Goal: Task Accomplishment & Management: Manage account settings

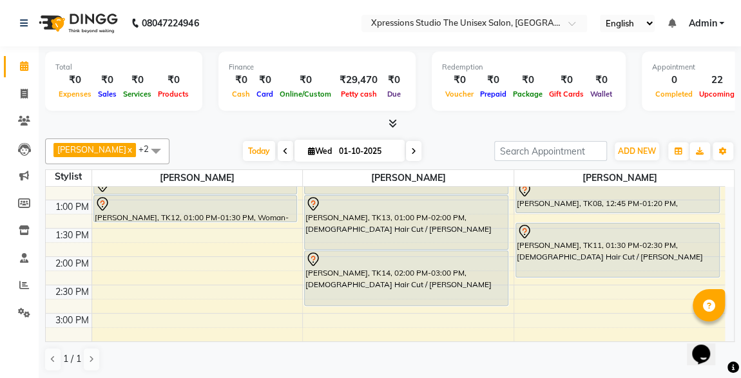
scroll to position [273, 0]
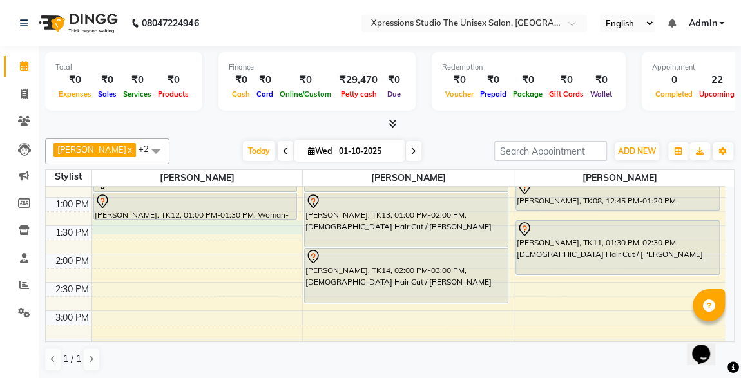
click at [102, 227] on div "8:00 AM 8:30 AM 9:00 AM 9:30 AM 10:00 AM 10:30 AM 11:00 AM 11:30 AM 12:00 PM 12…" at bounding box center [385, 339] width 679 height 850
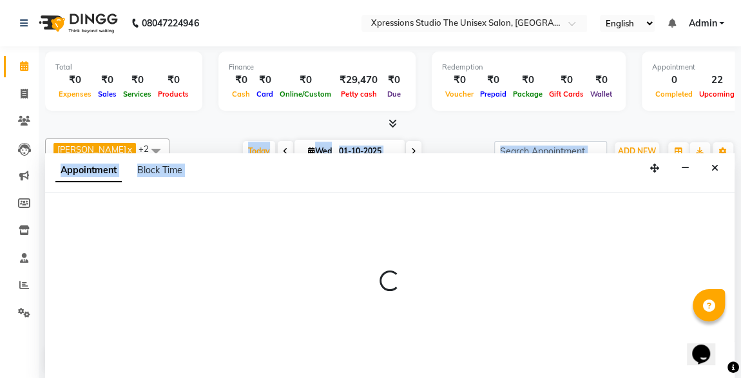
click at [102, 227] on div at bounding box center [390, 286] width 690 height 187
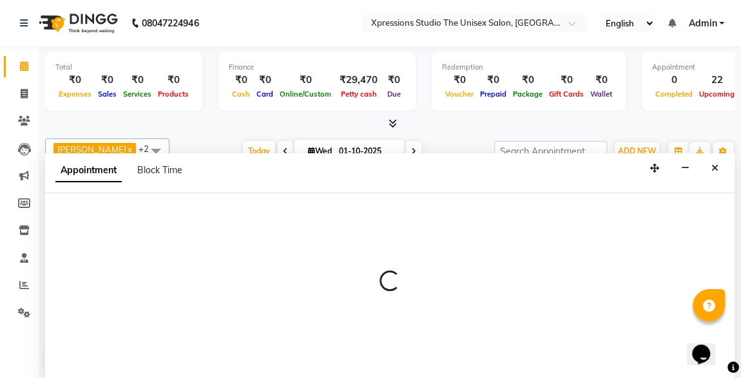
select select "57587"
select select "810"
select select "tentative"
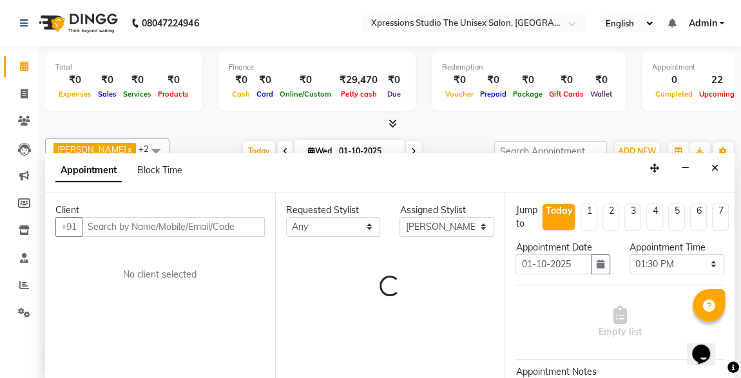
click at [155, 228] on input "text" at bounding box center [173, 227] width 183 height 20
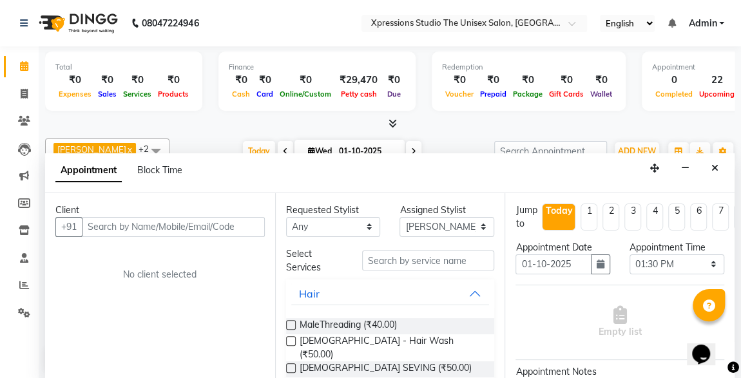
click at [155, 228] on input "text" at bounding box center [173, 227] width 183 height 20
click at [182, 228] on input "text" at bounding box center [173, 227] width 183 height 20
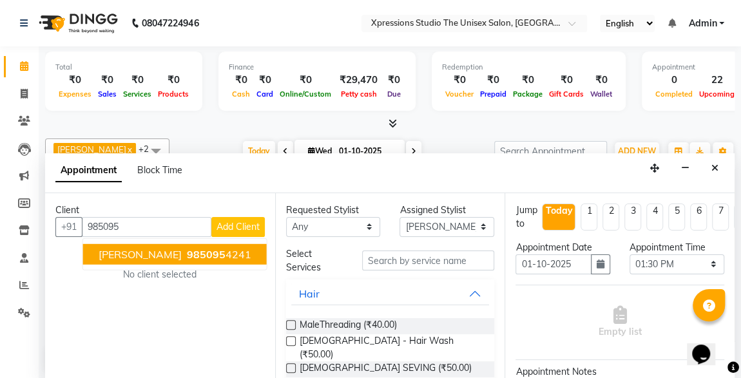
click at [181, 259] on button "vijaya shirsagar 985095 4241" at bounding box center [175, 254] width 184 height 21
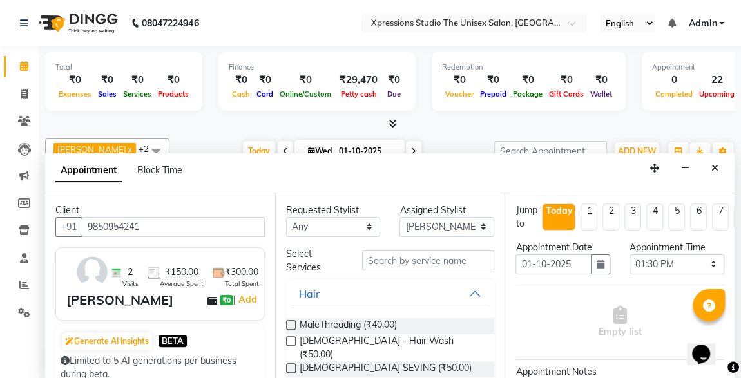
type input "9850954241"
click at [434, 253] on input "text" at bounding box center [428, 261] width 133 height 20
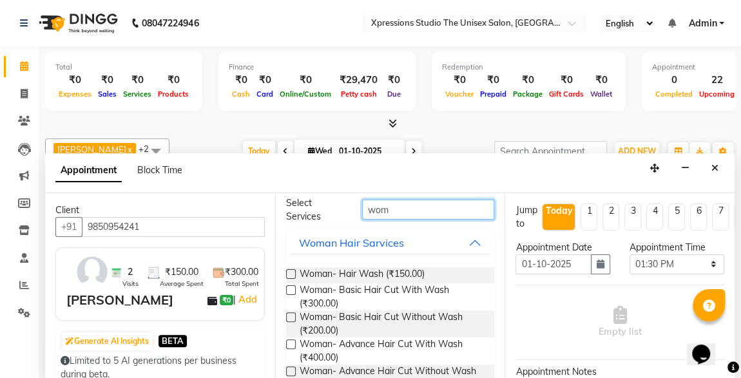
scroll to position [57, 0]
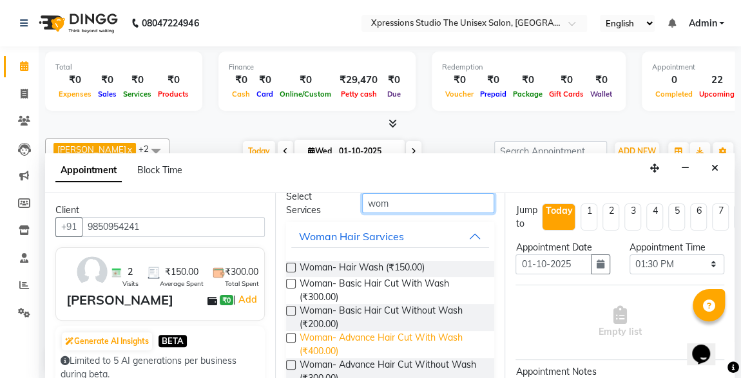
type input "wom"
click at [335, 336] on span "Woman- Advance Hair Cut With Wash (₹400.00)" at bounding box center [392, 344] width 185 height 27
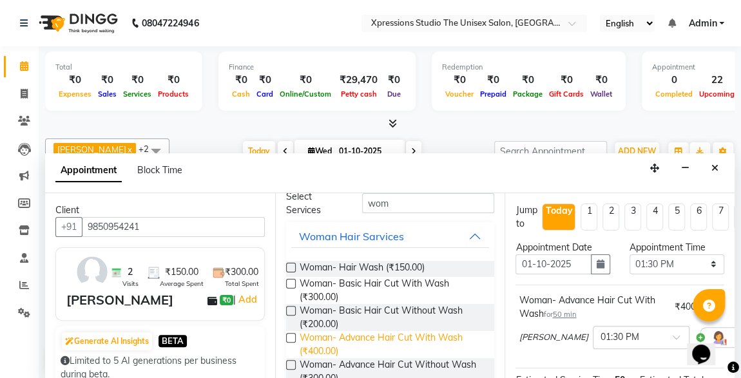
click at [335, 336] on span "Woman- Advance Hair Cut With Wash (₹400.00)" at bounding box center [392, 344] width 185 height 27
checkbox input "false"
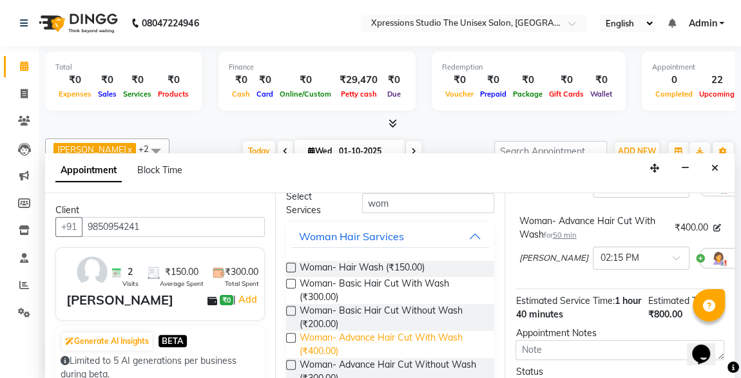
scroll to position [273, 0]
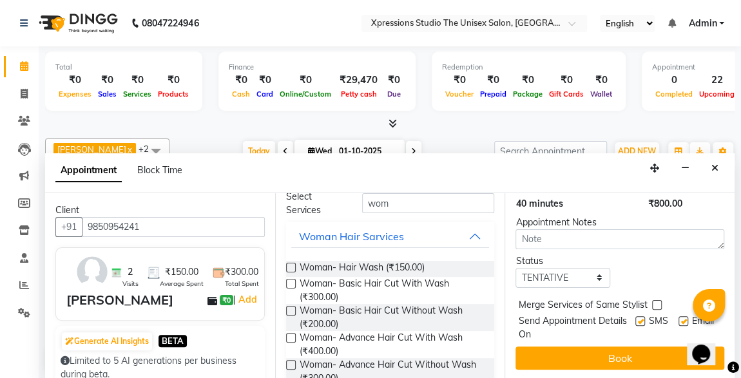
click at [636, 317] on label at bounding box center [641, 322] width 10 height 10
click at [636, 318] on input "checkbox" at bounding box center [640, 322] width 8 height 8
checkbox input "false"
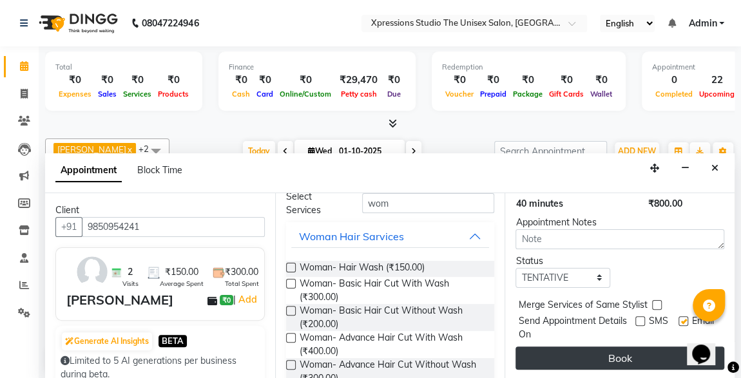
click at [644, 347] on button "Book" at bounding box center [620, 358] width 209 height 23
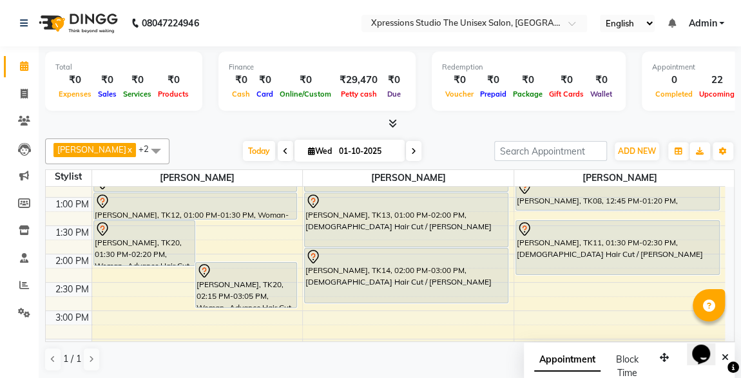
scroll to position [137, 0]
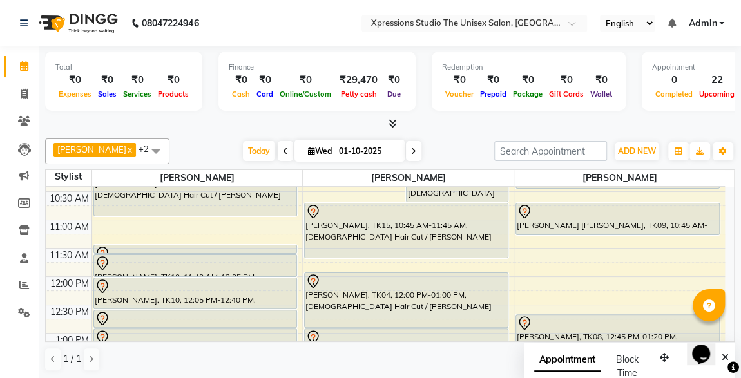
click at [679, 219] on div "Sk Musaddik, TK09, 10:45 AM-11:20 AM, Male Hair Cut" at bounding box center [617, 219] width 203 height 31
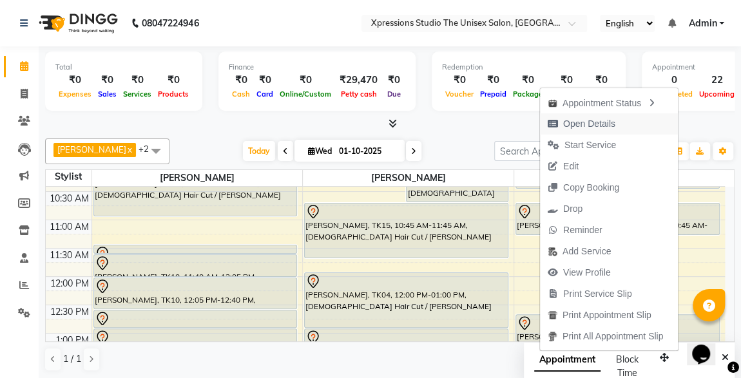
click at [638, 120] on button "Open Details" at bounding box center [609, 123] width 138 height 21
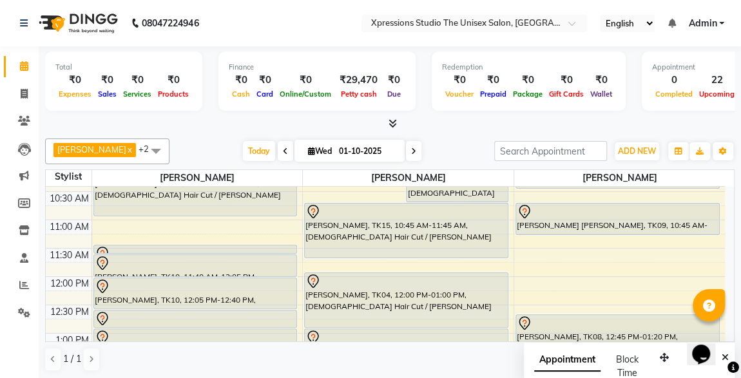
click at [576, 218] on div "Sk Musaddik, TK09, 10:45 AM-11:20 AM, Male Hair Cut" at bounding box center [617, 219] width 203 height 31
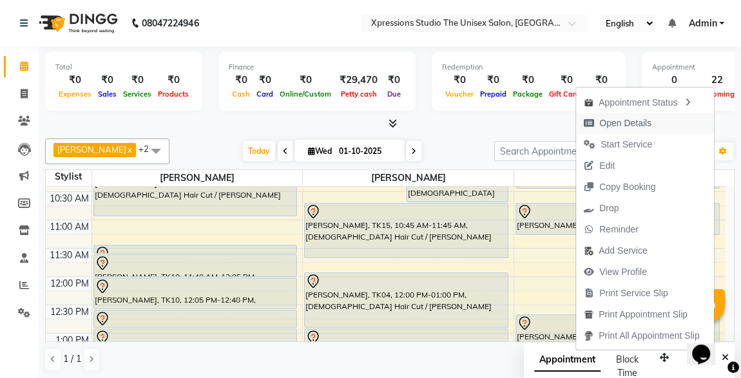
click at [630, 125] on span "Open Details" at bounding box center [625, 124] width 52 height 14
select select "7"
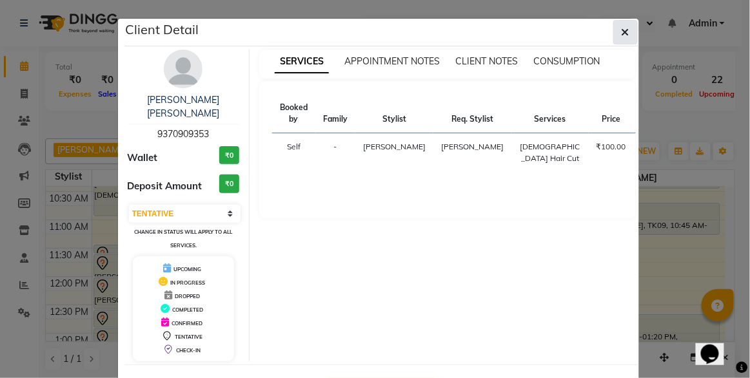
click at [626, 37] on button "button" at bounding box center [625, 32] width 24 height 24
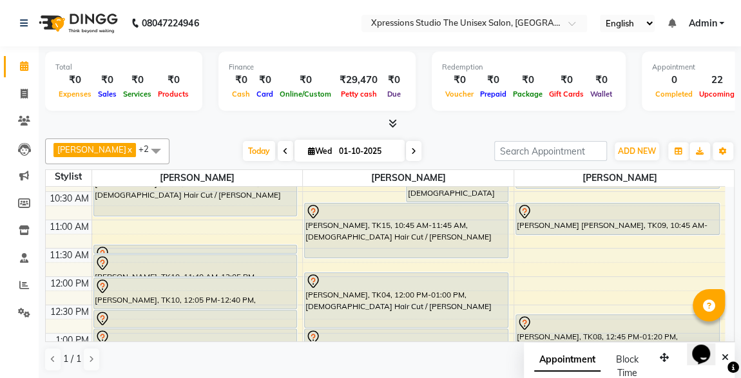
click at [434, 219] on div "Prasad patil, TK15, 10:45 AM-11:45 AM, Male Hair Cut / Beard" at bounding box center [406, 231] width 203 height 54
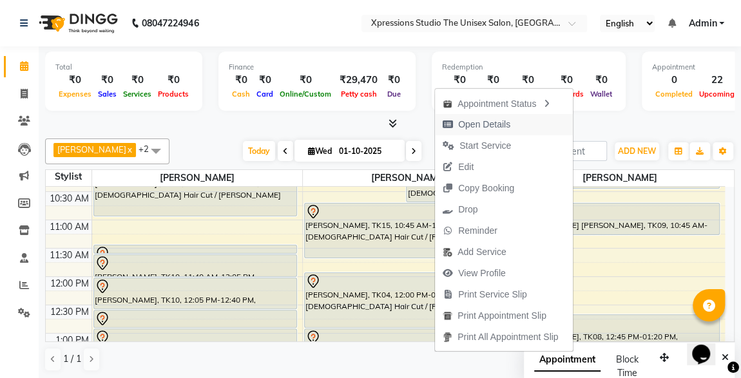
click at [470, 118] on span "Open Details" at bounding box center [484, 125] width 52 height 14
select select "7"
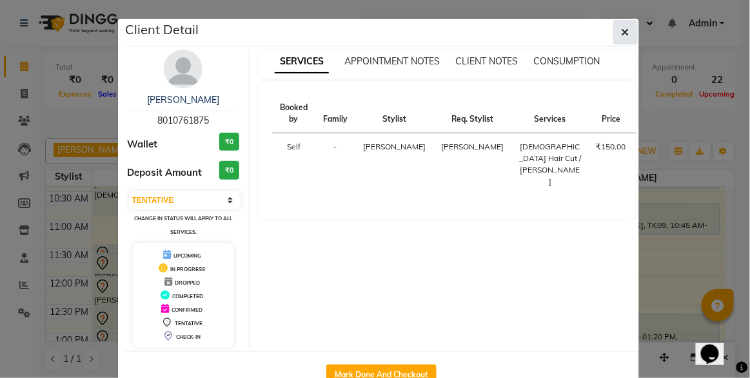
click at [616, 38] on button "button" at bounding box center [625, 32] width 24 height 24
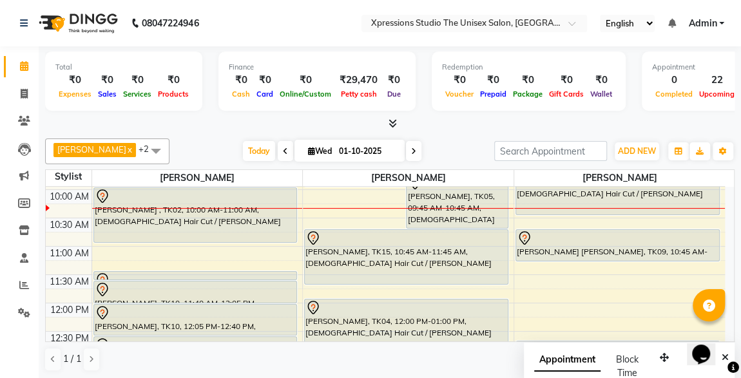
scroll to position [87, 0]
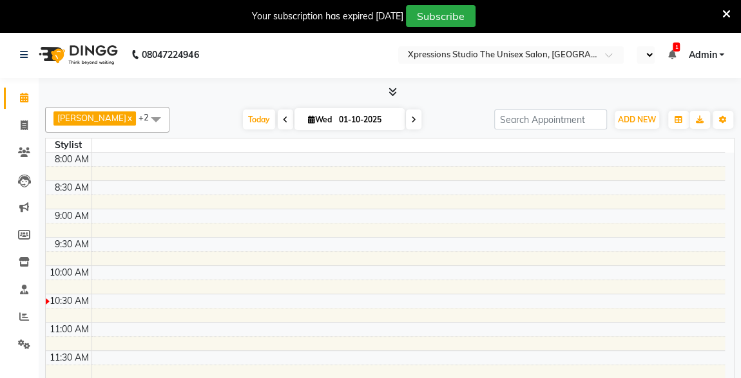
select select "en"
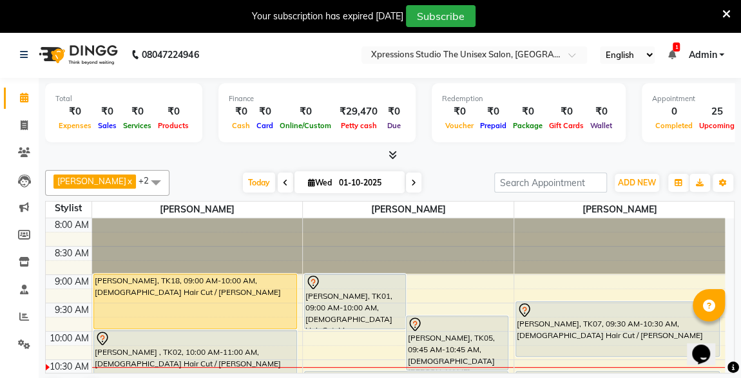
click at [139, 294] on div "[PERSON_NAME], TK18, 09:00 AM-10:00 AM, [DEMOGRAPHIC_DATA] Hair Cut / [PERSON_N…" at bounding box center [195, 302] width 203 height 54
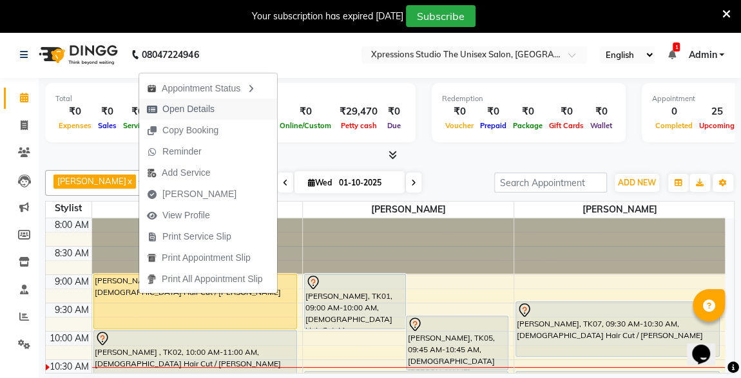
click at [193, 109] on span "Open Details" at bounding box center [188, 109] width 52 height 14
select select "1"
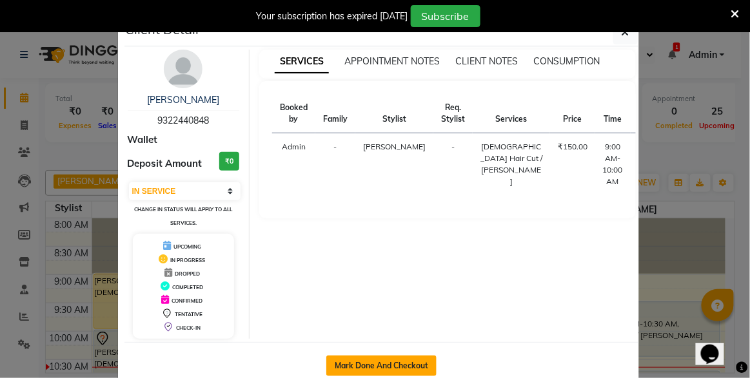
click at [385, 360] on button "Mark Done And Checkout" at bounding box center [381, 366] width 110 height 21
select select "service"
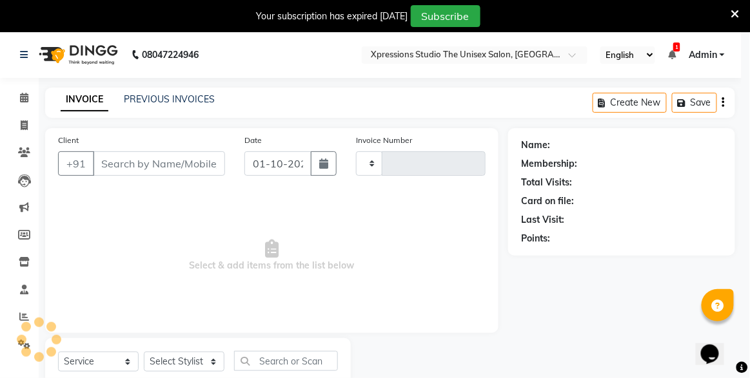
type input "5170"
select select "7003"
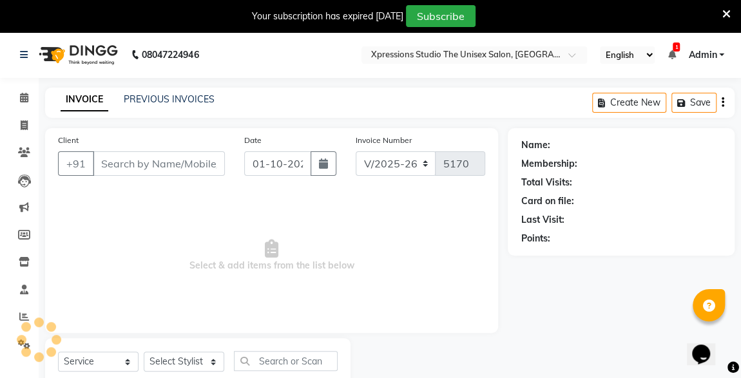
type input "9322440848"
select select "57587"
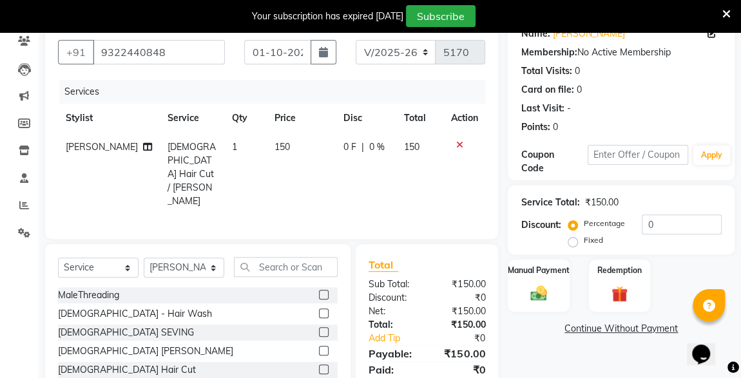
scroll to position [168, 0]
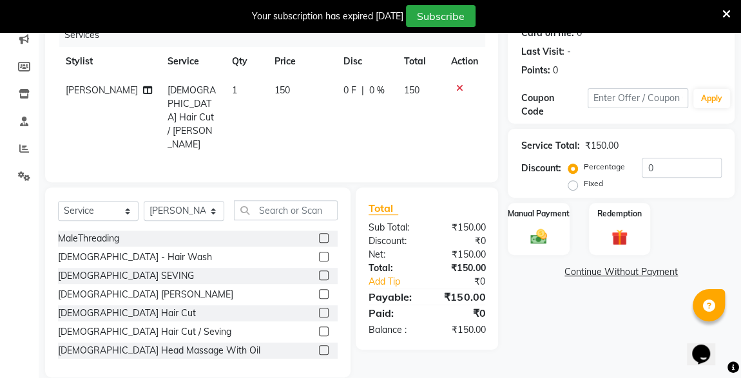
click at [537, 242] on img at bounding box center [538, 237] width 27 height 19
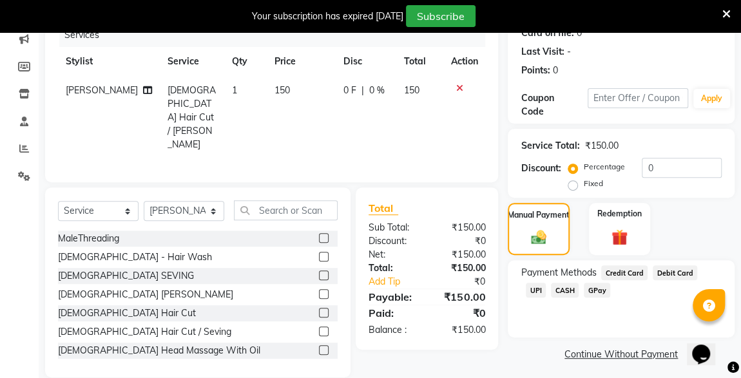
click at [546, 283] on span "UPI" at bounding box center [536, 290] width 20 height 15
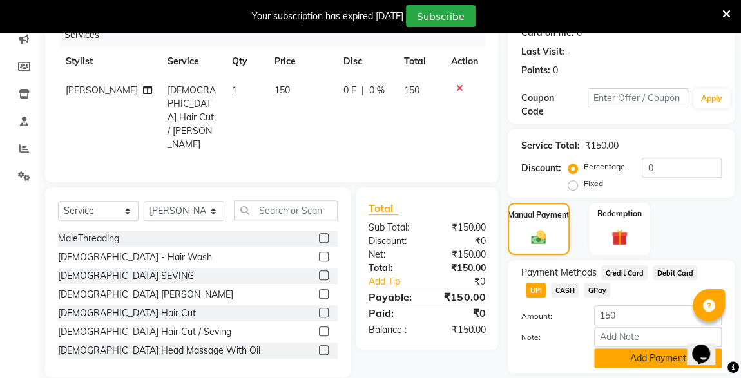
click at [654, 365] on button "Add Payment" at bounding box center [658, 359] width 128 height 20
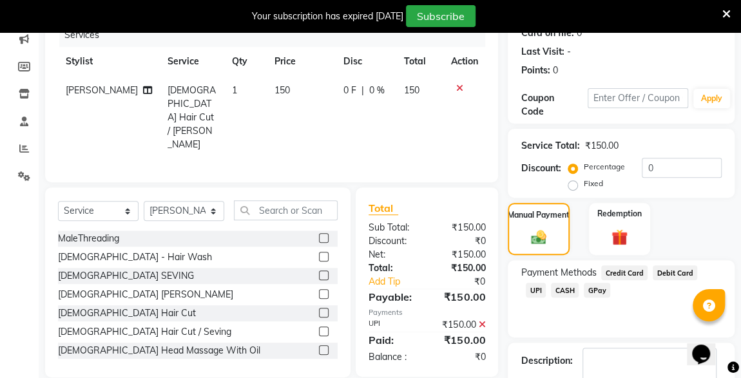
scroll to position [244, 0]
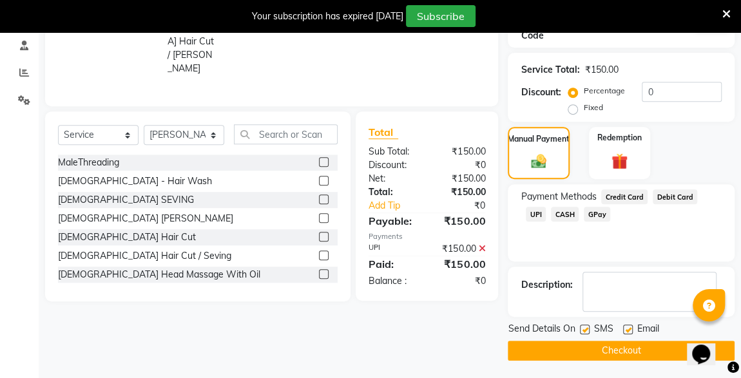
click at [585, 328] on label at bounding box center [585, 330] width 10 height 10
click at [585, 328] on input "checkbox" at bounding box center [584, 330] width 8 height 8
checkbox input "false"
click at [612, 352] on button "Checkout" at bounding box center [621, 351] width 227 height 20
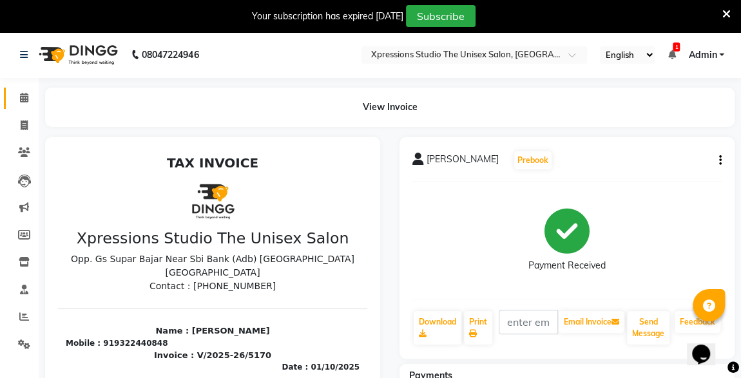
click at [13, 97] on span at bounding box center [24, 98] width 23 height 15
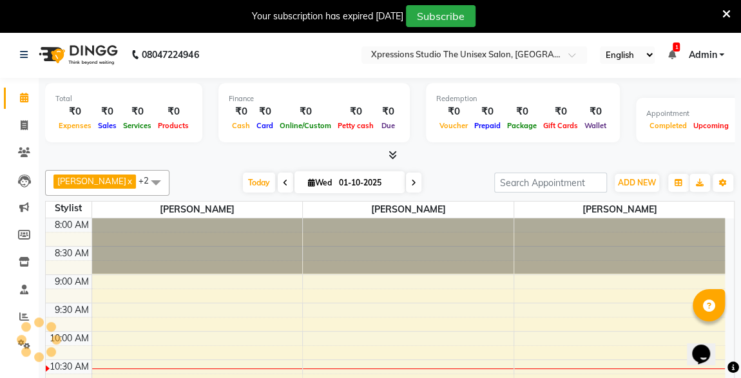
scroll to position [112, 0]
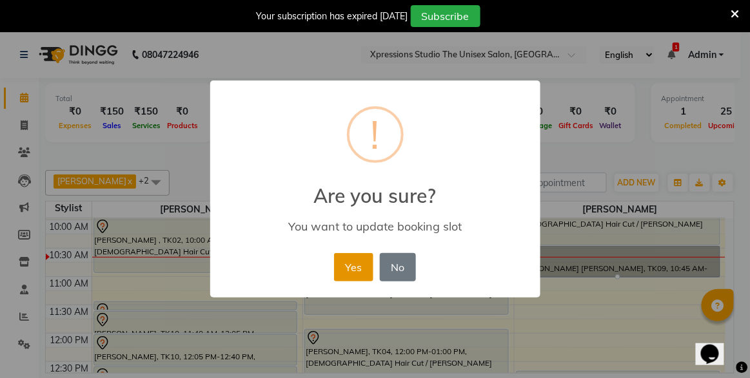
click at [361, 271] on button "Yes" at bounding box center [353, 267] width 39 height 28
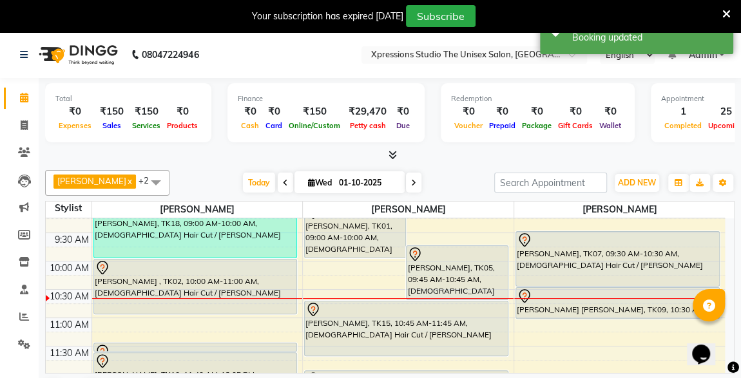
scroll to position [63, 0]
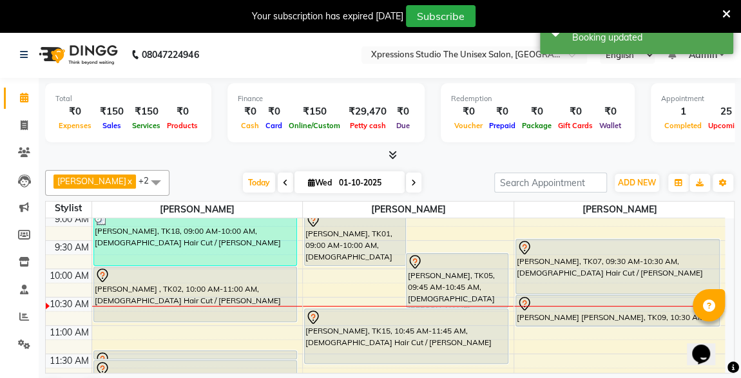
click at [584, 269] on div "[PERSON_NAME], TK07, 09:30 AM-10:30 AM, [DEMOGRAPHIC_DATA] Hair Cut / [PERSON_N…" at bounding box center [617, 267] width 203 height 54
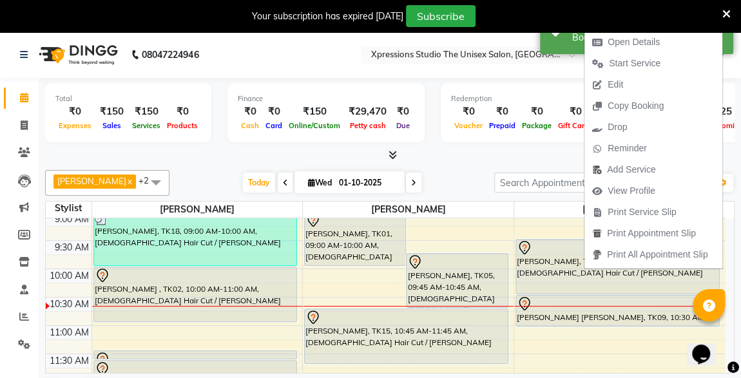
click at [464, 146] on div "Total ₹0 Expenses ₹150 Sales ₹150 Services ₹0 Products Finance ₹0 Cash ₹0 Card …" at bounding box center [390, 120] width 690 height 84
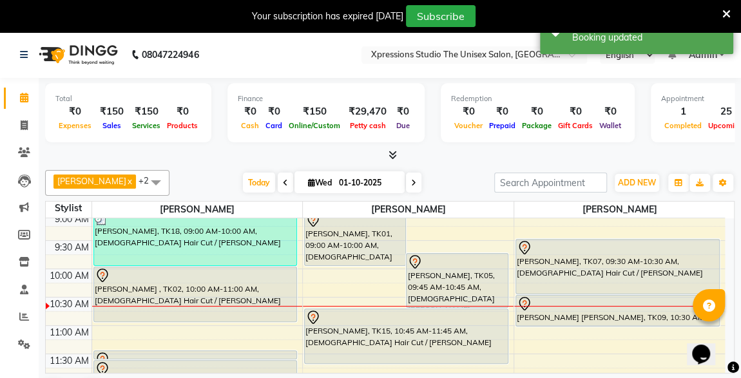
click at [463, 283] on div "[PERSON_NAME], TK05, 09:45 AM-10:45 AM, [DEMOGRAPHIC_DATA] [PERSON_NAME],[DEMOG…" at bounding box center [457, 281] width 101 height 54
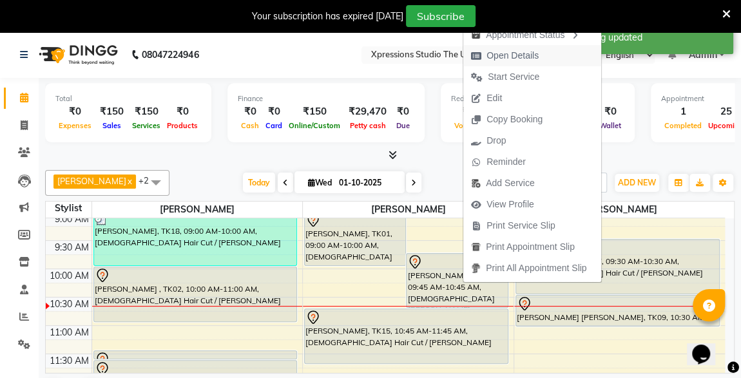
click at [502, 58] on span "Open Details" at bounding box center [513, 56] width 52 height 14
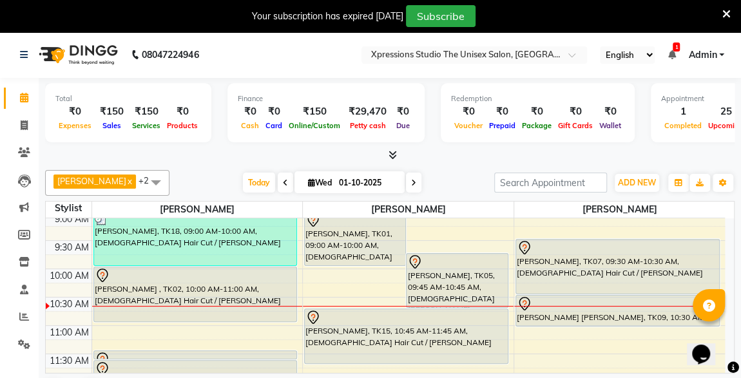
click at [428, 275] on div "[PERSON_NAME], TK05, 09:45 AM-10:45 AM, [DEMOGRAPHIC_DATA] [PERSON_NAME],[DEMOG…" at bounding box center [457, 281] width 101 height 54
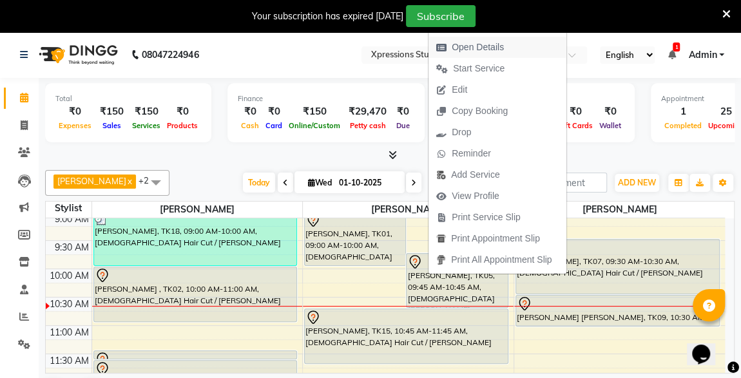
click at [463, 41] on span "Open Details" at bounding box center [478, 48] width 52 height 14
select select "7"
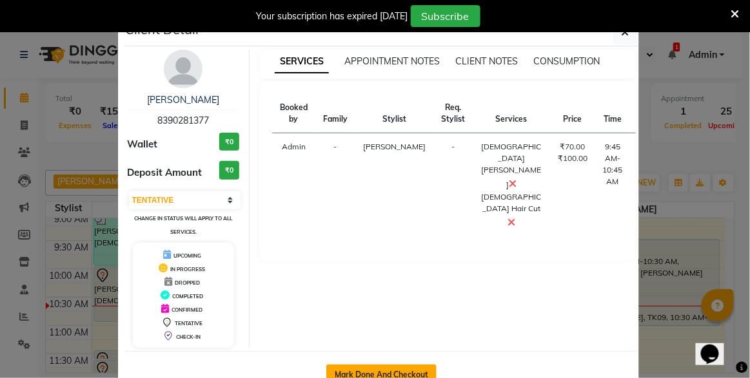
click at [360, 370] on button "Mark Done And Checkout" at bounding box center [381, 375] width 110 height 21
select select "7003"
select select "service"
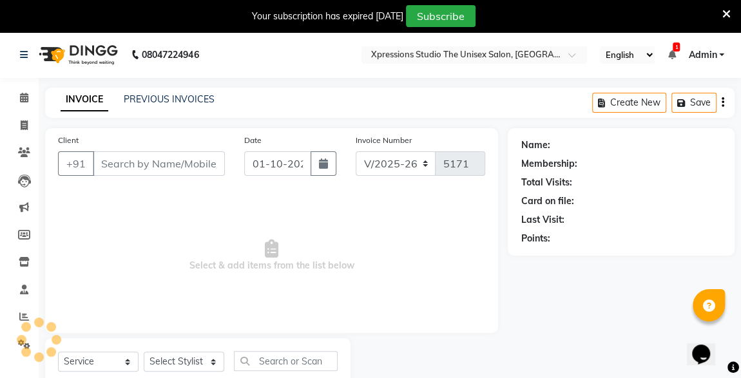
type input "8390281377"
select select "57588"
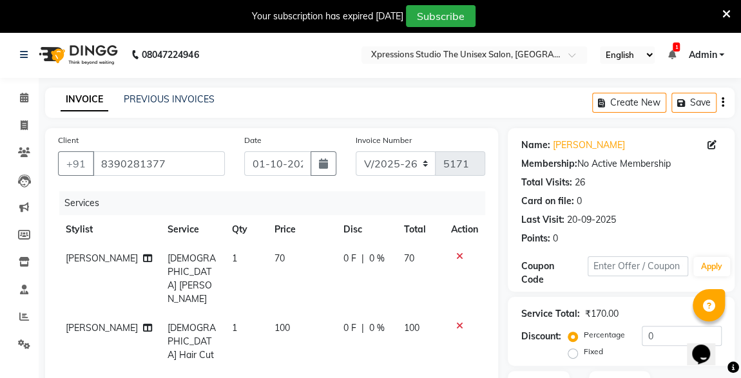
click at [460, 257] on icon at bounding box center [459, 256] width 7 height 9
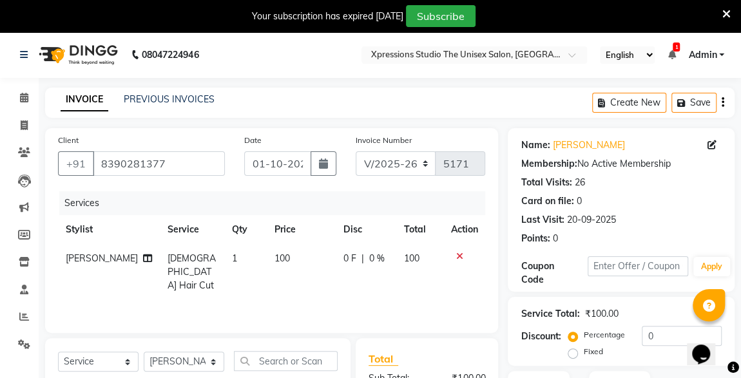
click at [460, 258] on icon at bounding box center [459, 256] width 7 height 9
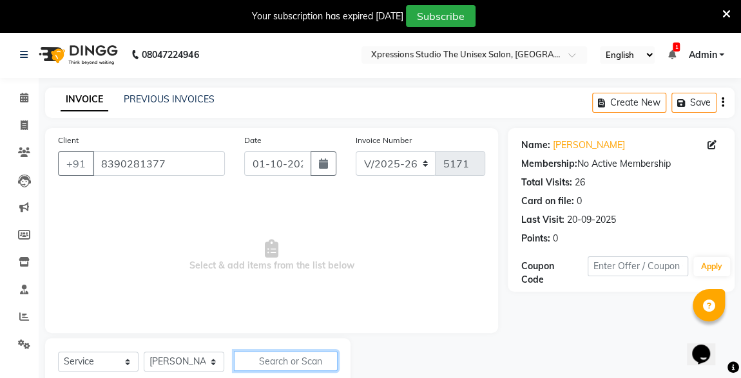
click at [320, 357] on input "text" at bounding box center [286, 361] width 104 height 20
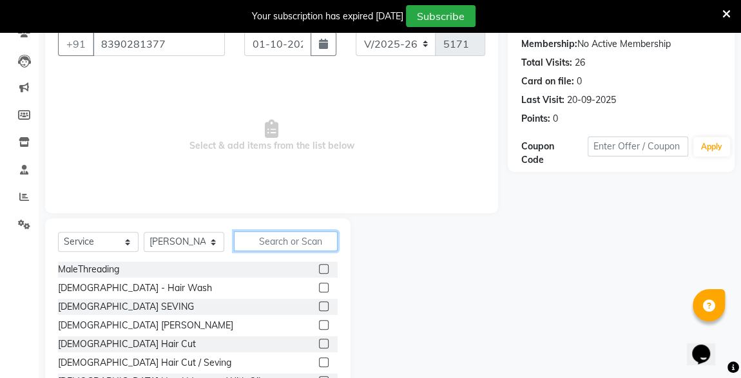
scroll to position [168, 0]
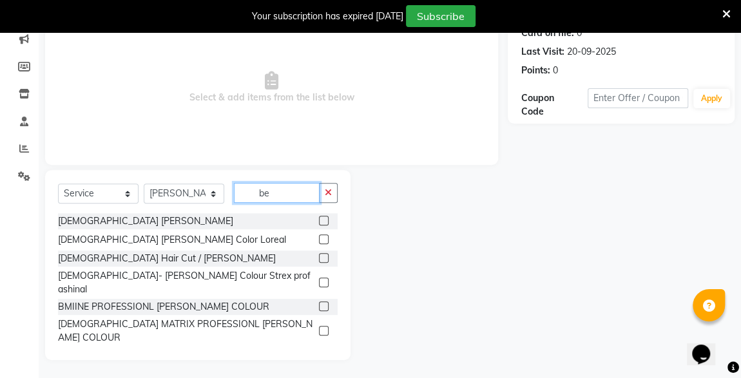
type input "be"
click at [319, 219] on label at bounding box center [324, 221] width 10 height 10
click at [319, 219] on input "checkbox" at bounding box center [323, 221] width 8 height 8
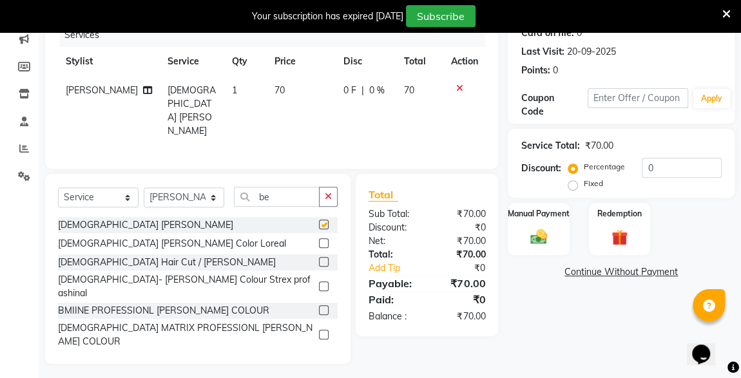
checkbox input "false"
click at [319, 257] on label at bounding box center [324, 262] width 10 height 10
click at [319, 258] on input "checkbox" at bounding box center [323, 262] width 8 height 8
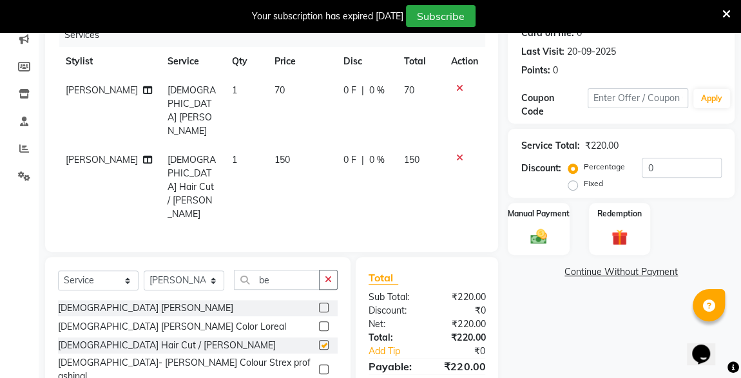
checkbox input "false"
click at [289, 270] on input "be" at bounding box center [277, 280] width 86 height 20
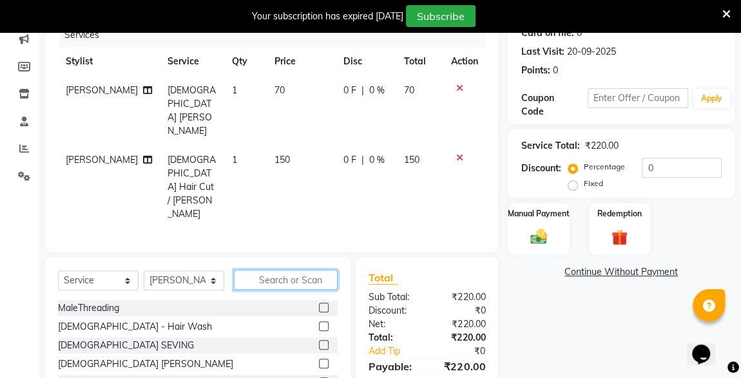
scroll to position [8, 0]
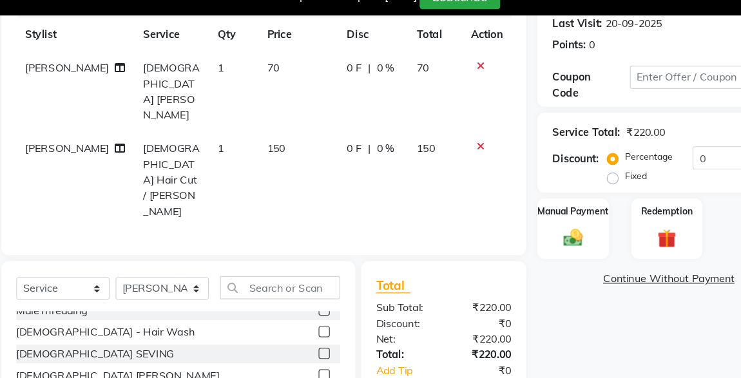
click at [456, 75] on icon at bounding box center [459, 76] width 7 height 9
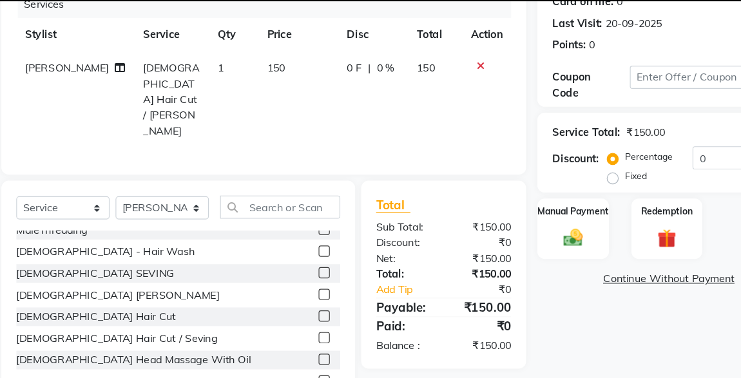
click at [319, 244] on label at bounding box center [324, 249] width 10 height 10
click at [319, 245] on input "checkbox" at bounding box center [323, 249] width 8 height 8
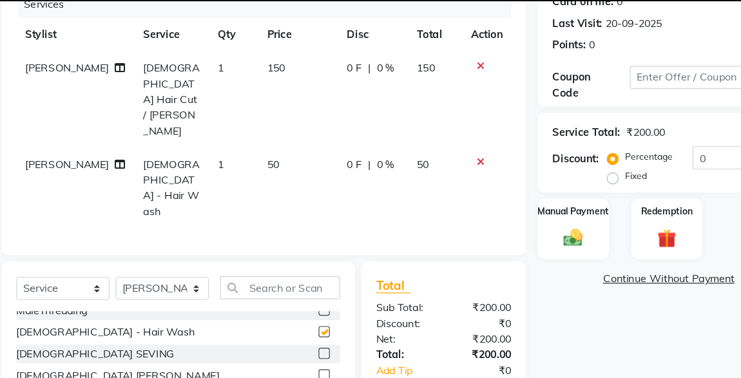
checkbox input "false"
click at [536, 229] on img at bounding box center [538, 237] width 27 height 19
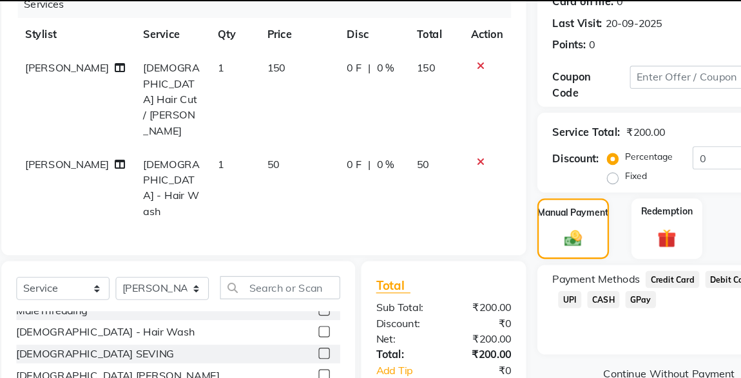
click at [551, 291] on span "CASH" at bounding box center [565, 290] width 28 height 15
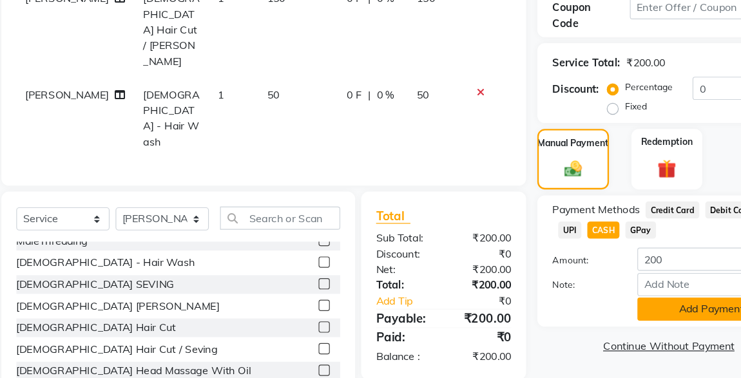
click at [614, 325] on button "Add Payment" at bounding box center [658, 319] width 128 height 20
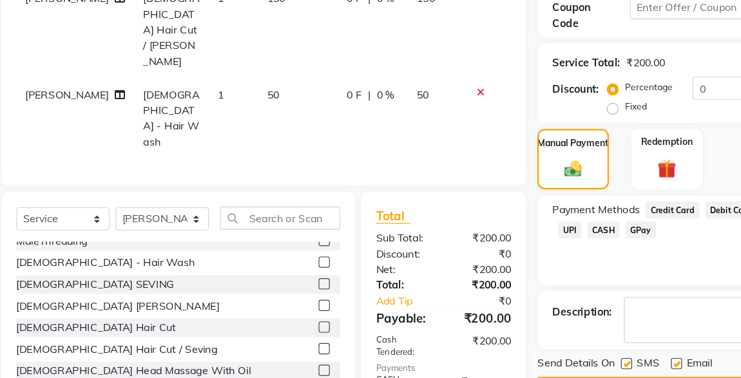
scroll to position [244, 0]
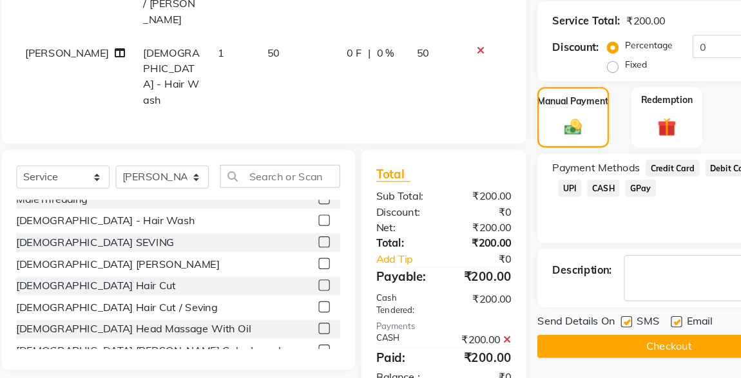
click at [585, 328] on label at bounding box center [585, 330] width 10 height 10
click at [585, 328] on input "checkbox" at bounding box center [584, 330] width 8 height 8
checkbox input "false"
click at [603, 354] on button "Checkout" at bounding box center [621, 351] width 227 height 20
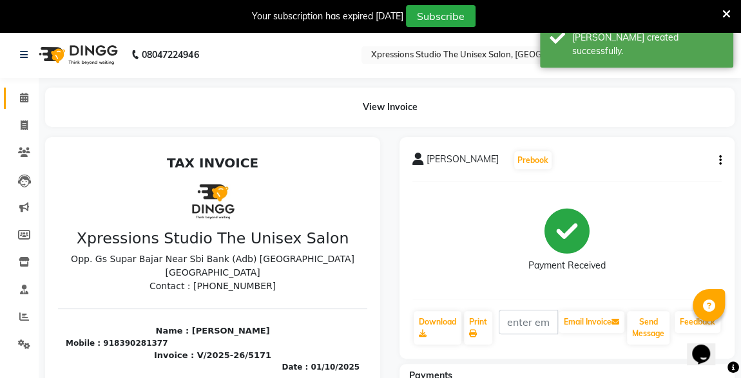
click at [20, 104] on span at bounding box center [24, 98] width 23 height 15
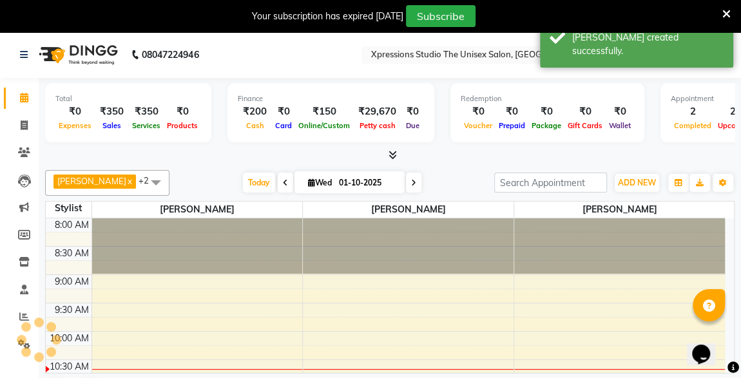
scroll to position [112, 0]
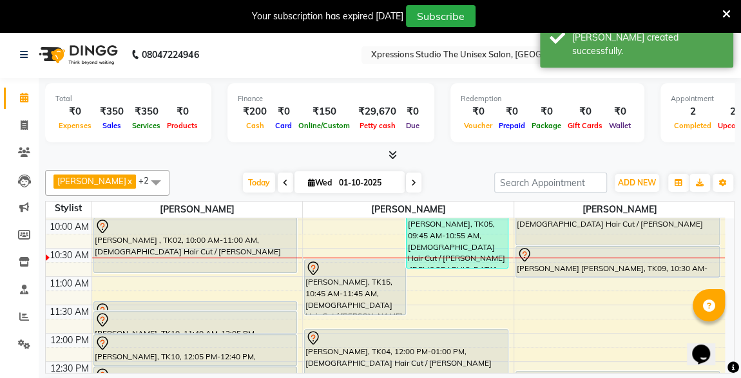
click at [689, 262] on div "Sk Musaddik, TK09, 10:30 AM-11:05 AM, Male Hair Cut" at bounding box center [617, 262] width 203 height 30
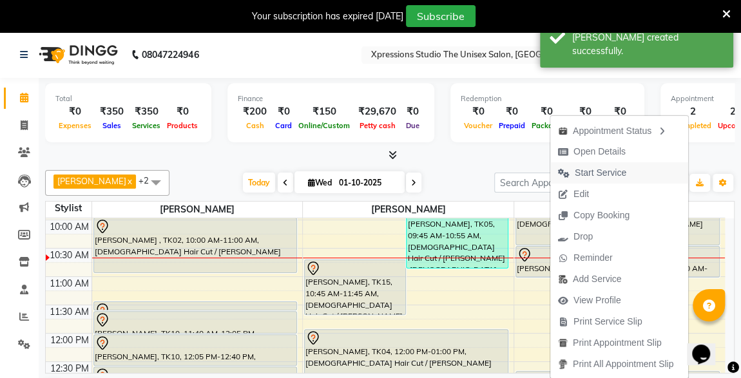
click at [605, 171] on span "Start Service" at bounding box center [601, 173] width 52 height 14
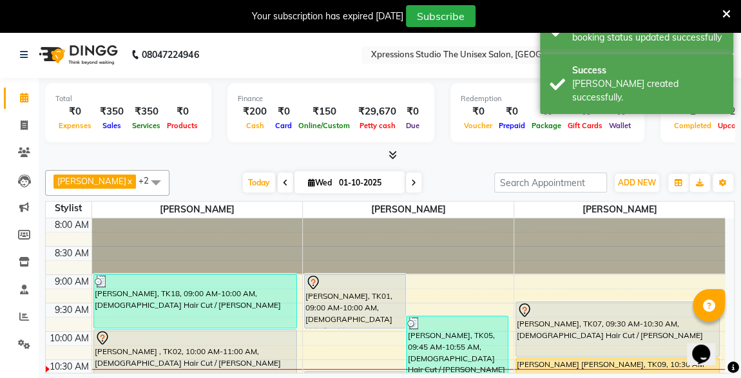
scroll to position [38, 0]
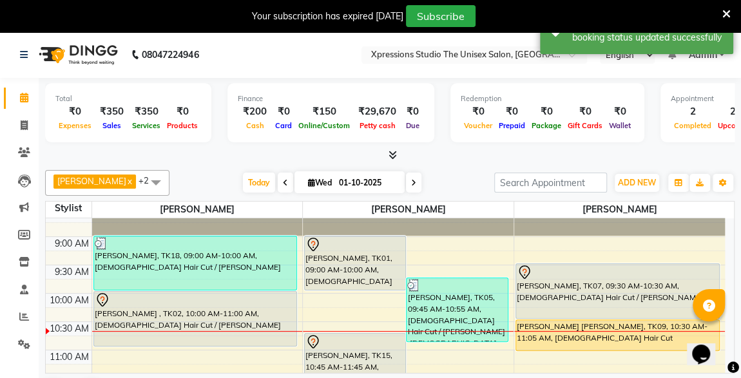
click at [333, 252] on div "[PERSON_NAME], TK01, 09:00 AM-10:00 AM, [DEMOGRAPHIC_DATA] Hair Cut ,Massage - …" at bounding box center [355, 264] width 101 height 54
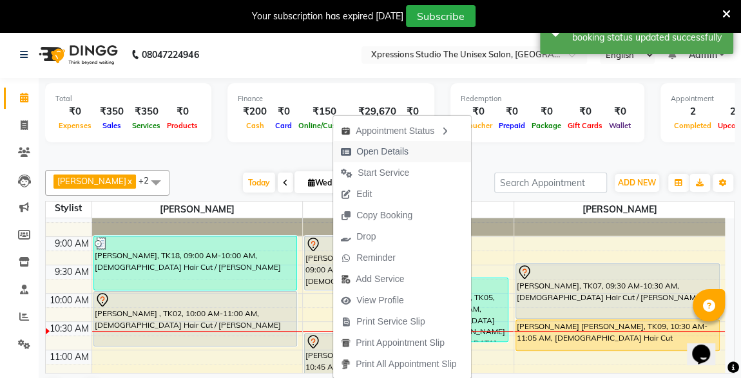
click at [367, 148] on span "Open Details" at bounding box center [382, 152] width 52 height 14
select select "7"
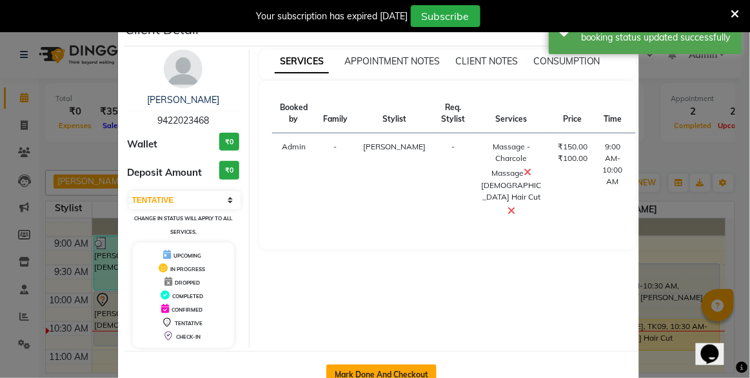
click at [360, 369] on button "Mark Done And Checkout" at bounding box center [381, 375] width 110 height 21
select select "7003"
select select "service"
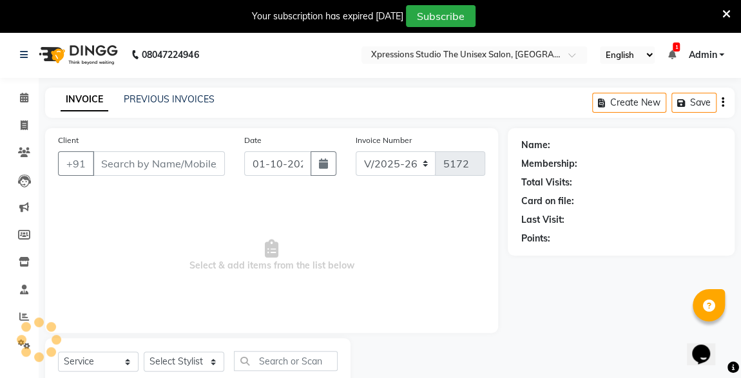
type input "9422023468"
select select "57588"
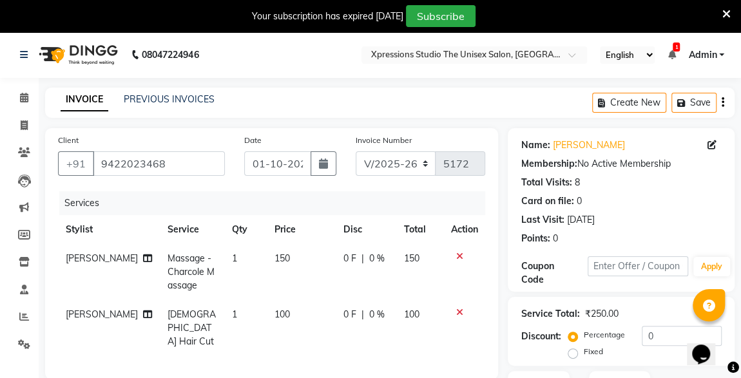
scroll to position [210, 0]
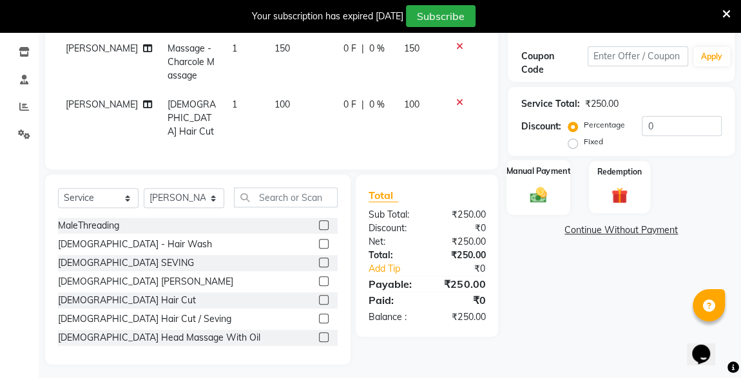
click at [563, 192] on div "Manual Payment" at bounding box center [539, 187] width 64 height 55
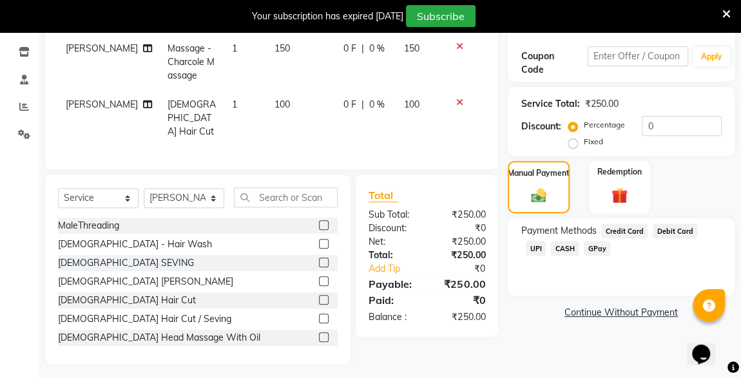
click at [551, 251] on span "CASH" at bounding box center [565, 248] width 28 height 15
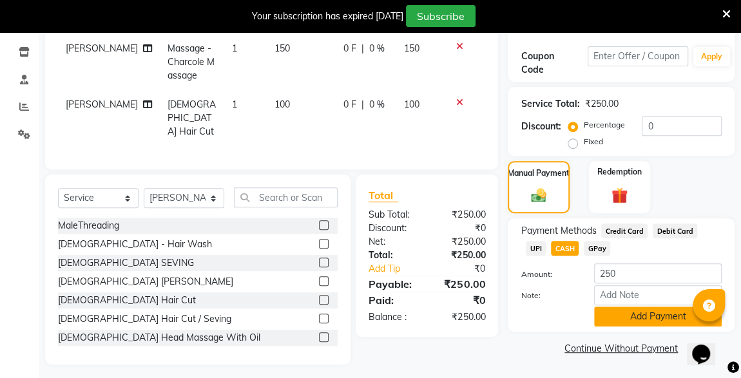
click at [629, 315] on button "Add Payment" at bounding box center [658, 317] width 128 height 20
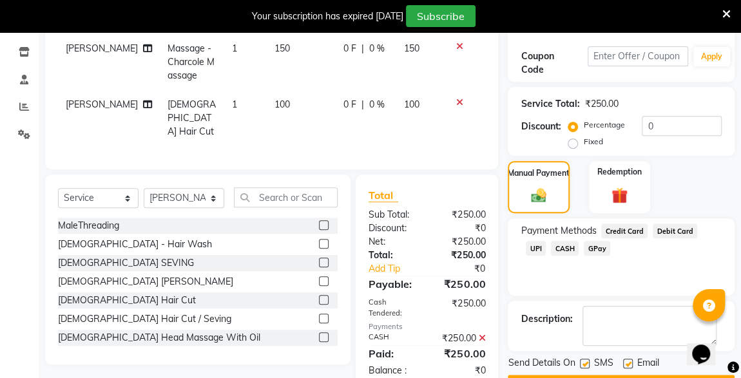
scroll to position [244, 0]
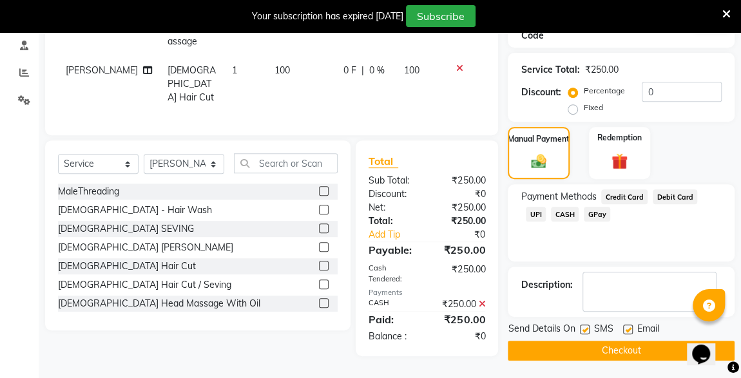
click at [587, 328] on label at bounding box center [585, 330] width 10 height 10
click at [587, 328] on input "checkbox" at bounding box center [584, 330] width 8 height 8
checkbox input "false"
click at [632, 349] on button "Checkout" at bounding box center [621, 351] width 227 height 20
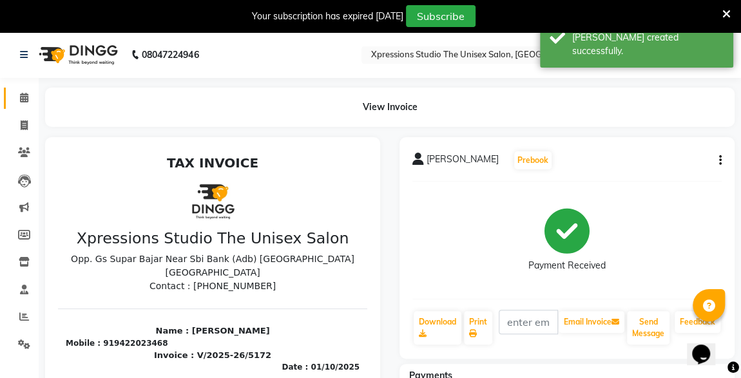
click at [24, 97] on icon at bounding box center [24, 98] width 8 height 10
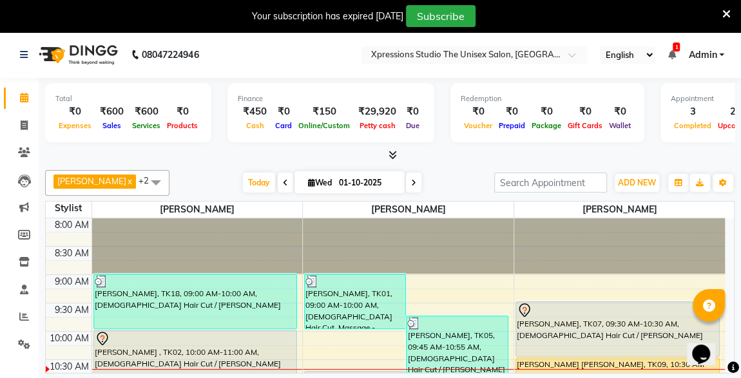
scroll to position [26, 0]
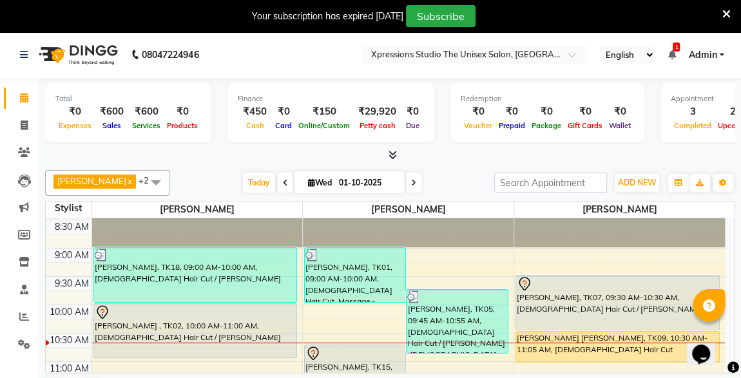
click at [624, 304] on div "[PERSON_NAME], TK07, 09:30 AM-10:30 AM, [DEMOGRAPHIC_DATA] Hair Cut / [PERSON_N…" at bounding box center [617, 303] width 203 height 54
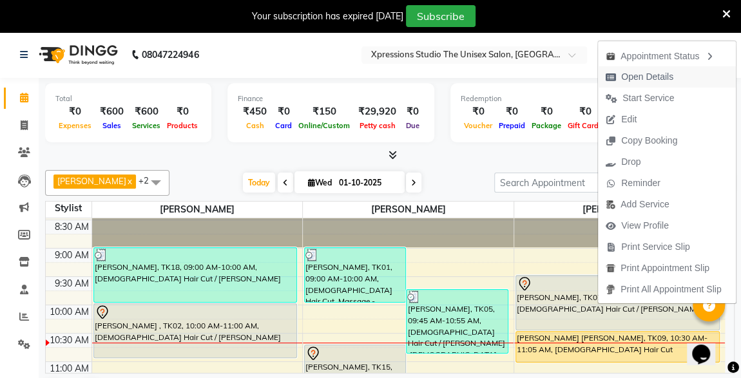
click at [645, 78] on span "Open Details" at bounding box center [647, 77] width 52 height 14
select select "7"
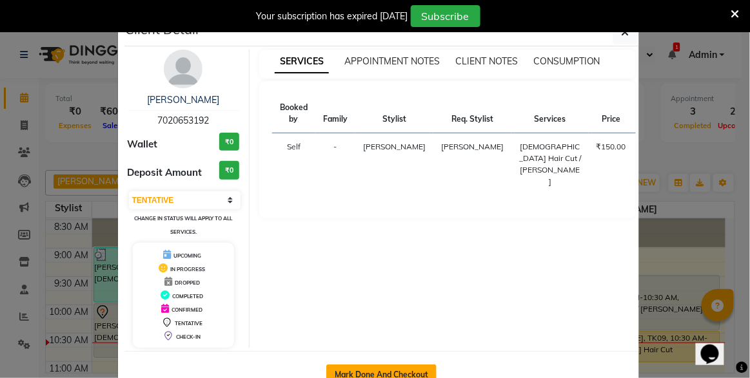
click at [412, 369] on button "Mark Done And Checkout" at bounding box center [381, 375] width 110 height 21
select select "service"
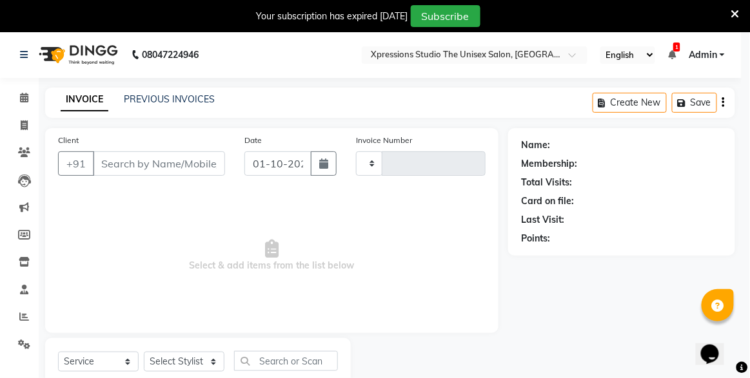
type input "5173"
select select "7003"
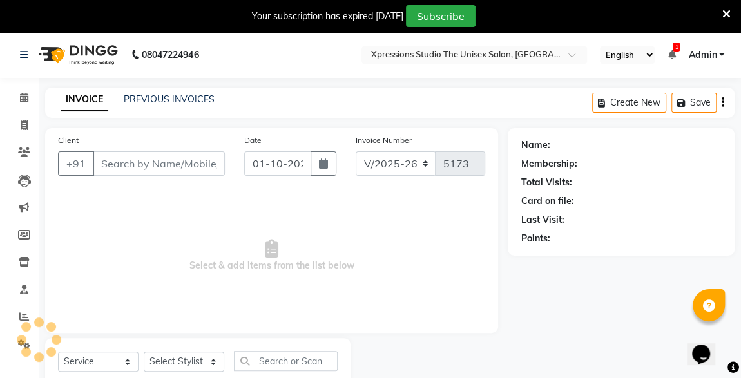
type input "7020653192"
select select "57589"
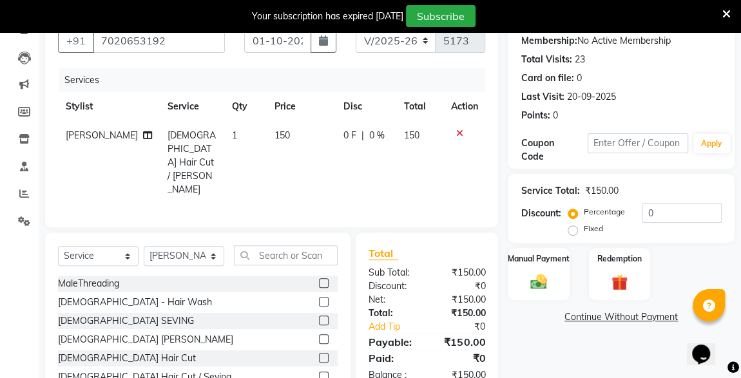
scroll to position [168, 0]
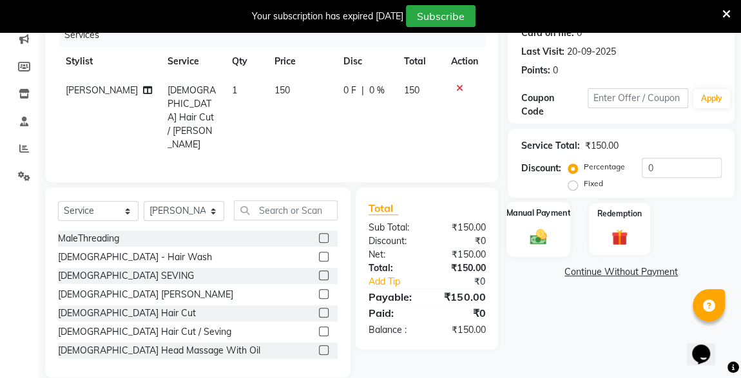
click at [544, 242] on img at bounding box center [539, 237] width 28 height 20
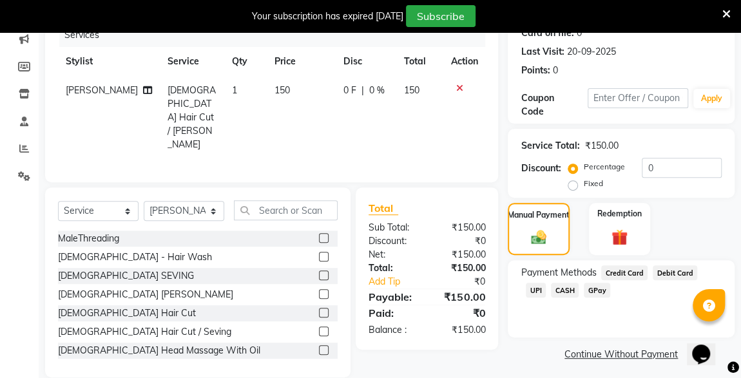
click at [551, 289] on span "CASH" at bounding box center [565, 290] width 28 height 15
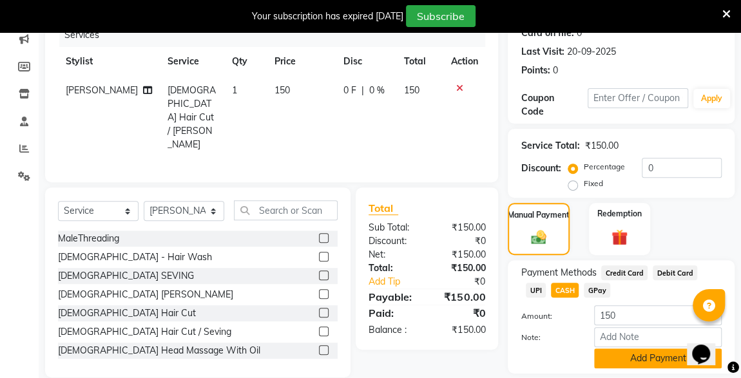
click at [626, 355] on button "Add Payment" at bounding box center [658, 359] width 128 height 20
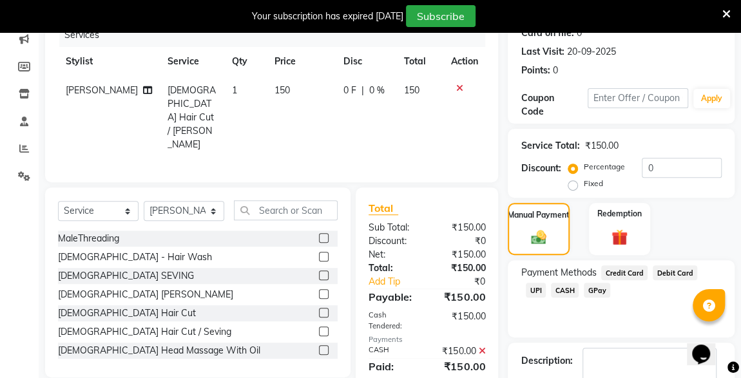
scroll to position [244, 0]
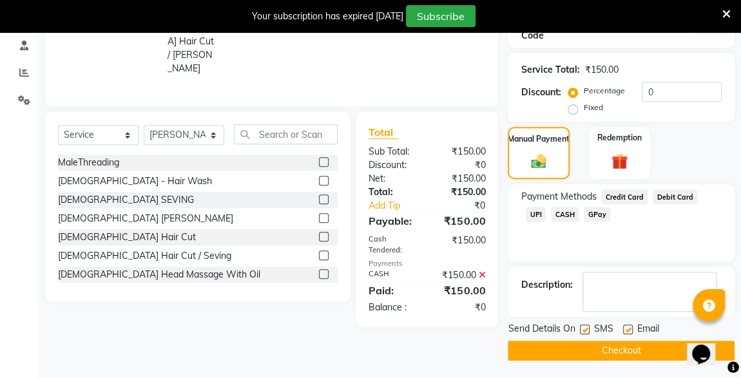
click at [586, 329] on label at bounding box center [585, 330] width 10 height 10
click at [586, 329] on input "checkbox" at bounding box center [584, 330] width 8 height 8
checkbox input "false"
click at [609, 349] on button "Checkout" at bounding box center [621, 351] width 227 height 20
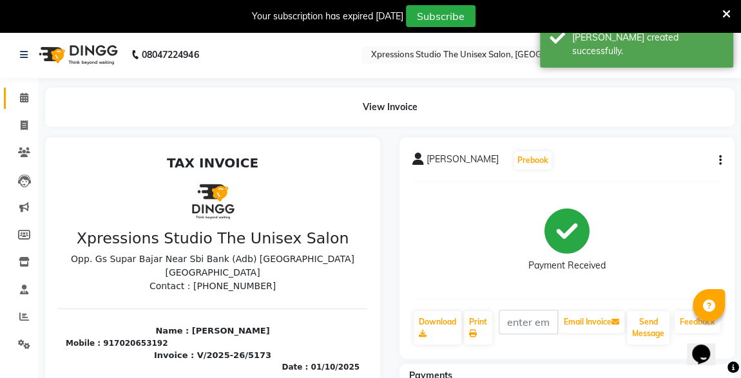
click at [31, 95] on span at bounding box center [24, 98] width 23 height 15
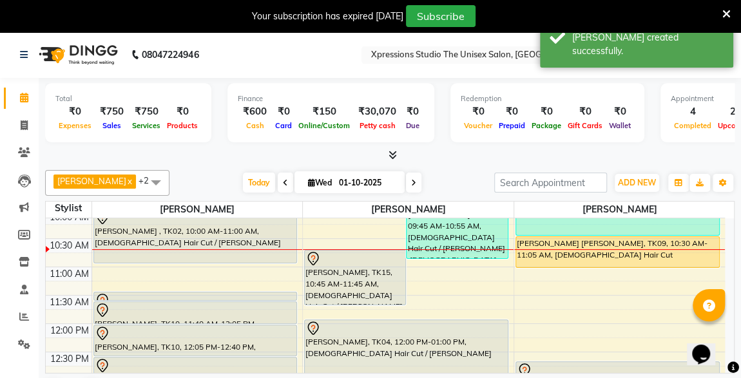
scroll to position [124, 0]
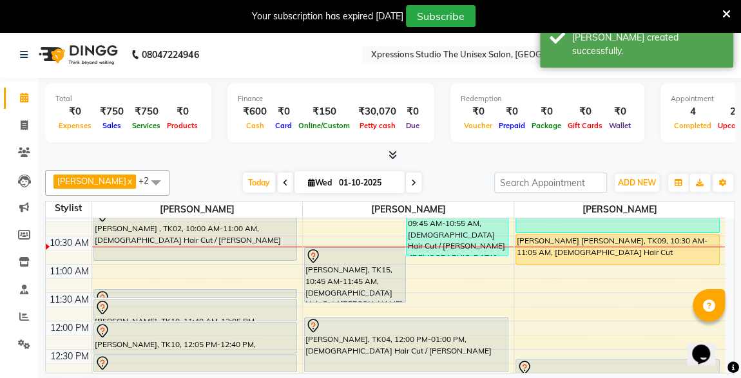
click at [142, 228] on div "[PERSON_NAME] , TK02, 10:00 AM-11:00 AM, [DEMOGRAPHIC_DATA] Hair Cut / [PERSON_…" at bounding box center [195, 234] width 203 height 54
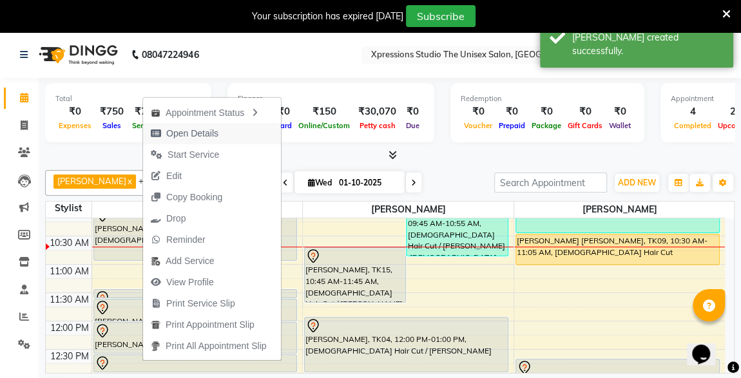
click at [209, 139] on span "Open Details" at bounding box center [192, 134] width 52 height 14
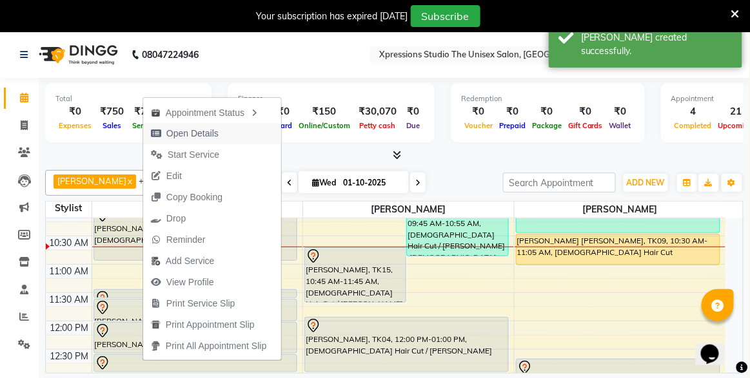
select select "7"
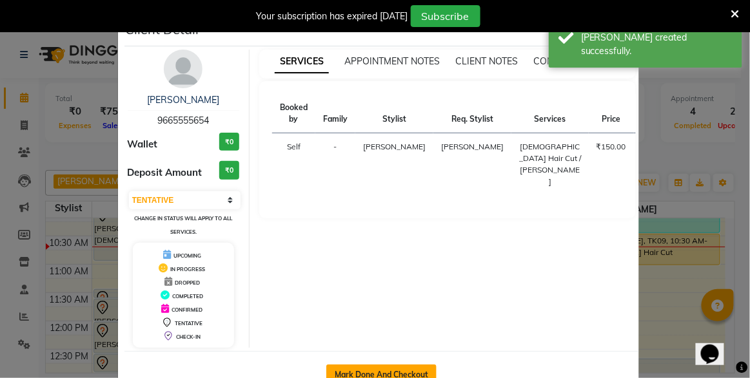
click at [373, 366] on button "Mark Done And Checkout" at bounding box center [381, 375] width 110 height 21
select select "service"
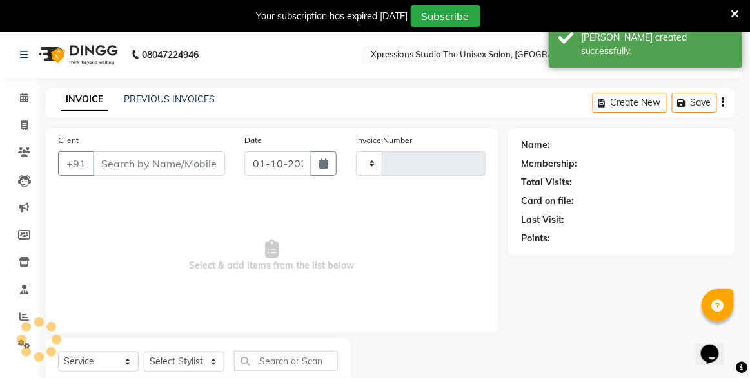
type input "5174"
select select "7003"
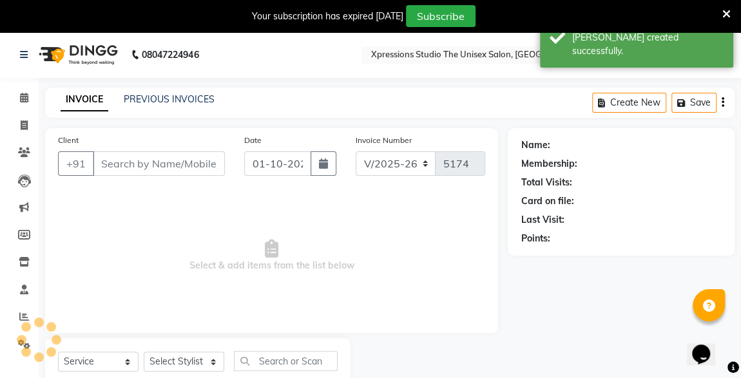
type input "9665555654"
select select "57587"
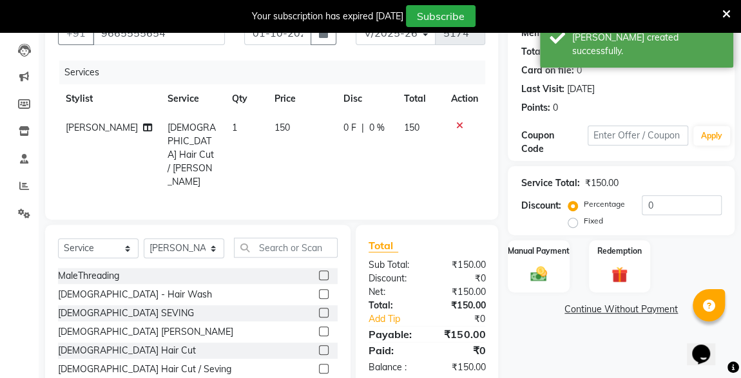
scroll to position [168, 0]
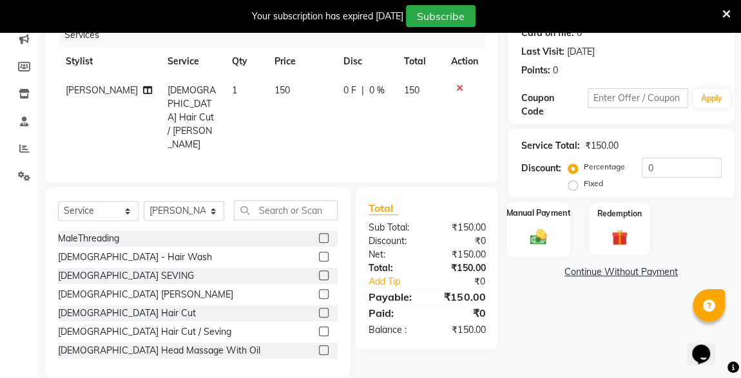
click at [545, 233] on img at bounding box center [539, 237] width 28 height 20
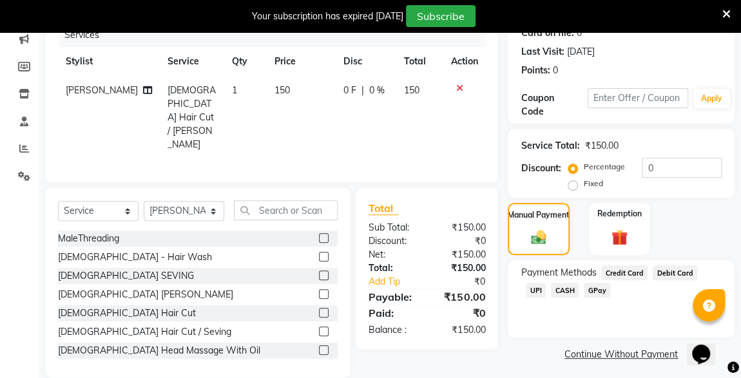
click at [551, 294] on span "CASH" at bounding box center [565, 290] width 28 height 15
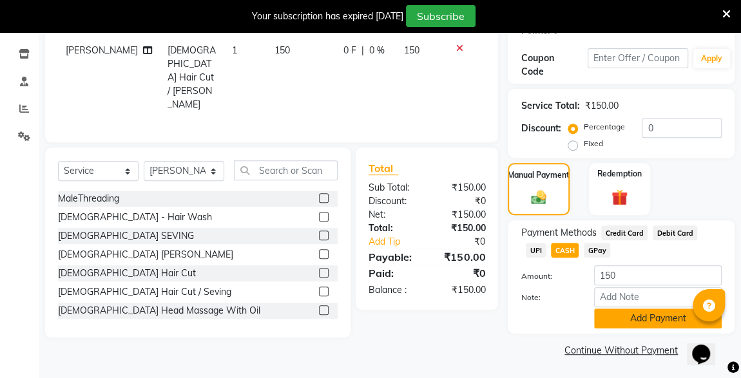
click at [639, 318] on button "Add Payment" at bounding box center [658, 319] width 128 height 20
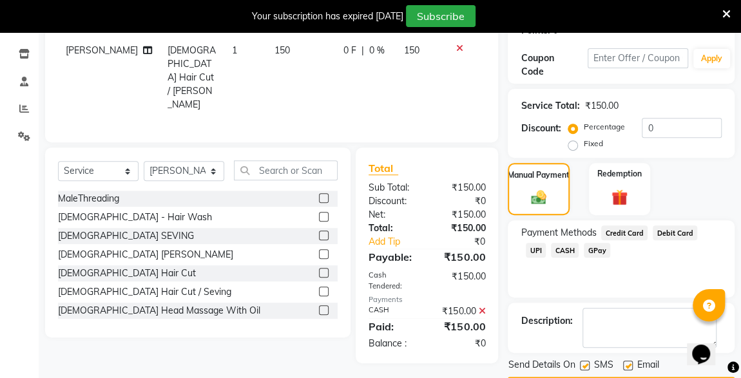
scroll to position [244, 0]
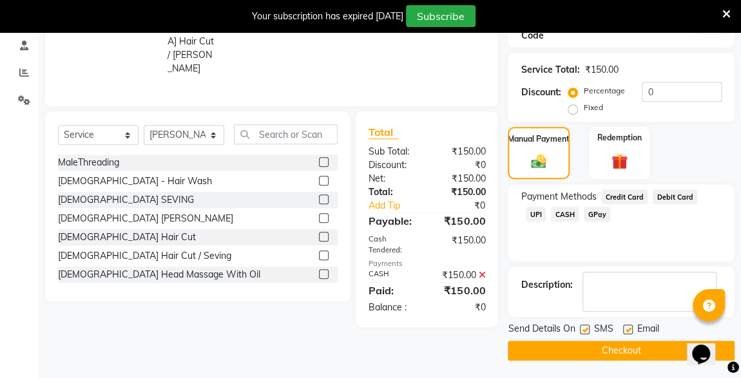
click at [585, 328] on label at bounding box center [585, 330] width 10 height 10
click at [585, 328] on input "checkbox" at bounding box center [584, 330] width 8 height 8
checkbox input "false"
click at [605, 350] on button "Checkout" at bounding box center [621, 351] width 227 height 20
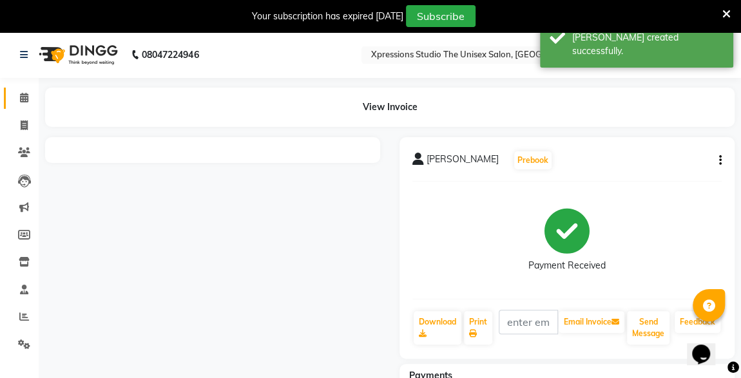
click at [26, 103] on span at bounding box center [24, 98] width 23 height 15
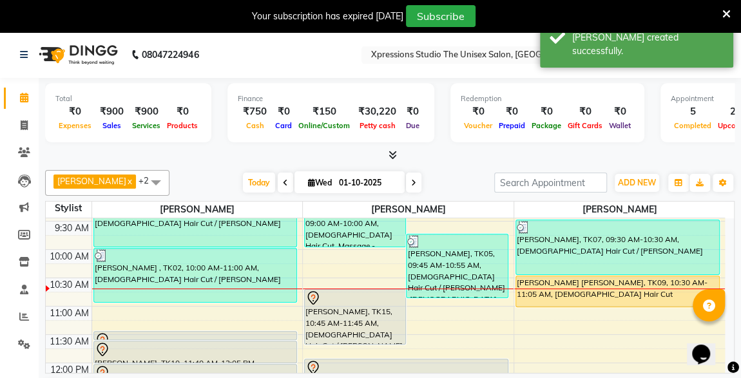
scroll to position [77, 0]
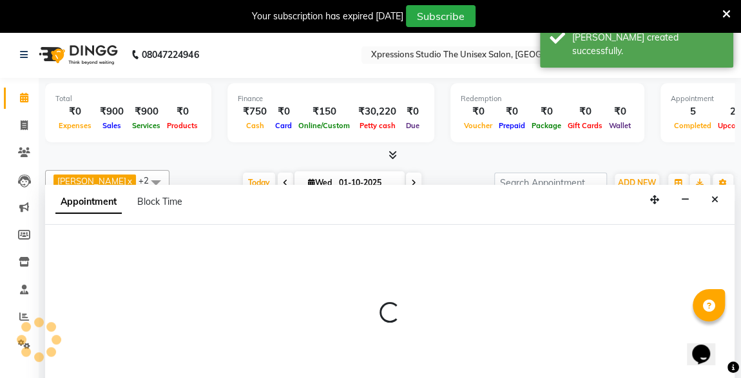
scroll to position [32, 0]
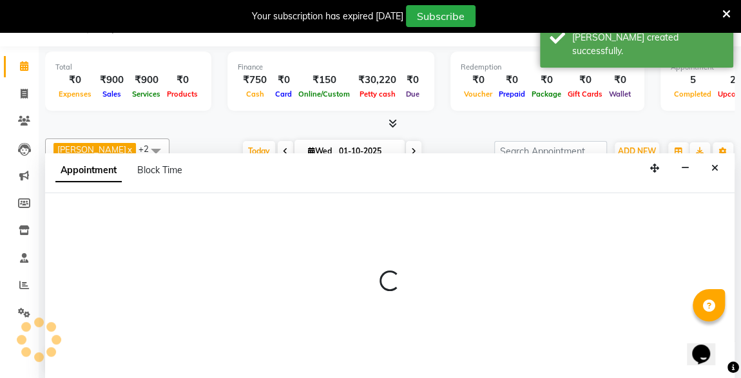
select select "57587"
select select "645"
select select "tentative"
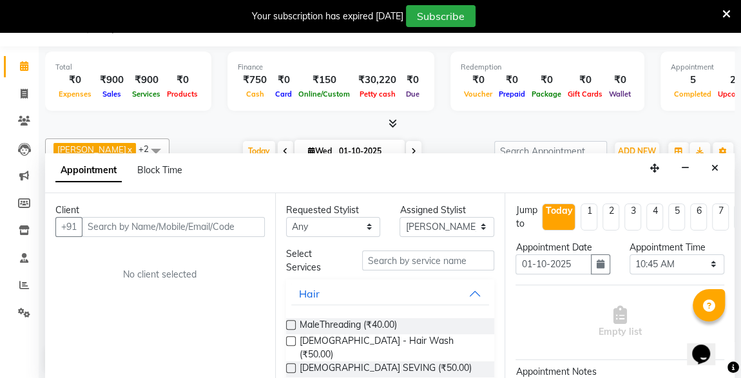
click at [170, 224] on input "text" at bounding box center [173, 227] width 183 height 20
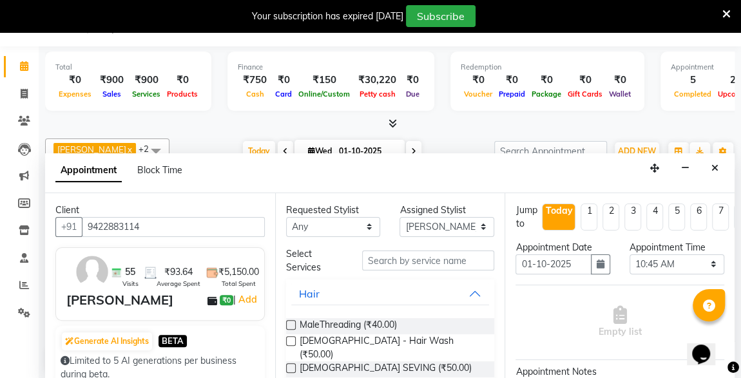
type input "9422883114"
click at [393, 260] on input "text" at bounding box center [428, 261] width 133 height 20
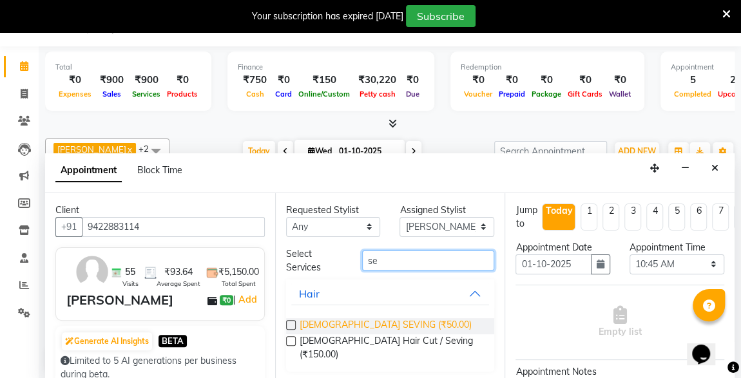
type input "se"
click at [341, 322] on span "[DEMOGRAPHIC_DATA] SEVING (₹50.00)" at bounding box center [386, 326] width 172 height 16
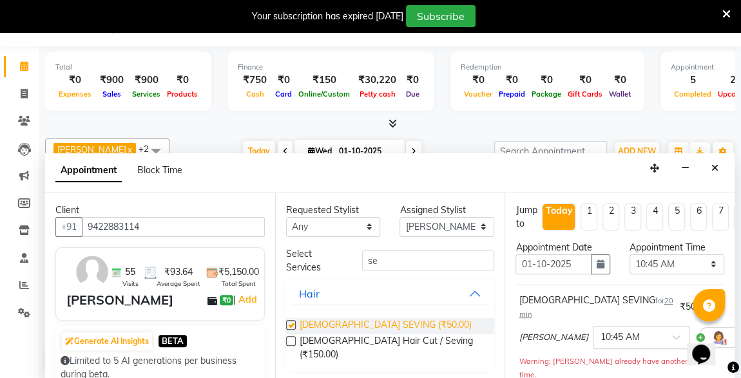
checkbox input "false"
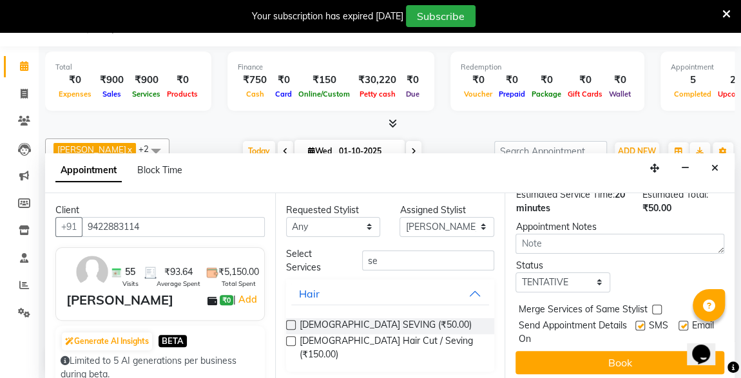
click at [636, 321] on label at bounding box center [641, 326] width 10 height 10
click at [636, 323] on input "checkbox" at bounding box center [640, 327] width 8 height 8
checkbox input "false"
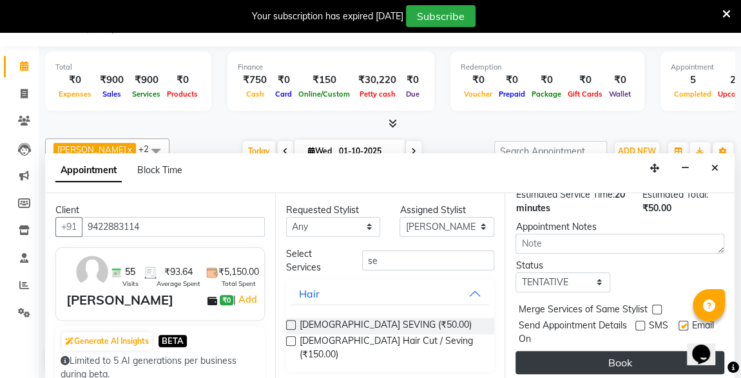
click at [647, 356] on button "Book" at bounding box center [620, 362] width 209 height 23
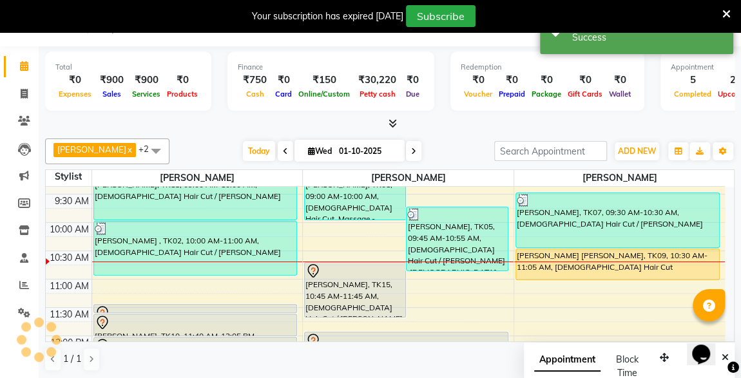
scroll to position [0, 0]
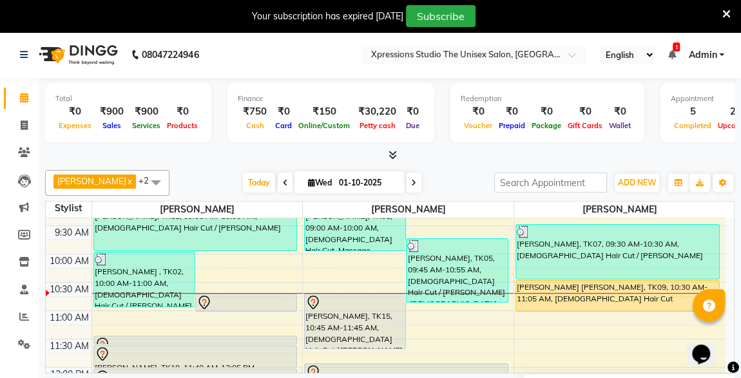
click at [672, 50] on icon at bounding box center [672, 54] width 8 height 9
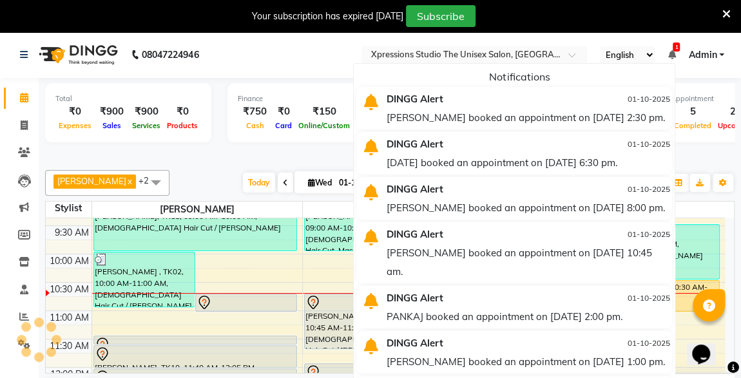
click at [534, 107] on div "DINGG Alert" at bounding box center [478, 99] width 202 height 19
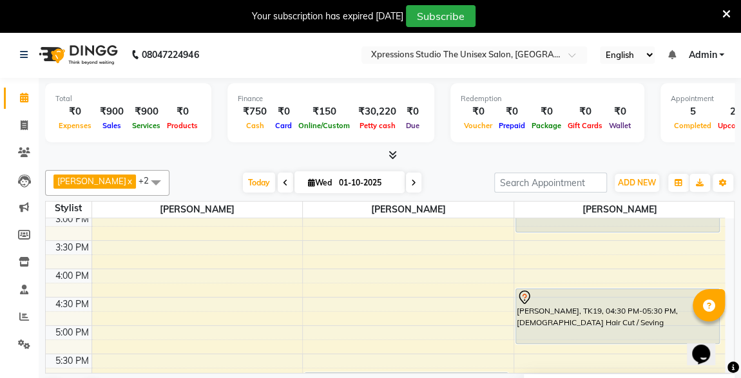
scroll to position [398, 0]
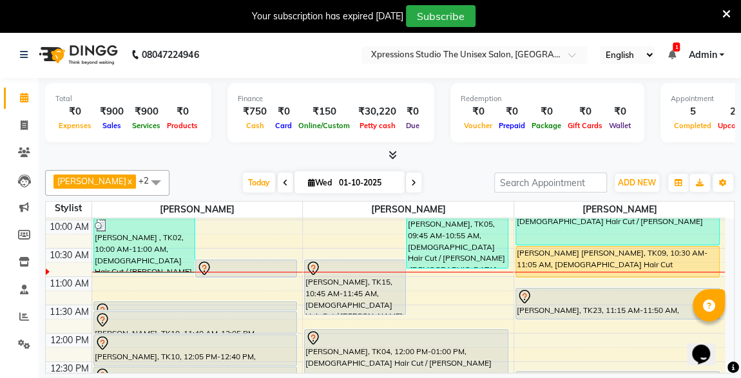
click at [552, 294] on div at bounding box center [618, 296] width 202 height 15
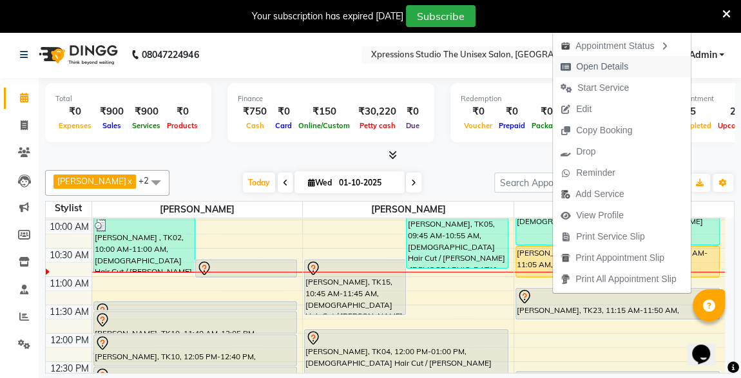
click at [583, 70] on span "Open Details" at bounding box center [602, 67] width 52 height 14
select select "7"
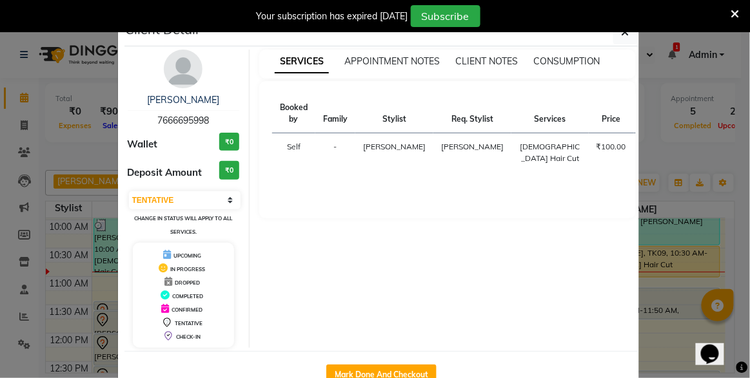
click at [619, 29] on div "Your subscription has expired 6 days ago Subscribe" at bounding box center [375, 16] width 750 height 32
click at [736, 5] on div at bounding box center [735, 16] width 8 height 22
click at [621, 34] on icon "button" at bounding box center [625, 32] width 8 height 10
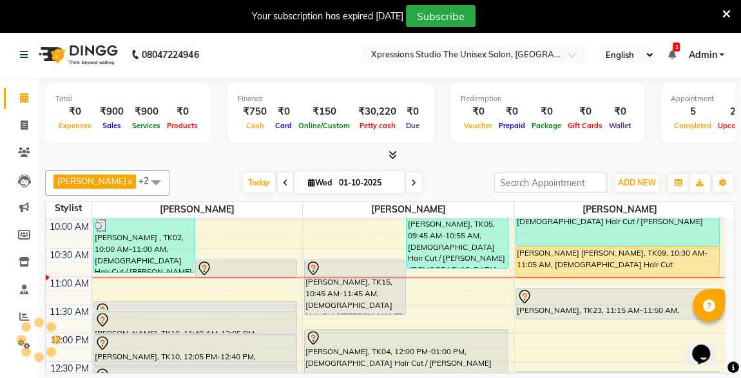
click at [556, 295] on div at bounding box center [618, 296] width 202 height 15
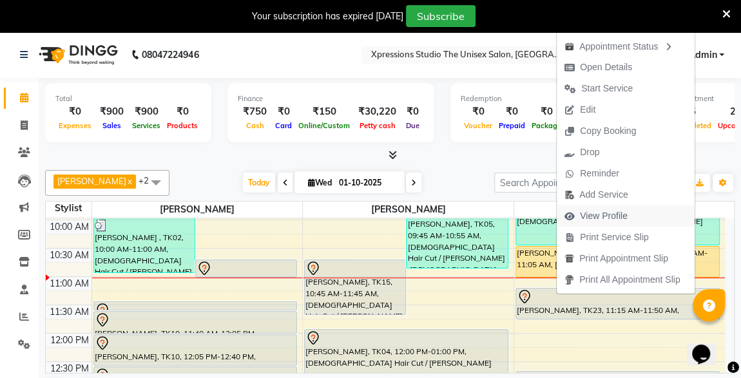
click at [585, 216] on span "View Profile" at bounding box center [604, 216] width 48 height 14
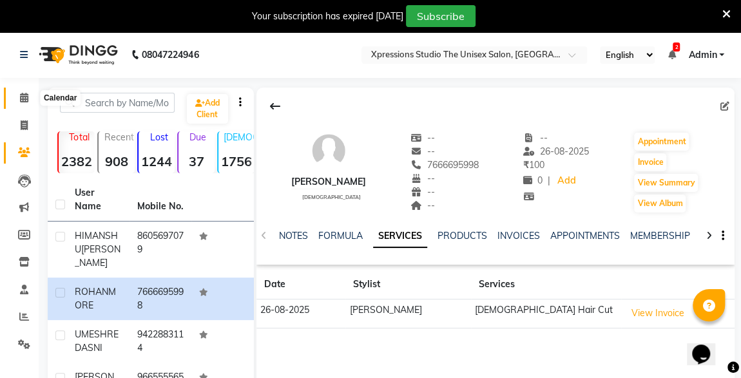
click at [26, 102] on icon at bounding box center [24, 98] width 8 height 10
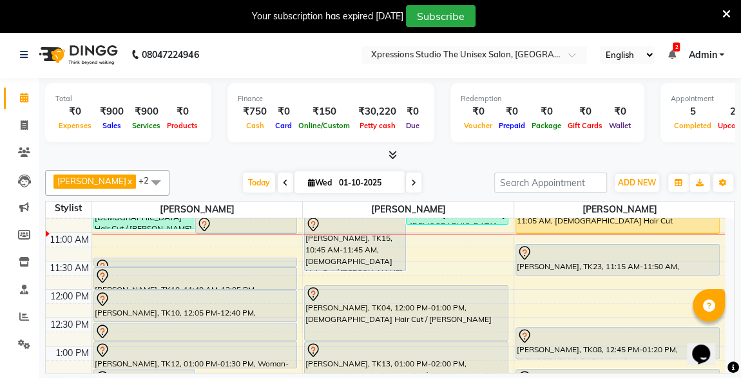
scroll to position [154, 0]
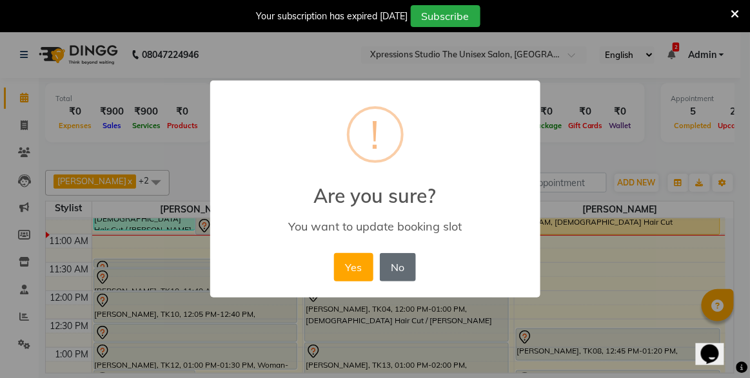
click at [399, 270] on button "No" at bounding box center [398, 267] width 36 height 28
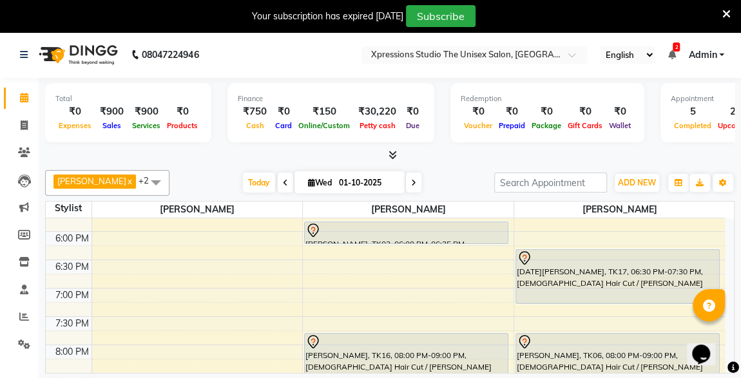
scroll to position [562, 0]
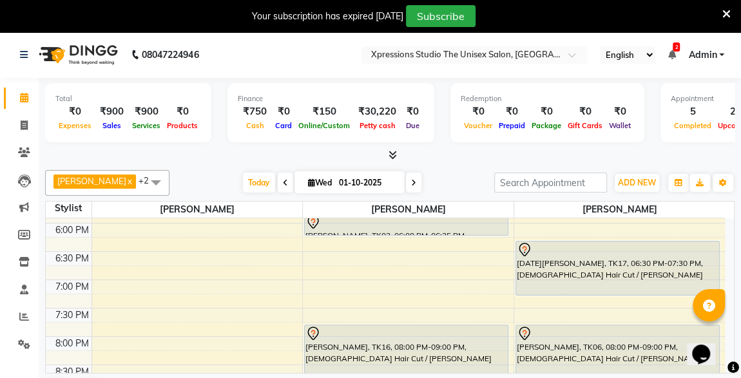
click at [413, 238] on div "8:00 AM 8:30 AM 9:00 AM 9:30 AM 10:00 AM 10:30 AM 11:00 AM 11:30 AM 12:00 PM 12…" at bounding box center [385, 81] width 679 height 850
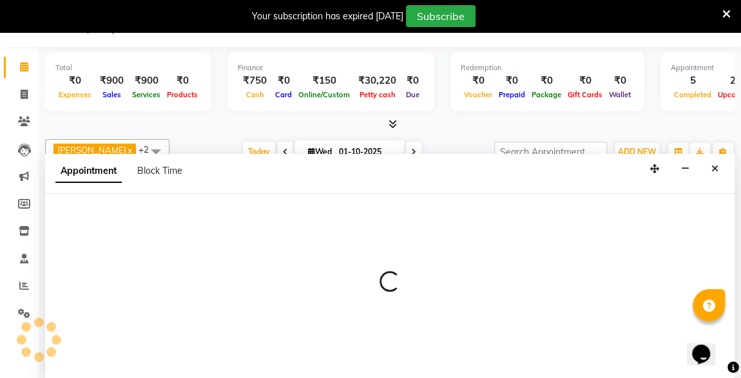
scroll to position [32, 0]
select select "57588"
select select "1095"
select select "tentative"
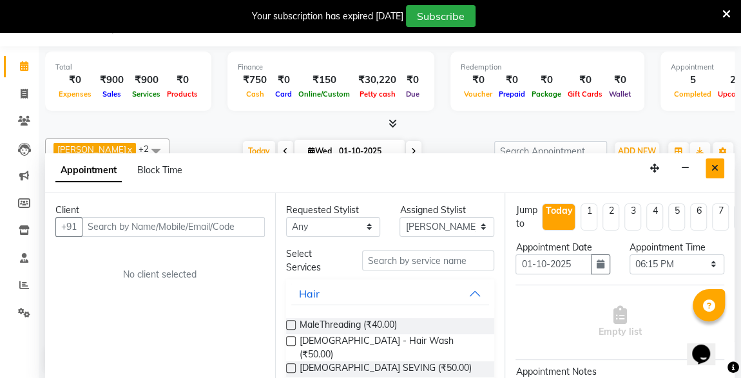
click at [716, 170] on icon "Close" at bounding box center [715, 168] width 7 height 9
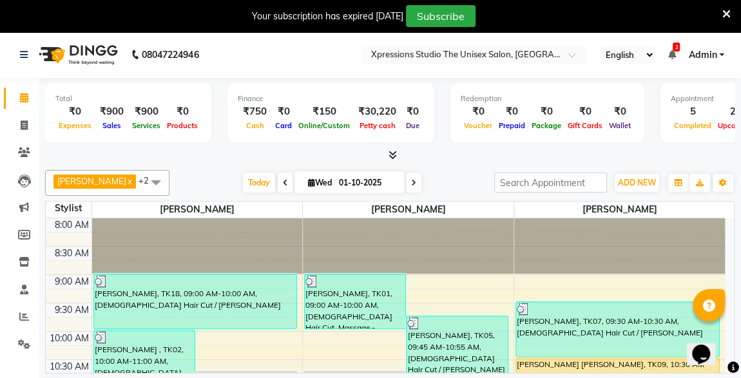
drag, startPoint x: 561, startPoint y: 326, endPoint x: 656, endPoint y: 317, distance: 95.8
click at [656, 317] on div "[PERSON_NAME], TK07, 09:30 AM-10:30 AM, [DEMOGRAPHIC_DATA] Hair Cut / [PERSON_N…" at bounding box center [617, 329] width 203 height 54
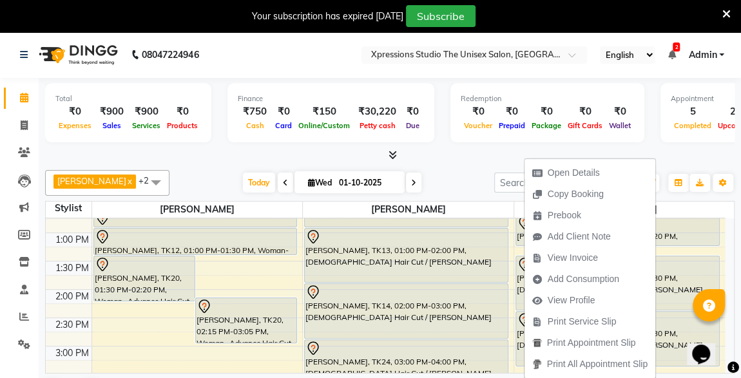
scroll to position [272, 0]
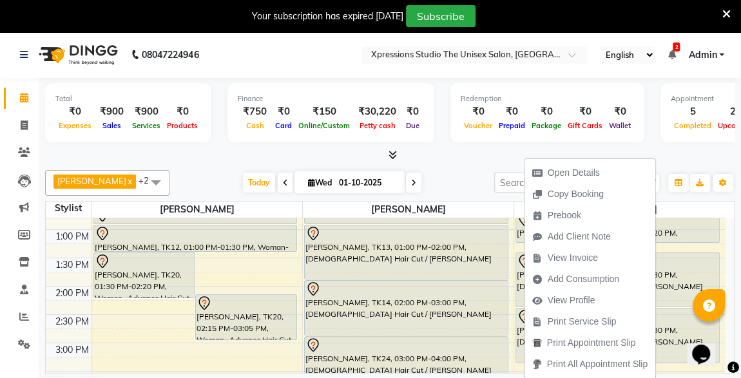
click at [674, 150] on div at bounding box center [390, 156] width 690 height 14
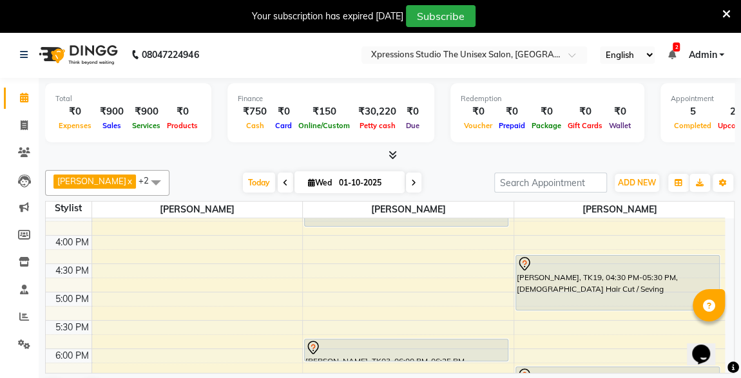
scroll to position [434, 0]
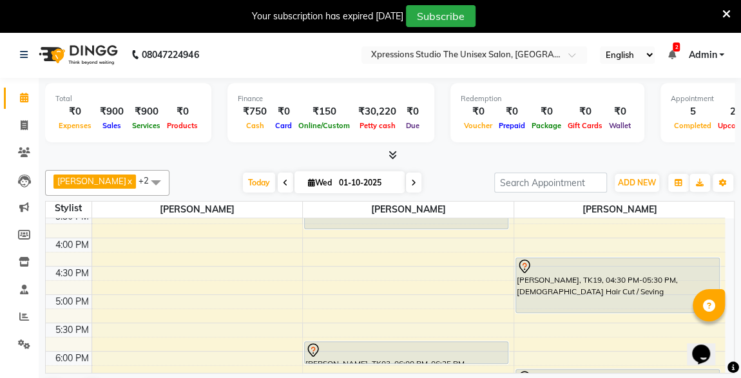
click at [673, 57] on icon at bounding box center [672, 54] width 8 height 9
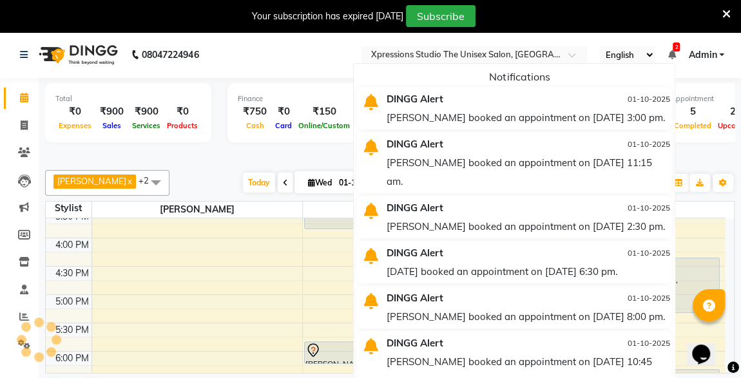
click at [721, 54] on link "Admin" at bounding box center [706, 55] width 36 height 14
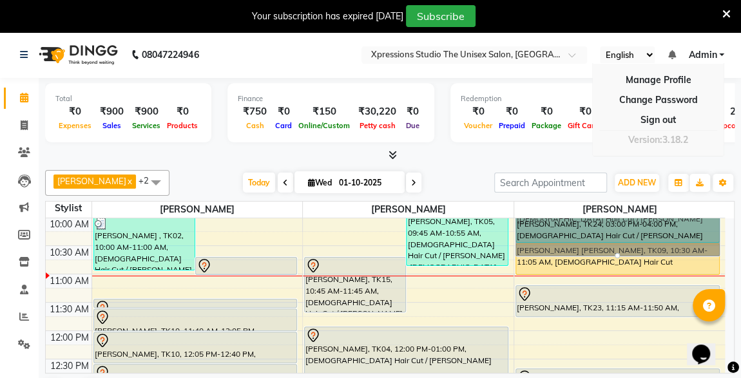
scroll to position [108, 0]
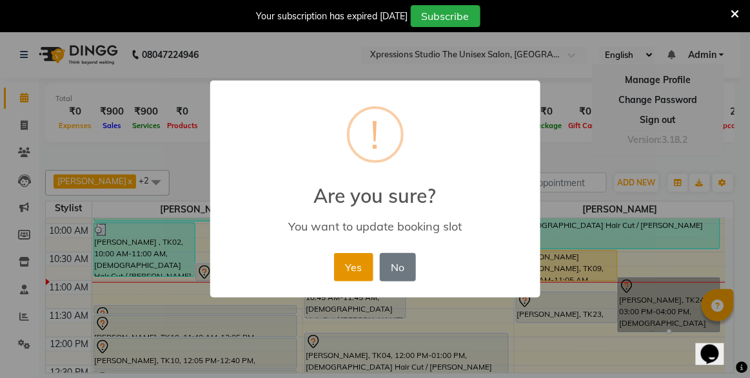
click at [353, 265] on button "Yes" at bounding box center [353, 267] width 39 height 28
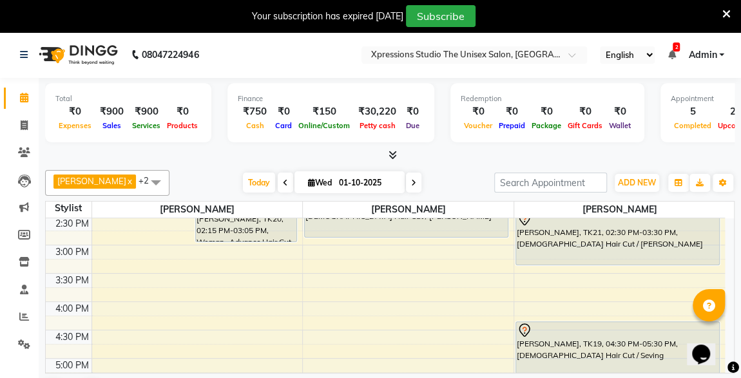
scroll to position [389, 0]
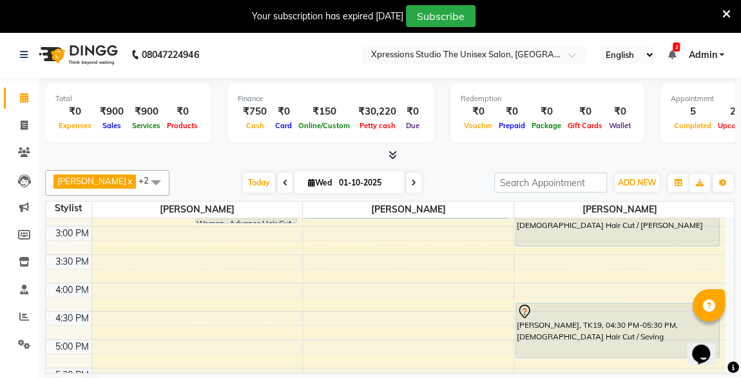
click at [674, 52] on icon at bounding box center [672, 54] width 8 height 9
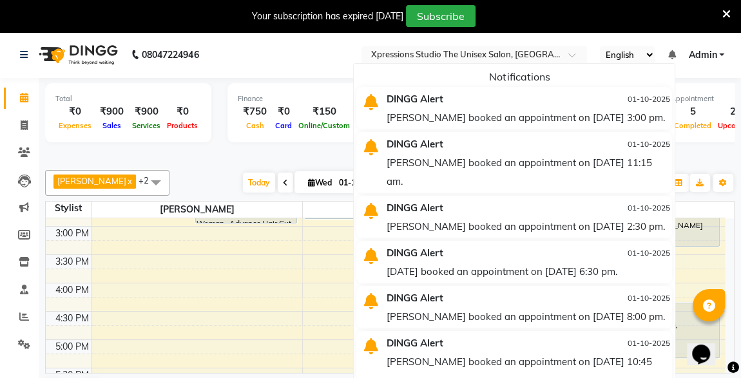
click at [511, 113] on div "HIMANSHU booked an appointment on 01-10-2025 at 3:00 pm." at bounding box center [528, 117] width 283 height 19
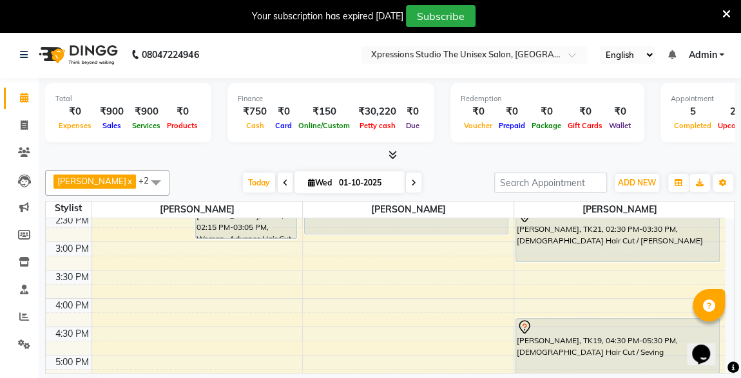
scroll to position [365, 0]
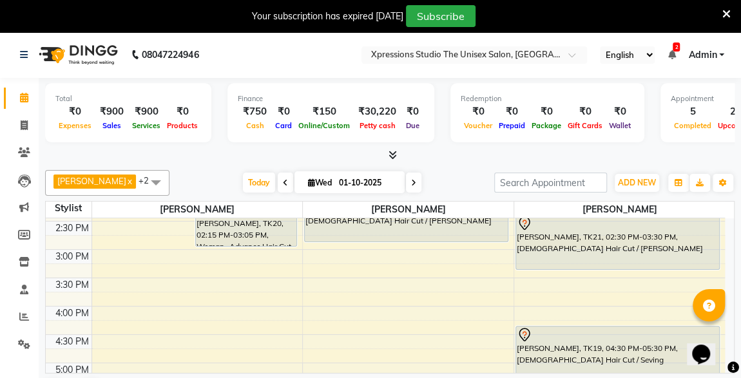
click at [674, 49] on span "2" at bounding box center [676, 47] width 7 height 9
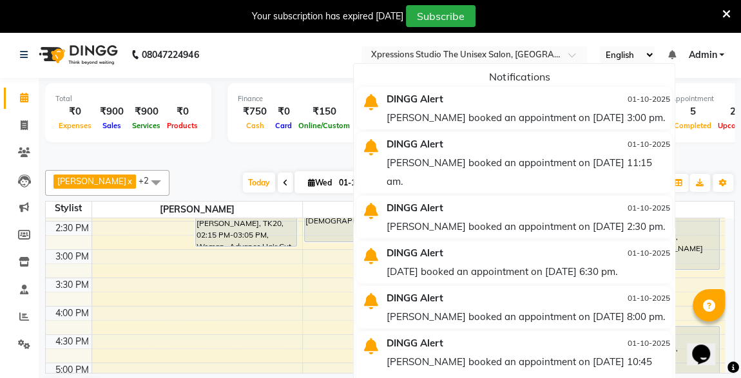
click at [516, 105] on div "DINGG Alert" at bounding box center [478, 99] width 202 height 19
click at [516, 105] on div "₹0" at bounding box center [512, 111] width 33 height 15
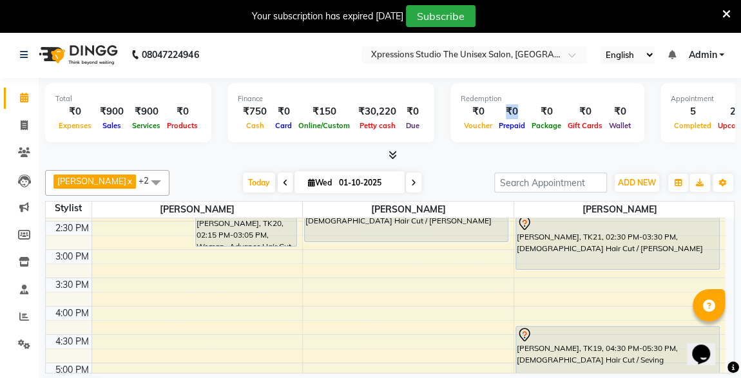
click at [516, 105] on div "₹0" at bounding box center [512, 111] width 33 height 15
click at [728, 14] on icon at bounding box center [727, 14] width 8 height 12
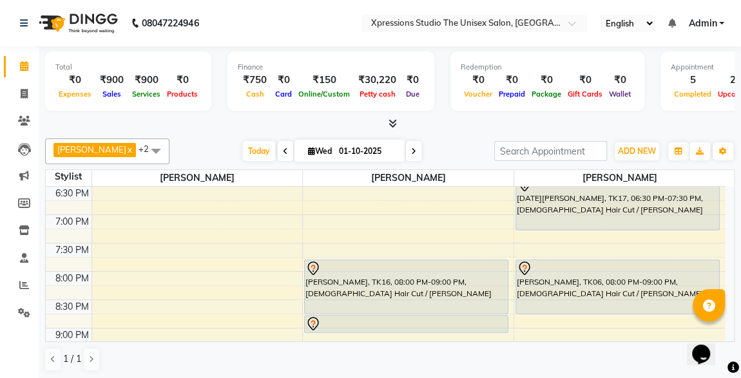
scroll to position [623, 0]
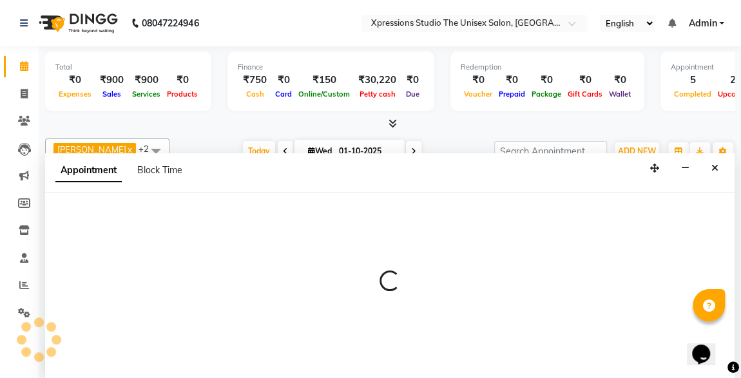
scroll to position [0, 0]
select select "57587"
select select "1275"
select select "tentative"
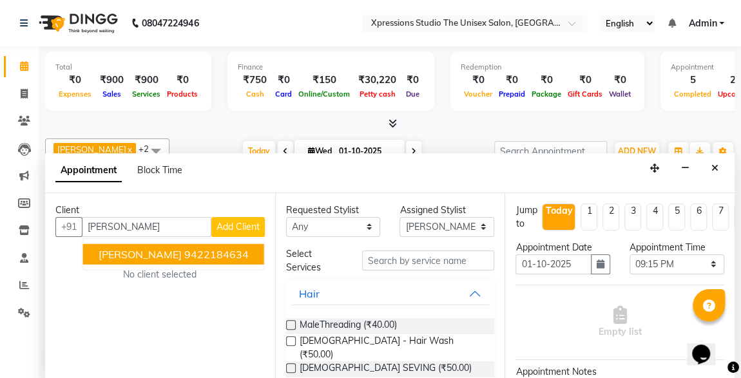
click at [184, 253] on ngb-highlight "9422184634" at bounding box center [216, 254] width 64 height 13
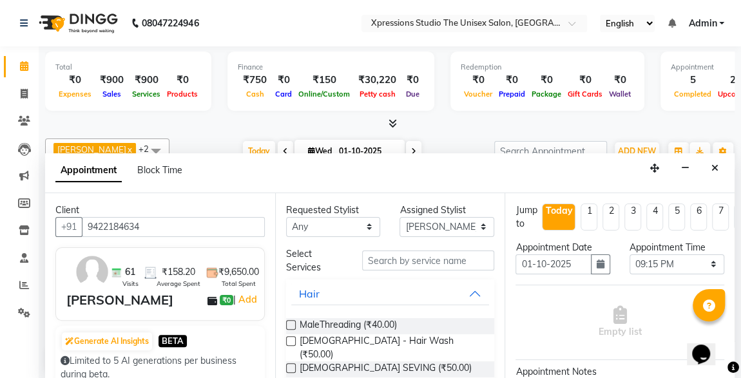
type input "9422184634"
click at [395, 262] on input "text" at bounding box center [428, 261] width 133 height 20
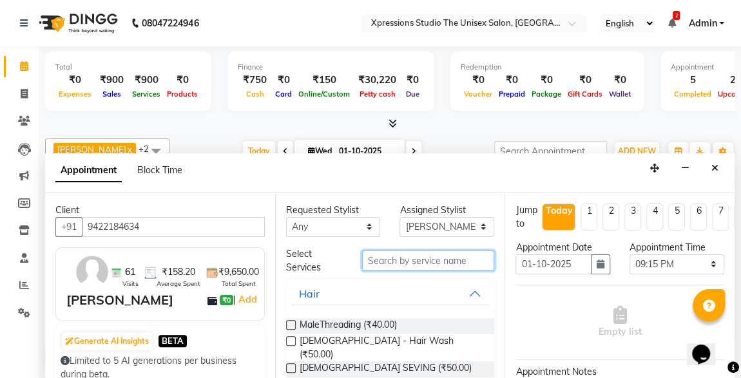
click at [395, 262] on input "text" at bounding box center [428, 261] width 133 height 20
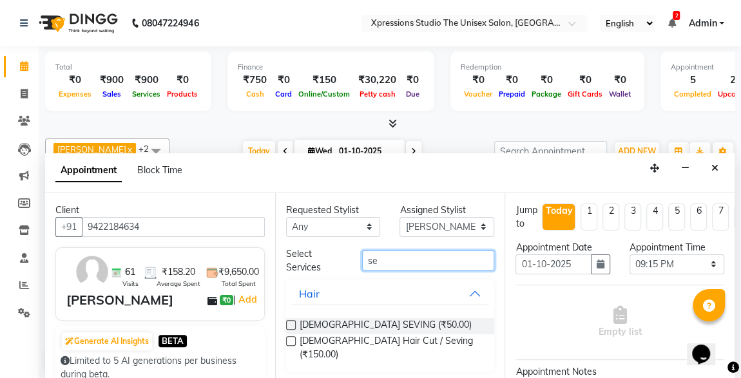
type input "se"
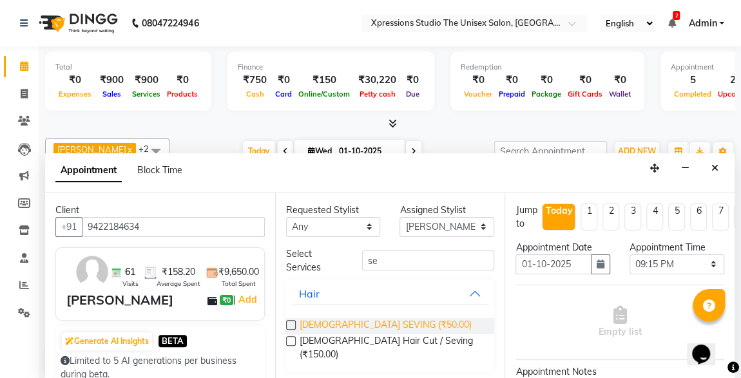
click at [375, 319] on span "[DEMOGRAPHIC_DATA] SEVING (₹50.00)" at bounding box center [386, 326] width 172 height 16
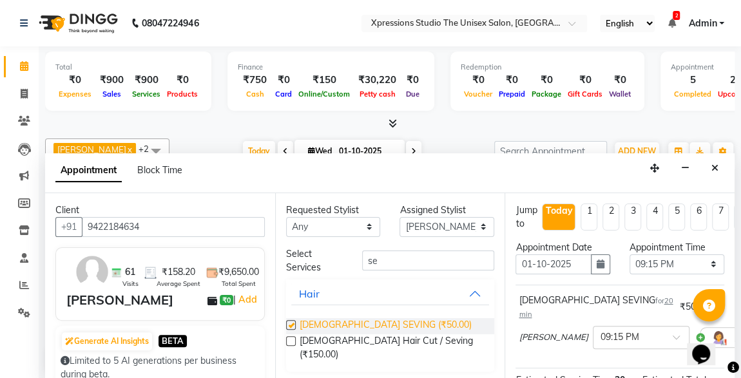
checkbox input "false"
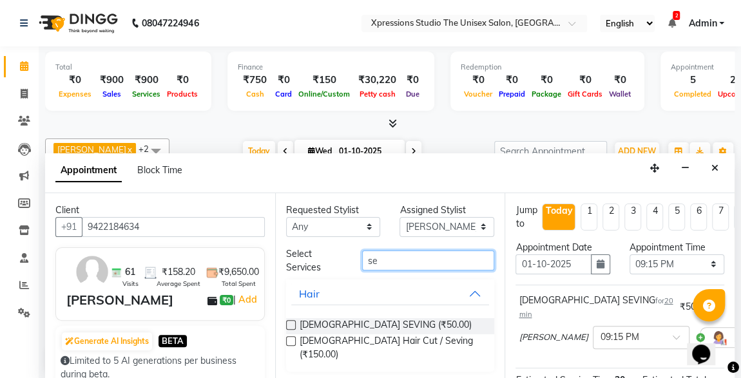
click at [435, 257] on input "se" at bounding box center [428, 261] width 133 height 20
type input "s"
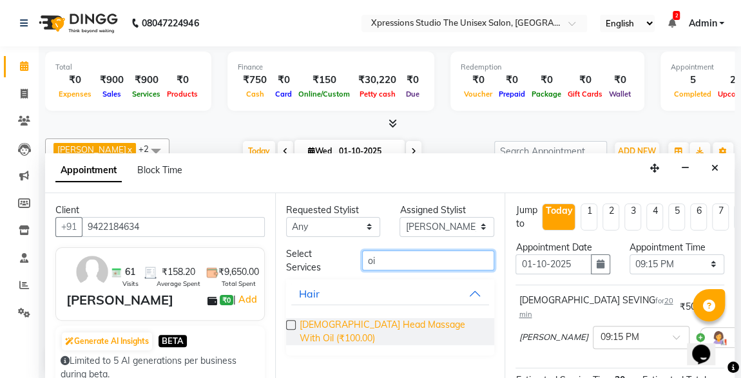
type input "oi"
click at [434, 323] on span "[DEMOGRAPHIC_DATA] Head Massage With Oil (₹100.00)" at bounding box center [392, 331] width 185 height 27
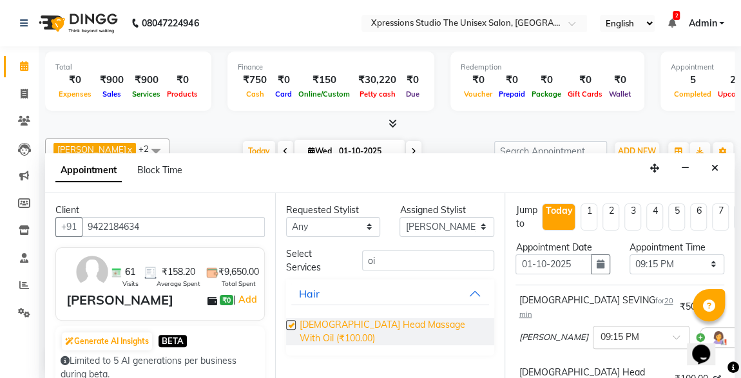
checkbox input "false"
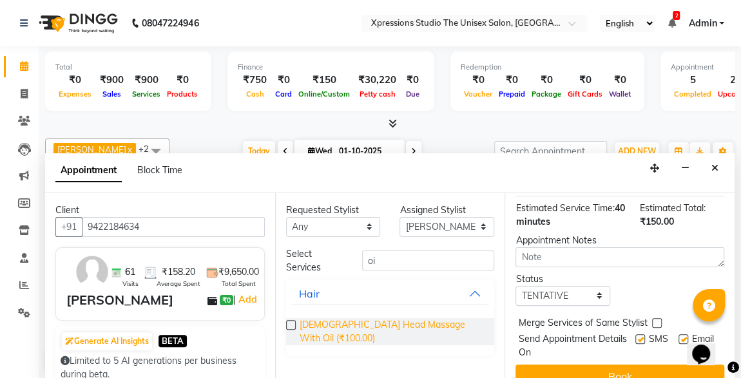
scroll to position [260, 0]
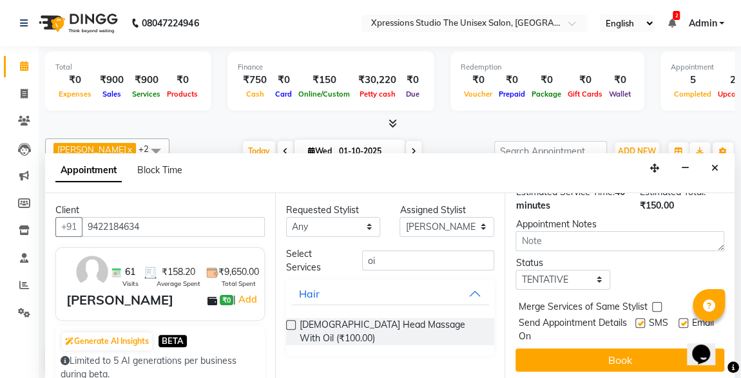
click at [636, 318] on label at bounding box center [641, 323] width 10 height 10
click at [636, 320] on input "checkbox" at bounding box center [640, 324] width 8 height 8
checkbox input "false"
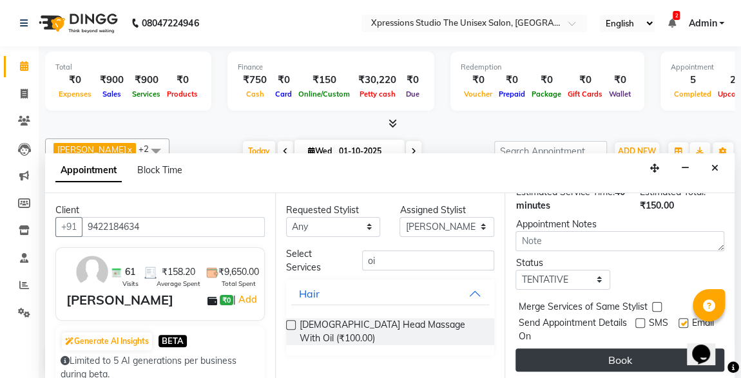
click at [647, 349] on button "Book" at bounding box center [620, 360] width 209 height 23
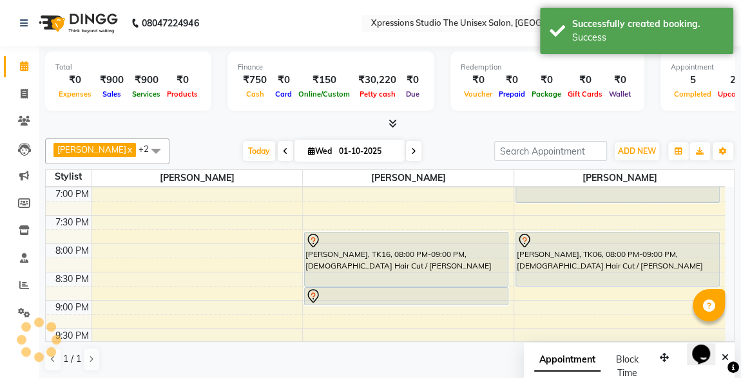
scroll to position [0, 0]
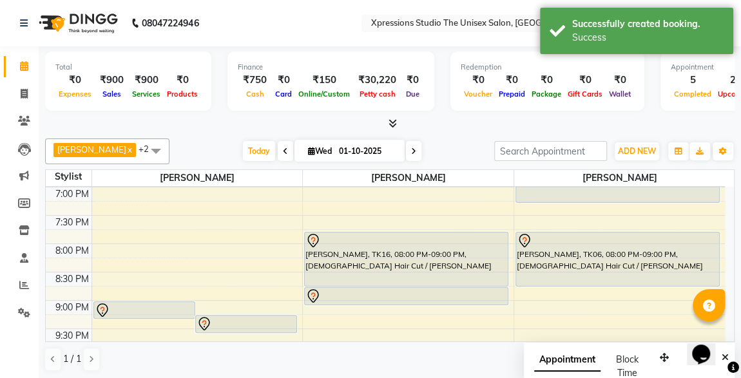
click at [148, 306] on div at bounding box center [144, 310] width 99 height 15
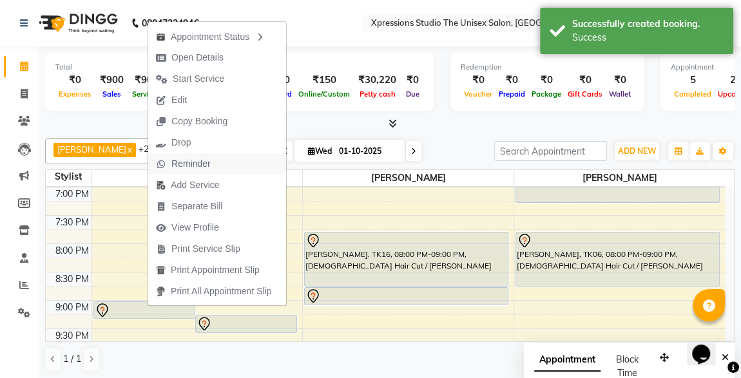
click at [177, 163] on span "Reminder" at bounding box center [190, 164] width 39 height 14
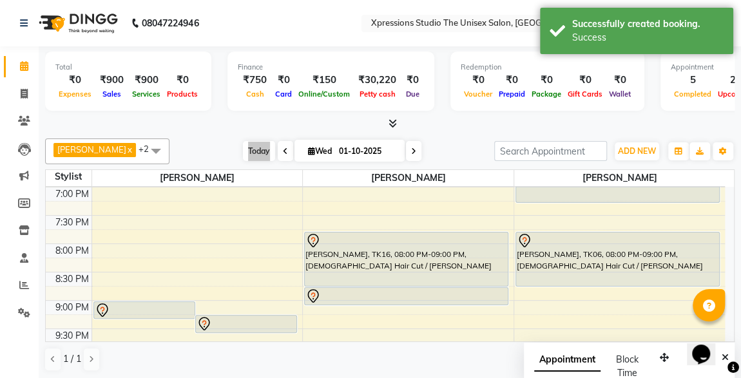
click at [177, 163] on div "ADESH RAUT x ROSHAN TANDULKAR x ROHAN BABHULKAR x +2 UnSelect All ADESH RAUT RO…" at bounding box center [390, 255] width 690 height 244
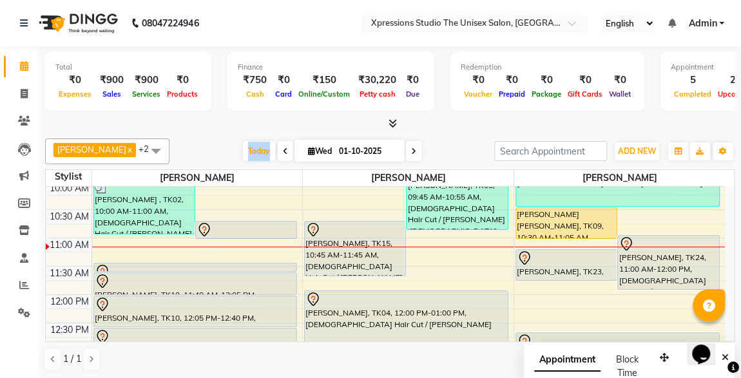
scroll to position [108, 0]
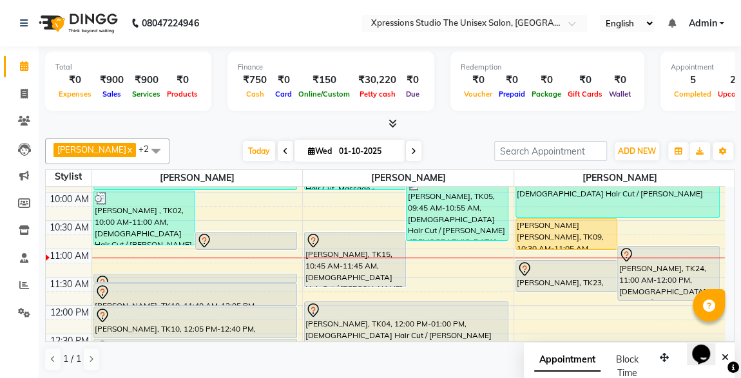
click at [556, 233] on div "Sk Musaddik, TK09, 10:30 AM-11:05 AM, Male Hair Cut" at bounding box center [566, 234] width 101 height 30
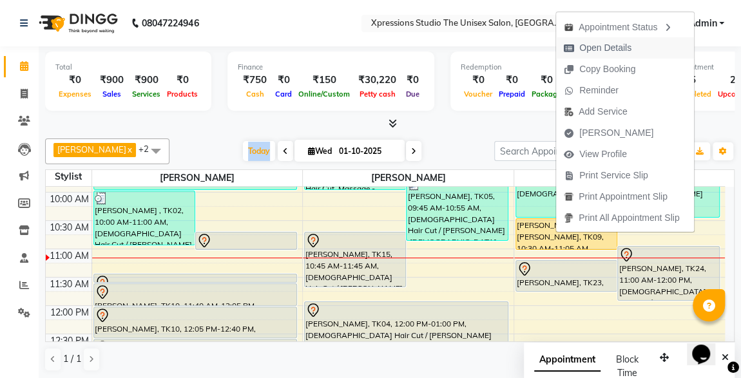
click at [593, 50] on span "Open Details" at bounding box center [606, 48] width 52 height 14
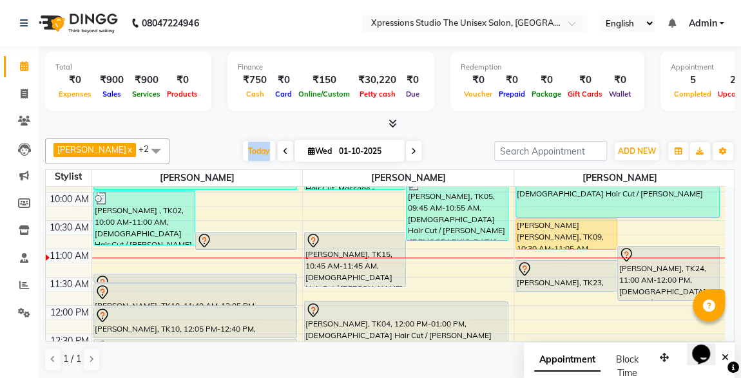
click at [552, 236] on div "Sk Musaddik, TK09, 10:30 AM-11:05 AM, Male Hair Cut" at bounding box center [566, 234] width 101 height 30
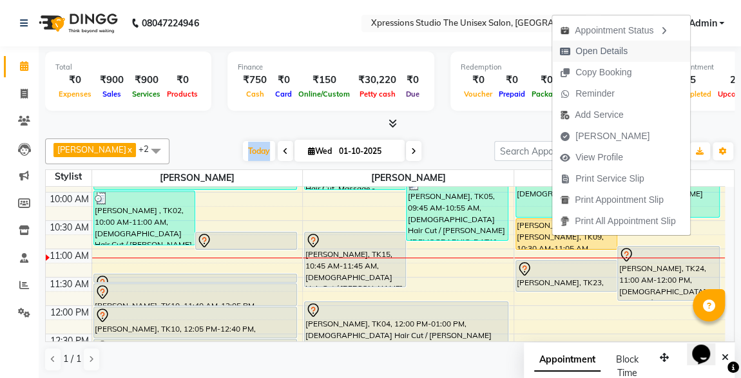
click at [587, 49] on span "Open Details" at bounding box center [602, 51] width 52 height 14
select select "1"
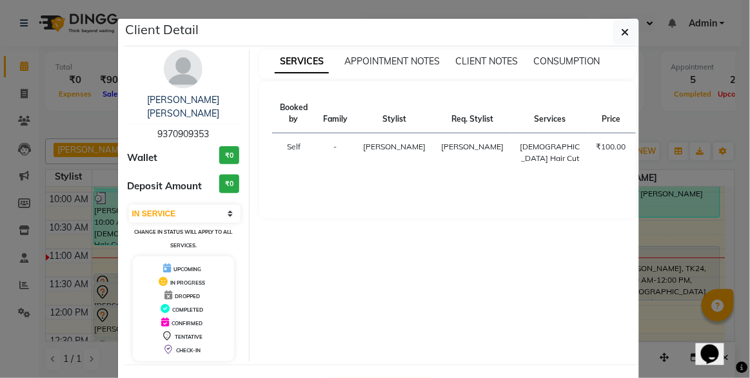
select select "service"
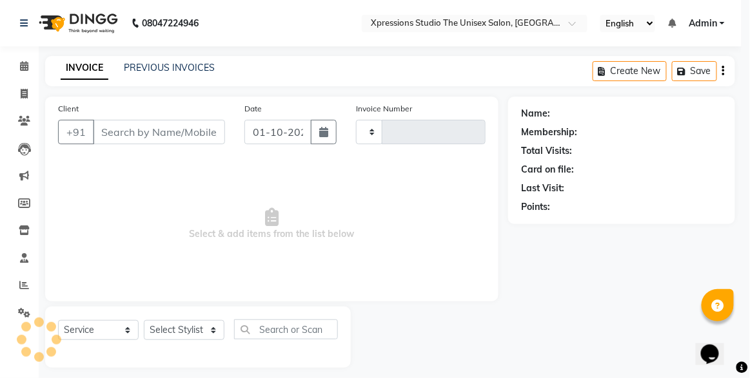
type input "5175"
select select "7003"
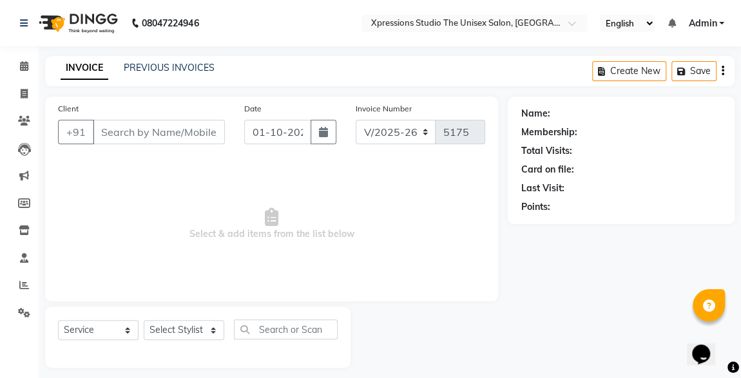
type input "9370909353"
select select "57589"
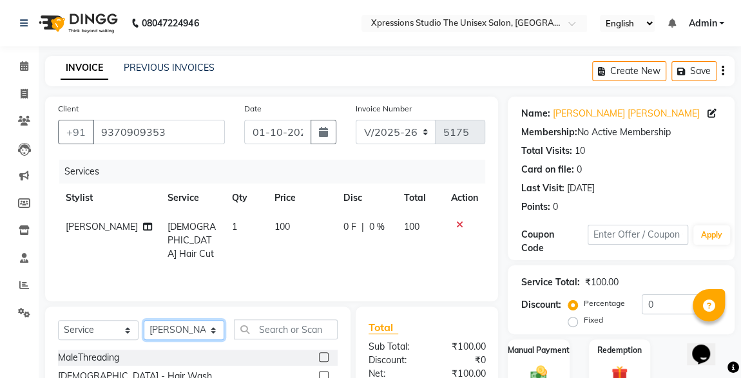
click at [195, 323] on select "Select Stylist ADESH RAUT ROHAN BABHULKAR ROSHAN TANDULKAR" at bounding box center [184, 330] width 81 height 20
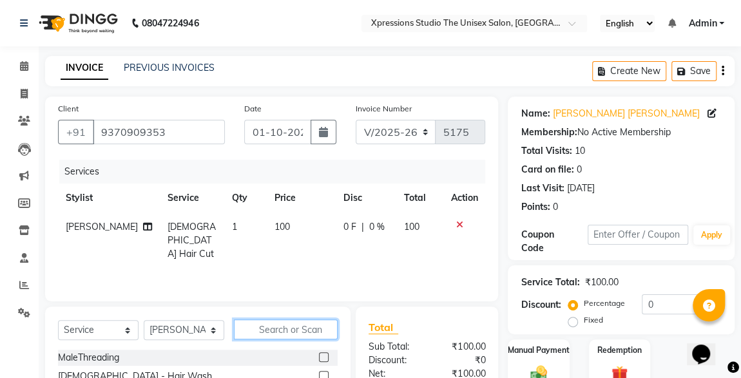
click at [258, 327] on input "text" at bounding box center [286, 330] width 104 height 20
type input "se"
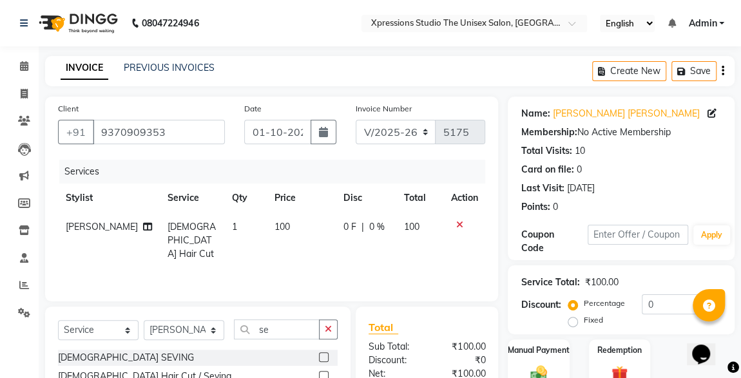
click at [322, 354] on label at bounding box center [324, 358] width 10 height 10
click at [322, 354] on input "checkbox" at bounding box center [323, 358] width 8 height 8
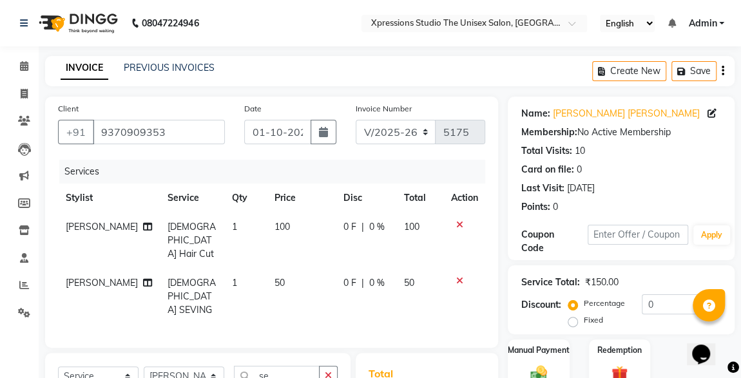
checkbox input "false"
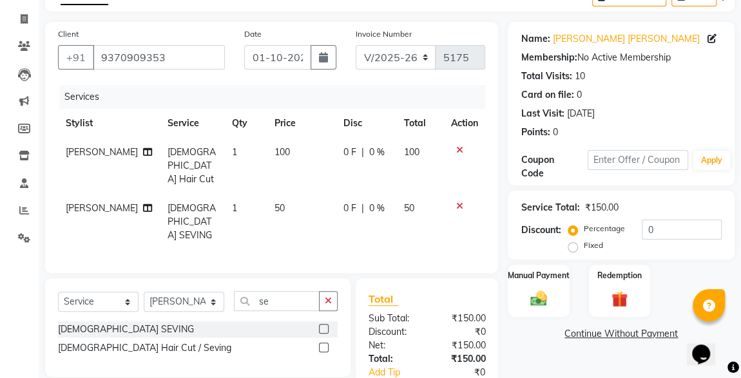
scroll to position [137, 0]
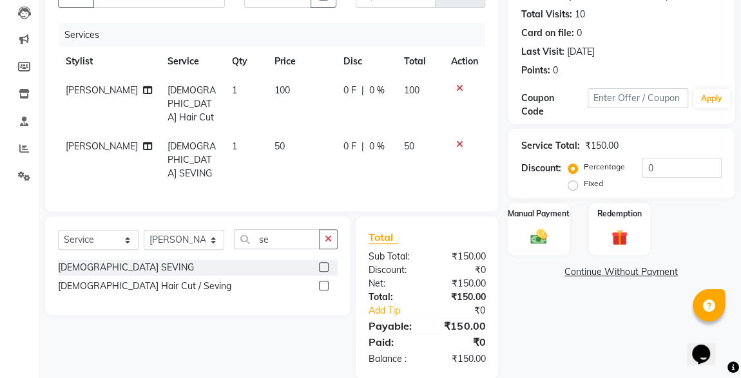
click at [543, 242] on img at bounding box center [538, 237] width 27 height 19
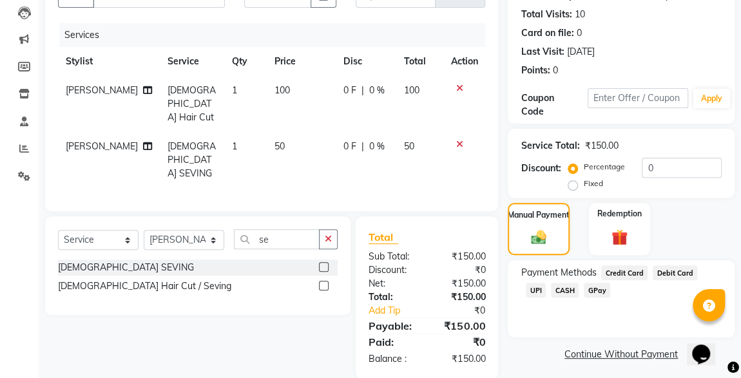
click at [551, 292] on span "CASH" at bounding box center [565, 290] width 28 height 15
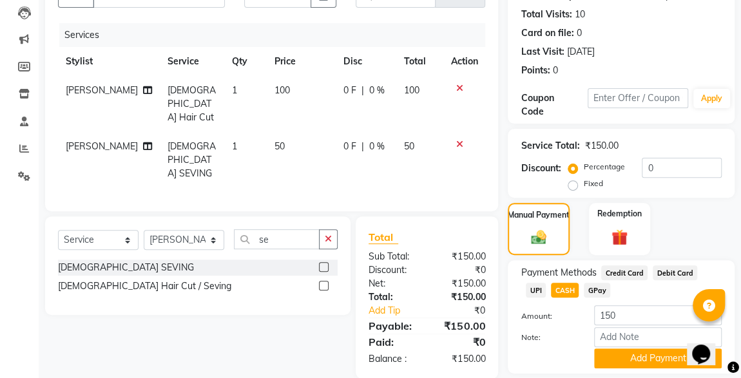
click at [546, 283] on span "UPI" at bounding box center [536, 290] width 20 height 15
click at [605, 316] on input "150" at bounding box center [658, 316] width 128 height 20
type input "50"
click at [652, 360] on button "Add Payment" at bounding box center [658, 359] width 128 height 20
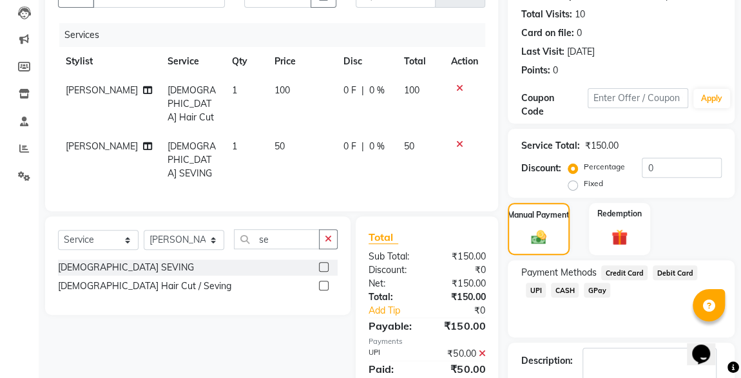
click at [551, 287] on span "CASH" at bounding box center [565, 290] width 28 height 15
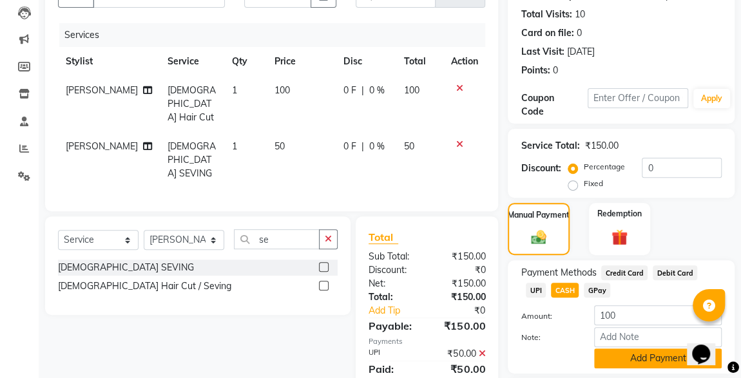
click at [638, 365] on button "Add Payment" at bounding box center [658, 359] width 128 height 20
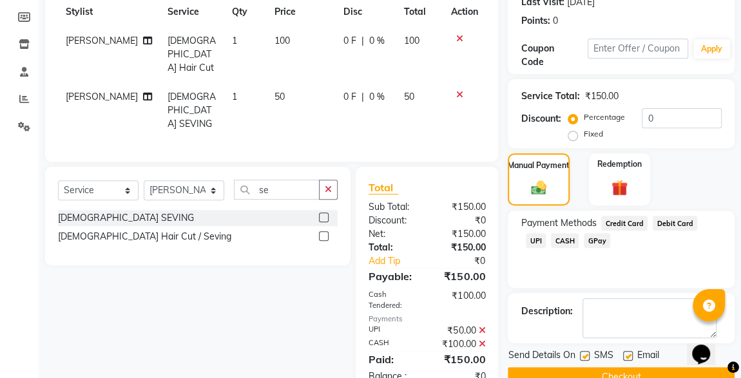
scroll to position [213, 0]
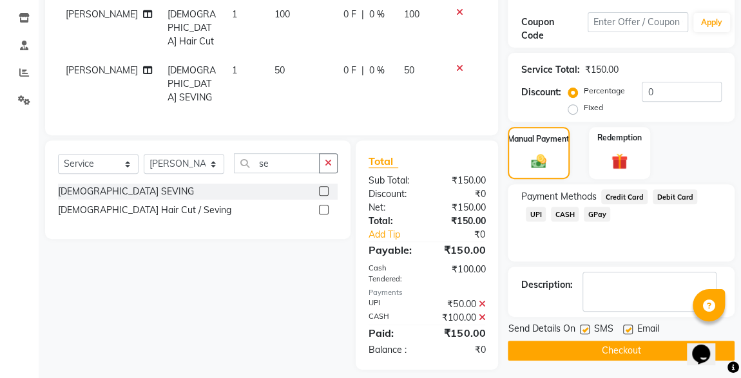
click at [585, 329] on label at bounding box center [585, 330] width 10 height 10
click at [585, 329] on input "checkbox" at bounding box center [584, 330] width 8 height 8
checkbox input "false"
click at [612, 356] on button "Checkout" at bounding box center [621, 351] width 227 height 20
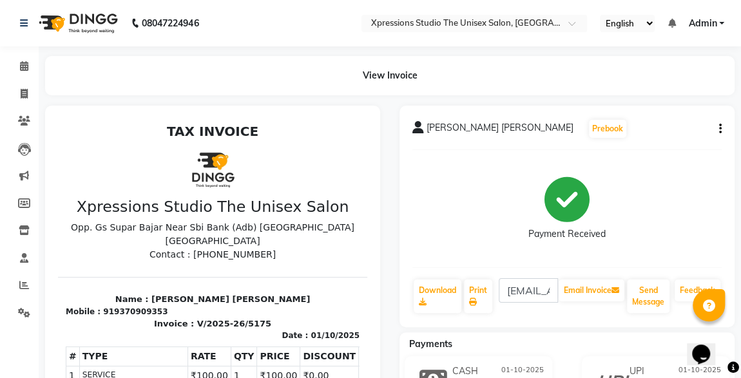
click at [645, 334] on div "Payments CASH 01-10-2025 ₹100.00 Added on 01-10-2025 UPI 01-10-2025 ₹50.00 Adde…" at bounding box center [567, 381] width 335 height 96
click at [21, 72] on span at bounding box center [24, 66] width 23 height 15
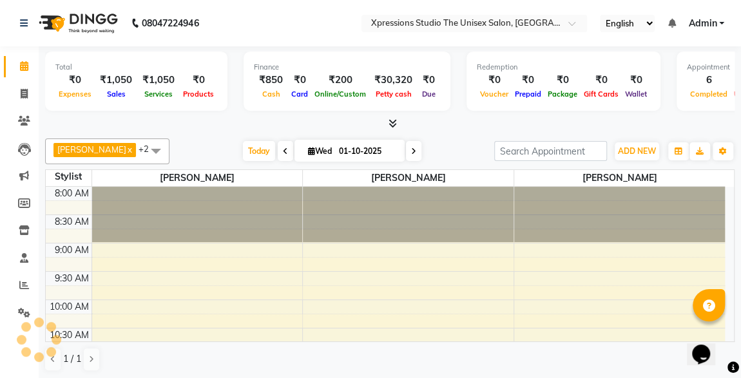
scroll to position [168, 0]
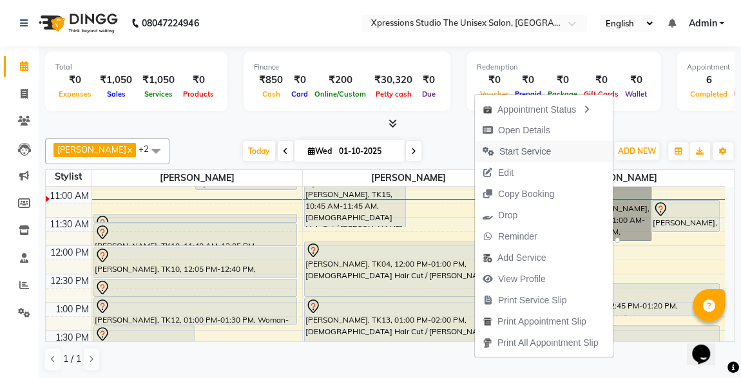
click at [539, 148] on span "Start Service" at bounding box center [526, 152] width 52 height 14
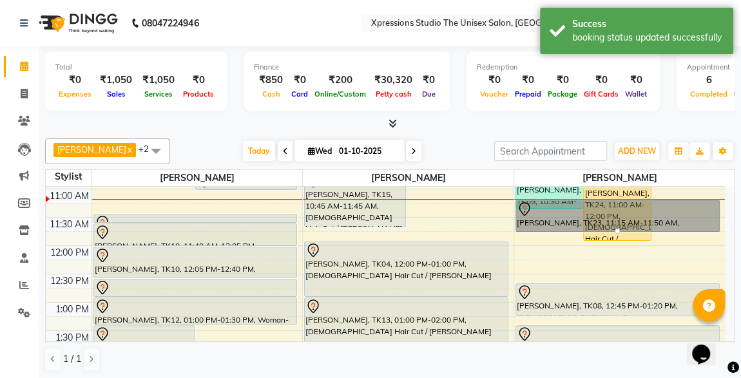
click at [675, 220] on link "[PERSON_NAME], TK23, 11:15 AM-11:50 AM, [DEMOGRAPHIC_DATA] Hair Cut" at bounding box center [618, 216] width 204 height 32
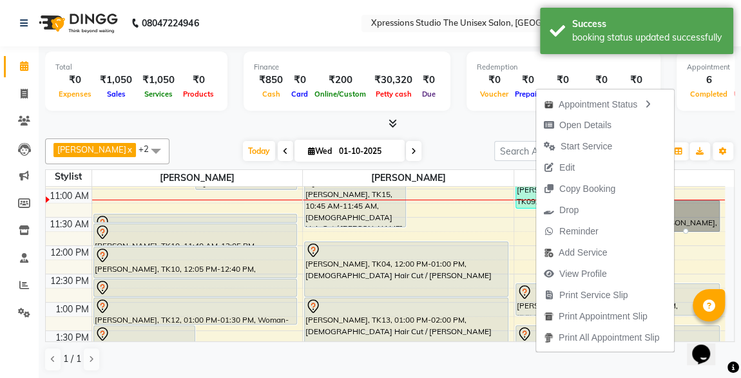
click at [711, 126] on div at bounding box center [390, 124] width 690 height 14
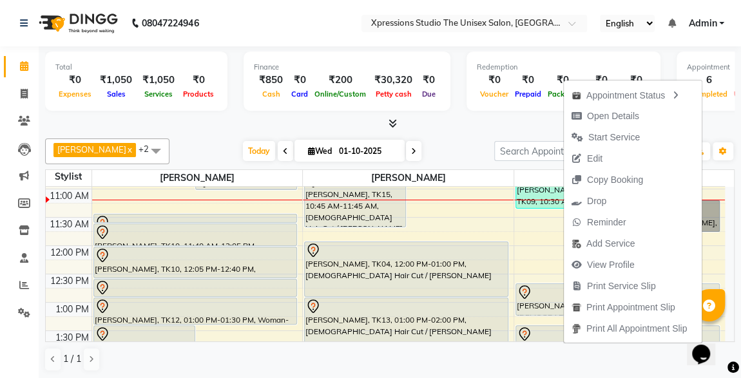
click at [725, 121] on div at bounding box center [390, 124] width 690 height 14
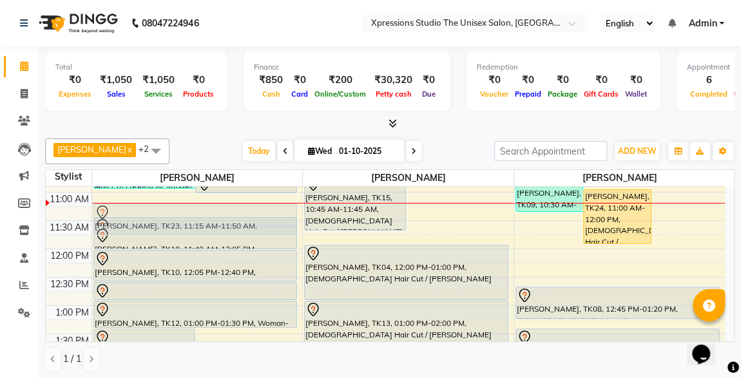
scroll to position [164, 0]
drag, startPoint x: 678, startPoint y: 210, endPoint x: 280, endPoint y: 215, distance: 397.8
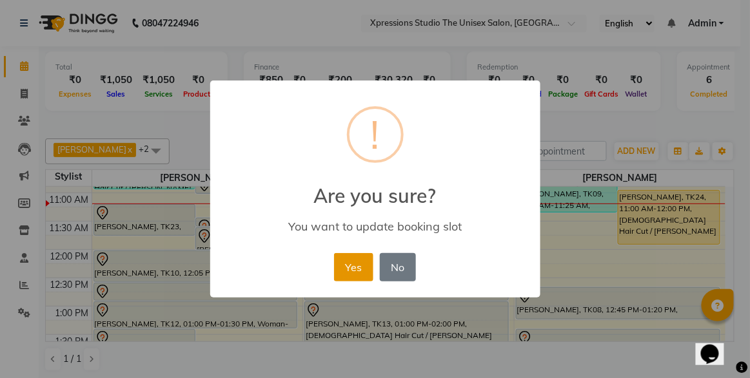
click at [356, 257] on button "Yes" at bounding box center [353, 267] width 39 height 28
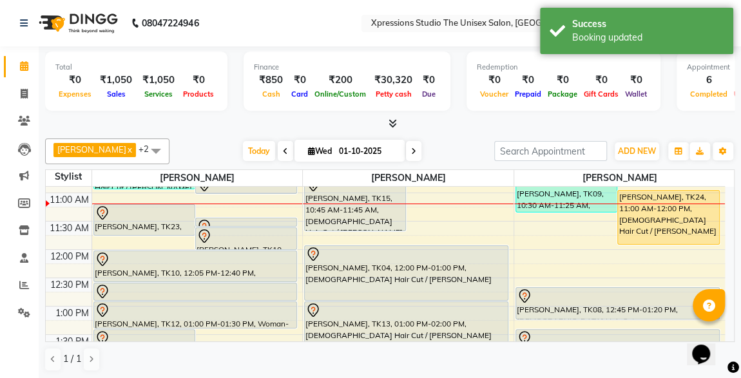
click at [157, 219] on div "[PERSON_NAME], TK23, 11:15 AM-11:50 AM, [DEMOGRAPHIC_DATA] Hair Cut" at bounding box center [144, 220] width 101 height 30
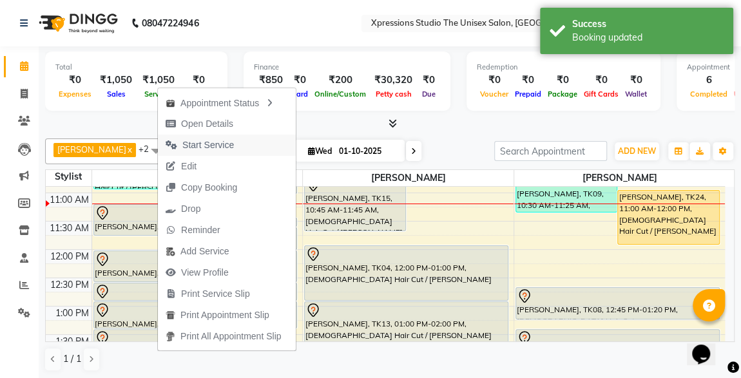
click at [206, 145] on span "Start Service" at bounding box center [208, 146] width 52 height 14
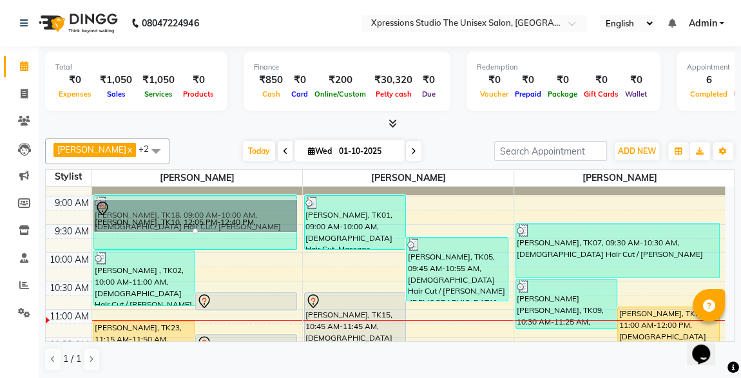
scroll to position [46, 0]
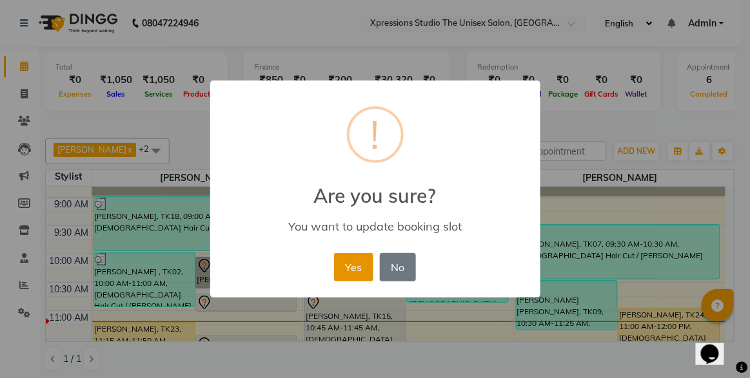
click at [348, 258] on button "Yes" at bounding box center [353, 267] width 39 height 28
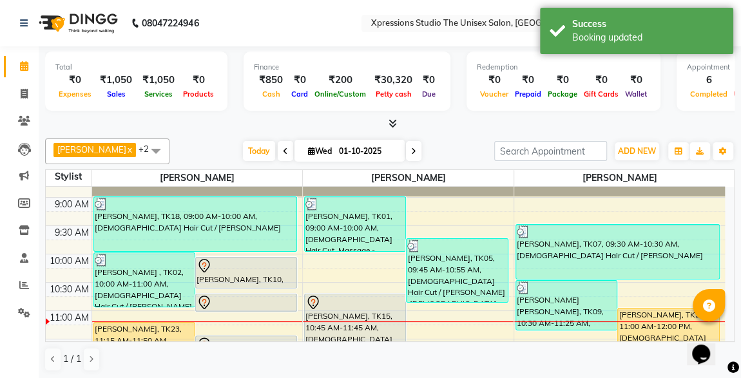
click at [253, 303] on div at bounding box center [246, 302] width 99 height 15
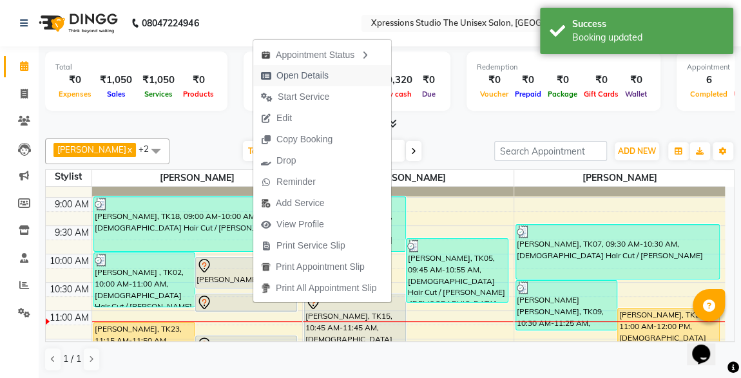
click at [325, 77] on span "Open Details" at bounding box center [303, 76] width 52 height 14
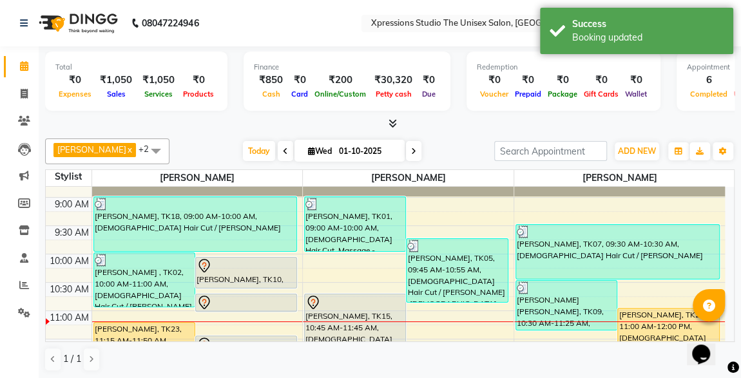
click at [277, 306] on div at bounding box center [246, 302] width 99 height 15
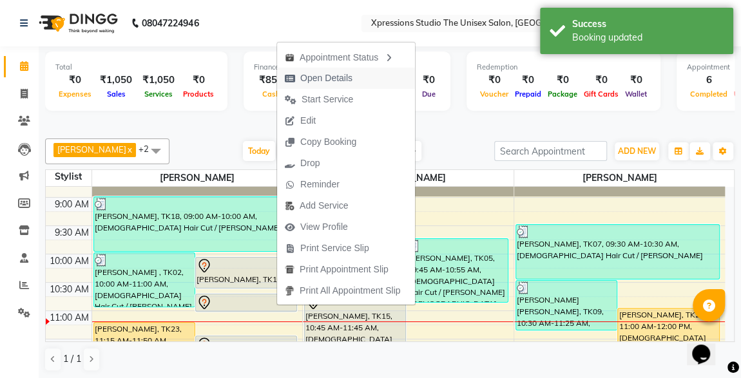
click at [341, 83] on span "Open Details" at bounding box center [326, 79] width 52 height 14
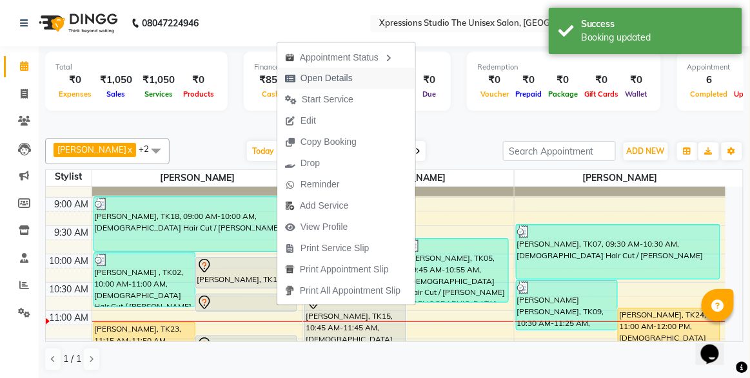
select select "7"
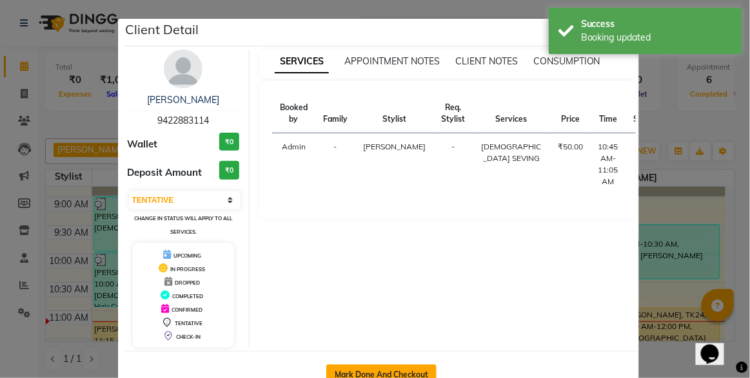
click at [377, 375] on button "Mark Done And Checkout" at bounding box center [381, 375] width 110 height 21
select select "service"
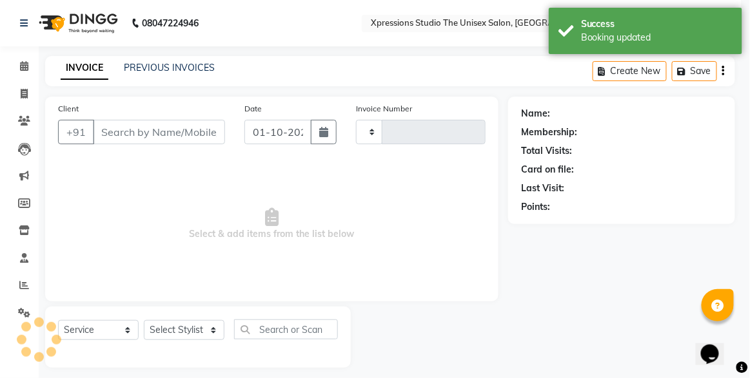
type input "5176"
select select "7003"
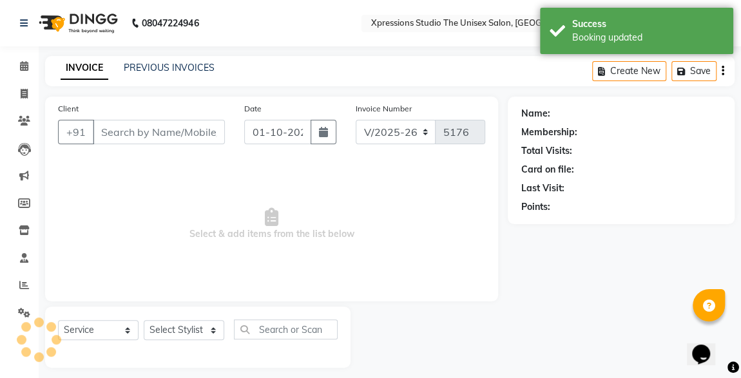
type input "9422883114"
select select "57587"
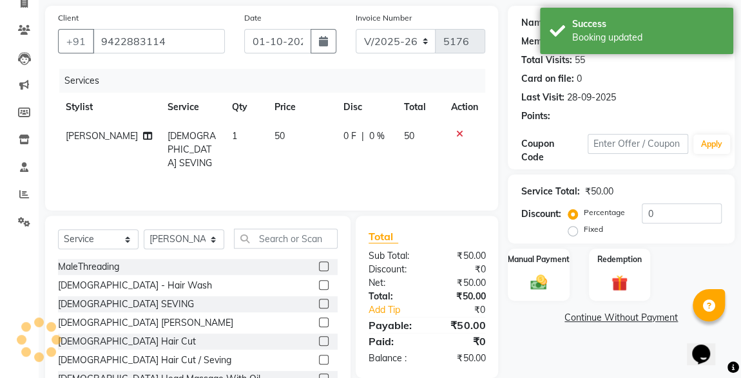
scroll to position [137, 0]
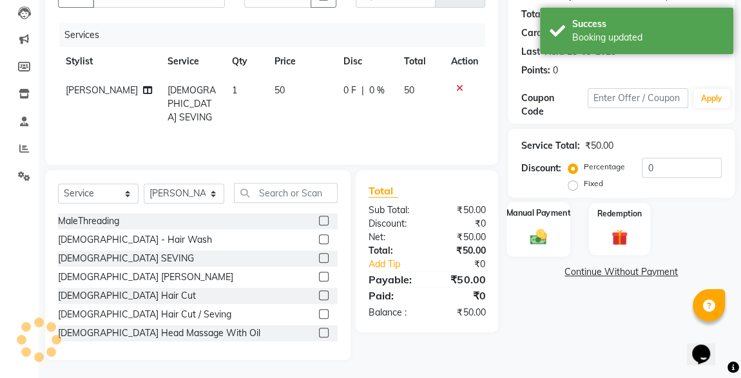
click at [543, 234] on img at bounding box center [539, 237] width 28 height 20
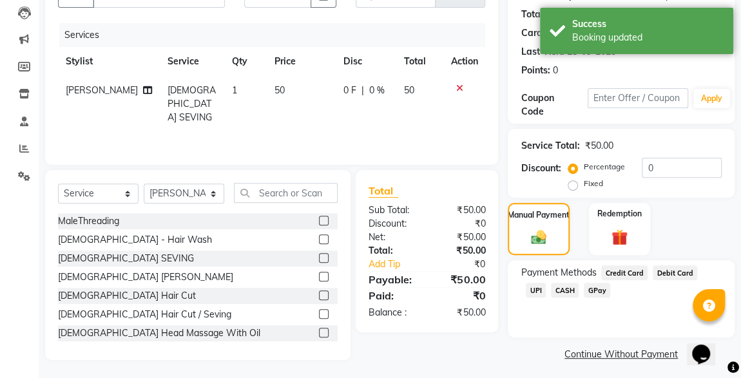
click at [551, 293] on span "CASH" at bounding box center [565, 290] width 28 height 15
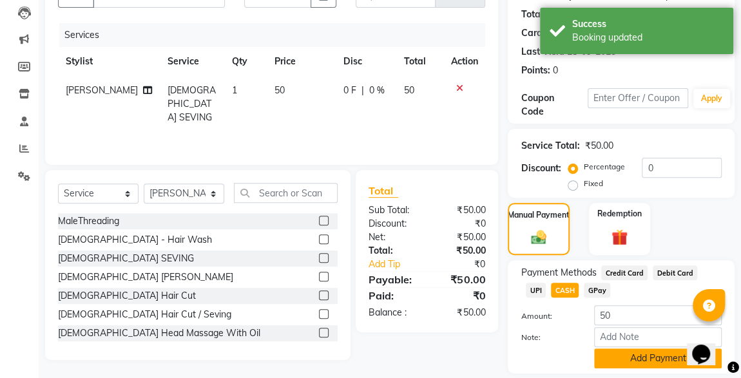
click at [611, 358] on button "Add Payment" at bounding box center [658, 359] width 128 height 20
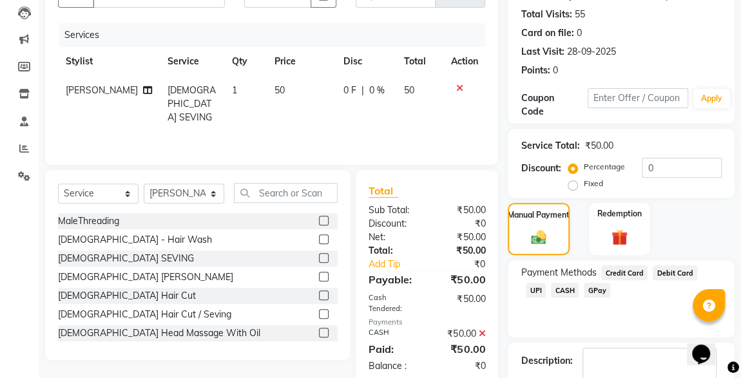
scroll to position [213, 0]
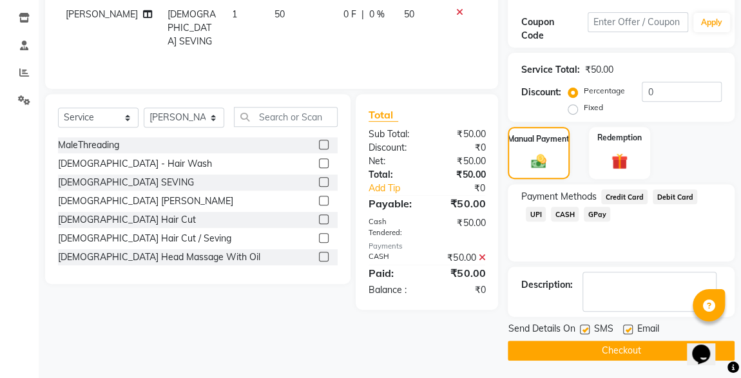
click at [585, 328] on label at bounding box center [585, 330] width 10 height 10
click at [585, 328] on input "checkbox" at bounding box center [584, 330] width 8 height 8
checkbox input "false"
click at [625, 357] on button "Checkout" at bounding box center [621, 351] width 227 height 20
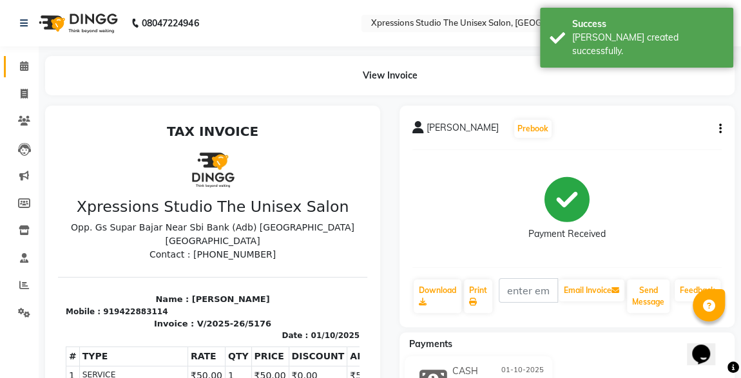
click at [24, 62] on icon at bounding box center [24, 66] width 8 height 10
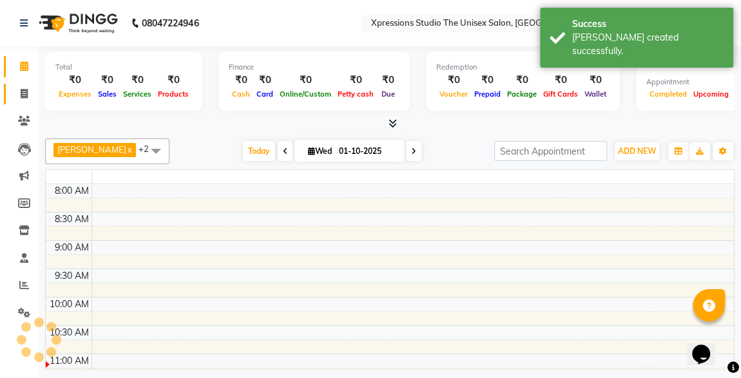
click at [23, 104] on link "Invoice" at bounding box center [19, 94] width 31 height 21
select select "service"
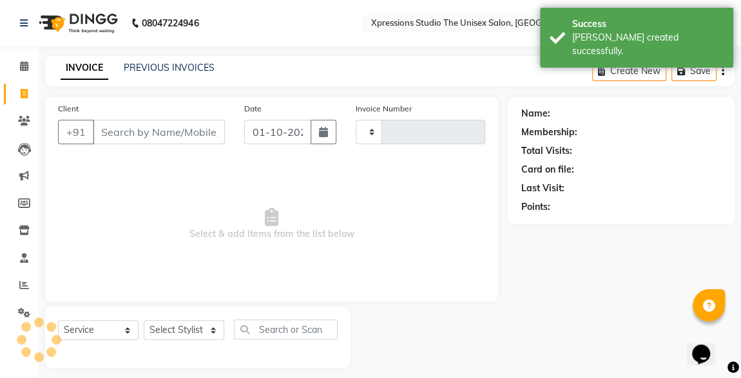
type input "5177"
select select "7003"
click at [172, 69] on link "PREVIOUS INVOICES" at bounding box center [169, 68] width 91 height 12
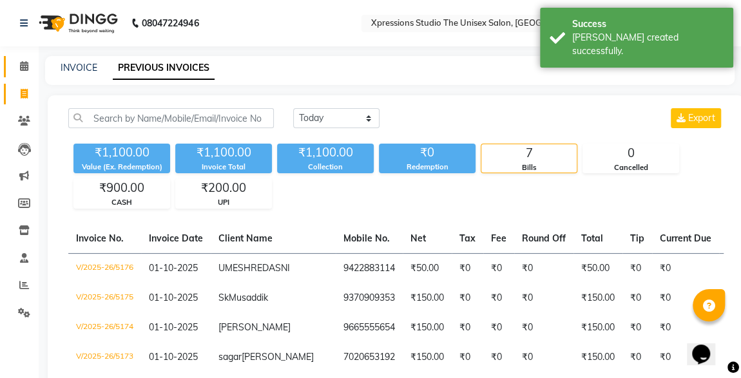
click at [24, 62] on icon at bounding box center [24, 66] width 8 height 10
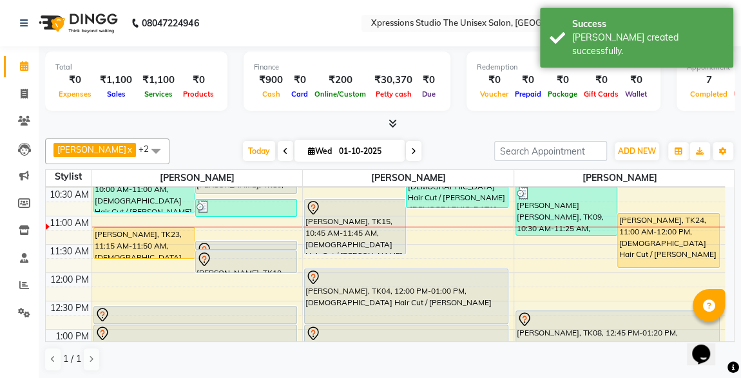
scroll to position [119, 0]
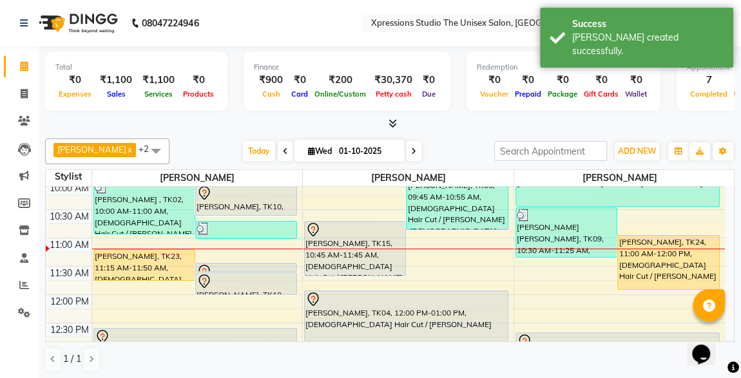
click at [338, 259] on div "Prasad patil, TK15, 10:45 AM-11:45 AM, Male Hair Cut / Beard" at bounding box center [355, 249] width 101 height 54
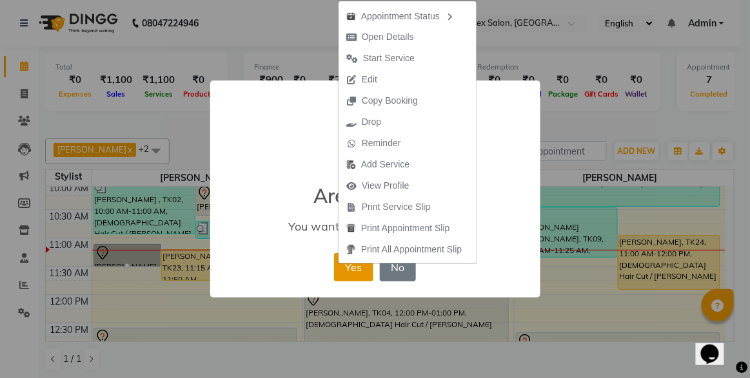
click at [345, 270] on button "Yes" at bounding box center [353, 267] width 39 height 28
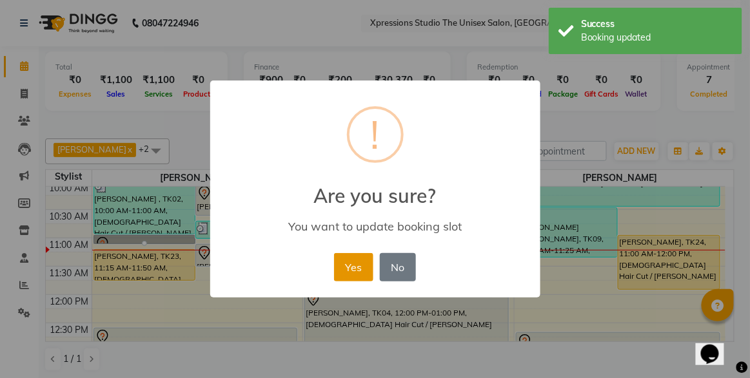
click at [339, 262] on button "Yes" at bounding box center [353, 267] width 39 height 28
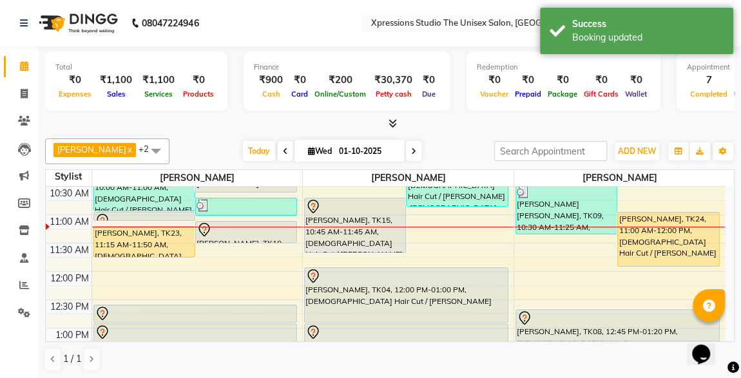
scroll to position [165, 0]
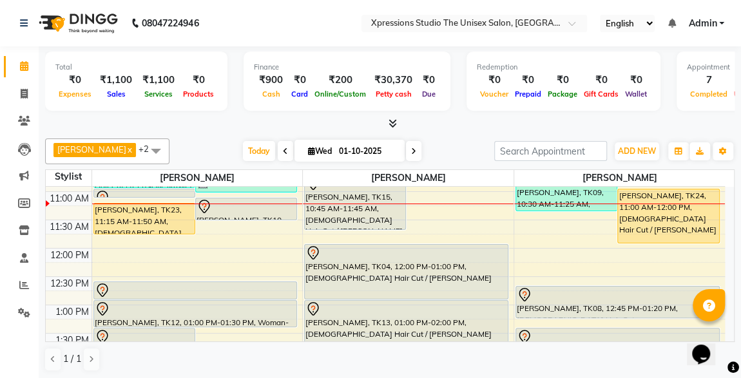
click at [213, 286] on div at bounding box center [196, 290] width 202 height 15
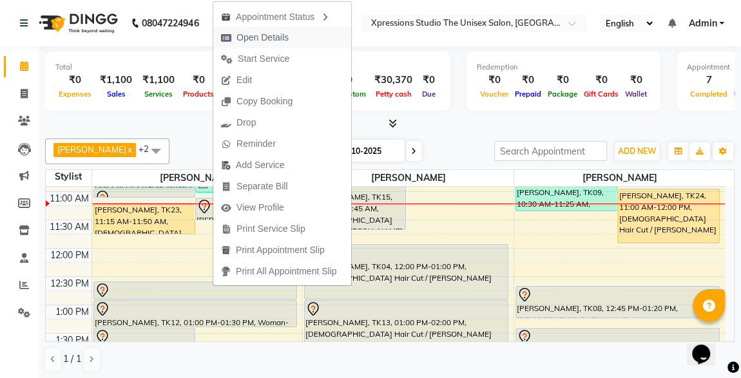
click at [266, 39] on span "Open Details" at bounding box center [263, 38] width 52 height 14
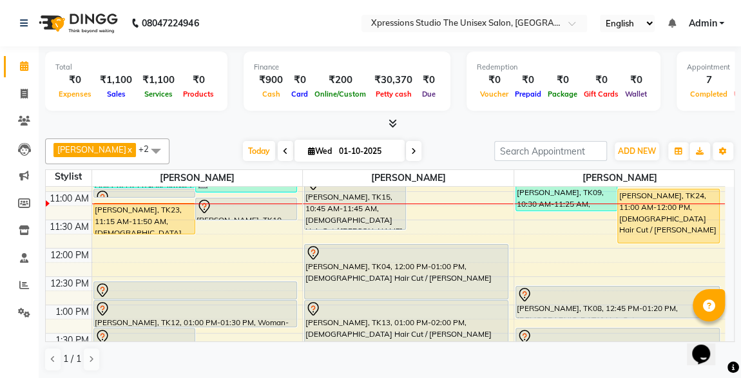
click at [184, 289] on div at bounding box center [196, 290] width 202 height 15
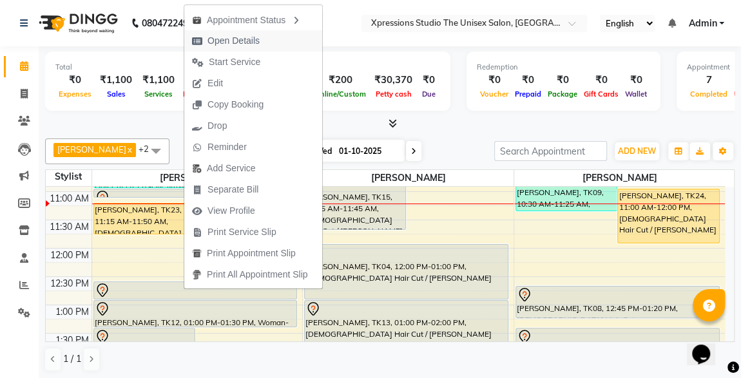
click at [224, 43] on span "Open Details" at bounding box center [234, 41] width 52 height 14
select select "7"
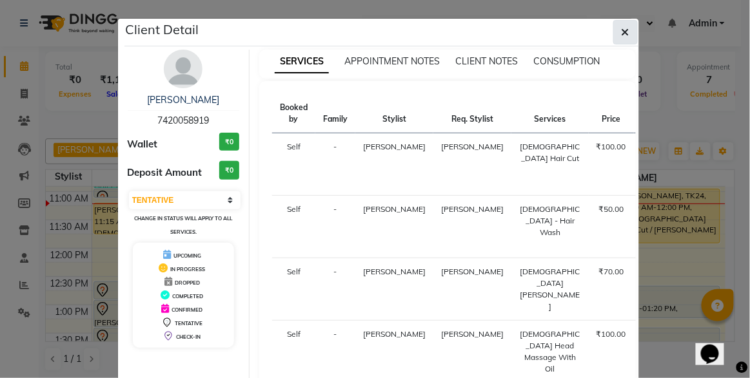
click at [623, 41] on button "button" at bounding box center [625, 32] width 24 height 24
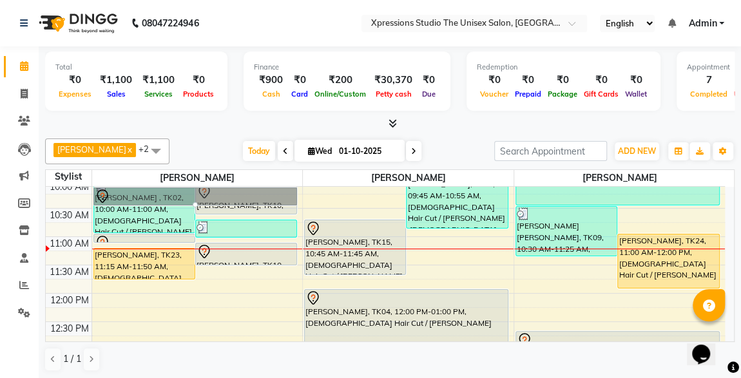
scroll to position [117, 0]
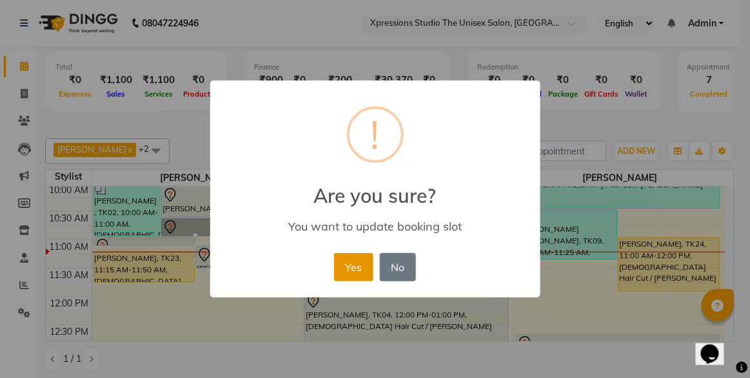
click at [348, 260] on button "Yes" at bounding box center [353, 267] width 39 height 28
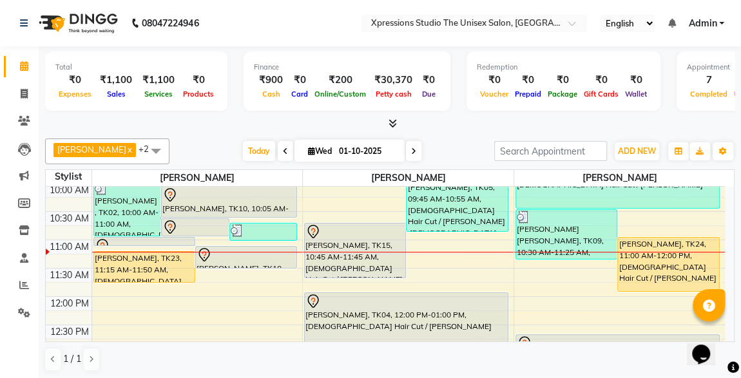
click at [262, 258] on div at bounding box center [246, 255] width 99 height 15
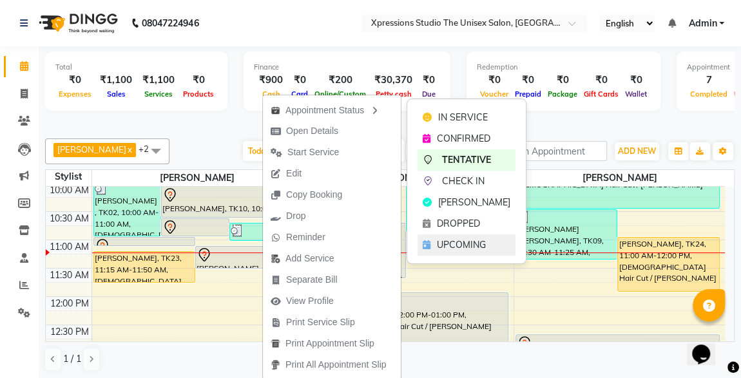
click at [448, 243] on span "UPCOMING" at bounding box center [461, 246] width 49 height 14
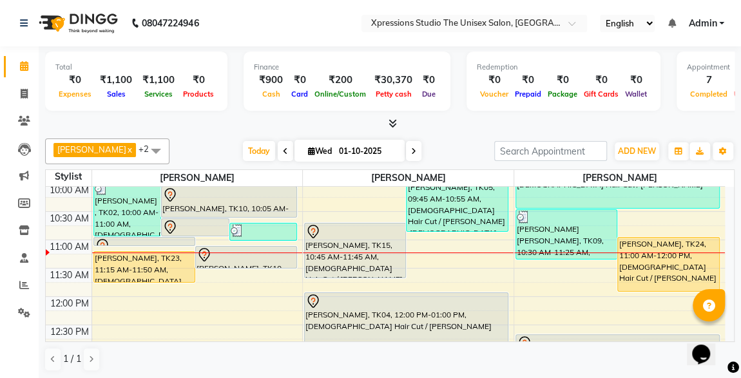
click at [257, 260] on div "Soyab, TK10, 11:10 AM-11:35 AM, Male Beard" at bounding box center [246, 257] width 101 height 21
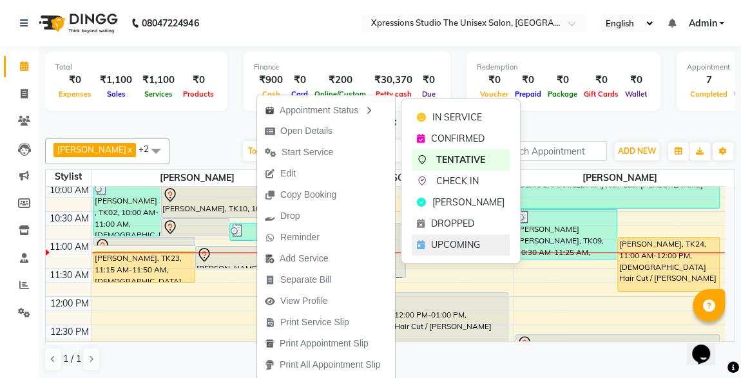
click at [437, 242] on span "UPCOMING" at bounding box center [455, 246] width 49 height 14
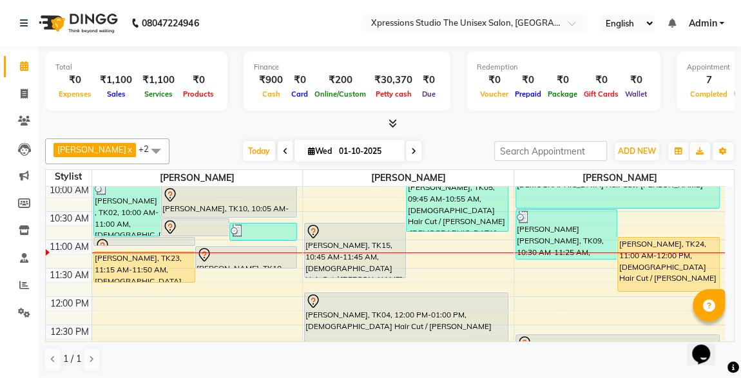
click at [346, 266] on div "Prasad patil, TK15, 10:45 AM-11:45 AM, Male Hair Cut / Beard" at bounding box center [355, 251] width 101 height 54
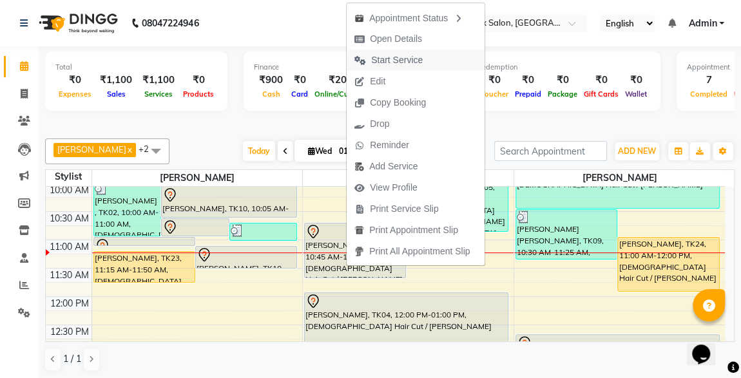
click at [387, 63] on span "Start Service" at bounding box center [397, 61] width 52 height 14
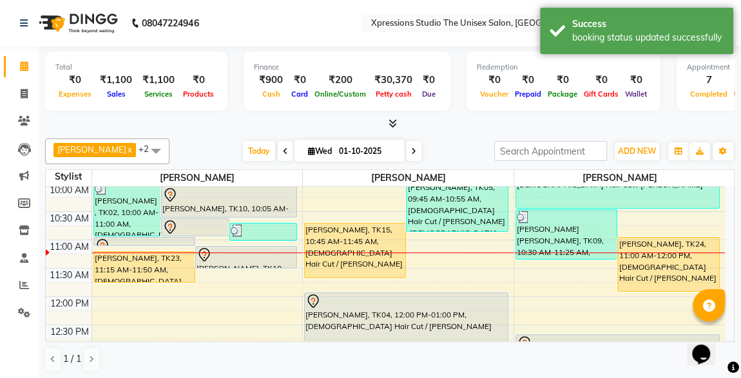
click at [335, 268] on div "Prasad patil, TK15, 10:45 AM-11:45 AM, Male Hair Cut / Beard" at bounding box center [355, 251] width 101 height 54
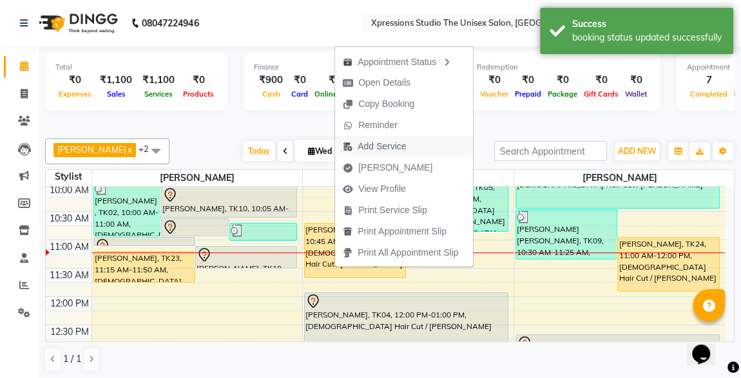
click at [371, 142] on span "Add Service" at bounding box center [382, 147] width 48 height 14
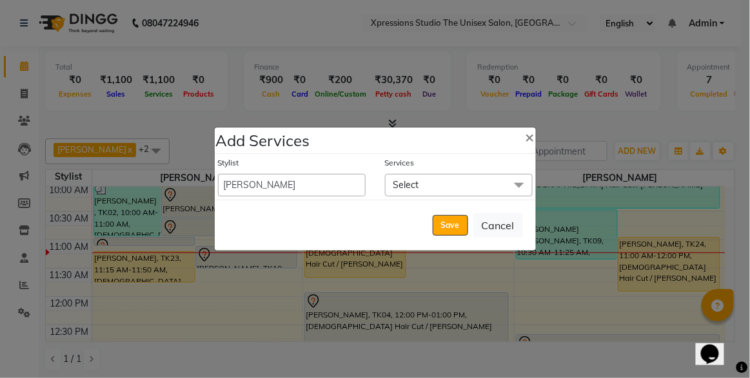
click at [427, 179] on span "Select" at bounding box center [459, 185] width 148 height 23
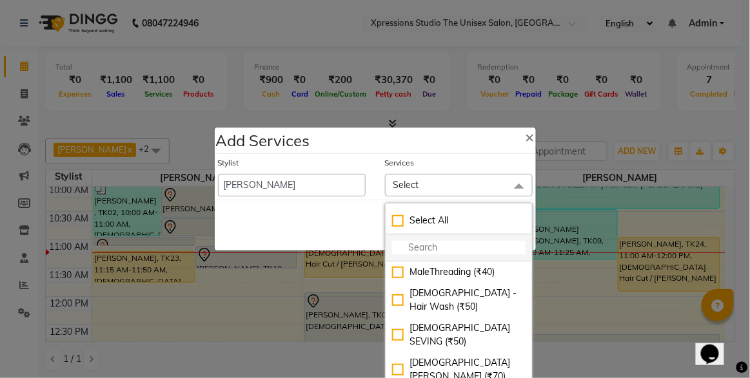
click at [404, 246] on input "multiselect-search" at bounding box center [458, 248] width 133 height 14
type input "ar"
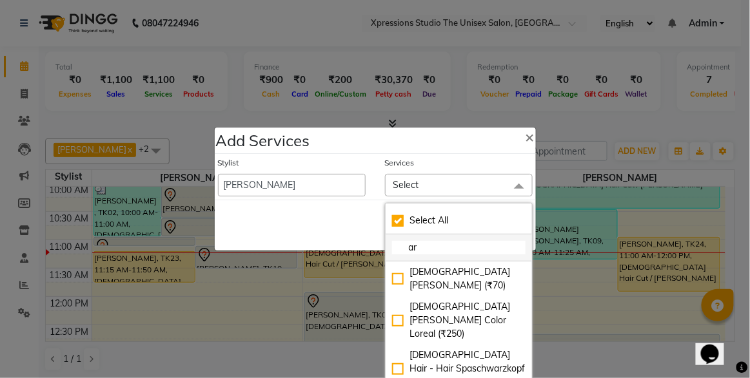
checkbox input "true"
type input "arp"
checkbox input "false"
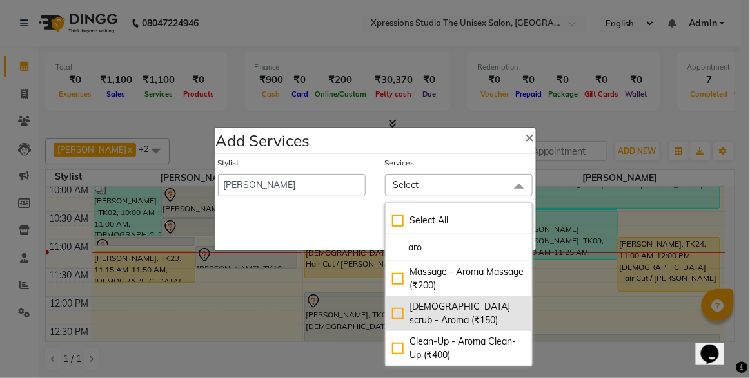
type input "aro"
click at [392, 302] on div "male scrub - Aroma (₹150)" at bounding box center [458, 313] width 133 height 27
checkbox input "true"
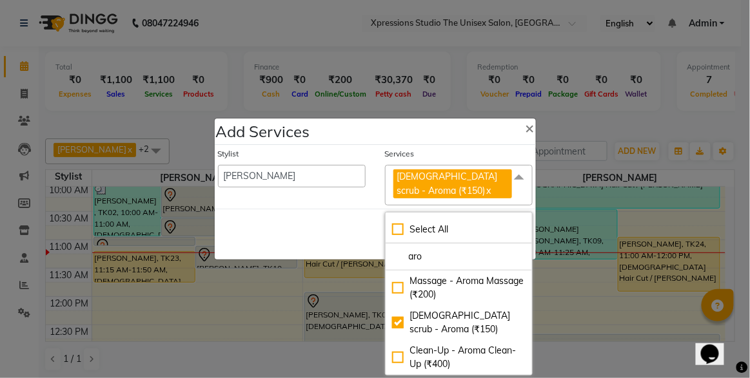
click at [338, 239] on div "Save Cancel" at bounding box center [375, 234] width 321 height 51
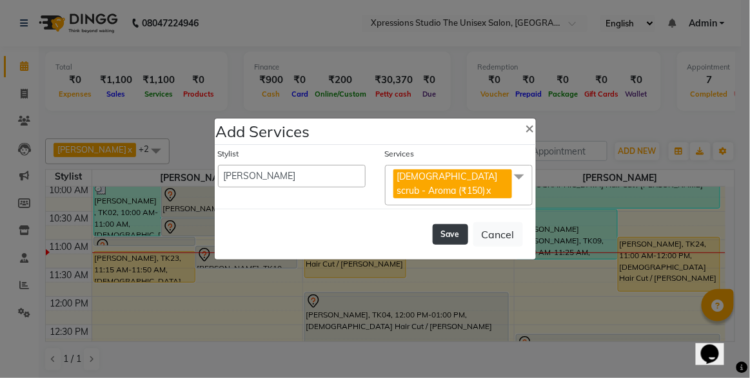
click at [442, 233] on button "Save" at bounding box center [450, 234] width 35 height 21
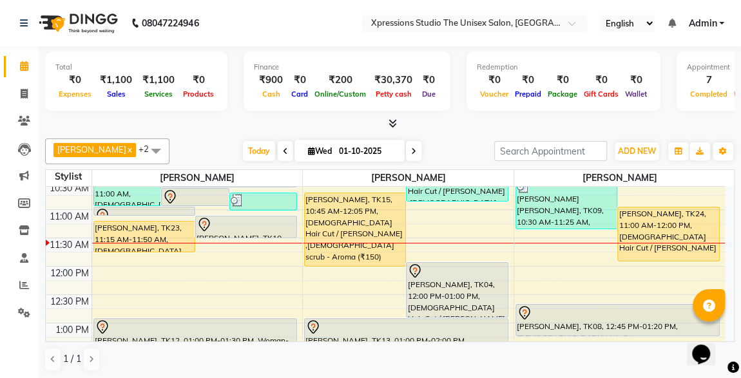
scroll to position [154, 0]
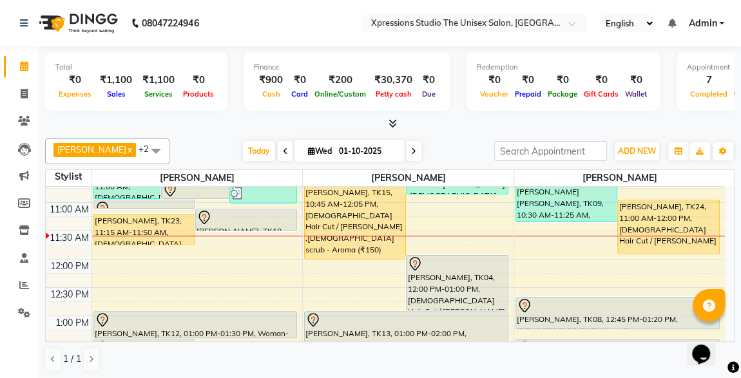
click at [326, 209] on div "[PERSON_NAME], TK15, 10:45 AM-12:05 PM, [DEMOGRAPHIC_DATA] Hair Cut / [PERSON_N…" at bounding box center [355, 222] width 101 height 73
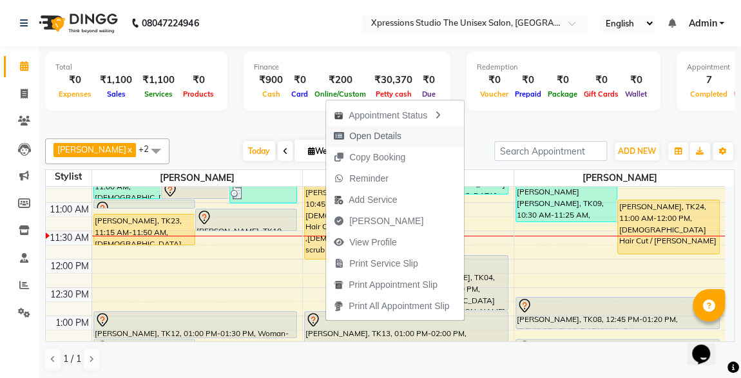
click at [369, 127] on span "Open Details" at bounding box center [367, 136] width 83 height 21
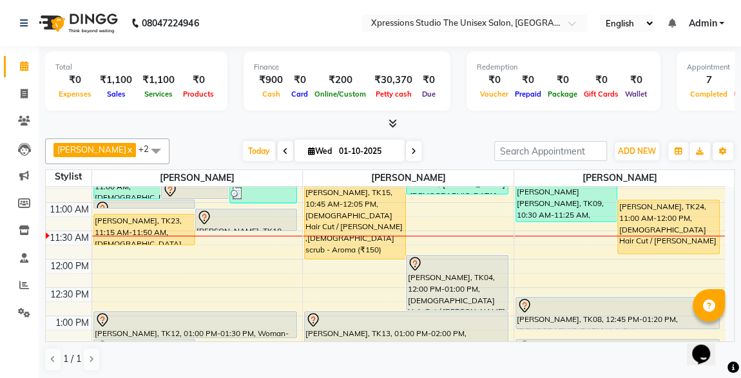
click at [346, 228] on div "[PERSON_NAME], TK15, 10:45 AM-12:05 PM, [DEMOGRAPHIC_DATA] Hair Cut / [PERSON_N…" at bounding box center [355, 222] width 101 height 73
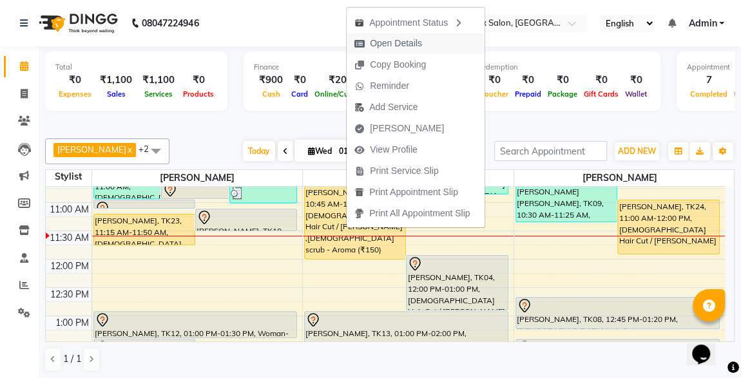
click at [387, 41] on span "Open Details" at bounding box center [396, 44] width 52 height 14
select select "1"
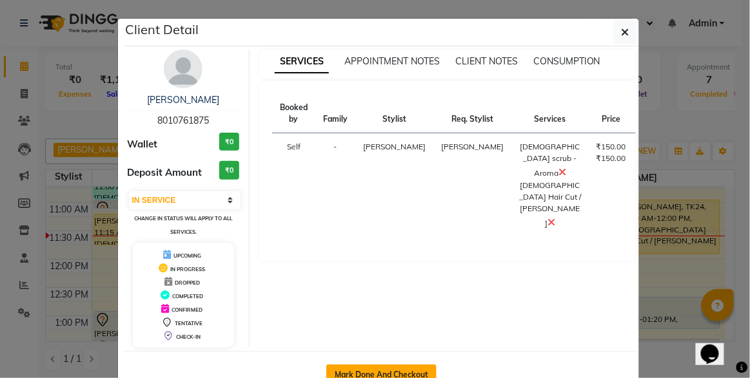
click at [374, 365] on button "Mark Done And Checkout" at bounding box center [381, 375] width 110 height 21
select select "service"
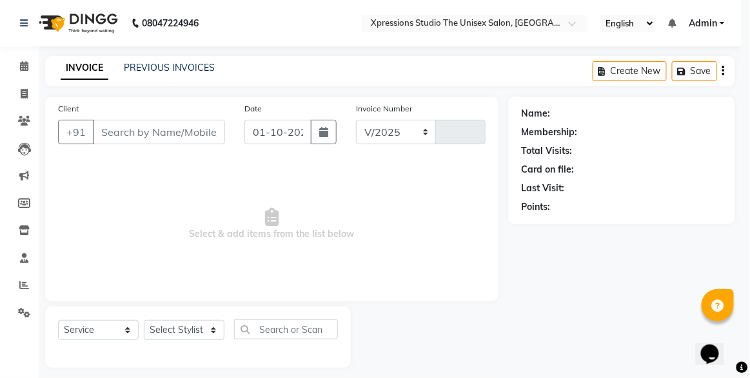
select select "7003"
type input "5177"
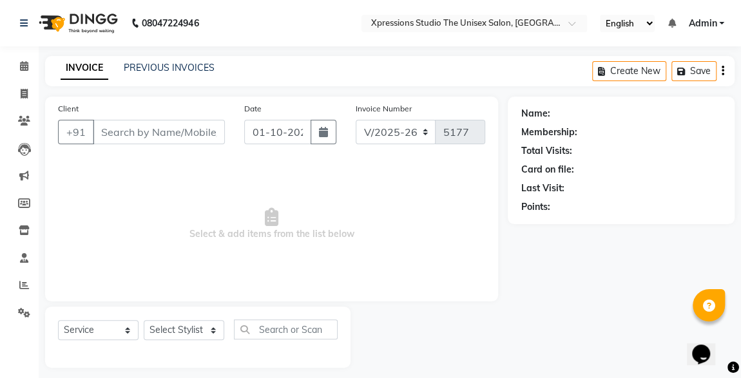
type input "8010761875"
select select "57588"
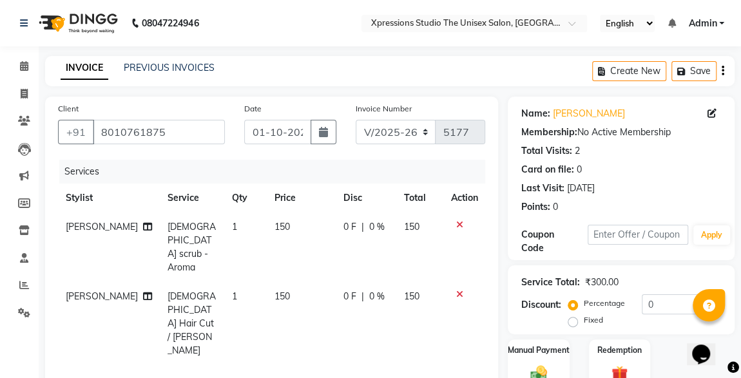
scroll to position [165, 0]
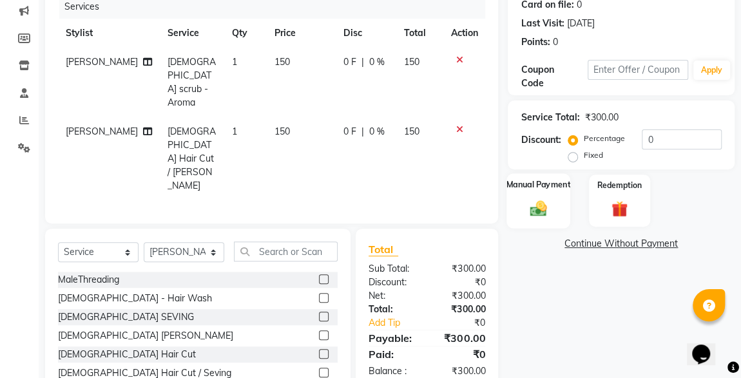
click at [531, 207] on img at bounding box center [539, 209] width 28 height 20
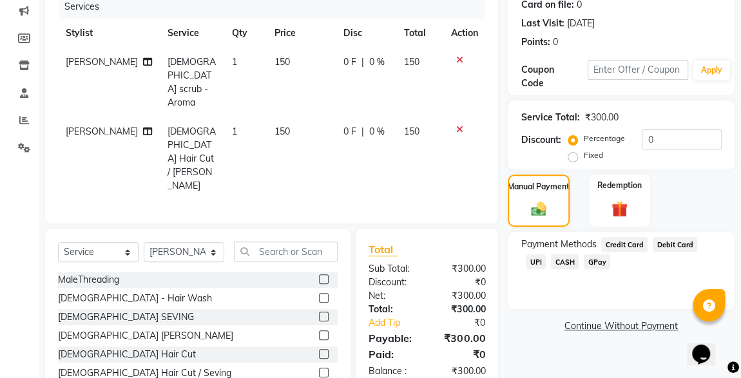
click at [551, 262] on span "CASH" at bounding box center [565, 262] width 28 height 15
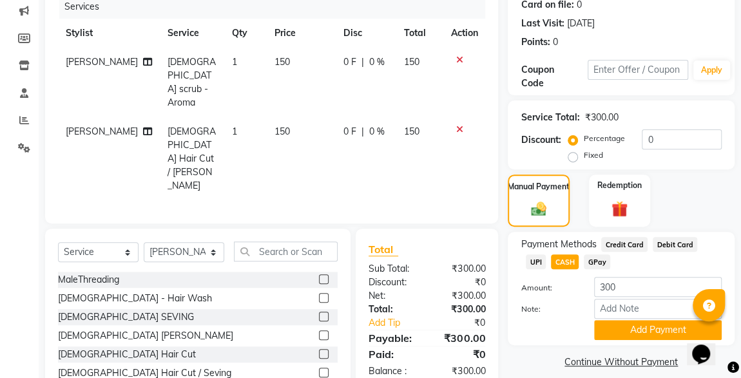
scroll to position [176, 0]
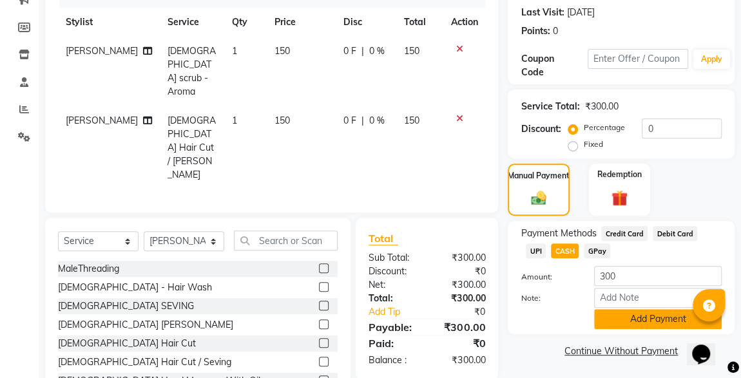
click at [639, 317] on button "Add Payment" at bounding box center [658, 319] width 128 height 20
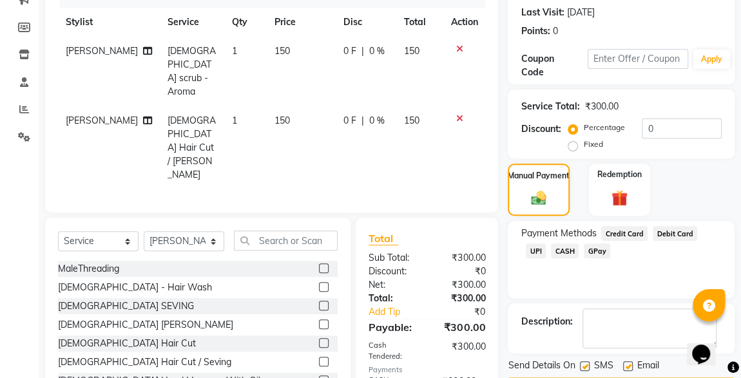
scroll to position [213, 0]
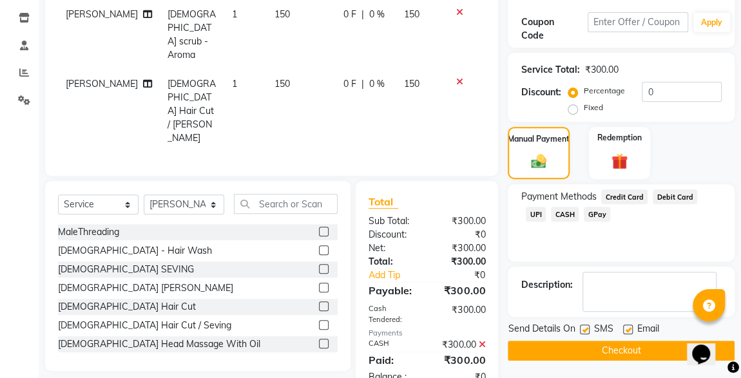
click at [582, 326] on label at bounding box center [585, 330] width 10 height 10
click at [582, 326] on input "checkbox" at bounding box center [584, 330] width 8 height 8
checkbox input "false"
click at [601, 344] on button "Checkout" at bounding box center [621, 351] width 227 height 20
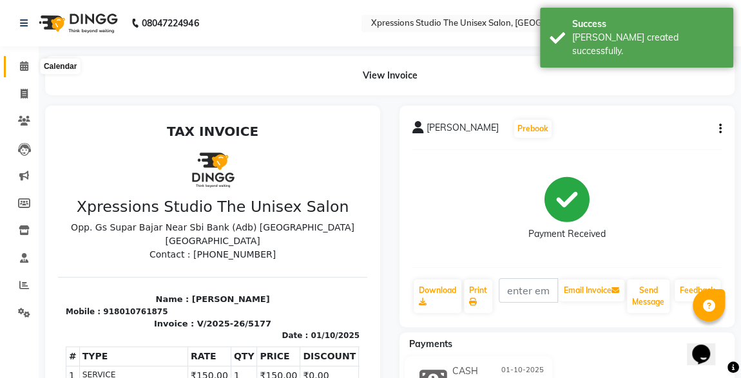
click at [23, 63] on icon at bounding box center [24, 66] width 8 height 10
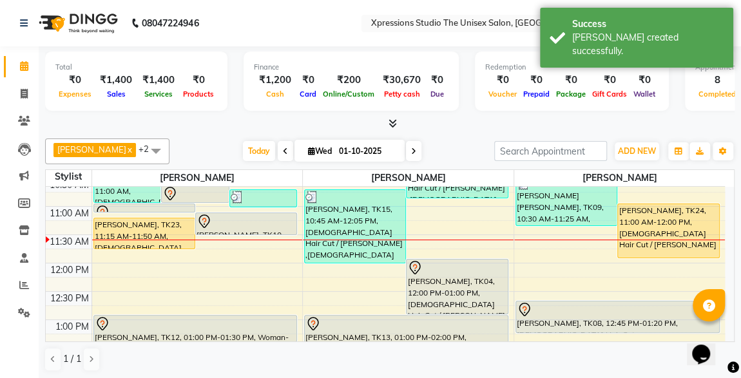
scroll to position [201, 0]
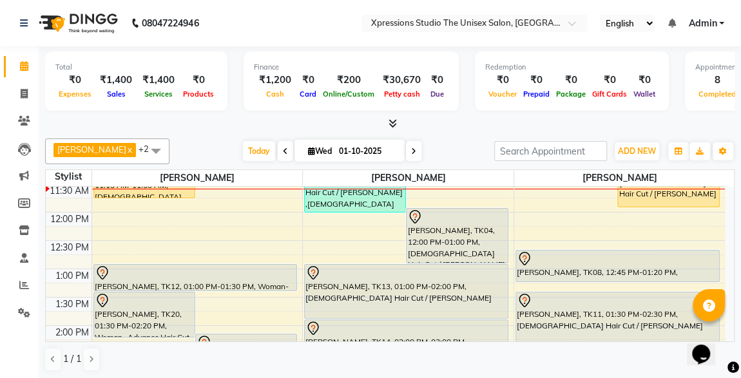
click at [728, 235] on div "8:00 AM 8:30 AM 9:00 AM 9:30 AM 10:00 AM 10:30 AM 11:00 AM 11:30 AM 12:00 PM 12…" at bounding box center [390, 264] width 688 height 155
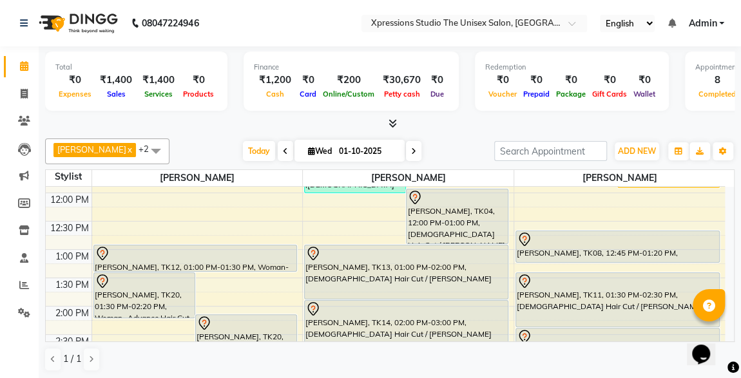
scroll to position [218, 0]
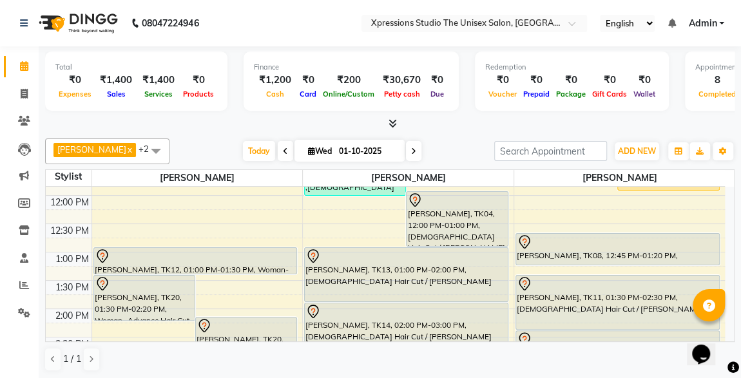
click at [479, 193] on div at bounding box center [456, 200] width 99 height 15
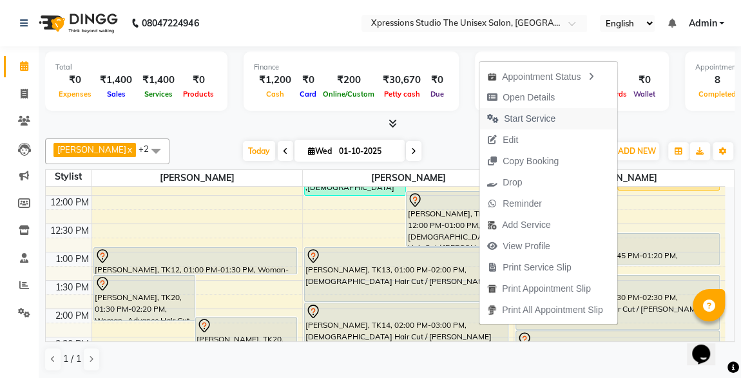
click at [518, 115] on span "Start Service" at bounding box center [530, 119] width 52 height 14
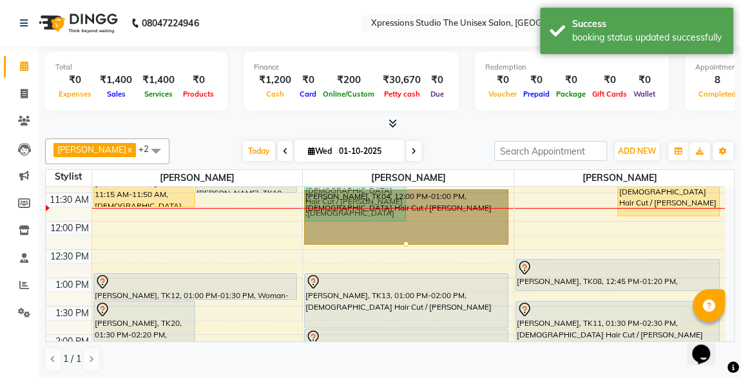
scroll to position [192, 0]
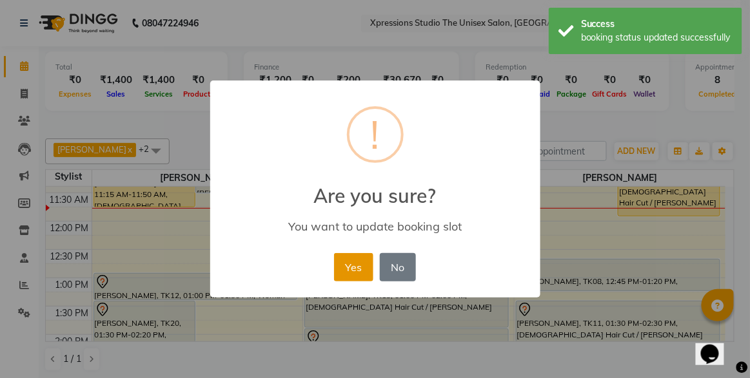
click at [353, 266] on button "Yes" at bounding box center [353, 267] width 39 height 28
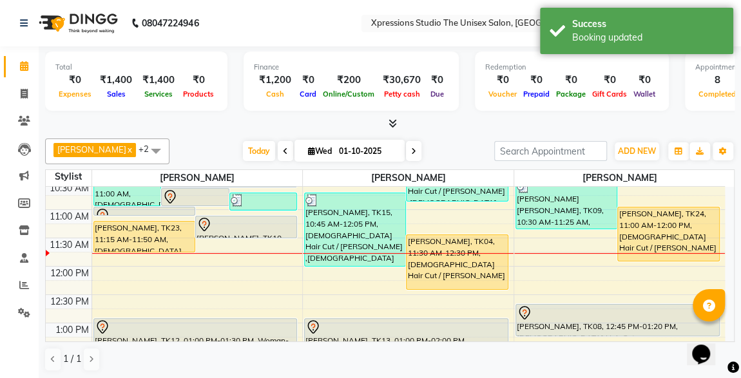
scroll to position [145, 0]
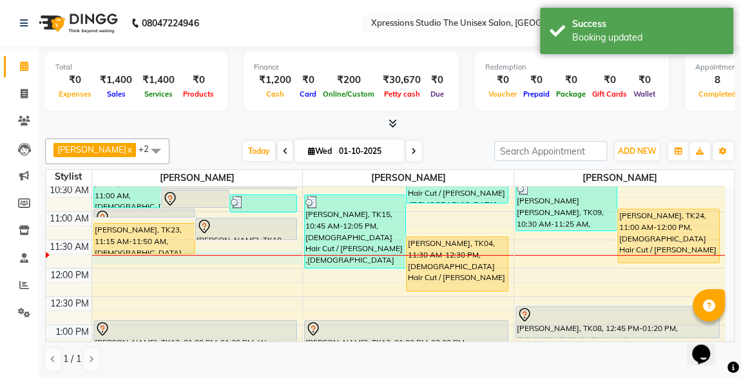
select select "57587"
select select "tentative"
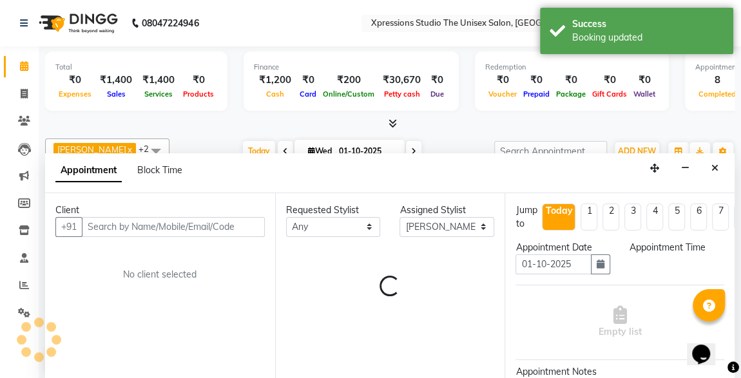
scroll to position [0, 0]
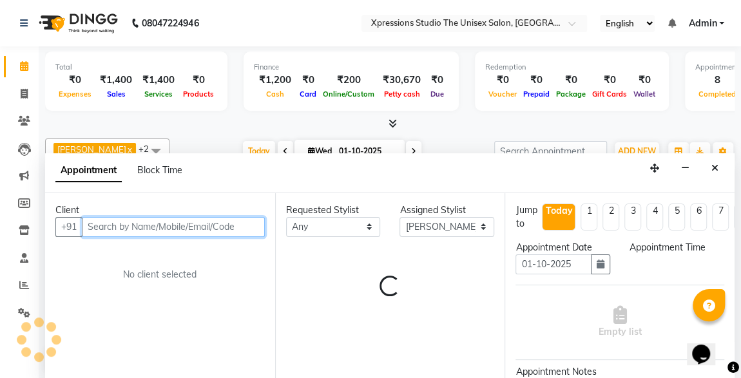
select select "705"
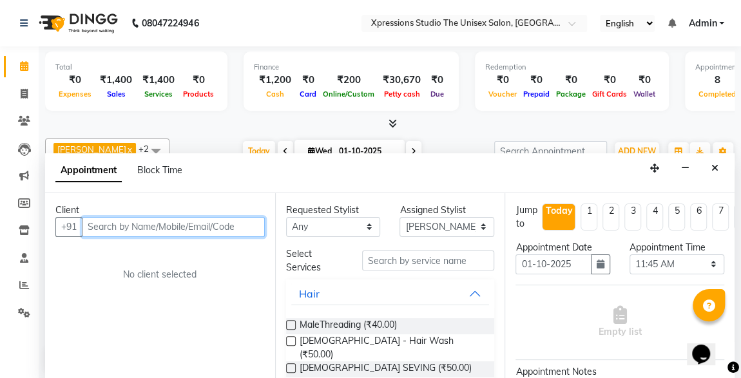
click at [159, 226] on input "text" at bounding box center [173, 227] width 183 height 20
type input "n"
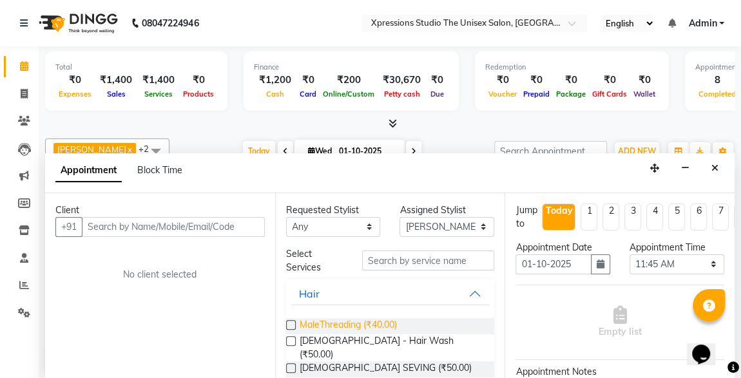
click at [341, 323] on span "MaleThreading (₹40.00)" at bounding box center [348, 326] width 97 height 16
checkbox input "false"
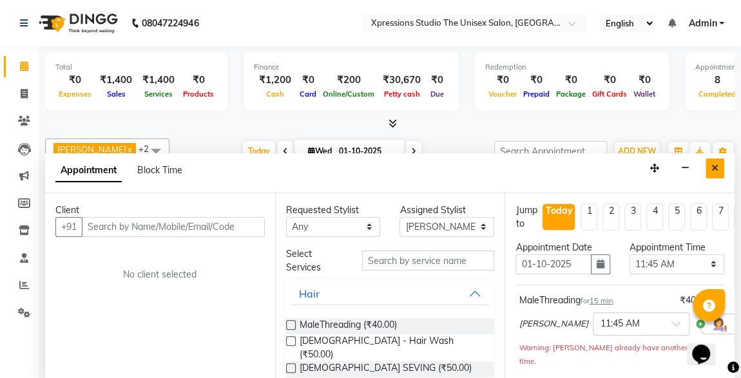
click at [719, 163] on button "Close" at bounding box center [715, 169] width 19 height 20
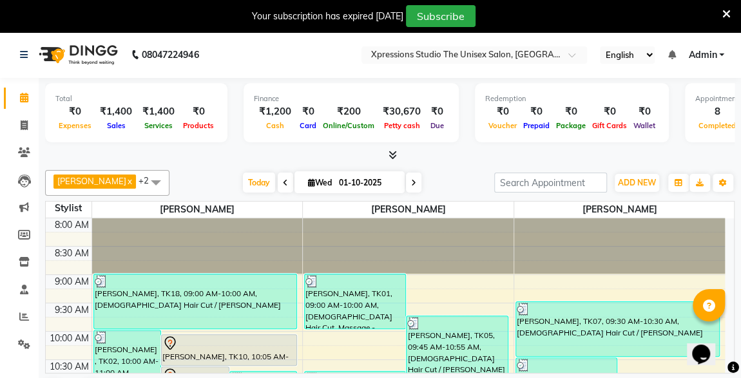
click at [723, 332] on div "Opens Chat This icon Opens the chat window." at bounding box center [707, 332] width 31 height 0
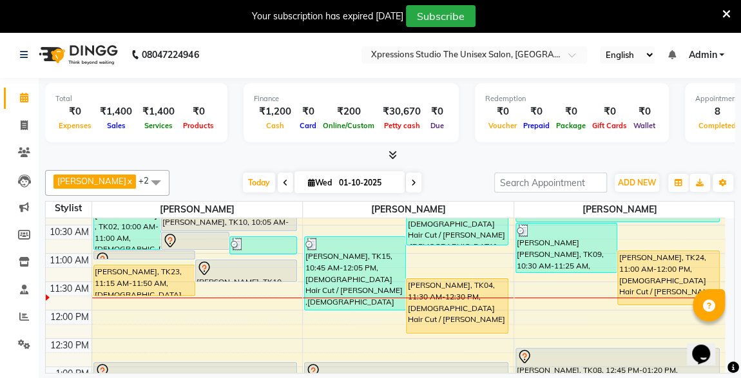
scroll to position [131, 0]
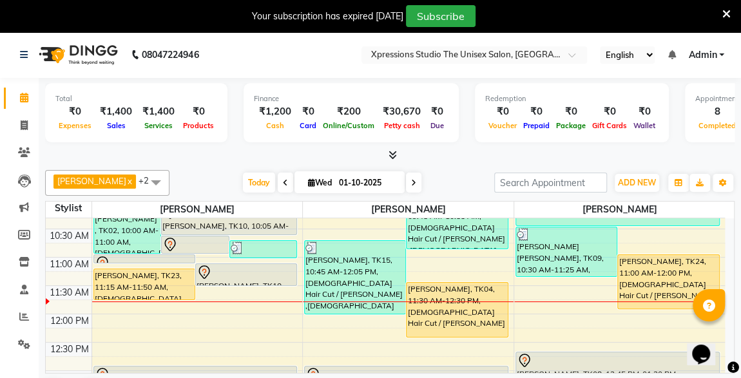
click at [108, 281] on div "[PERSON_NAME], TK23, 11:15 AM-11:50 AM, [DEMOGRAPHIC_DATA] Hair Cut" at bounding box center [144, 284] width 101 height 30
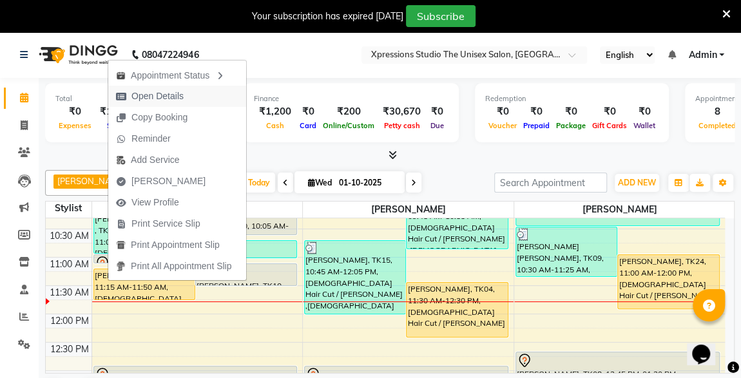
click at [139, 94] on span "Open Details" at bounding box center [158, 97] width 52 height 14
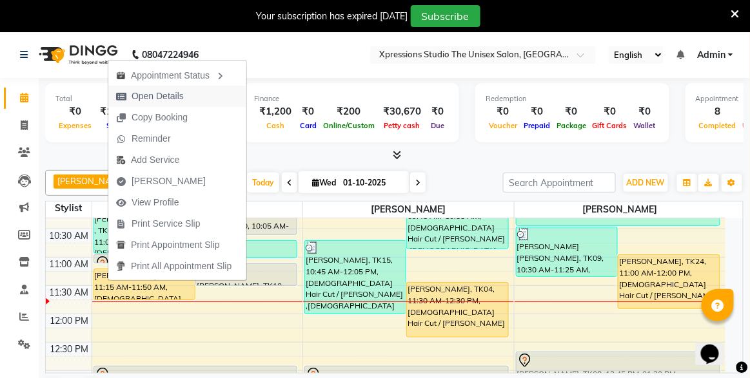
select select "1"
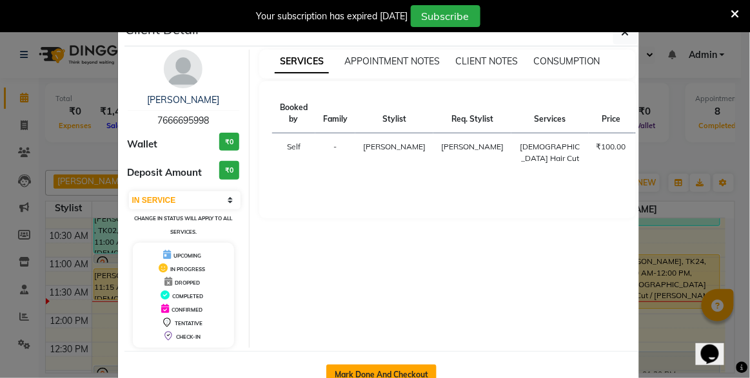
click at [343, 367] on button "Mark Done And Checkout" at bounding box center [381, 375] width 110 height 21
select select "service"
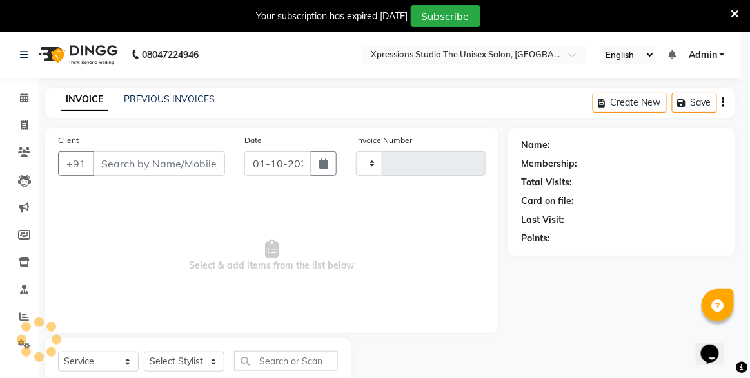
type input "5178"
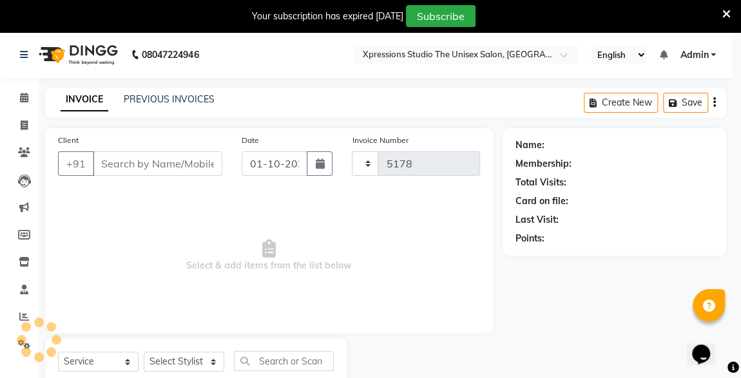
select select "7003"
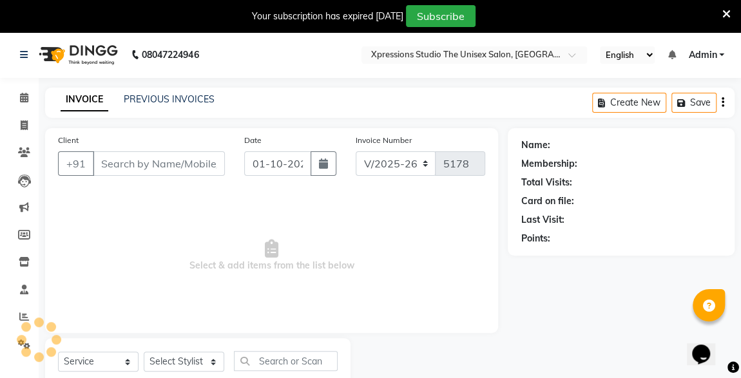
type input "7666695998"
select select "57587"
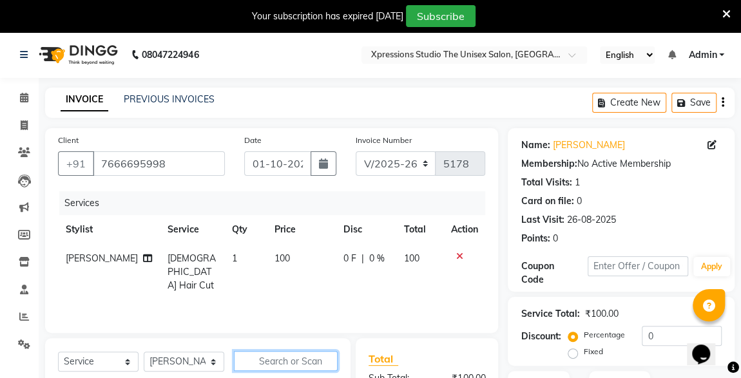
click at [260, 354] on input "text" at bounding box center [286, 361] width 104 height 20
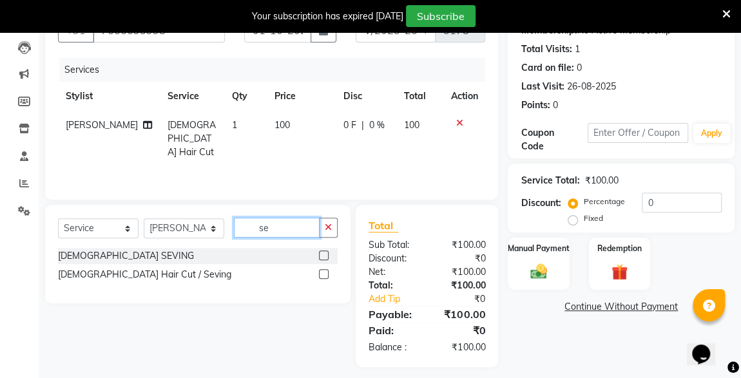
scroll to position [135, 0]
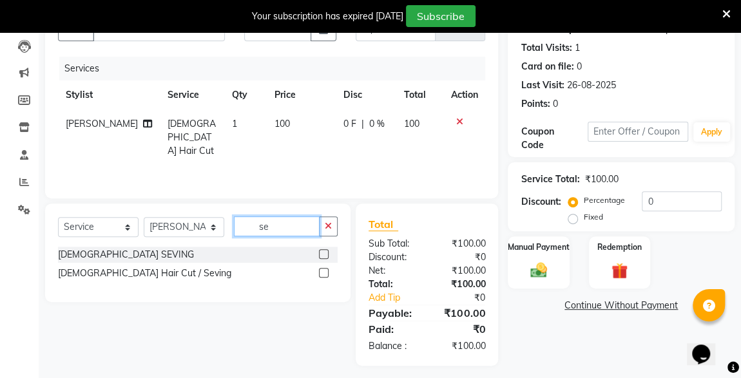
type input "se"
click at [324, 250] on label at bounding box center [324, 254] width 10 height 10
click at [324, 251] on input "checkbox" at bounding box center [323, 255] width 8 height 8
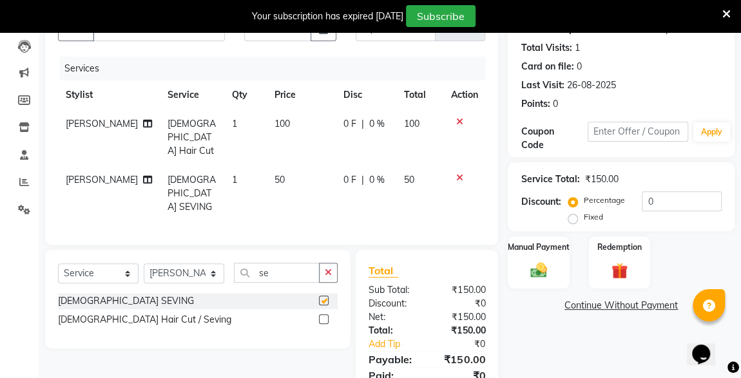
checkbox input "false"
click at [545, 268] on img at bounding box center [539, 270] width 28 height 20
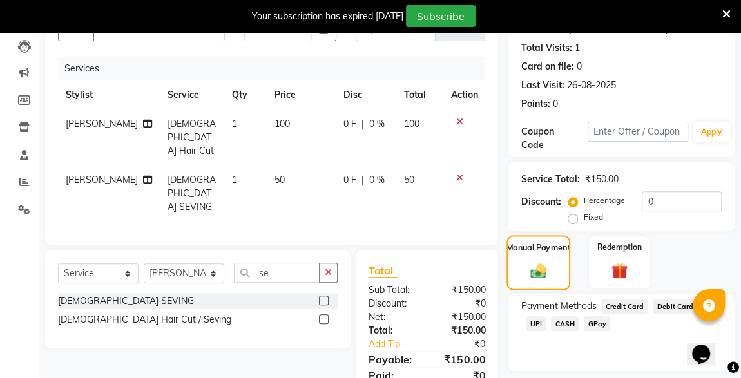
scroll to position [173, 0]
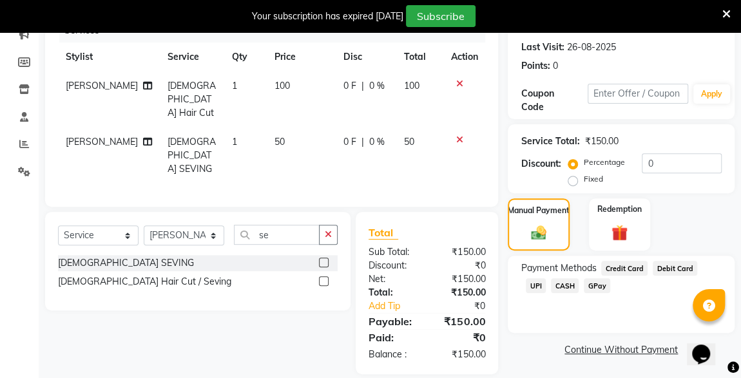
click at [551, 289] on span "CASH" at bounding box center [565, 285] width 28 height 15
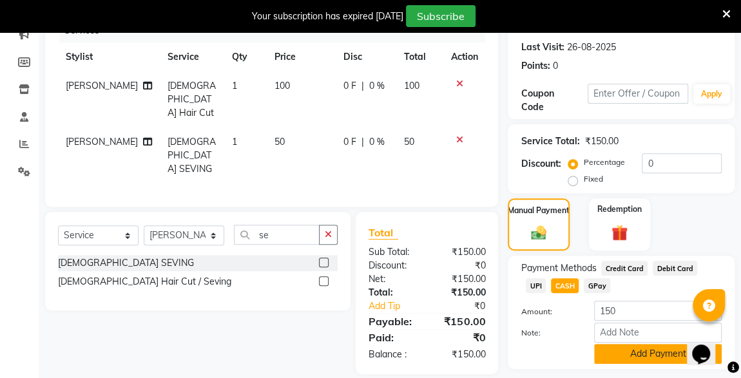
click at [632, 350] on button "Add Payment" at bounding box center [658, 354] width 128 height 20
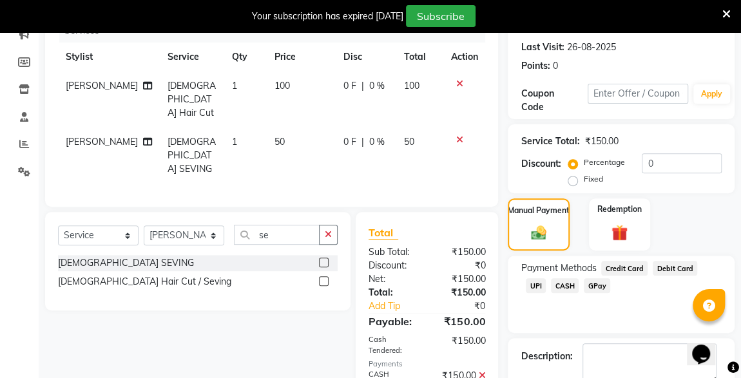
scroll to position [244, 0]
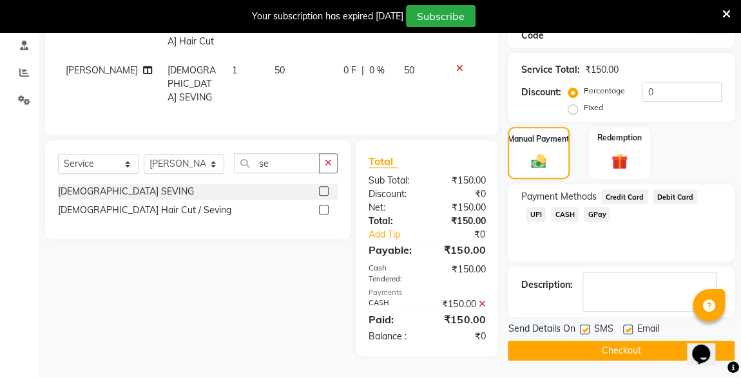
click at [587, 329] on label at bounding box center [585, 330] width 10 height 10
click at [587, 329] on input "checkbox" at bounding box center [584, 330] width 8 height 8
checkbox input "false"
click at [627, 356] on button "Checkout" at bounding box center [621, 351] width 227 height 20
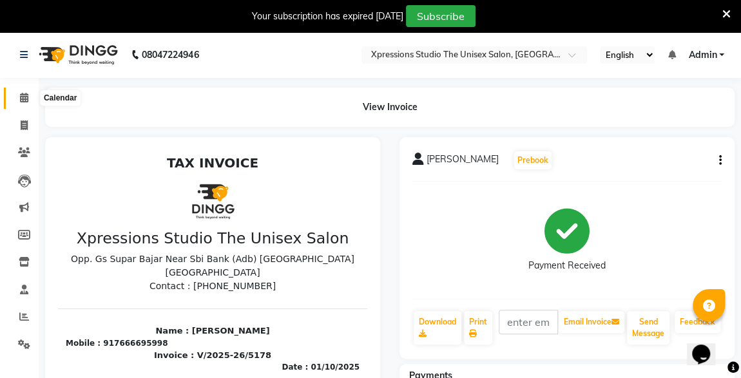
click at [28, 99] on span at bounding box center [24, 98] width 23 height 15
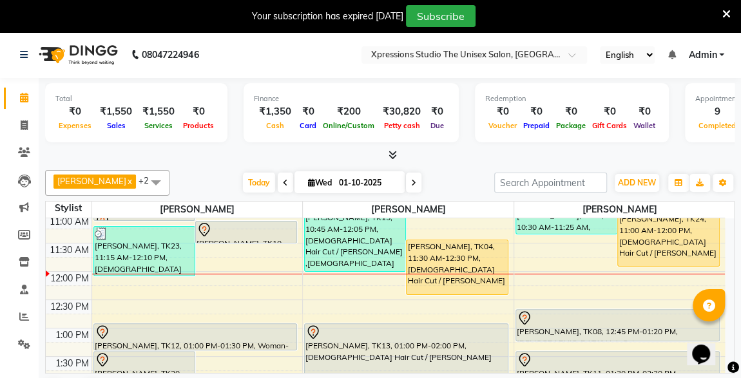
scroll to position [309, 0]
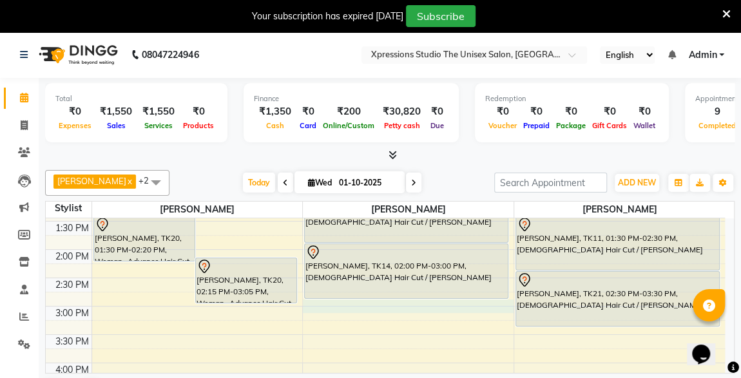
click at [509, 299] on div "8:00 AM 8:30 AM 9:00 AM 9:30 AM 10:00 AM 10:30 AM 11:00 AM 11:30 AM 12:00 PM 12…" at bounding box center [385, 335] width 679 height 850
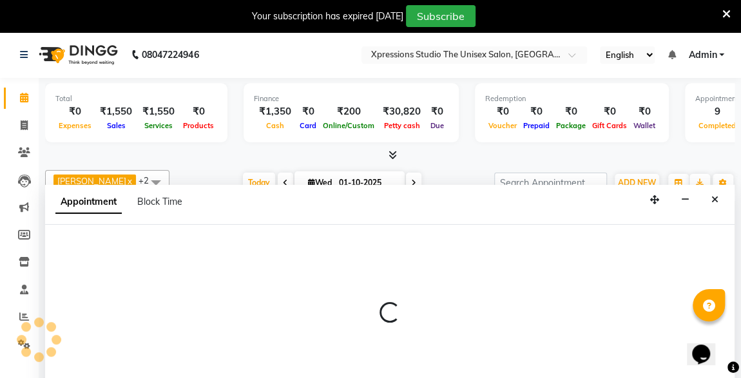
select select "57588"
select select "tentative"
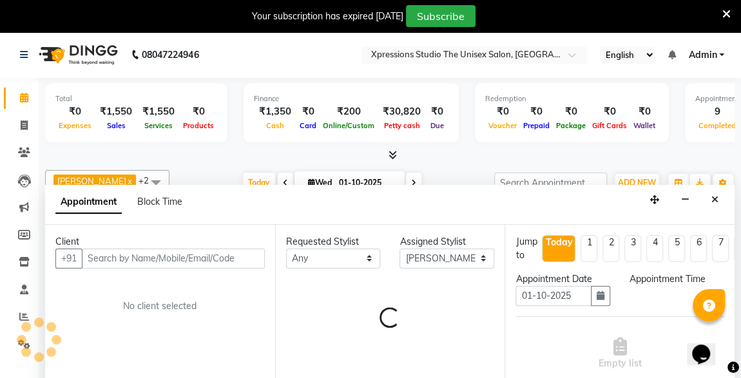
scroll to position [32, 0]
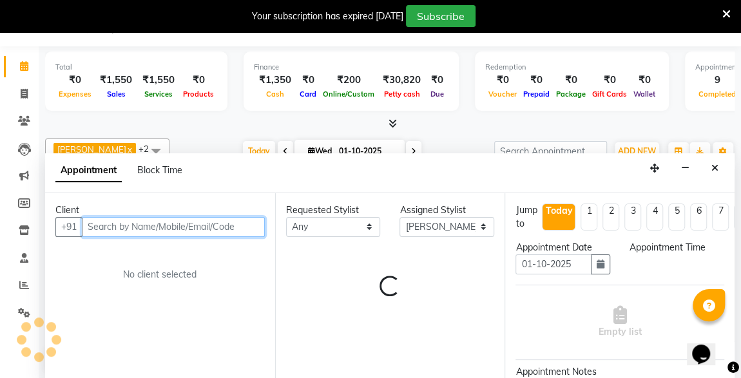
select select "900"
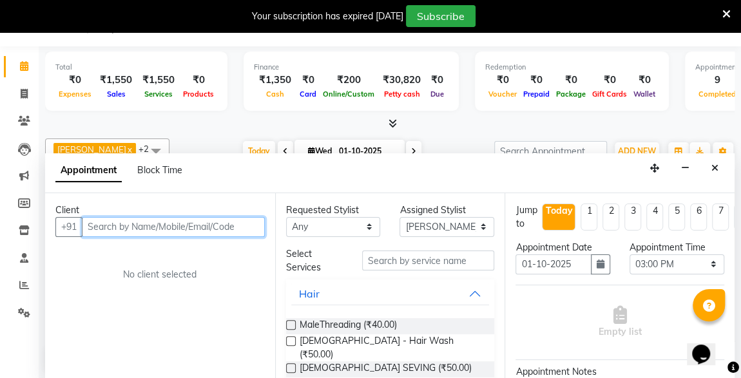
click at [104, 226] on input "text" at bounding box center [173, 227] width 183 height 20
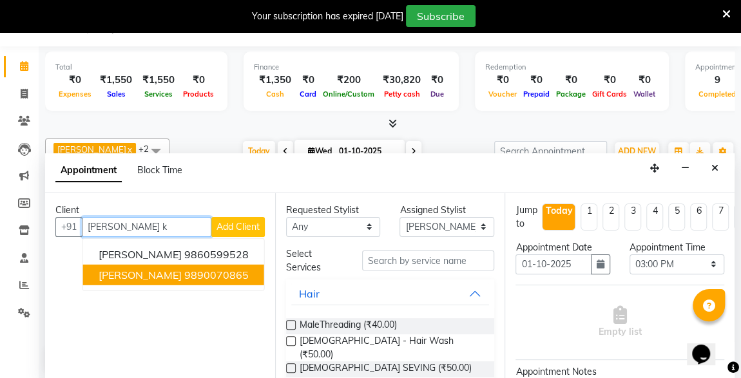
click at [122, 273] on span "[PERSON_NAME]" at bounding box center [140, 274] width 83 height 13
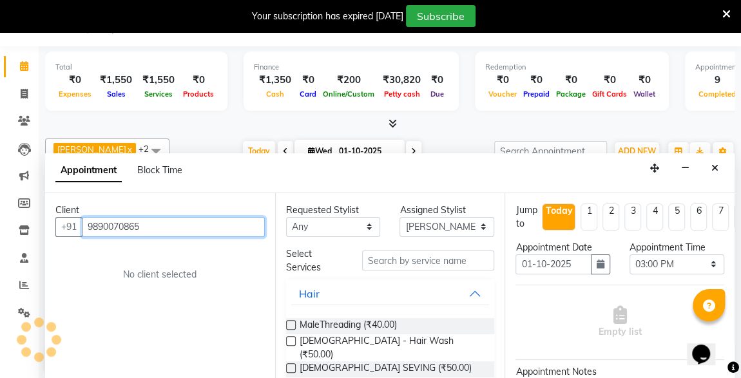
type input "9890070865"
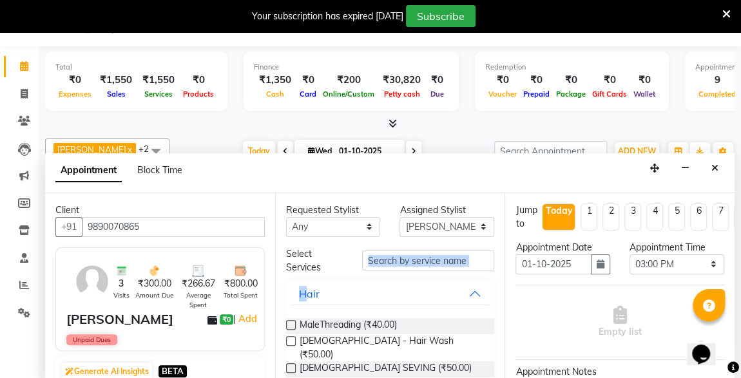
drag, startPoint x: 305, startPoint y: 273, endPoint x: 329, endPoint y: 265, distance: 25.3
click at [373, 255] on input "text" at bounding box center [428, 261] width 133 height 20
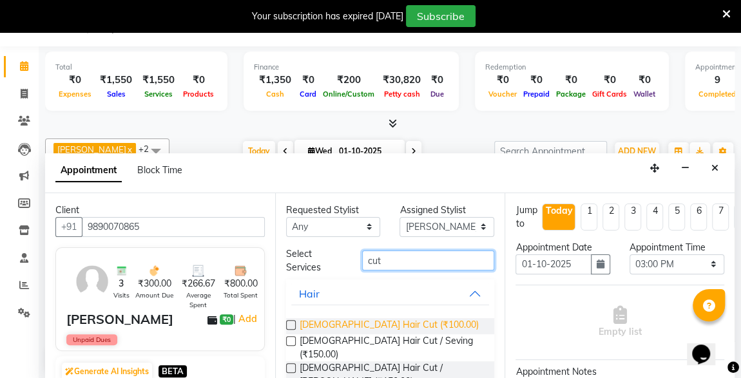
type input "cut"
click at [376, 319] on span "[DEMOGRAPHIC_DATA] Hair Cut (₹100.00)" at bounding box center [389, 326] width 179 height 16
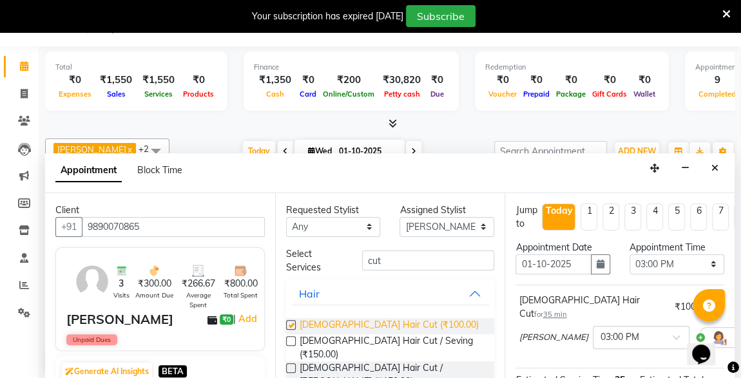
checkbox input "false"
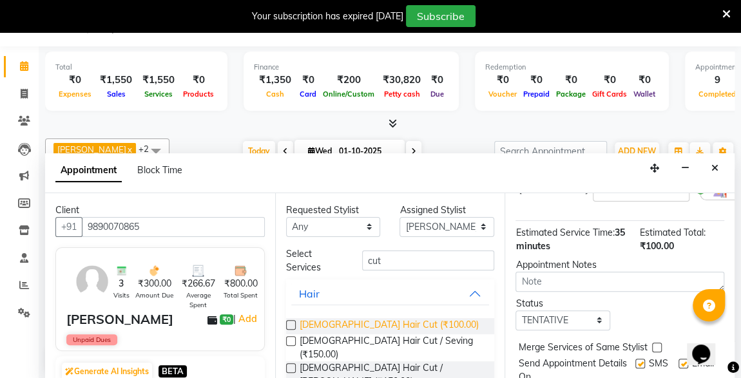
scroll to position [186, 0]
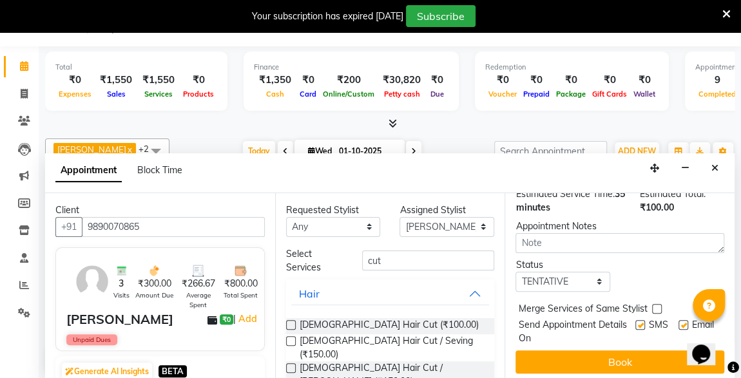
click at [636, 320] on label at bounding box center [641, 325] width 10 height 10
click at [636, 322] on input "checkbox" at bounding box center [640, 326] width 8 height 8
checkbox input "false"
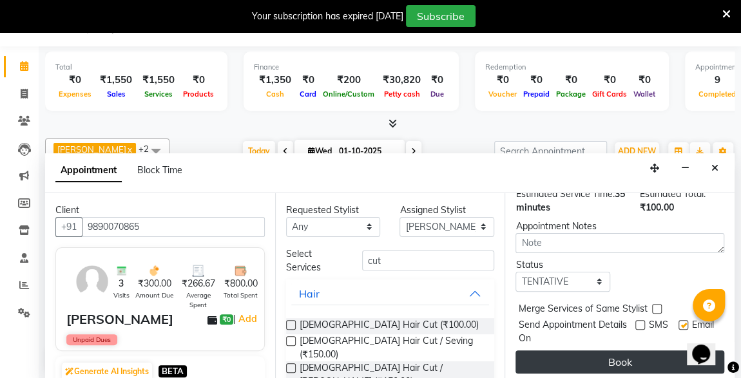
click at [650, 352] on button "Book" at bounding box center [620, 362] width 209 height 23
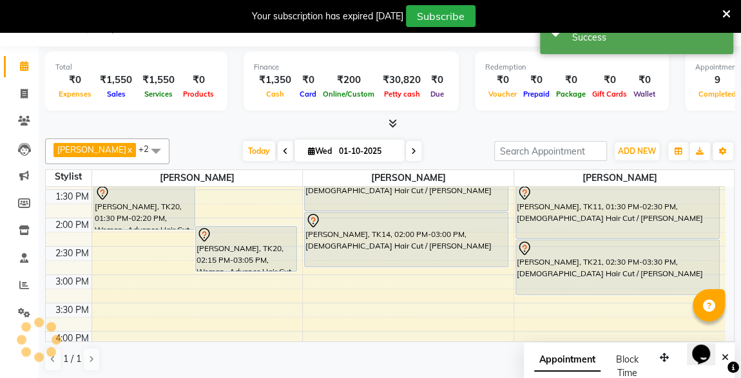
scroll to position [0, 0]
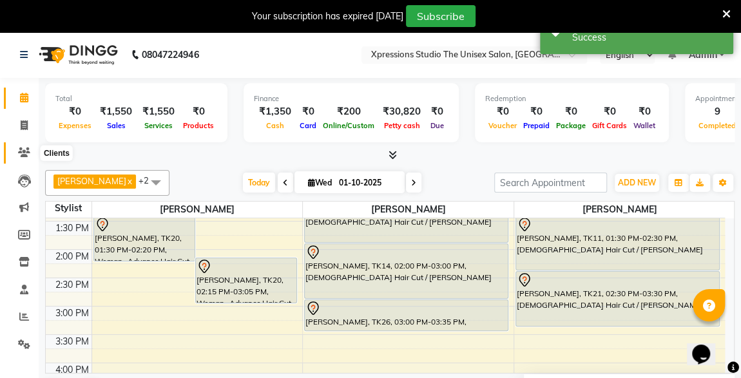
click at [19, 154] on icon at bounding box center [24, 153] width 12 height 10
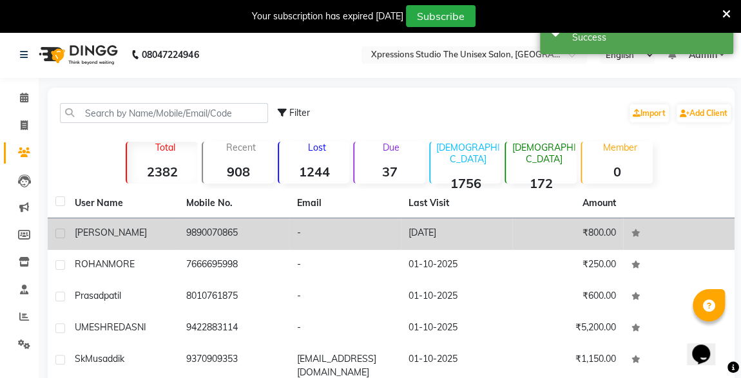
click at [227, 242] on td "9890070865" at bounding box center [235, 235] width 112 height 32
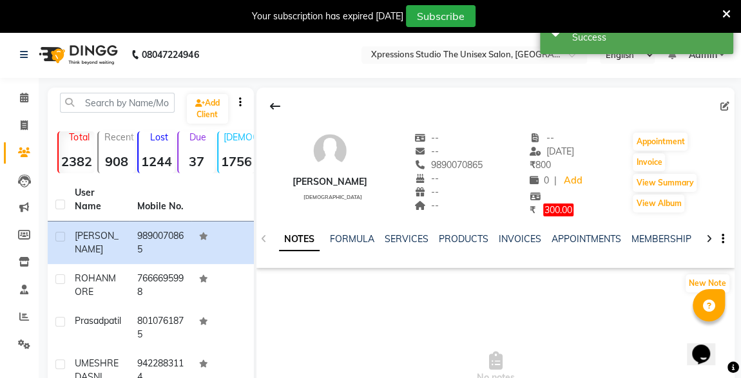
click at [470, 277] on div "New Note" at bounding box center [496, 286] width 478 height 26
click at [26, 102] on icon at bounding box center [24, 98] width 8 height 10
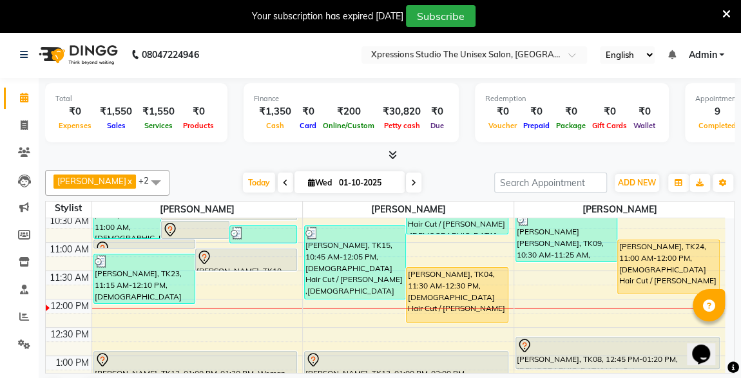
scroll to position [148, 0]
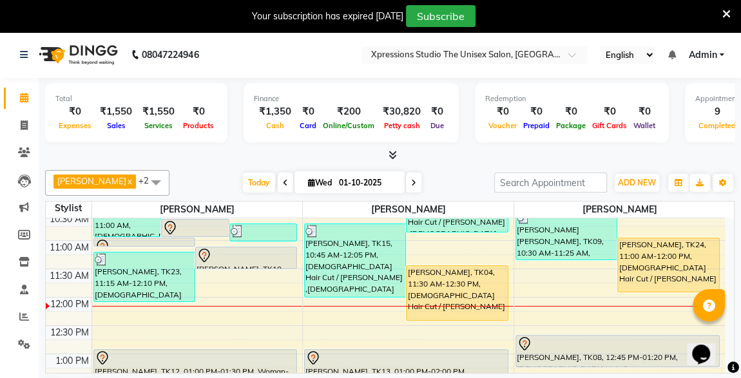
click at [647, 279] on div "[PERSON_NAME], TK24, 11:00 AM-12:00 PM, [DEMOGRAPHIC_DATA] Hair Cut / [PERSON_N…" at bounding box center [668, 266] width 101 height 54
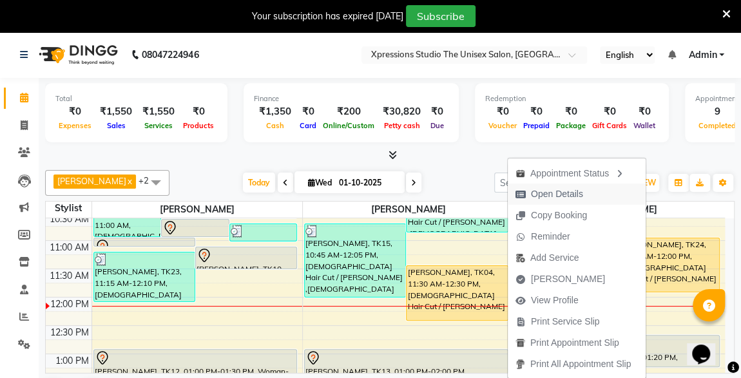
click at [547, 191] on span "Open Details" at bounding box center [557, 195] width 52 height 14
select select "1"
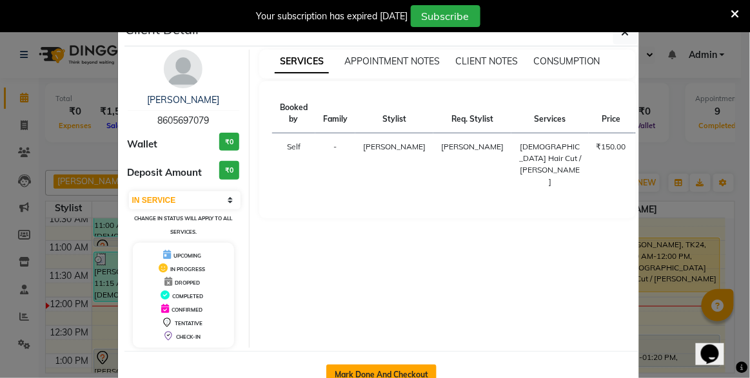
click at [407, 365] on button "Mark Done And Checkout" at bounding box center [381, 375] width 110 height 21
select select "service"
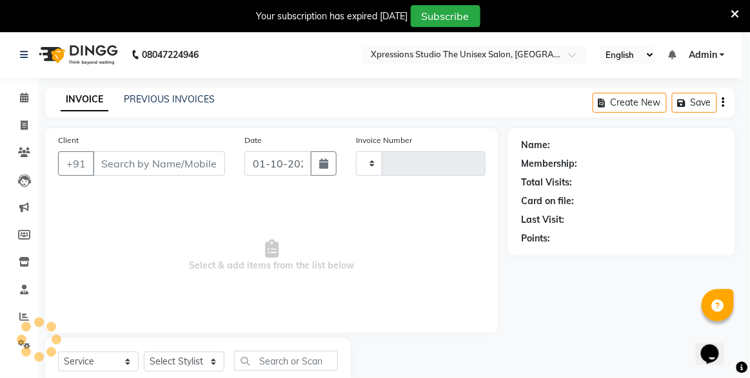
type input "5179"
select select "7003"
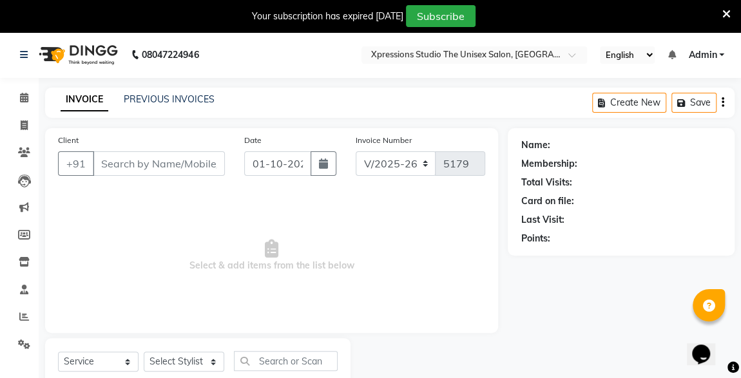
type input "8605697079"
select select "57589"
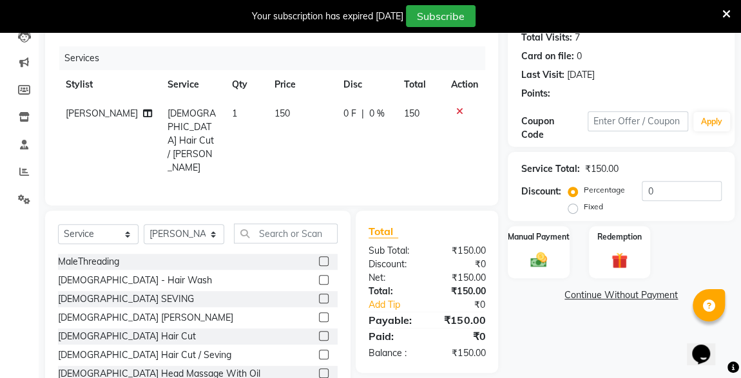
scroll to position [168, 0]
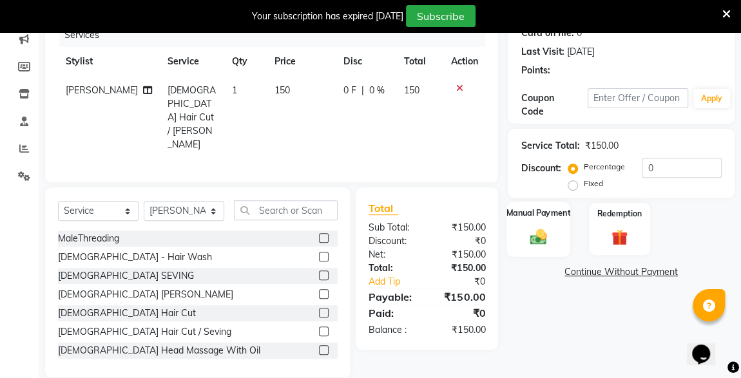
click at [552, 242] on div "Manual Payment" at bounding box center [539, 229] width 64 height 55
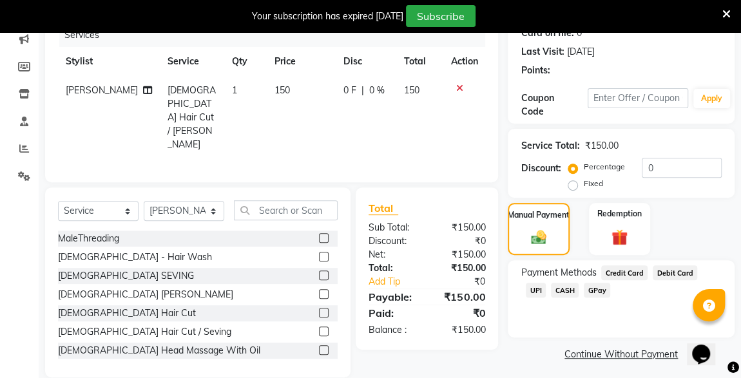
click at [551, 295] on span "CASH" at bounding box center [565, 290] width 28 height 15
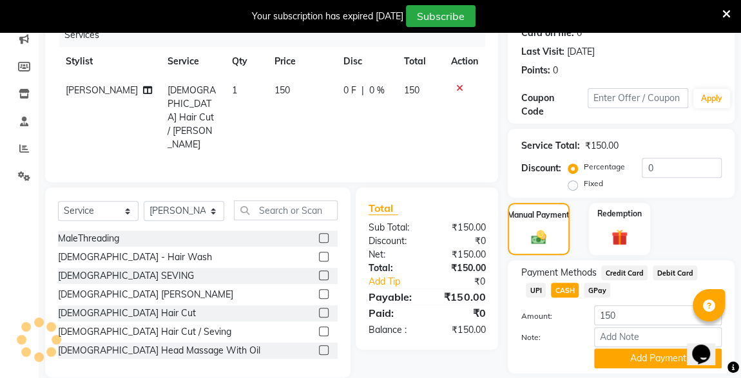
click at [656, 363] on button "Add Payment" at bounding box center [658, 359] width 128 height 20
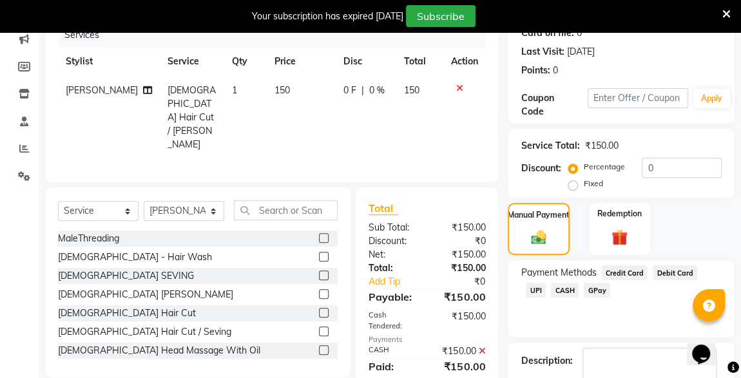
scroll to position [244, 0]
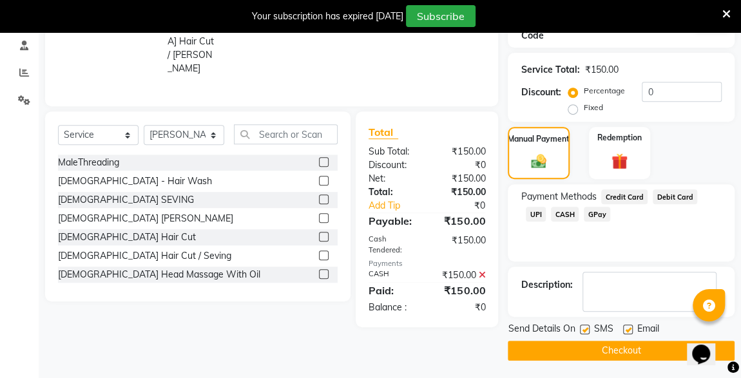
click at [641, 352] on button "Checkout" at bounding box center [621, 351] width 227 height 20
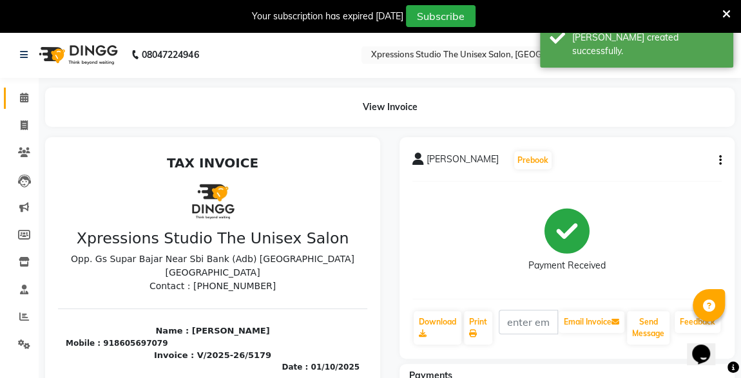
click at [23, 97] on icon at bounding box center [24, 98] width 8 height 10
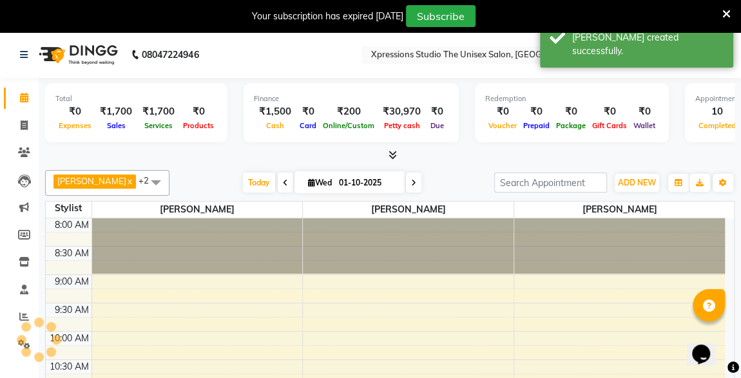
scroll to position [224, 0]
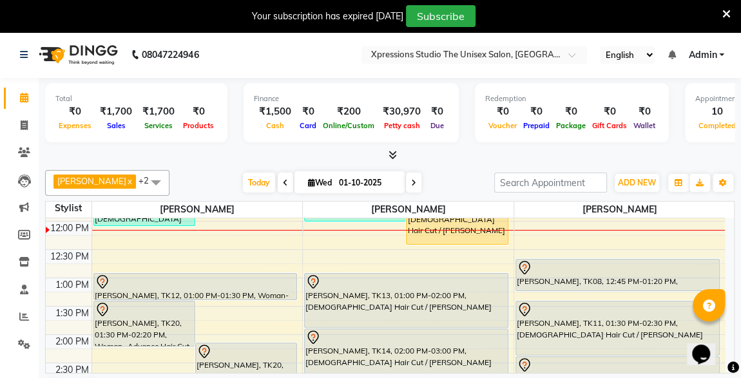
click at [573, 264] on div at bounding box center [618, 267] width 202 height 15
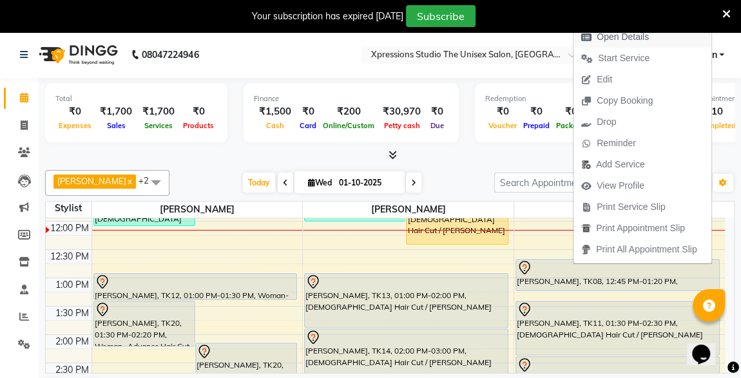
click at [610, 35] on span "Open Details" at bounding box center [623, 37] width 52 height 14
select select "7"
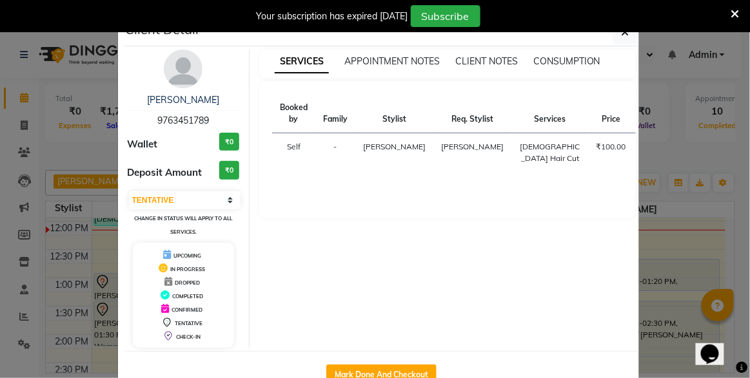
click at [195, 60] on img at bounding box center [183, 69] width 39 height 39
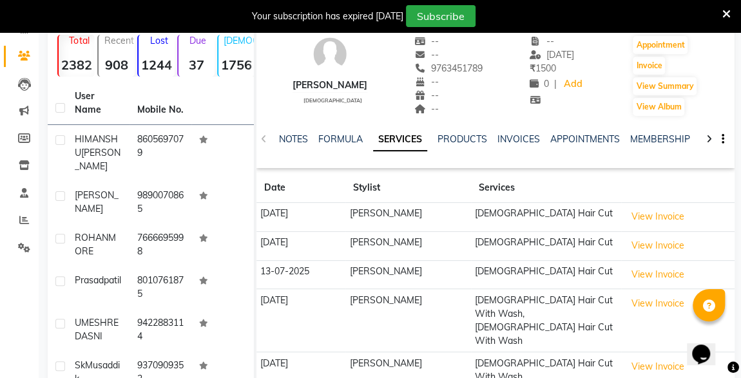
scroll to position [277, 0]
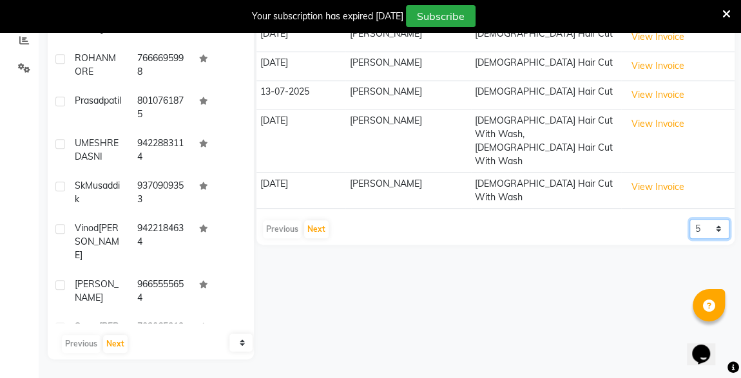
click at [716, 219] on select "5 10 50 100 500" at bounding box center [710, 229] width 40 height 20
select select "100"
click at [690, 219] on select "5 10 50 100 500" at bounding box center [710, 229] width 40 height 20
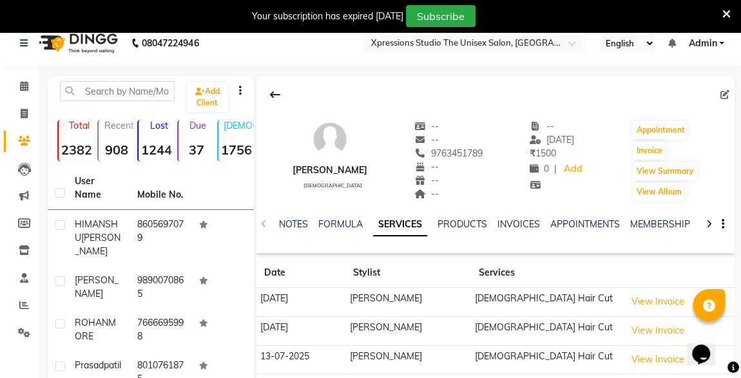
scroll to position [0, 0]
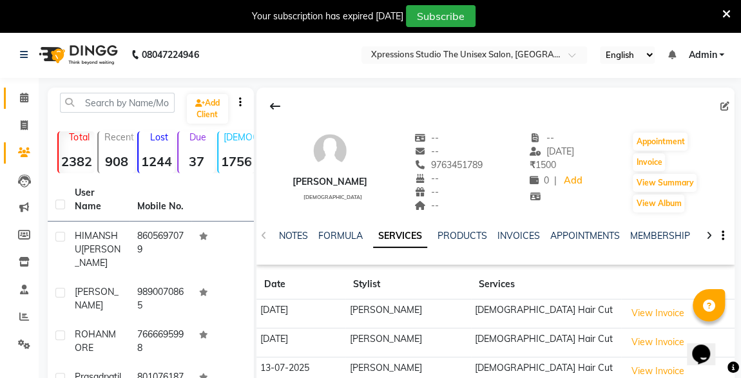
click at [28, 96] on icon at bounding box center [24, 98] width 8 height 10
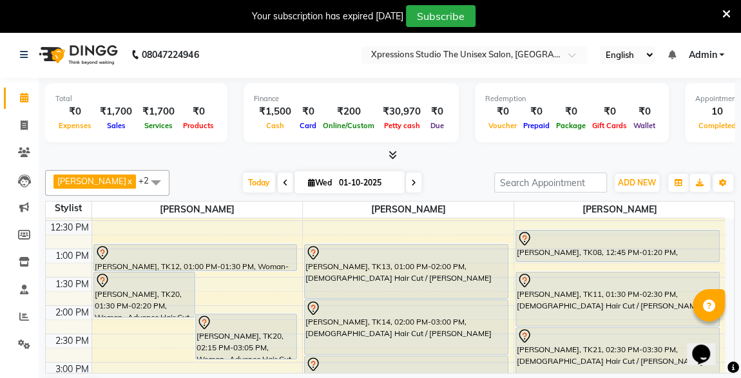
scroll to position [271, 0]
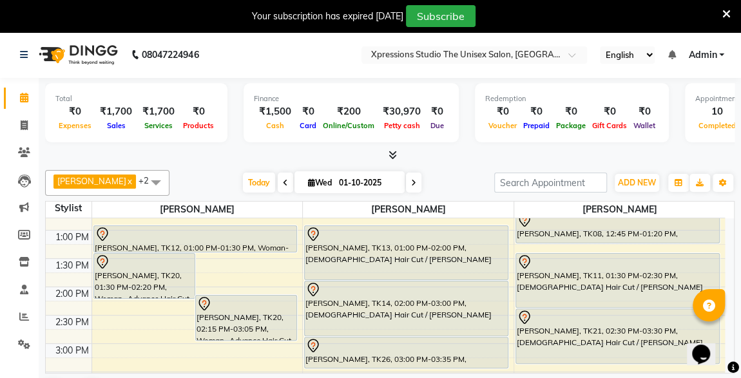
click at [658, 229] on div "[PERSON_NAME], TK08, 12:45 PM-01:20 PM, [DEMOGRAPHIC_DATA] Hair Cut" at bounding box center [617, 227] width 203 height 31
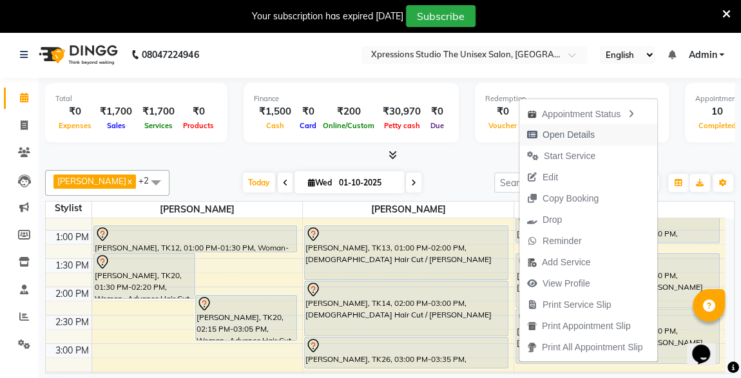
click at [537, 131] on span "Open Details" at bounding box center [561, 134] width 83 height 21
select select "7"
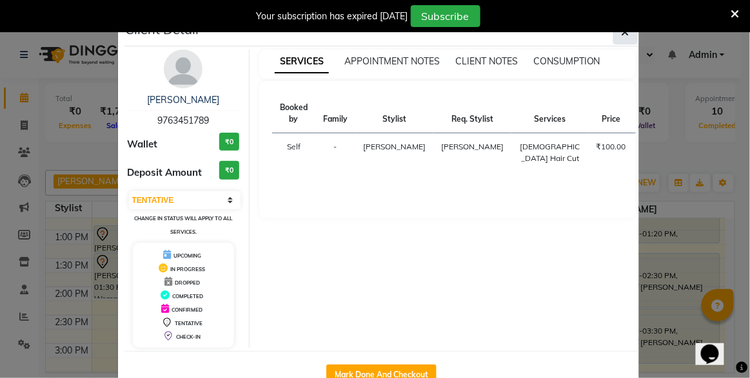
click at [616, 38] on button "button" at bounding box center [625, 32] width 24 height 24
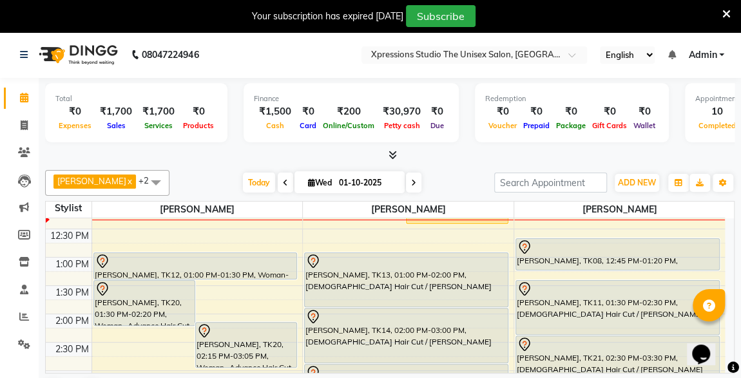
scroll to position [257, 0]
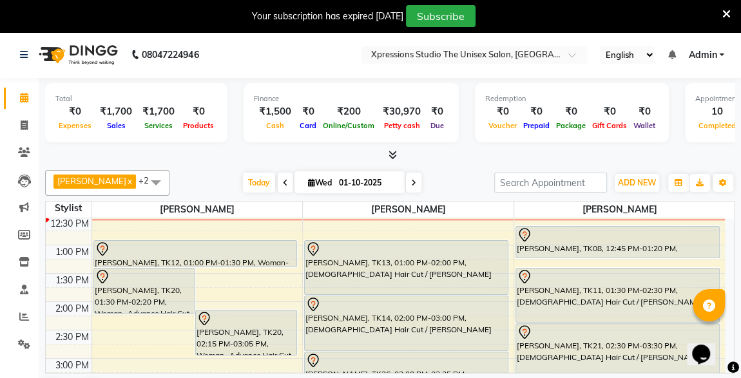
click at [521, 320] on div at bounding box center [617, 322] width 203 height 5
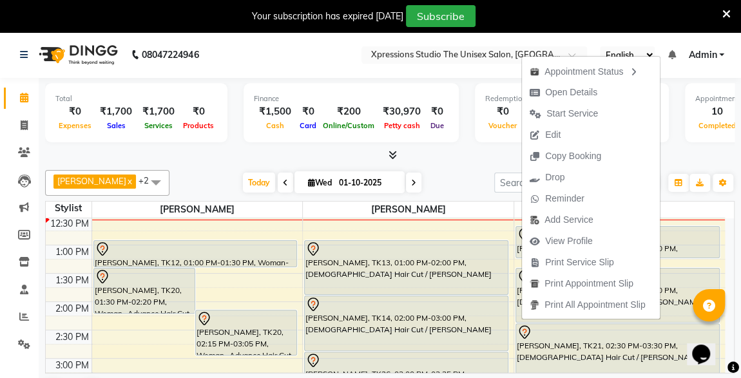
scroll to position [121, 0]
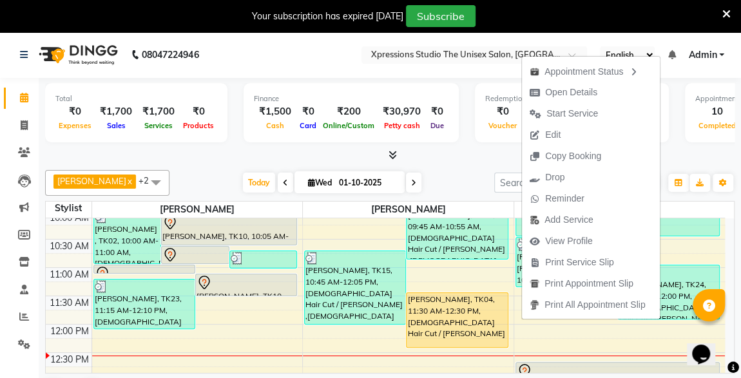
click at [703, 144] on div "Total ₹0 Expenses ₹1,700 Sales ₹1,700 Services ₹0 Products Finance ₹1,500 Cash …" at bounding box center [390, 114] width 690 height 63
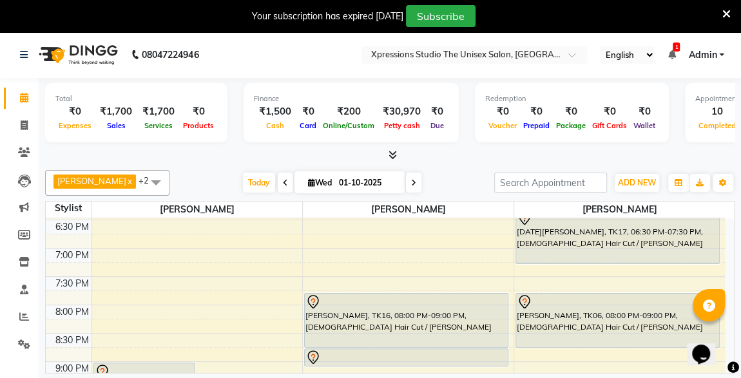
scroll to position [679, 0]
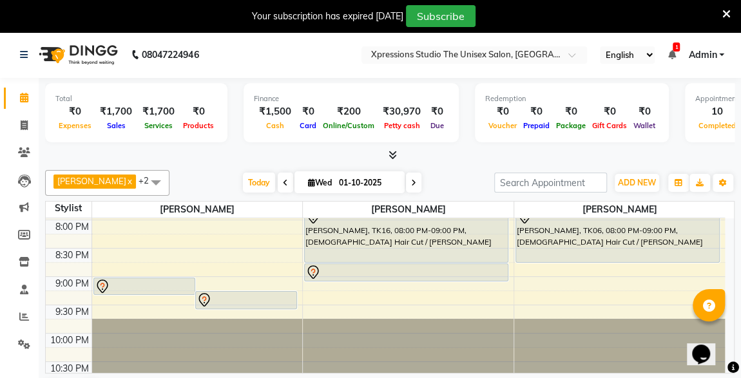
click at [443, 231] on div "[PERSON_NAME], TK16, 08:00 PM-09:00 PM, [DEMOGRAPHIC_DATA] Hair Cut / [PERSON_N…" at bounding box center [406, 236] width 203 height 54
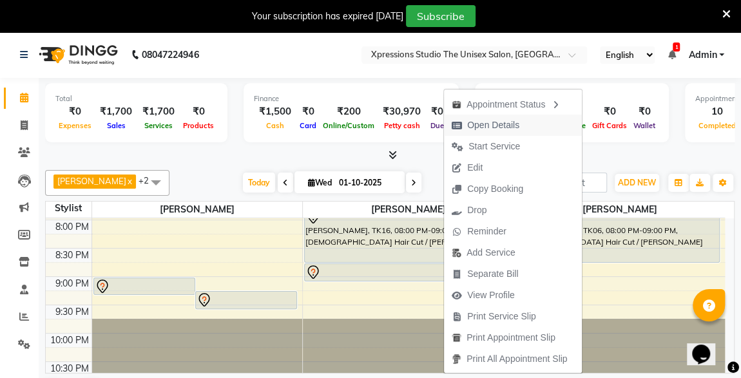
click at [492, 121] on span "Open Details" at bounding box center [493, 126] width 52 height 14
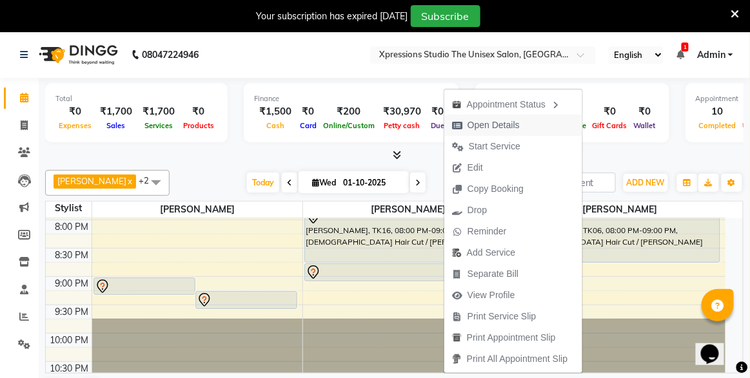
select select "7"
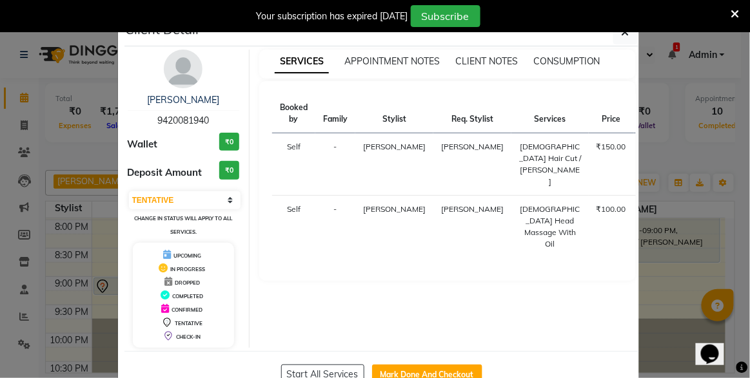
click at [95, 81] on ngb-modal-window "Client Detail Pranil Kochar 9420081940 Wallet ₹0 Deposit Amount ₹0 Select IN SE…" at bounding box center [375, 189] width 750 height 378
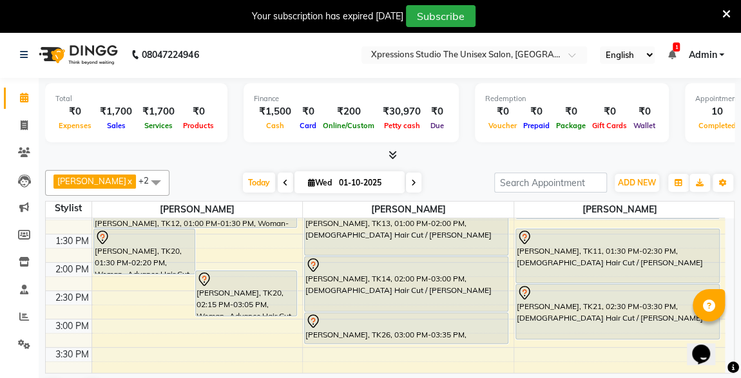
scroll to position [303, 0]
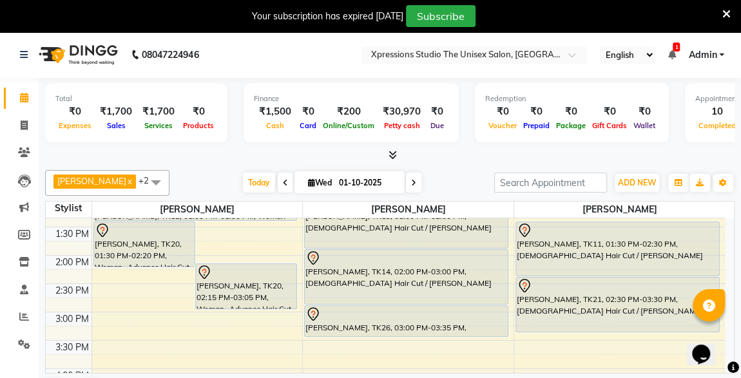
click at [479, 316] on div at bounding box center [407, 314] width 202 height 15
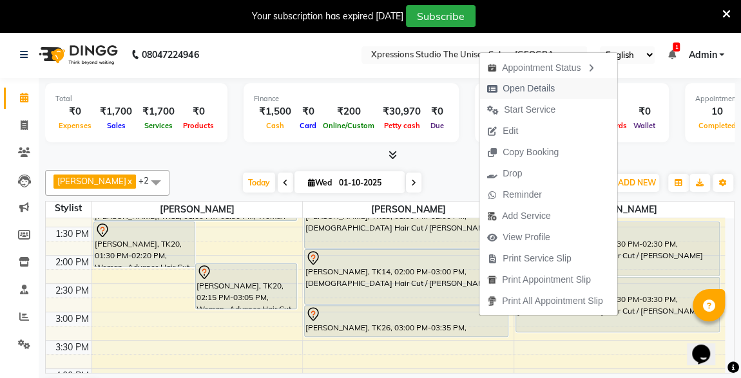
click at [518, 84] on span "Open Details" at bounding box center [529, 89] width 52 height 14
select select "7"
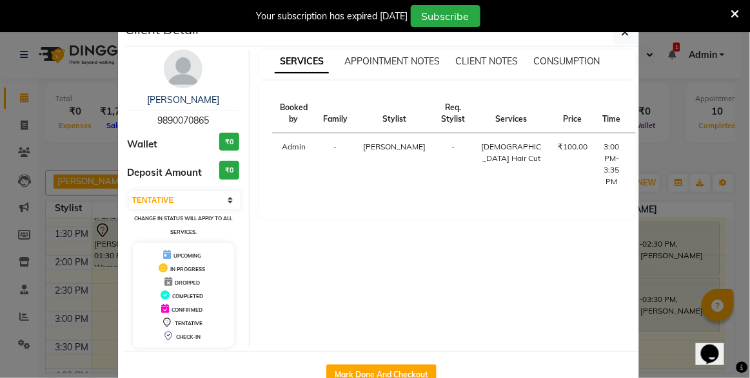
click at [737, 10] on icon at bounding box center [735, 14] width 8 height 12
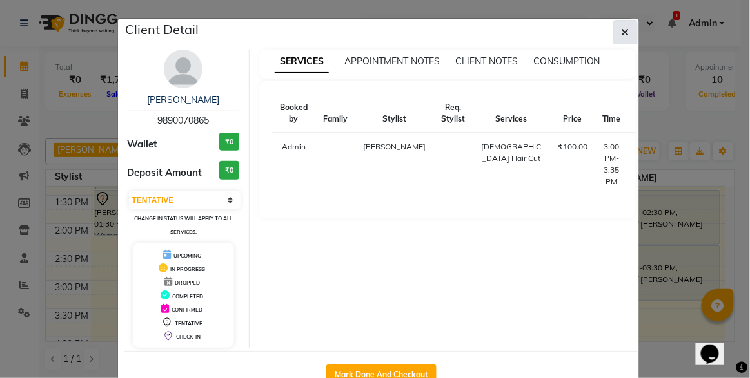
click at [623, 27] on icon "button" at bounding box center [625, 32] width 8 height 10
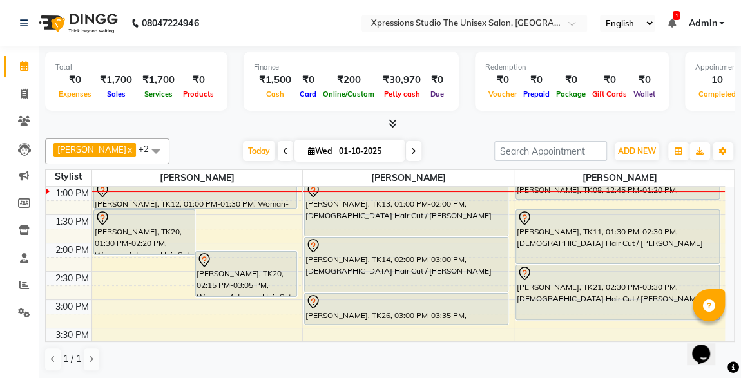
scroll to position [271, 0]
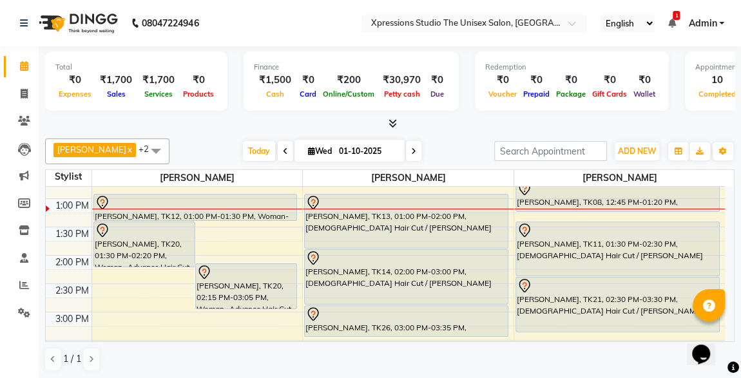
click at [624, 227] on div at bounding box center [618, 230] width 202 height 15
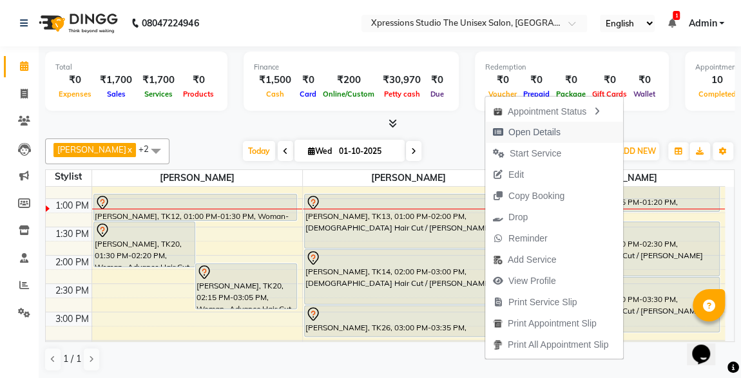
click at [527, 130] on span "Open Details" at bounding box center [535, 133] width 52 height 14
select select "7"
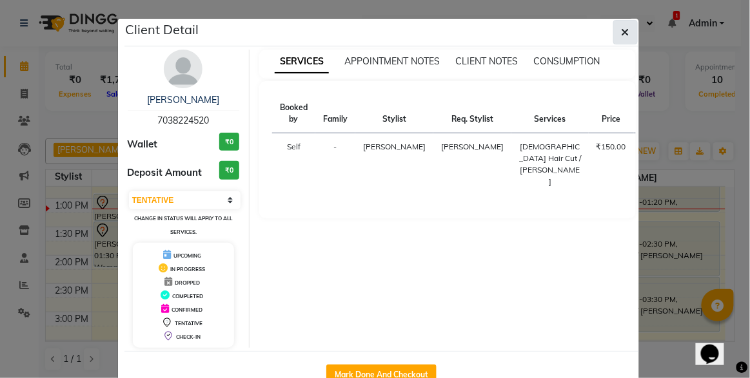
click at [618, 40] on button "button" at bounding box center [625, 32] width 24 height 24
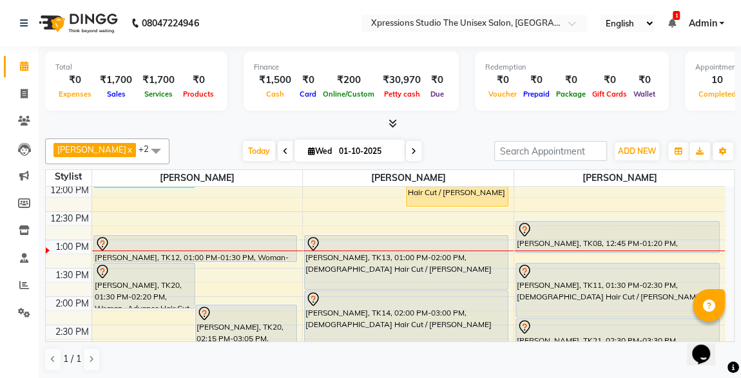
scroll to position [233, 0]
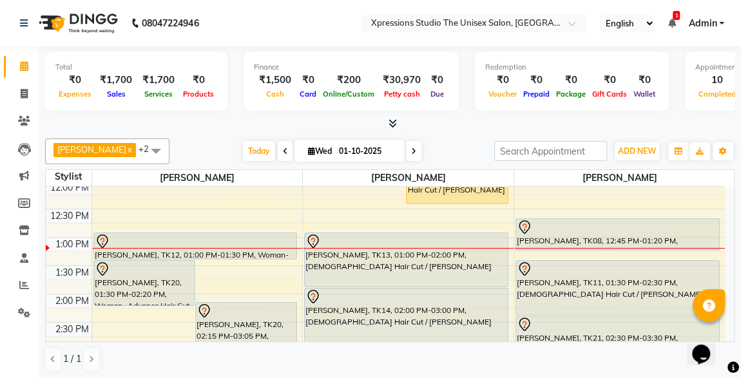
click at [428, 119] on div at bounding box center [390, 124] width 690 height 14
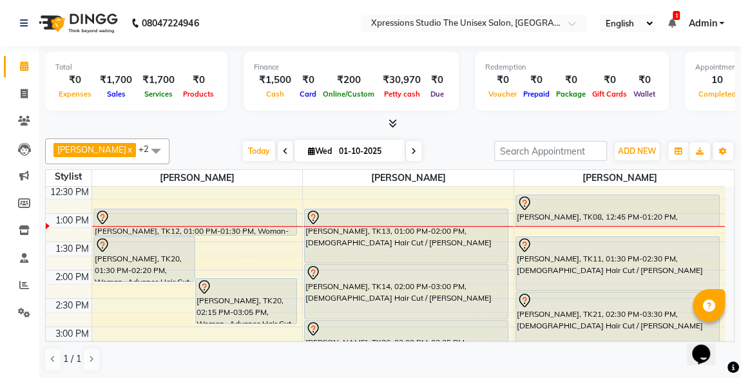
scroll to position [240, 0]
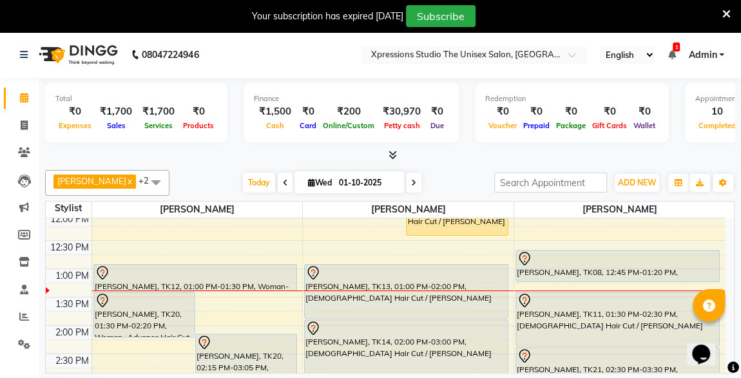
scroll to position [225, 0]
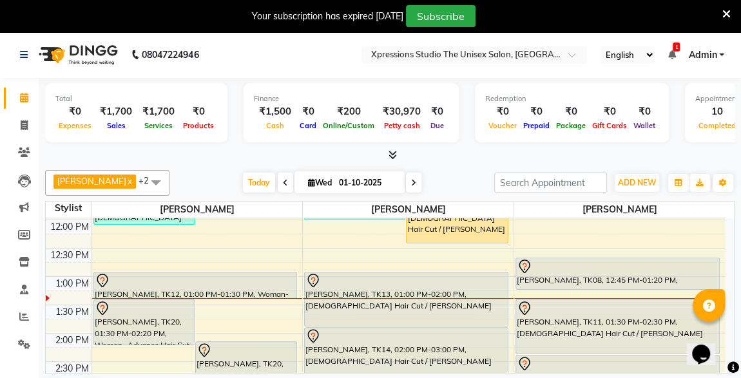
click at [247, 274] on div at bounding box center [196, 280] width 202 height 15
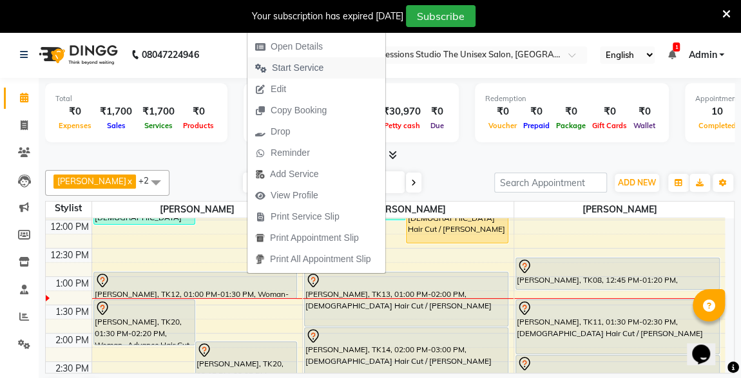
click at [288, 70] on span "Start Service" at bounding box center [298, 68] width 52 height 14
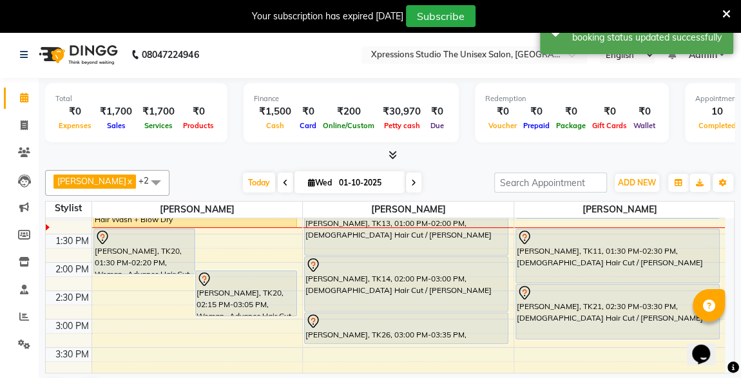
scroll to position [290, 0]
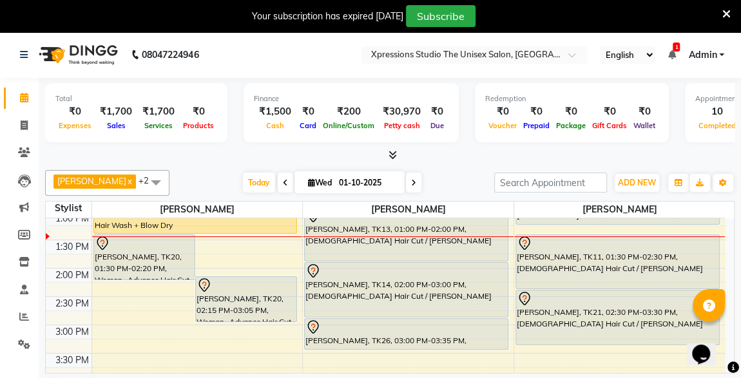
click at [163, 251] on div "vijaya shirsagar, TK20, 01:30 PM-02:20 PM, Woman- Advance Hair Cut With Wash" at bounding box center [144, 257] width 101 height 44
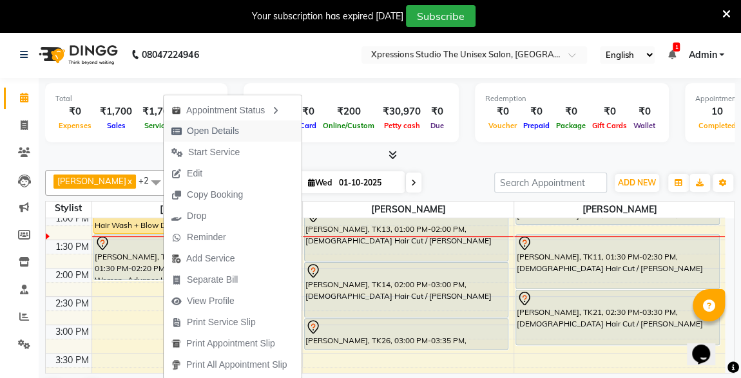
click at [217, 127] on span "Open Details" at bounding box center [213, 131] width 52 height 14
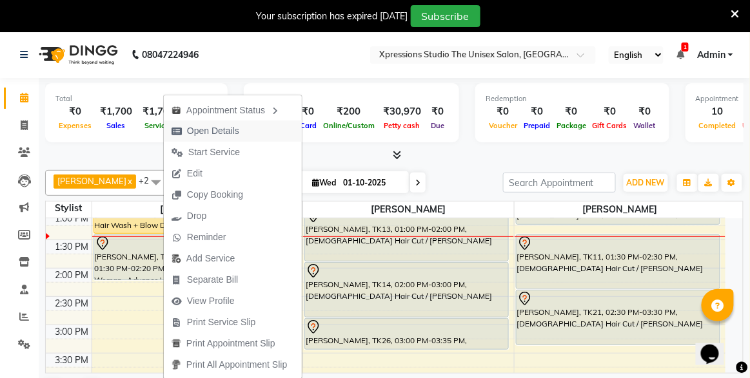
select select "7"
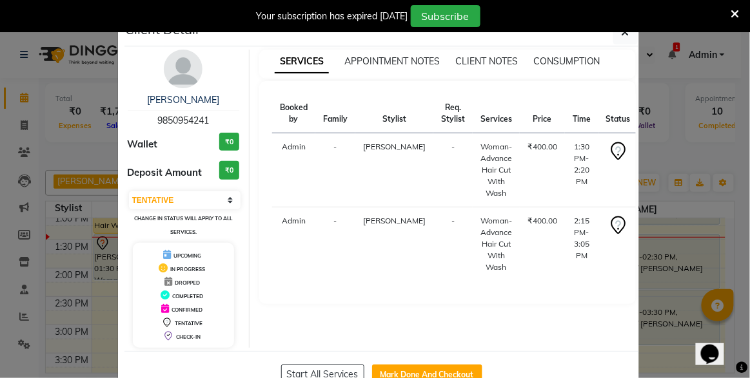
click at [737, 10] on icon at bounding box center [735, 14] width 8 height 12
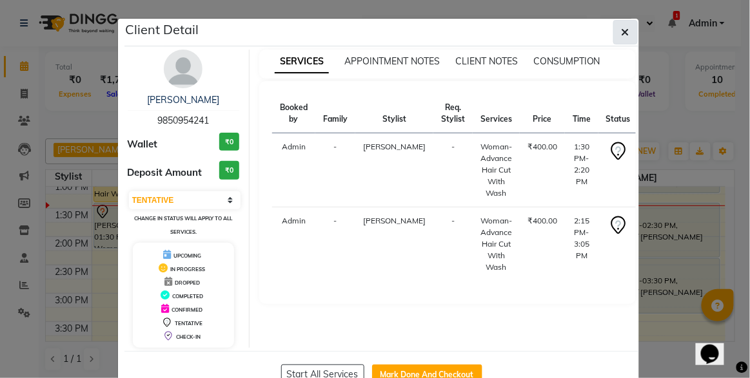
click at [623, 28] on icon "button" at bounding box center [625, 32] width 8 height 10
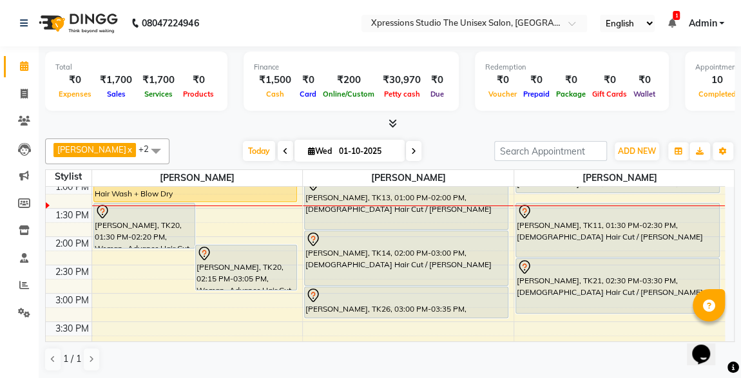
click at [473, 215] on div "[PERSON_NAME], TK13, 01:00 PM-02:00 PM, [DEMOGRAPHIC_DATA] Hair Cut / [PERSON_N…" at bounding box center [406, 203] width 203 height 54
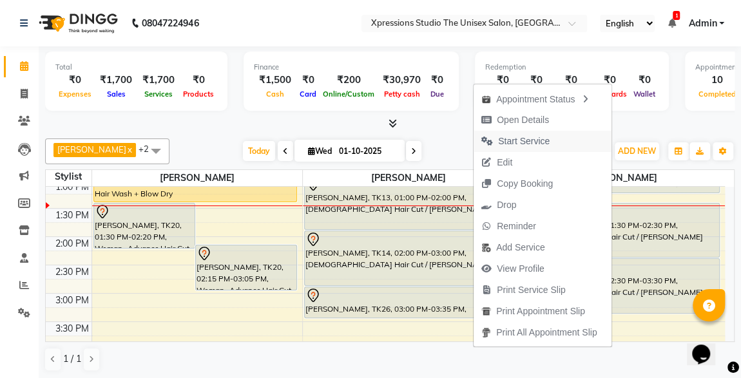
click at [524, 135] on span "Start Service" at bounding box center [524, 142] width 52 height 14
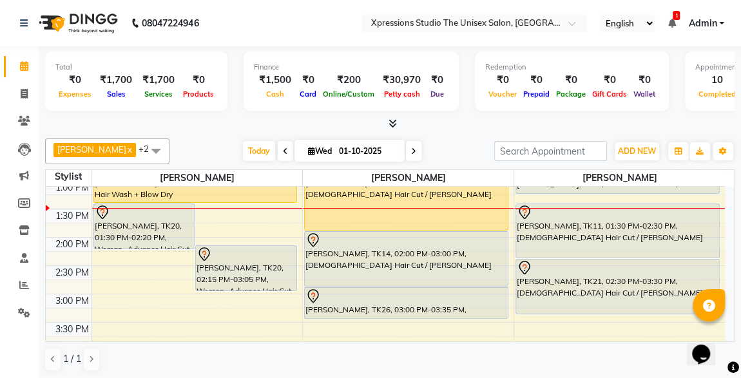
scroll to position [277, 0]
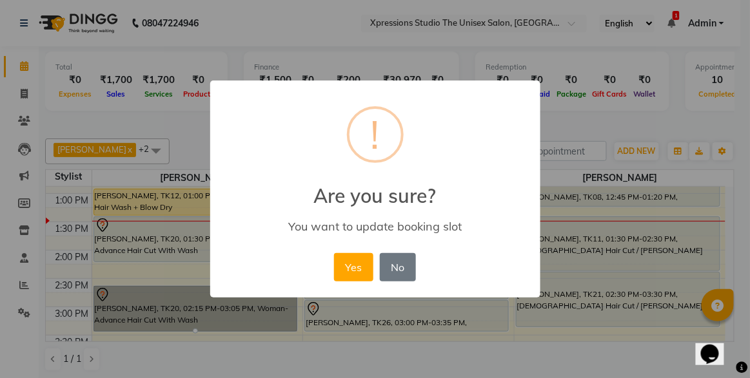
click at [346, 244] on div "× ! Are you sure? You want to update booking slot Yes No No" at bounding box center [375, 190] width 330 height 218
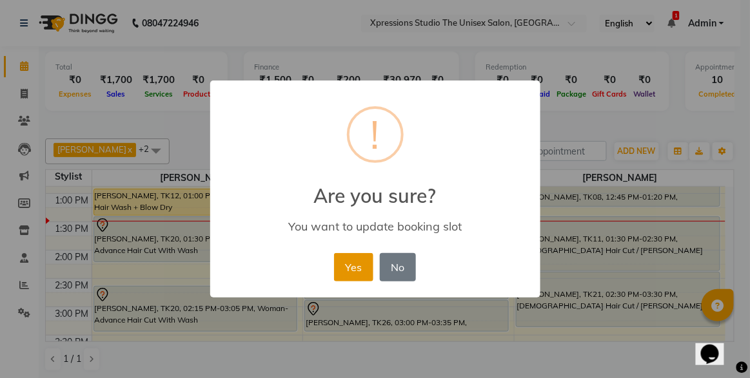
click at [344, 264] on button "Yes" at bounding box center [353, 267] width 39 height 28
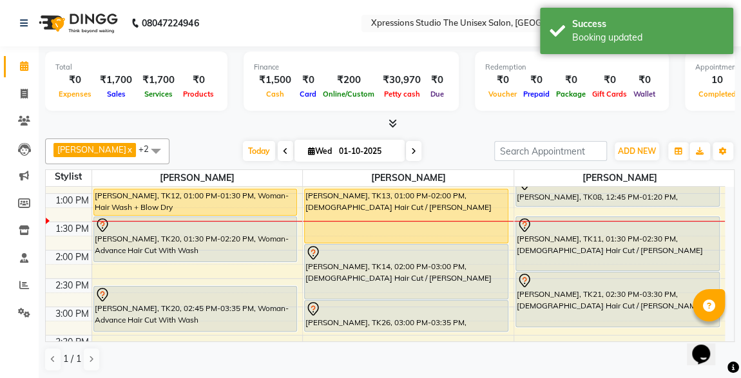
click at [734, 339] on div "Total ₹0 Expenses ₹1,700 Sales ₹1,700 Services ₹0 Products Finance ₹1,500 Cash …" at bounding box center [390, 213] width 703 height 334
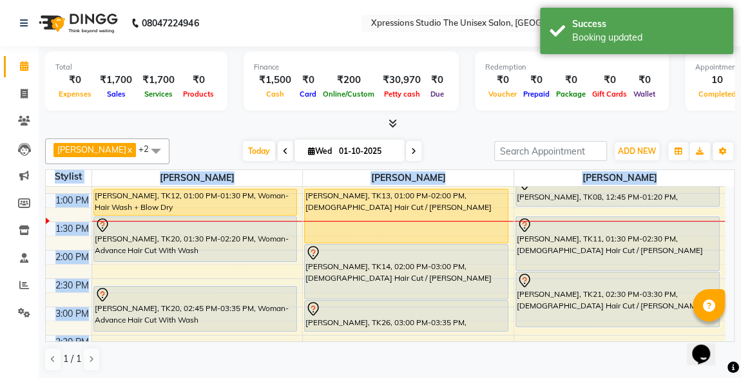
click at [730, 338] on div "Total ₹0 Expenses ₹1,700 Sales ₹1,700 Services ₹0 Products Finance ₹1,500 Cash …" at bounding box center [390, 213] width 703 height 334
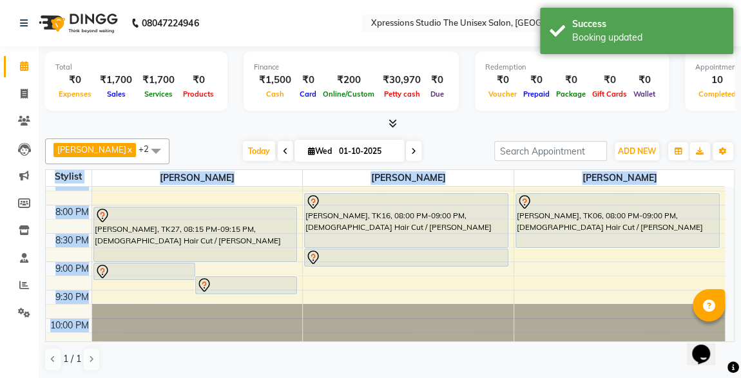
scroll to position [679, 0]
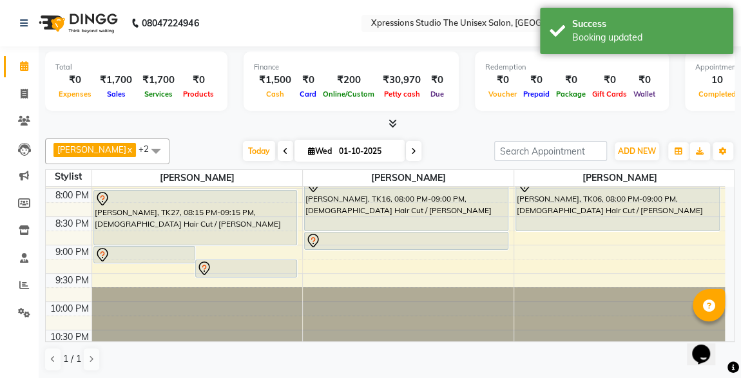
click at [483, 113] on div "Total ₹0 Expenses ₹1,700 Sales ₹1,700 Services ₹0 Products Finance ₹1,500 Cash …" at bounding box center [390, 83] width 690 height 63
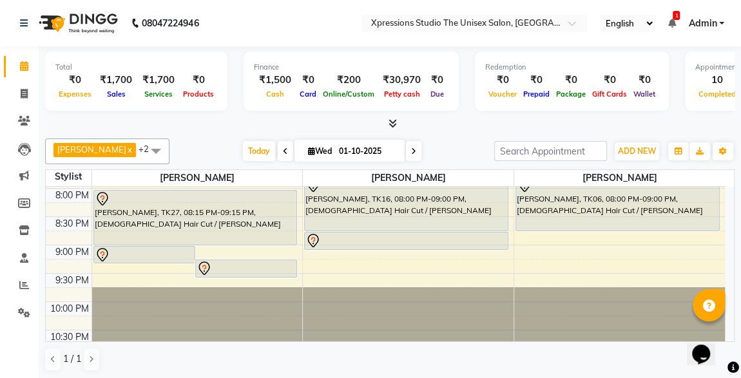
click at [663, 128] on div at bounding box center [390, 124] width 690 height 14
click at [666, 25] on ul "English ENGLISH Español العربية मराठी हिंदी ગુજરાતી தமிழ் 中文 1 Notifications no…" at bounding box center [662, 23] width 137 height 17
click at [670, 21] on icon at bounding box center [672, 23] width 8 height 9
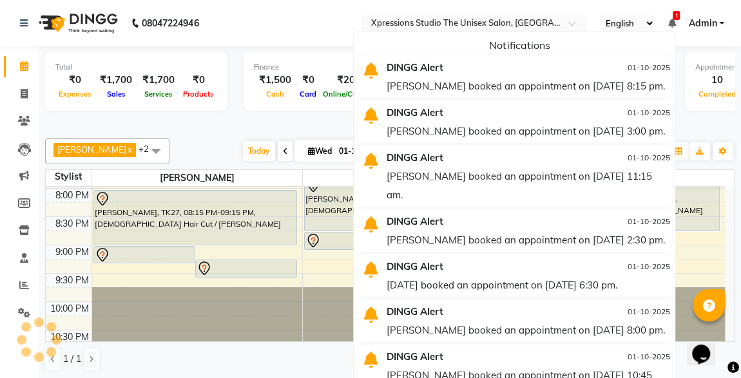
click at [498, 75] on div "DINGG Alert" at bounding box center [478, 67] width 202 height 19
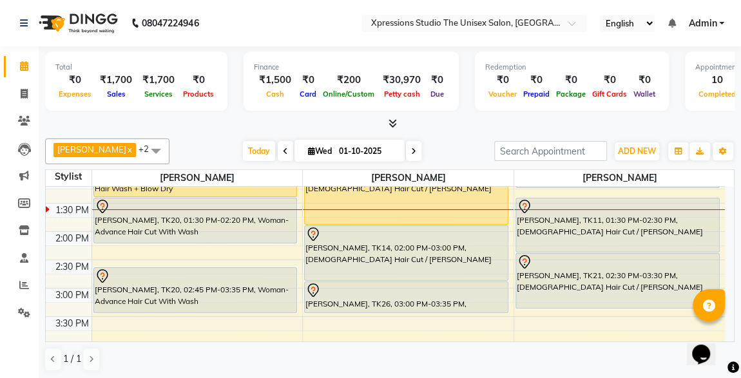
scroll to position [288, 0]
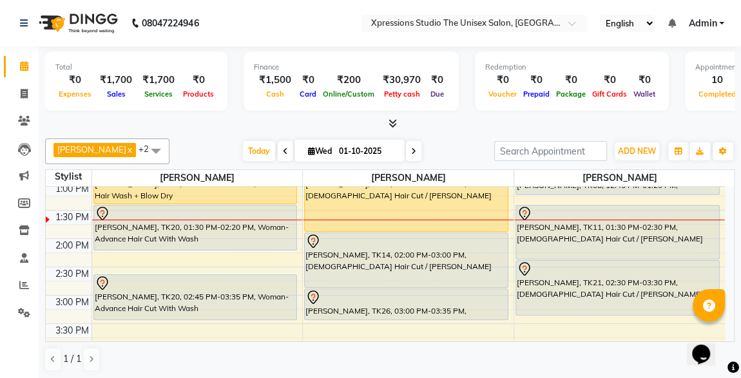
click at [144, 233] on div "vijaya shirsagar, TK20, 01:30 PM-02:20 PM, Woman- Advance Hair Cut With Wash" at bounding box center [195, 228] width 203 height 44
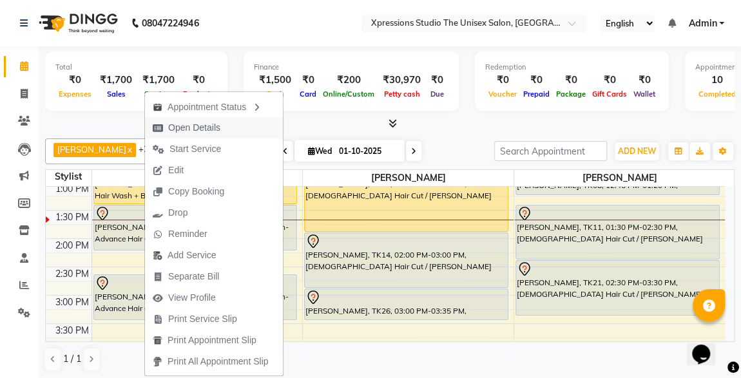
click at [181, 126] on span "Open Details" at bounding box center [194, 128] width 52 height 14
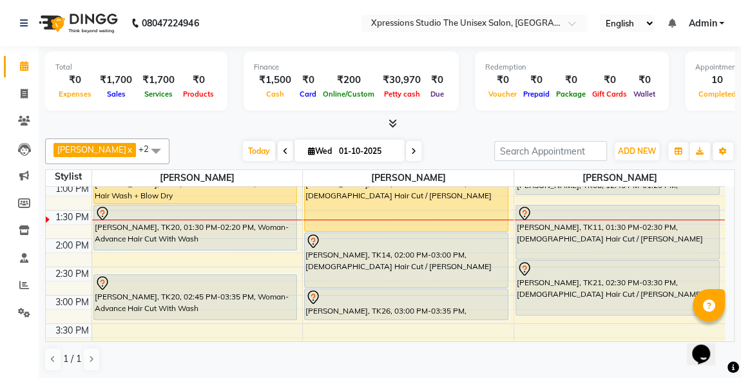
click at [161, 223] on div "vijaya shirsagar, TK20, 01:30 PM-02:20 PM, Woman- Advance Hair Cut With Wash" at bounding box center [195, 228] width 203 height 44
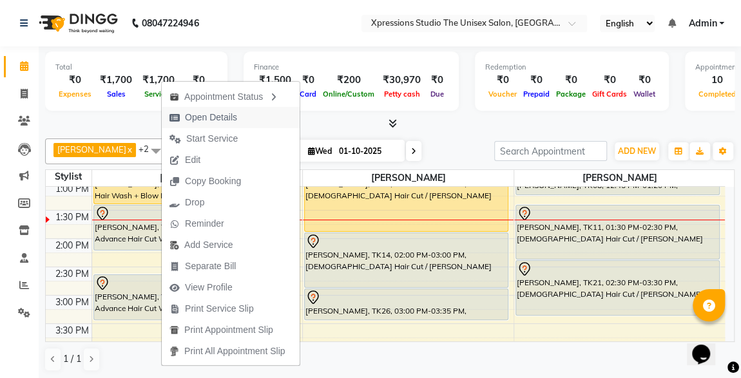
click at [199, 122] on span "Open Details" at bounding box center [211, 118] width 52 height 14
select select "7"
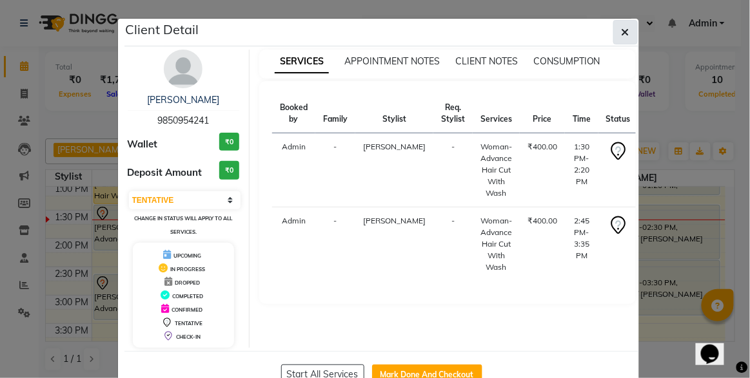
click at [621, 34] on icon "button" at bounding box center [625, 32] width 8 height 10
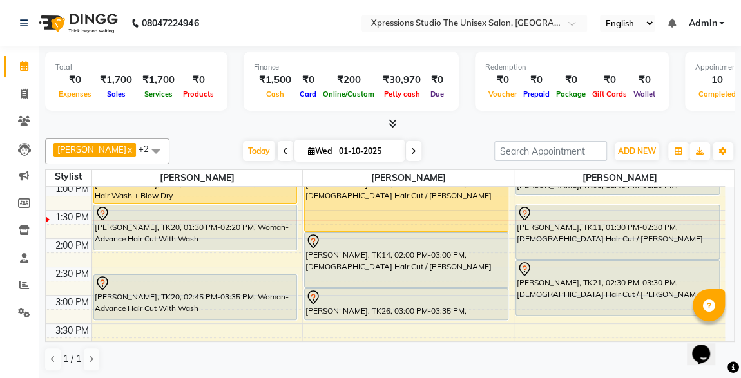
click at [723, 332] on div "Opens Chat This icon Opens the chat window." at bounding box center [707, 332] width 31 height 0
click at [728, 335] on html "Opens Chat This icon Opens the chat window." at bounding box center [707, 346] width 41 height 39
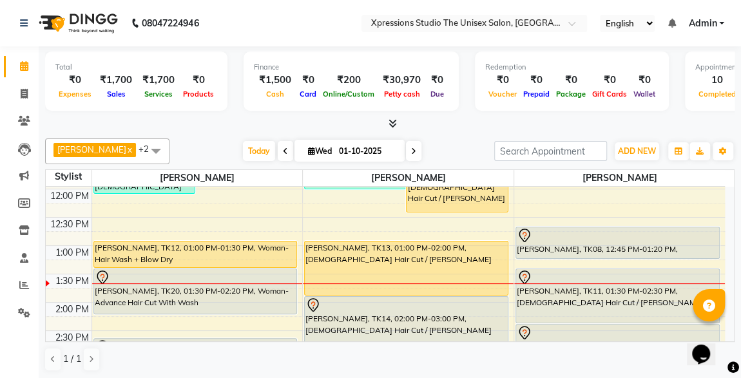
scroll to position [218, 0]
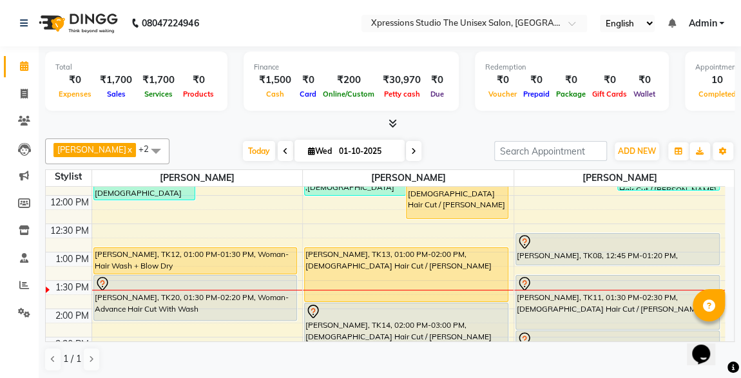
click at [560, 262] on div at bounding box center [617, 264] width 203 height 5
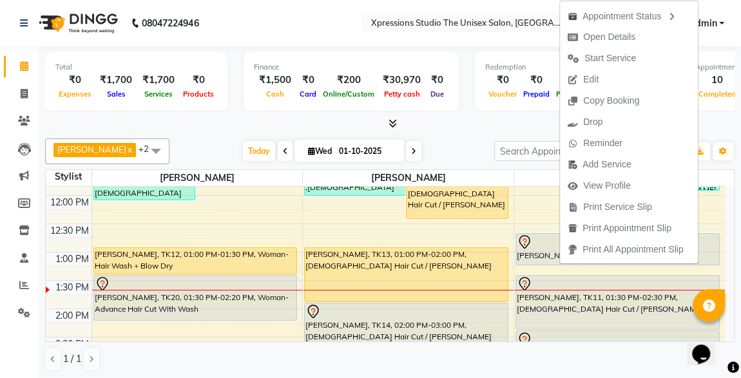
click at [520, 115] on div "Total ₹0 Expenses ₹1,700 Sales ₹1,700 Services ₹0 Products Finance ₹1,500 Cash …" at bounding box center [390, 88] width 690 height 84
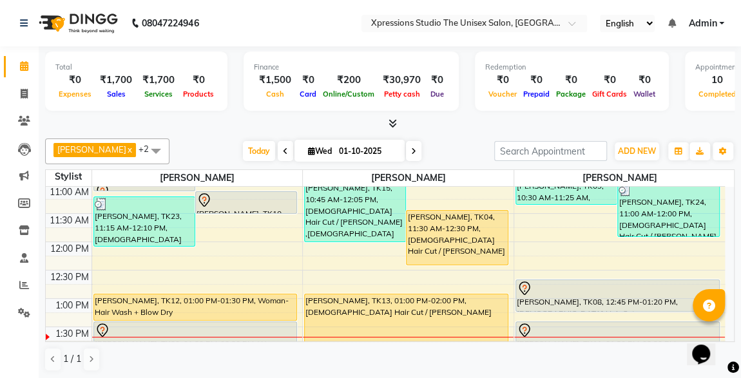
scroll to position [148, 0]
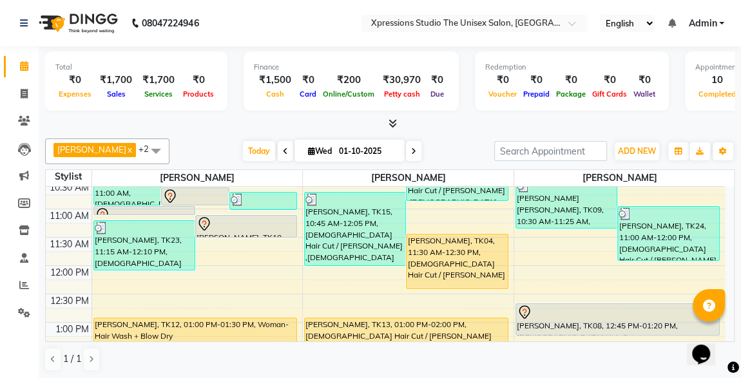
click at [500, 246] on div "[PERSON_NAME], TK04, 11:30 AM-12:30 PM, [DEMOGRAPHIC_DATA] Hair Cut / [PERSON_N…" at bounding box center [457, 262] width 101 height 54
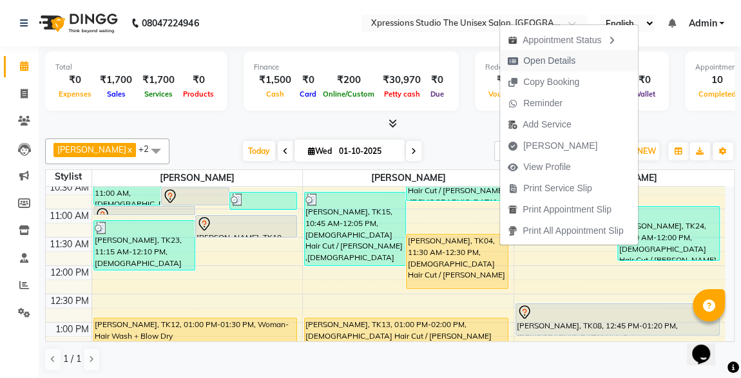
click at [536, 60] on span "Open Details" at bounding box center [549, 61] width 52 height 14
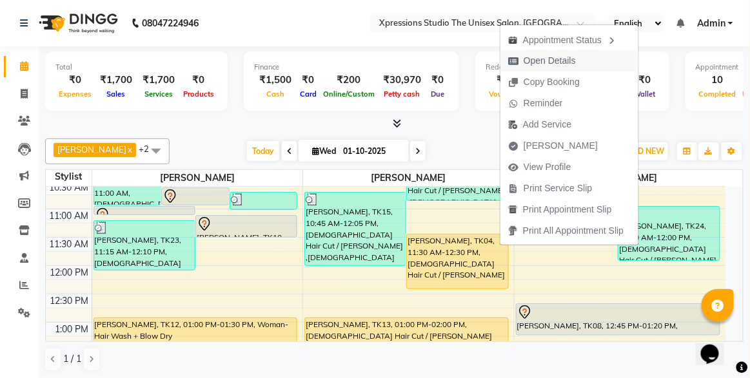
select select "1"
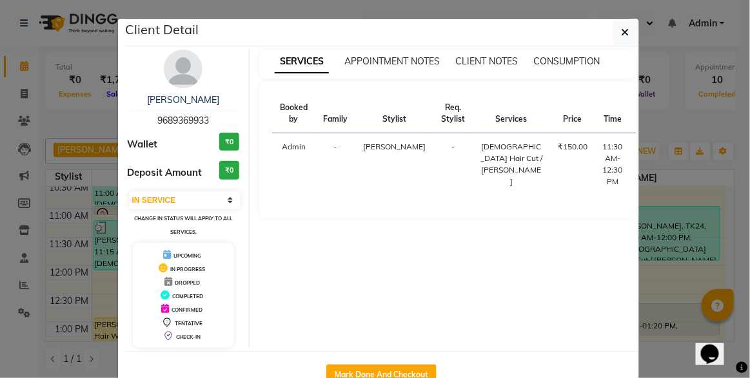
click at [351, 359] on div "Mark Done And Checkout" at bounding box center [381, 374] width 514 height 47
click at [351, 365] on button "Mark Done And Checkout" at bounding box center [381, 375] width 110 height 21
select select "service"
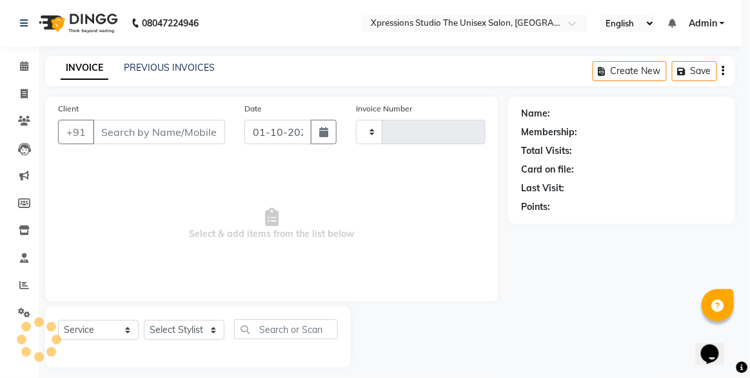
type input "5180"
select select "7003"
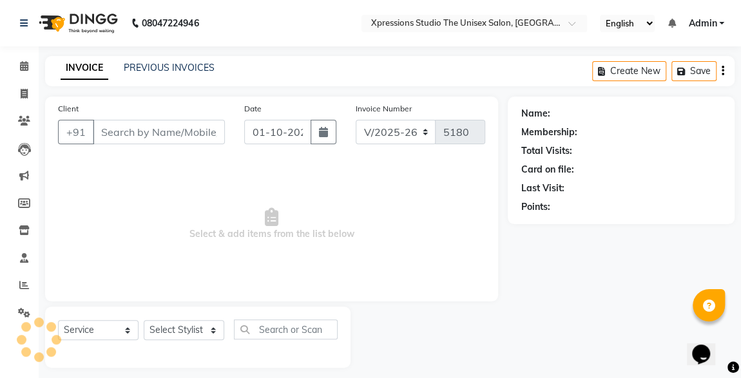
type input "9689369933"
select select "57588"
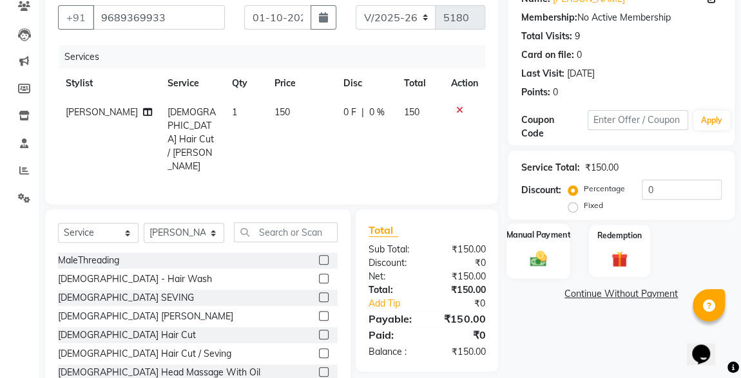
click at [553, 249] on div "Manual Payment" at bounding box center [539, 251] width 64 height 55
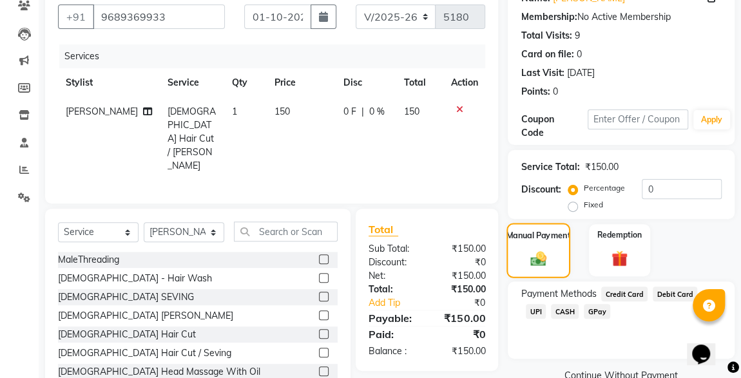
scroll to position [141, 0]
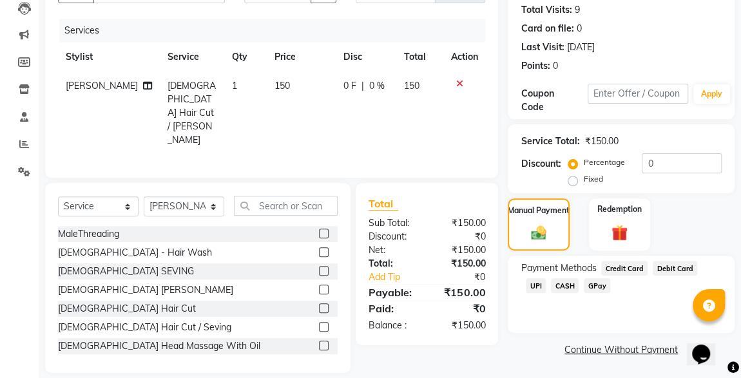
click at [546, 278] on span "UPI" at bounding box center [536, 285] width 20 height 15
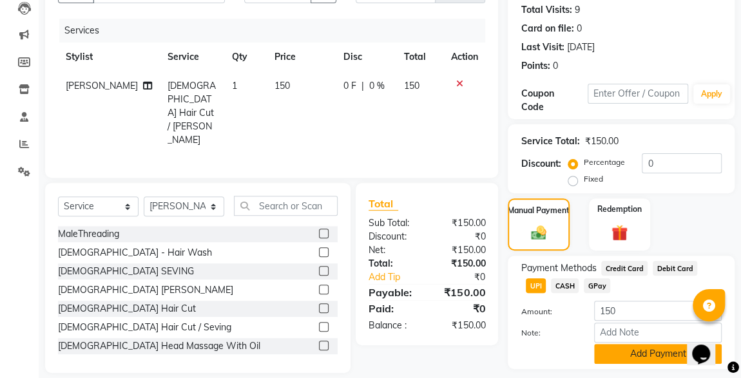
click at [652, 361] on button "Add Payment" at bounding box center [658, 354] width 128 height 20
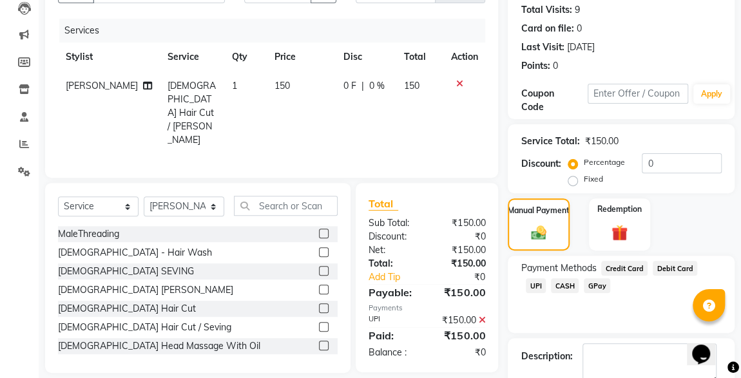
scroll to position [213, 0]
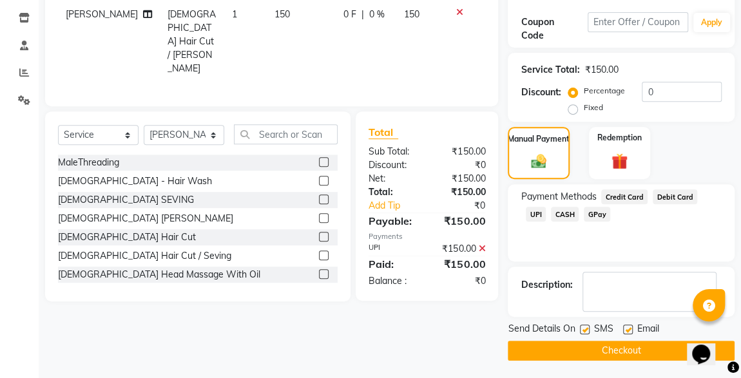
click at [585, 328] on label at bounding box center [585, 330] width 10 height 10
click at [585, 328] on input "checkbox" at bounding box center [584, 330] width 8 height 8
checkbox input "false"
click at [613, 352] on button "Checkout" at bounding box center [621, 351] width 227 height 20
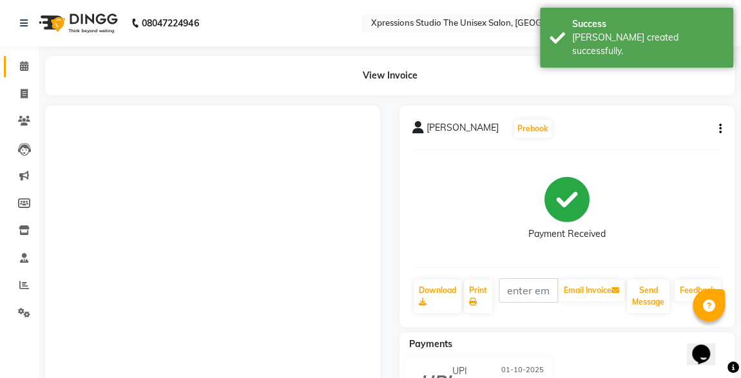
click at [24, 58] on link "Calendar" at bounding box center [19, 66] width 31 height 21
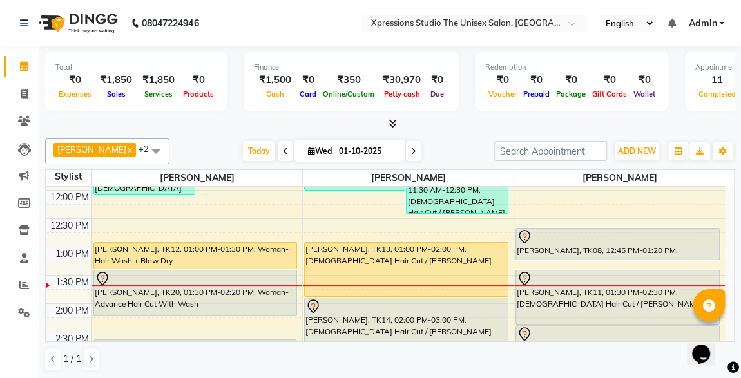
scroll to position [208, 0]
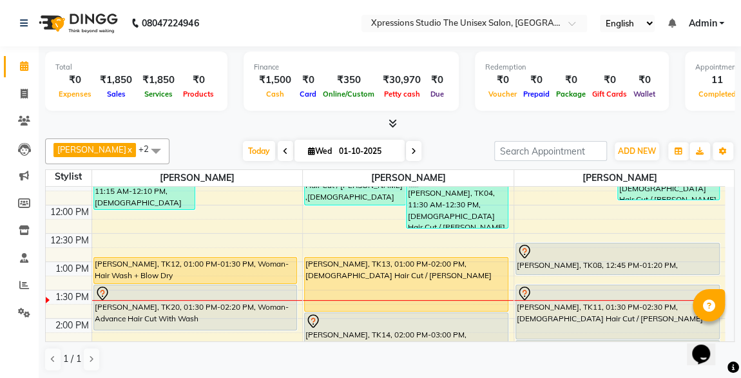
click at [723, 332] on div "Opens Chat This icon Opens the chat window." at bounding box center [707, 332] width 31 height 0
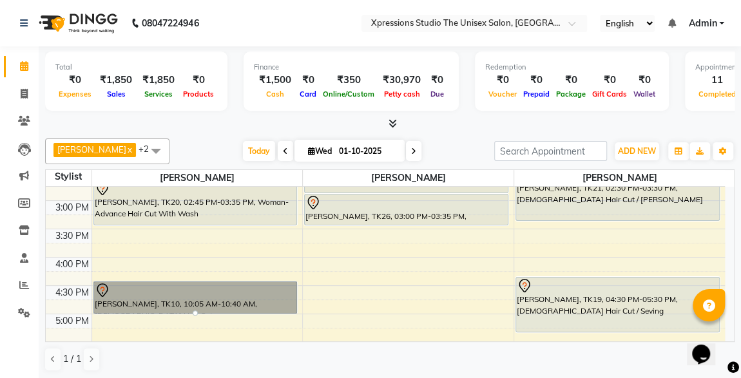
scroll to position [383, 0]
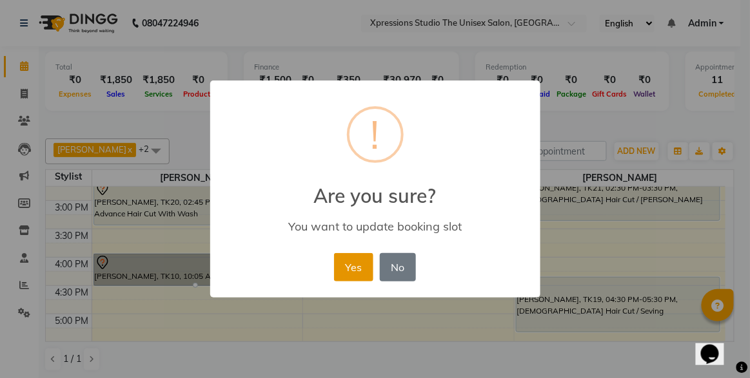
click at [353, 278] on button "Yes" at bounding box center [353, 267] width 39 height 28
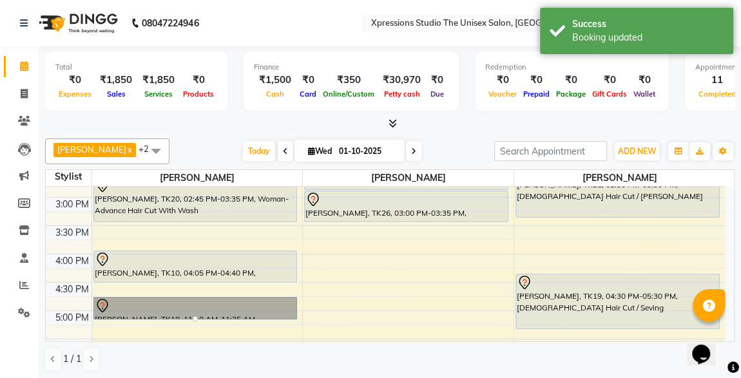
scroll to position [387, 0]
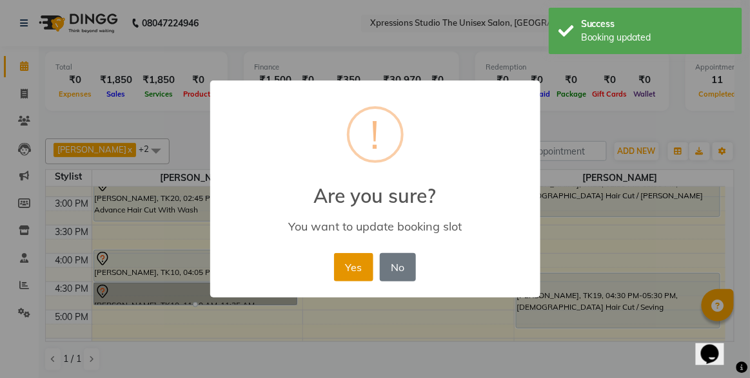
click at [351, 269] on button "Yes" at bounding box center [353, 267] width 39 height 28
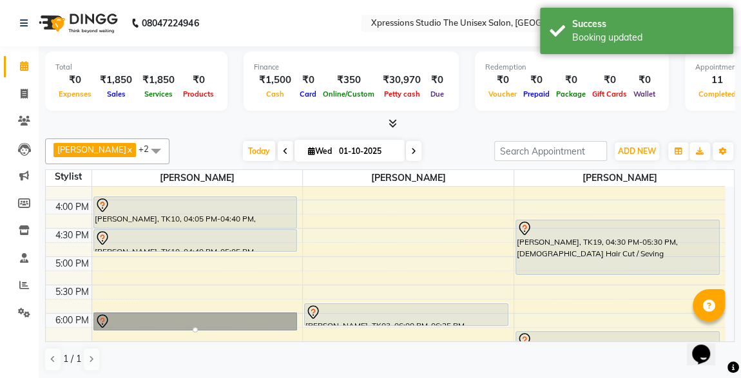
scroll to position [440, 0]
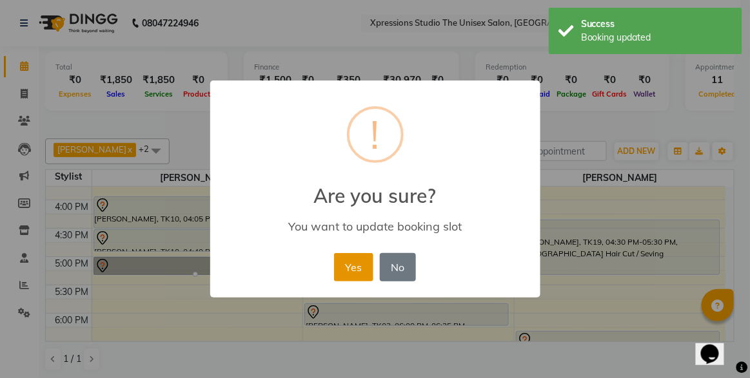
click at [337, 255] on button "Yes" at bounding box center [353, 267] width 39 height 28
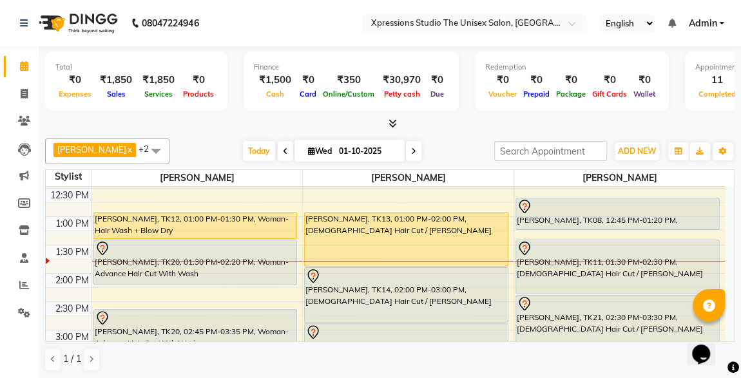
scroll to position [229, 0]
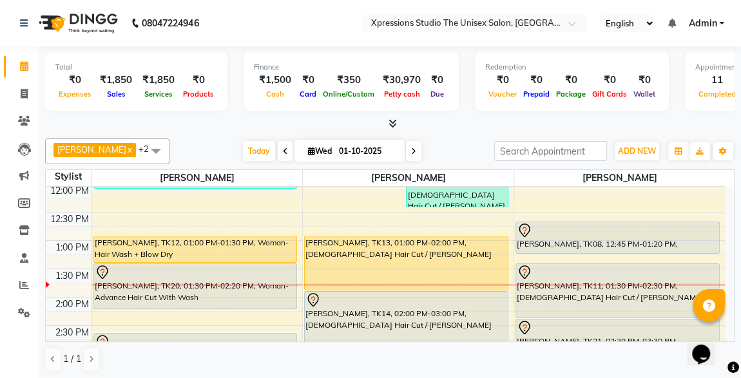
click at [208, 244] on div "[PERSON_NAME], TK12, 01:00 PM-01:30 PM, Woman- Hair Wash + Blow Dry" at bounding box center [195, 250] width 203 height 26
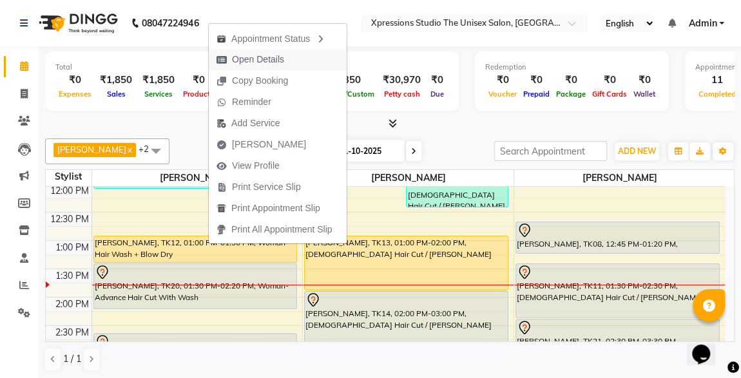
click at [262, 59] on span "Open Details" at bounding box center [258, 60] width 52 height 14
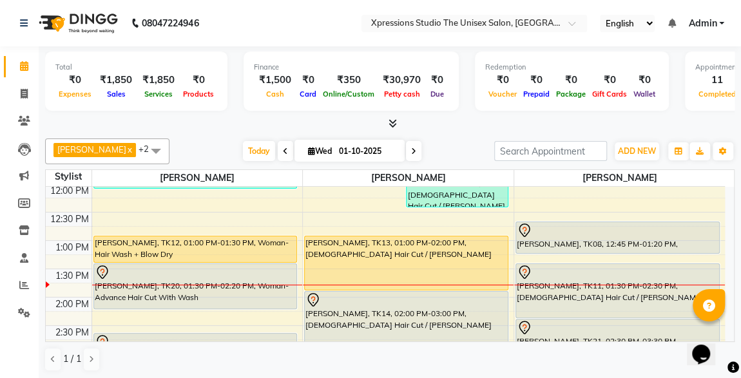
click at [195, 252] on div "[PERSON_NAME], TK12, 01:00 PM-01:30 PM, Woman- Hair Wash + Blow Dry" at bounding box center [195, 250] width 203 height 26
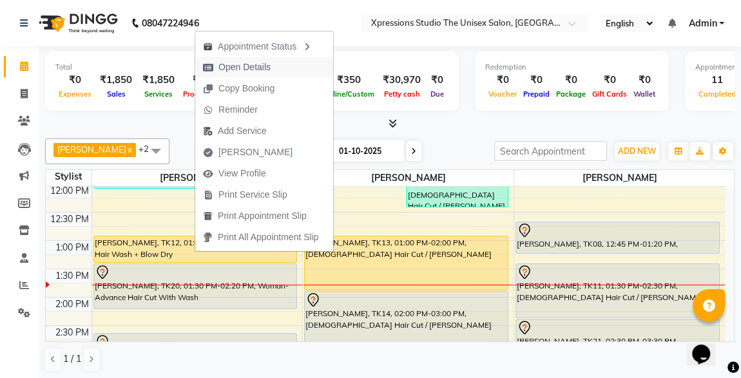
click at [237, 68] on span "Open Details" at bounding box center [245, 68] width 52 height 14
select select "1"
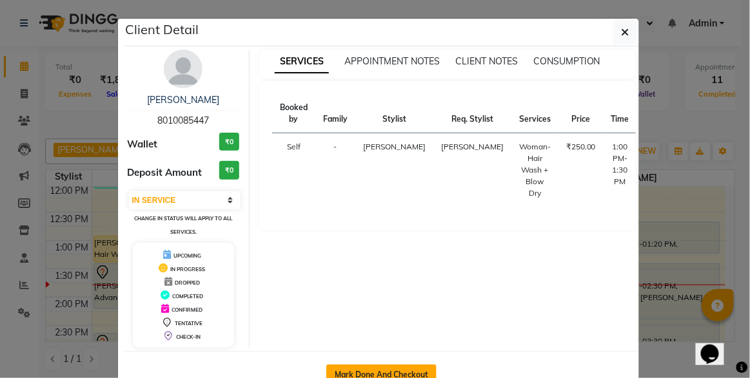
click at [338, 369] on button "Mark Done And Checkout" at bounding box center [381, 375] width 110 height 21
select select "service"
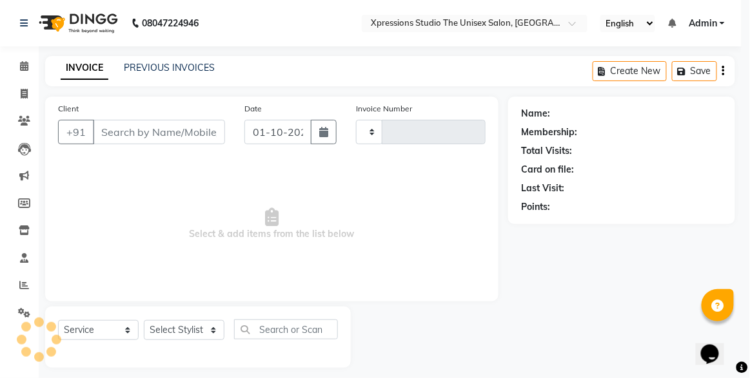
type input "5181"
select select "7003"
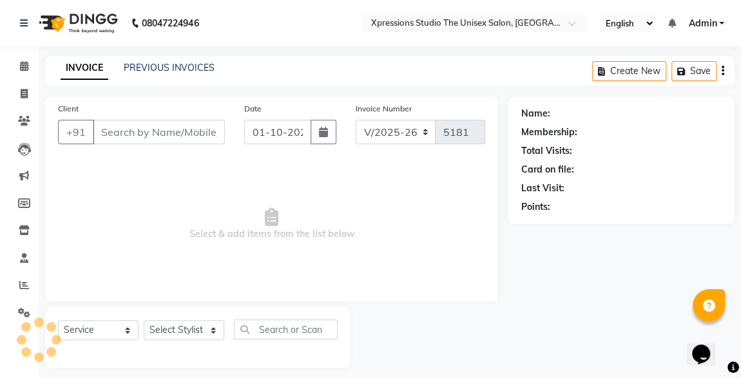
type input "8010085447"
select select "57587"
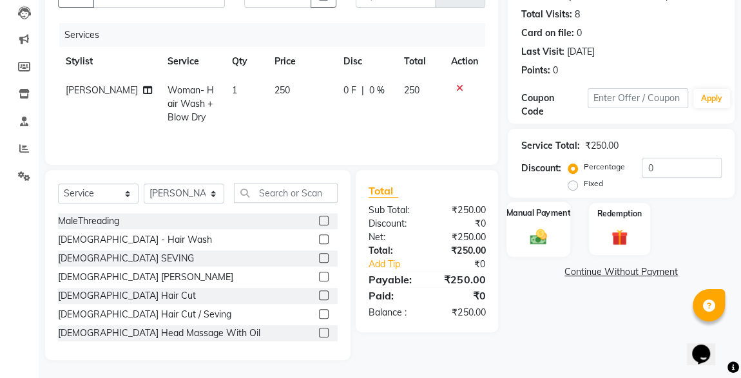
click at [556, 235] on div "Manual Payment" at bounding box center [539, 229] width 64 height 55
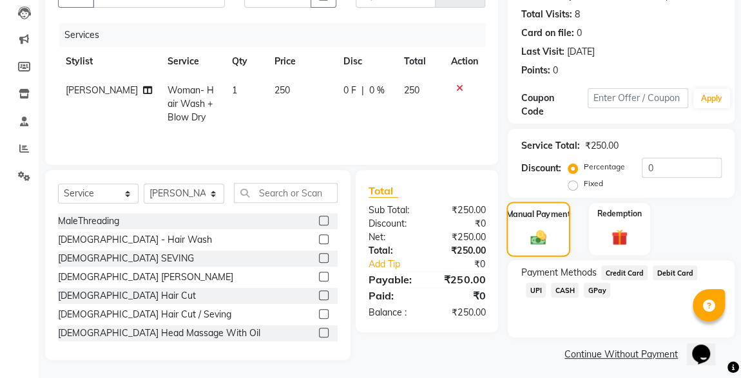
scroll to position [141, 0]
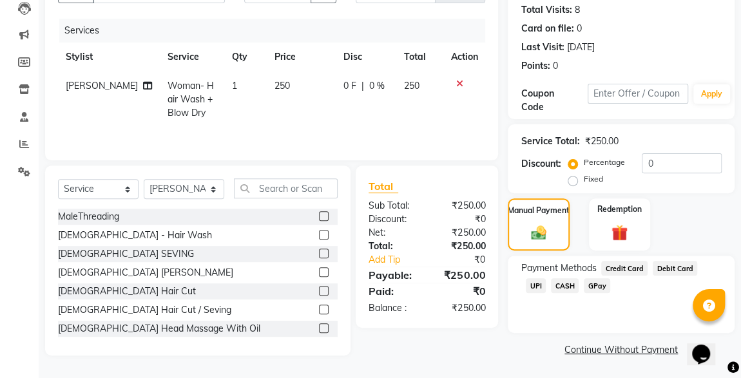
click at [546, 278] on span "UPI" at bounding box center [536, 285] width 20 height 15
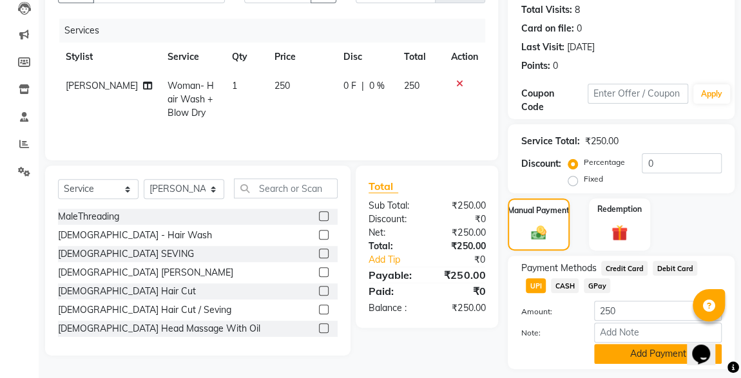
click at [649, 351] on button "Add Payment" at bounding box center [658, 354] width 128 height 20
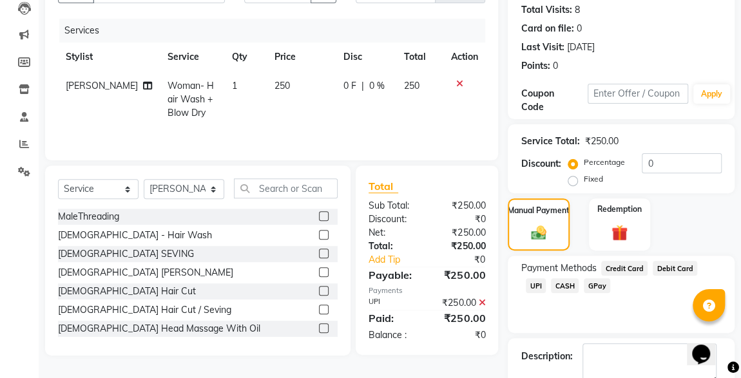
scroll to position [213, 0]
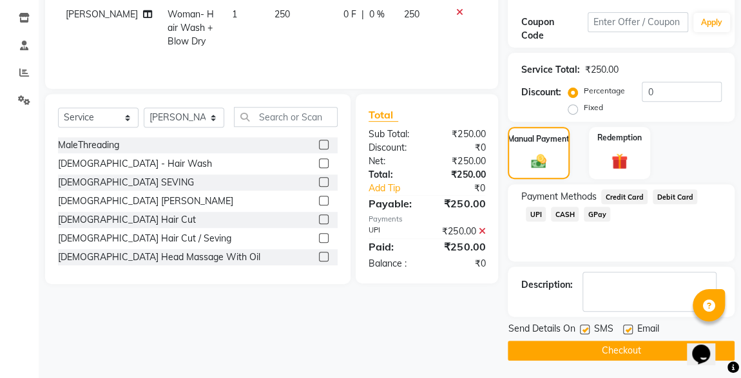
click at [585, 328] on label at bounding box center [585, 330] width 10 height 10
click at [585, 328] on input "checkbox" at bounding box center [584, 330] width 8 height 8
checkbox input "false"
click at [614, 355] on button "Checkout" at bounding box center [621, 351] width 227 height 20
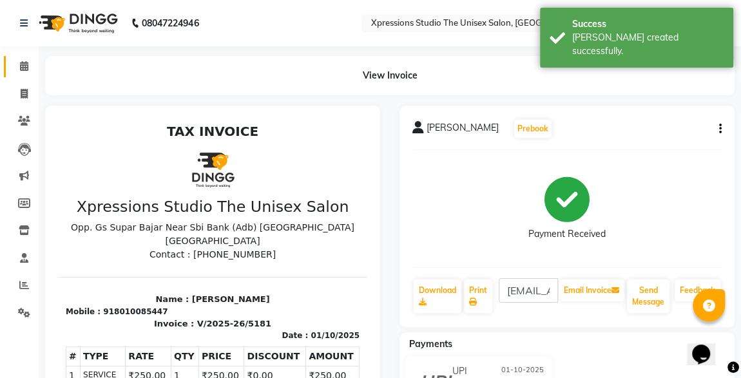
click at [21, 70] on icon at bounding box center [24, 66] width 8 height 10
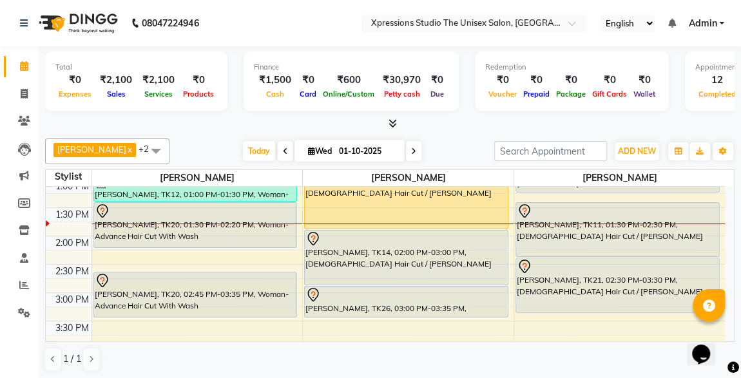
scroll to position [315, 0]
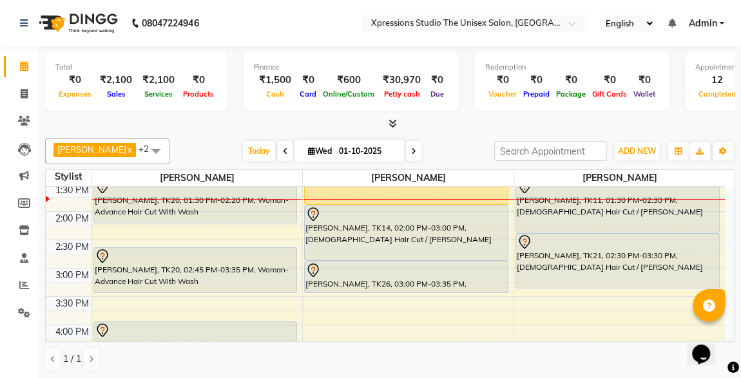
click at [689, 214] on div "[PERSON_NAME], TK11, 01:30 PM-02:30 PM, [DEMOGRAPHIC_DATA] Hair Cut / [PERSON_N…" at bounding box center [617, 206] width 203 height 54
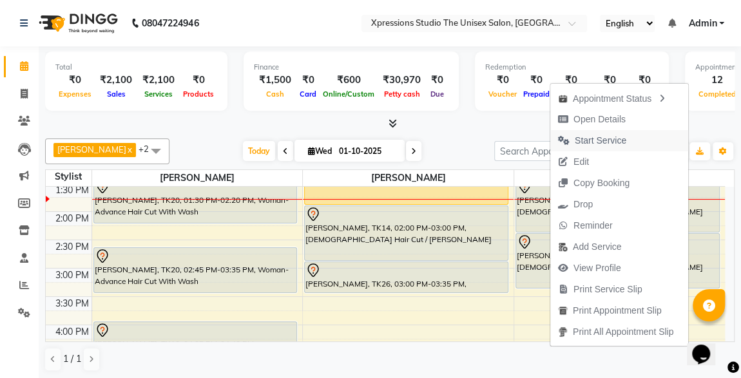
click at [612, 139] on span "Start Service" at bounding box center [601, 141] width 52 height 14
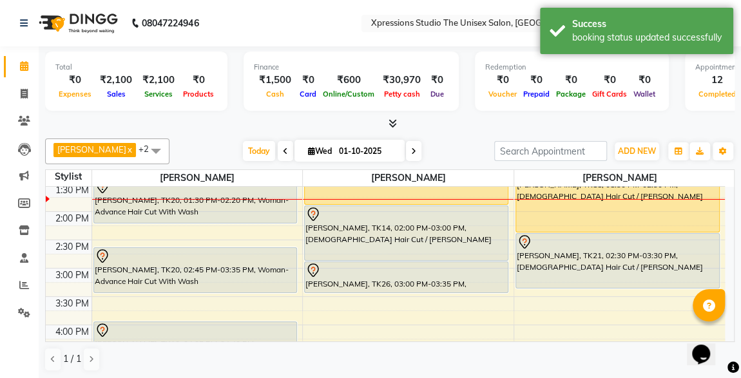
click at [563, 266] on div "[PERSON_NAME], TK21, 02:30 PM-03:30 PM, [DEMOGRAPHIC_DATA] Hair Cut / [PERSON_N…" at bounding box center [617, 261] width 203 height 54
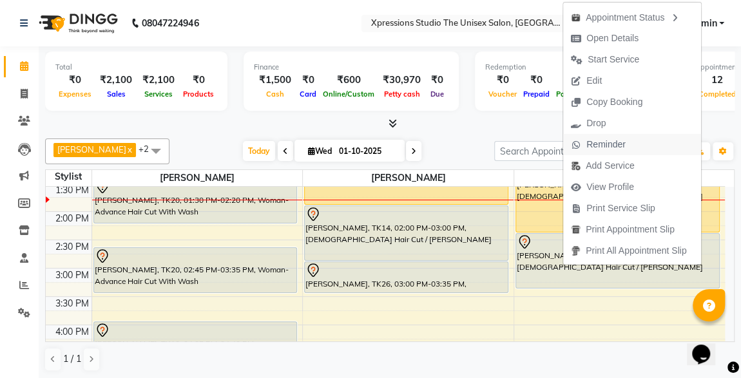
click at [594, 141] on span "Reminder" at bounding box center [606, 145] width 39 height 14
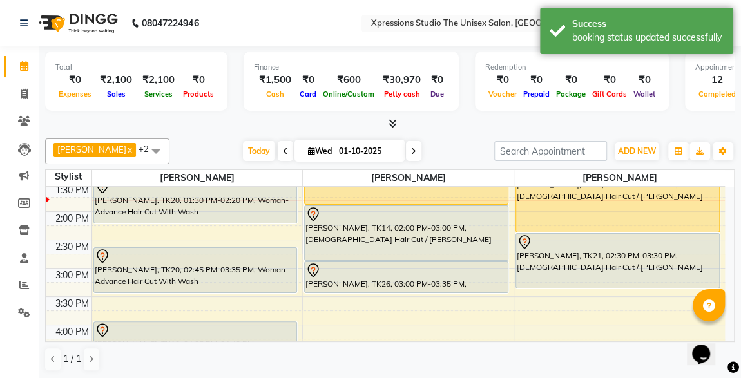
click at [594, 141] on input "search" at bounding box center [550, 151] width 113 height 20
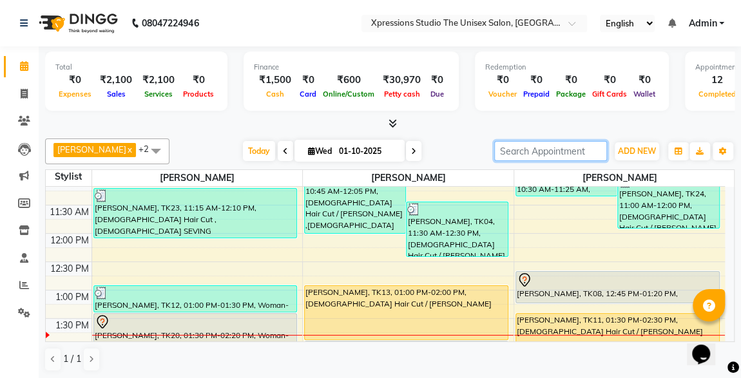
scroll to position [175, 0]
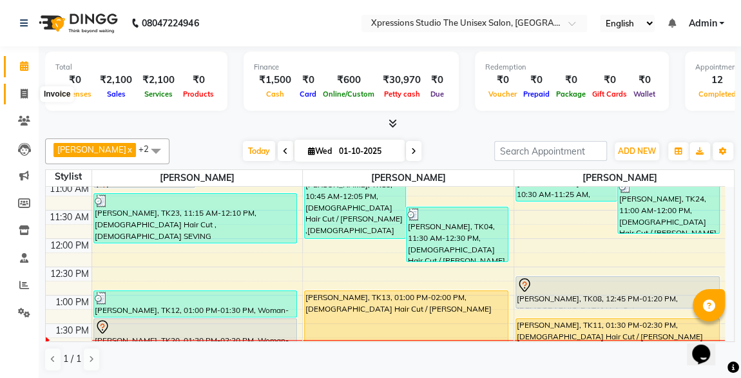
click at [23, 99] on span at bounding box center [24, 94] width 23 height 15
select select "service"
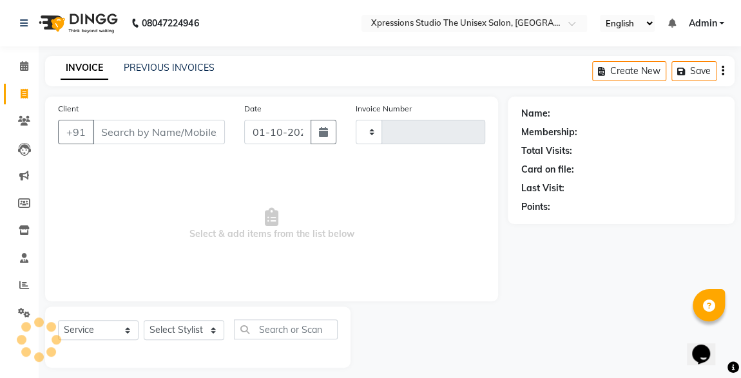
type input "5182"
select select "7003"
click at [152, 133] on input "Client" at bounding box center [159, 132] width 132 height 24
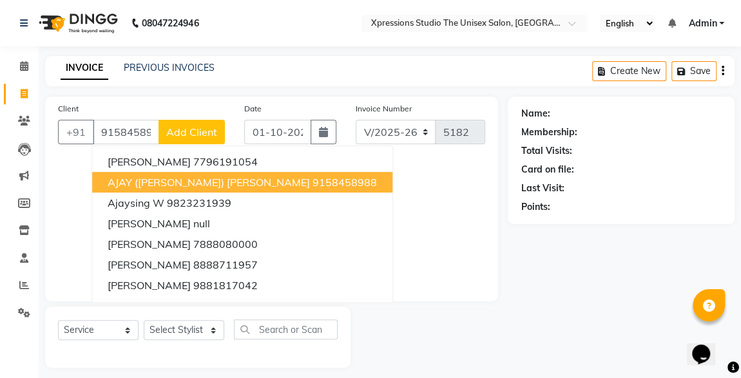
type input "9158458988"
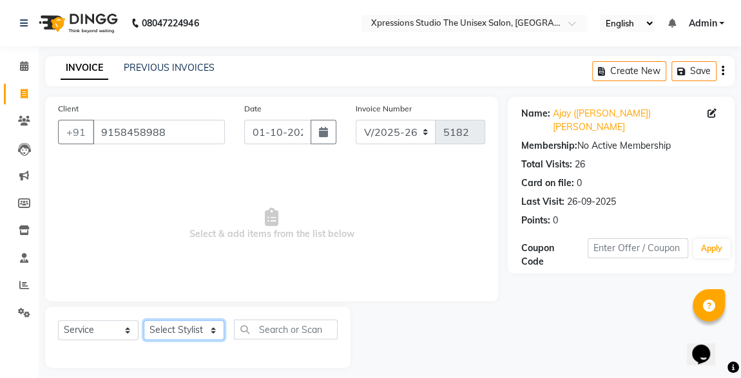
click at [176, 334] on select "Select Stylist ADESH RAUT ROHAN BABHULKAR ROSHAN TANDULKAR" at bounding box center [184, 330] width 81 height 20
select select "57587"
click at [144, 320] on select "Select Stylist ADESH RAUT ROHAN BABHULKAR ROSHAN TANDULKAR" at bounding box center [184, 330] width 81 height 20
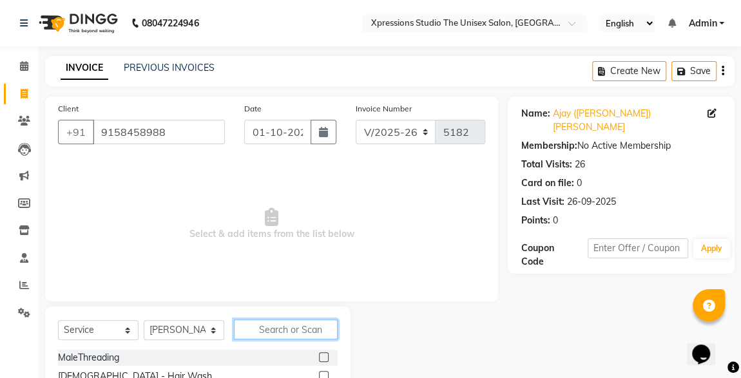
click at [300, 324] on input "text" at bounding box center [286, 330] width 104 height 20
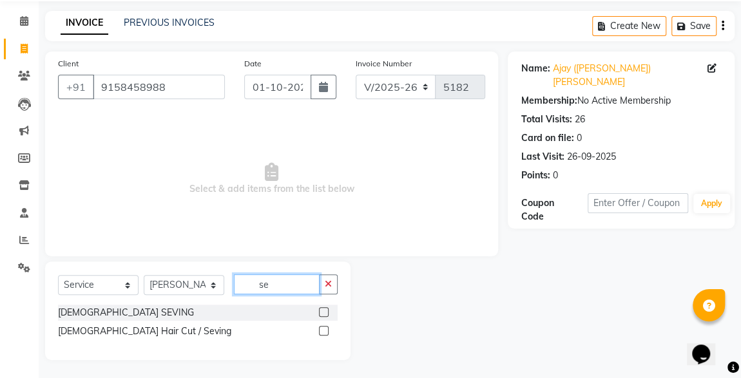
scroll to position [45, 0]
type input "se"
click at [326, 332] on label at bounding box center [324, 331] width 10 height 10
click at [326, 332] on input "checkbox" at bounding box center [323, 331] width 8 height 8
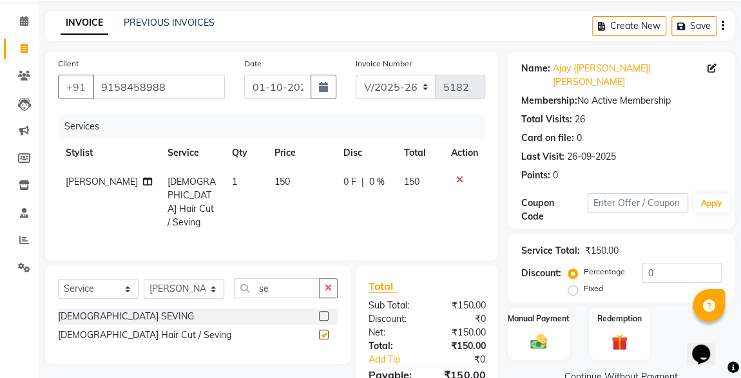
checkbox input "false"
click at [638, 371] on link "Continue Without Payment" at bounding box center [622, 378] width 222 height 14
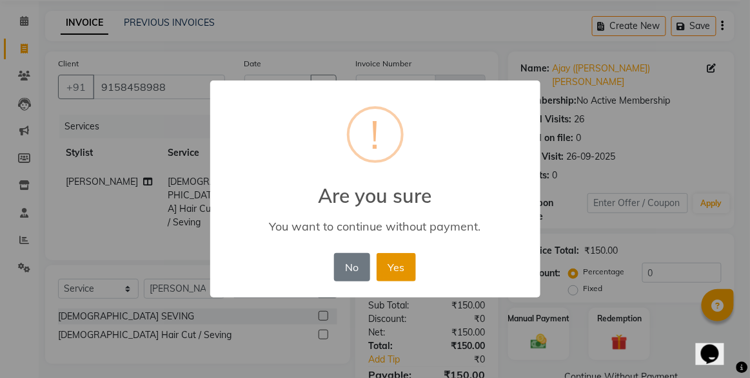
click at [405, 266] on button "Yes" at bounding box center [395, 267] width 39 height 28
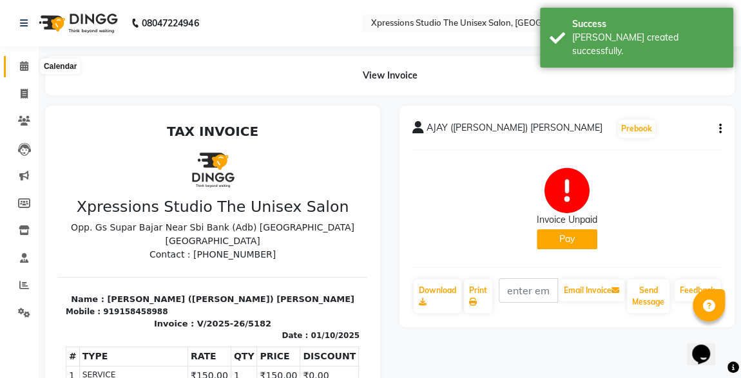
click at [26, 71] on icon at bounding box center [24, 66] width 8 height 10
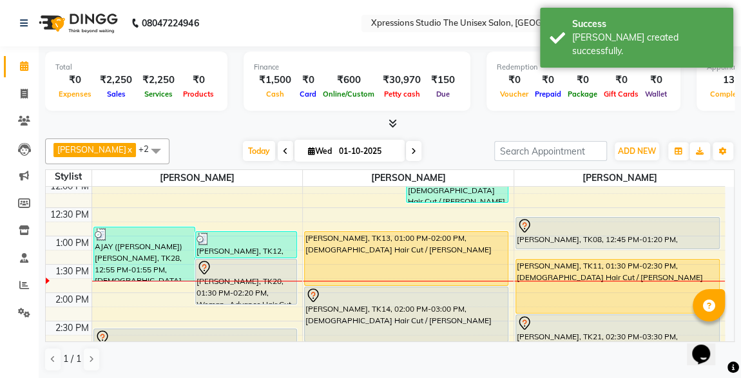
scroll to position [234, 0]
click at [582, 242] on div "[PERSON_NAME], TK08, 12:45 PM-01:20 PM, [DEMOGRAPHIC_DATA] Hair Cut" at bounding box center [617, 233] width 203 height 31
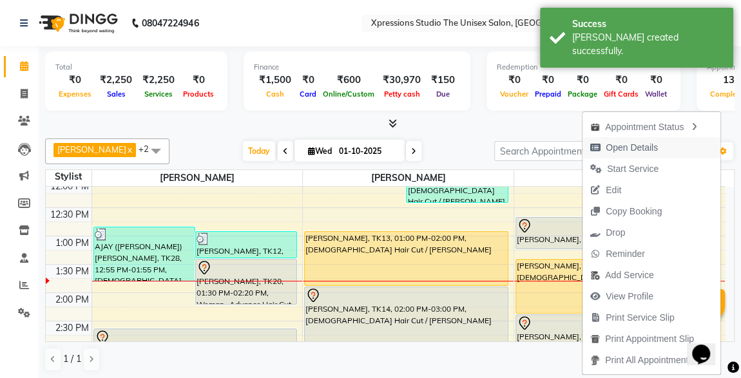
click at [616, 147] on span "Open Details" at bounding box center [632, 148] width 52 height 14
select select "7"
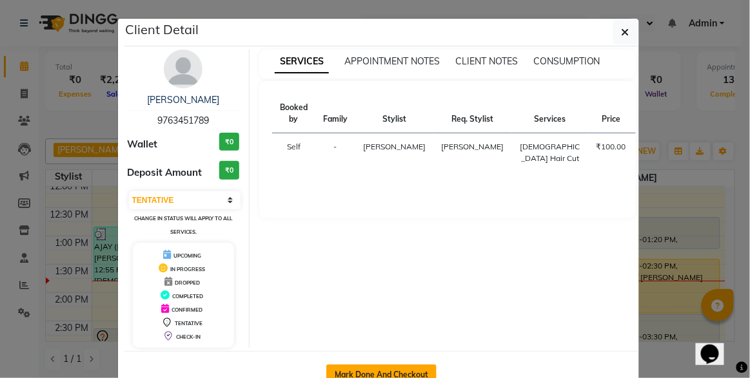
click at [384, 369] on button "Mark Done And Checkout" at bounding box center [381, 375] width 110 height 21
select select "service"
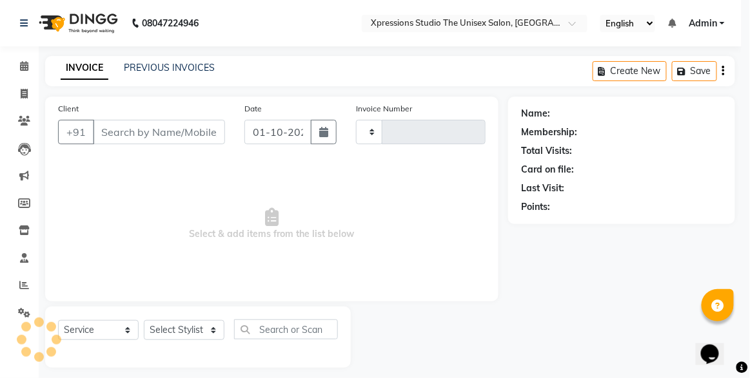
type input "5183"
select select "7003"
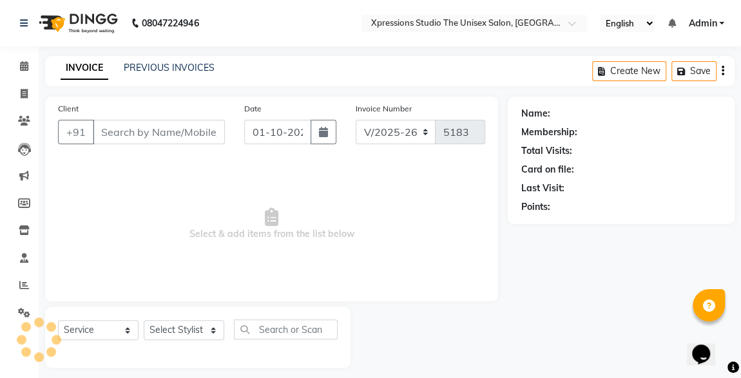
type input "9763451789"
select select "57589"
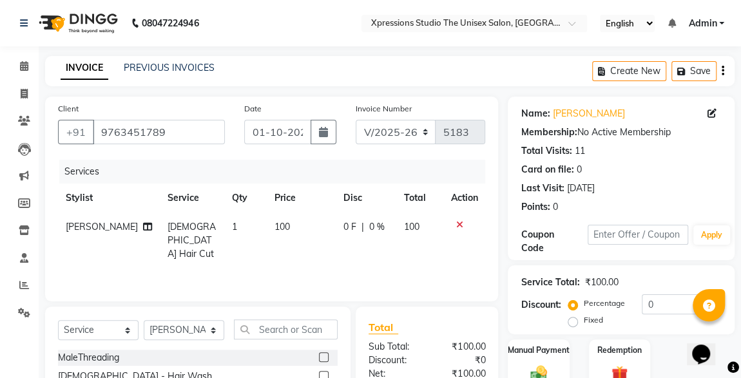
scroll to position [137, 0]
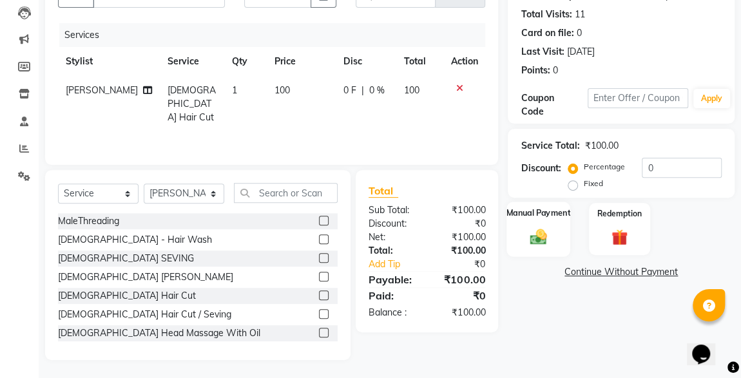
click at [548, 239] on img at bounding box center [539, 237] width 28 height 20
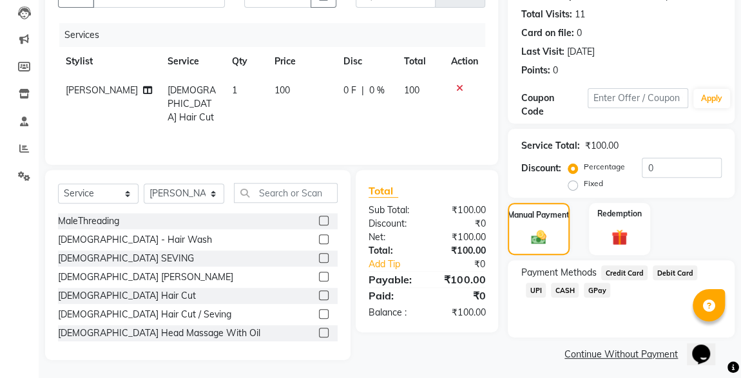
click at [551, 295] on span "CASH" at bounding box center [565, 290] width 28 height 15
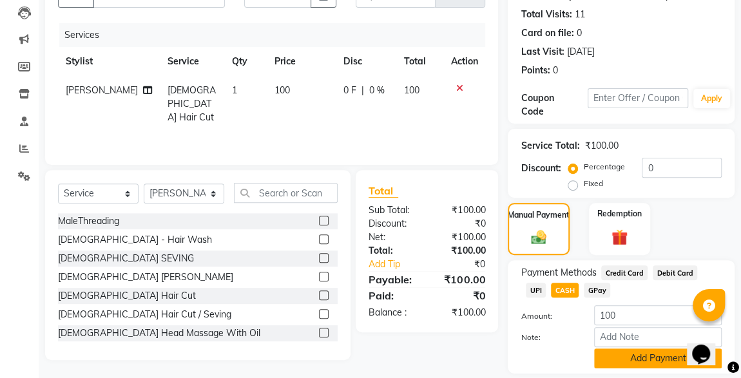
click at [619, 360] on button "Add Payment" at bounding box center [658, 359] width 128 height 20
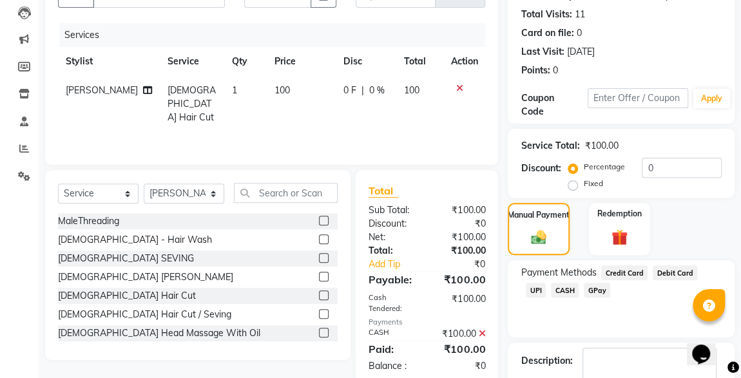
scroll to position [213, 0]
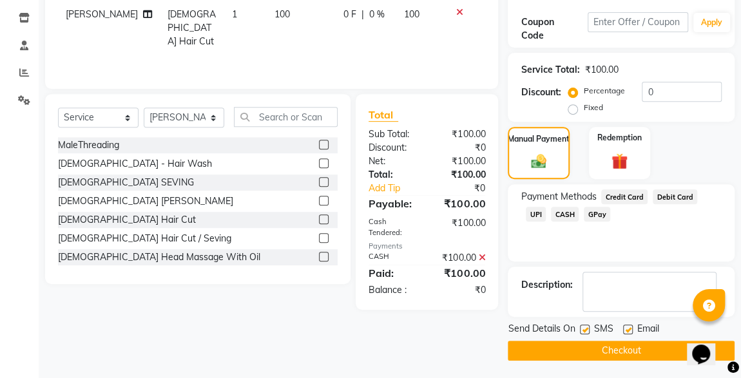
click at [582, 327] on label at bounding box center [585, 330] width 10 height 10
click at [582, 327] on input "checkbox" at bounding box center [584, 330] width 8 height 8
checkbox input "false"
click at [609, 349] on button "Checkout" at bounding box center [621, 351] width 227 height 20
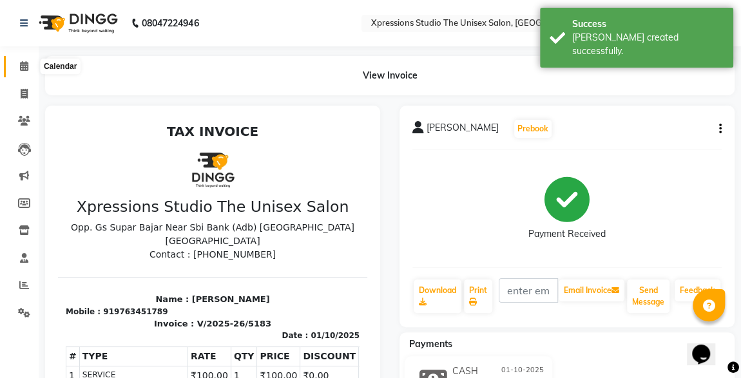
click at [24, 65] on icon at bounding box center [24, 66] width 8 height 10
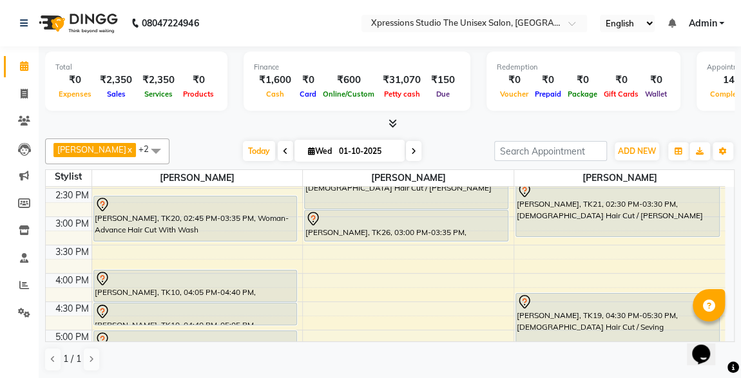
scroll to position [361, 0]
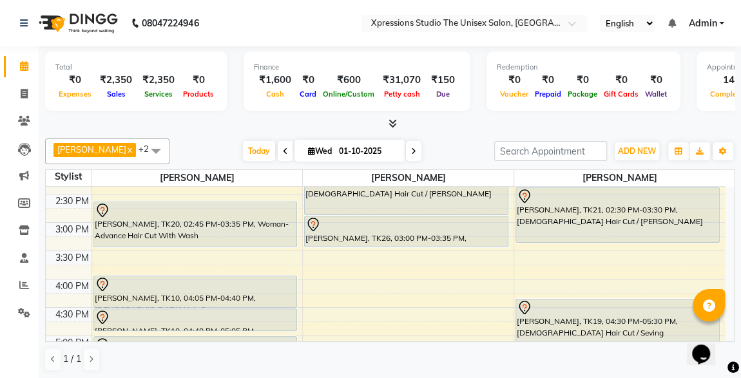
click at [393, 197] on div "[PERSON_NAME], TK14, 02:00 PM-03:00 PM, [DEMOGRAPHIC_DATA] Hair Cut / [PERSON_N…" at bounding box center [406, 188] width 203 height 54
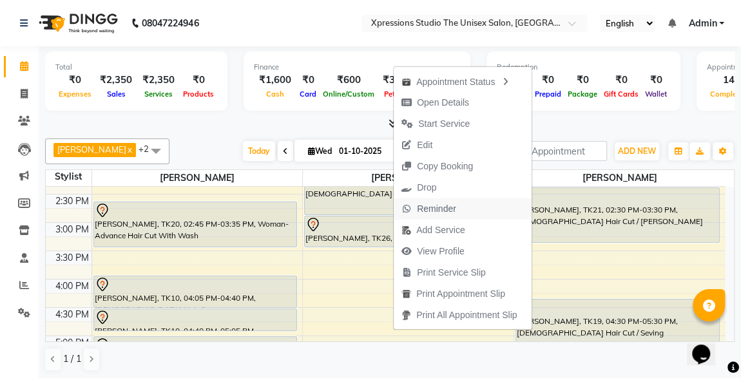
click at [419, 205] on span "Reminder" at bounding box center [436, 209] width 39 height 14
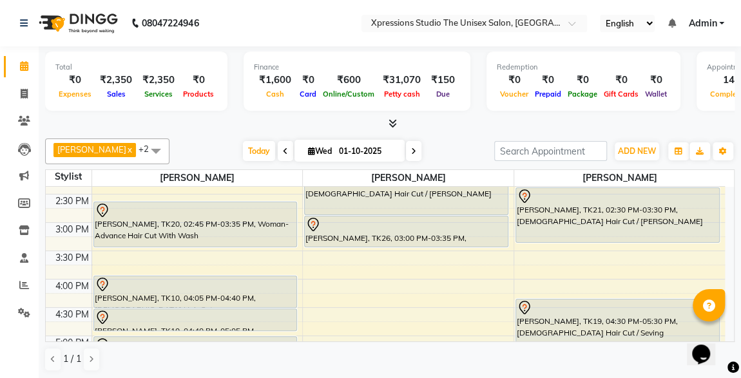
click at [419, 205] on div "[PERSON_NAME], TK14, 02:00 PM-03:00 PM, [DEMOGRAPHIC_DATA] Hair Cut / [PERSON_N…" at bounding box center [406, 188] width 203 height 54
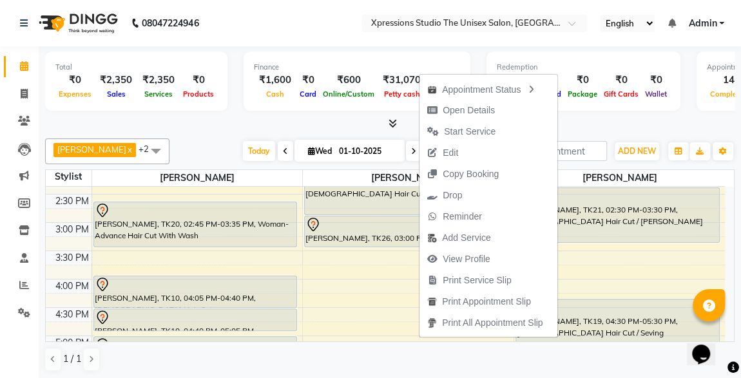
click at [153, 285] on div at bounding box center [196, 284] width 202 height 15
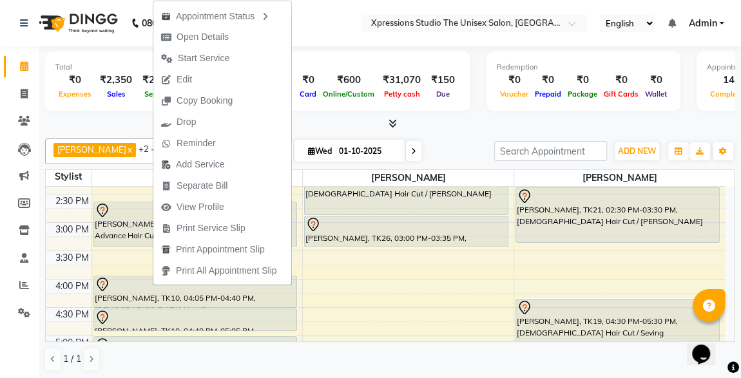
click at [484, 119] on div at bounding box center [390, 124] width 690 height 14
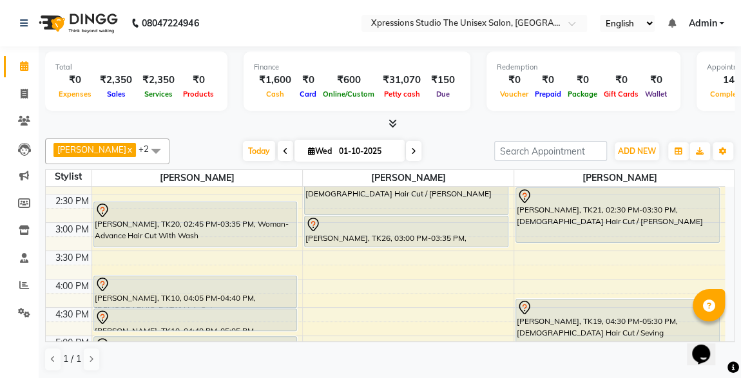
click at [571, 314] on div "[PERSON_NAME], TK19, 04:30 PM-05:30 PM, [DEMOGRAPHIC_DATA] Hair Cut / Seving" at bounding box center [617, 327] width 203 height 54
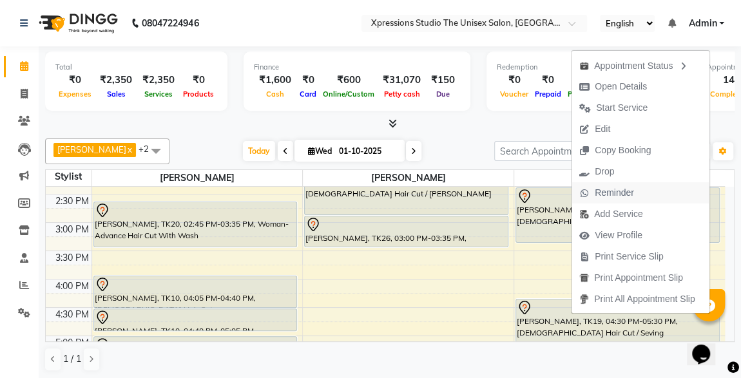
click at [603, 189] on span "Reminder" at bounding box center [614, 193] width 39 height 14
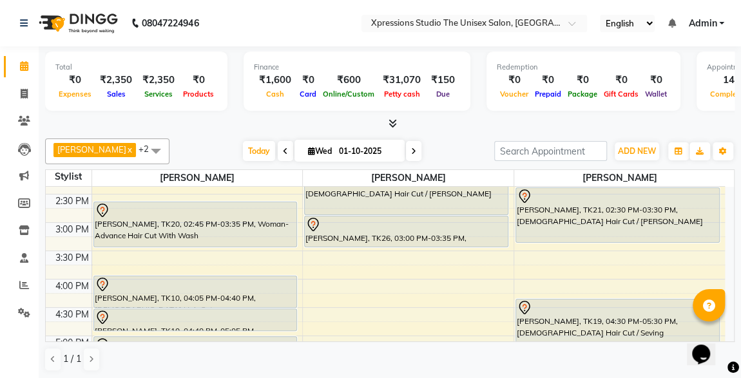
click at [524, 102] on div "Redemption ₹0 Voucher ₹0 Prepaid ₹0 Package ₹0 Gift Cards ₹0 Wallet" at bounding box center [584, 81] width 194 height 59
click at [161, 92] on span "Services" at bounding box center [158, 94] width 35 height 9
click at [328, 279] on div "8:00 AM 8:30 AM 9:00 AM 9:30 AM 10:00 AM 10:30 AM 11:00 AM 11:30 AM 12:00 PM 12…" at bounding box center [385, 251] width 679 height 850
select select "57588"
select select "tentative"
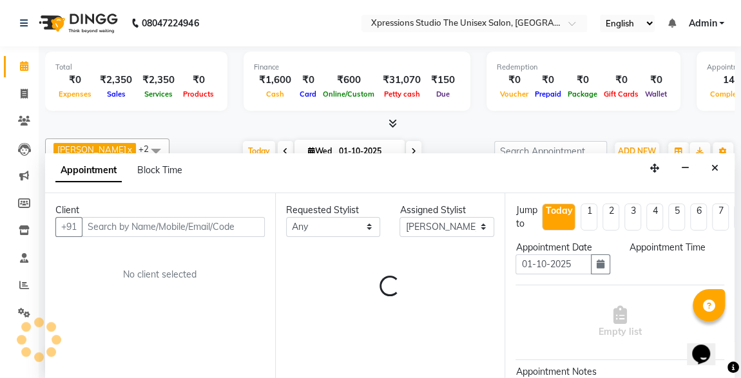
scroll to position [0, 0]
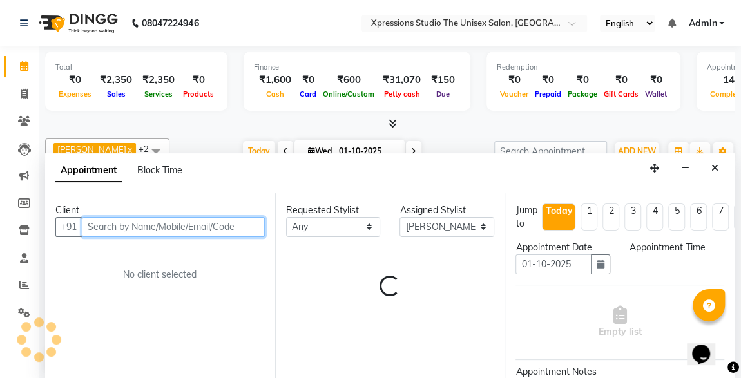
select select "960"
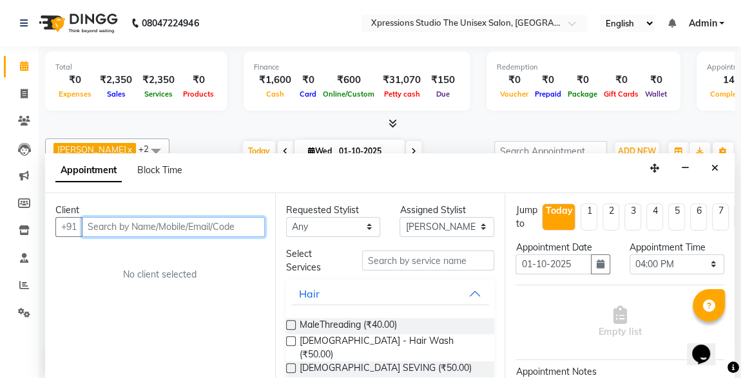
click at [140, 223] on input "text" at bounding box center [173, 227] width 183 height 20
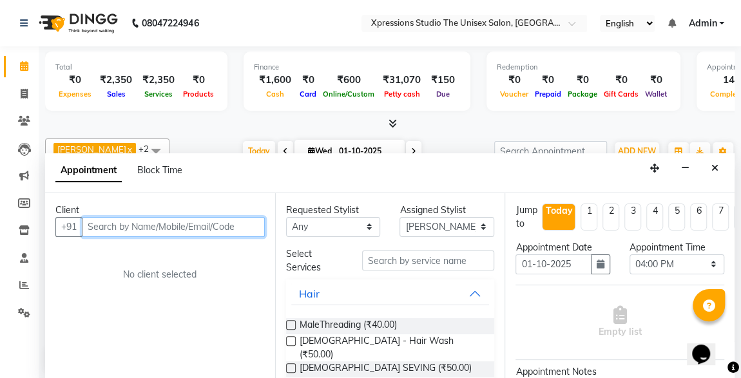
click at [140, 223] on input "text" at bounding box center [173, 227] width 183 height 20
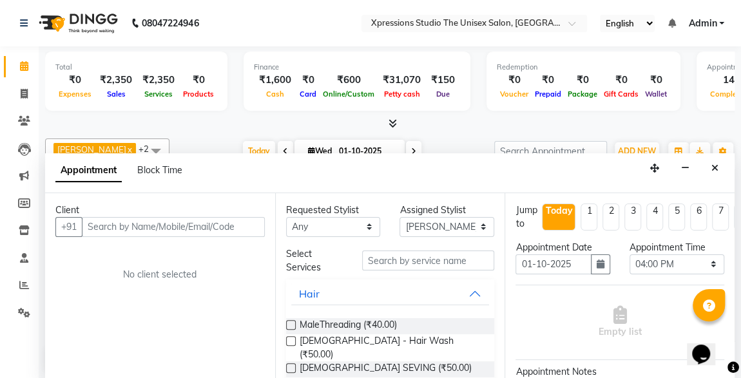
click at [725, 167] on div "Appointment Block Time" at bounding box center [390, 173] width 690 height 40
click at [715, 170] on icon "Close" at bounding box center [715, 168] width 7 height 9
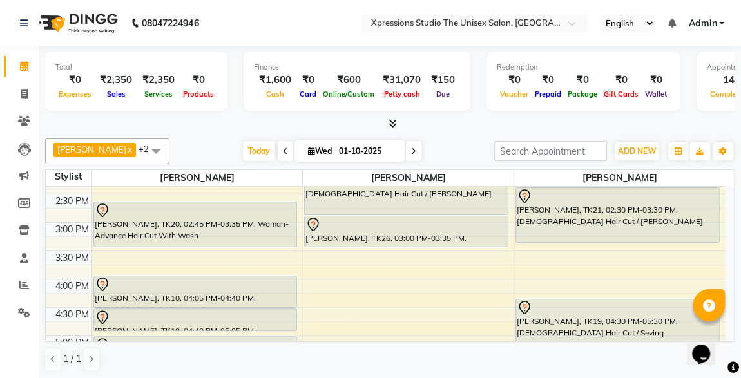
click at [317, 275] on div "8:00 AM 8:30 AM 9:00 AM 9:30 AM 10:00 AM 10:30 AM 11:00 AM 11:30 AM 12:00 PM 12…" at bounding box center [385, 251] width 679 height 850
select select "57588"
select select "tentative"
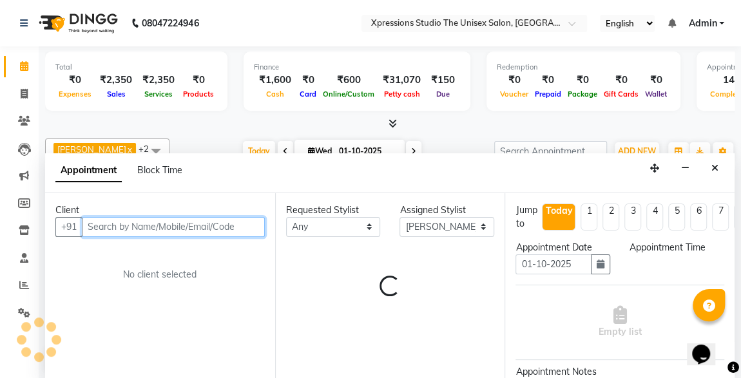
select select "960"
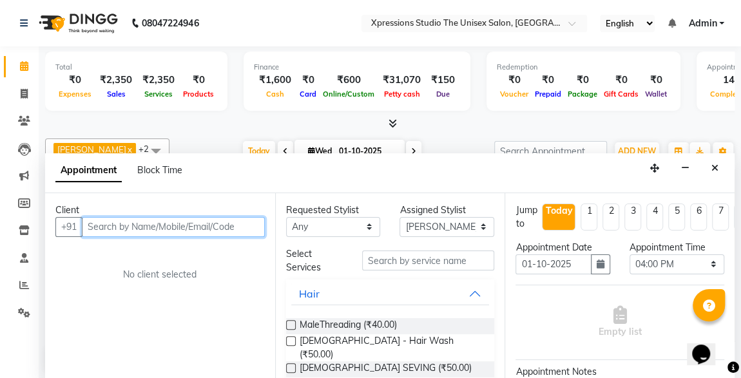
click at [161, 219] on input "text" at bounding box center [173, 227] width 183 height 20
drag, startPoint x: 161, startPoint y: 219, endPoint x: 145, endPoint y: 226, distance: 17.6
click at [145, 226] on input "text" at bounding box center [173, 227] width 183 height 20
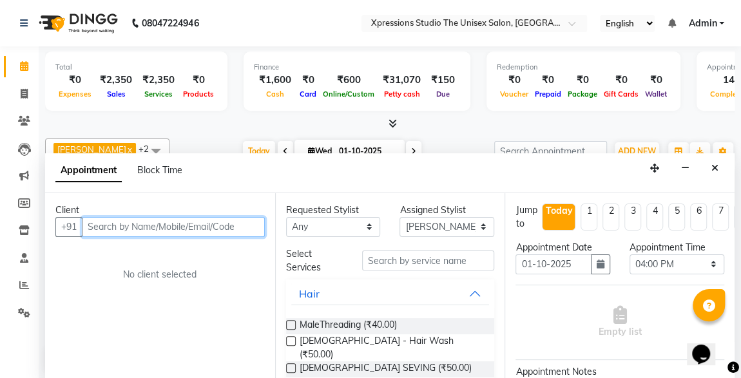
click at [145, 226] on input "text" at bounding box center [173, 227] width 183 height 20
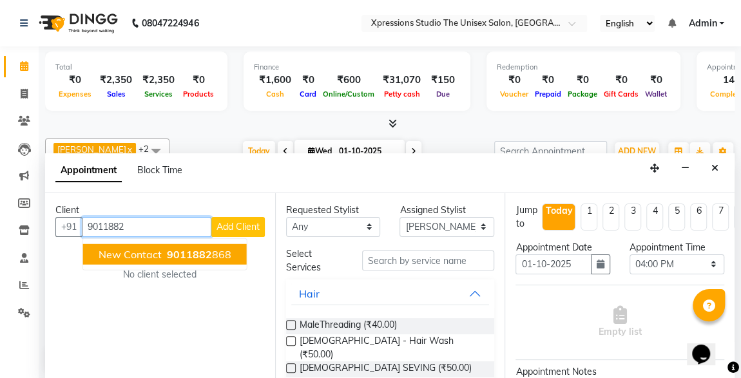
click at [187, 248] on span "9011882" at bounding box center [189, 254] width 45 height 13
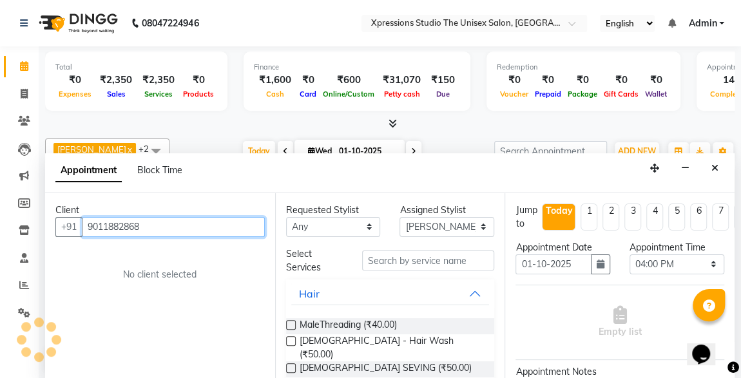
type input "9011882868"
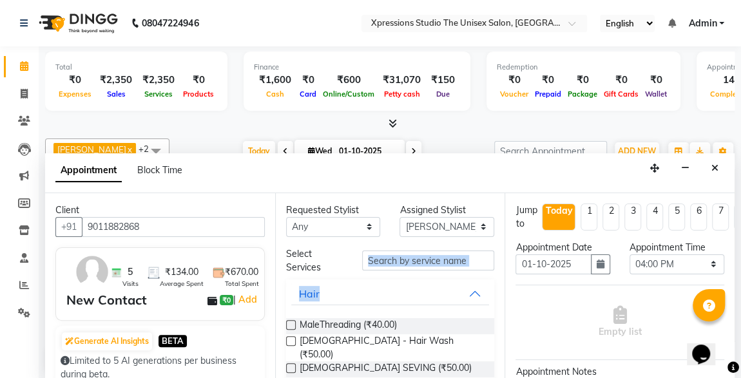
drag, startPoint x: 373, startPoint y: 277, endPoint x: 375, endPoint y: 266, distance: 11.3
click at [375, 266] on input "text" at bounding box center [428, 261] width 133 height 20
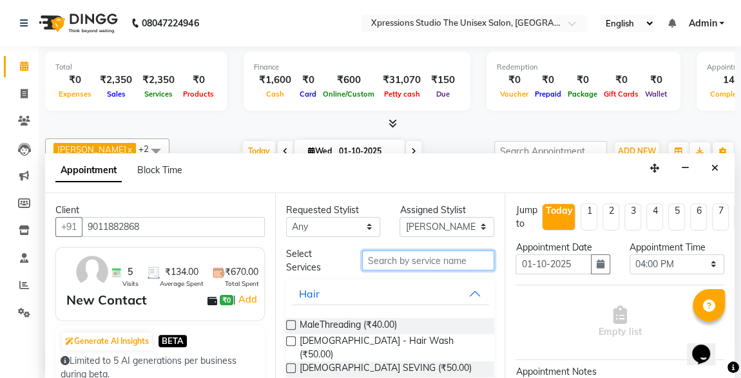
click at [375, 266] on input "text" at bounding box center [428, 261] width 133 height 20
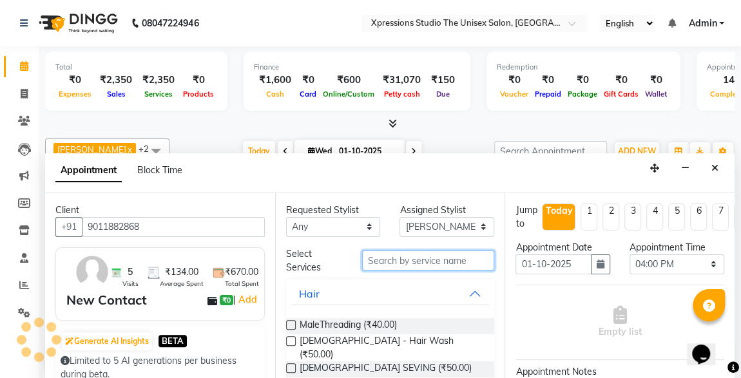
click at [375, 266] on input "text" at bounding box center [428, 261] width 133 height 20
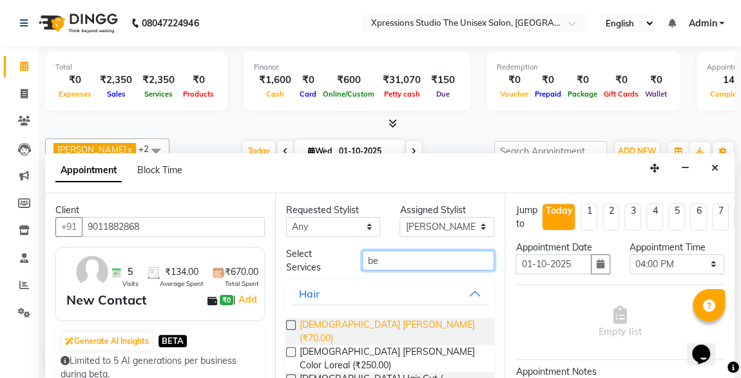
type input "be"
click at [348, 320] on span "[DEMOGRAPHIC_DATA] [PERSON_NAME] (₹70.00)" at bounding box center [392, 331] width 185 height 27
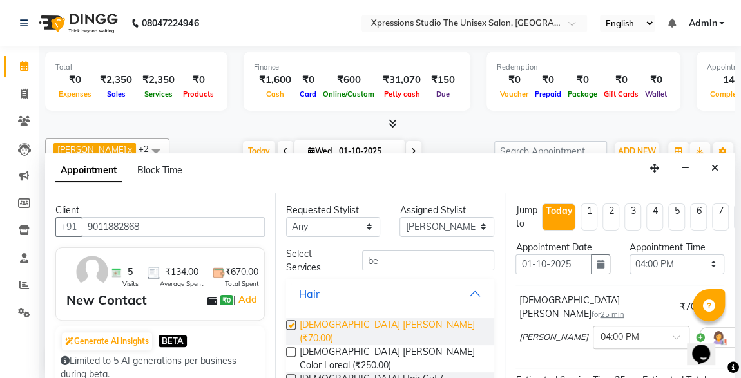
checkbox input "false"
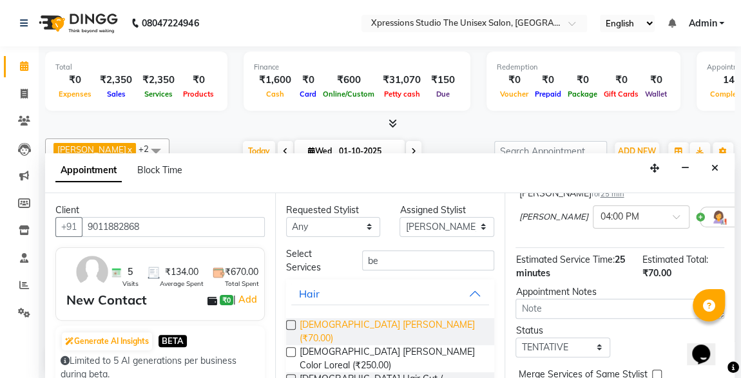
scroll to position [186, 0]
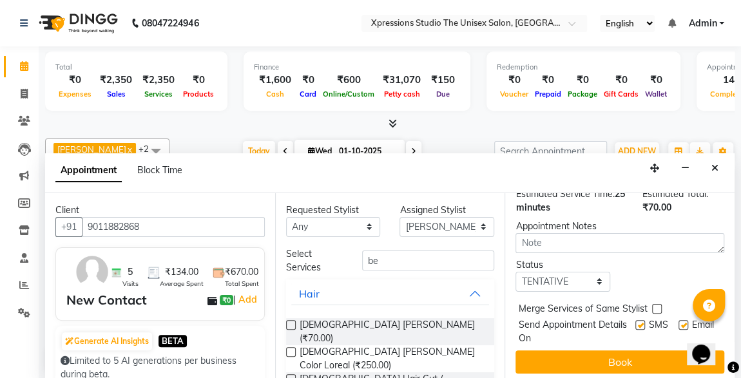
click at [636, 320] on label at bounding box center [641, 325] width 10 height 10
click at [636, 322] on input "checkbox" at bounding box center [640, 326] width 8 height 8
checkbox input "false"
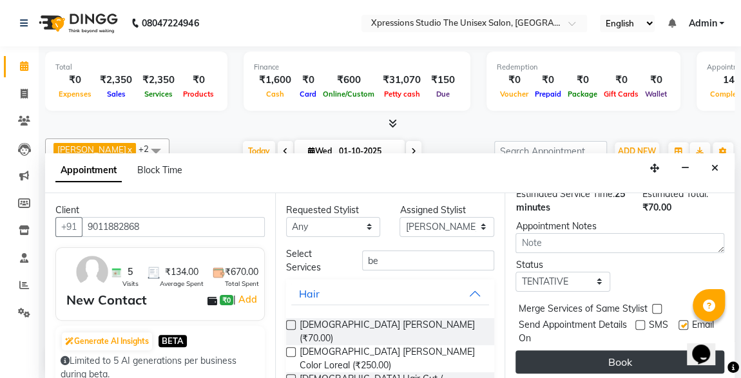
click at [647, 351] on button "Book" at bounding box center [620, 362] width 209 height 23
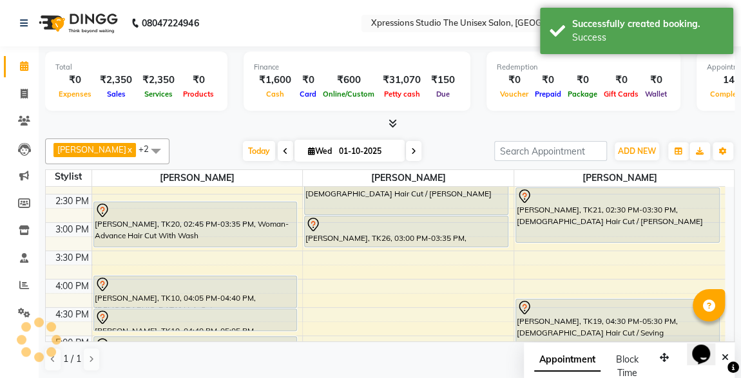
scroll to position [0, 0]
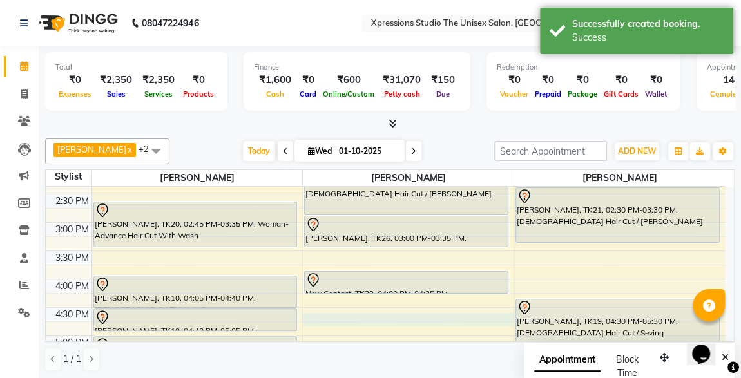
click at [348, 320] on div "8:00 AM 8:30 AM 9:00 AM 9:30 AM 10:00 AM 10:30 AM 11:00 AM 11:30 AM 12:00 PM 12…" at bounding box center [385, 251] width 679 height 850
select select "57588"
select select "1005"
select select "tentative"
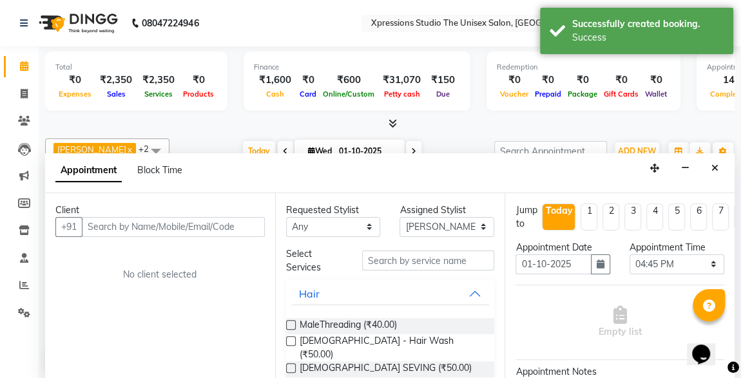
click at [348, 320] on span "MaleThreading (₹40.00)" at bounding box center [348, 326] width 97 height 16
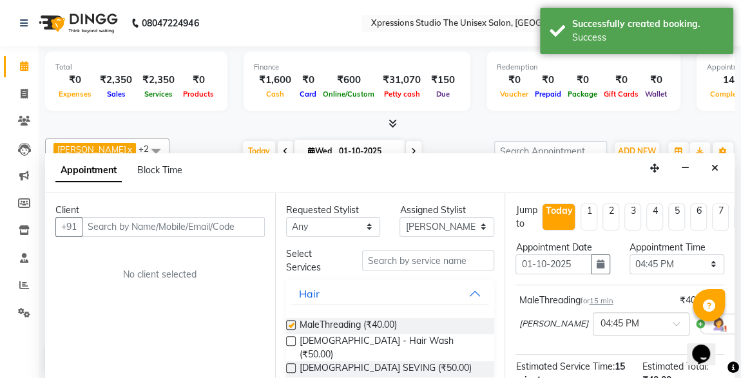
checkbox input "false"
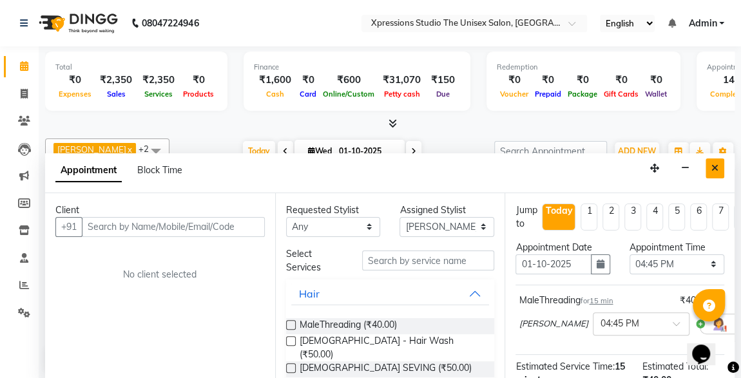
click at [721, 164] on button "Close" at bounding box center [715, 169] width 19 height 20
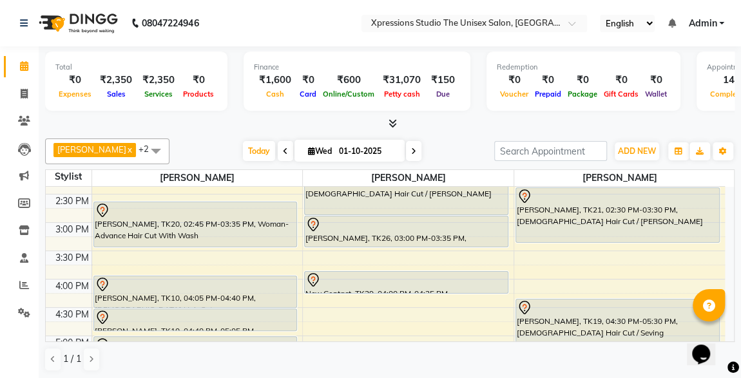
click at [224, 209] on div at bounding box center [196, 210] width 202 height 15
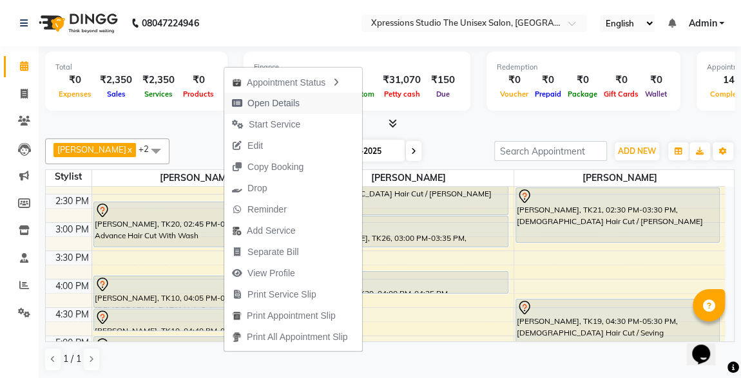
click at [260, 102] on span "Open Details" at bounding box center [274, 104] width 52 height 14
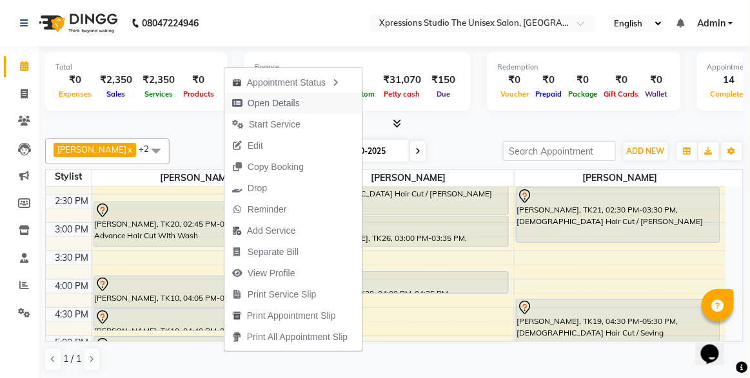
select select "7"
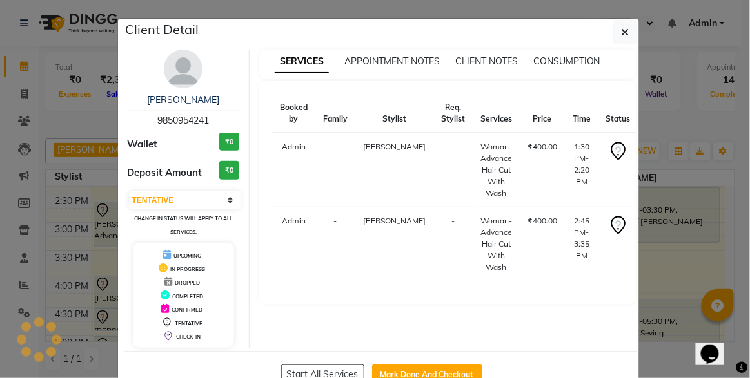
click at [381, 226] on span "[PERSON_NAME]" at bounding box center [394, 221] width 63 height 10
click at [618, 23] on button "button" at bounding box center [625, 32] width 24 height 24
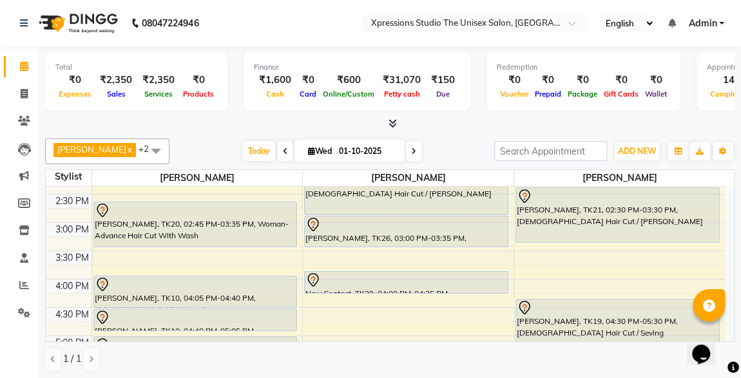
click at [263, 229] on div "vijaya shirsagar, TK20, 02:45 PM-03:35 PM, Woman- Advance Hair Cut With Wash" at bounding box center [195, 224] width 203 height 44
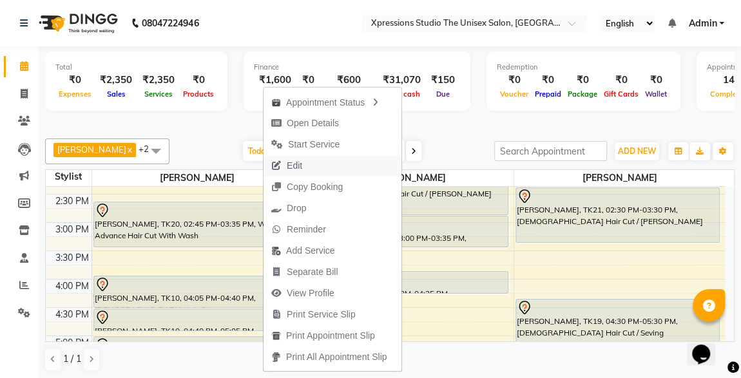
click at [290, 165] on span "Edit" at bounding box center [294, 166] width 15 height 14
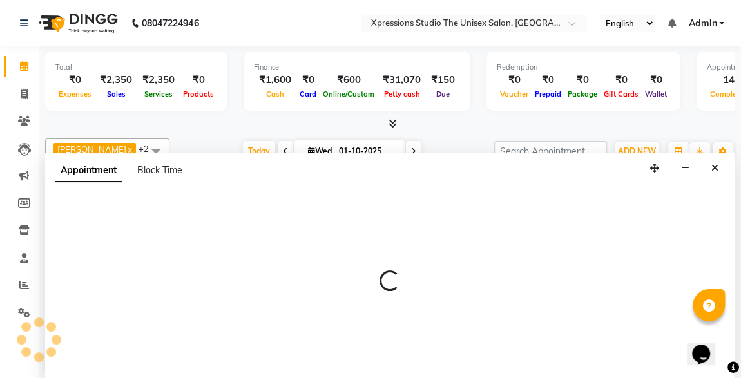
select select "tentative"
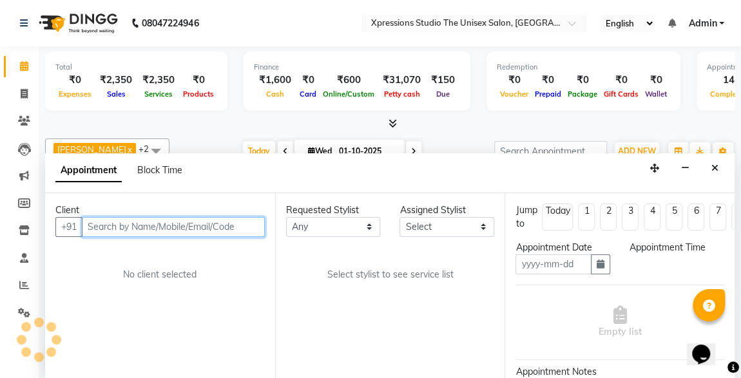
type input "01-10-2025"
select select "810"
select select "57587"
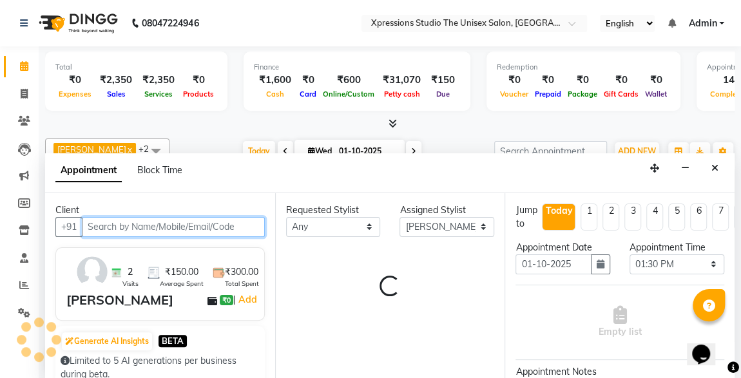
select select "3504"
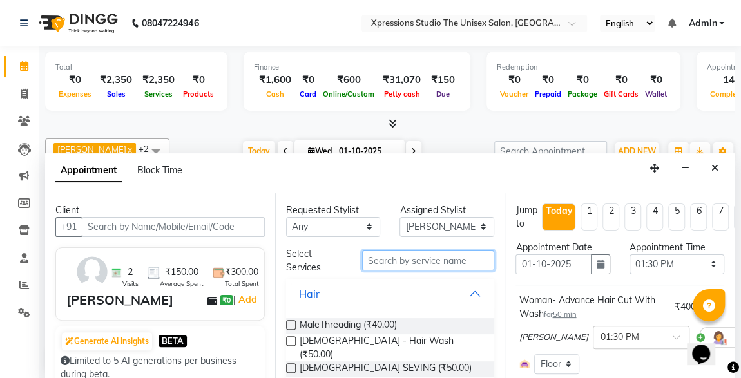
click at [382, 261] on input "text" at bounding box center [428, 261] width 133 height 20
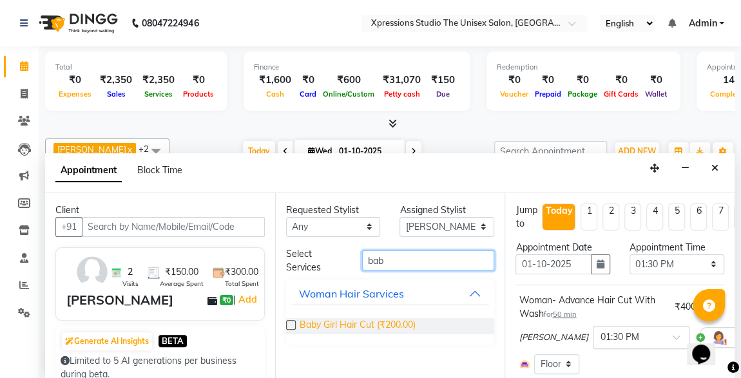
type input "bab"
click at [346, 318] on span "Baby Girl Hair Cut (₹200.00)" at bounding box center [358, 326] width 116 height 16
checkbox input "false"
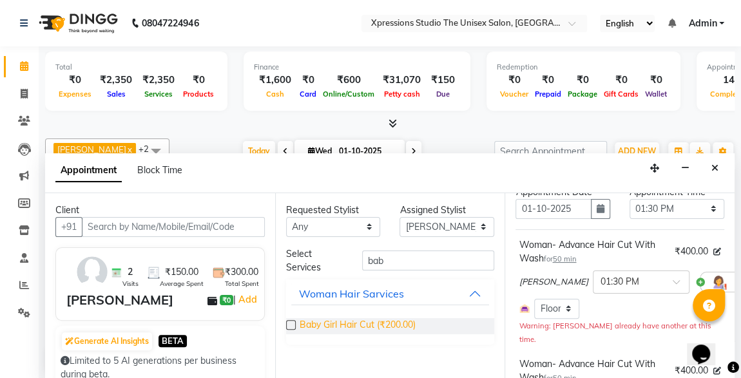
scroll to position [55, 55]
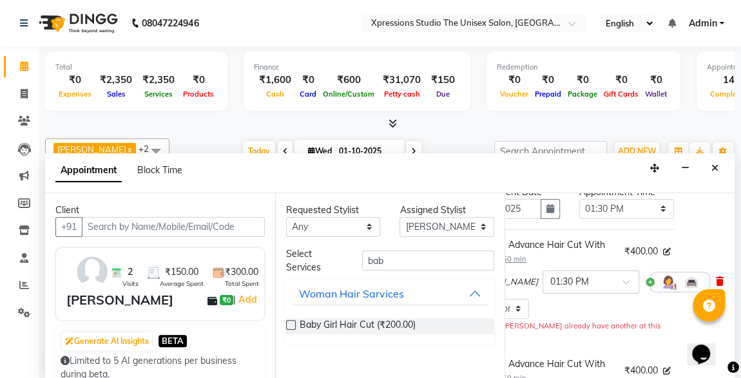
click at [716, 279] on icon at bounding box center [720, 281] width 8 height 9
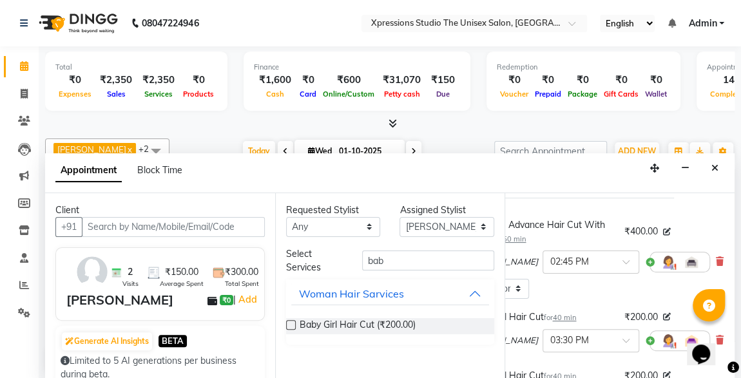
scroll to position [89, 55]
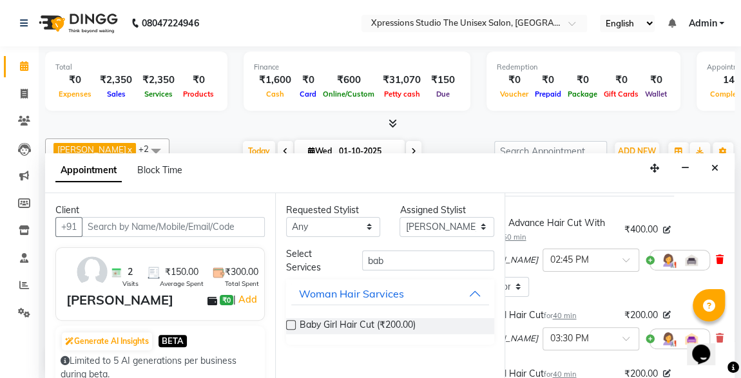
click at [716, 257] on icon at bounding box center [720, 259] width 8 height 9
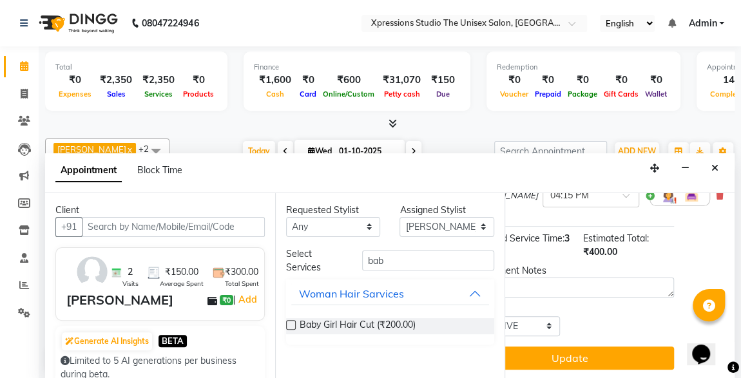
scroll to position [222, 0]
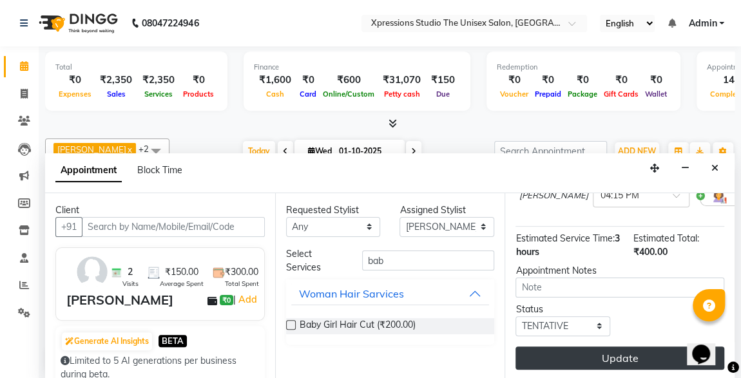
click at [630, 347] on button "Update" at bounding box center [620, 358] width 209 height 23
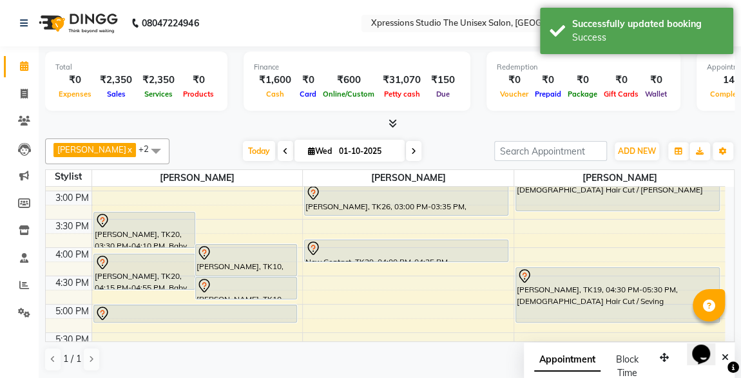
scroll to position [342, 0]
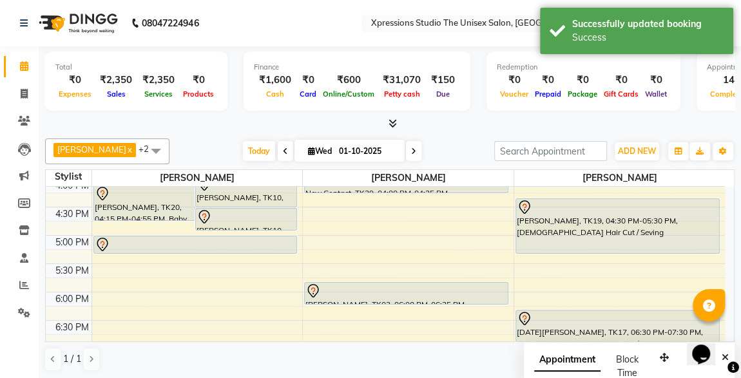
click at [734, 264] on div "Total ₹0 Expenses ₹2,350 Sales ₹2,350 Services ₹0 Products Finance ₹1,600 Cash …" at bounding box center [390, 213] width 703 height 334
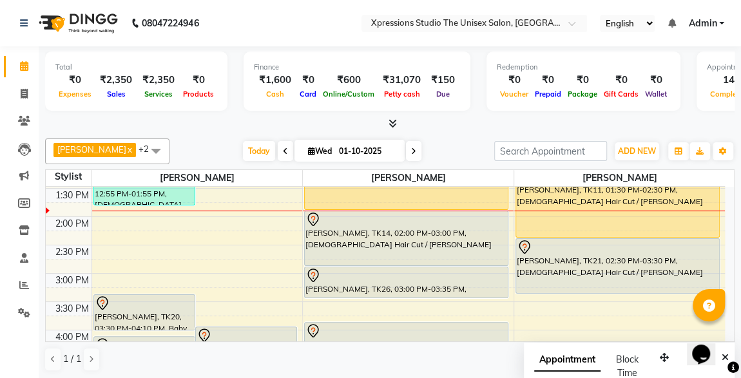
scroll to position [313, 0]
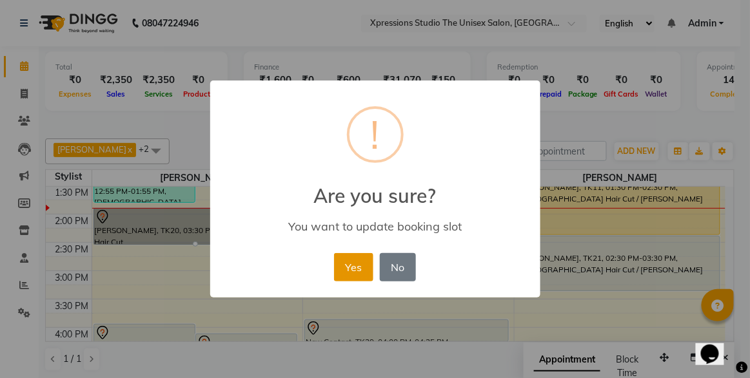
click at [352, 260] on button "Yes" at bounding box center [353, 267] width 39 height 28
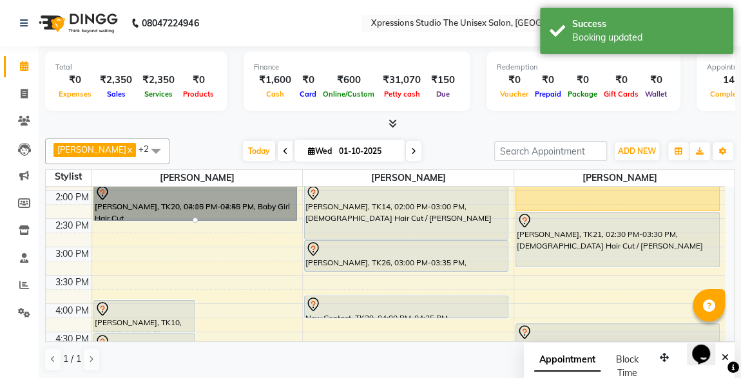
scroll to position [336, 0]
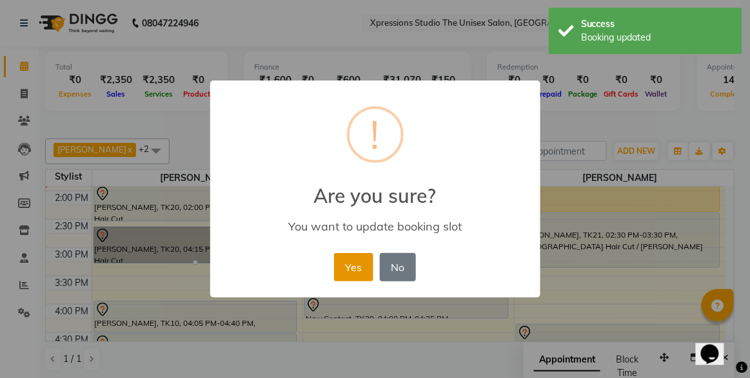
click at [353, 268] on button "Yes" at bounding box center [353, 267] width 39 height 28
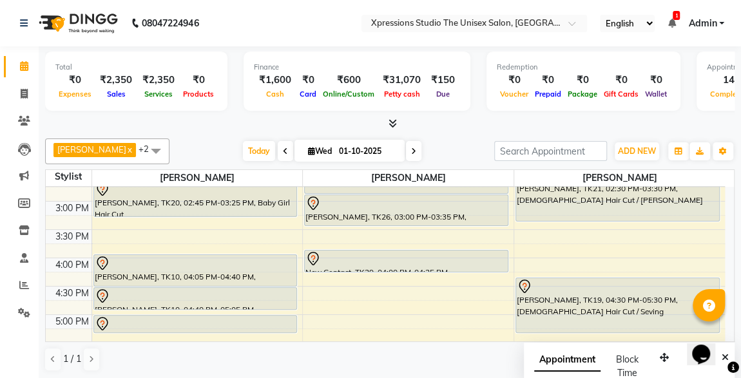
scroll to position [291, 0]
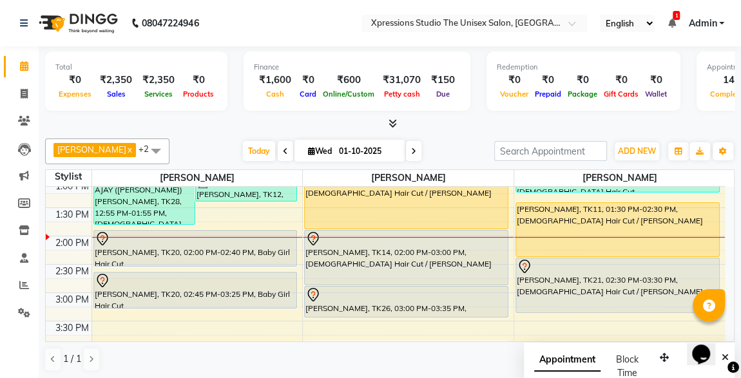
click at [618, 301] on div "[PERSON_NAME], TK21, 02:30 PM-03:30 PM, [DEMOGRAPHIC_DATA] Hair Cut / [PERSON_N…" at bounding box center [617, 285] width 203 height 54
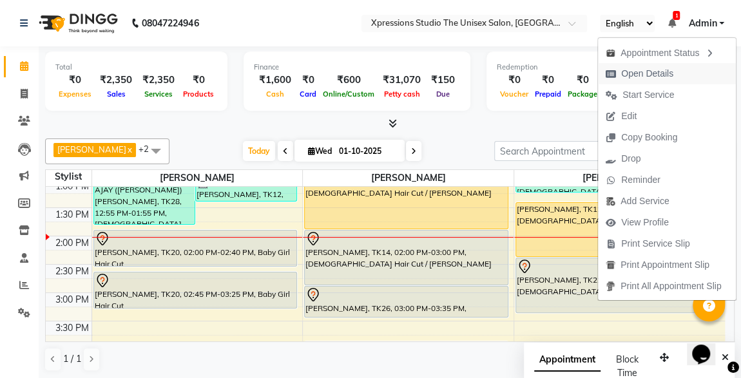
click at [661, 68] on span "Open Details" at bounding box center [647, 74] width 52 height 14
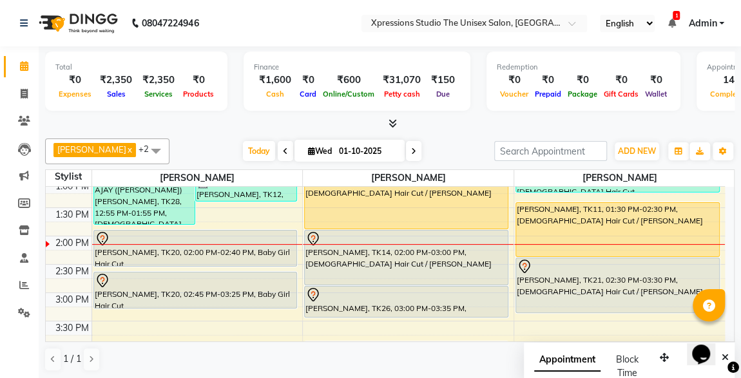
click at [627, 298] on div "[PERSON_NAME], TK21, 02:30 PM-03:30 PM, [DEMOGRAPHIC_DATA] Hair Cut / [PERSON_N…" at bounding box center [617, 285] width 203 height 54
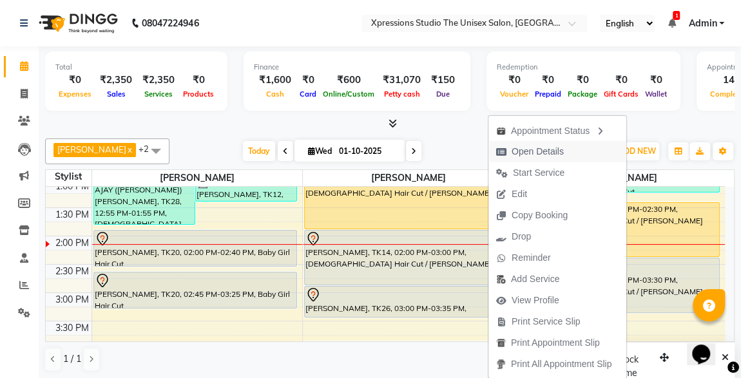
click at [549, 148] on span "Open Details" at bounding box center [538, 152] width 52 height 14
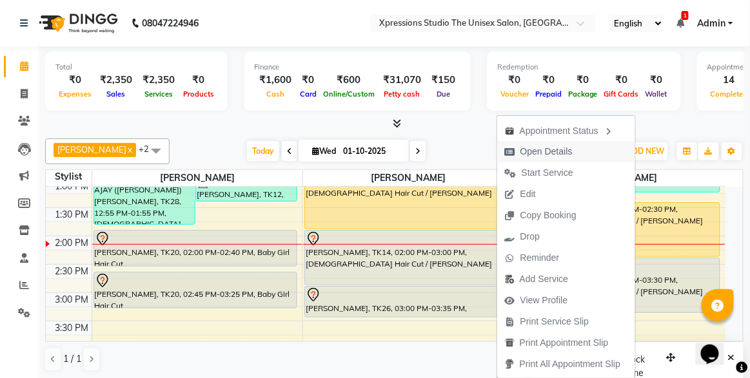
select select "7"
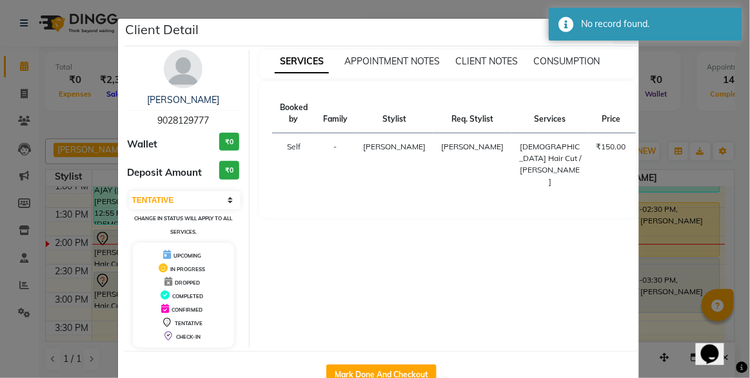
click at [627, 50] on div "SERVICES APPOINTMENT NOTES CLIENT NOTES CONSUMPTION Booked by Family Stylist Re…" at bounding box center [447, 199] width 396 height 298
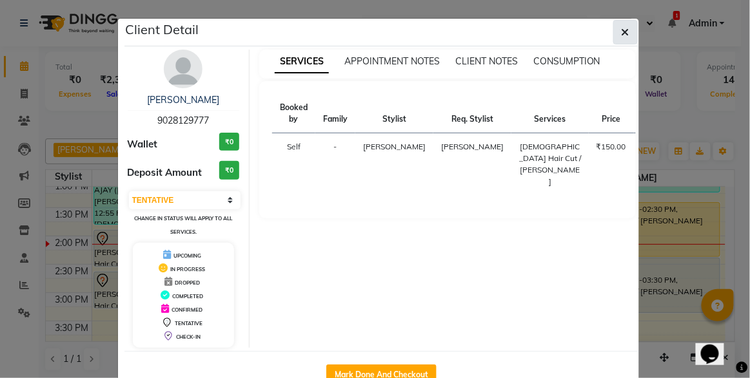
click at [624, 39] on button "button" at bounding box center [625, 32] width 24 height 24
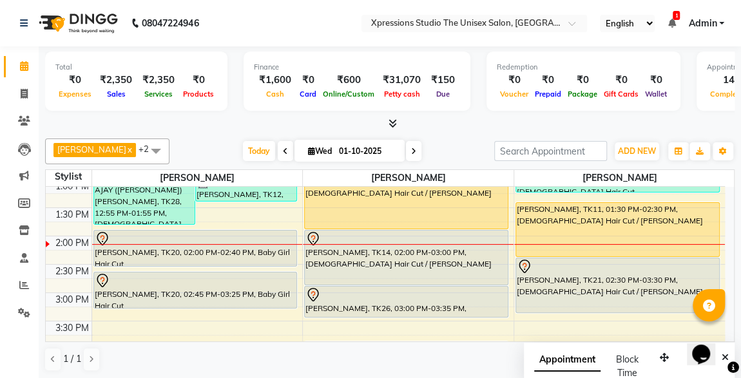
click at [369, 302] on div "DIPAK KAWALE, TK26, 03:00 PM-03:35 PM, Male Hair Cut" at bounding box center [406, 302] width 203 height 30
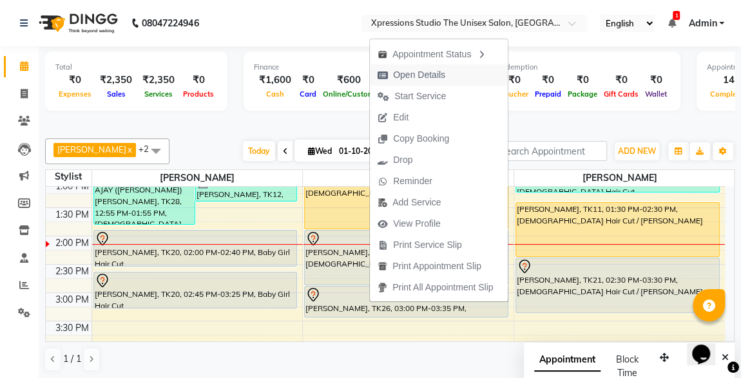
click at [415, 75] on span "Open Details" at bounding box center [419, 75] width 52 height 14
select select "7"
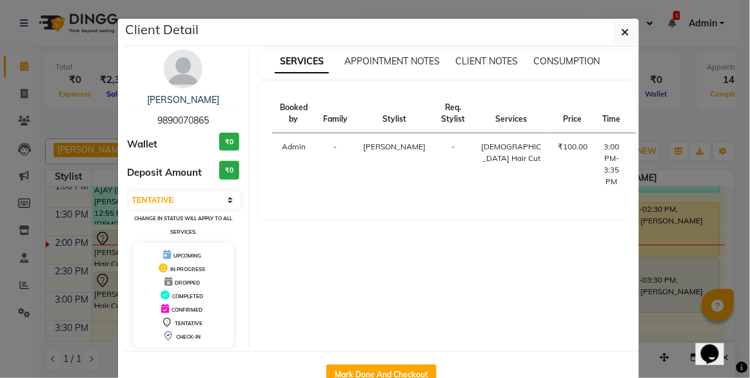
click at [627, 12] on ngb-modal-window "Client Detail DIPAK KAWALE 9890070865 Wallet ₹0 Deposit Amount ₹0 Select IN SER…" at bounding box center [375, 189] width 750 height 378
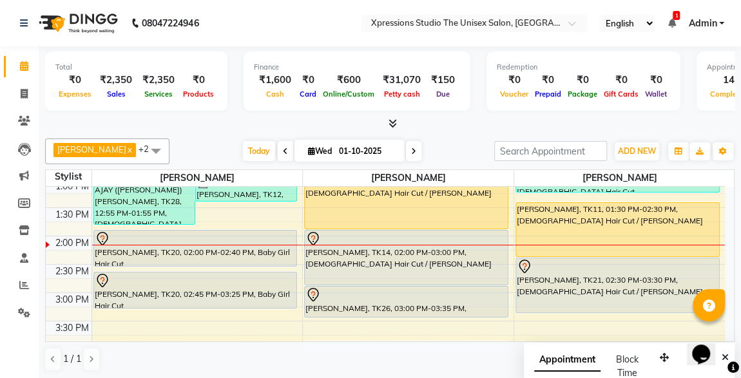
click at [610, 282] on div "[PERSON_NAME], TK21, 02:30 PM-03:30 PM, [DEMOGRAPHIC_DATA] Hair Cut / [PERSON_N…" at bounding box center [617, 285] width 203 height 54
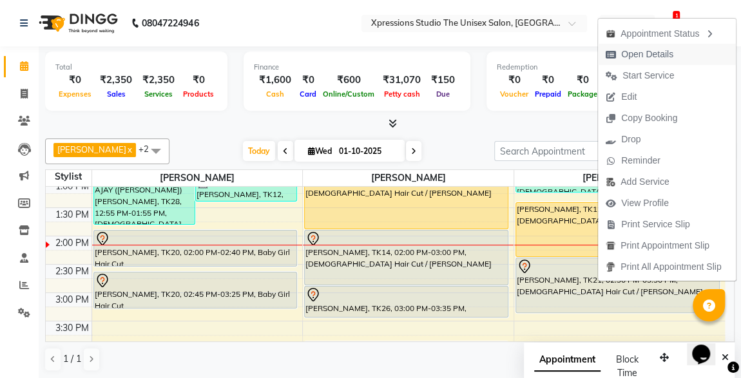
click at [650, 58] on span "Open Details" at bounding box center [647, 55] width 52 height 14
select select "7"
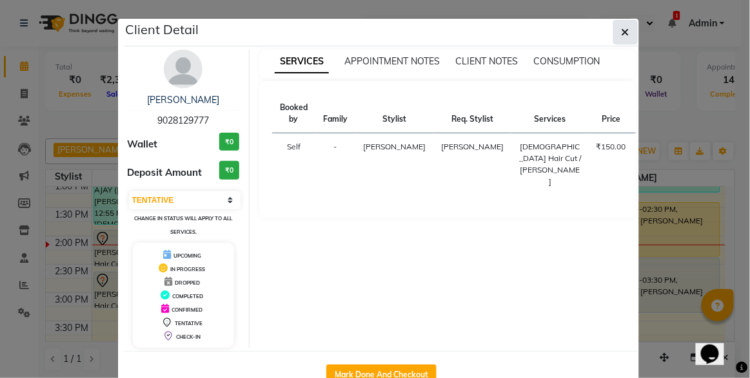
click at [624, 41] on button "button" at bounding box center [625, 32] width 24 height 24
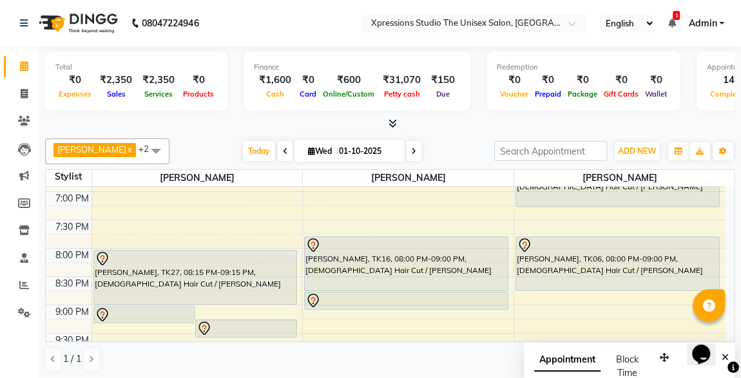
scroll to position [642, 0]
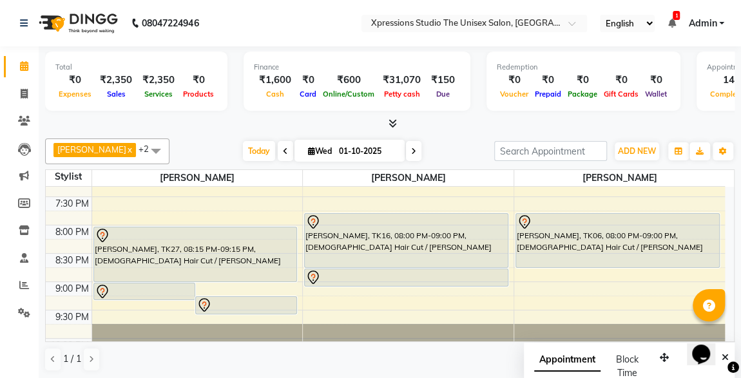
click at [673, 24] on icon at bounding box center [672, 23] width 8 height 9
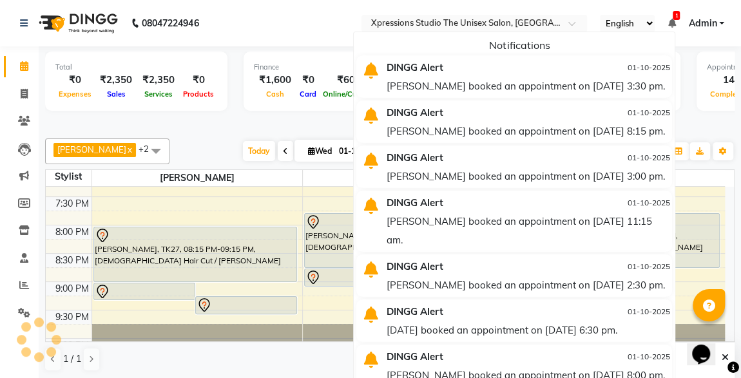
click at [579, 68] on div "01-10-2025" at bounding box center [629, 67] width 101 height 19
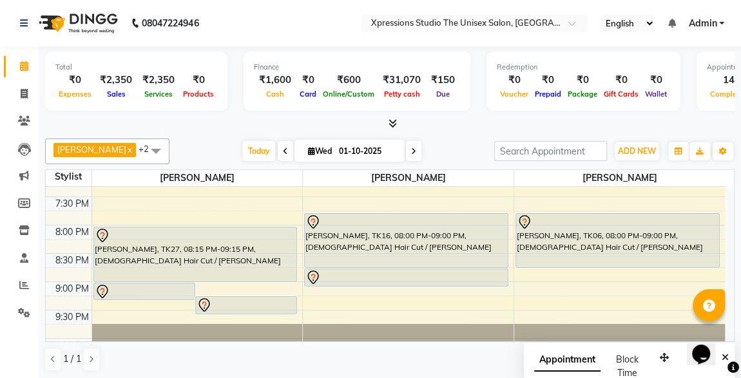
click at [669, 22] on icon at bounding box center [672, 23] width 8 height 9
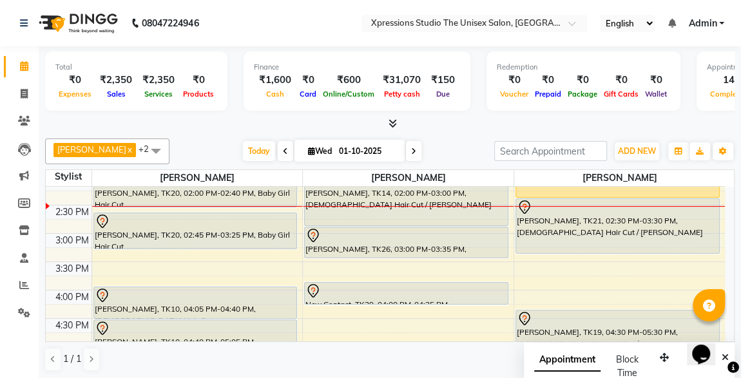
scroll to position [338, 0]
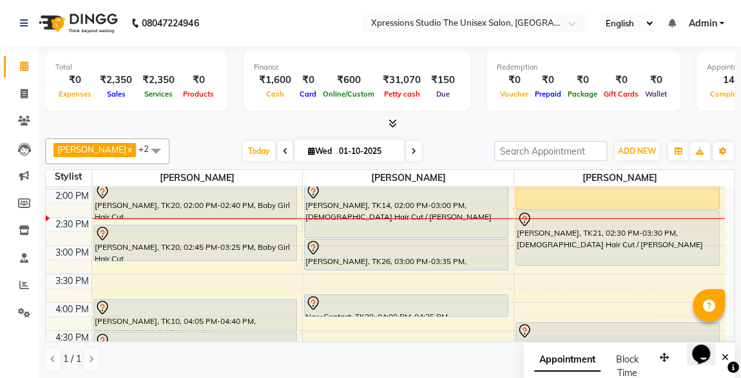
click at [565, 229] on div "[PERSON_NAME], TK21, 02:30 PM-03:30 PM, [DEMOGRAPHIC_DATA] Hair Cut / [PERSON_N…" at bounding box center [617, 238] width 203 height 54
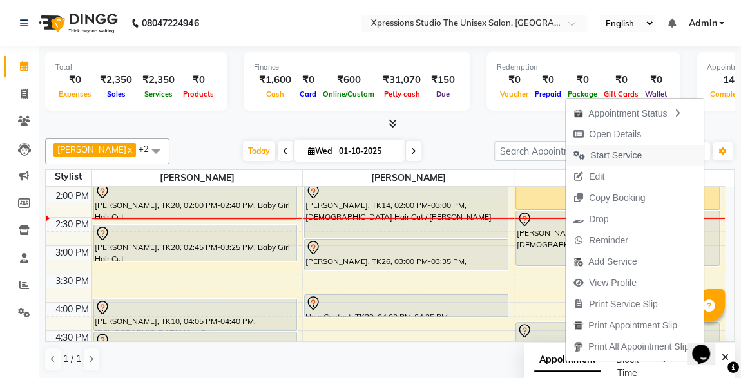
click at [608, 151] on span "Start Service" at bounding box center [616, 156] width 52 height 14
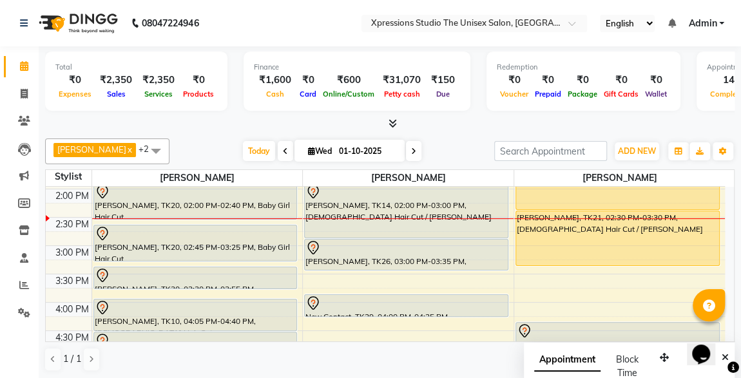
click at [630, 111] on div "Total ₹0 Expenses ₹2,350 Sales ₹2,350 Services ₹0 Products Finance ₹1,600 Cash …" at bounding box center [390, 83] width 690 height 63
click at [326, 62] on div "Finance" at bounding box center [357, 67] width 206 height 11
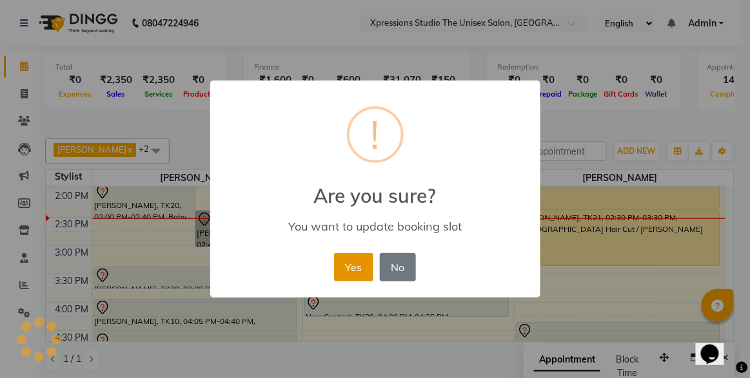
click at [354, 262] on button "Yes" at bounding box center [353, 267] width 39 height 28
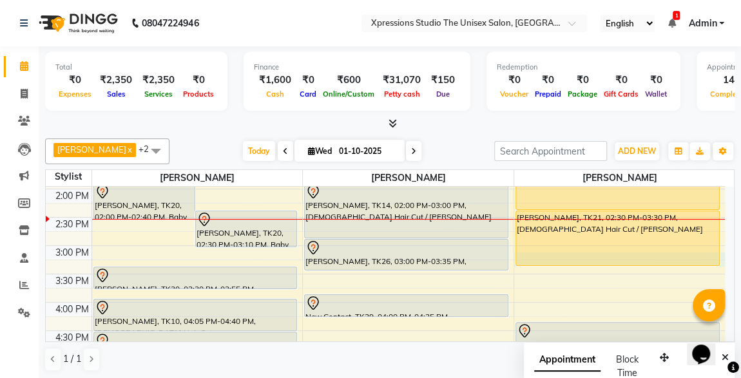
click at [721, 256] on div "8:00 AM 8:30 AM 9:00 AM 9:30 AM 10:00 AM 10:30 AM 11:00 AM 11:30 AM 12:00 PM 12…" at bounding box center [385, 274] width 679 height 850
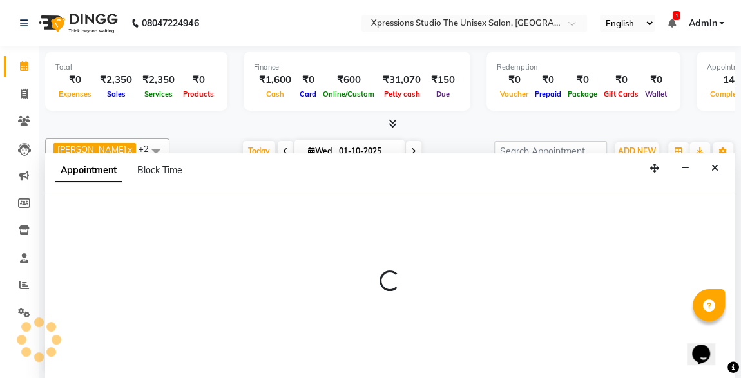
scroll to position [0, 0]
select select "57589"
select select "915"
select select "tentative"
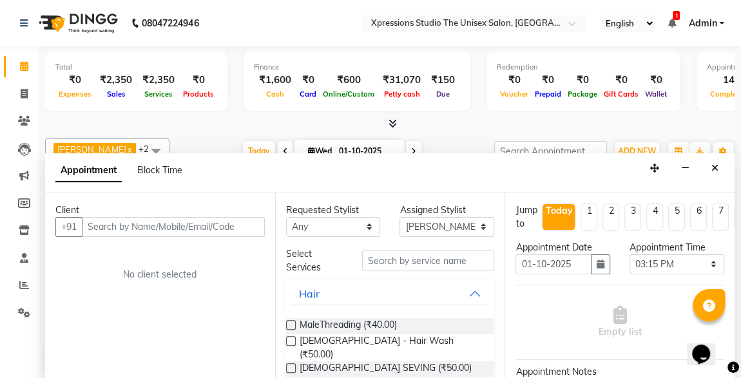
click at [195, 233] on input "text" at bounding box center [173, 227] width 183 height 20
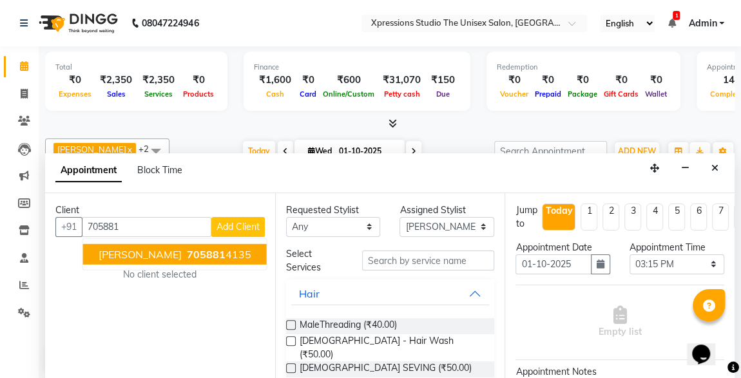
click at [219, 248] on ngb-highlight "705881 4135" at bounding box center [217, 254] width 67 height 13
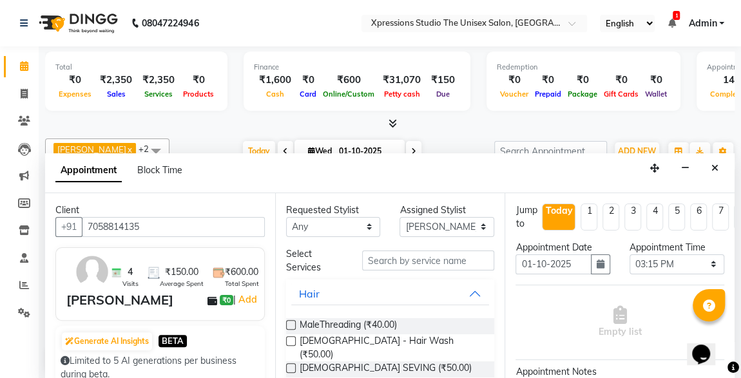
type input "7058814135"
click at [427, 257] on input "text" at bounding box center [428, 261] width 133 height 20
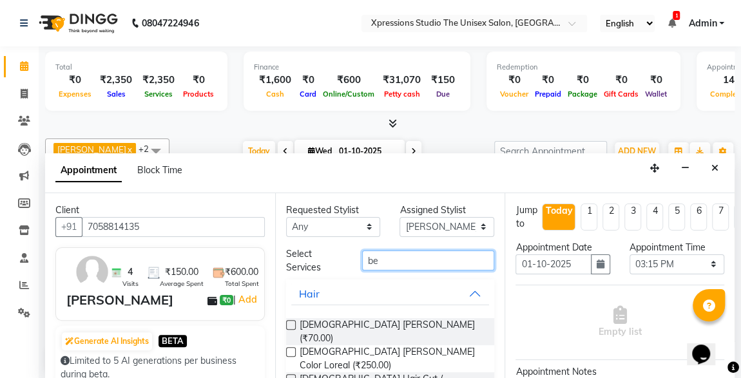
type input "be"
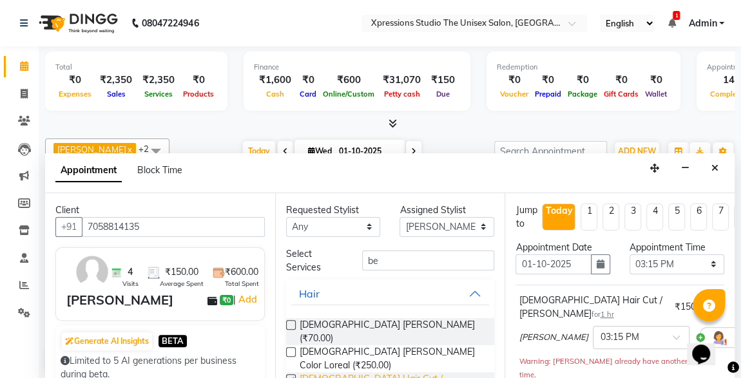
checkbox input "false"
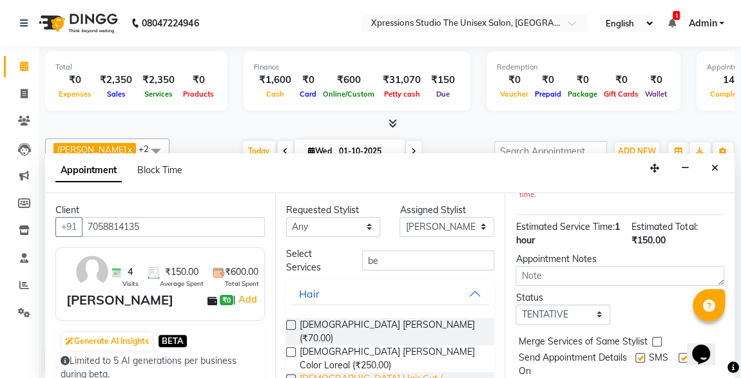
scroll to position [213, 0]
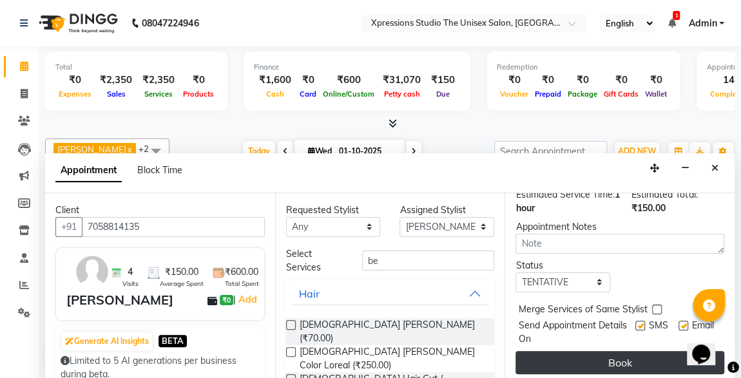
click at [636, 321] on label at bounding box center [641, 326] width 10 height 10
click at [636, 323] on input "checkbox" at bounding box center [640, 327] width 8 height 8
checkbox input "false"
click at [647, 354] on button "Book" at bounding box center [620, 362] width 209 height 23
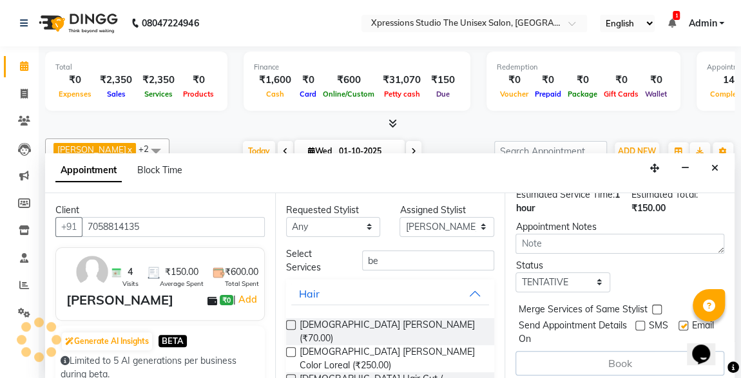
scroll to position [0, 0]
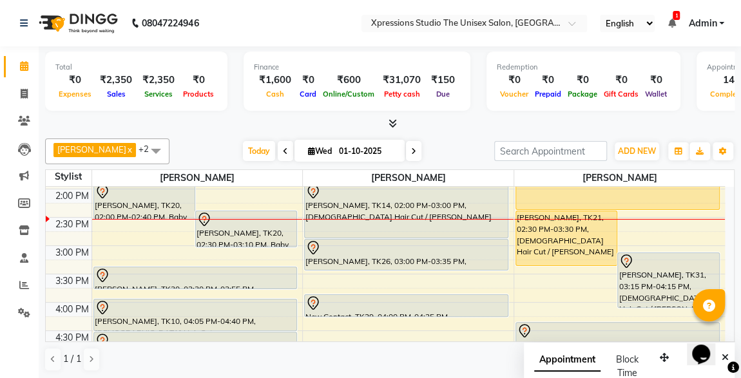
click at [671, 19] on icon at bounding box center [672, 23] width 8 height 9
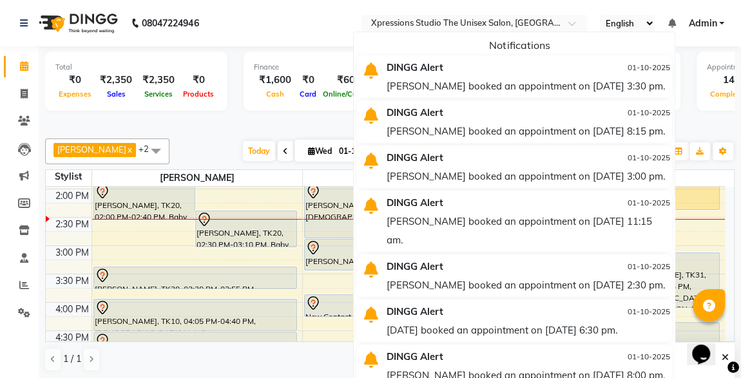
click at [277, 108] on div "Finance ₹1,600 Cash ₹0 Card ₹600 Online/Custom ₹31,070 Petty cash ₹150 Due" at bounding box center [357, 81] width 227 height 59
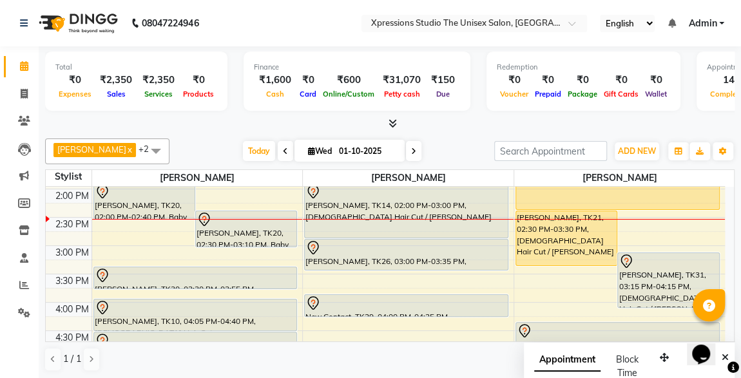
click at [127, 280] on div at bounding box center [196, 275] width 202 height 15
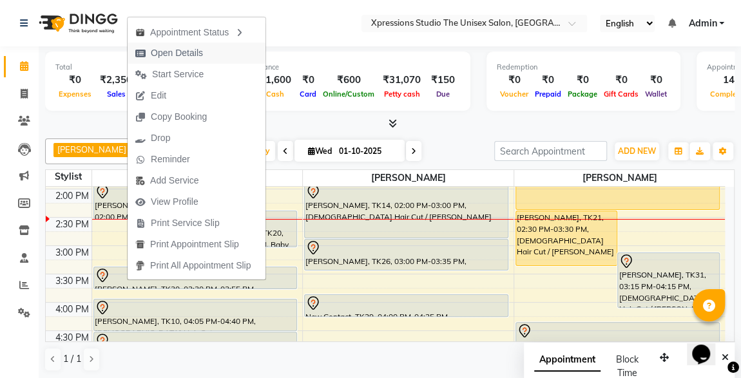
click at [172, 52] on span "Open Details" at bounding box center [177, 53] width 52 height 14
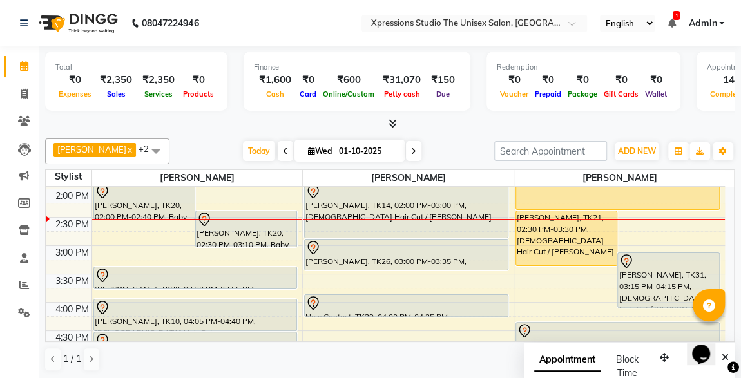
click at [141, 279] on div at bounding box center [196, 275] width 202 height 15
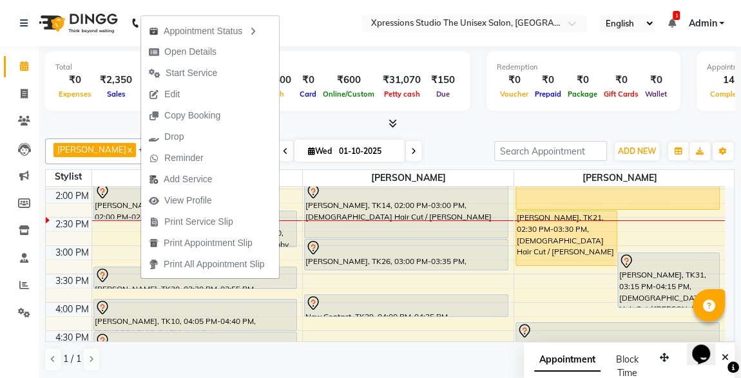
click at [498, 135] on div "ADESH RAUT x ROSHAN TANDULKAR x ROHAN BABHULKAR x +2 UnSelect All ADESH RAUT RO…" at bounding box center [390, 255] width 690 height 244
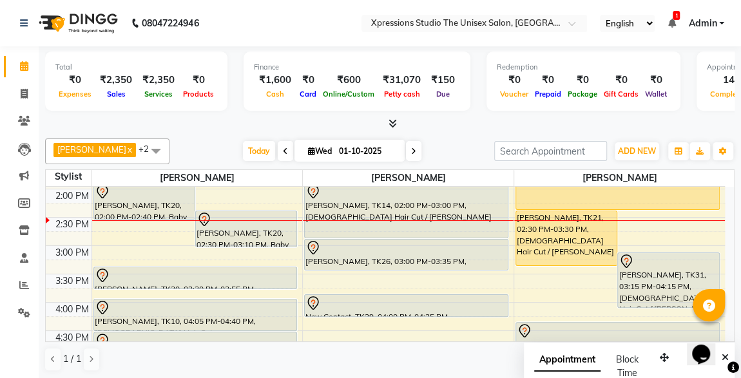
click at [672, 23] on icon at bounding box center [672, 23] width 8 height 9
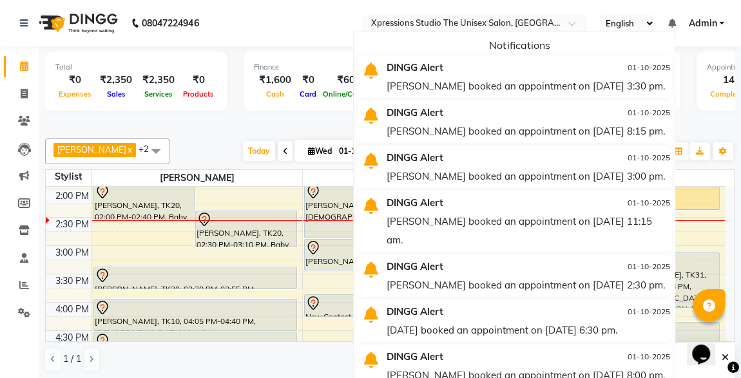
click at [689, 38] on nav "08047224946 Select Location × Xpressions Studio The Unisex Salon, Malkapur Engl…" at bounding box center [370, 23] width 741 height 46
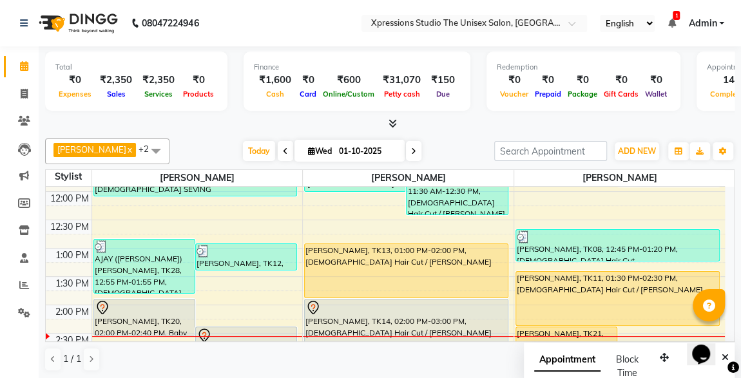
scroll to position [242, 0]
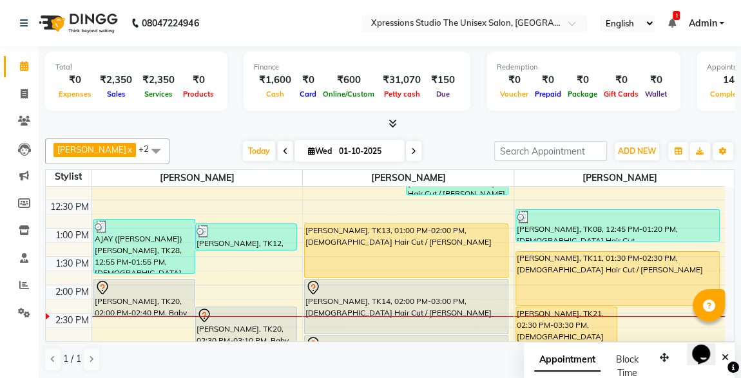
click at [565, 303] on div at bounding box center [617, 305] width 203 height 5
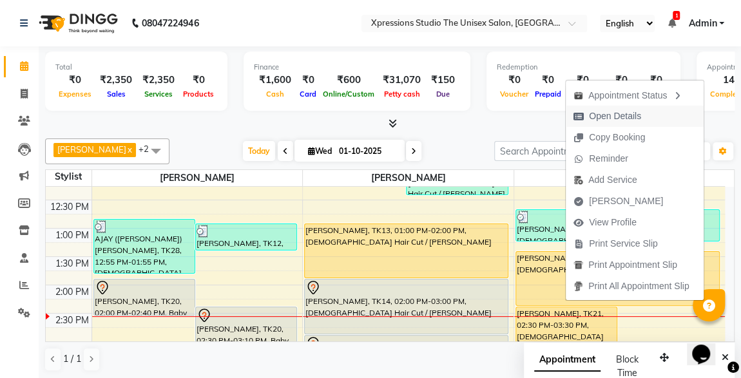
click at [610, 115] on span "Open Details" at bounding box center [615, 117] width 52 height 14
select select "1"
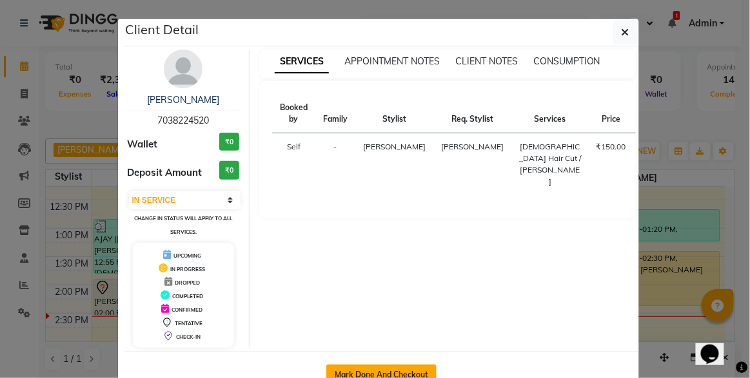
click at [349, 371] on button "Mark Done And Checkout" at bounding box center [381, 375] width 110 height 21
select select "7003"
select select "service"
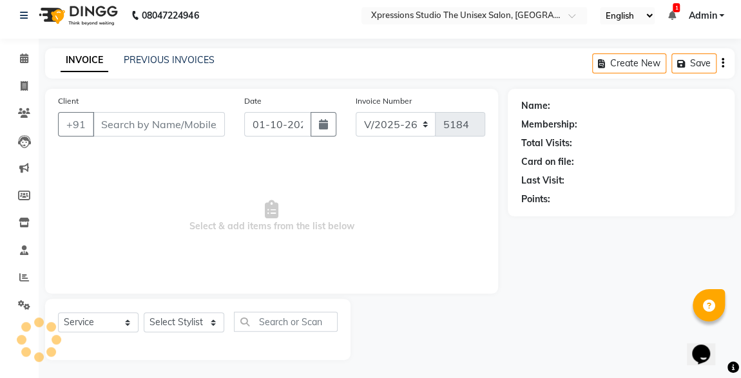
type input "7038224520"
select select "57589"
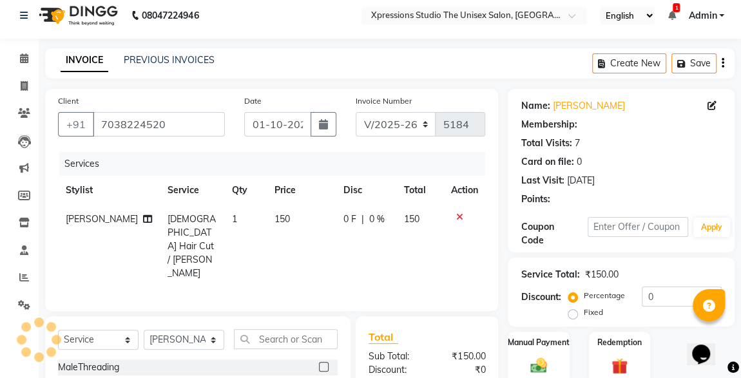
scroll to position [137, 0]
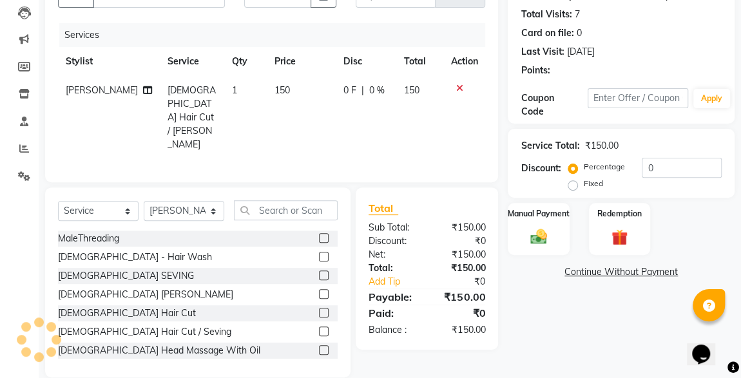
click at [548, 235] on img at bounding box center [538, 237] width 27 height 19
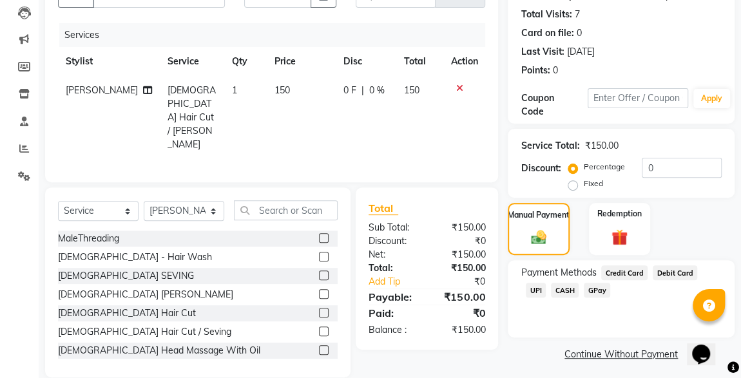
click at [551, 293] on span "CASH" at bounding box center [565, 290] width 28 height 15
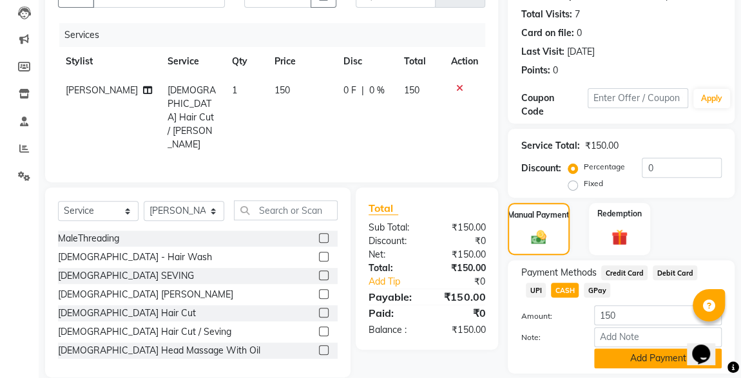
click at [626, 360] on button "Add Payment" at bounding box center [658, 359] width 128 height 20
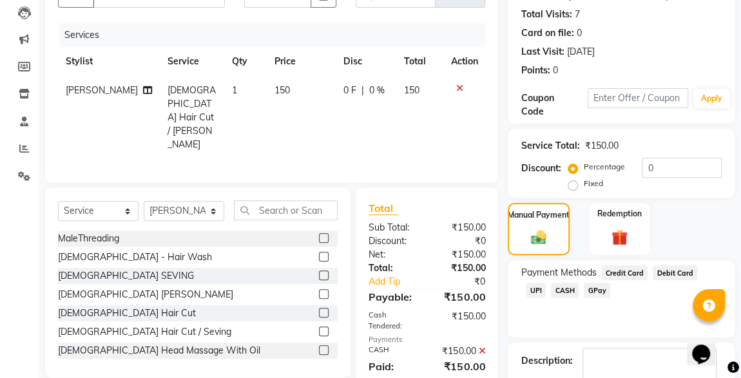
scroll to position [213, 0]
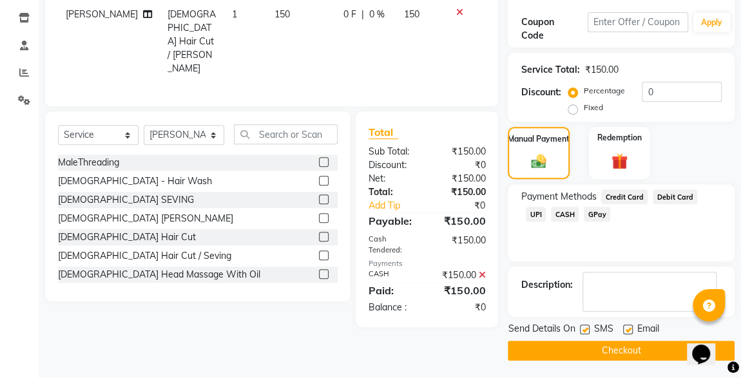
click at [585, 328] on label at bounding box center [585, 330] width 10 height 10
click at [585, 328] on input "checkbox" at bounding box center [584, 330] width 8 height 8
checkbox input "false"
click at [617, 358] on button "Checkout" at bounding box center [621, 351] width 227 height 20
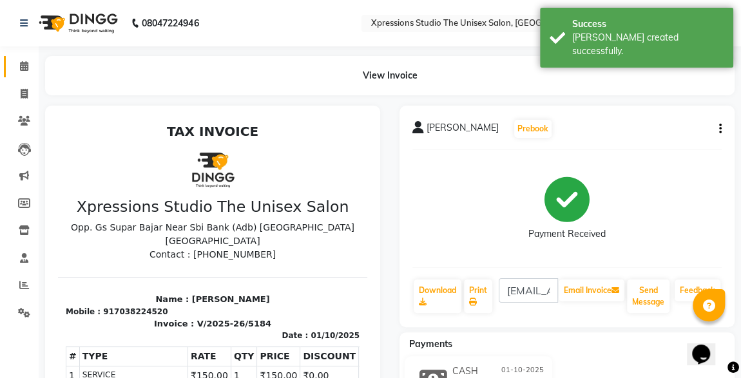
click at [30, 74] on link "Calendar" at bounding box center [19, 66] width 31 height 21
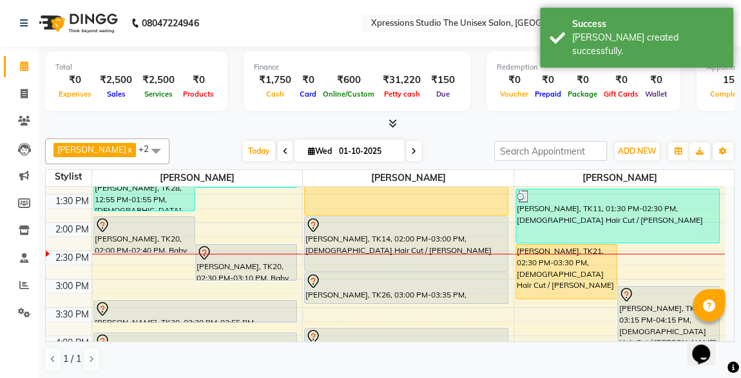
scroll to position [304, 0]
click at [411, 237] on div "[PERSON_NAME], TK14, 02:00 PM-03:00 PM, [DEMOGRAPHIC_DATA] Hair Cut / [PERSON_N…" at bounding box center [406, 244] width 203 height 54
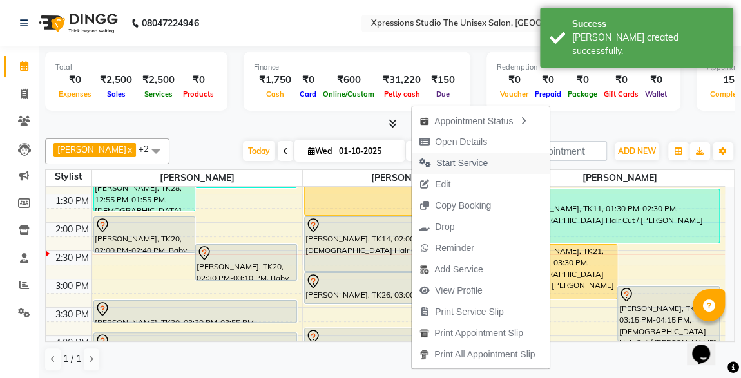
click at [453, 163] on span "Start Service" at bounding box center [462, 164] width 52 height 14
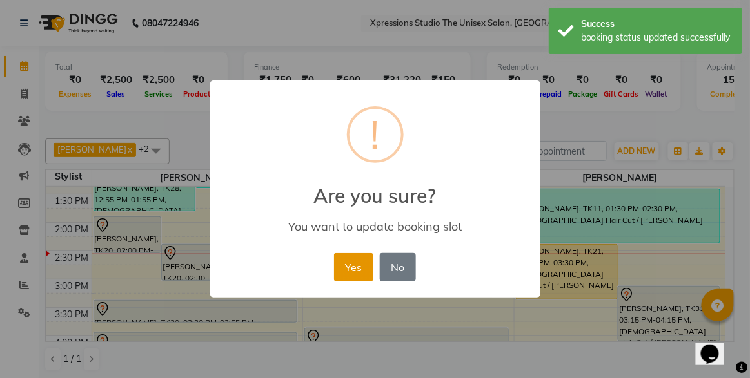
click at [351, 260] on button "Yes" at bounding box center [353, 267] width 39 height 28
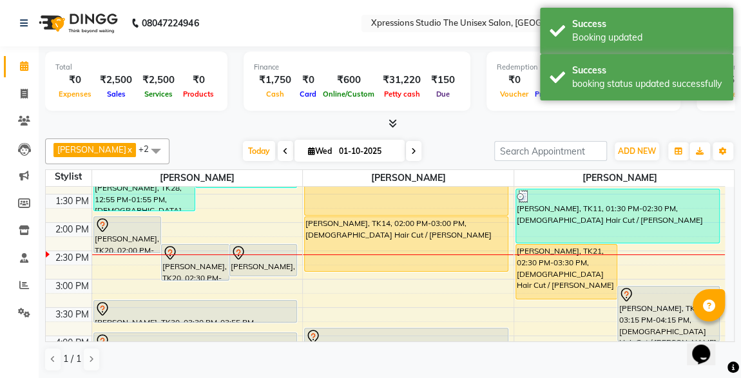
click at [242, 262] on div "[PERSON_NAME], TK26, 02:30 PM-03:05 PM, [DEMOGRAPHIC_DATA] Hair Cut" at bounding box center [263, 260] width 67 height 31
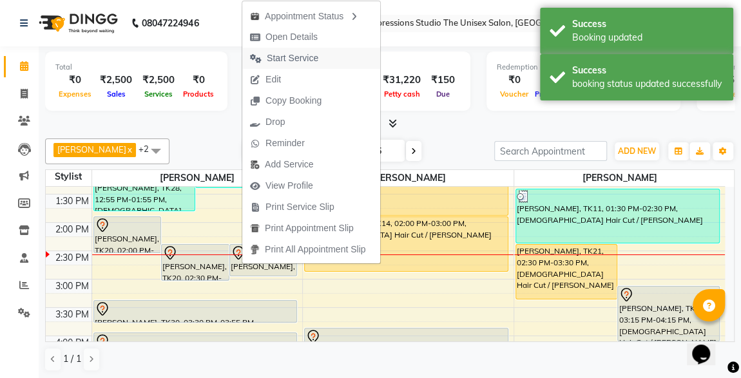
click at [289, 57] on span "Start Service" at bounding box center [293, 59] width 52 height 14
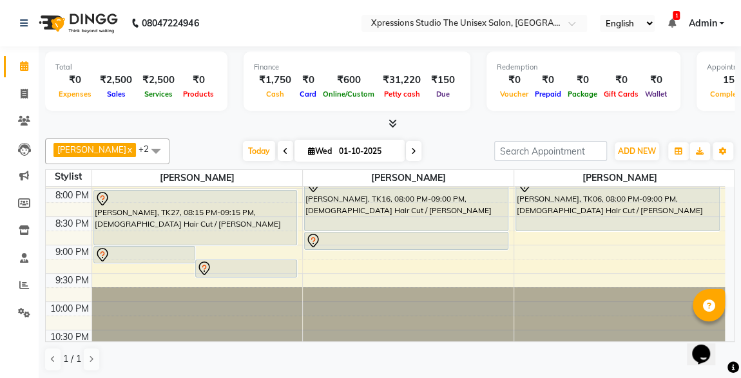
scroll to position [0, 0]
click at [672, 21] on icon at bounding box center [672, 23] width 8 height 9
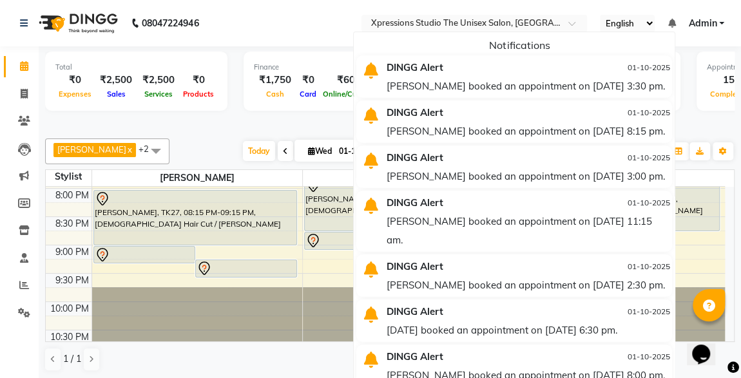
click at [536, 87] on div "Pranil booked an appointment on 01-10-2025 at 3:30 pm." at bounding box center [528, 86] width 283 height 19
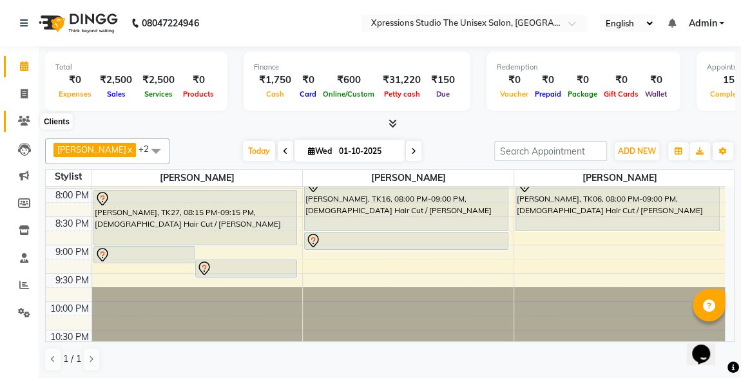
click at [19, 115] on span at bounding box center [24, 121] width 23 height 15
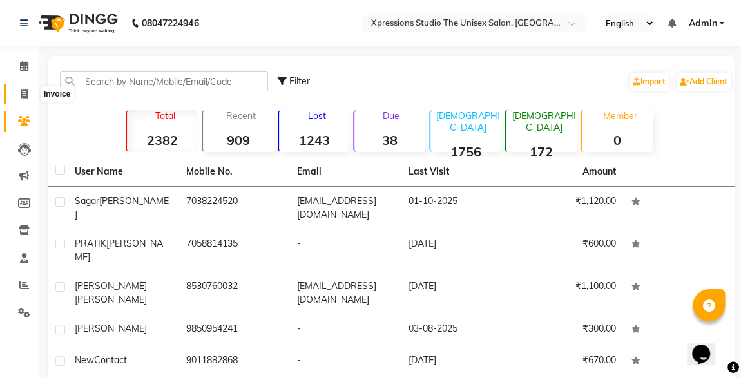
click at [15, 98] on span at bounding box center [24, 94] width 23 height 15
select select "service"
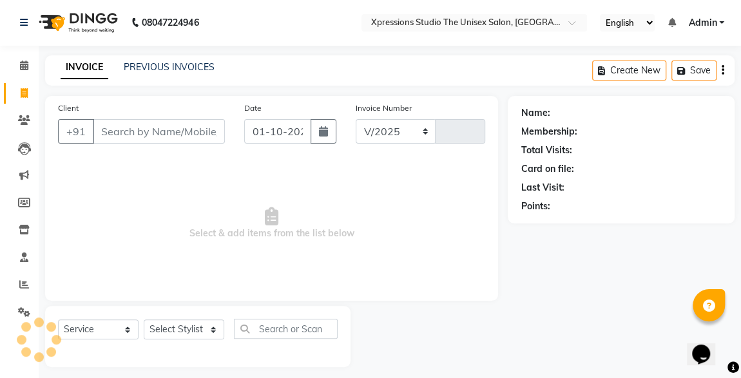
select select "7003"
type input "5185"
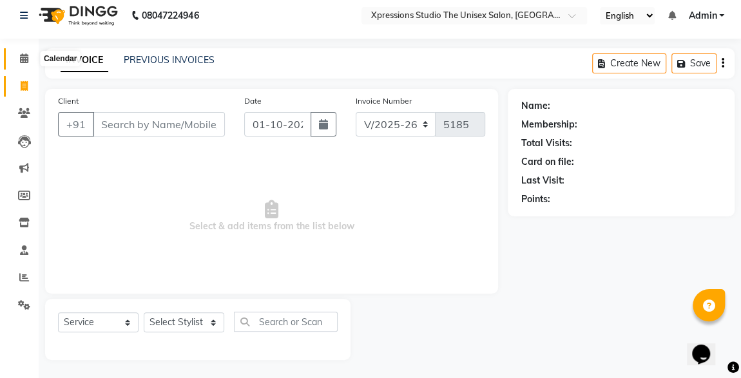
click at [18, 61] on span at bounding box center [24, 59] width 23 height 15
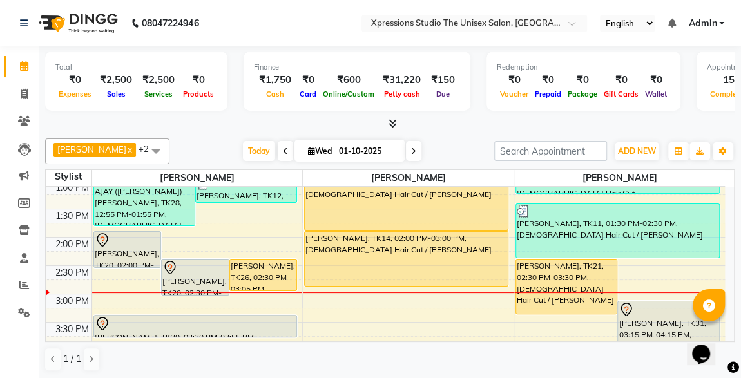
scroll to position [273, 0]
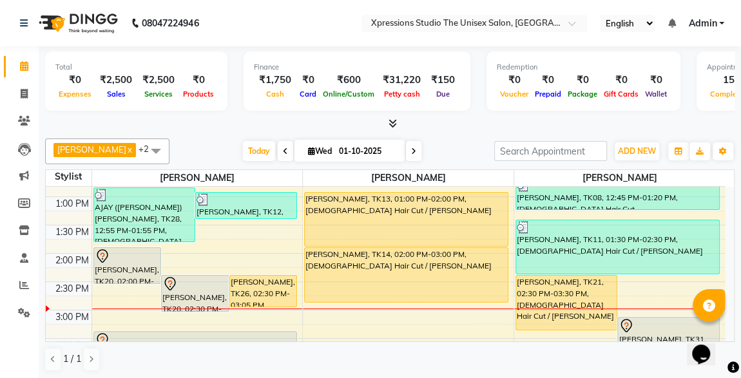
click at [387, 204] on div "[PERSON_NAME], TK13, 01:00 PM-02:00 PM, [DEMOGRAPHIC_DATA] Hair Cut / [PERSON_N…" at bounding box center [406, 220] width 203 height 54
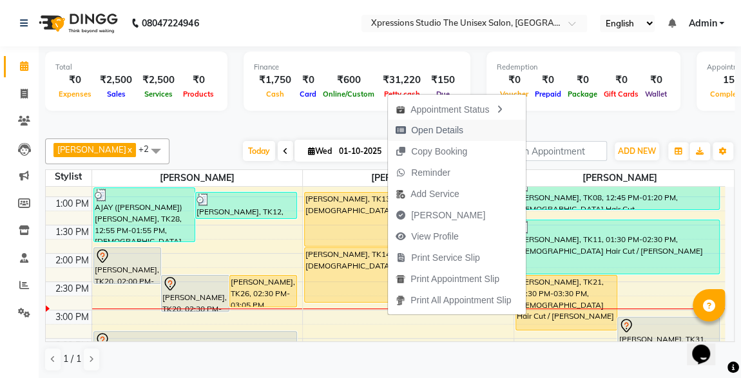
click at [425, 128] on span "Open Details" at bounding box center [437, 131] width 52 height 14
select select "1"
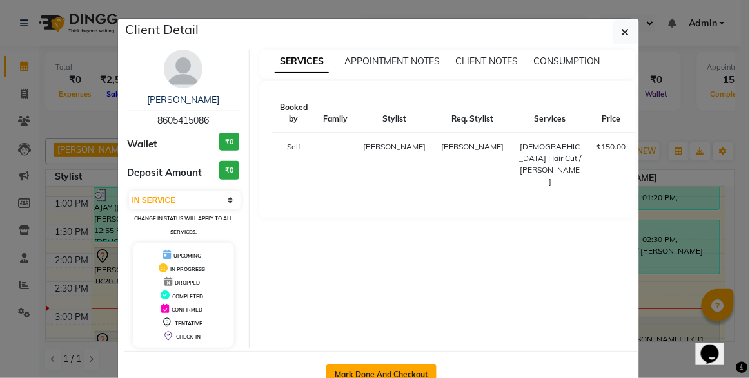
click at [351, 375] on button "Mark Done And Checkout" at bounding box center [381, 375] width 110 height 21
select select "service"
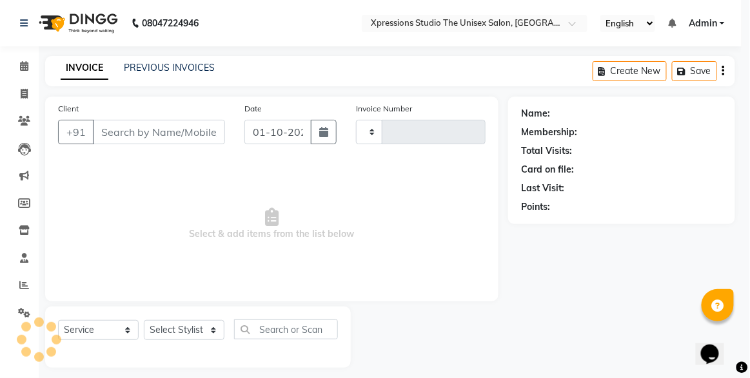
type input "5185"
select select "7003"
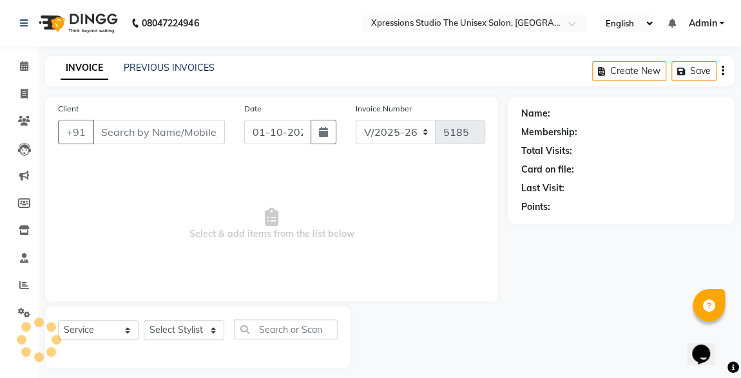
type input "8605415086"
select select "57588"
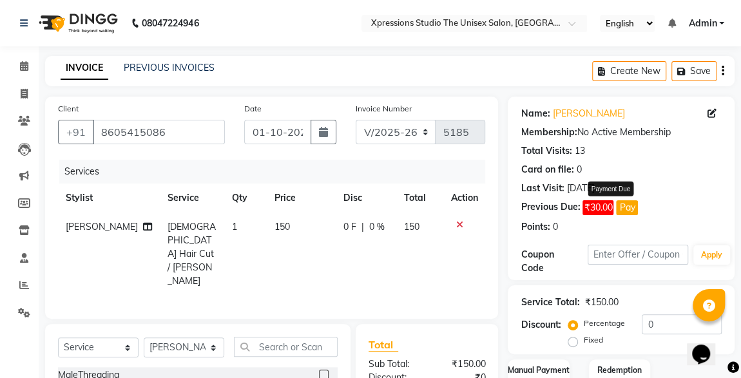
click at [632, 210] on button "Pay" at bounding box center [627, 207] width 22 height 15
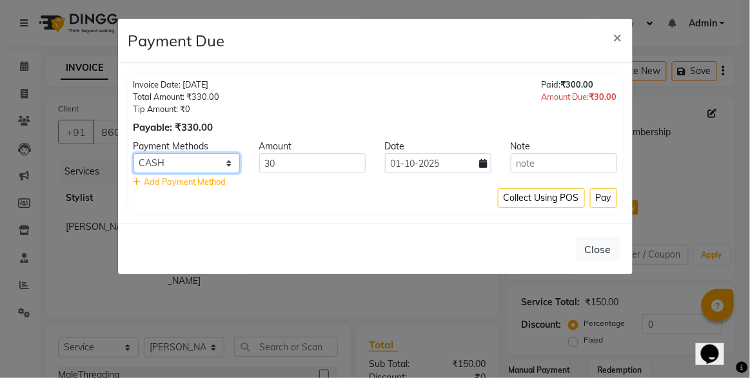
click at [191, 158] on select "Credit Card Debit Card UPI CASH GPay" at bounding box center [186, 163] width 106 height 20
select select "8"
click at [133, 153] on select "Credit Card Debit Card UPI CASH GPay" at bounding box center [186, 163] width 106 height 20
click at [614, 197] on button "Pay" at bounding box center [603, 198] width 27 height 20
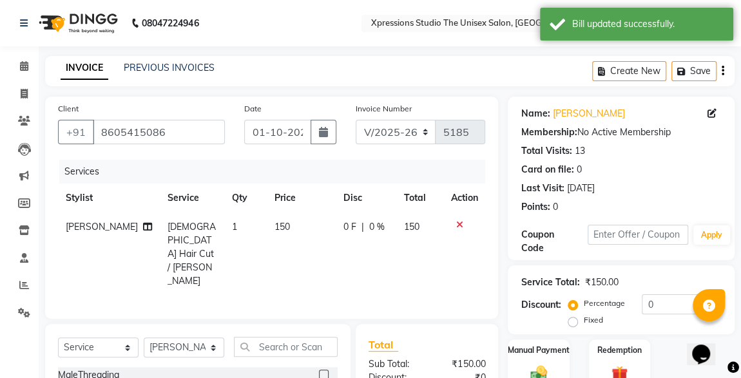
scroll to position [137, 0]
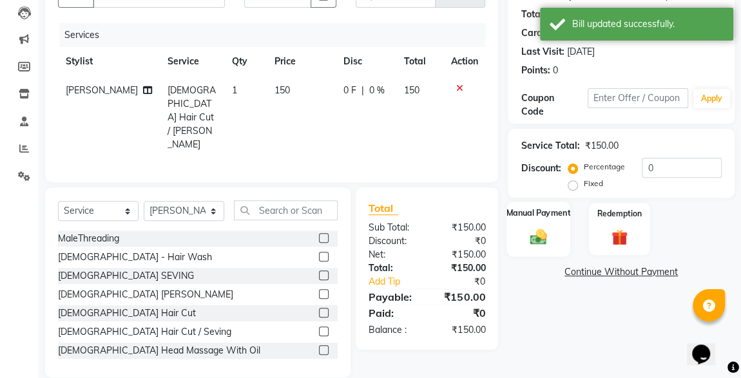
click at [544, 235] on img at bounding box center [539, 237] width 28 height 20
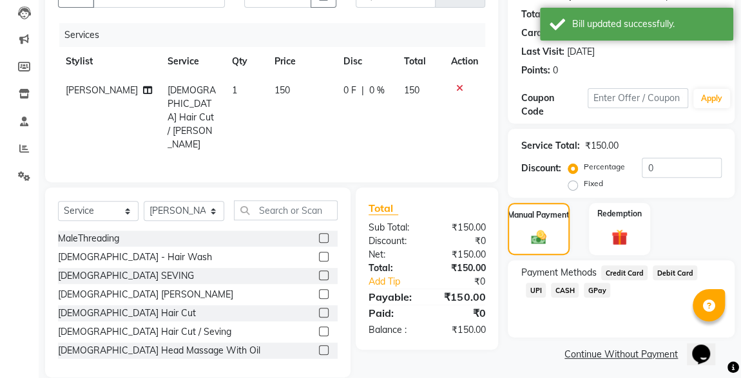
click at [546, 283] on span "UPI" at bounding box center [536, 290] width 20 height 15
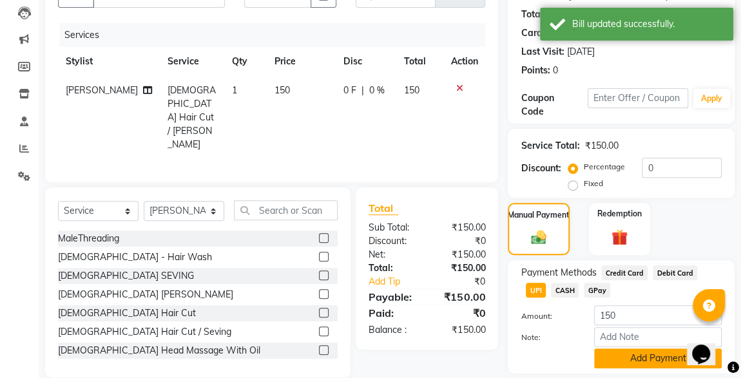
click at [667, 365] on button "Add Payment" at bounding box center [658, 359] width 128 height 20
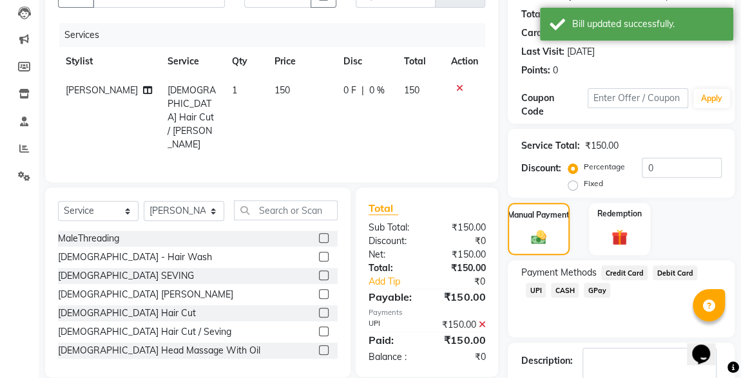
scroll to position [213, 0]
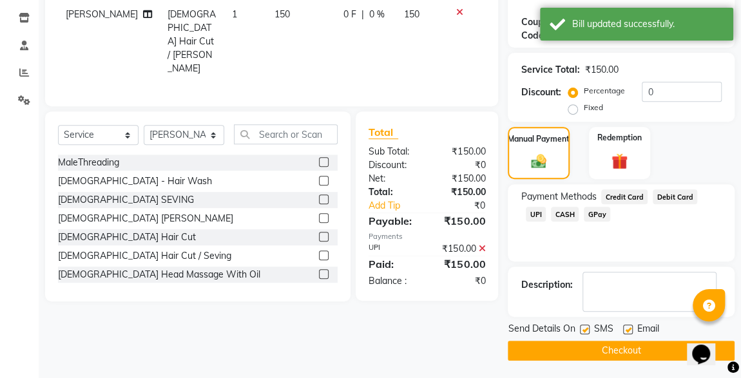
click at [595, 331] on span "SMS" at bounding box center [603, 330] width 19 height 16
click at [624, 351] on button "Checkout" at bounding box center [621, 351] width 227 height 20
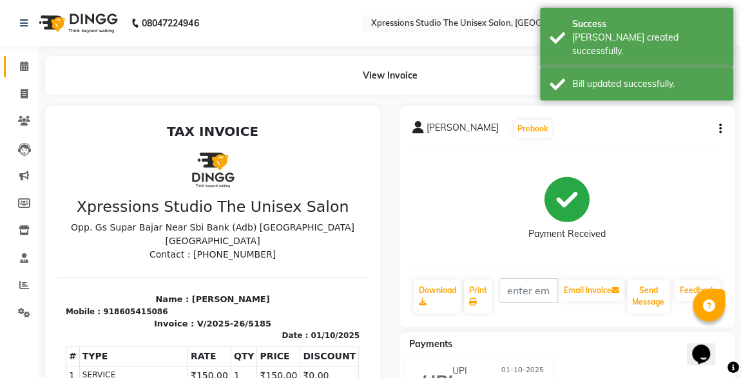
click at [23, 70] on icon at bounding box center [24, 66] width 8 height 10
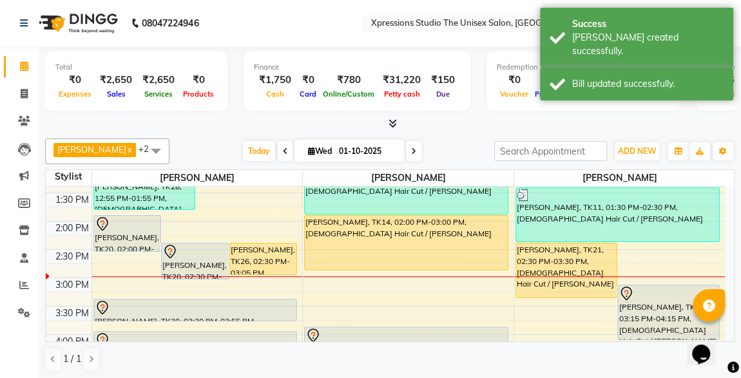
scroll to position [288, 0]
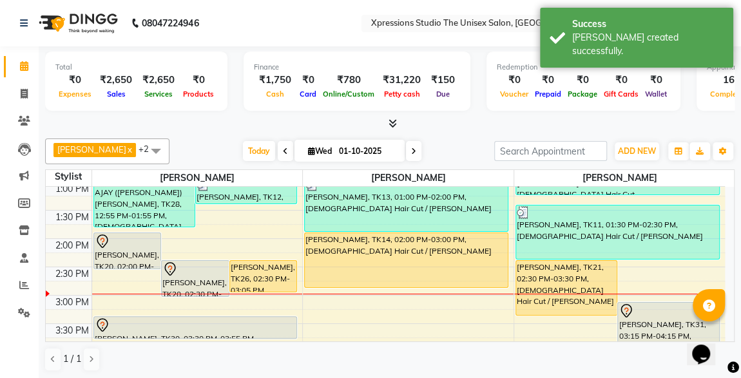
click at [371, 262] on div "[PERSON_NAME], TK14, 02:00 PM-03:00 PM, [DEMOGRAPHIC_DATA] Hair Cut / [PERSON_N…" at bounding box center [406, 260] width 203 height 54
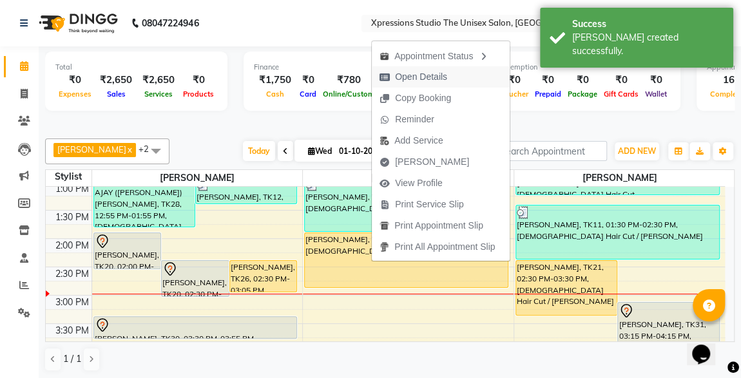
click at [404, 71] on span "Open Details" at bounding box center [421, 77] width 52 height 14
select select "1"
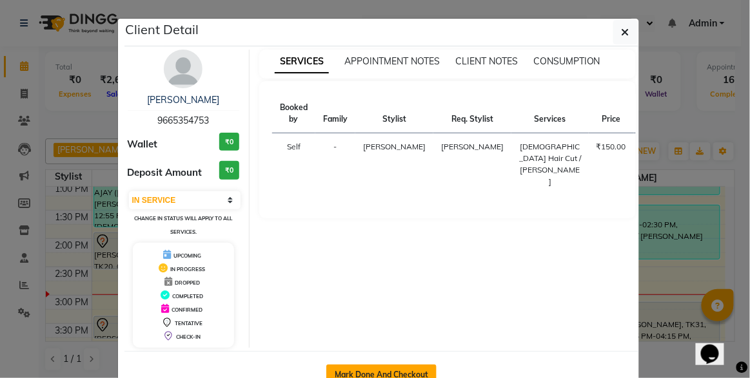
click at [351, 370] on button "Mark Done And Checkout" at bounding box center [381, 375] width 110 height 21
select select "service"
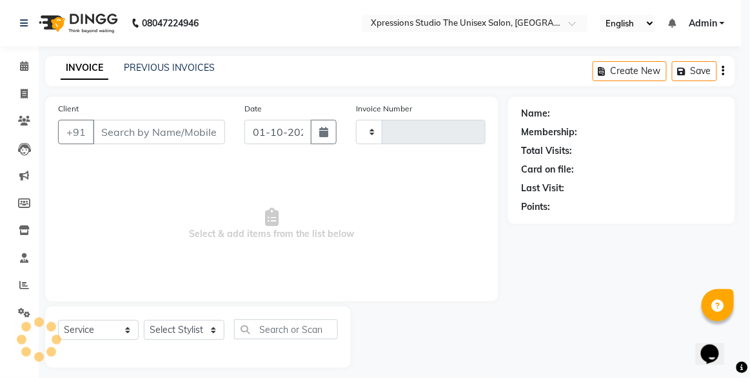
type input "5186"
select select "7003"
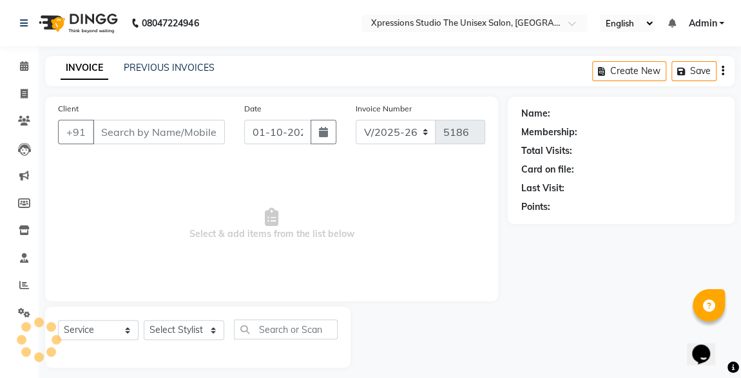
type input "9665354753"
select select "57588"
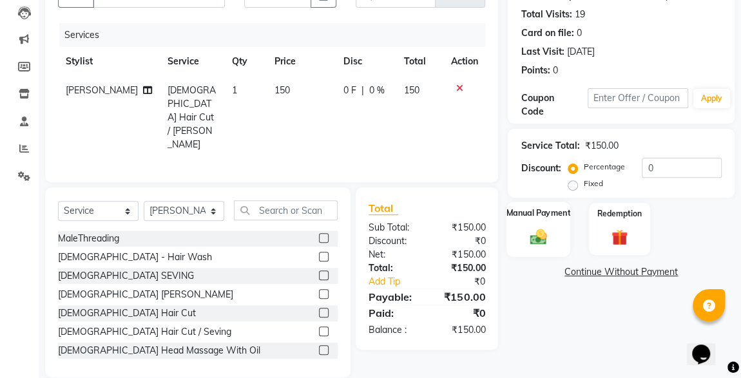
click at [548, 224] on div "Manual Payment" at bounding box center [539, 229] width 64 height 55
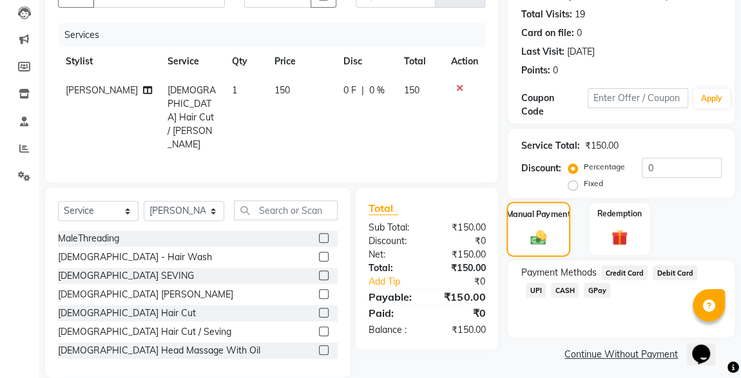
scroll to position [141, 0]
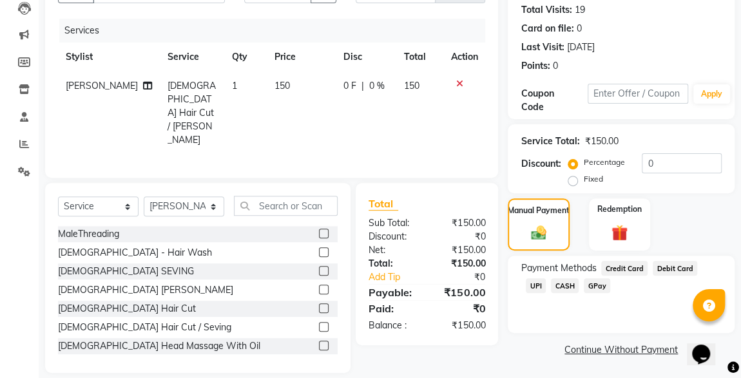
click at [546, 278] on span "UPI" at bounding box center [536, 285] width 20 height 15
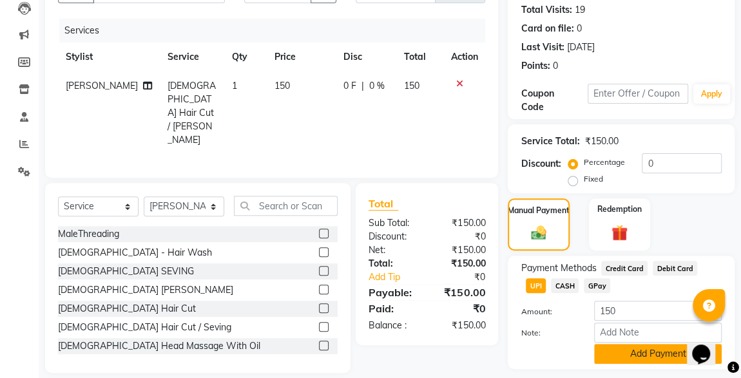
click at [661, 351] on button "Add Payment" at bounding box center [658, 354] width 128 height 20
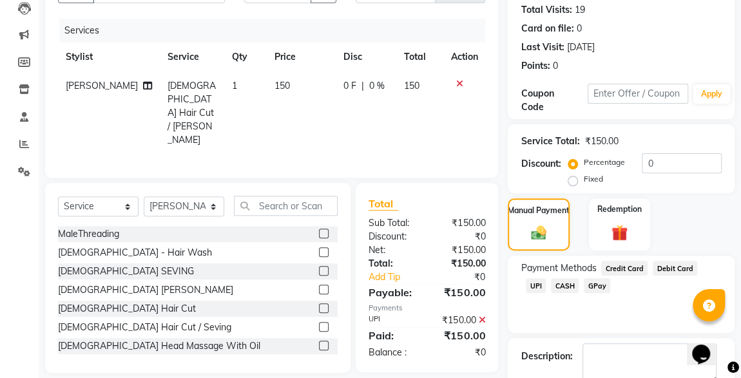
scroll to position [213, 0]
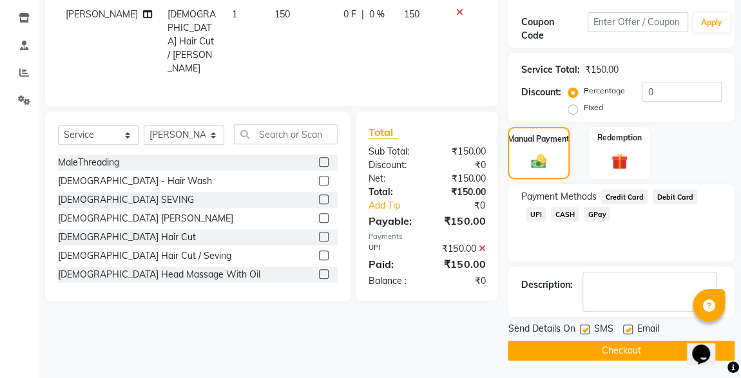
click at [585, 328] on label at bounding box center [585, 330] width 10 height 10
click at [585, 328] on input "checkbox" at bounding box center [584, 330] width 8 height 8
checkbox input "false"
click at [623, 356] on button "Checkout" at bounding box center [621, 351] width 227 height 20
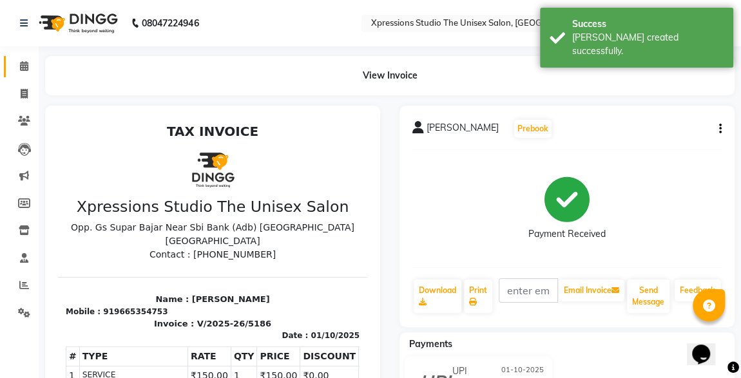
click at [28, 76] on link "Calendar" at bounding box center [19, 66] width 31 height 21
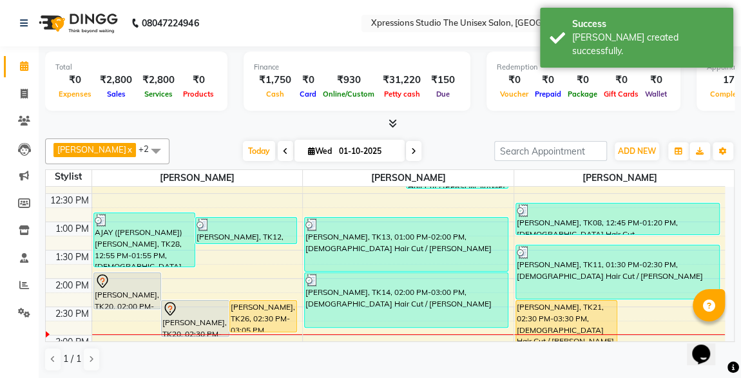
scroll to position [246, 0]
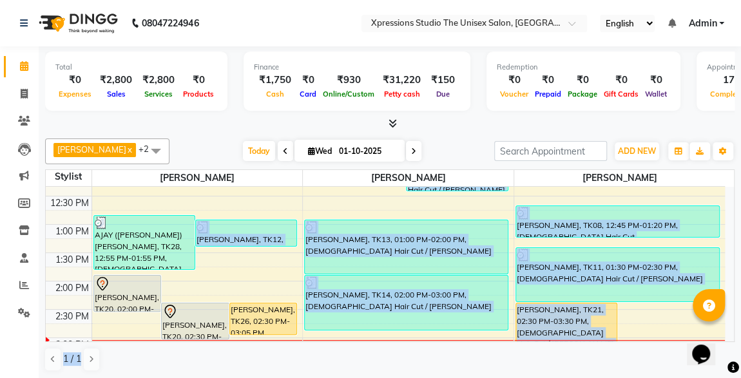
drag, startPoint x: 28, startPoint y: 76, endPoint x: 251, endPoint y: 211, distance: 260.0
click at [251, 211] on div "ADESH RAUT x ROSHAN TANDULKAR x ROHAN BABHULKAR x +2 UnSelect All ADESH RAUT RO…" at bounding box center [390, 255] width 690 height 244
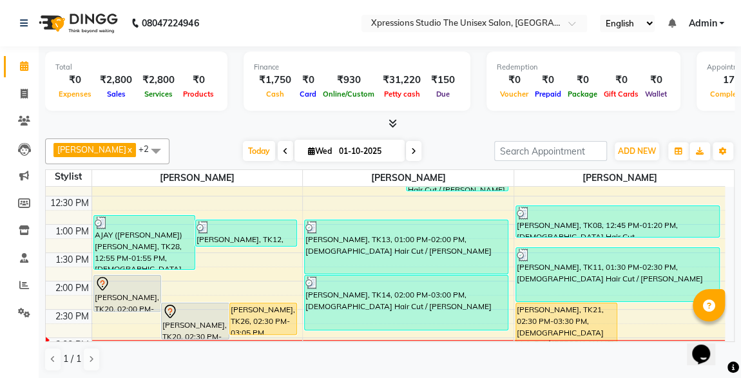
click at [458, 148] on div "Today Wed 01-10-2025" at bounding box center [332, 151] width 312 height 19
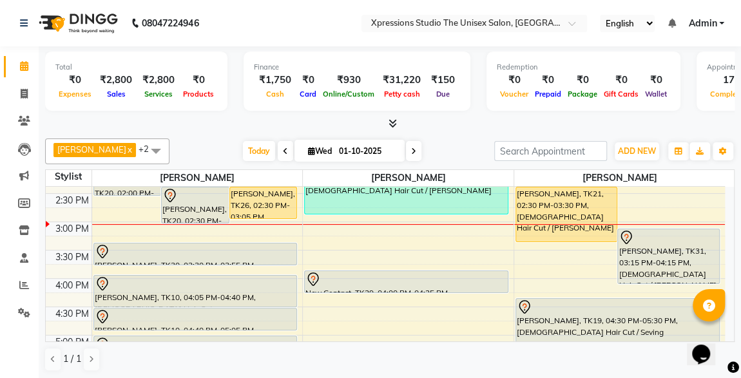
scroll to position [363, 0]
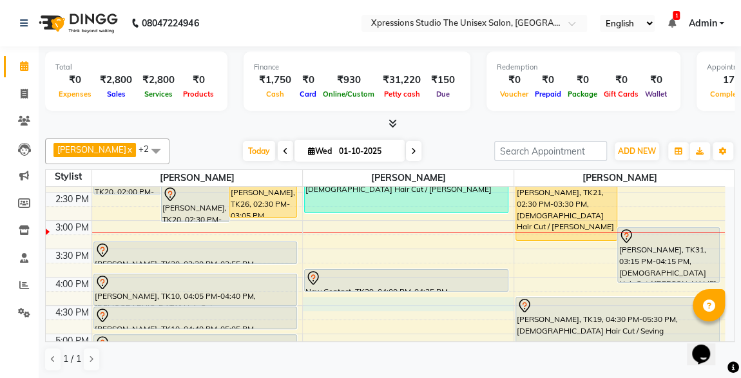
click at [311, 301] on div "8:00 AM 8:30 AM 9:00 AM 9:30 AM 10:00 AM 10:30 AM 11:00 AM 11:30 AM 12:00 PM 12…" at bounding box center [385, 249] width 679 height 850
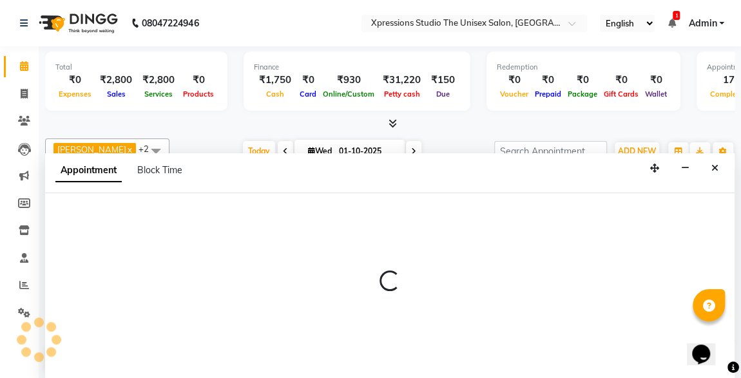
scroll to position [0, 0]
select select "57588"
select select "990"
select select "tentative"
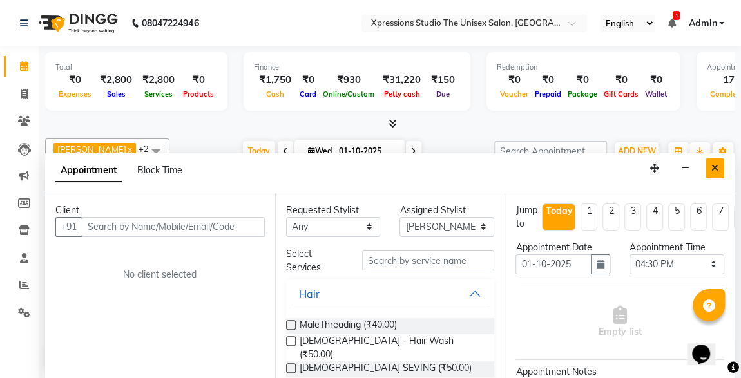
click at [712, 167] on icon "Close" at bounding box center [715, 168] width 7 height 9
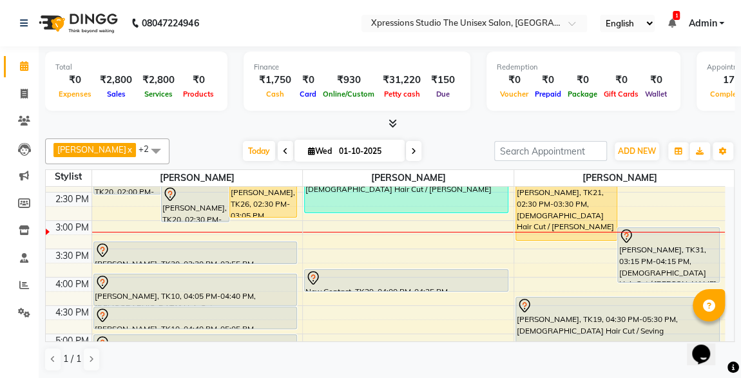
click at [723, 332] on div "Opens Chat This icon Opens the chat window." at bounding box center [707, 332] width 31 height 0
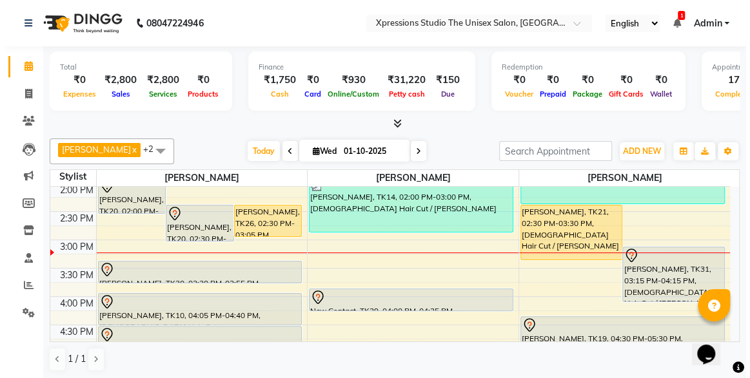
scroll to position [339, 0]
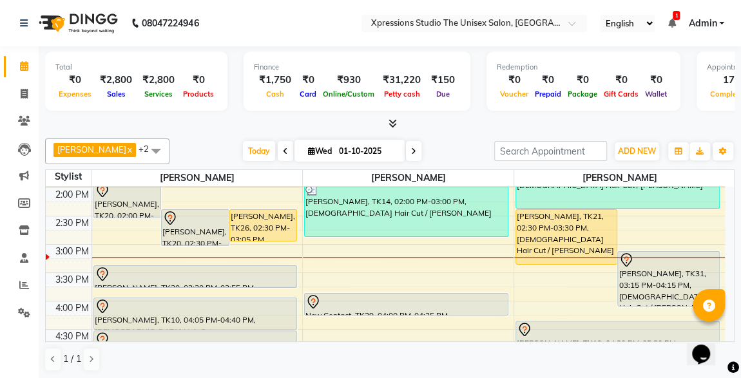
click at [723, 332] on div "Opens Chat This icon Opens the chat window." at bounding box center [707, 332] width 31 height 0
click at [315, 321] on div "8:00 AM 8:30 AM 9:00 AM 9:30 AM 10:00 AM 10:30 AM 11:00 AM 11:30 AM 12:00 PM 12…" at bounding box center [385, 273] width 679 height 850
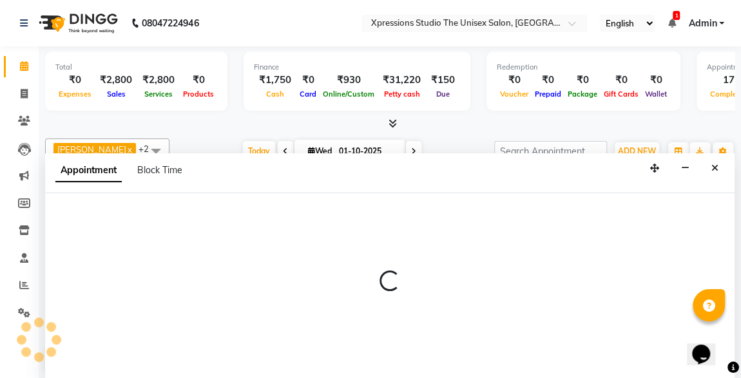
select select "57588"
select select "990"
select select "tentative"
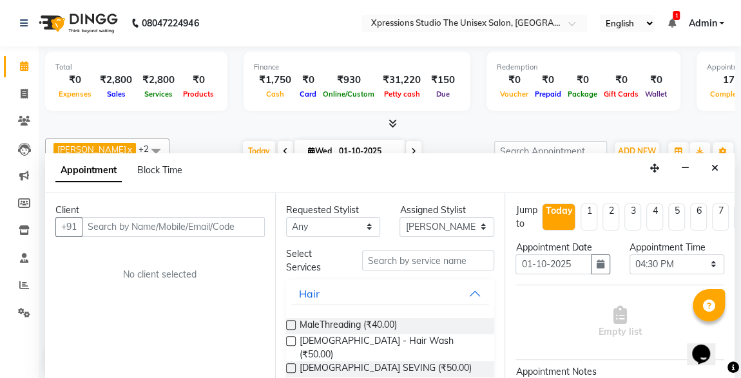
click at [229, 223] on input "text" at bounding box center [173, 227] width 183 height 20
type input "9623339467"
click at [235, 224] on span "Add Client" at bounding box center [238, 227] width 43 height 12
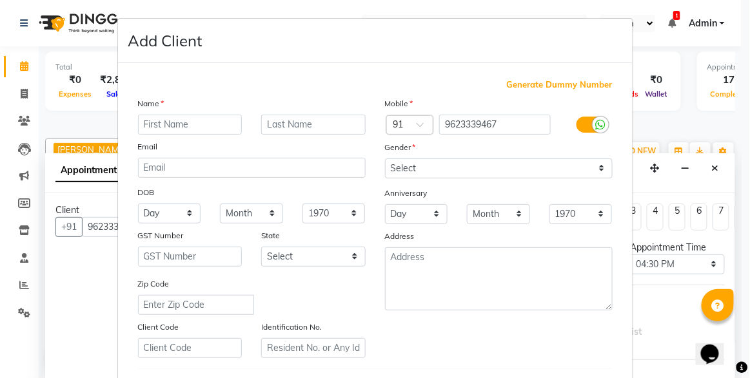
click at [195, 118] on input "text" at bounding box center [190, 125] width 104 height 20
type input "sidhant chudhary"
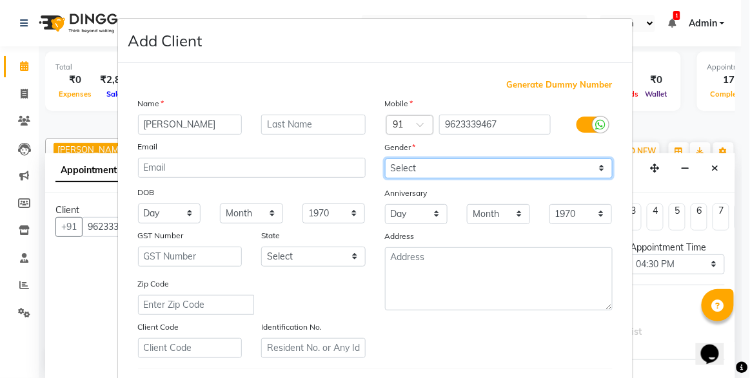
drag, startPoint x: 425, startPoint y: 165, endPoint x: 411, endPoint y: 204, distance: 41.2
click at [411, 204] on div "Mobile Country Code × 91 9623339467 Gender Select Male Female Other Prefer Not …" at bounding box center [498, 228] width 247 height 262
select select "male"
click at [385, 159] on select "Select Male Female Other Prefer Not To Say" at bounding box center [499, 169] width 228 height 20
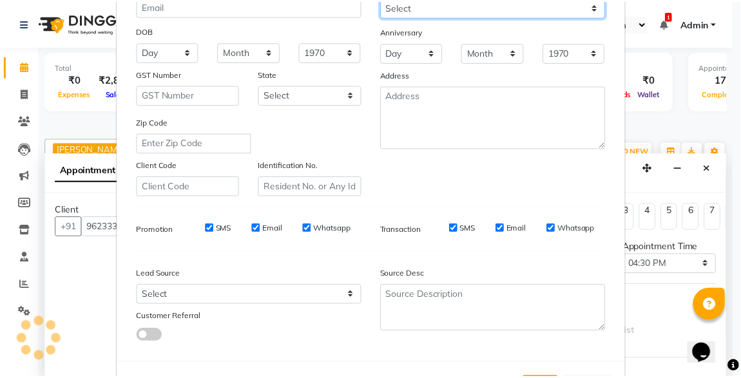
scroll to position [212, 0]
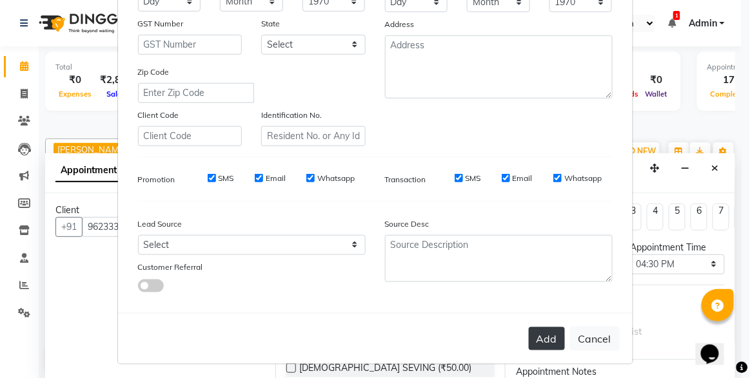
click at [557, 341] on button "Add" at bounding box center [547, 338] width 36 height 23
select select
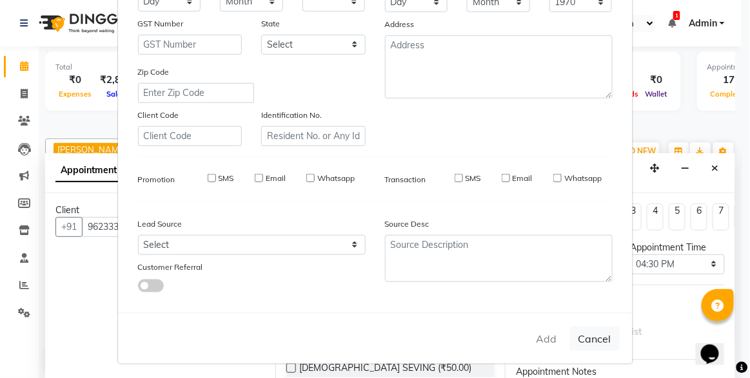
select select
checkbox input "false"
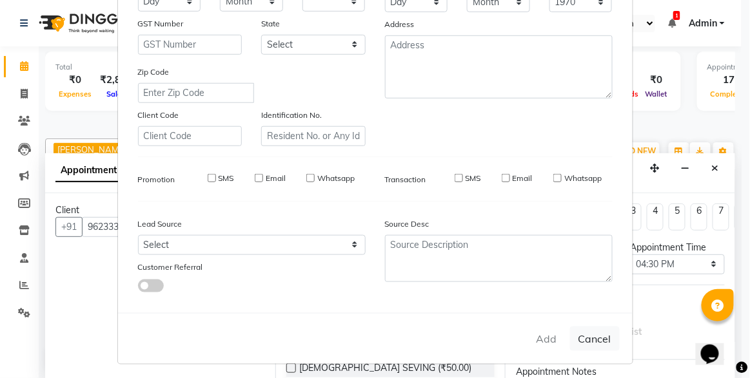
checkbox input "false"
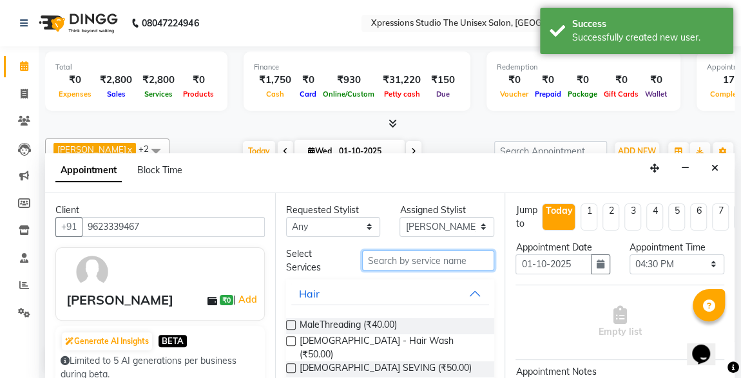
click at [380, 262] on input "text" at bounding box center [428, 261] width 133 height 20
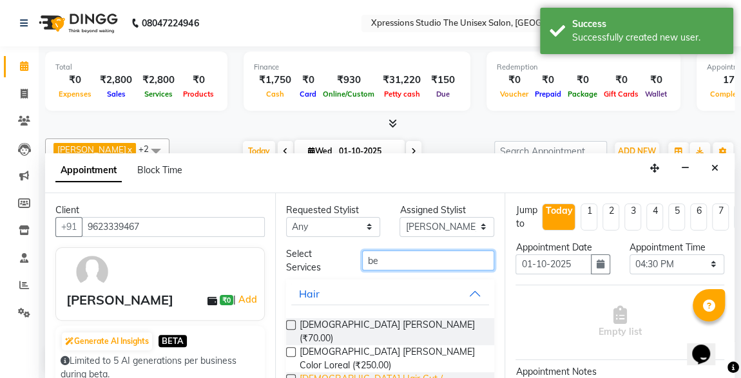
type input "be"
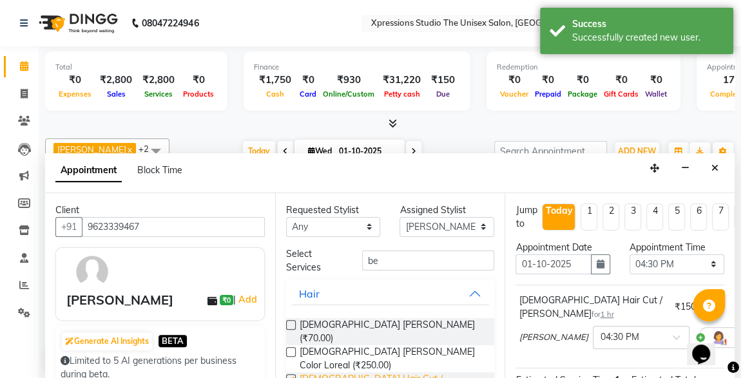
checkbox input "false"
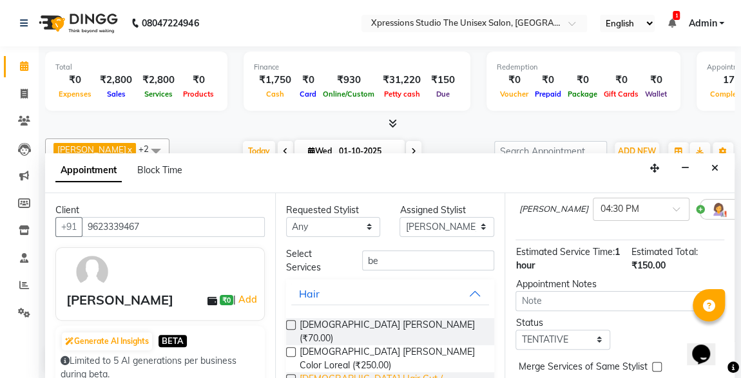
scroll to position [186, 0]
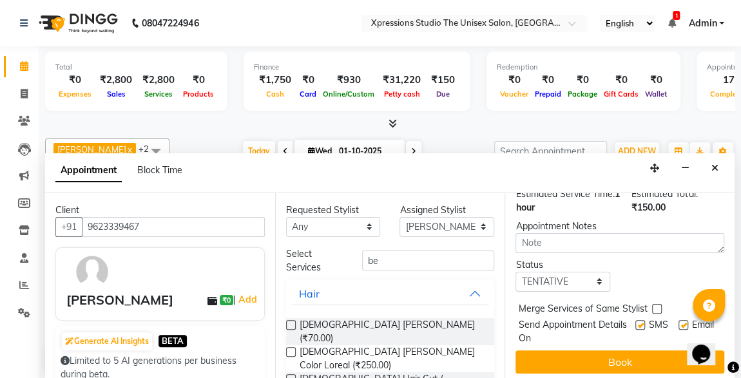
click at [636, 320] on label at bounding box center [641, 325] width 10 height 10
click at [636, 322] on input "checkbox" at bounding box center [640, 326] width 8 height 8
checkbox input "false"
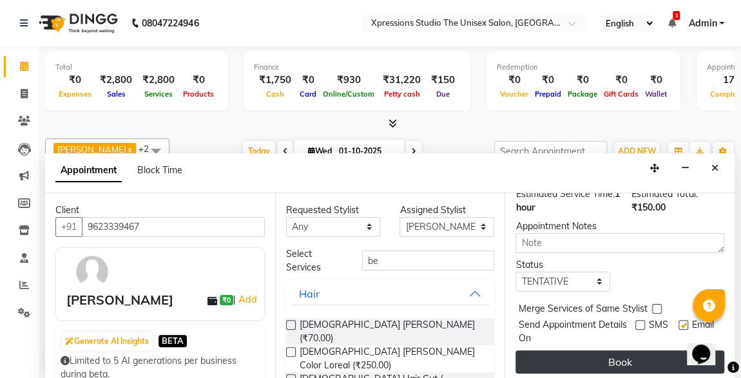
click at [646, 351] on button "Book" at bounding box center [620, 362] width 209 height 23
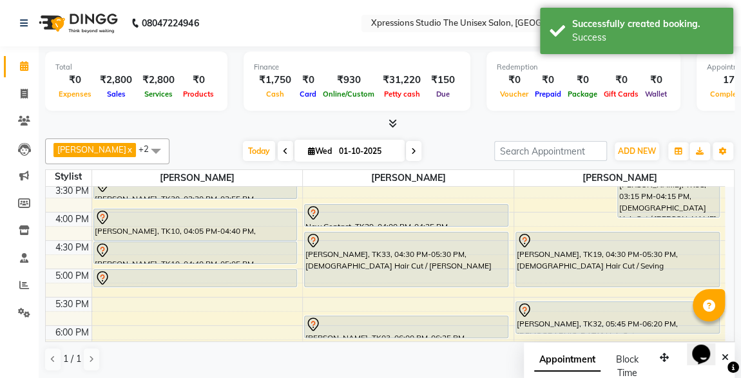
scroll to position [456, 0]
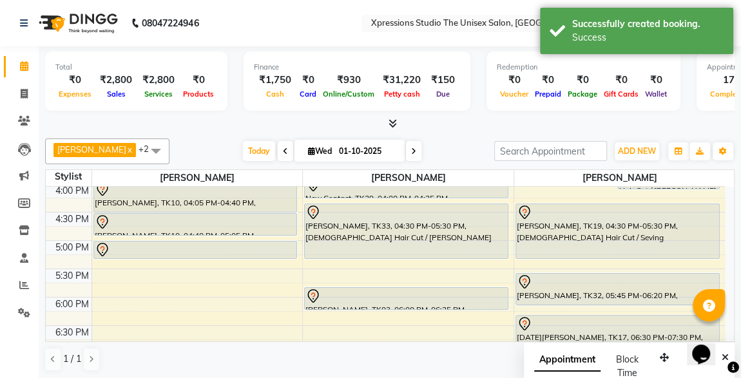
click at [477, 208] on div at bounding box center [407, 212] width 202 height 15
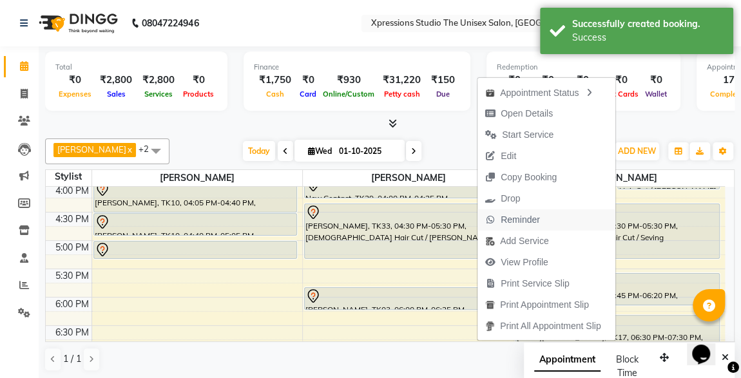
click at [505, 217] on span "Reminder" at bounding box center [520, 220] width 39 height 14
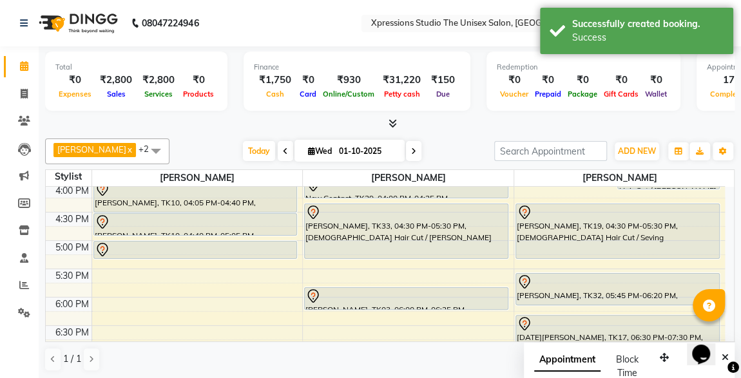
click at [505, 217] on div at bounding box center [407, 212] width 202 height 15
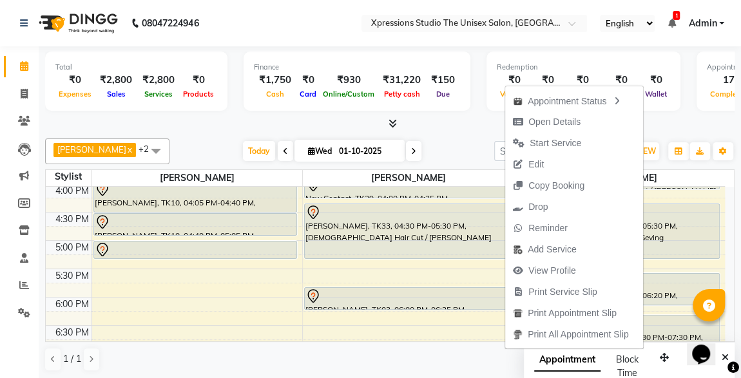
click at [442, 120] on div at bounding box center [390, 124] width 690 height 14
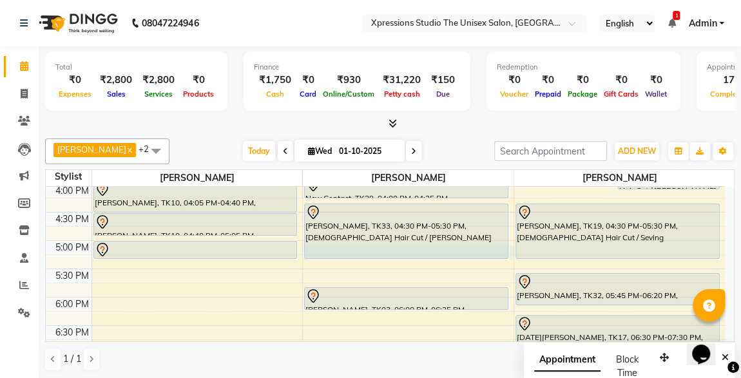
click at [509, 249] on div "8:00 AM 8:30 AM 9:00 AM 9:30 AM 10:00 AM 10:30 AM 11:00 AM 11:30 AM 12:00 PM 12…" at bounding box center [385, 156] width 679 height 850
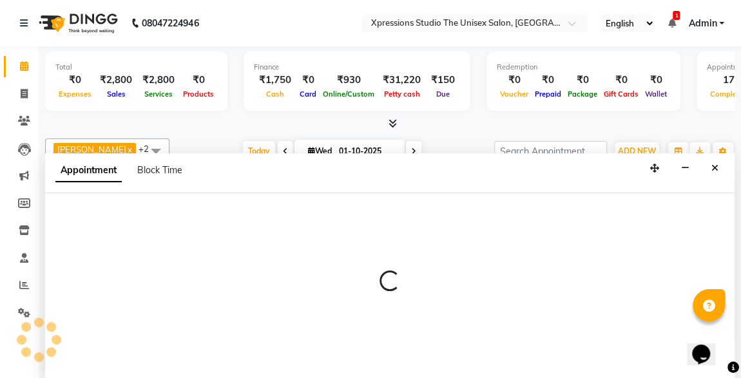
select select "57588"
select select "tentative"
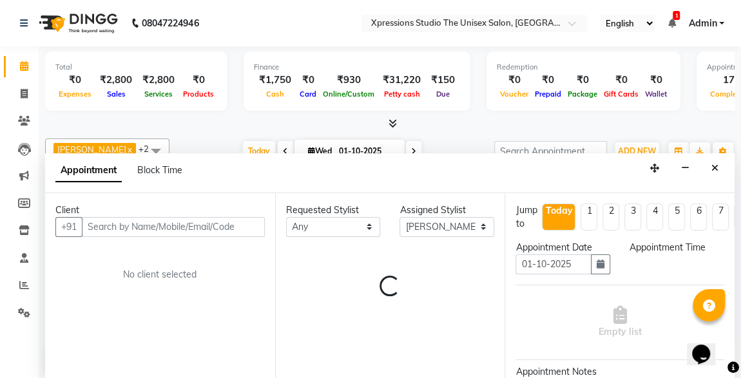
scroll to position [0, 0]
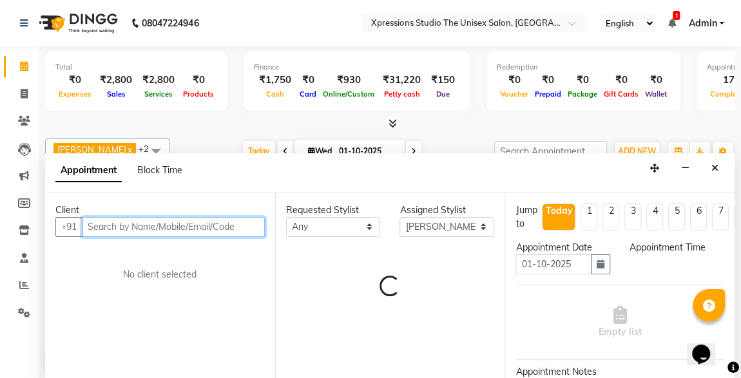
select select "1035"
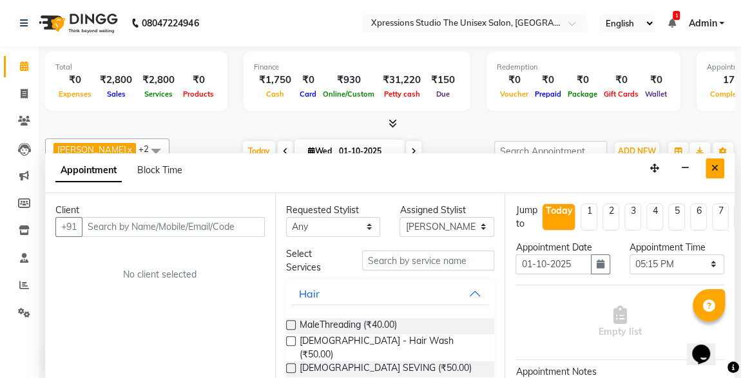
drag, startPoint x: 717, startPoint y: 177, endPoint x: 716, endPoint y: 166, distance: 11.7
click at [716, 166] on div "Appointment Block Time" at bounding box center [390, 173] width 690 height 40
click at [716, 166] on icon "Close" at bounding box center [715, 168] width 7 height 9
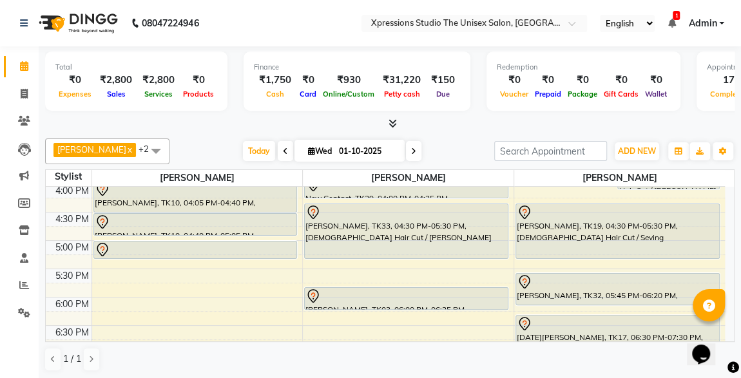
click at [673, 25] on icon at bounding box center [672, 23] width 8 height 9
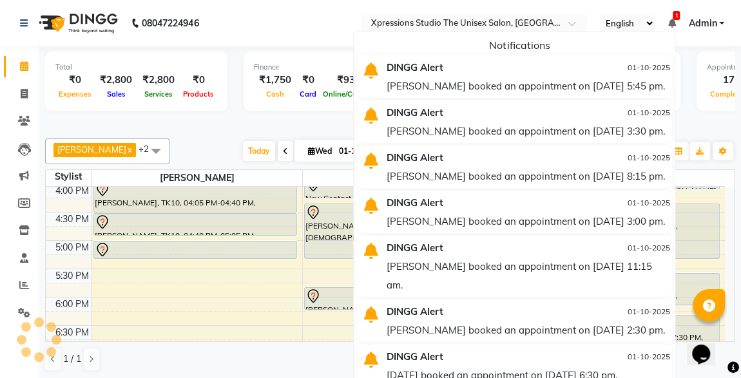
click at [523, 68] on div "DINGG Alert" at bounding box center [478, 67] width 202 height 19
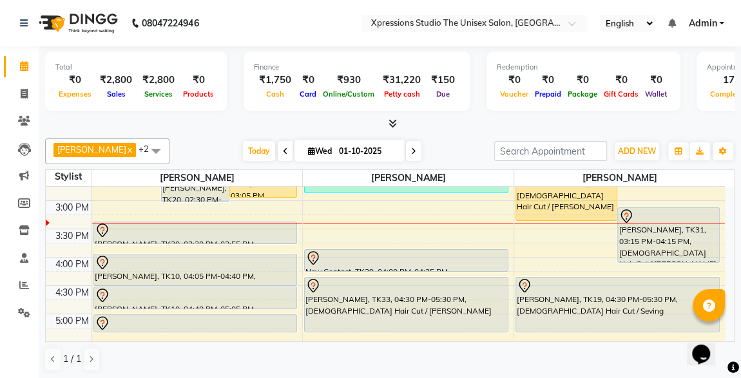
scroll to position [363, 0]
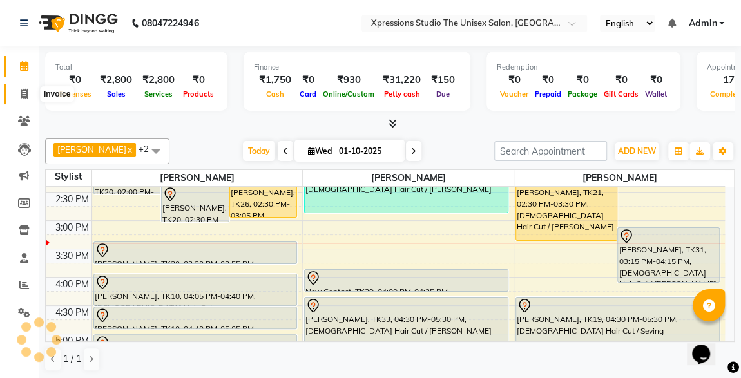
click at [24, 87] on span at bounding box center [24, 94] width 23 height 15
select select "service"
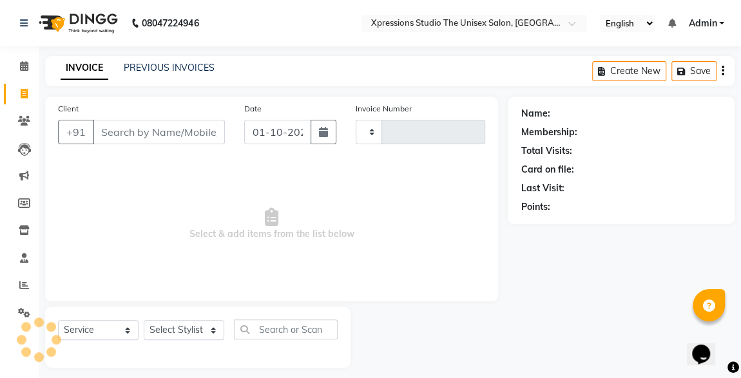
type input "5187"
select select "7003"
click at [108, 130] on input "Client" at bounding box center [159, 132] width 132 height 24
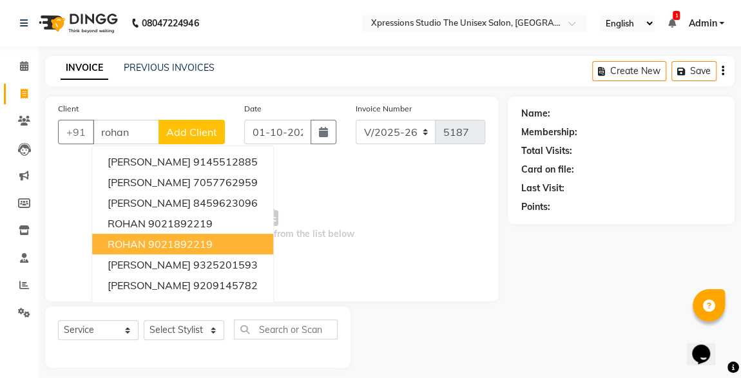
click at [144, 238] on span "ROHAN" at bounding box center [127, 244] width 38 height 13
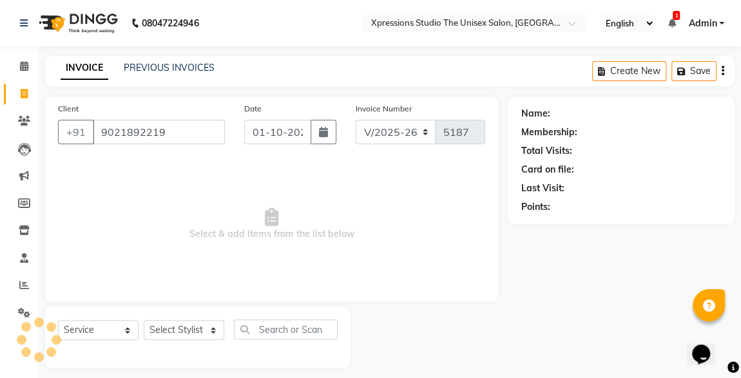
type input "9021892219"
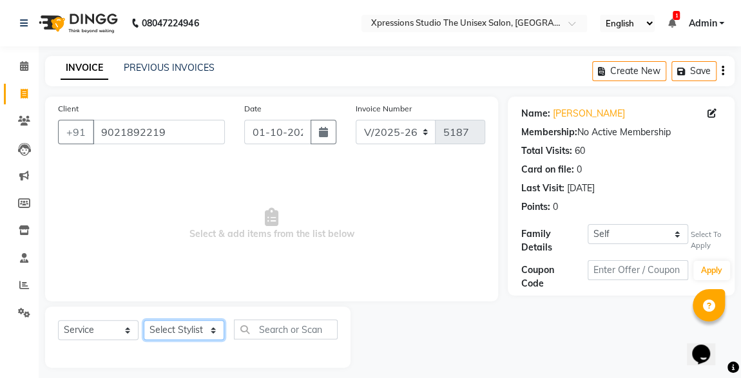
drag, startPoint x: 166, startPoint y: 325, endPoint x: 176, endPoint y: 279, distance: 46.9
click at [176, 279] on div "Client +91 9021892219 Date 01-10-2025 Invoice Number V/2025 V/2025-26 5187 Sele…" at bounding box center [271, 232] width 473 height 271
select select "57588"
click at [144, 320] on select "Select Stylist ADESH RAUT ROHAN BABHULKAR ROSHAN TANDULKAR" at bounding box center [184, 330] width 81 height 20
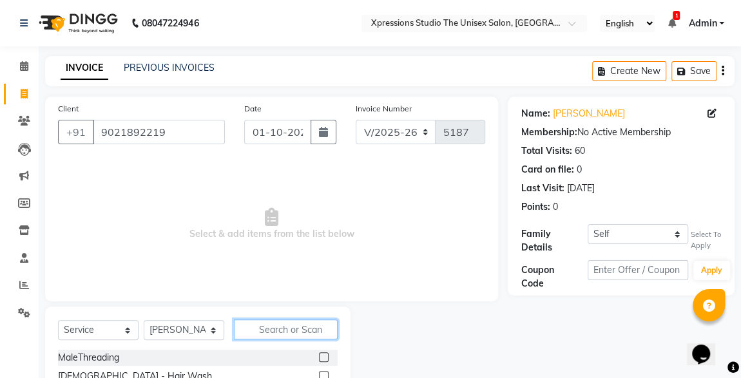
click at [268, 324] on input "text" at bounding box center [286, 330] width 104 height 20
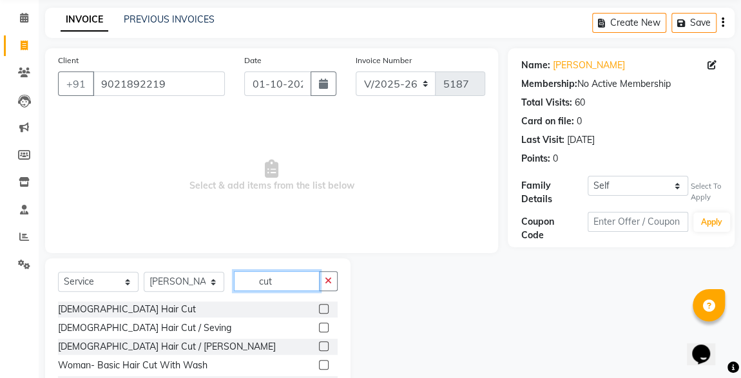
scroll to position [50, 0]
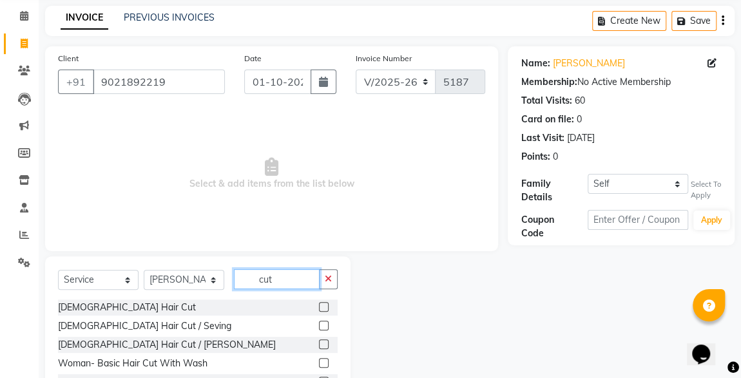
type input "cut"
click at [319, 306] on label at bounding box center [324, 307] width 10 height 10
click at [319, 306] on input "checkbox" at bounding box center [323, 308] width 8 height 8
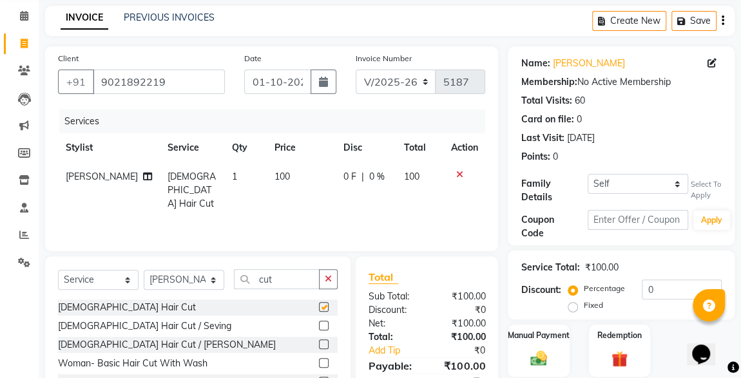
checkbox input "false"
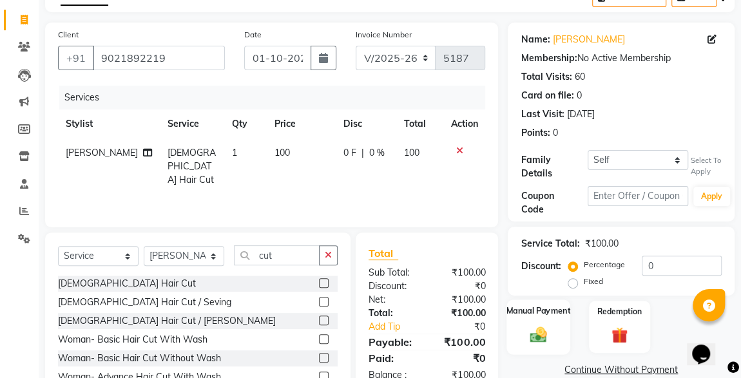
click at [552, 321] on div "Manual Payment" at bounding box center [539, 327] width 64 height 55
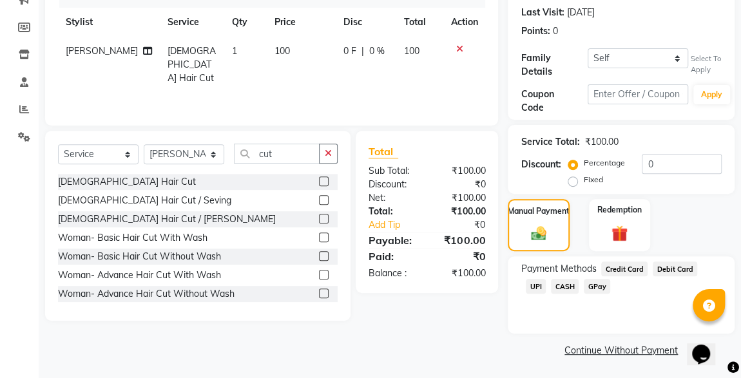
click at [551, 289] on span "CASH" at bounding box center [565, 286] width 28 height 15
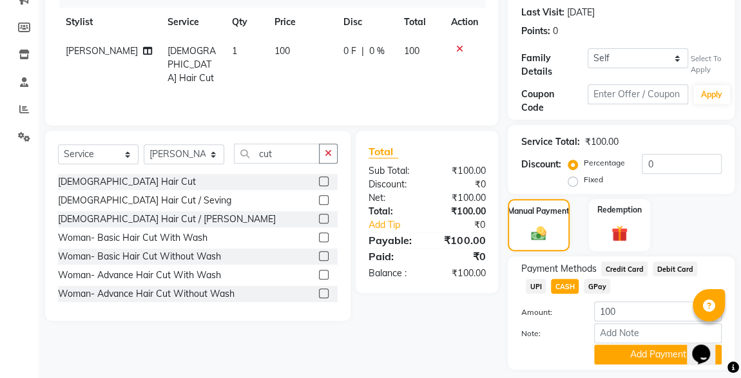
scroll to position [212, 0]
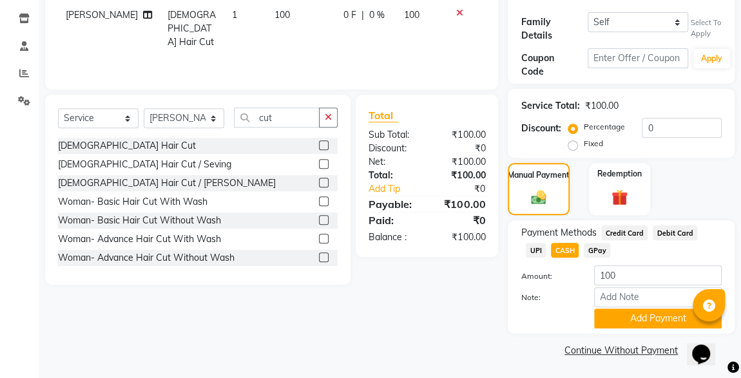
click at [546, 243] on span "UPI" at bounding box center [536, 250] width 20 height 15
click at [551, 255] on span "CASH" at bounding box center [565, 250] width 28 height 15
click at [629, 321] on button "Add Payment" at bounding box center [658, 319] width 128 height 20
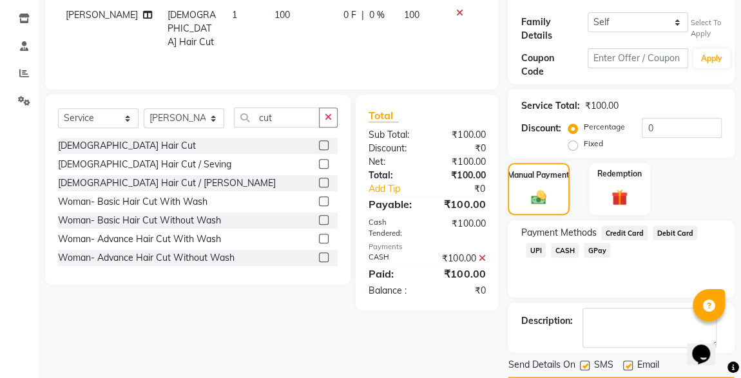
scroll to position [248, 0]
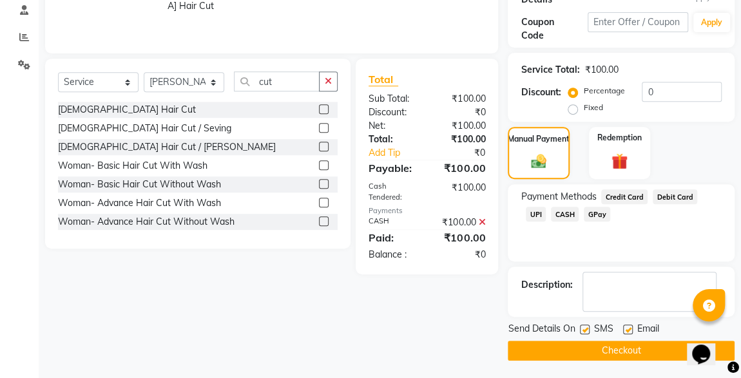
click at [585, 328] on label at bounding box center [585, 330] width 10 height 10
click at [585, 328] on input "checkbox" at bounding box center [584, 330] width 8 height 8
checkbox input "false"
click at [624, 353] on button "Checkout" at bounding box center [621, 351] width 227 height 20
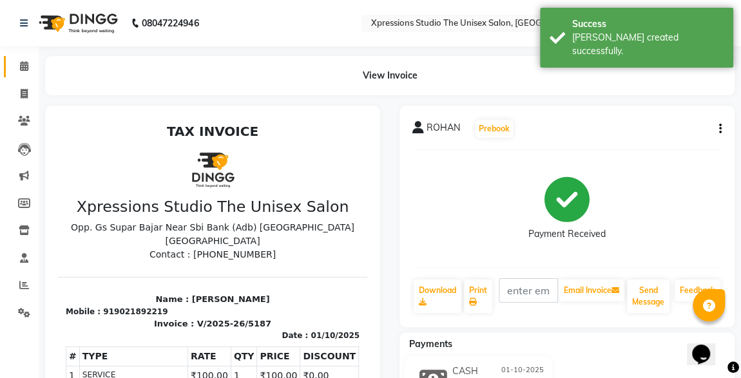
click at [29, 74] on link "Calendar" at bounding box center [19, 66] width 31 height 21
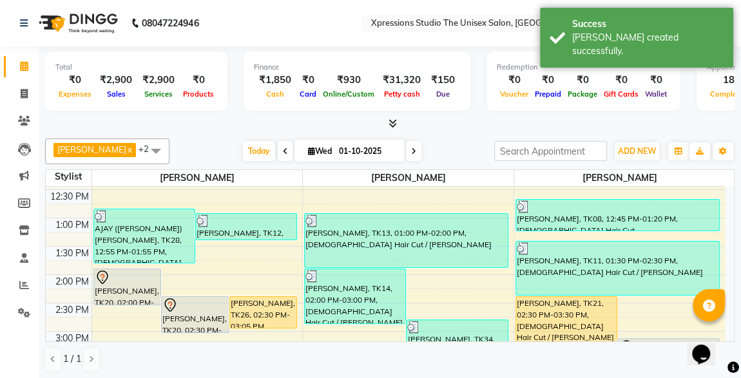
scroll to position [310, 0]
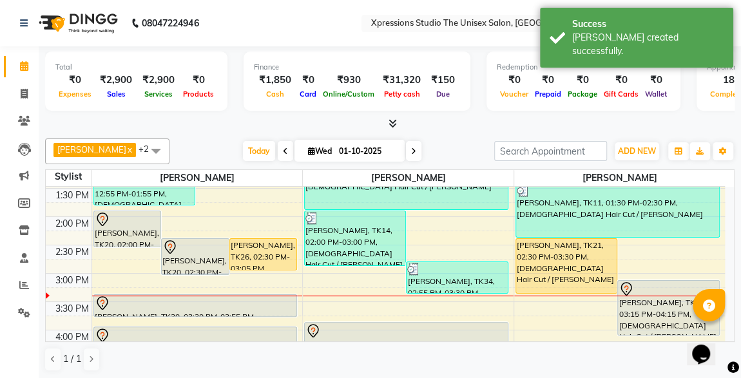
click at [554, 273] on div "[PERSON_NAME], TK21, 02:30 PM-03:30 PM, [DEMOGRAPHIC_DATA] Hair Cut / [PERSON_N…" at bounding box center [566, 266] width 101 height 54
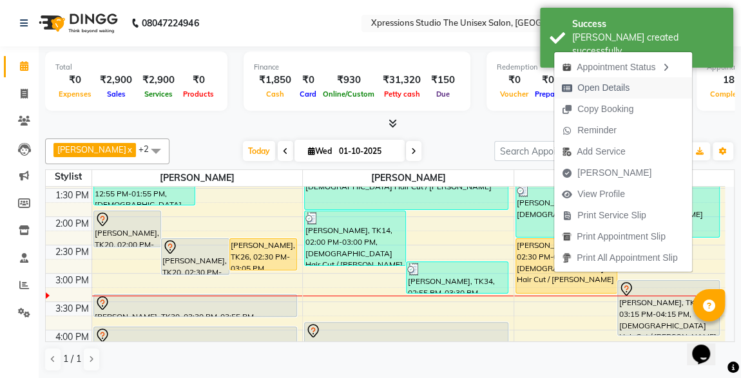
click at [614, 91] on span "Open Details" at bounding box center [604, 88] width 52 height 14
select select "1"
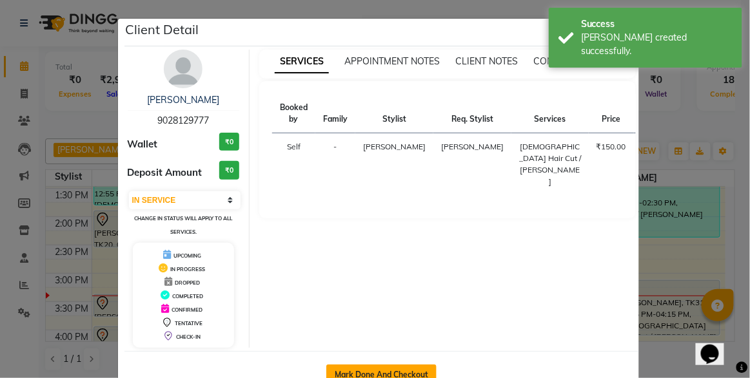
click at [391, 375] on button "Mark Done And Checkout" at bounding box center [381, 375] width 110 height 21
select select "service"
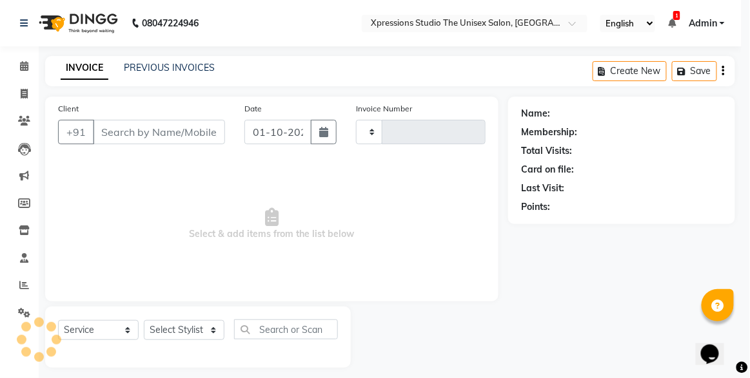
type input "5188"
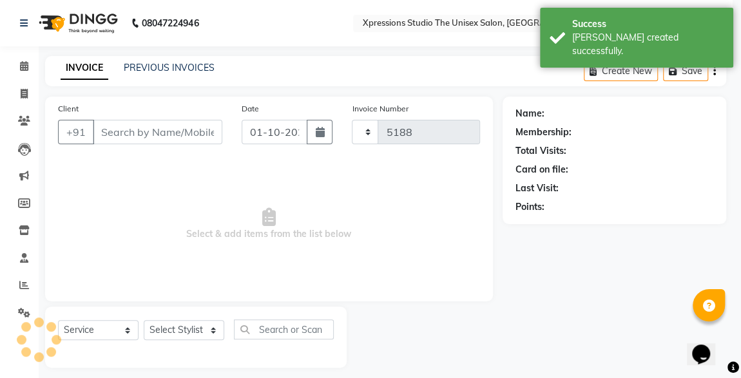
select select "7003"
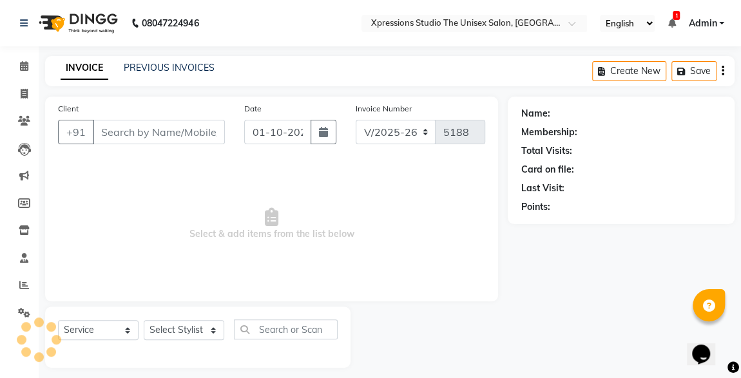
type input "9028129777"
select select "57589"
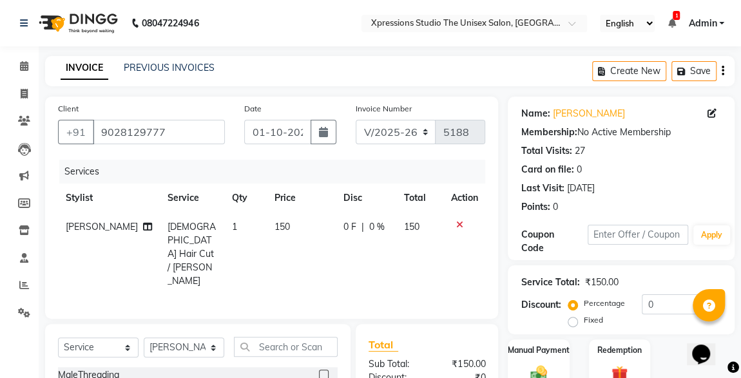
scroll to position [137, 0]
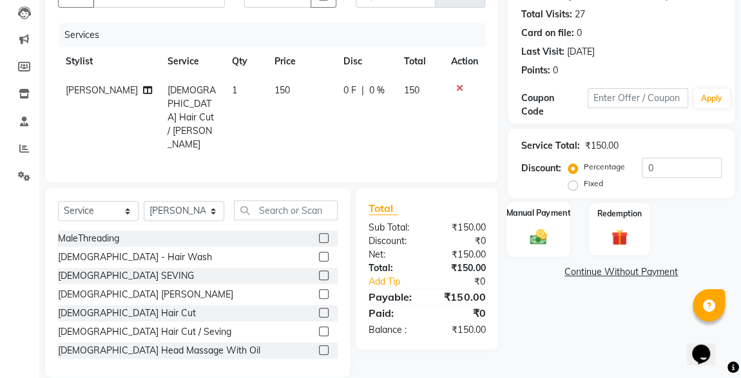
click at [554, 218] on label "Manual Payment" at bounding box center [539, 213] width 64 height 12
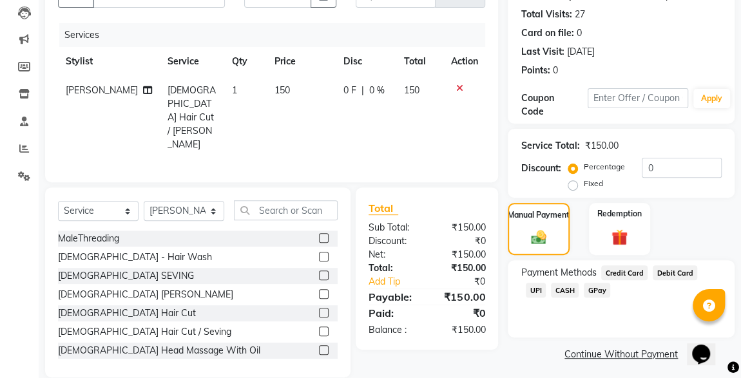
click at [551, 284] on span "CASH" at bounding box center [565, 290] width 28 height 15
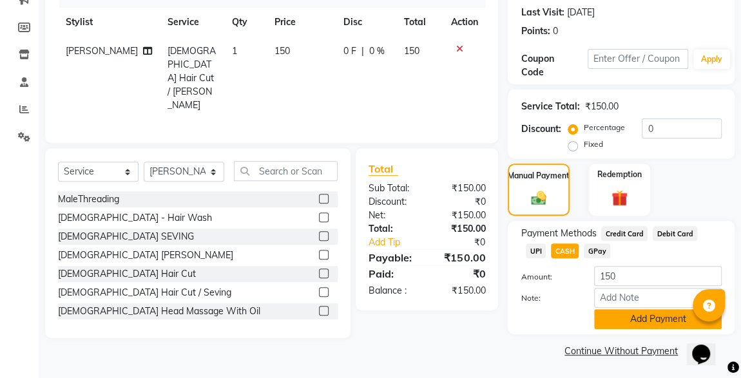
click at [632, 322] on button "Add Payment" at bounding box center [658, 319] width 128 height 20
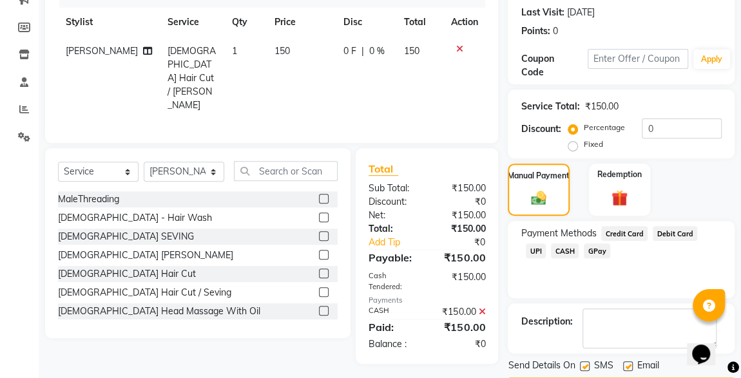
scroll to position [213, 0]
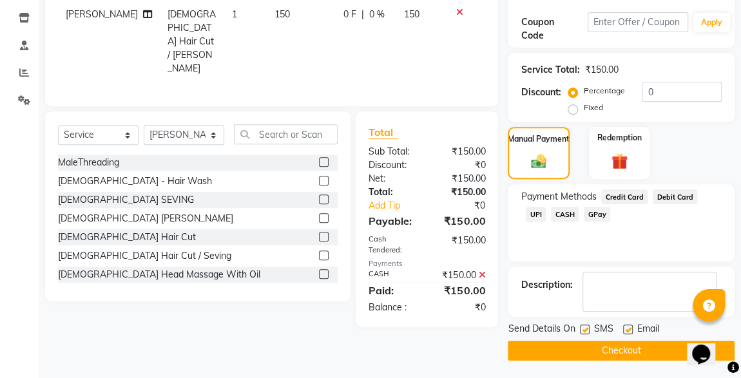
click at [586, 326] on label at bounding box center [585, 330] width 10 height 10
click at [586, 326] on input "checkbox" at bounding box center [584, 330] width 8 height 8
checkbox input "false"
click at [621, 349] on button "Checkout" at bounding box center [621, 351] width 227 height 20
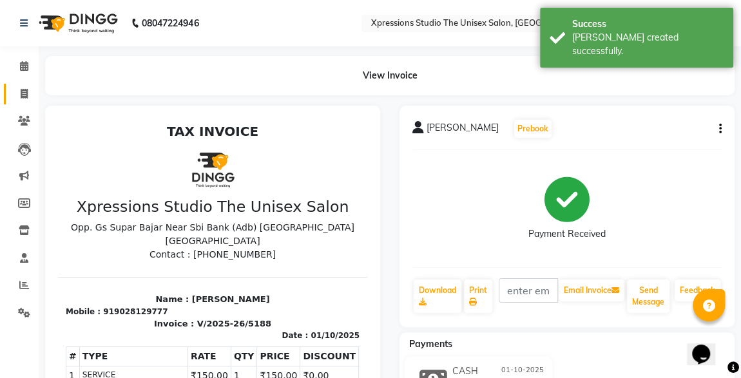
click at [30, 86] on link "Invoice" at bounding box center [19, 94] width 31 height 21
select select "service"
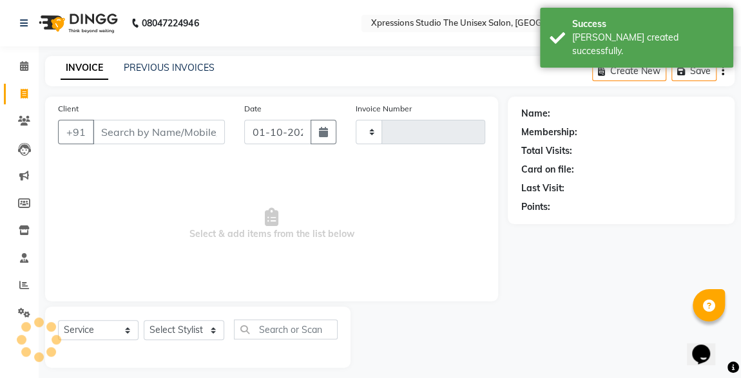
type input "5189"
select select "7003"
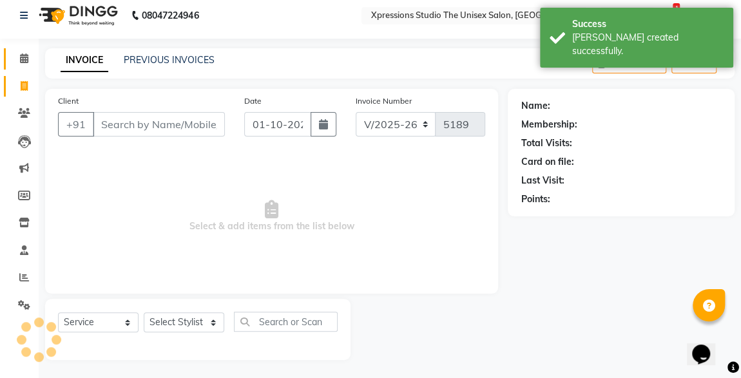
click at [15, 60] on span at bounding box center [24, 59] width 23 height 15
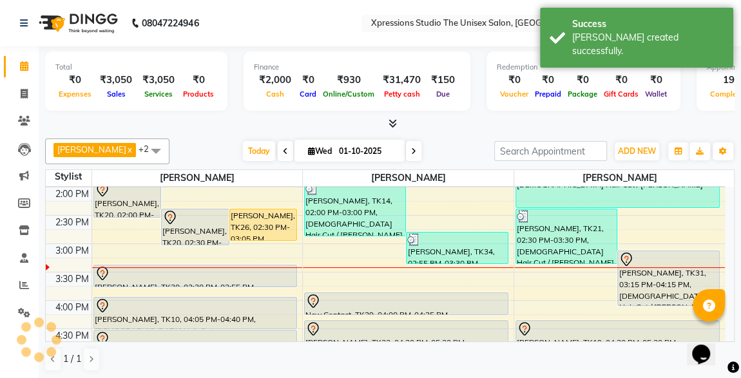
scroll to position [315, 0]
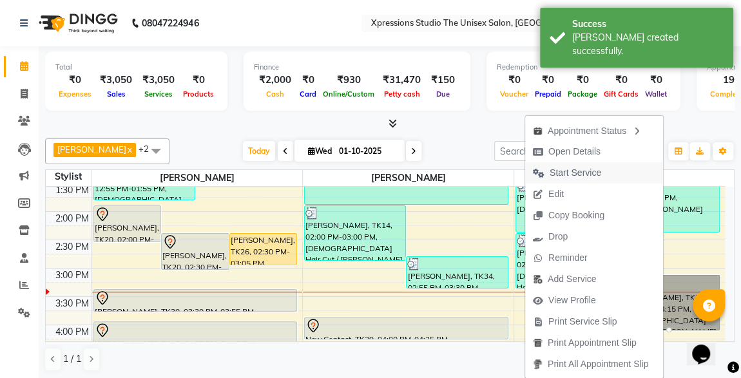
click at [578, 173] on span "Start Service" at bounding box center [576, 173] width 52 height 14
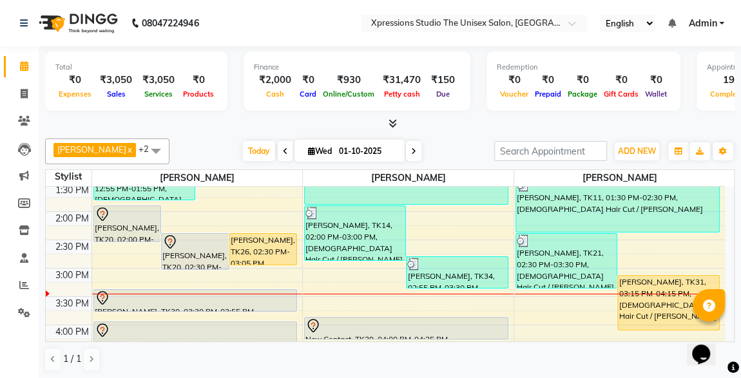
click at [137, 227] on div "[PERSON_NAME], TK20, 02:00 PM-02:40 PM, Baby Girl Hair Cut" at bounding box center [127, 223] width 67 height 35
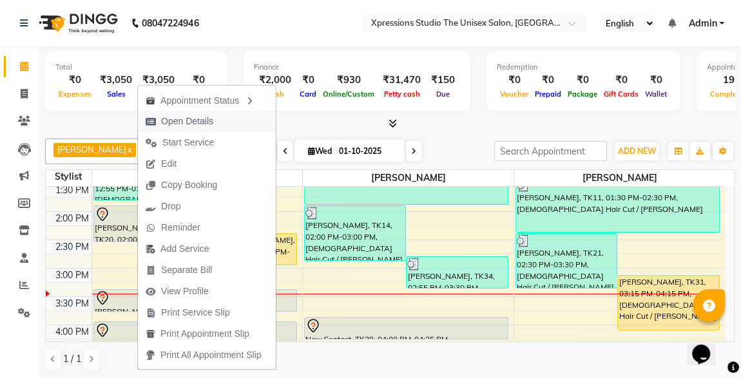
click at [180, 117] on span "Open Details" at bounding box center [187, 122] width 52 height 14
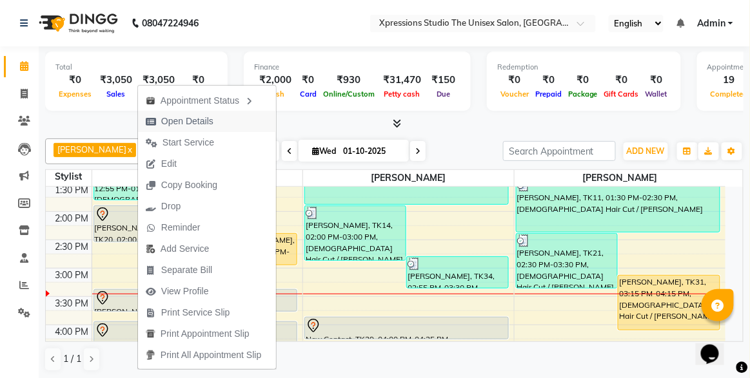
select select "7"
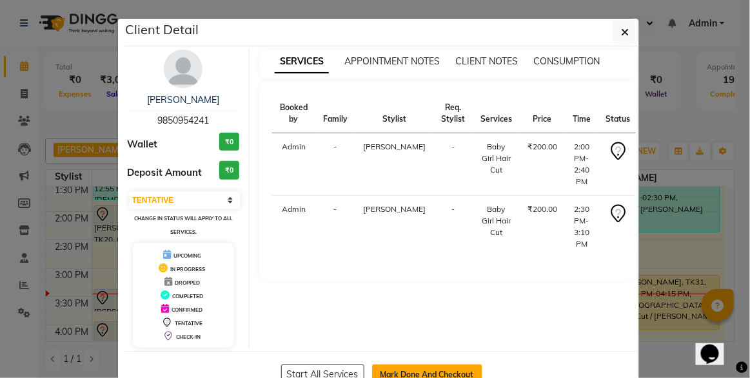
click at [391, 372] on button "Mark Done And Checkout" at bounding box center [427, 375] width 110 height 21
select select "service"
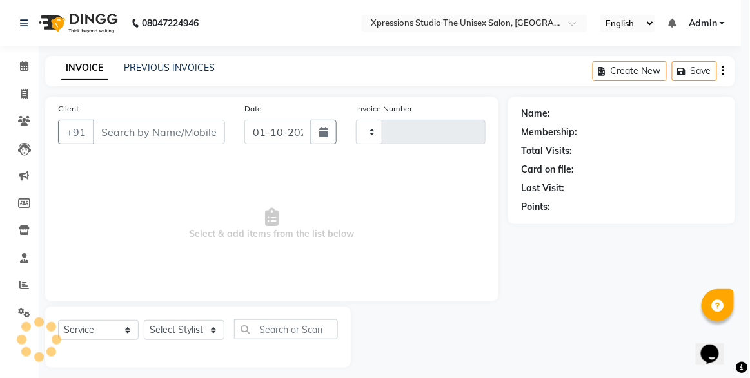
type input "5189"
select select "7003"
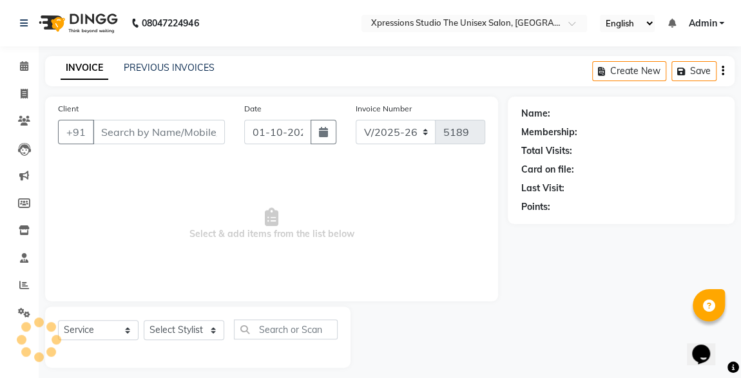
type input "9850954241"
select select "57587"
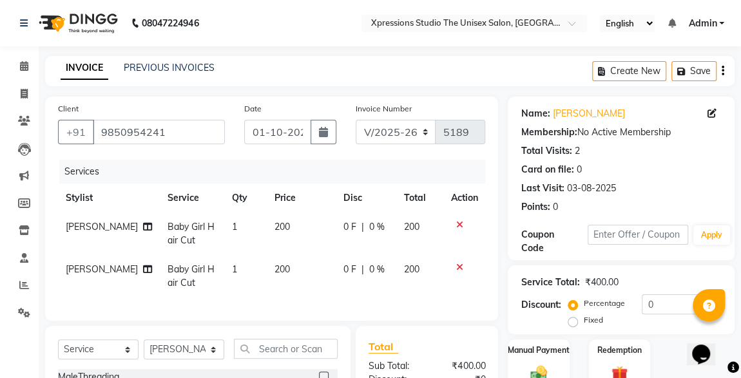
click at [583, 320] on label "Fixed" at bounding box center [592, 321] width 19 height 12
click at [573, 320] on input "Fixed" at bounding box center [575, 320] width 9 height 9
radio input "true"
click at [670, 297] on input "0" at bounding box center [682, 305] width 80 height 20
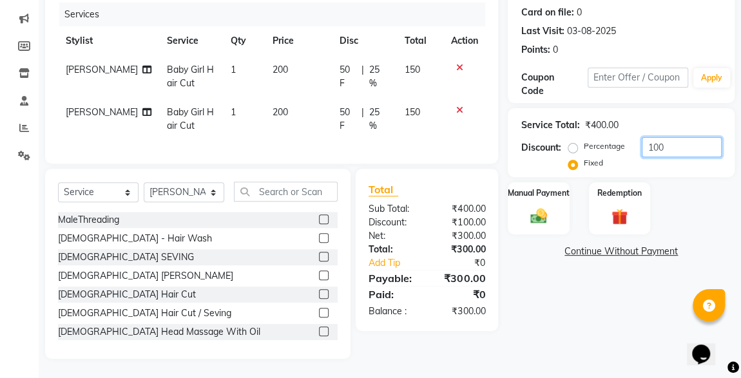
type input "100"
click at [552, 215] on div "Manual Payment" at bounding box center [539, 208] width 64 height 55
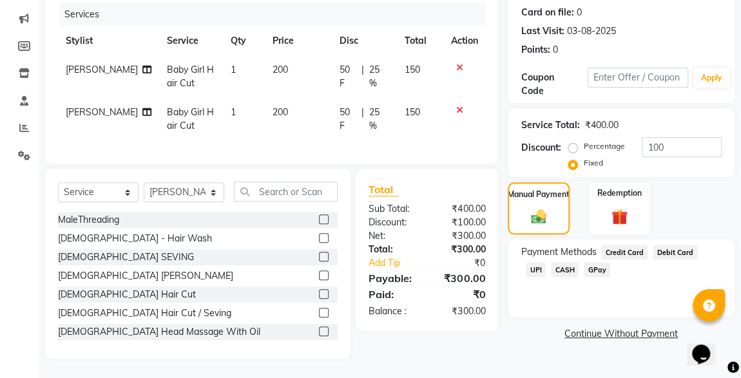
click at [546, 262] on span "UPI" at bounding box center [536, 269] width 20 height 15
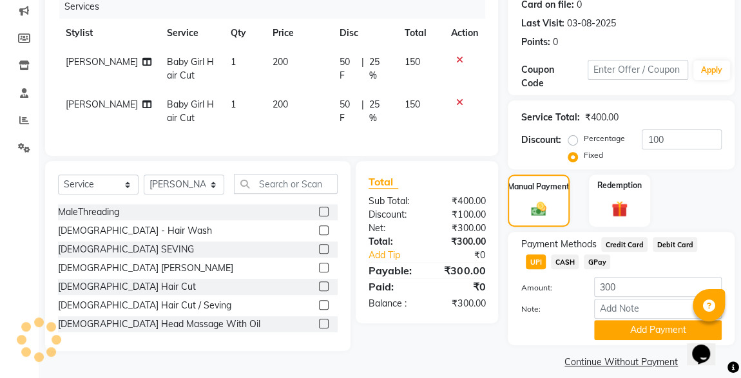
click at [551, 260] on span "CASH" at bounding box center [565, 262] width 28 height 15
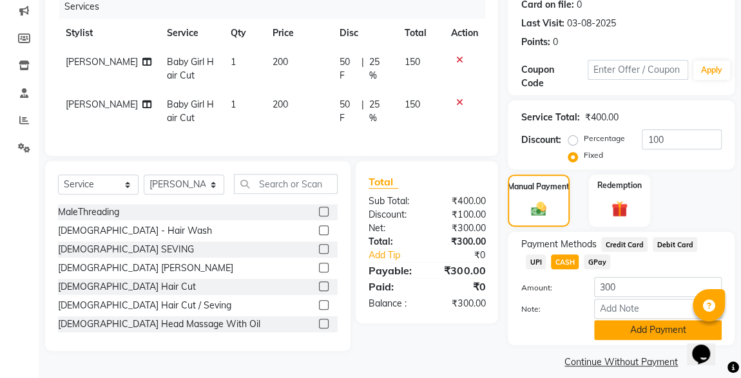
click at [637, 331] on button "Add Payment" at bounding box center [658, 330] width 128 height 20
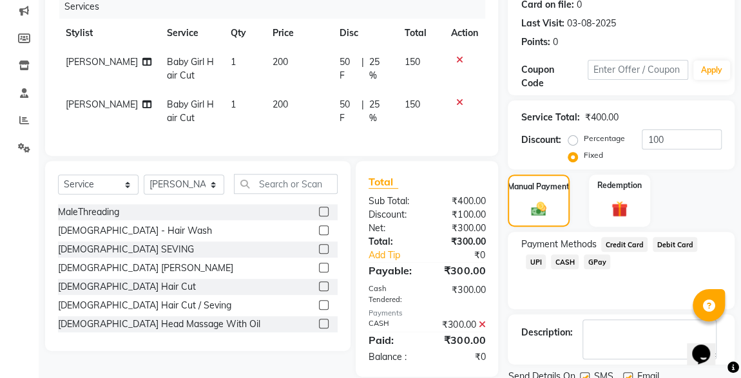
scroll to position [213, 0]
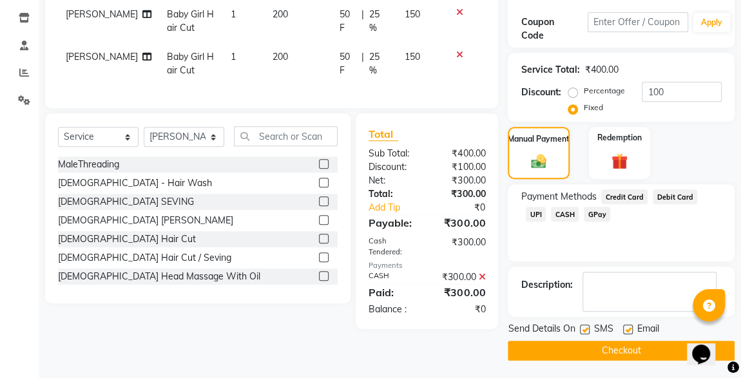
click at [585, 328] on label at bounding box center [585, 330] width 10 height 10
click at [585, 328] on input "checkbox" at bounding box center [584, 330] width 8 height 8
checkbox input "false"
click at [619, 353] on button "Checkout" at bounding box center [621, 351] width 227 height 20
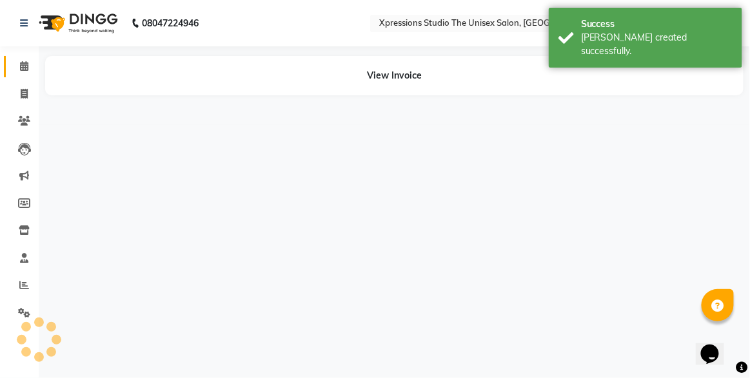
click at [21, 64] on icon at bounding box center [24, 66] width 8 height 10
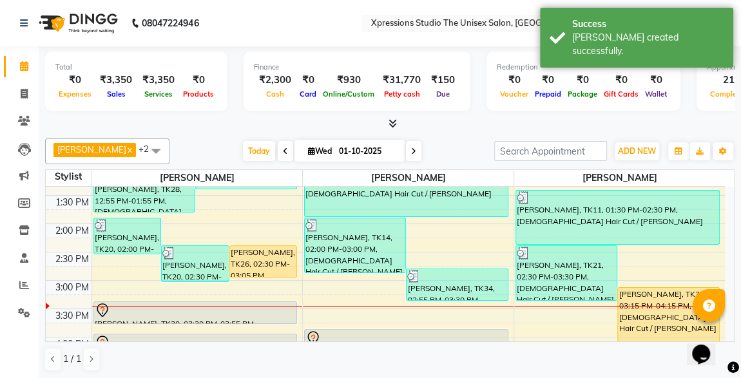
scroll to position [298, 0]
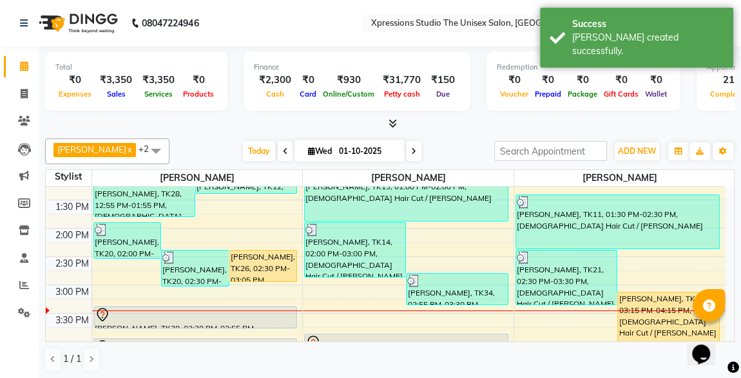
click at [278, 279] on div at bounding box center [263, 281] width 67 height 5
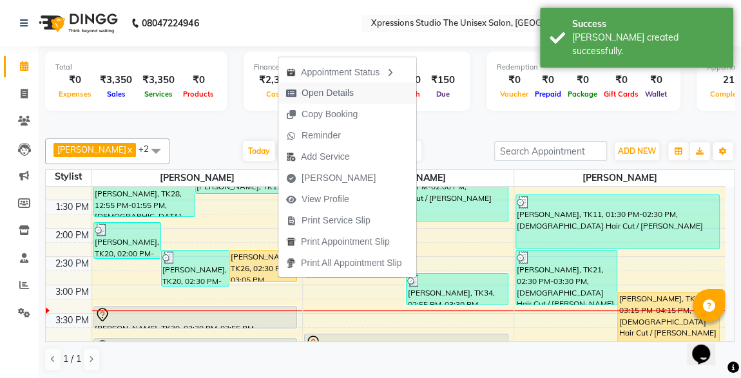
click at [330, 89] on span "Open Details" at bounding box center [328, 93] width 52 height 14
select select "1"
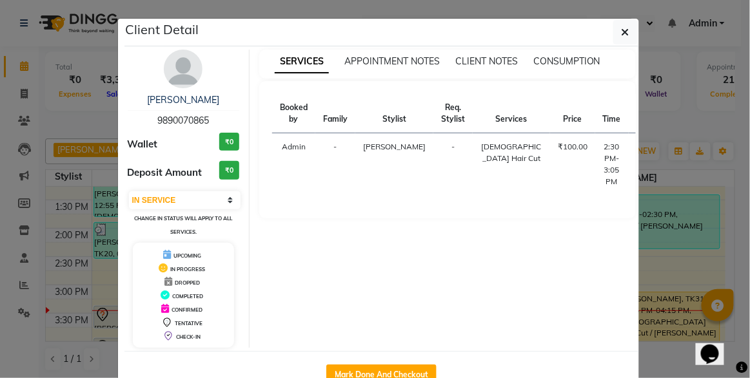
click at [647, 121] on ngb-modal-window "Client Detail DIPAK KAWALE 9890070865 Wallet ₹0 Deposit Amount ₹0 Select IN SER…" at bounding box center [375, 189] width 750 height 378
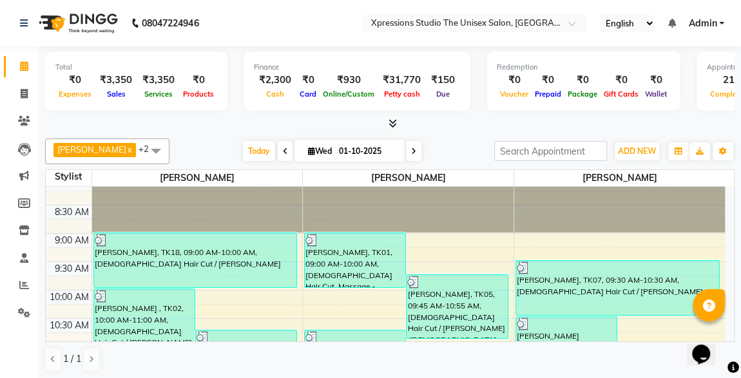
scroll to position [0, 0]
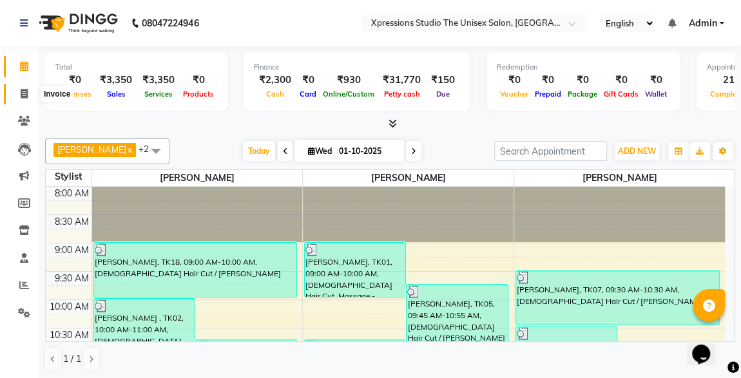
click at [21, 94] on icon at bounding box center [24, 94] width 7 height 10
select select "7003"
select select "service"
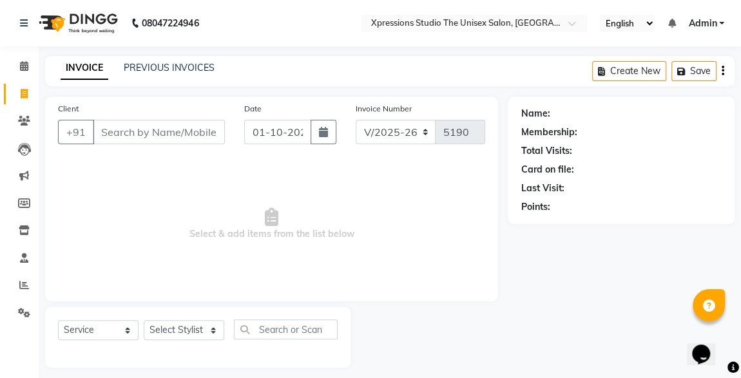
click at [124, 132] on input "Client" at bounding box center [159, 132] width 132 height 24
click at [124, 138] on input "+91 97632 36557" at bounding box center [126, 132] width 66 height 24
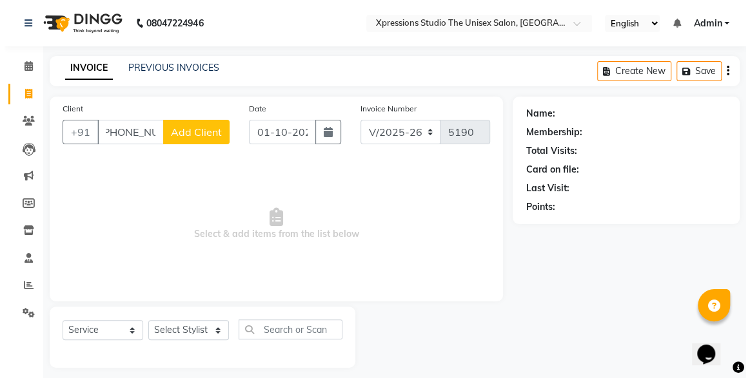
scroll to position [0, 0]
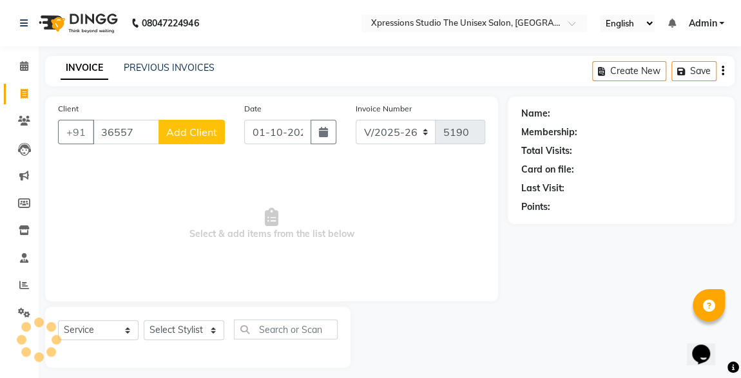
type input "36557"
click at [208, 133] on span "Add Client" at bounding box center [191, 132] width 51 height 13
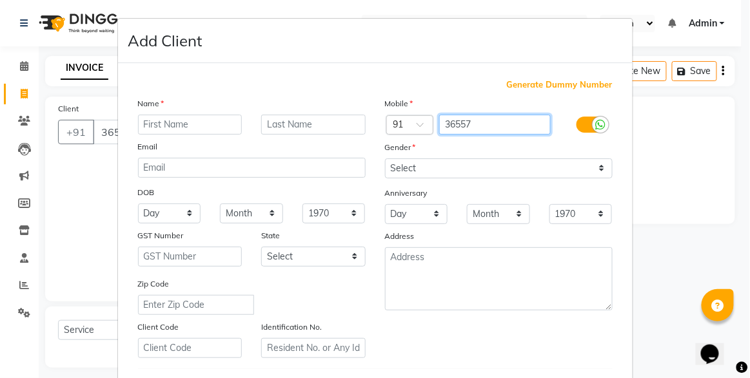
click at [489, 122] on input "36557" at bounding box center [495, 125] width 112 height 20
paste input "+91 97632"
click at [458, 126] on input "+91 97632 36557" at bounding box center [495, 125] width 112 height 20
click at [474, 122] on input "97632 36557" at bounding box center [495, 125] width 112 height 20
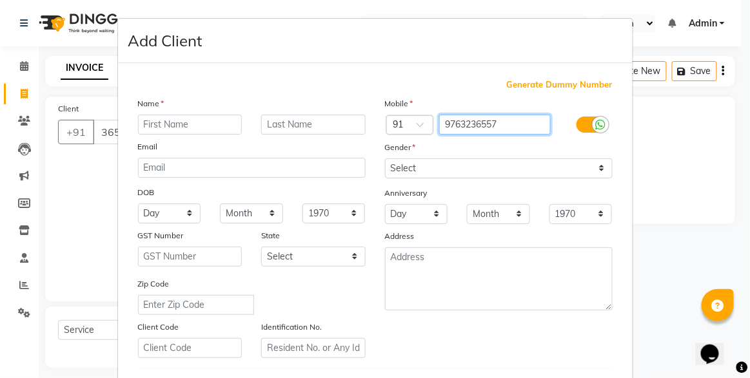
type input "9763236557"
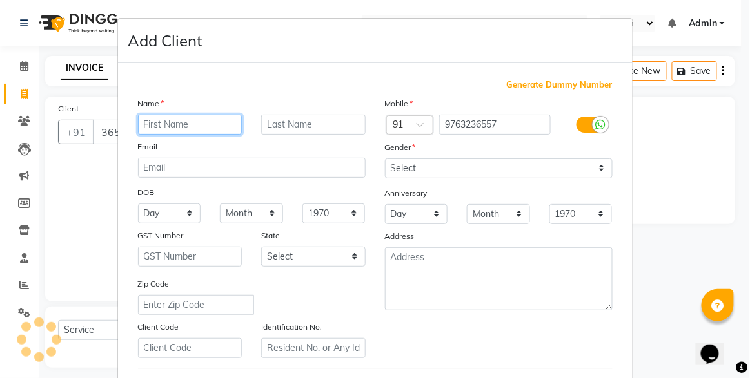
click at [174, 130] on input "text" at bounding box center [190, 125] width 104 height 20
type input "amol borale"
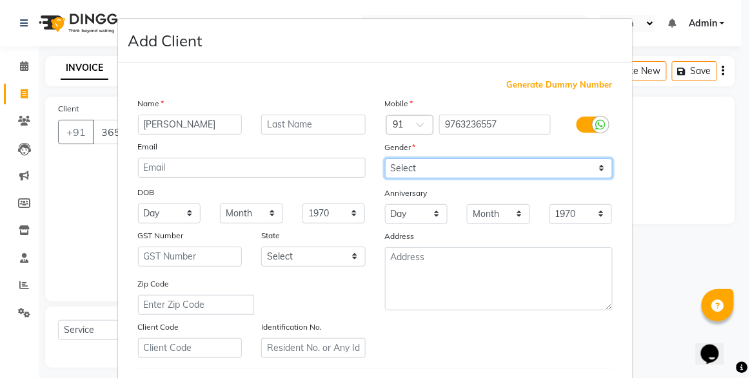
click at [531, 168] on select "Select Male Female Other Prefer Not To Say" at bounding box center [499, 169] width 228 height 20
click at [385, 159] on select "Select Male Female Other Prefer Not To Say" at bounding box center [499, 169] width 228 height 20
drag, startPoint x: 453, startPoint y: 162, endPoint x: 385, endPoint y: 206, distance: 79.7
click at [385, 206] on div "Mobile Country Code × 91 9763236557 Gender Select Male Female Other Prefer Not …" at bounding box center [498, 228] width 247 height 262
select select "male"
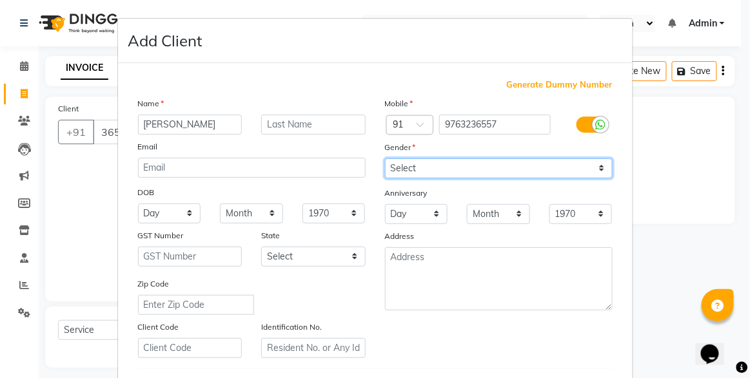
click at [385, 159] on select "Select Male Female Other Prefer Not To Say" at bounding box center [499, 169] width 228 height 20
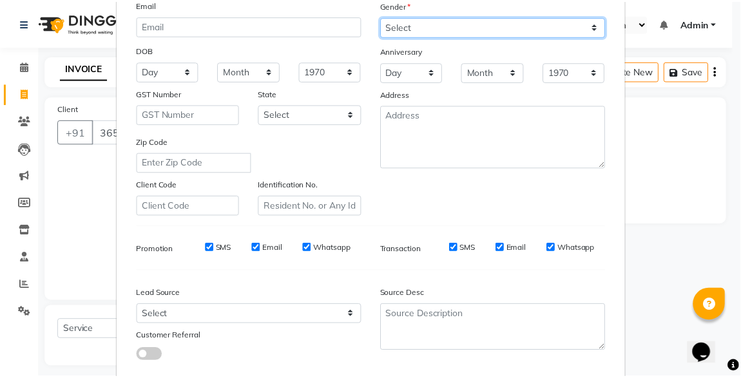
scroll to position [212, 0]
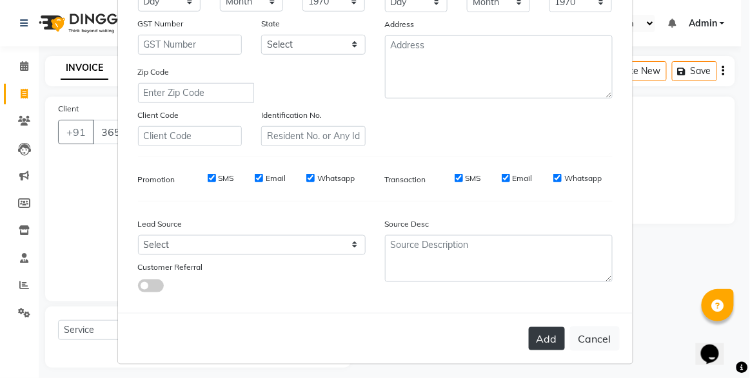
click at [536, 327] on button "Add" at bounding box center [547, 338] width 36 height 23
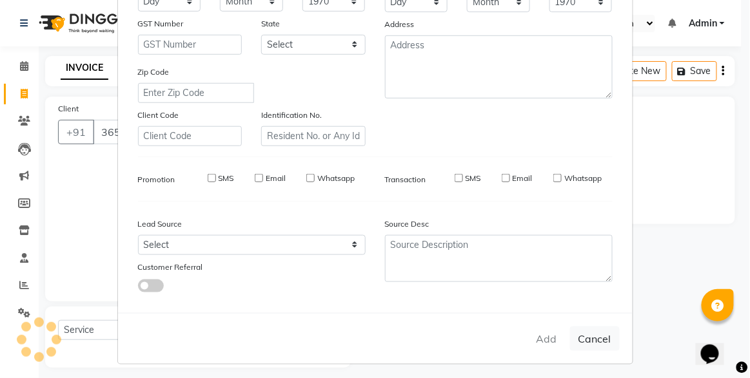
type input "9763236557"
select select
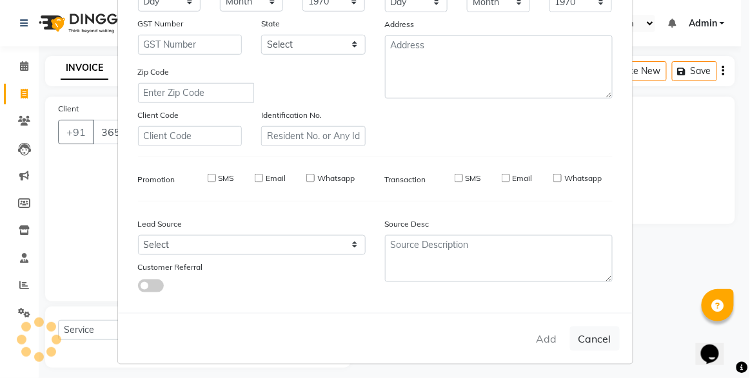
select select
checkbox input "false"
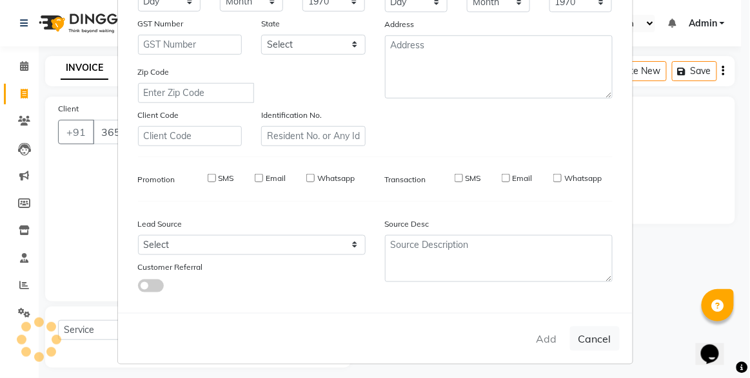
checkbox input "false"
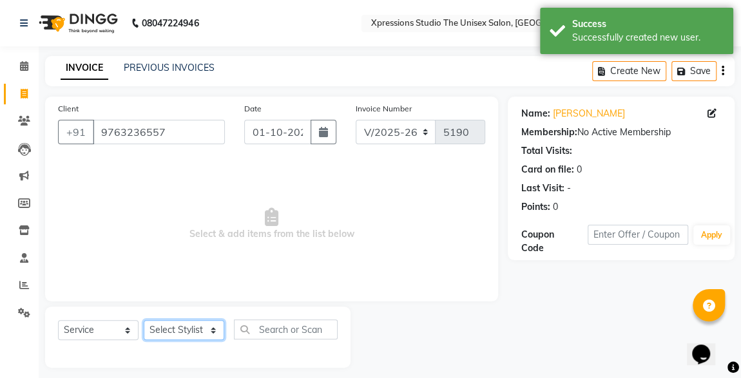
click at [179, 324] on select "Select Stylist ADESH RAUT ROHAN BABHULKAR ROSHAN TANDULKAR" at bounding box center [184, 330] width 81 height 20
select select "57587"
click at [144, 320] on select "Select Stylist ADESH RAUT ROHAN BABHULKAR ROSHAN TANDULKAR" at bounding box center [184, 330] width 81 height 20
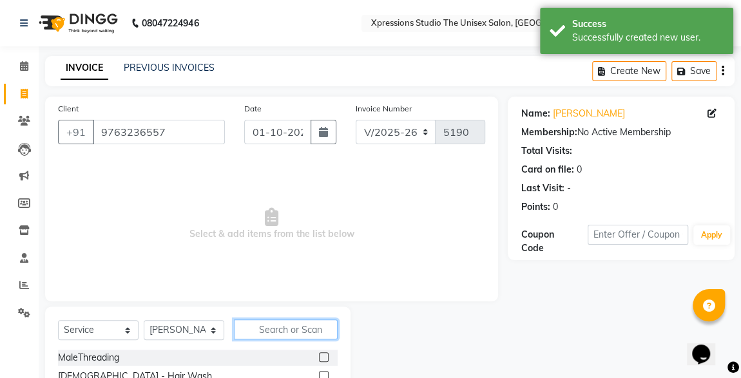
click at [288, 331] on input "text" at bounding box center [286, 330] width 104 height 20
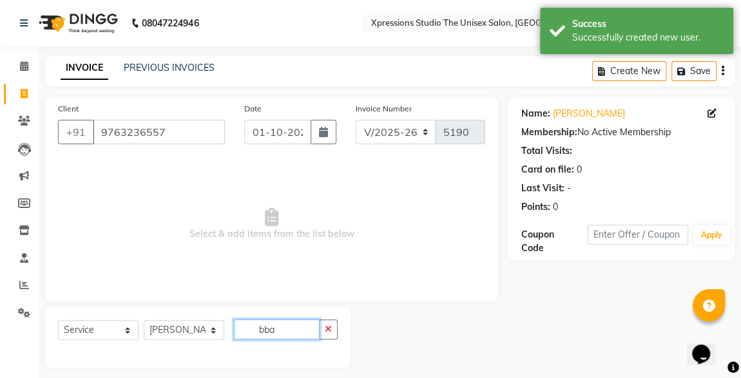
scroll to position [5, 0]
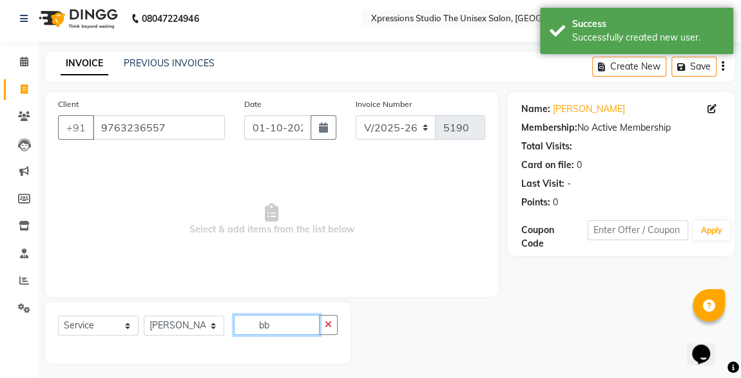
type input "b"
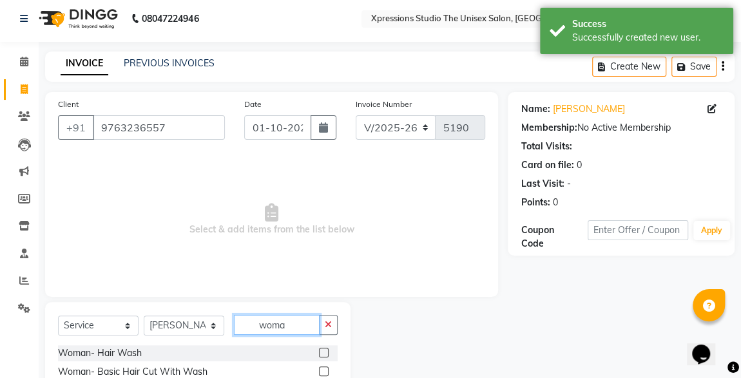
scroll to position [115, 0]
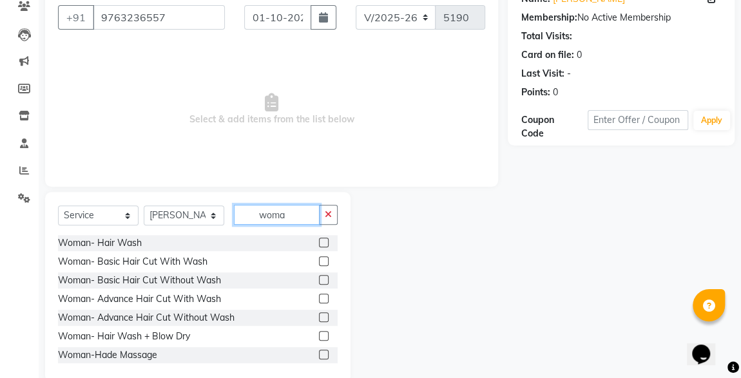
type input "woma"
click at [319, 317] on label at bounding box center [324, 318] width 10 height 10
click at [319, 317] on input "checkbox" at bounding box center [323, 318] width 8 height 8
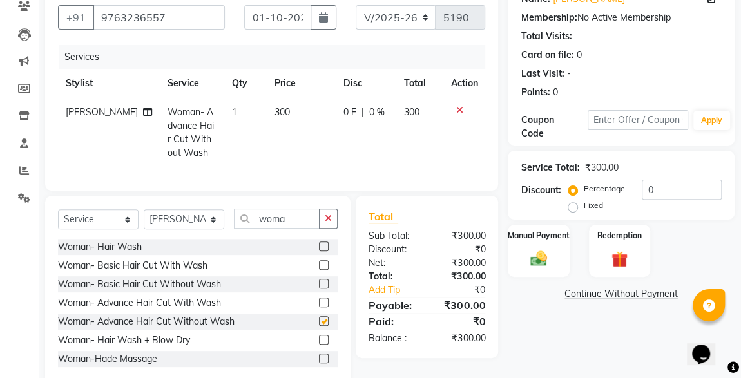
checkbox input "false"
click at [521, 254] on div "Manual Payment" at bounding box center [539, 251] width 64 height 55
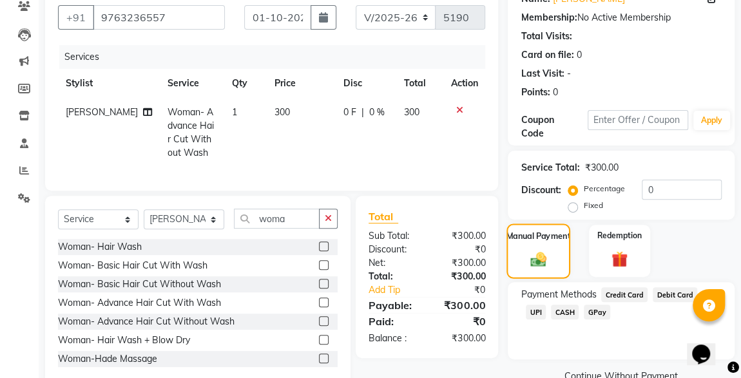
scroll to position [150, 0]
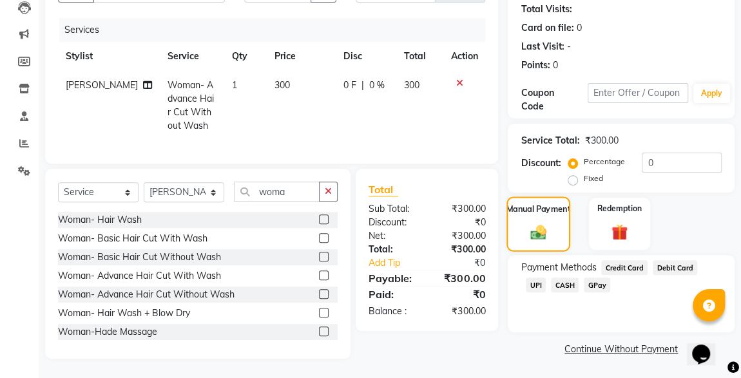
click at [546, 278] on span "UPI" at bounding box center [536, 285] width 20 height 15
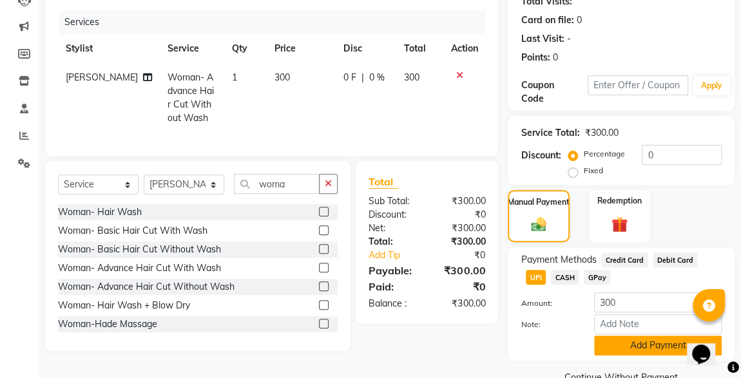
click at [656, 352] on button "Add Payment" at bounding box center [658, 346] width 128 height 20
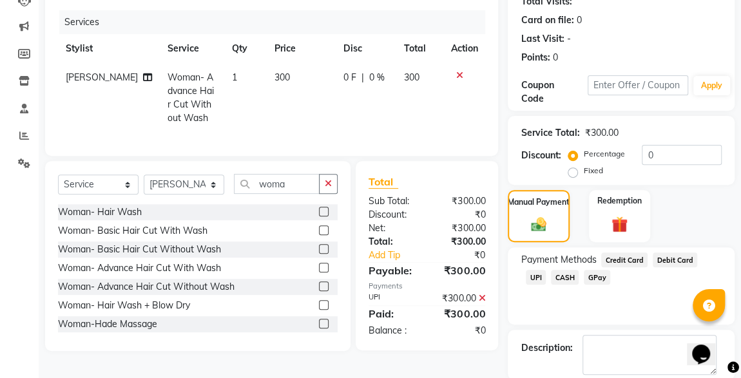
scroll to position [213, 0]
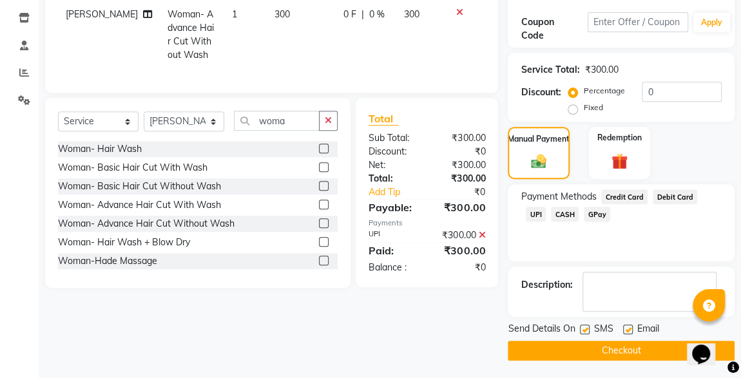
click at [589, 327] on label at bounding box center [585, 330] width 10 height 10
click at [589, 327] on input "checkbox" at bounding box center [584, 330] width 8 height 8
checkbox input "false"
click at [658, 357] on button "Checkout" at bounding box center [621, 351] width 227 height 20
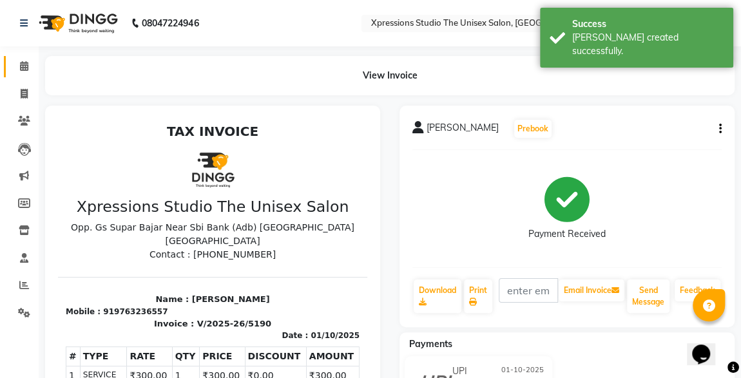
click at [25, 64] on icon at bounding box center [24, 66] width 8 height 10
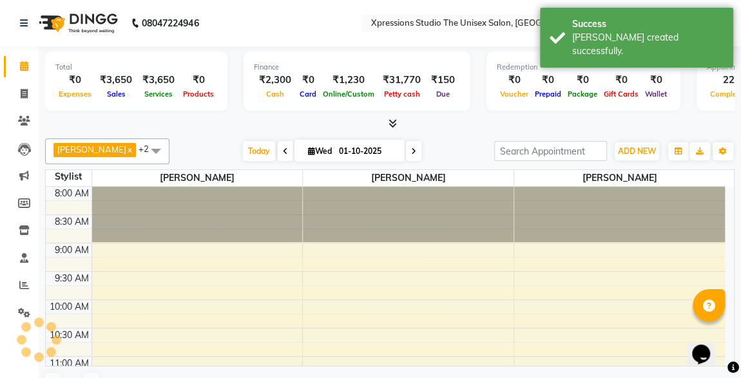
scroll to position [391, 0]
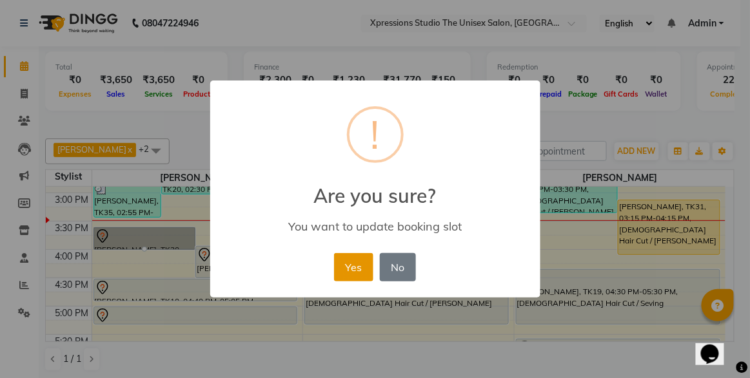
click at [354, 268] on button "Yes" at bounding box center [353, 267] width 39 height 28
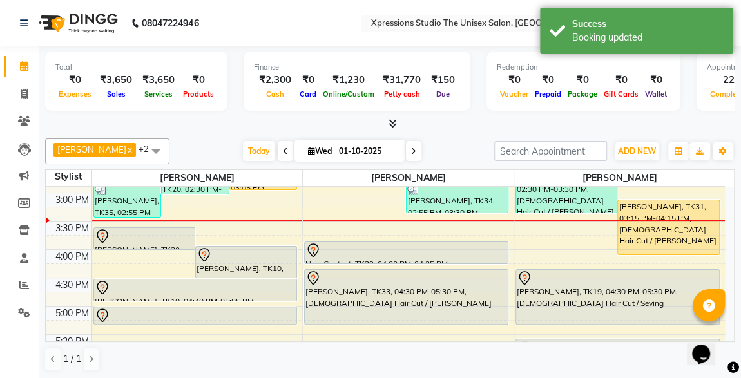
click at [124, 231] on div at bounding box center [144, 236] width 99 height 15
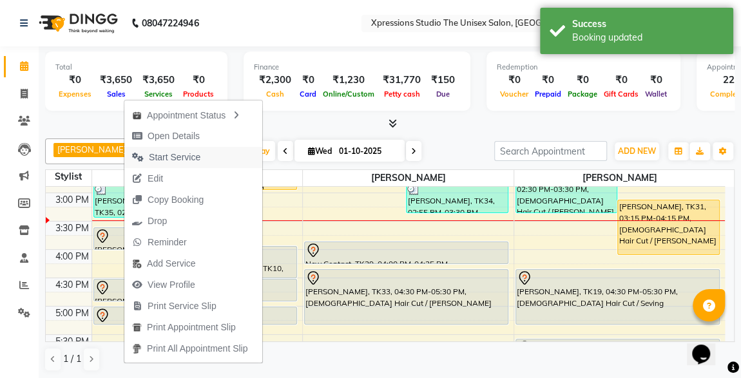
click at [161, 151] on span "Start Service" at bounding box center [175, 158] width 52 height 14
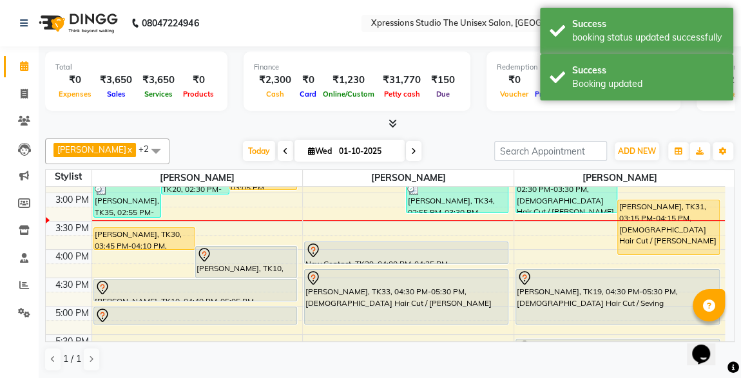
click at [734, 191] on td "8:00 AM 8:30 AM 9:00 AM 9:30 AM 10:00 AM 10:30 AM 11:00 AM 11:30 AM 12:00 PM 12…" at bounding box center [390, 264] width 689 height 155
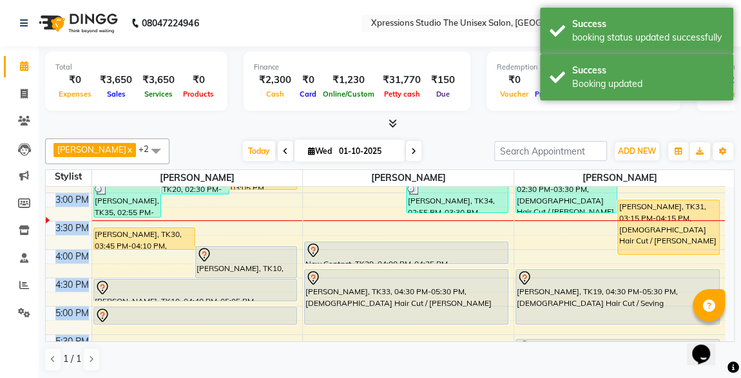
click at [734, 191] on td "8:00 AM 8:30 AM 9:00 AM 9:30 AM 10:00 AM 10:30 AM 11:00 AM 11:30 AM 12:00 PM 12…" at bounding box center [390, 264] width 689 height 155
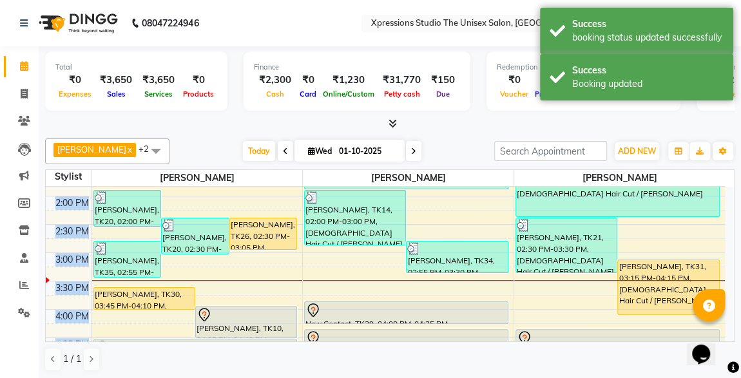
scroll to position [320, 0]
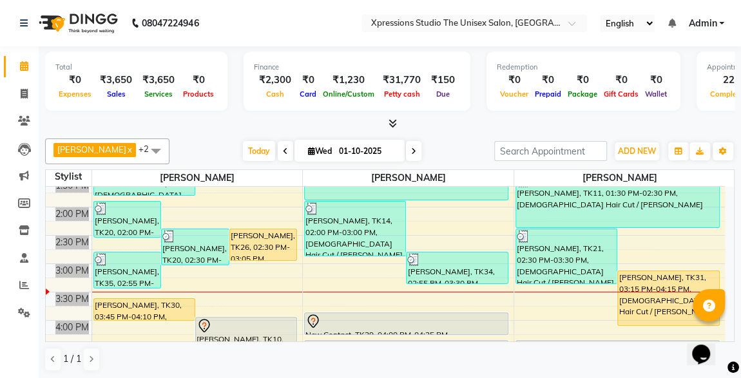
click at [723, 332] on div "Opens Chat This icon Opens the chat window." at bounding box center [707, 332] width 31 height 0
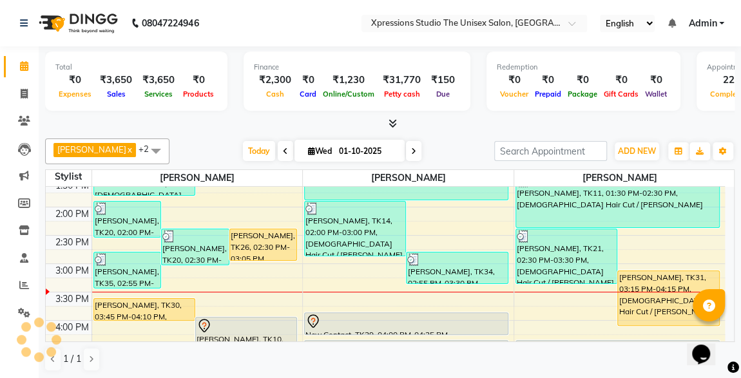
click at [630, 117] on div at bounding box center [390, 124] width 690 height 14
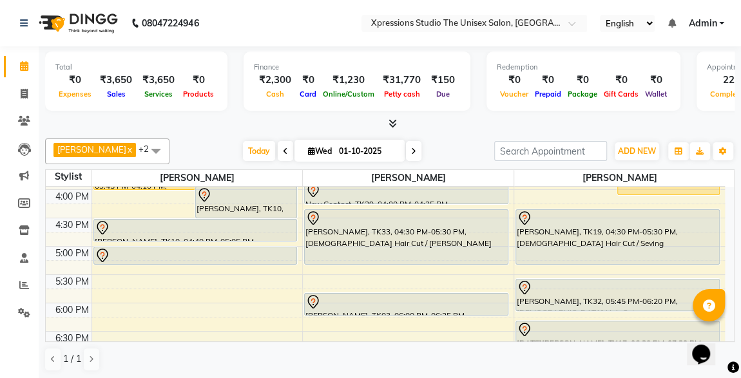
scroll to position [461, 0]
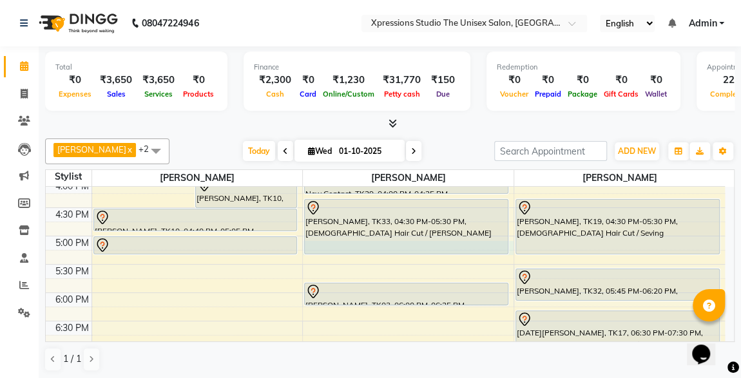
click at [509, 246] on div "8:00 AM 8:30 AM 9:00 AM 9:30 AM 10:00 AM 10:30 AM 11:00 AM 11:30 AM 12:00 PM 12…" at bounding box center [385, 151] width 679 height 850
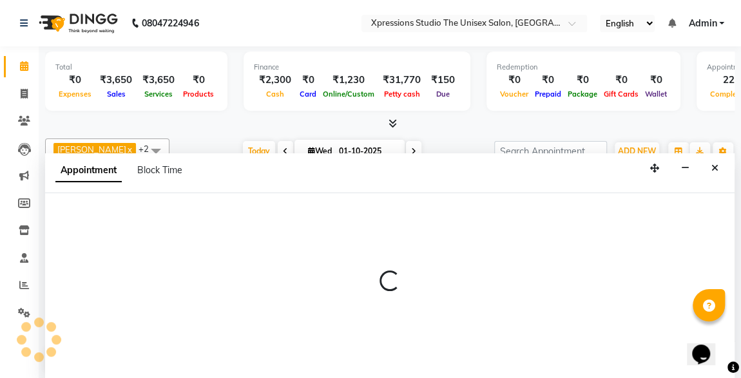
select select "57588"
select select "1035"
select select "tentative"
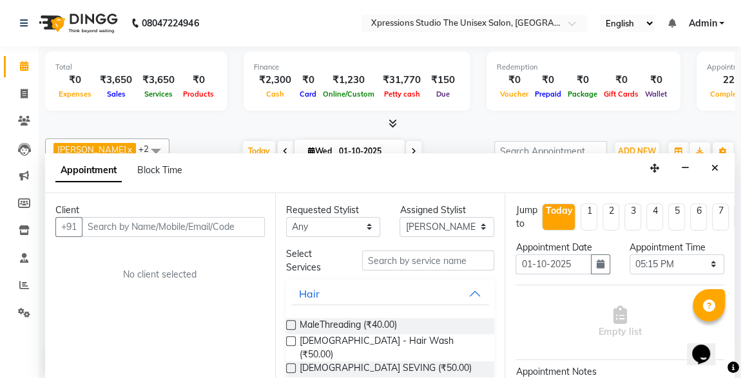
click at [222, 218] on input "text" at bounding box center [173, 227] width 183 height 20
click at [212, 227] on input "text" at bounding box center [173, 227] width 183 height 20
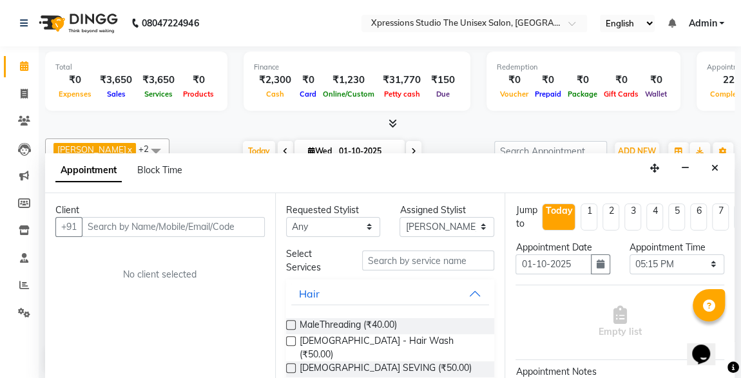
click at [212, 227] on input "text" at bounding box center [173, 227] width 183 height 20
click at [708, 173] on button "Close" at bounding box center [715, 169] width 19 height 20
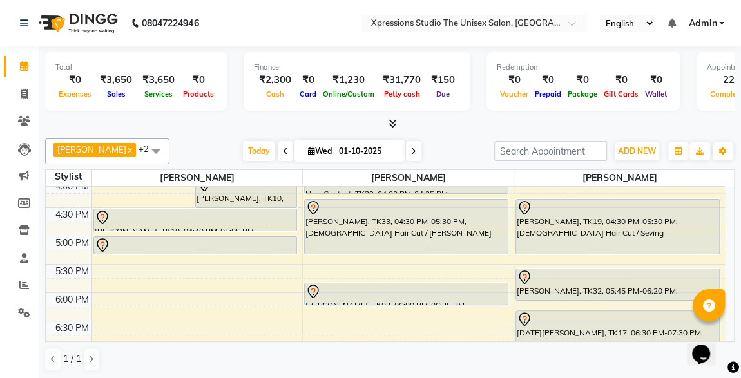
click at [509, 249] on div "8:00 AM 8:30 AM 9:00 AM 9:30 AM 10:00 AM 10:30 AM 11:00 AM 11:30 AM 12:00 PM 12…" at bounding box center [385, 151] width 679 height 850
select select "57588"
select select "tentative"
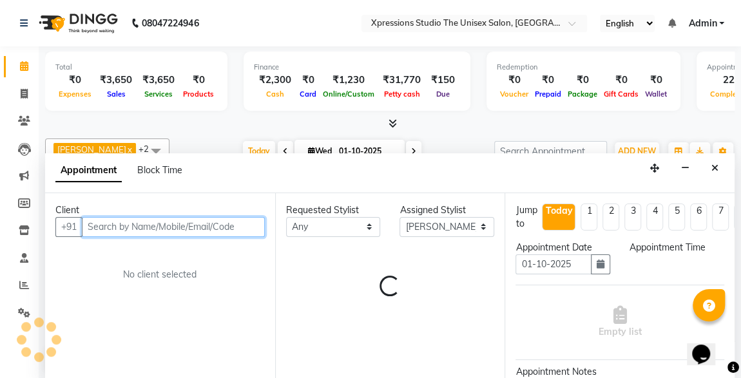
select select "1035"
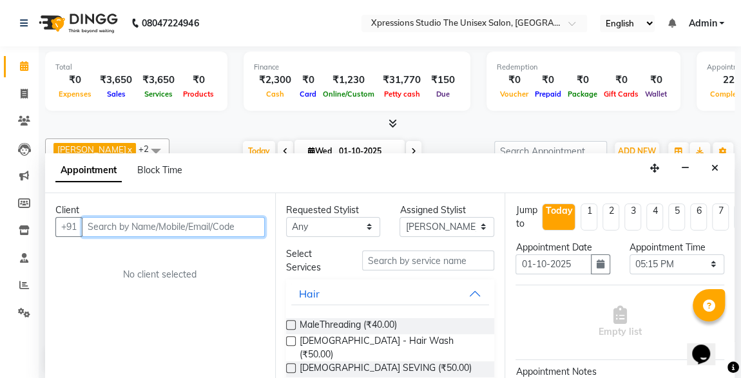
click at [179, 224] on input "text" at bounding box center [173, 227] width 183 height 20
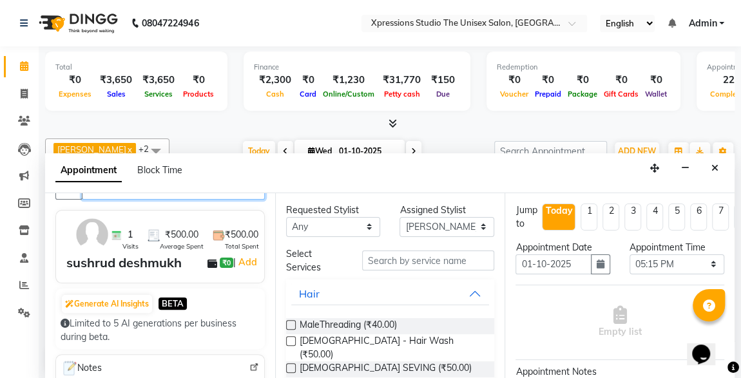
scroll to position [37, 0]
type input "8767543604"
click at [384, 236] on div "Requested Stylist Any ADESH RAUT ROHAN BABHULKAR ROSHAN TANDULKAR Assigned Styl…" at bounding box center [390, 286] width 230 height 187
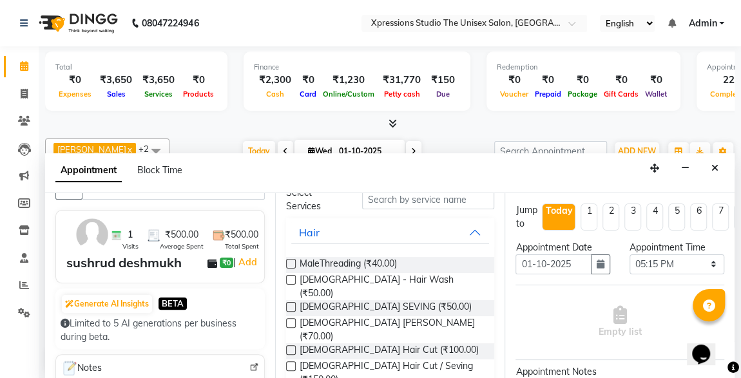
scroll to position [63, 0]
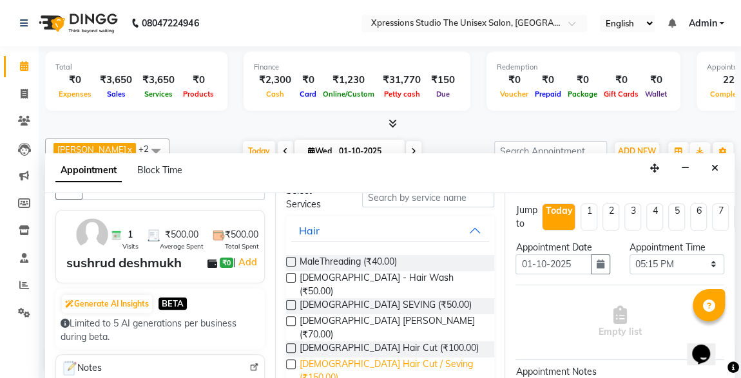
click at [422, 358] on span "[DEMOGRAPHIC_DATA] Hair Cut / Seving (₹150.00)" at bounding box center [392, 371] width 185 height 27
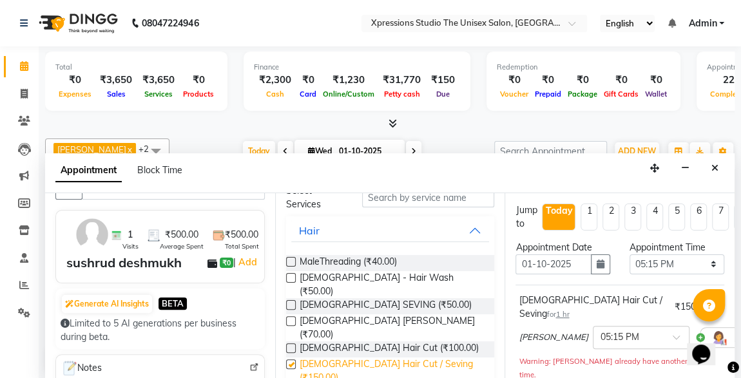
checkbox input "false"
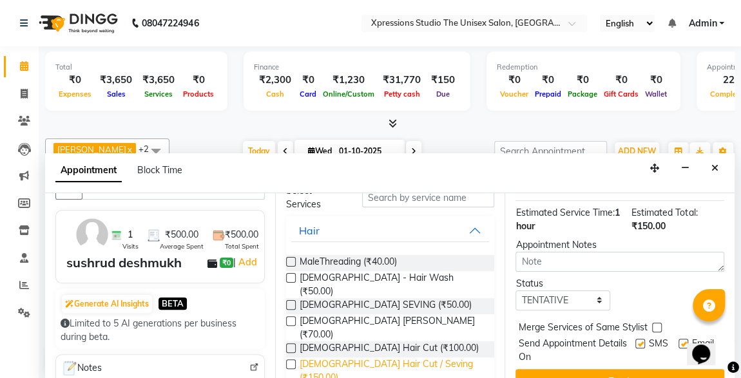
scroll to position [200, 0]
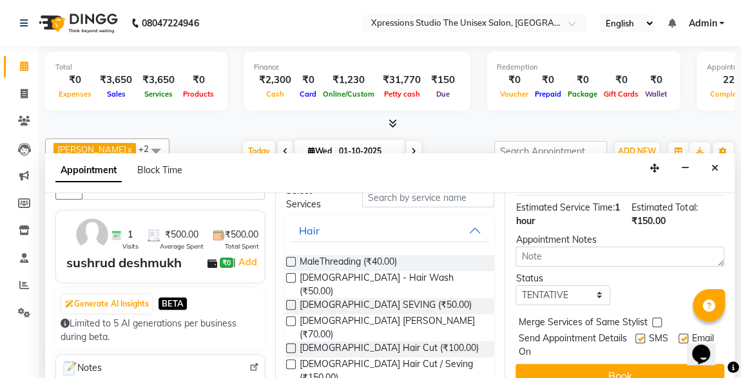
click at [636, 334] on label at bounding box center [641, 339] width 10 height 10
click at [636, 336] on input "checkbox" at bounding box center [640, 340] width 8 height 8
checkbox input "false"
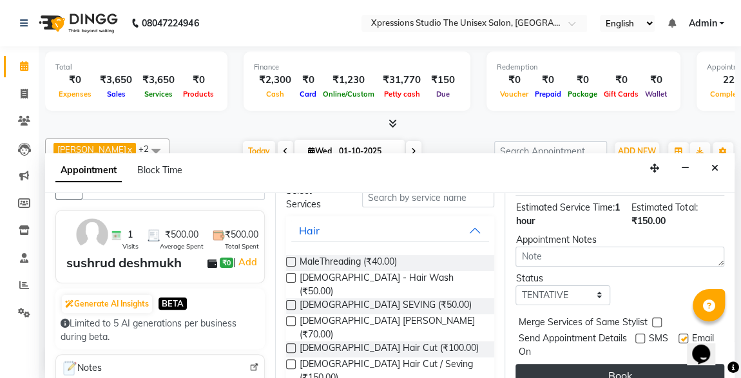
click at [648, 364] on button "Book" at bounding box center [620, 375] width 209 height 23
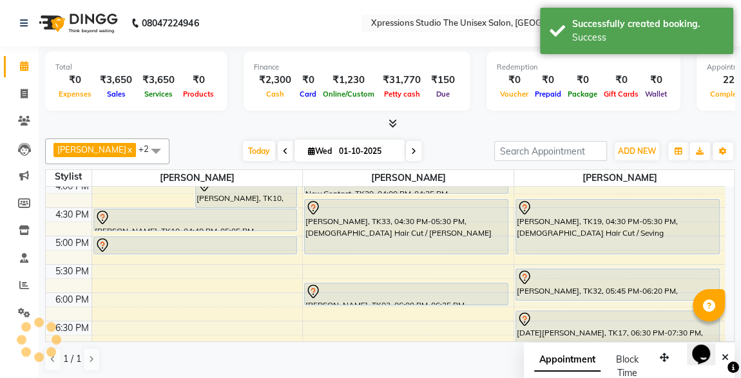
scroll to position [0, 0]
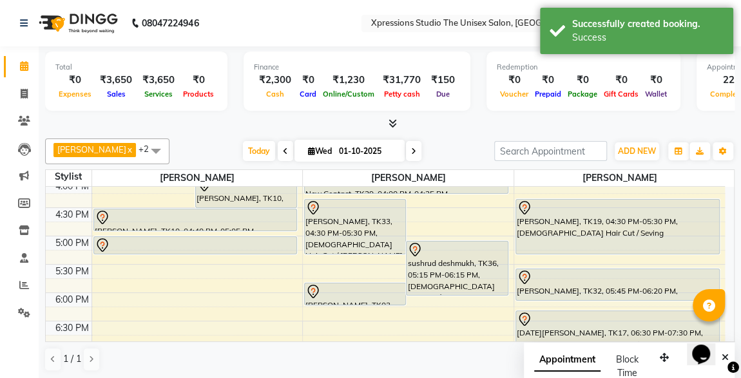
click at [318, 315] on div "8:00 AM 8:30 AM 9:00 AM 9:30 AM 10:00 AM 10:30 AM 11:00 AM 11:30 AM 12:00 PM 12…" at bounding box center [385, 151] width 679 height 850
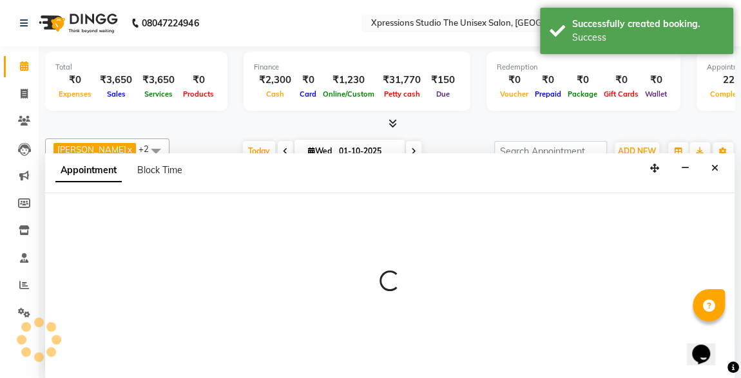
select select "57588"
select select "1110"
select select "tentative"
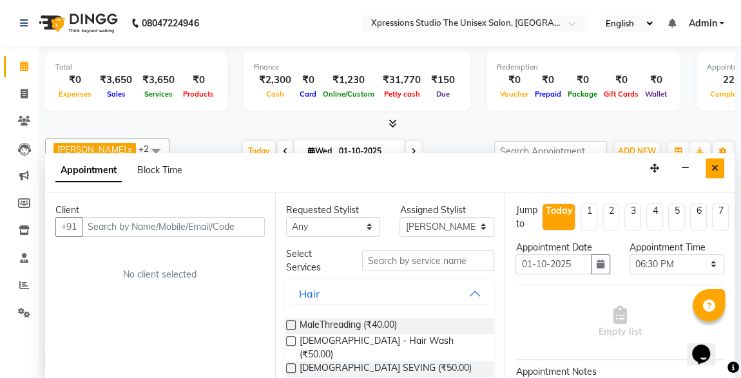
click at [719, 162] on button "Close" at bounding box center [715, 169] width 19 height 20
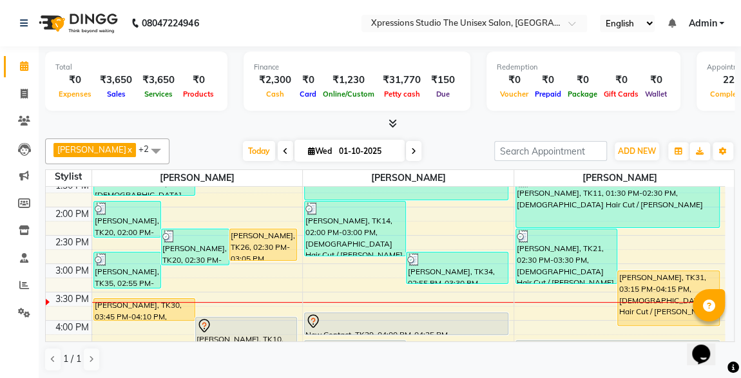
scroll to position [325, 0]
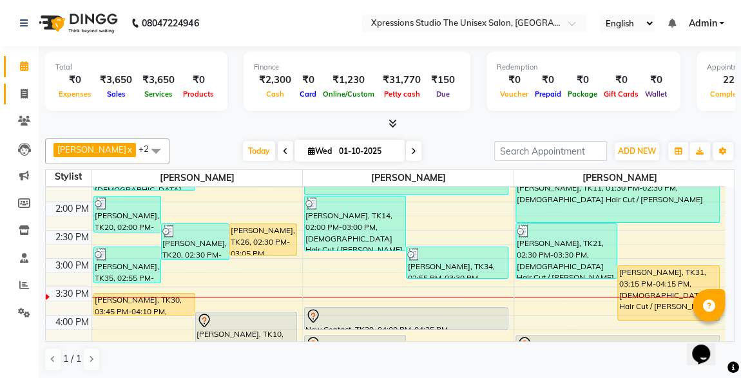
click at [21, 84] on link "Invoice" at bounding box center [19, 94] width 31 height 21
select select "service"
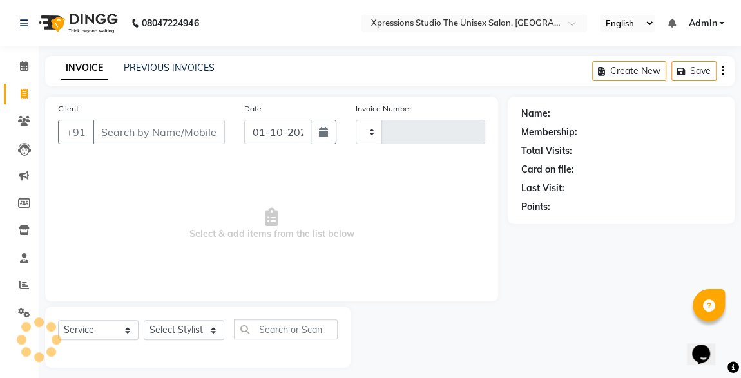
type input "5191"
select select "7003"
click at [148, 124] on input "Client" at bounding box center [159, 132] width 132 height 24
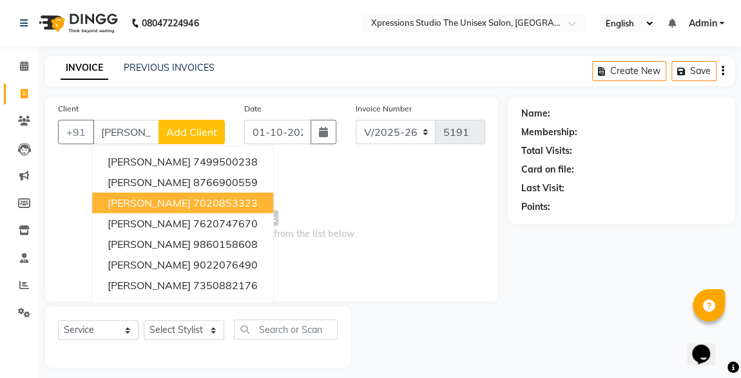
click at [140, 197] on span "Adesh raut" at bounding box center [149, 203] width 83 height 13
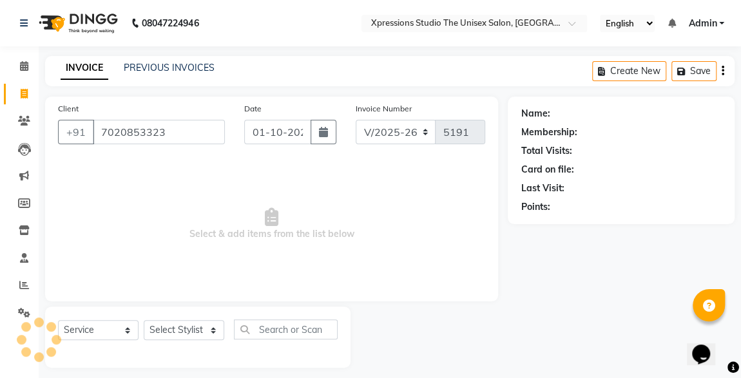
type input "7020853323"
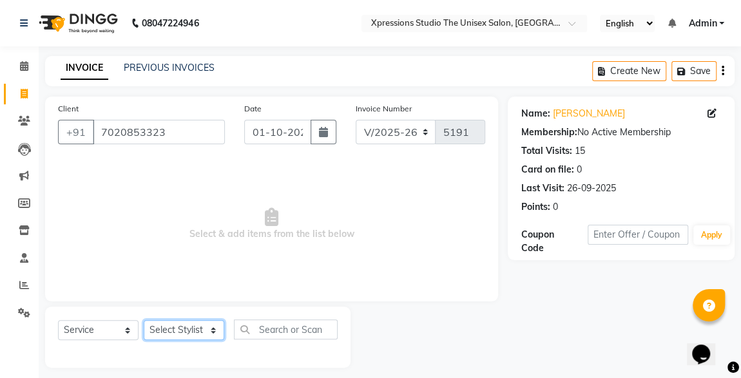
click at [189, 326] on select "Select Stylist ADESH RAUT ROHAN BABHULKAR ROSHAN TANDULKAR" at bounding box center [184, 330] width 81 height 20
select select "57588"
click at [144, 320] on select "Select Stylist ADESH RAUT ROHAN BABHULKAR ROSHAN TANDULKAR" at bounding box center [184, 330] width 81 height 20
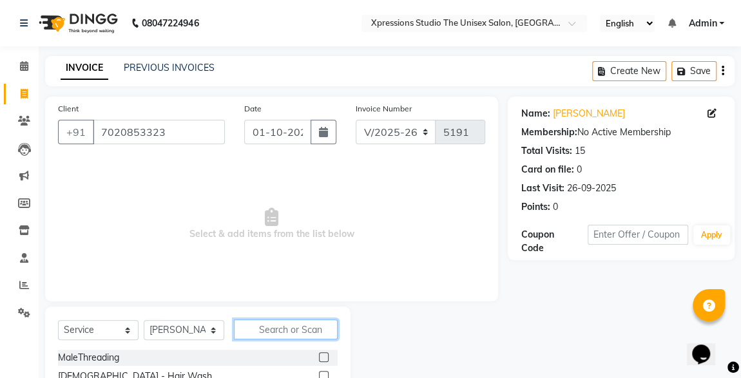
click at [275, 328] on input "text" at bounding box center [286, 330] width 104 height 20
type input "se"
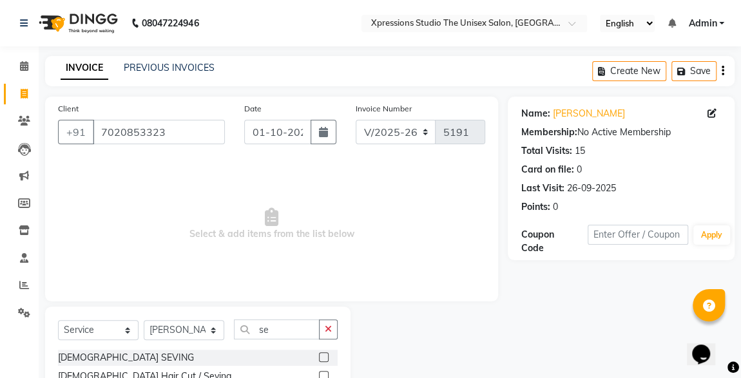
click at [323, 356] on label at bounding box center [324, 358] width 10 height 10
click at [323, 356] on input "checkbox" at bounding box center [323, 358] width 8 height 8
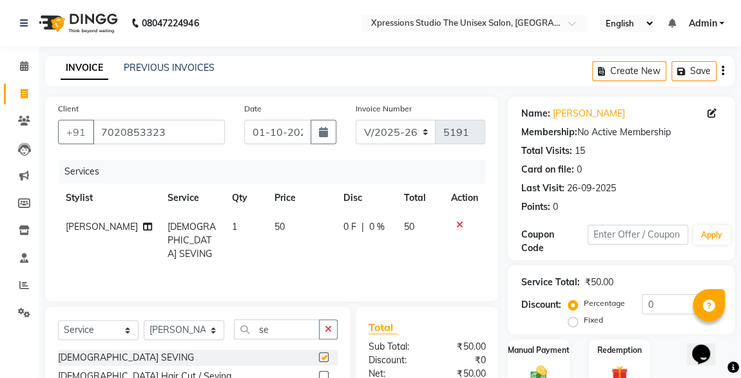
checkbox input "false"
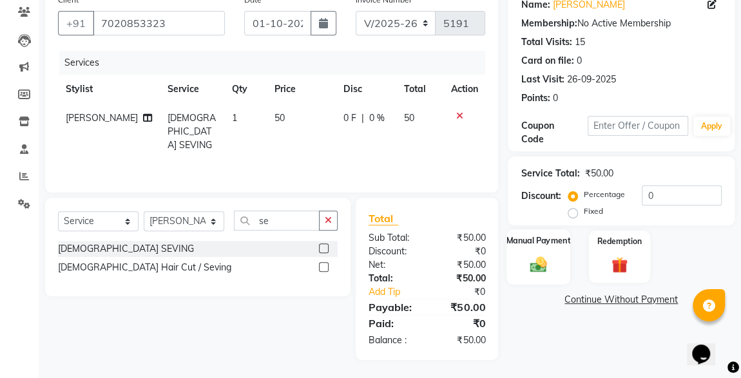
click at [540, 267] on img at bounding box center [539, 265] width 28 height 20
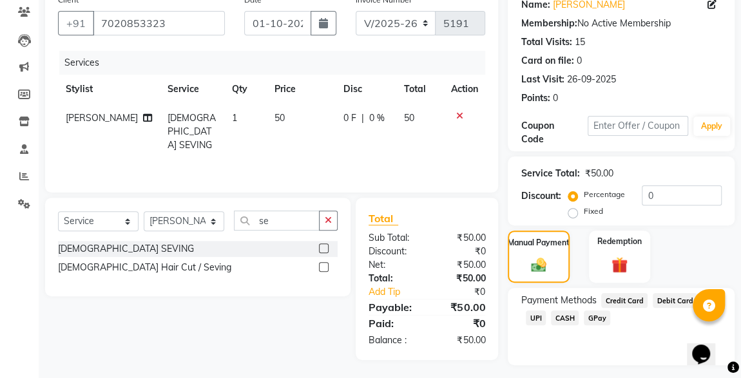
click at [551, 317] on span "CASH" at bounding box center [565, 318] width 28 height 15
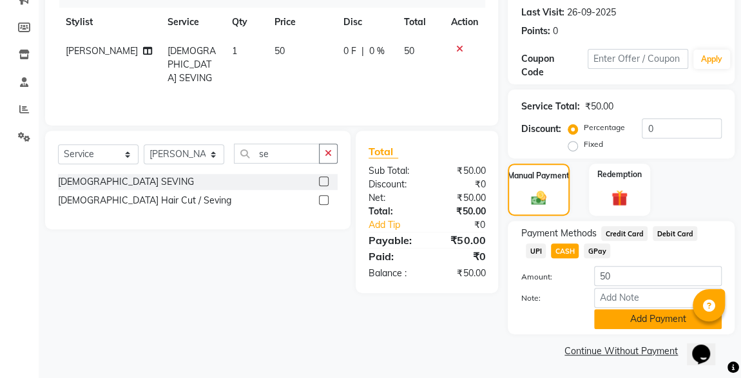
click at [649, 323] on button "Add Payment" at bounding box center [658, 319] width 128 height 20
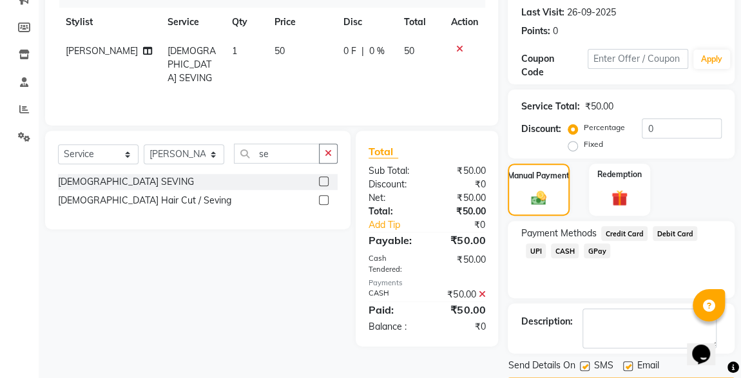
scroll to position [213, 0]
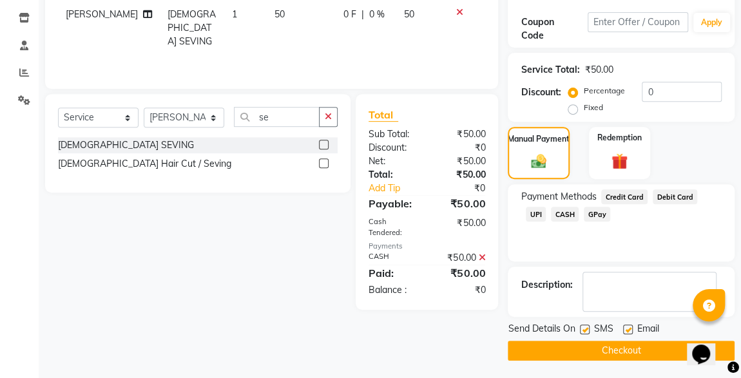
click at [586, 325] on label at bounding box center [585, 330] width 10 height 10
click at [586, 326] on input "checkbox" at bounding box center [584, 330] width 8 height 8
checkbox input "false"
click at [610, 347] on button "Checkout" at bounding box center [621, 351] width 227 height 20
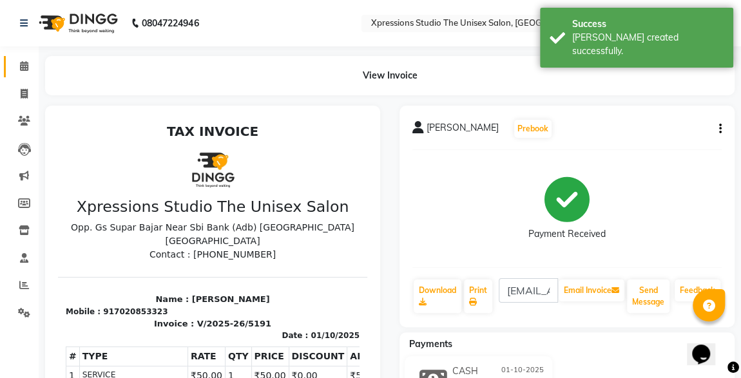
click at [34, 68] on span at bounding box center [24, 66] width 23 height 15
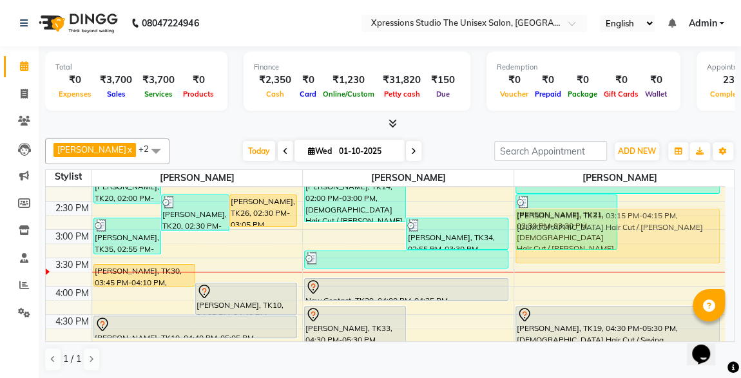
scroll to position [344, 0]
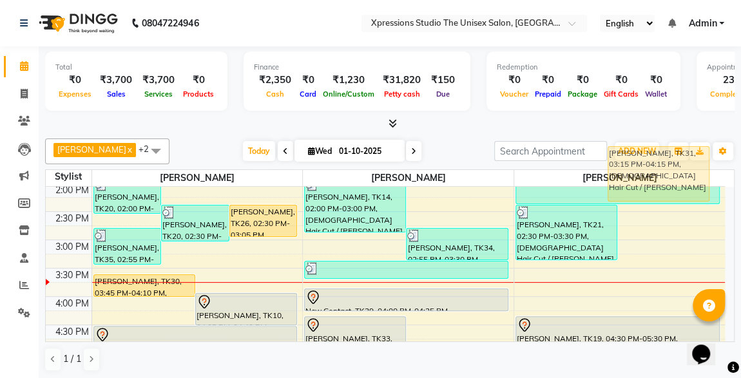
drag, startPoint x: 690, startPoint y: 243, endPoint x: 687, endPoint y: 139, distance: 103.8
click at [687, 139] on div "ADESH RAUT x ROSHAN TANDULKAR x ROHAN BABHULKAR x +2 UnSelect All ADESH RAUT RO…" at bounding box center [390, 255] width 690 height 244
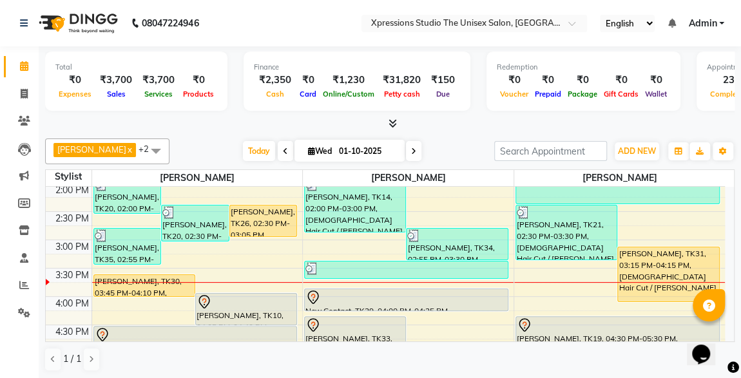
click at [657, 121] on div at bounding box center [390, 124] width 690 height 14
drag, startPoint x: 657, startPoint y: 121, endPoint x: 571, endPoint y: 107, distance: 86.9
click at [571, 107] on div "Total ₹0 Expenses ₹3,700 Sales ₹3,700 Services ₹0 Products Finance ₹2,350 Cash …" at bounding box center [390, 88] width 690 height 84
click at [571, 107] on div "Redemption ₹0 Voucher ₹0 Prepaid ₹0 Package ₹0 Gift Cards ₹0 Wallet" at bounding box center [584, 81] width 194 height 59
click at [503, 135] on div "ADESH RAUT x ROSHAN TANDULKAR x ROHAN BABHULKAR x +2 UnSelect All ADESH RAUT RO…" at bounding box center [390, 255] width 690 height 244
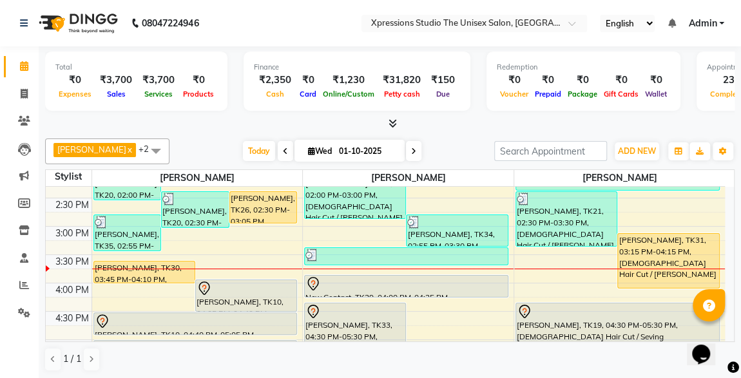
scroll to position [367, 0]
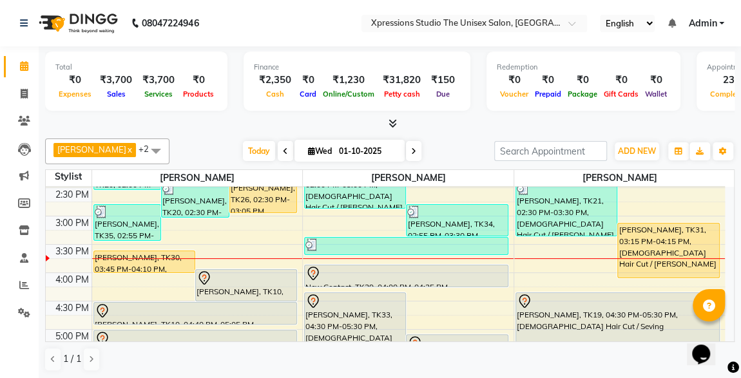
click at [723, 332] on div "Opens Chat This icon Opens the chat window." at bounding box center [707, 332] width 31 height 0
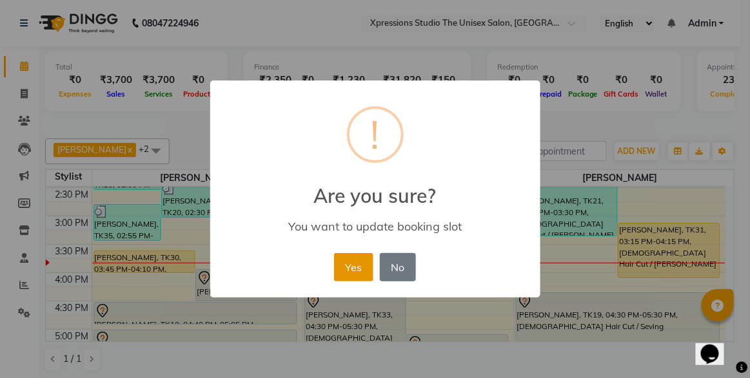
click at [355, 272] on button "Yes" at bounding box center [353, 267] width 39 height 28
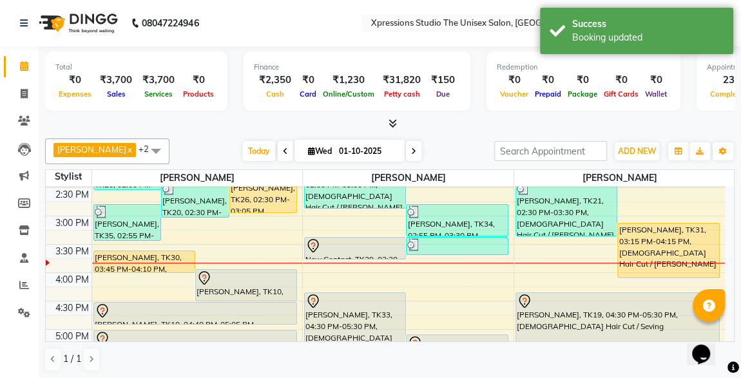
click at [342, 239] on div at bounding box center [355, 246] width 99 height 15
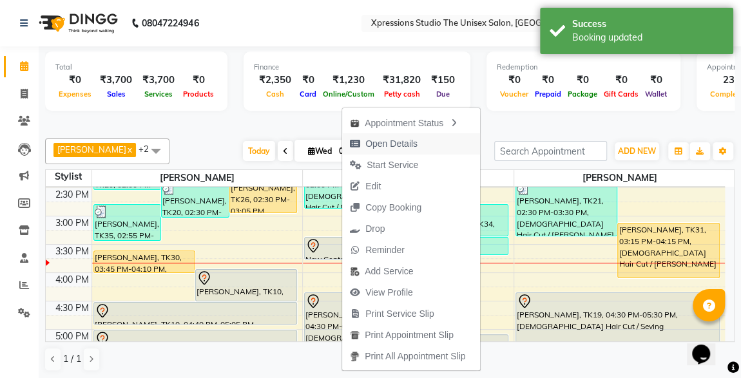
click at [377, 142] on span "Open Details" at bounding box center [391, 144] width 52 height 14
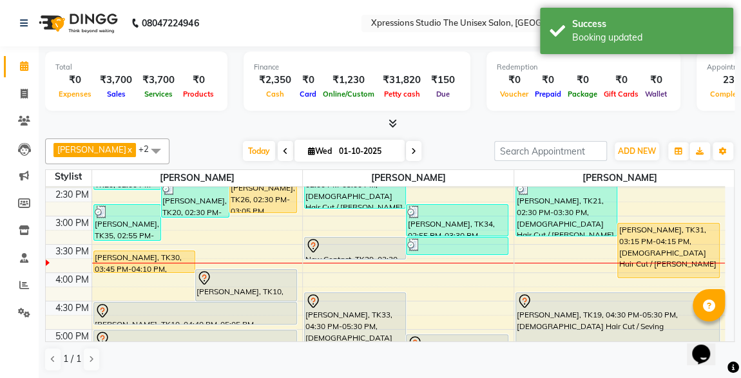
click at [331, 242] on div at bounding box center [355, 246] width 99 height 15
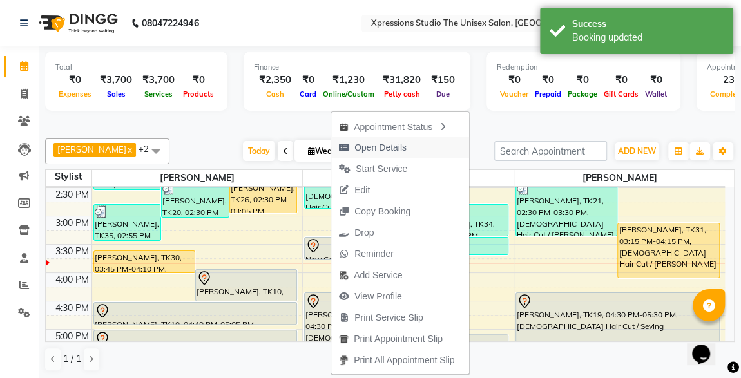
click at [364, 146] on span "Open Details" at bounding box center [381, 148] width 52 height 14
select select "7"
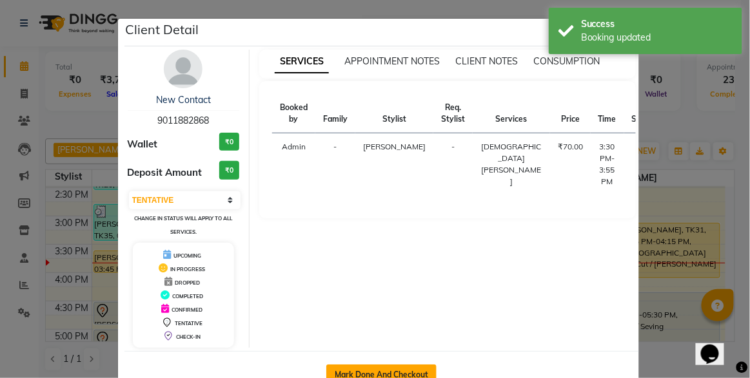
click at [349, 371] on button "Mark Done And Checkout" at bounding box center [381, 375] width 110 height 21
select select "7003"
select select "service"
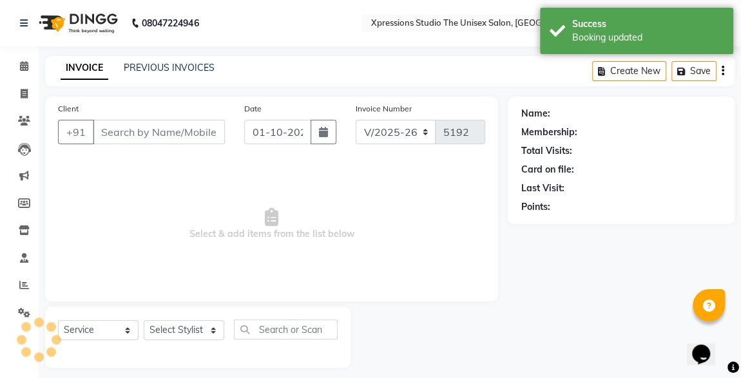
type input "9011882868"
select select "57588"
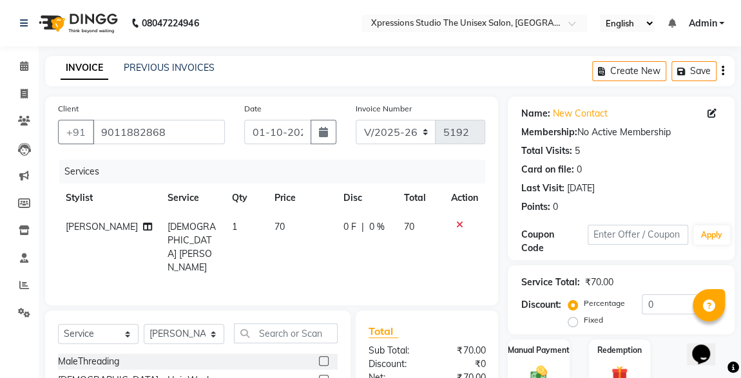
scroll to position [137, 0]
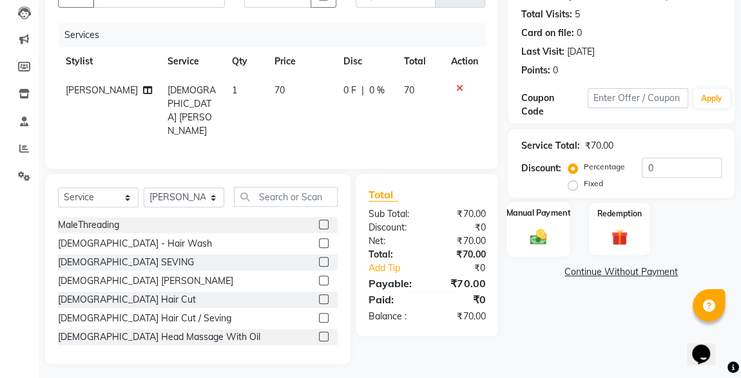
click at [556, 246] on div "Manual Payment" at bounding box center [539, 229] width 64 height 55
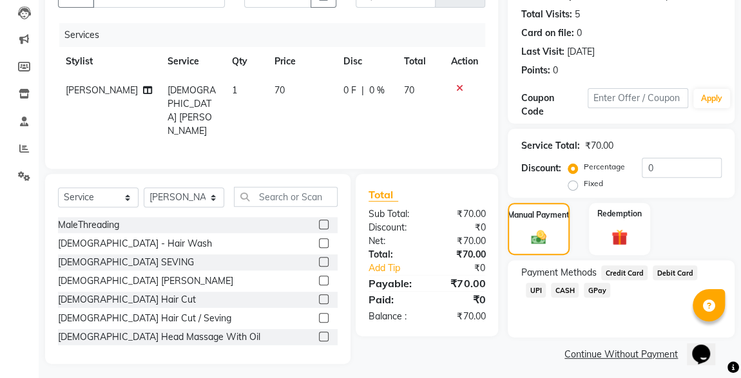
click at [551, 284] on span "CASH" at bounding box center [565, 290] width 28 height 15
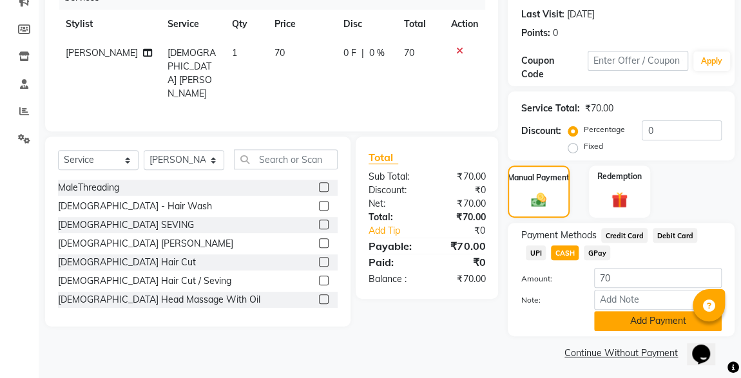
click at [655, 317] on button "Add Payment" at bounding box center [658, 321] width 128 height 20
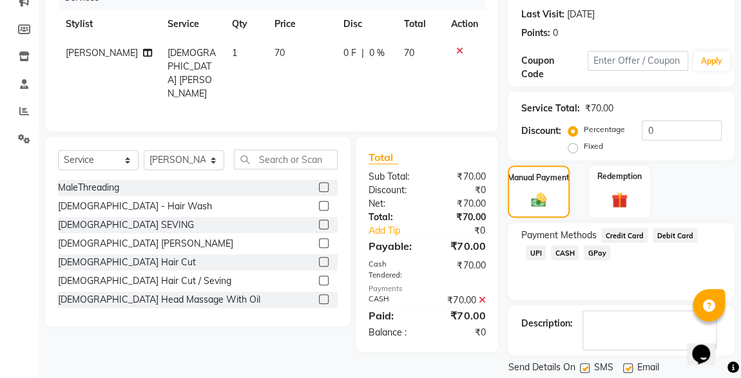
scroll to position [213, 0]
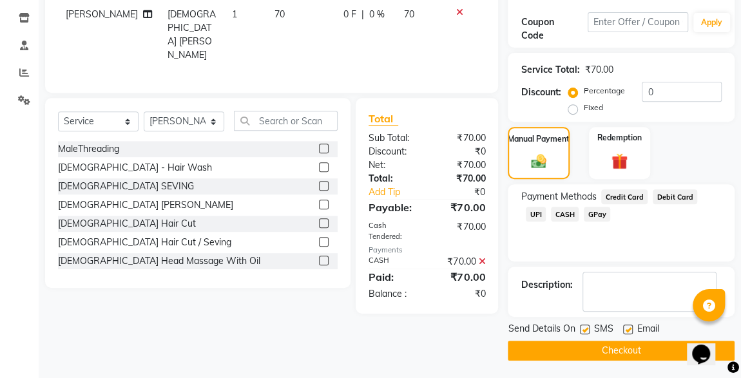
click at [585, 328] on label at bounding box center [585, 330] width 10 height 10
click at [585, 328] on input "checkbox" at bounding box center [584, 330] width 8 height 8
checkbox input "false"
click at [616, 347] on button "Checkout" at bounding box center [621, 351] width 227 height 20
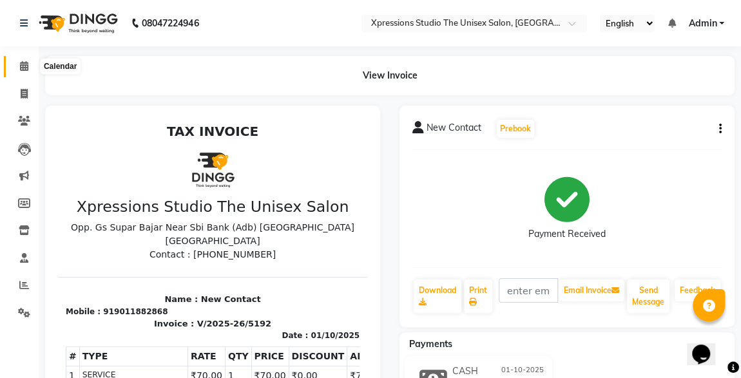
click at [25, 70] on icon at bounding box center [24, 66] width 8 height 10
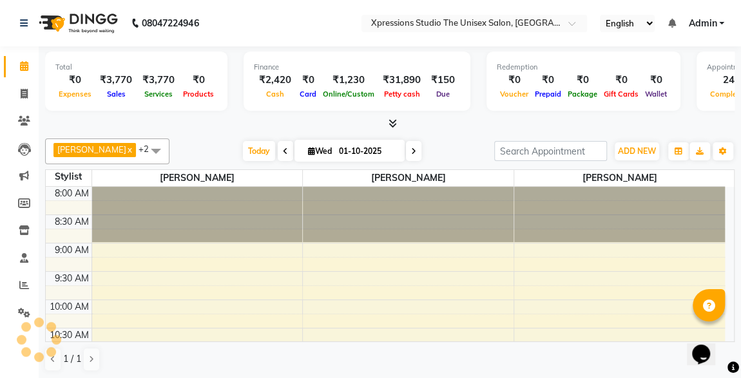
scroll to position [446, 0]
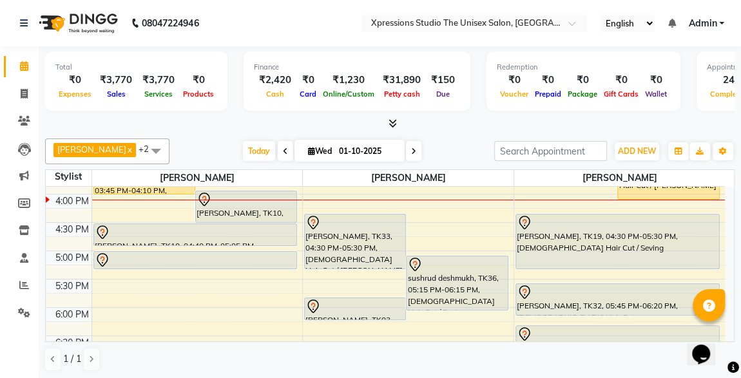
click at [247, 213] on div "[PERSON_NAME], TK10, 04:05 PM-04:40 PM, [DEMOGRAPHIC_DATA] Hair Cut" at bounding box center [246, 206] width 101 height 31
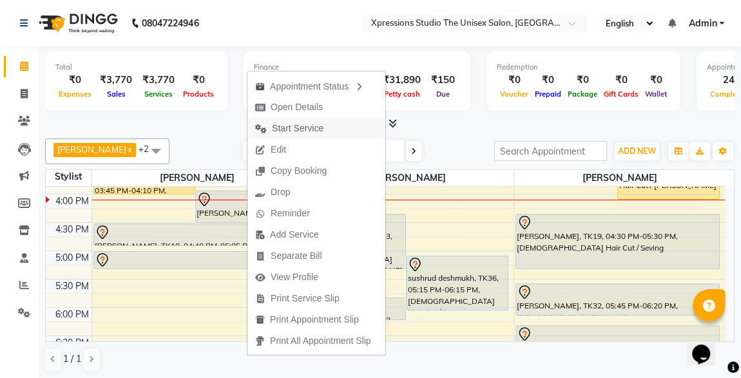
click at [289, 128] on span "Start Service" at bounding box center [298, 129] width 52 height 14
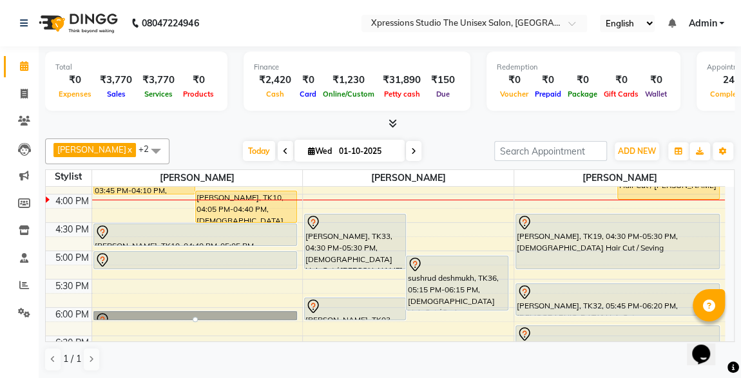
scroll to position [447, 0]
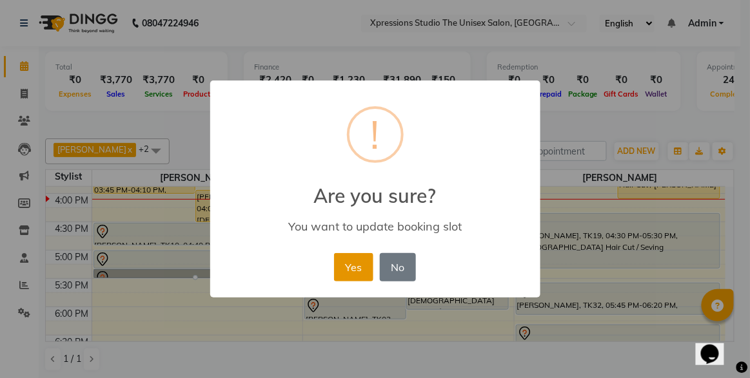
click at [347, 266] on button "Yes" at bounding box center [353, 267] width 39 height 28
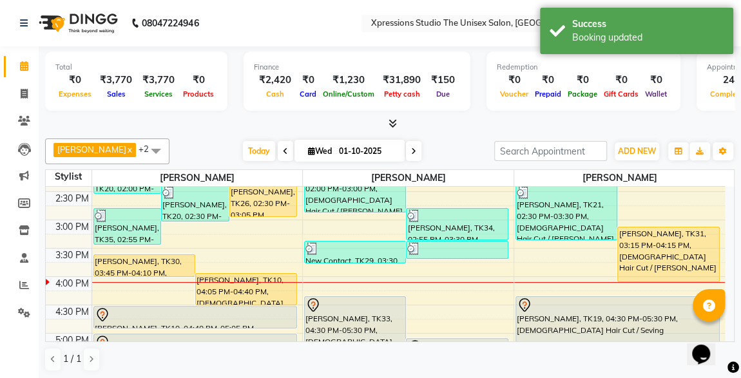
scroll to position [358, 0]
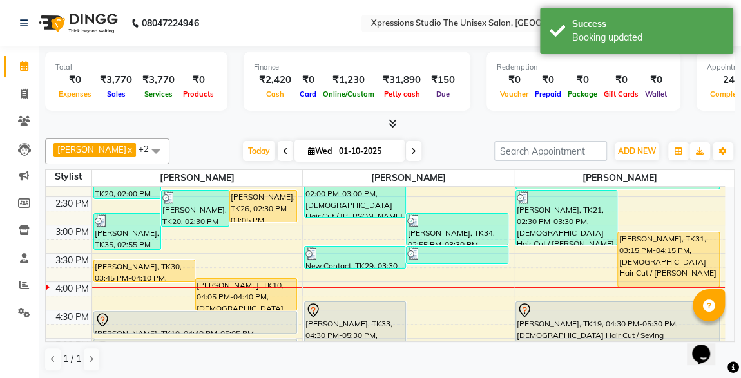
click at [100, 262] on div "[PERSON_NAME], TK30, 03:45 PM-04:10 PM, [DEMOGRAPHIC_DATA] [PERSON_NAME]" at bounding box center [144, 270] width 101 height 21
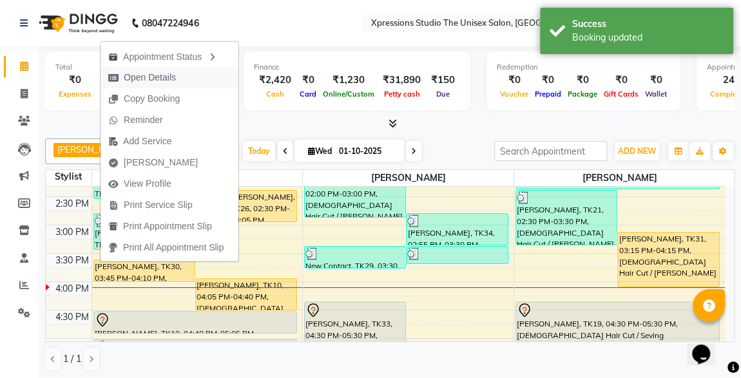
click at [146, 75] on span "Open Details" at bounding box center [150, 78] width 52 height 14
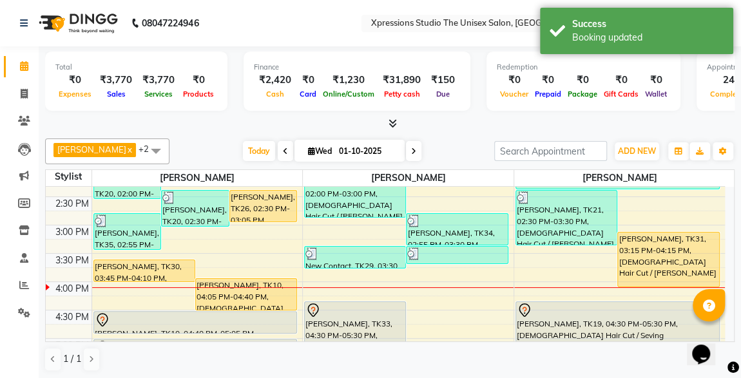
click at [154, 271] on div "[PERSON_NAME], TK30, 03:45 PM-04:10 PM, [DEMOGRAPHIC_DATA] [PERSON_NAME]" at bounding box center [144, 270] width 101 height 21
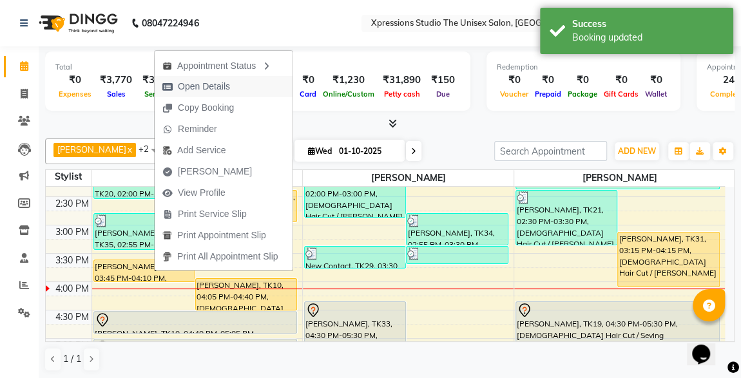
click at [194, 84] on span "Open Details" at bounding box center [204, 87] width 52 height 14
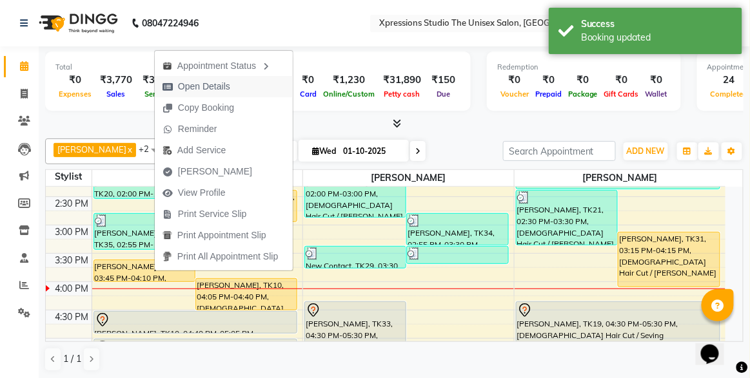
select select "1"
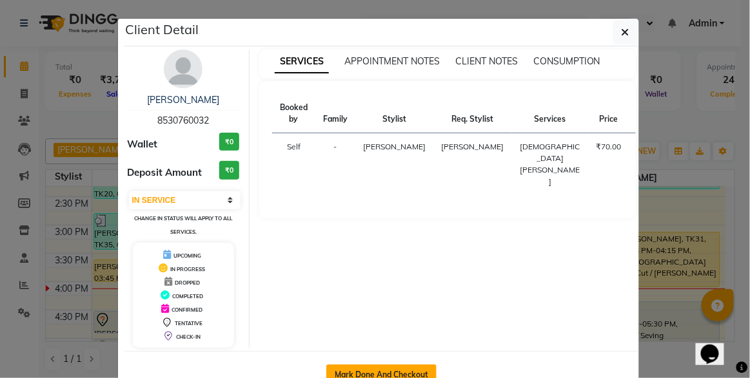
click at [378, 371] on button "Mark Done And Checkout" at bounding box center [381, 375] width 110 height 21
select select "service"
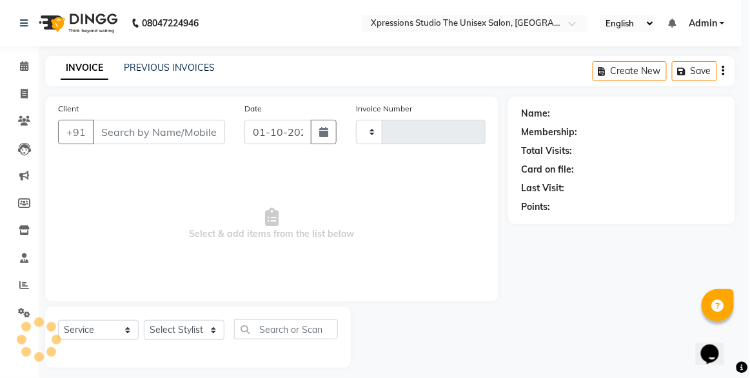
type input "5193"
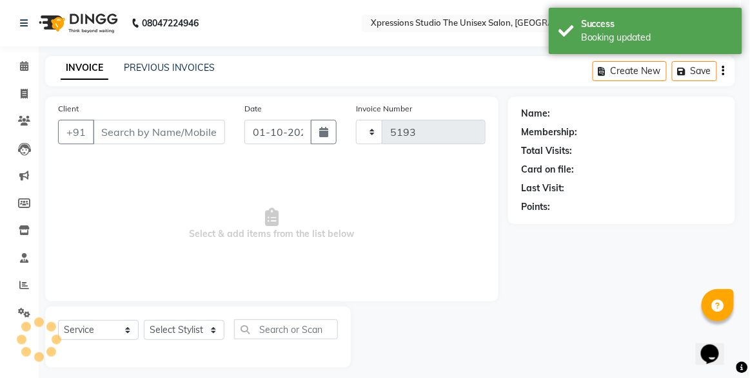
select select "7003"
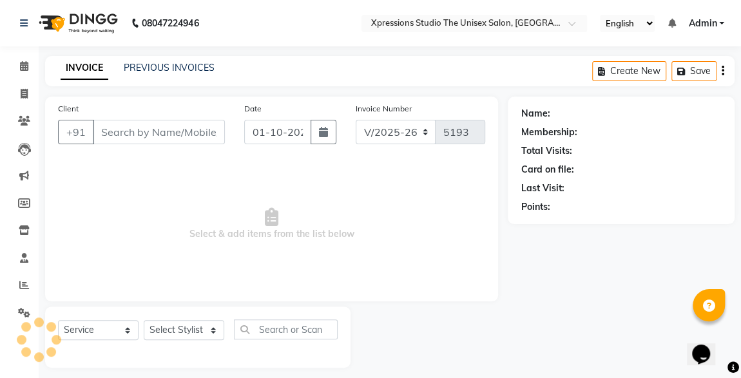
type input "8530760032"
select select "57587"
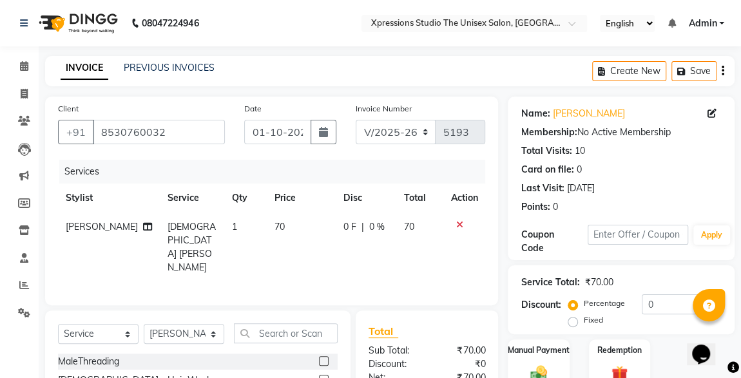
scroll to position [137, 0]
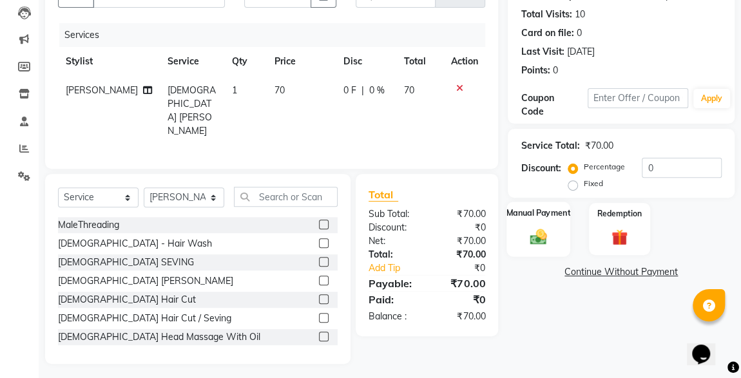
click at [544, 249] on div "Manual Payment" at bounding box center [539, 229] width 64 height 55
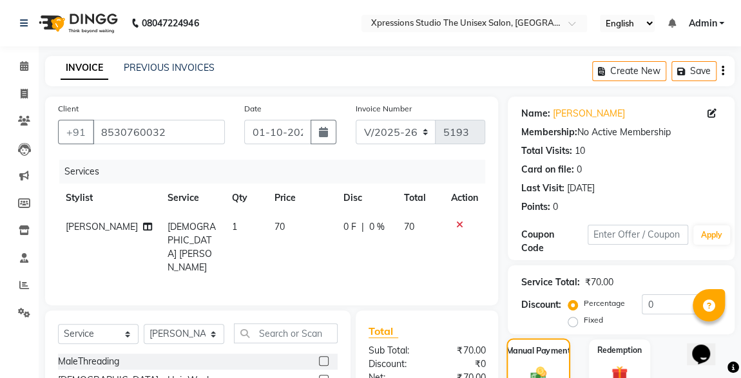
scroll to position [141, 0]
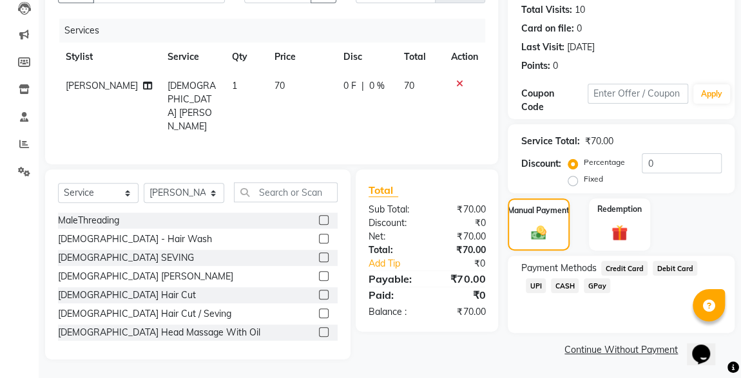
click at [546, 278] on span "UPI" at bounding box center [536, 285] width 20 height 15
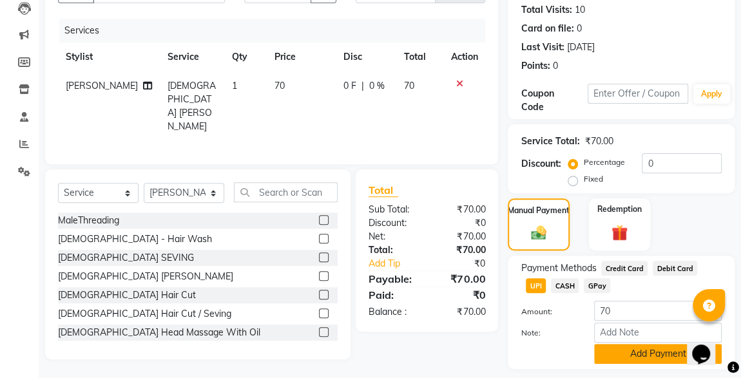
click at [667, 358] on button "Add Payment" at bounding box center [658, 354] width 128 height 20
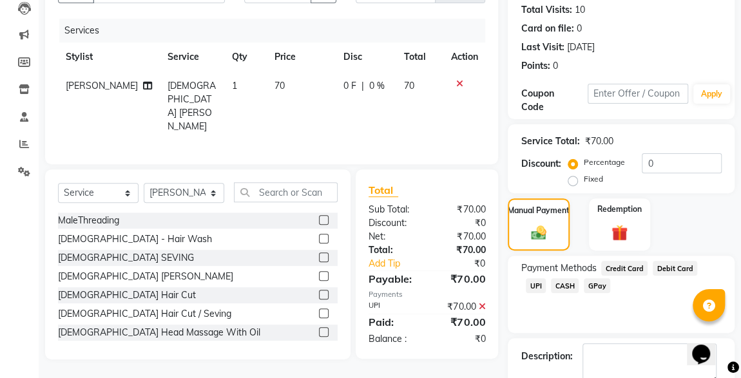
scroll to position [213, 0]
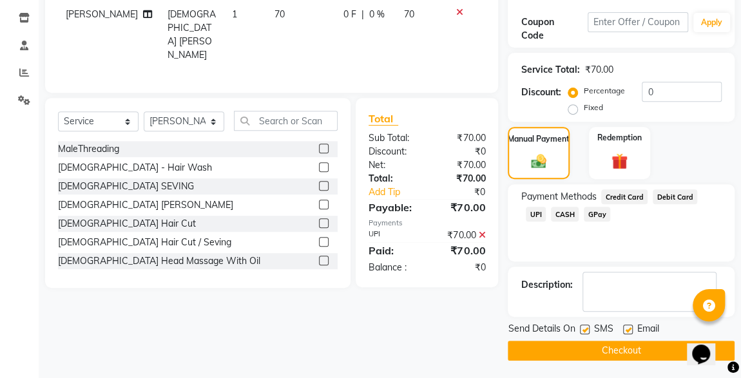
click at [585, 328] on label at bounding box center [585, 330] width 10 height 10
click at [585, 328] on input "checkbox" at bounding box center [584, 330] width 8 height 8
checkbox input "false"
click at [623, 354] on button "Checkout" at bounding box center [621, 351] width 227 height 20
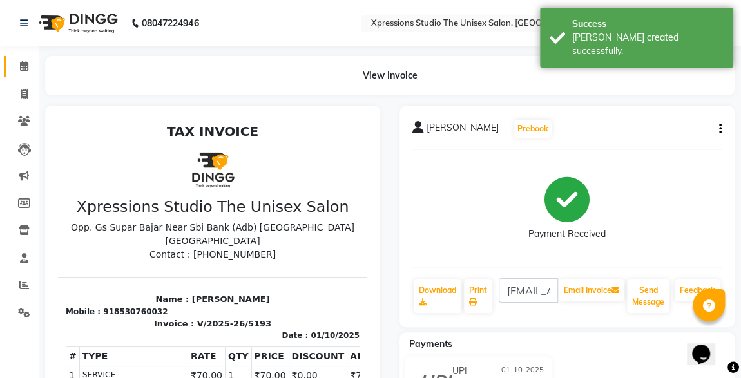
click at [22, 72] on span at bounding box center [24, 66] width 23 height 15
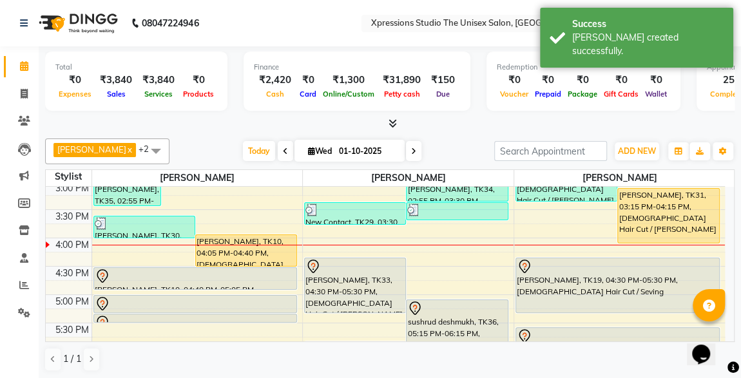
scroll to position [405, 0]
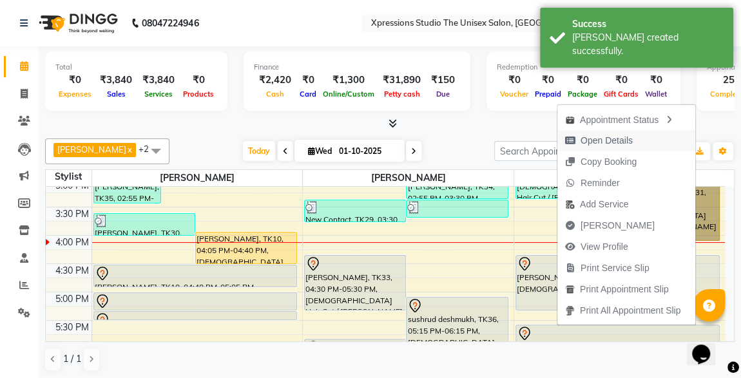
click at [601, 147] on span "Open Details" at bounding box center [607, 141] width 52 height 14
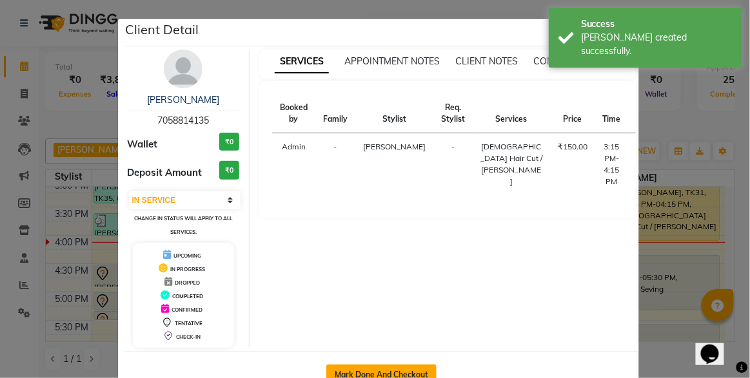
click at [413, 373] on button "Mark Done And Checkout" at bounding box center [381, 375] width 110 height 21
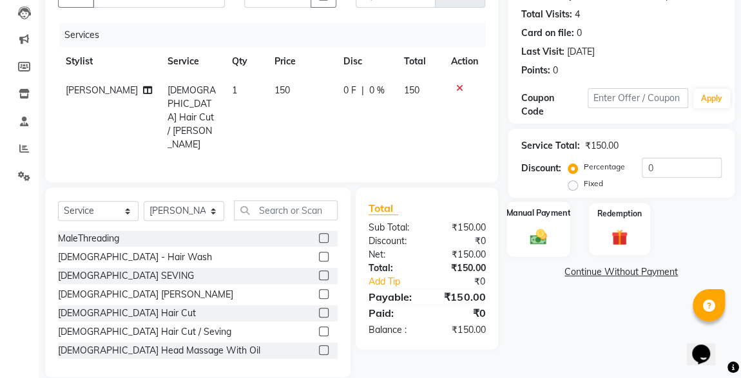
click at [534, 223] on div "Manual Payment" at bounding box center [539, 229] width 64 height 55
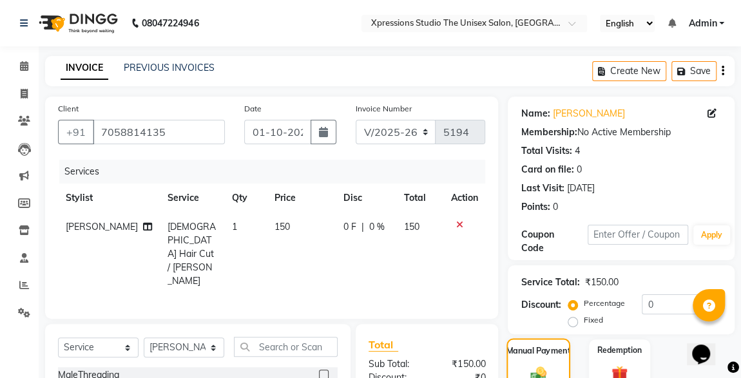
scroll to position [141, 0]
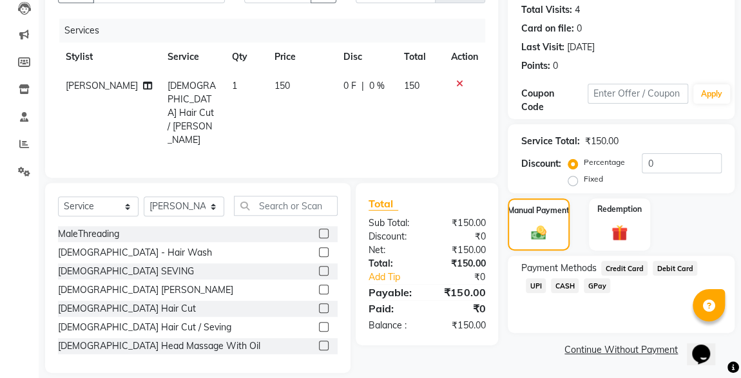
click at [546, 278] on span "UPI" at bounding box center [536, 285] width 20 height 15
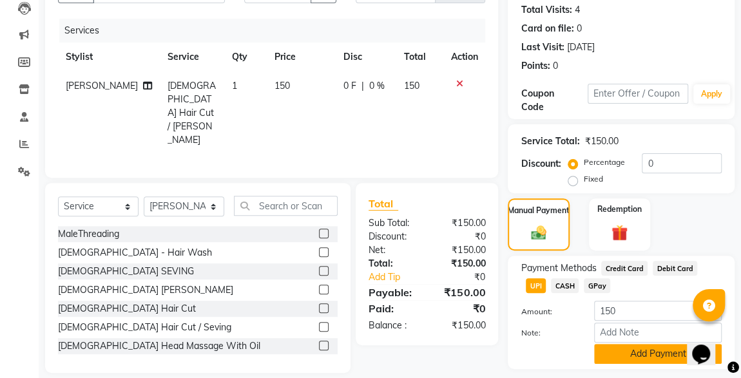
click at [636, 358] on button "Add Payment" at bounding box center [658, 354] width 128 height 20
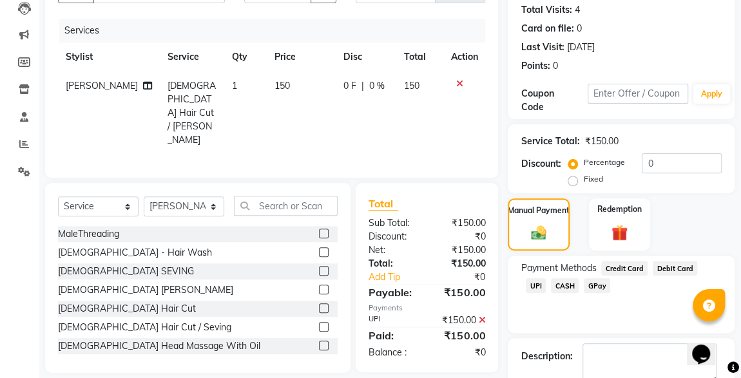
scroll to position [213, 0]
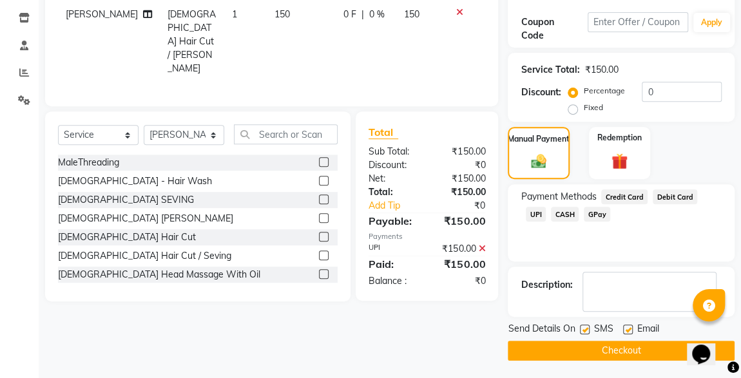
click at [585, 328] on label at bounding box center [585, 330] width 10 height 10
click at [585, 328] on input "checkbox" at bounding box center [584, 330] width 8 height 8
click at [613, 352] on button "Checkout" at bounding box center [621, 351] width 227 height 20
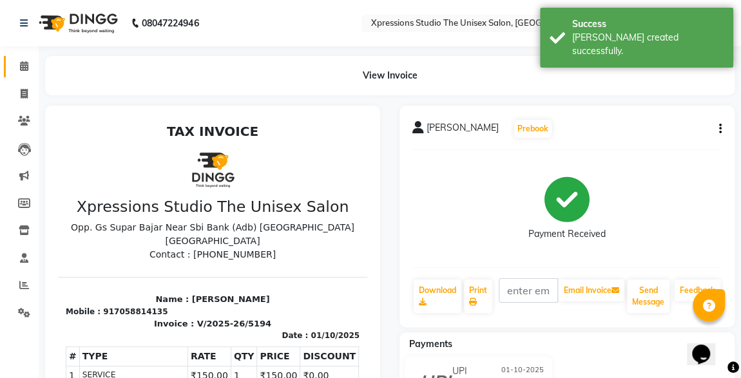
click at [19, 60] on span at bounding box center [24, 66] width 23 height 15
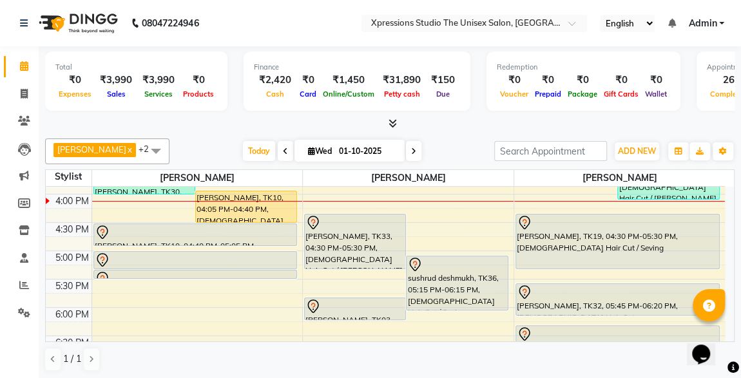
scroll to position [679, 0]
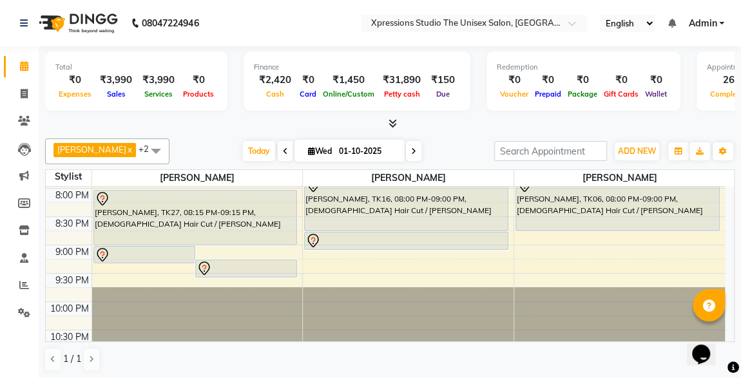
click at [737, 183] on div "Total ₹0 Expenses ₹3,990 Sales ₹3,990 Services ₹0 Products Finance ₹2,420 Cash …" at bounding box center [390, 213] width 703 height 334
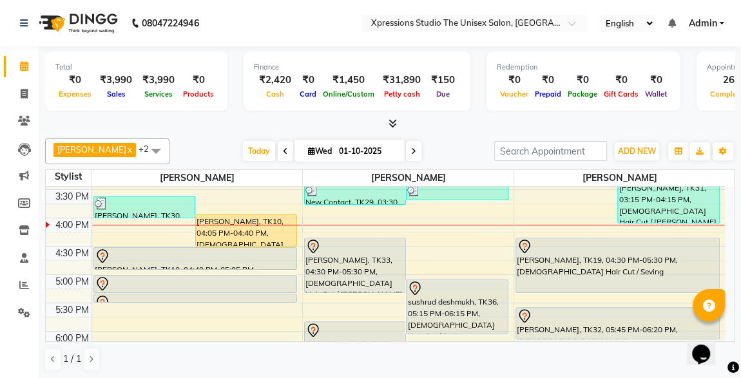
scroll to position [421, 0]
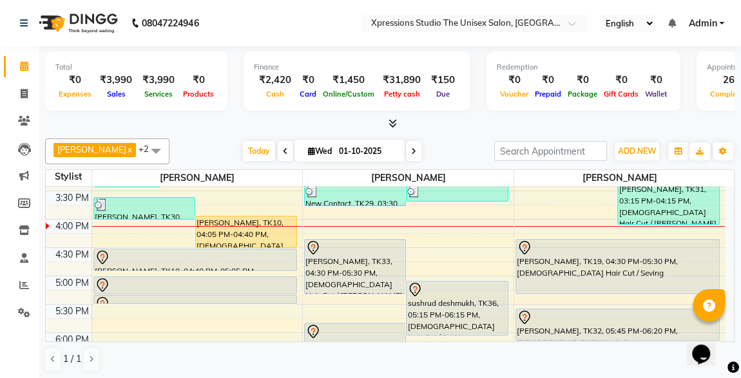
click at [411, 151] on span at bounding box center [413, 151] width 15 height 20
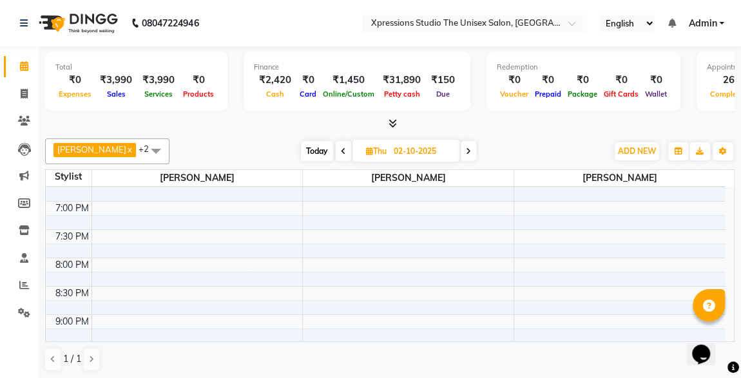
scroll to position [664, 0]
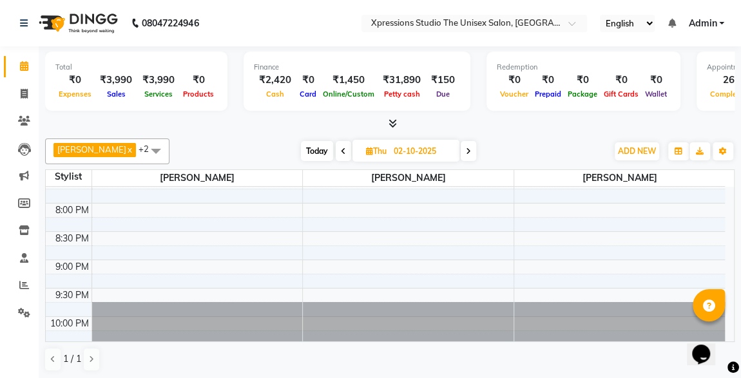
click at [304, 150] on span "Today" at bounding box center [317, 151] width 32 height 20
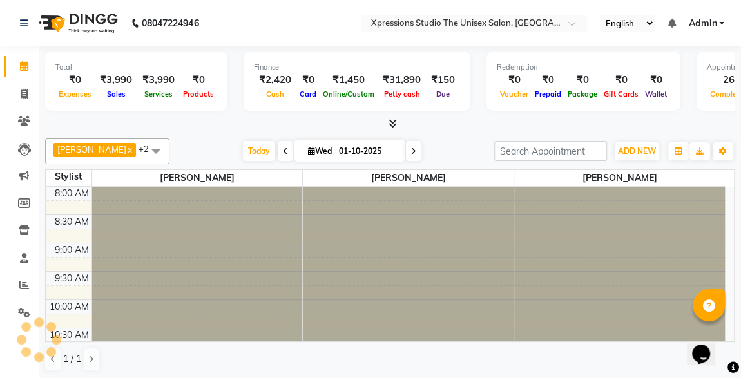
scroll to position [446, 0]
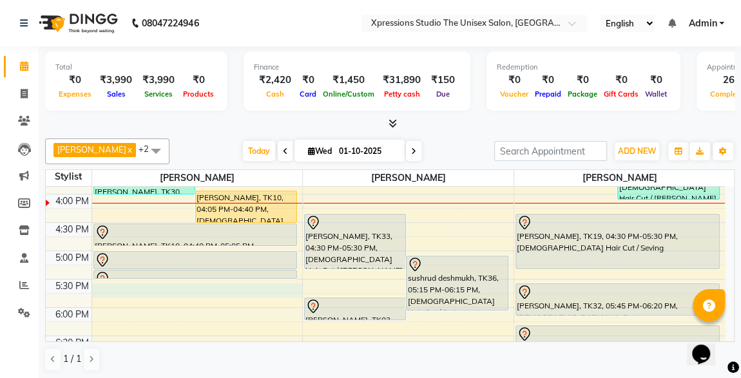
click at [118, 286] on div "8:00 AM 8:30 AM 9:00 AM 9:30 AM 10:00 AM 10:30 AM 11:00 AM 11:30 AM 12:00 PM 12…" at bounding box center [385, 166] width 679 height 850
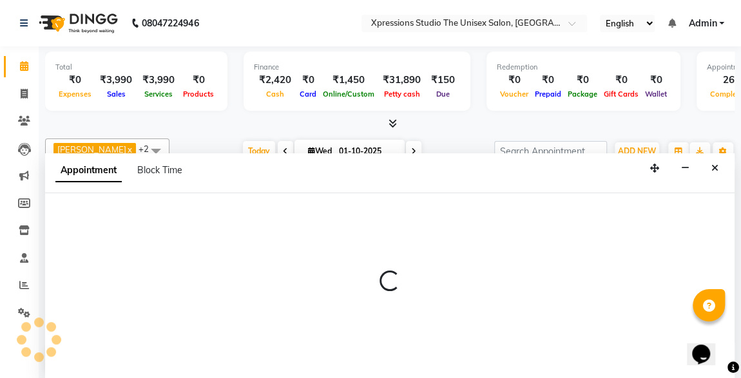
scroll to position [0, 0]
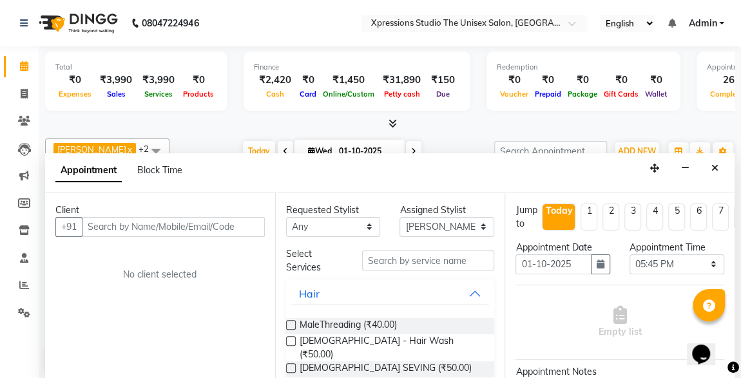
click at [137, 217] on input "text" at bounding box center [173, 227] width 183 height 20
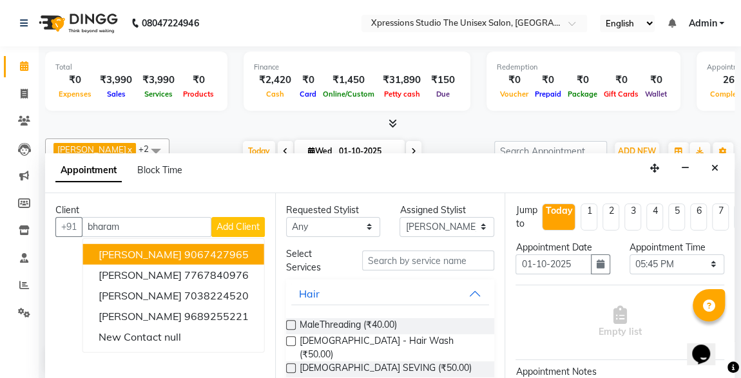
click at [144, 225] on input "bharam" at bounding box center [147, 227] width 130 height 20
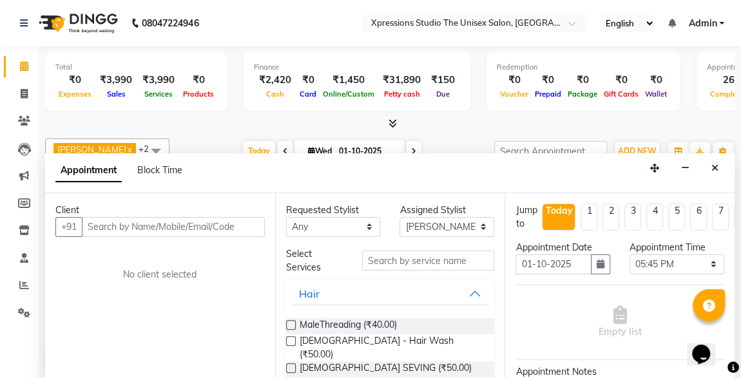
click at [165, 222] on input "text" at bounding box center [173, 227] width 183 height 20
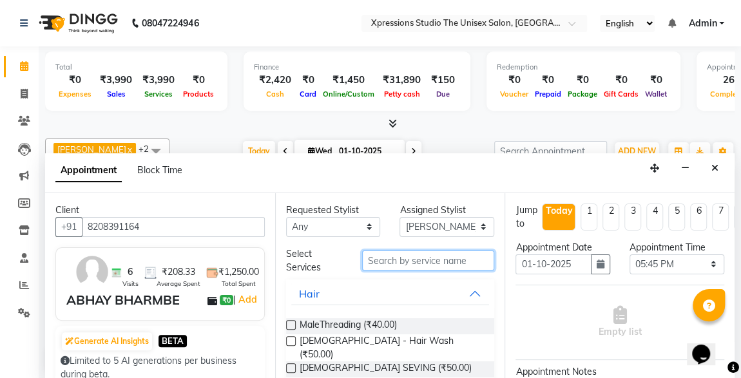
click at [395, 255] on input "text" at bounding box center [428, 261] width 133 height 20
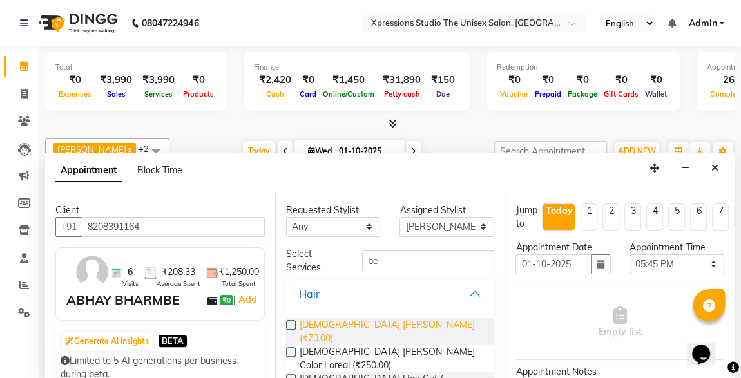
click at [378, 318] on span "[DEMOGRAPHIC_DATA] [PERSON_NAME] (₹70.00)" at bounding box center [392, 331] width 185 height 27
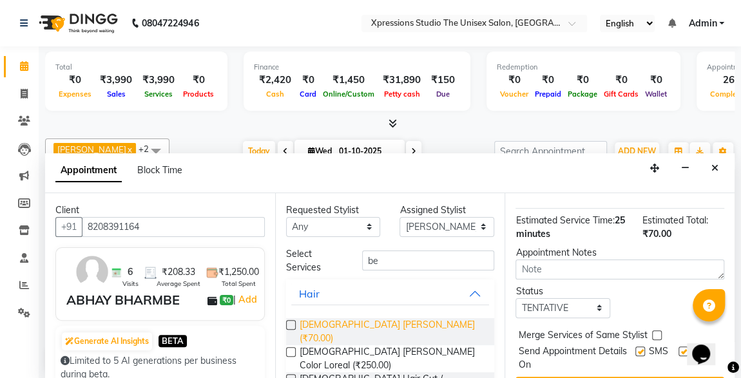
scroll to position [186, 0]
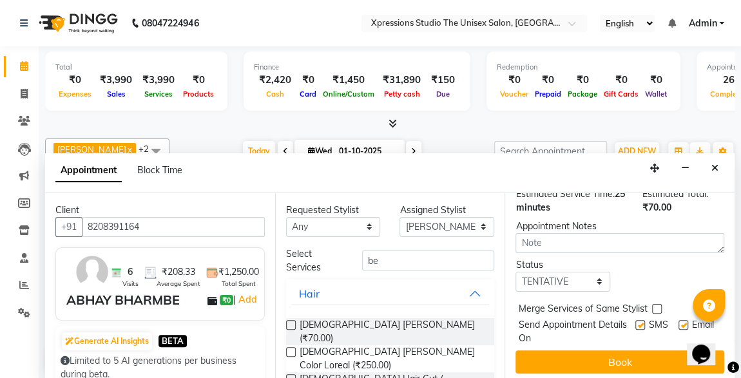
click at [636, 320] on label at bounding box center [641, 325] width 10 height 10
click at [636, 322] on input "checkbox" at bounding box center [640, 326] width 8 height 8
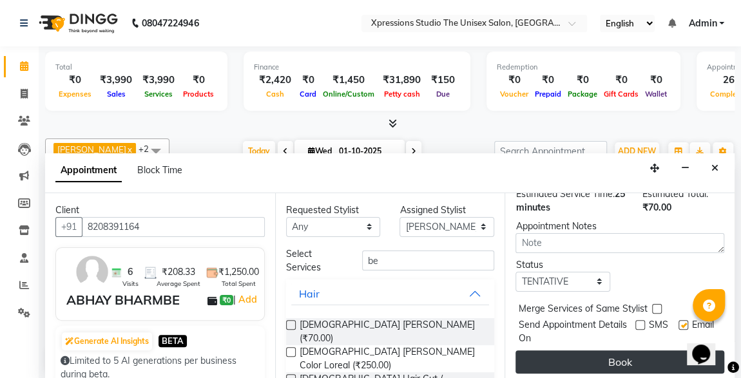
click at [643, 351] on button "Book" at bounding box center [620, 362] width 209 height 23
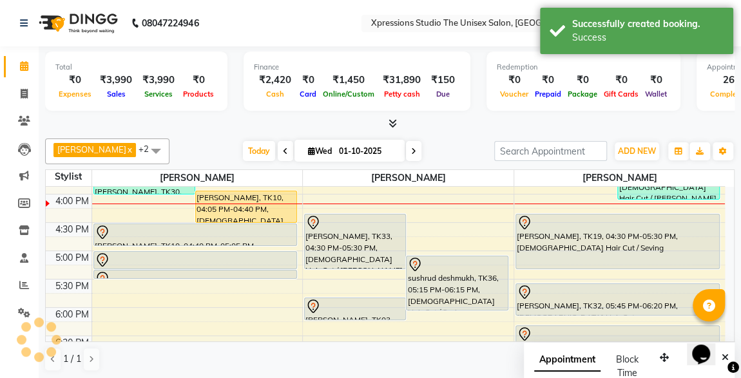
scroll to position [0, 0]
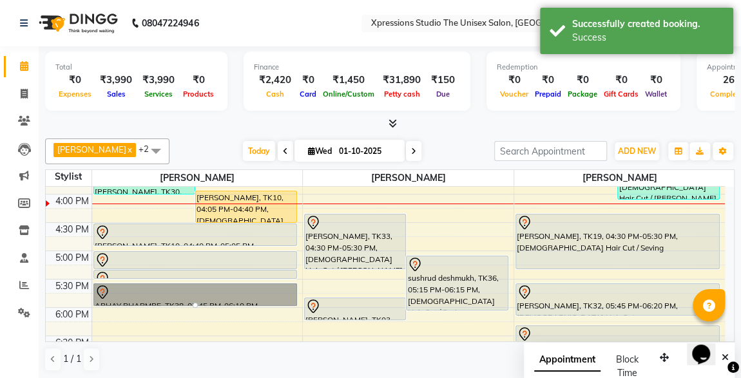
click at [253, 297] on link "ABHAY BHARMBE, TK38, 05:45 PM-06:10 PM, Male Beard" at bounding box center [195, 295] width 204 height 23
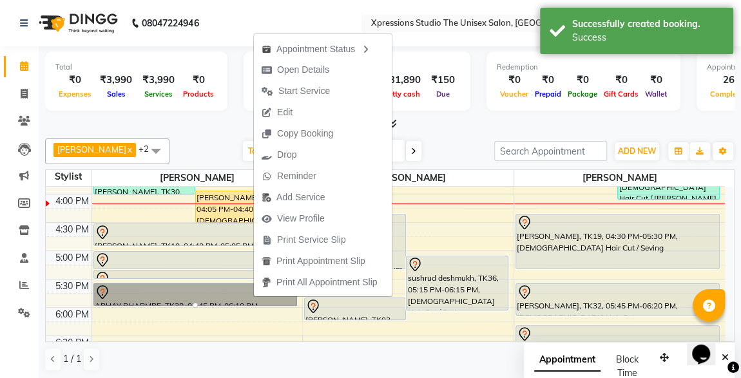
click at [441, 111] on div "Total ₹0 Expenses ₹3,990 Sales ₹3,990 Services ₹0 Products Finance ₹2,420 Cash …" at bounding box center [390, 83] width 690 height 63
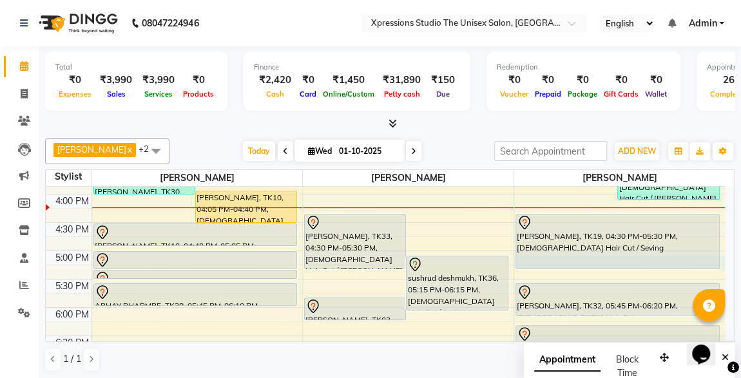
click at [723, 260] on div "8:00 AM 8:30 AM 9:00 AM 9:30 AM 10:00 AM 10:30 AM 11:00 AM 11:30 AM 12:00 PM 12…" at bounding box center [385, 166] width 679 height 850
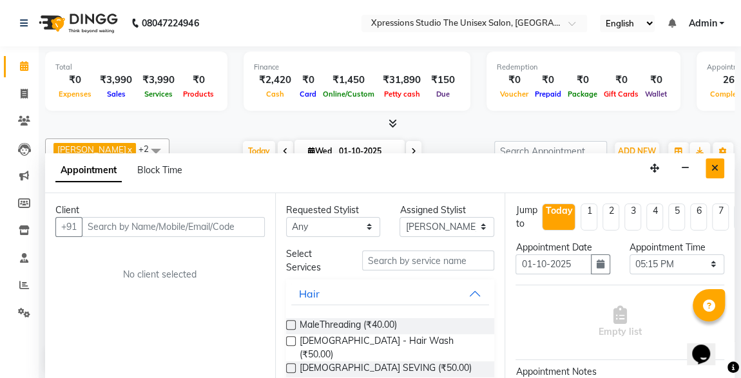
click at [719, 162] on button "Close" at bounding box center [715, 169] width 19 height 20
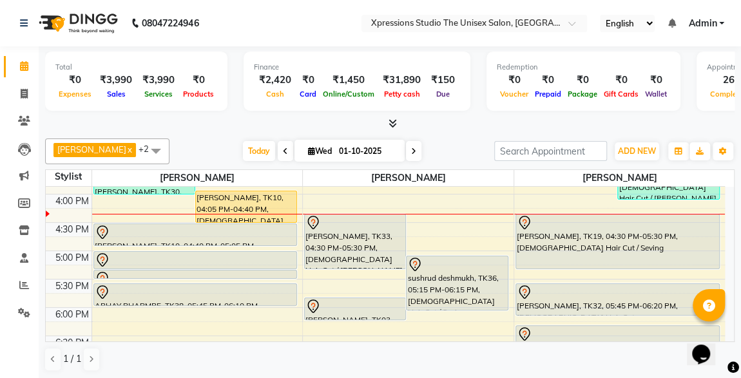
click at [103, 313] on div "8:00 AM 8:30 AM 9:00 AM 9:30 AM 10:00 AM 10:30 AM 11:00 AM 11:30 AM 12:00 PM 12…" at bounding box center [385, 166] width 679 height 850
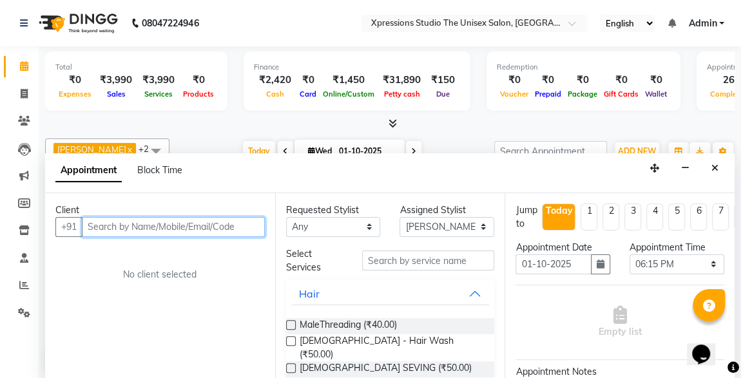
click at [115, 233] on input "text" at bounding box center [173, 227] width 183 height 20
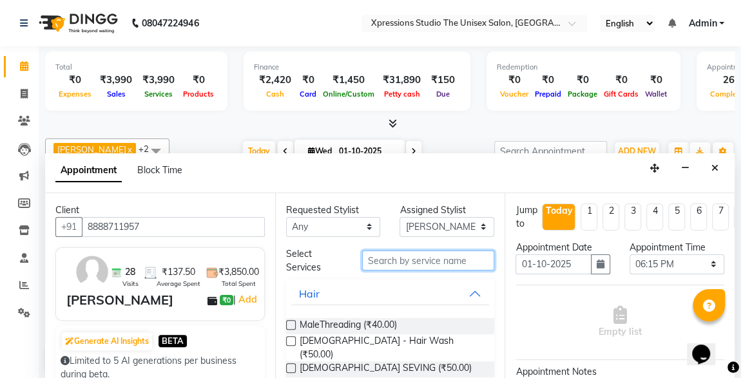
click at [428, 264] on input "text" at bounding box center [428, 261] width 133 height 20
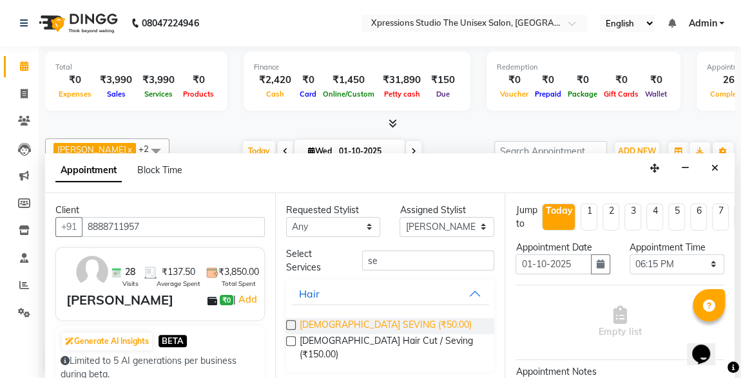
click at [360, 325] on span "[DEMOGRAPHIC_DATA] SEVING (₹50.00)" at bounding box center [386, 326] width 172 height 16
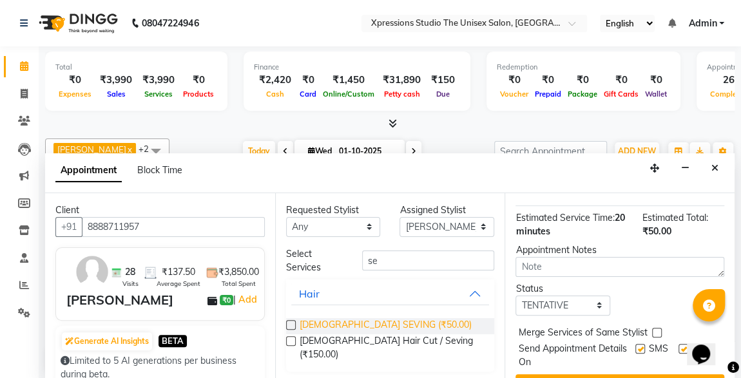
scroll to position [186, 0]
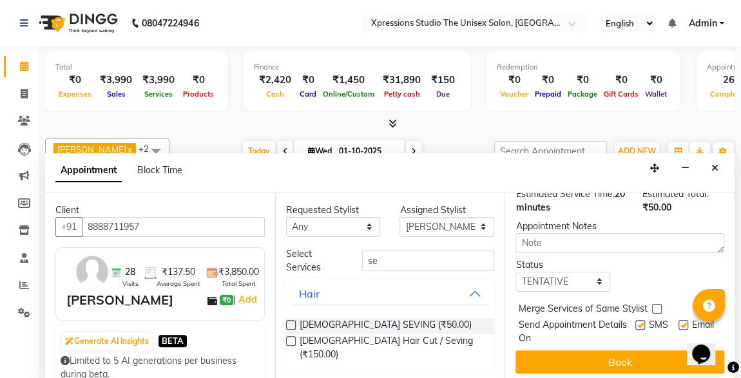
click at [636, 320] on label at bounding box center [641, 325] width 10 height 10
click at [636, 322] on input "checkbox" at bounding box center [640, 326] width 8 height 8
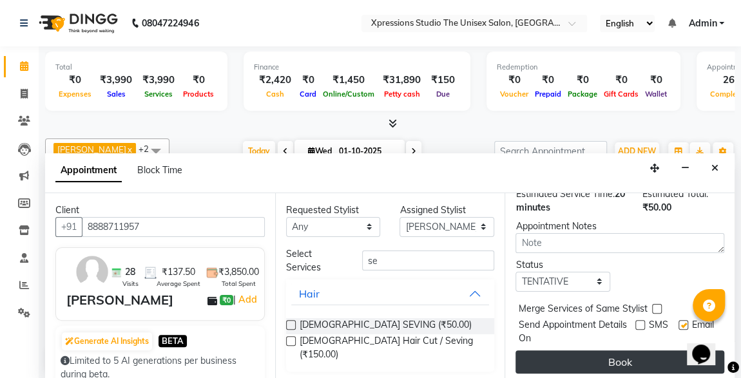
click at [658, 351] on button "Book" at bounding box center [620, 362] width 209 height 23
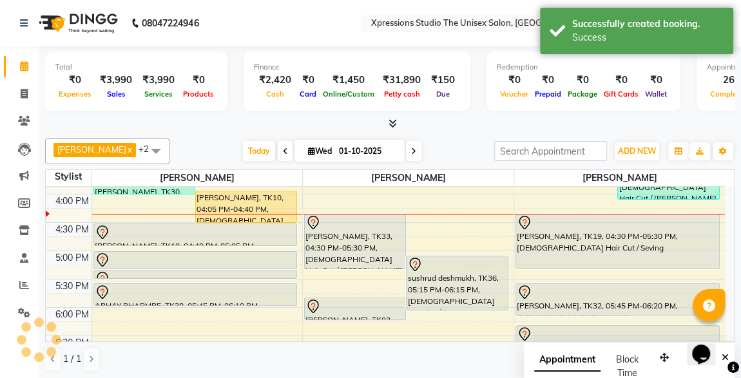
scroll to position [0, 0]
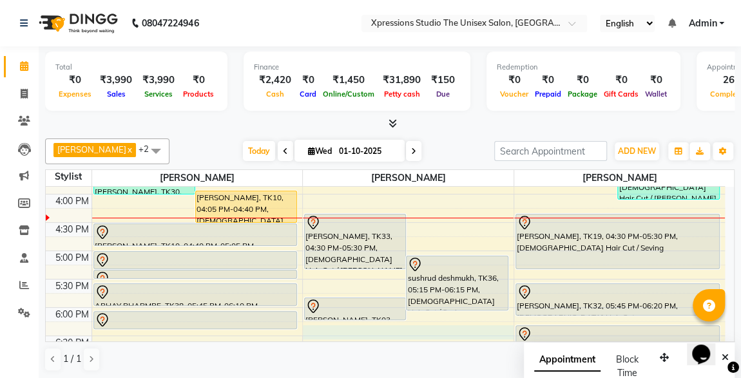
click at [331, 335] on div "8:00 AM 8:30 AM 9:00 AM 9:30 AM 10:00 AM 10:30 AM 11:00 AM 11:30 AM 12:00 PM 12…" at bounding box center [385, 166] width 679 height 850
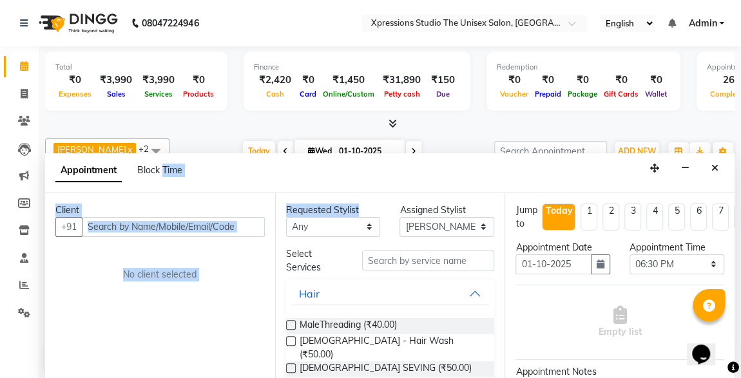
drag, startPoint x: 298, startPoint y: 239, endPoint x: 520, endPoint y: 179, distance: 229.7
click at [324, 223] on div "Requested Stylist Any ADESH RAUT ROHAN BABHULKAR ROSHAN TANDULKAR Assigned Styl…" at bounding box center [390, 286] width 230 height 187
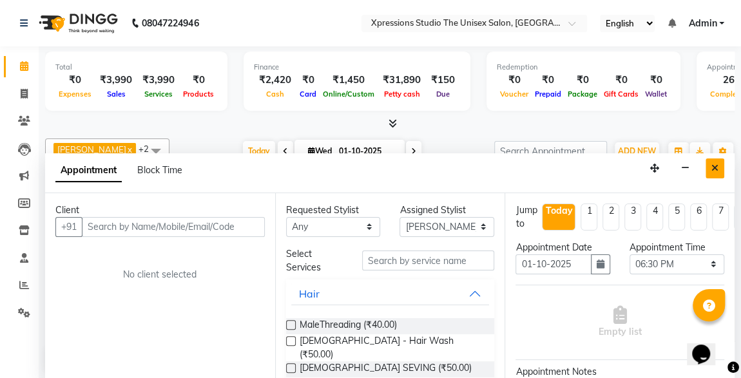
click at [706, 162] on button "Close" at bounding box center [715, 169] width 19 height 20
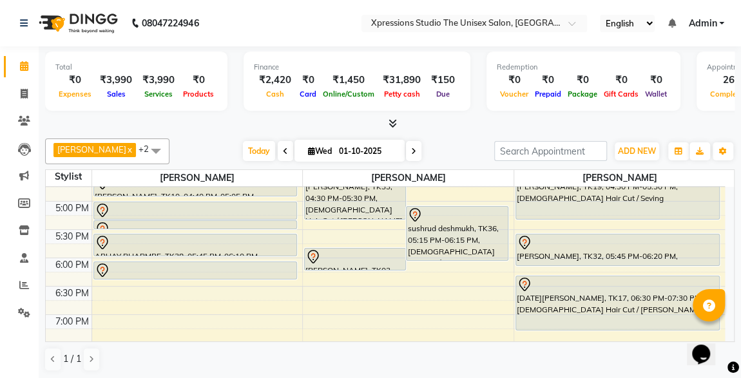
scroll to position [516, 0]
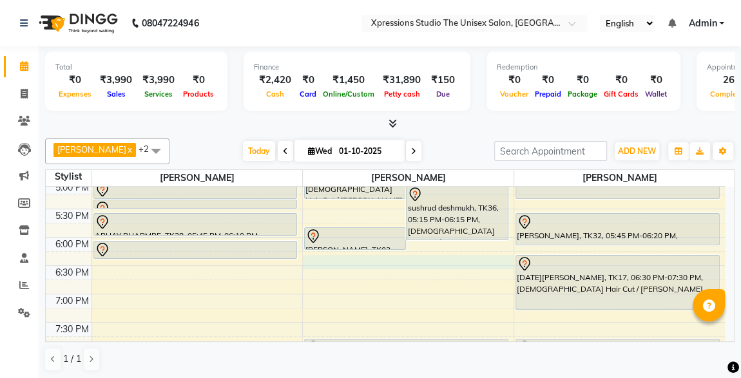
click at [346, 263] on div "8:00 AM 8:30 AM 9:00 AM 9:30 AM 10:00 AM 10:30 AM 11:00 AM 11:30 AM 12:00 PM 12…" at bounding box center [385, 96] width 679 height 850
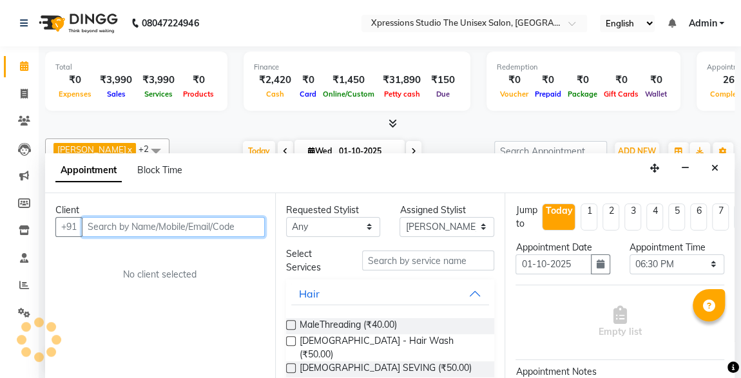
click at [121, 227] on input "text" at bounding box center [173, 227] width 183 height 20
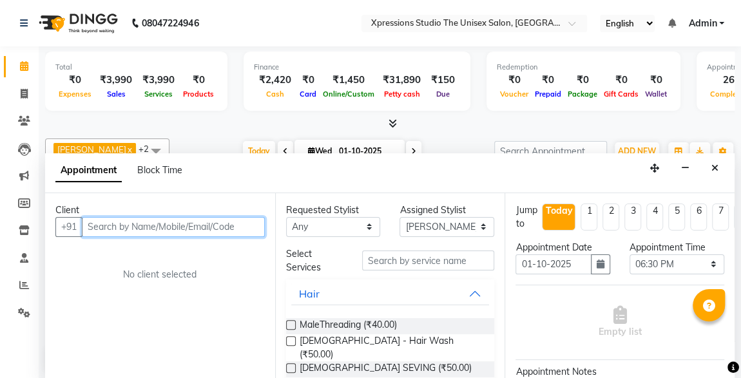
click at [121, 227] on input "text" at bounding box center [173, 227] width 183 height 20
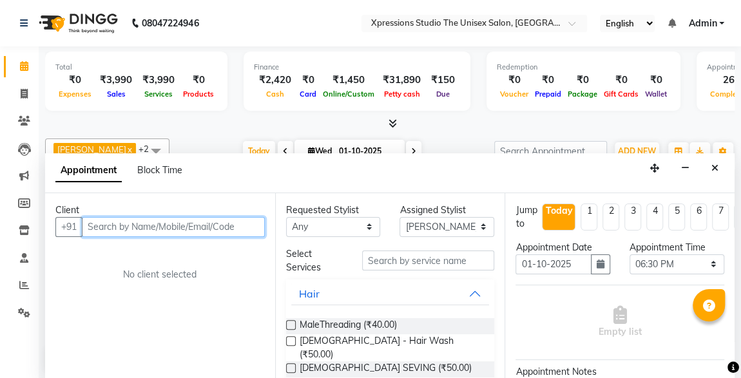
click at [121, 227] on input "text" at bounding box center [173, 227] width 183 height 20
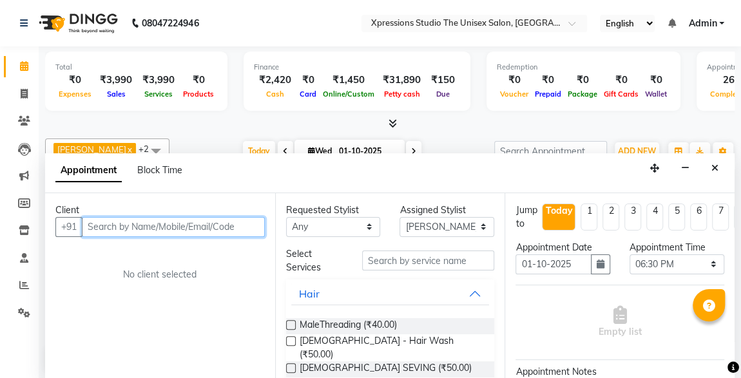
click at [121, 227] on input "text" at bounding box center [173, 227] width 183 height 20
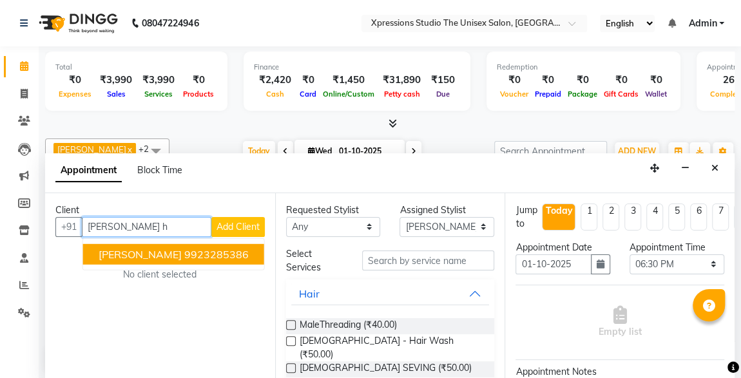
click at [125, 252] on span "[PERSON_NAME]" at bounding box center [140, 254] width 83 height 13
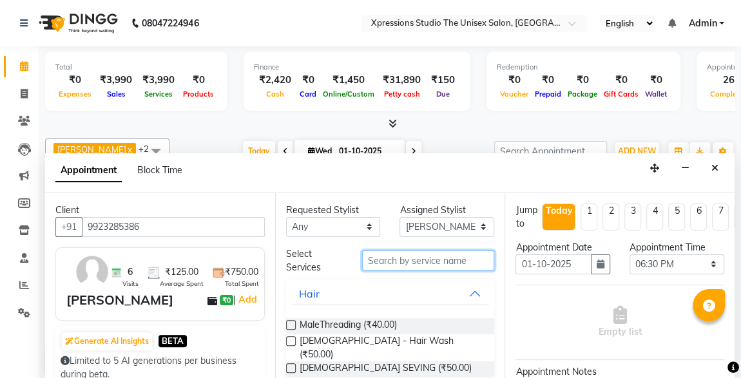
click at [382, 256] on input "text" at bounding box center [428, 261] width 133 height 20
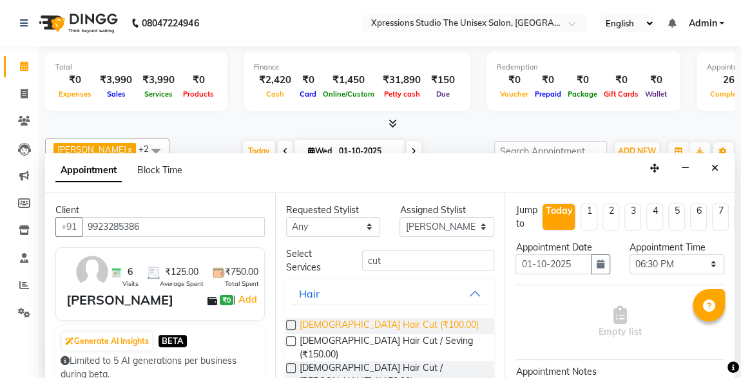
click at [300, 324] on span "[DEMOGRAPHIC_DATA] Hair Cut (₹100.00)" at bounding box center [389, 326] width 179 height 16
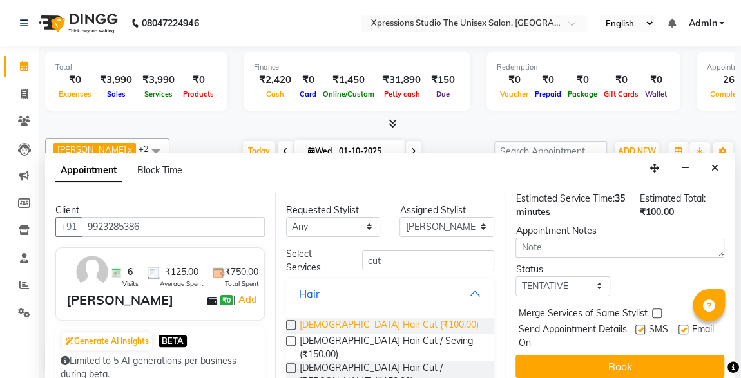
scroll to position [186, 0]
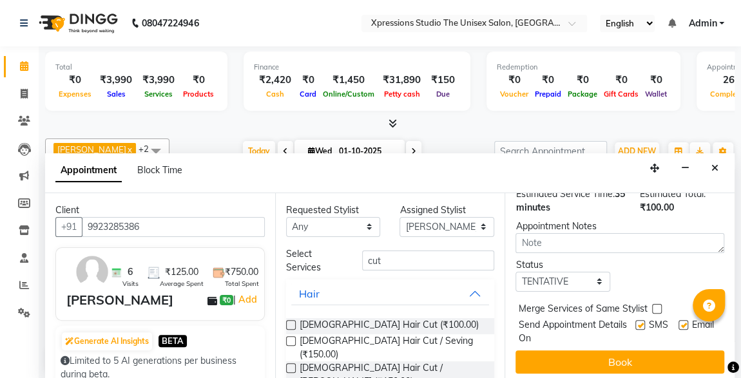
click at [636, 320] on label at bounding box center [641, 325] width 10 height 10
click at [636, 322] on input "checkbox" at bounding box center [640, 326] width 8 height 8
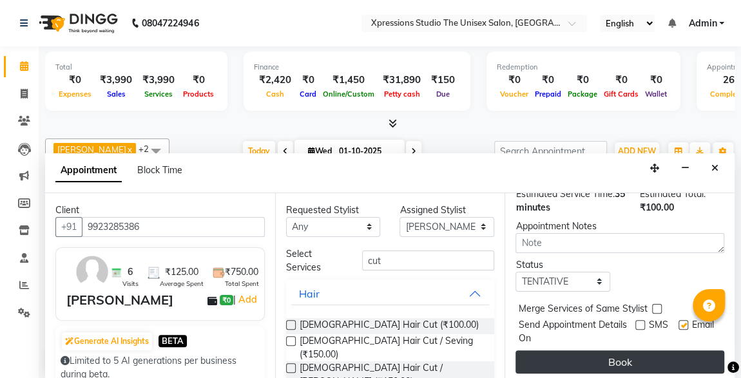
click at [649, 351] on button "Book" at bounding box center [620, 362] width 209 height 23
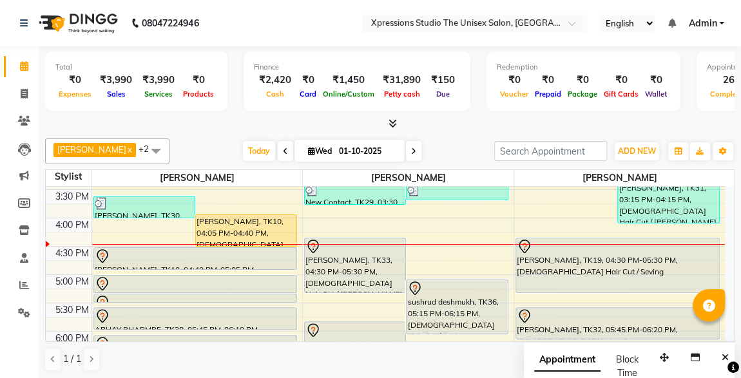
scroll to position [446, 0]
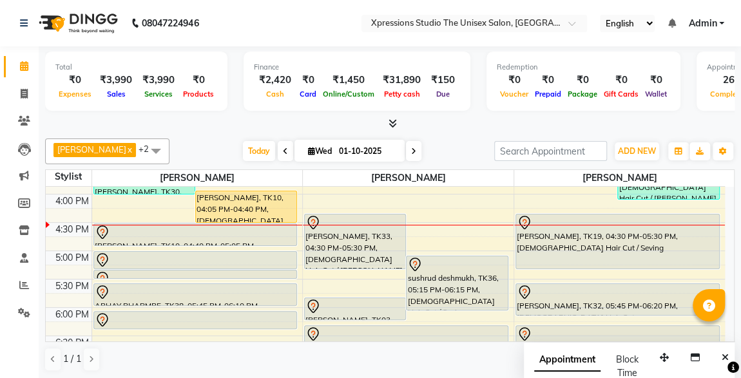
click at [522, 250] on div "[PERSON_NAME], TK19, 04:30 PM-05:30 PM, [DEMOGRAPHIC_DATA] Hair Cut / Seving" at bounding box center [617, 242] width 203 height 54
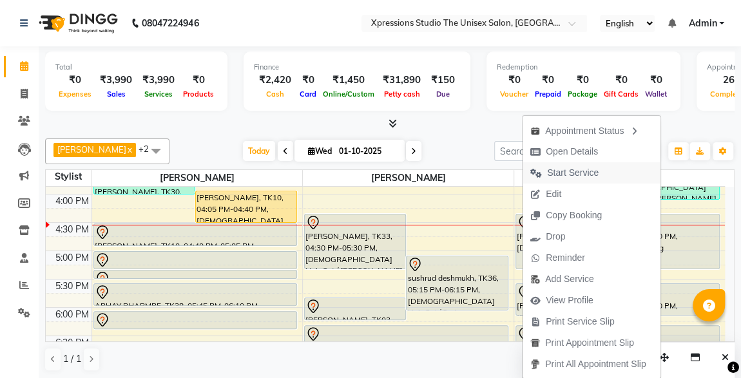
click at [566, 173] on span "Start Service" at bounding box center [573, 173] width 52 height 14
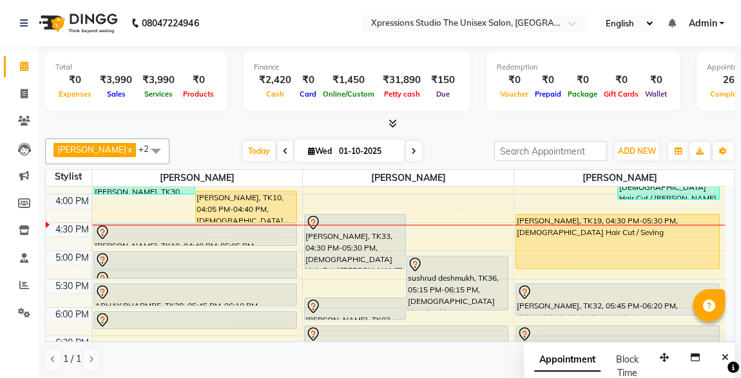
click at [564, 102] on div "Redemption ₹0 Voucher ₹0 Prepaid ₹0 Package ₹0 Gift Cards ₹0 Wallet" at bounding box center [584, 81] width 194 height 59
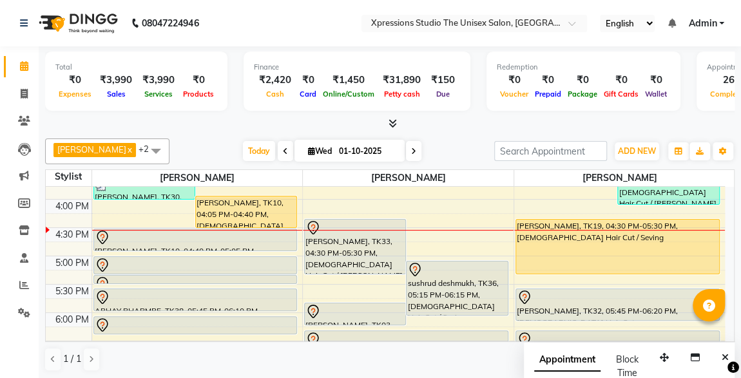
scroll to position [469, 0]
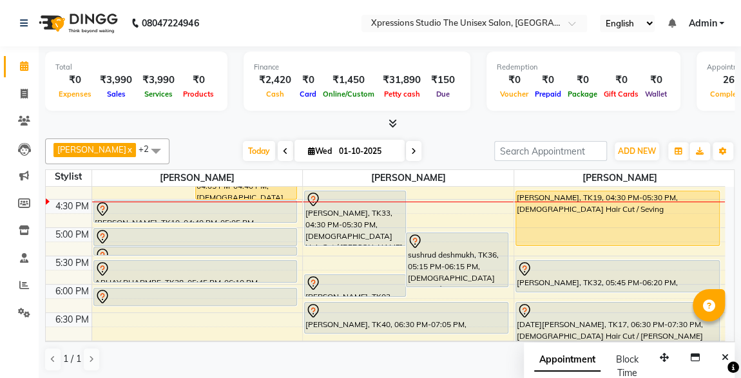
click at [606, 271] on div at bounding box center [618, 269] width 202 height 15
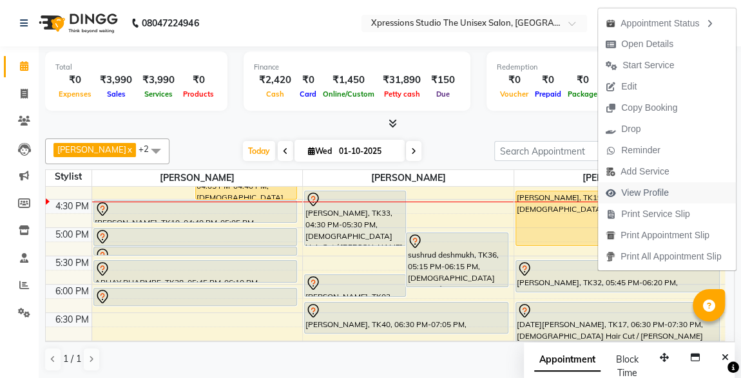
click at [631, 193] on span "View Profile" at bounding box center [645, 193] width 48 height 14
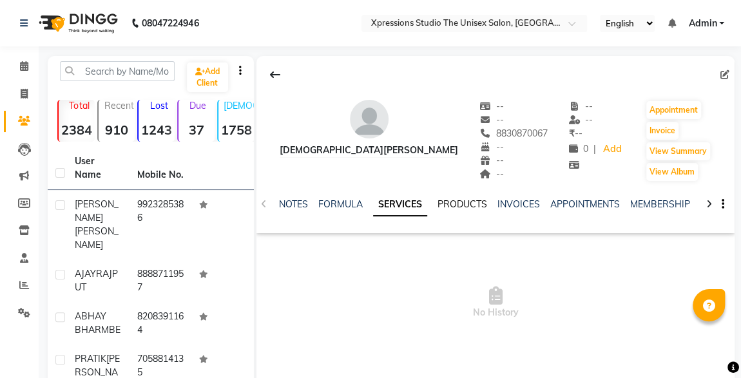
click at [442, 200] on link "PRODUCTS" at bounding box center [463, 205] width 50 height 12
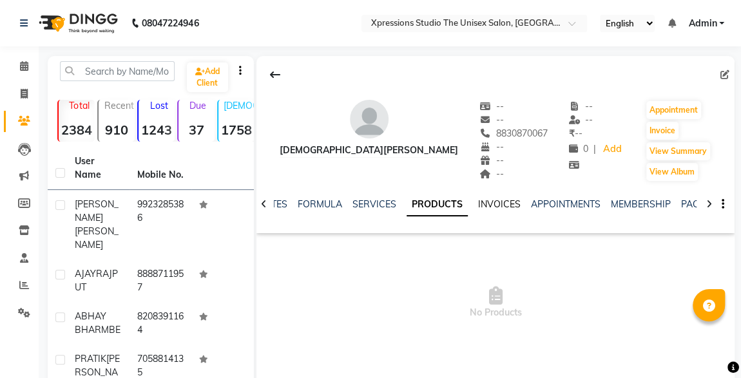
click at [487, 206] on link "INVOICES" at bounding box center [499, 205] width 43 height 12
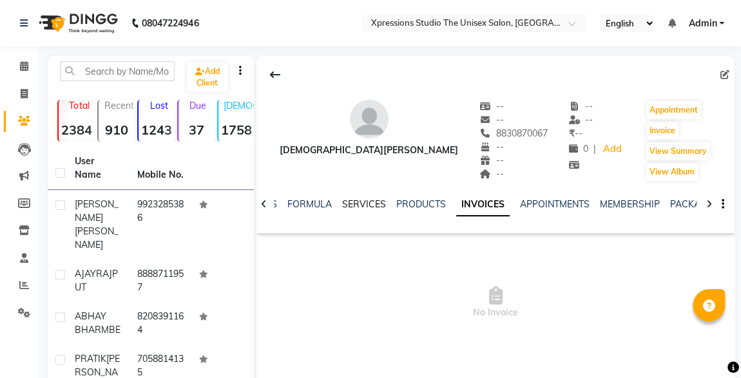
click at [351, 205] on link "SERVICES" at bounding box center [364, 205] width 44 height 12
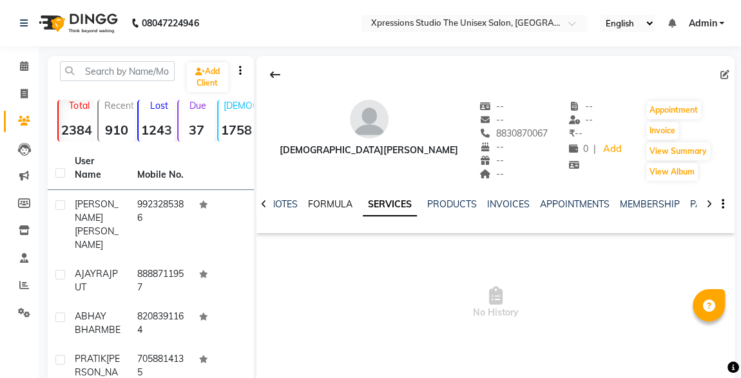
click at [341, 201] on link "FORMULA" at bounding box center [330, 205] width 44 height 12
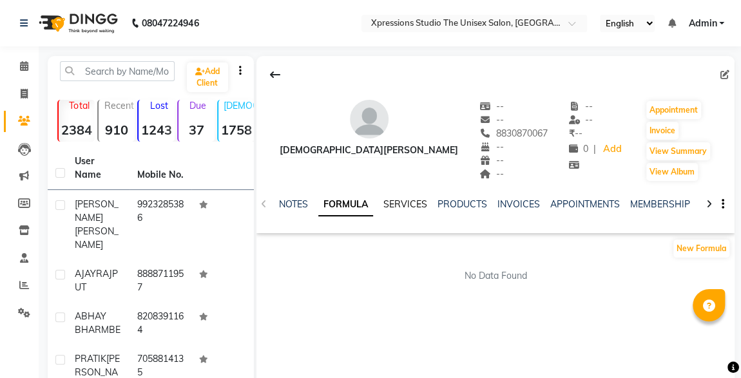
click at [408, 208] on link "SERVICES" at bounding box center [406, 205] width 44 height 12
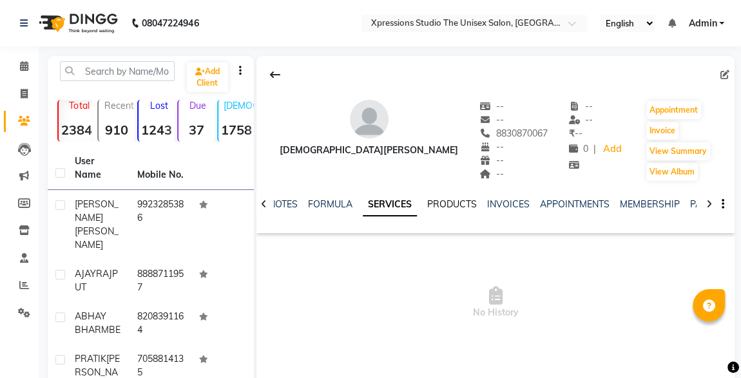
click at [448, 207] on link "PRODUCTS" at bounding box center [452, 205] width 50 height 12
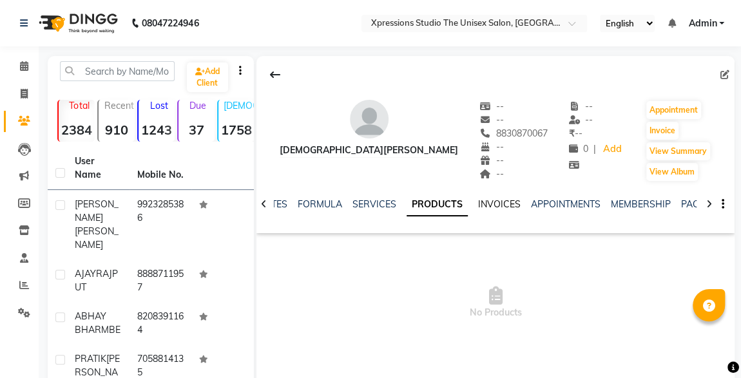
click at [485, 205] on link "INVOICES" at bounding box center [499, 205] width 43 height 12
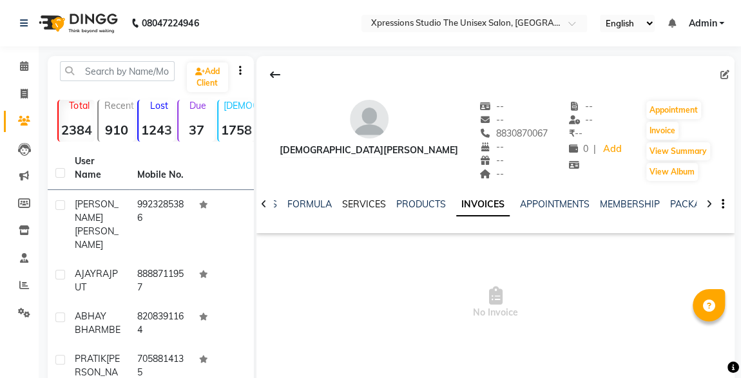
click at [354, 207] on link "SERVICES" at bounding box center [364, 205] width 44 height 12
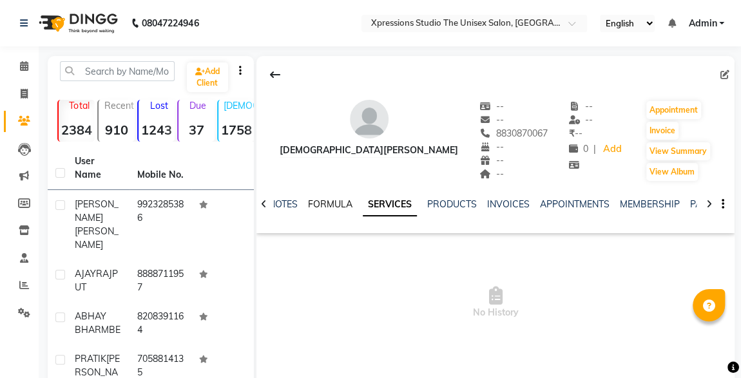
click at [335, 207] on link "FORMULA" at bounding box center [330, 205] width 44 height 12
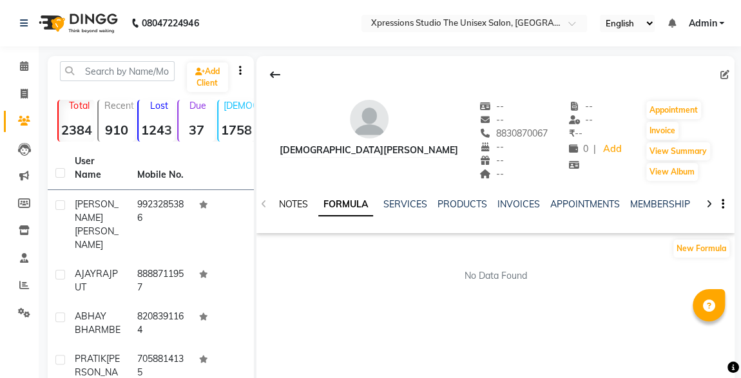
click at [294, 200] on link "NOTES" at bounding box center [293, 205] width 29 height 12
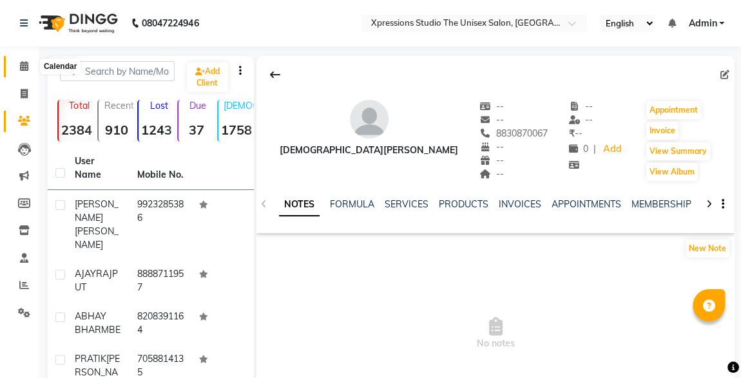
click at [20, 69] on icon at bounding box center [24, 66] width 8 height 10
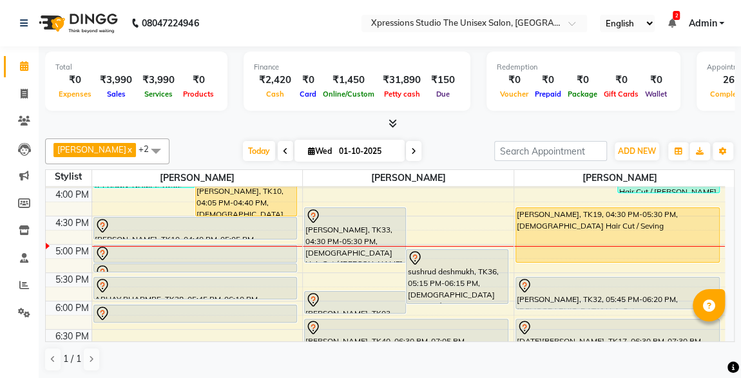
scroll to position [469, 0]
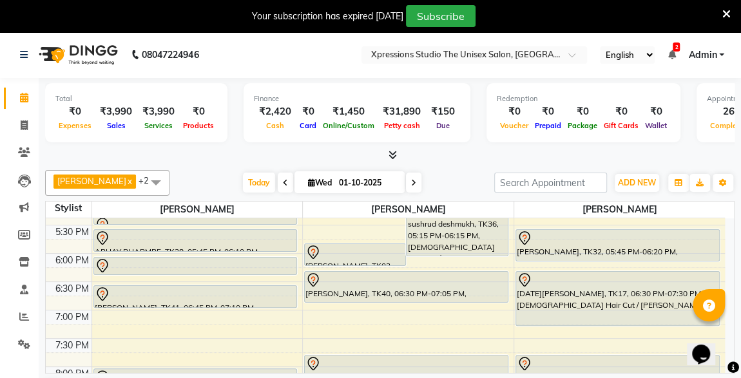
scroll to position [543, 0]
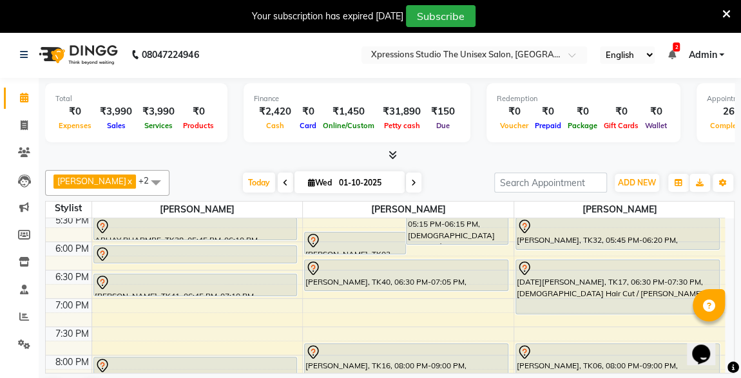
click at [733, 219] on div "8:00 AM 8:30 AM 9:00 AM 9:30 AM 10:00 AM 10:30 AM 11:00 AM 11:30 AM 12:00 PM 12…" at bounding box center [390, 296] width 688 height 155
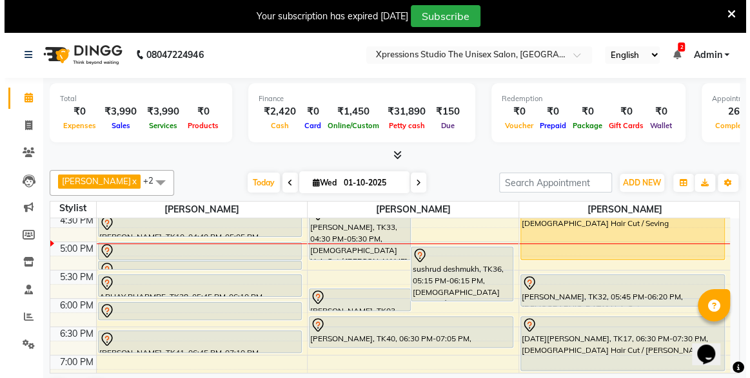
scroll to position [473, 0]
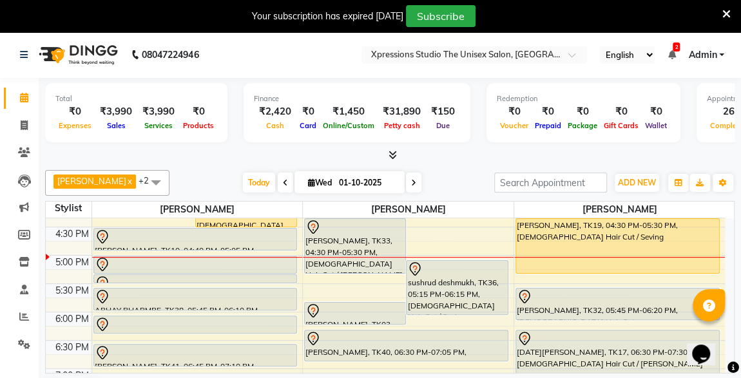
click at [349, 253] on div "[PERSON_NAME], TK33, 04:30 PM-05:30 PM, [DEMOGRAPHIC_DATA] Hair Cut / [PERSON_N…" at bounding box center [355, 246] width 101 height 54
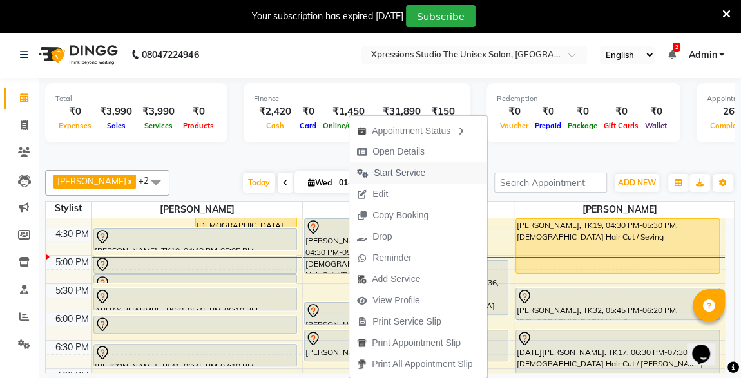
click at [395, 168] on span "Start Service" at bounding box center [400, 173] width 52 height 14
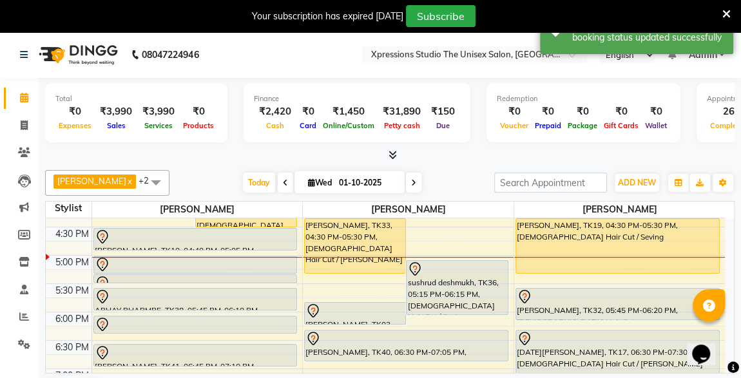
click at [160, 235] on div at bounding box center [196, 236] width 202 height 15
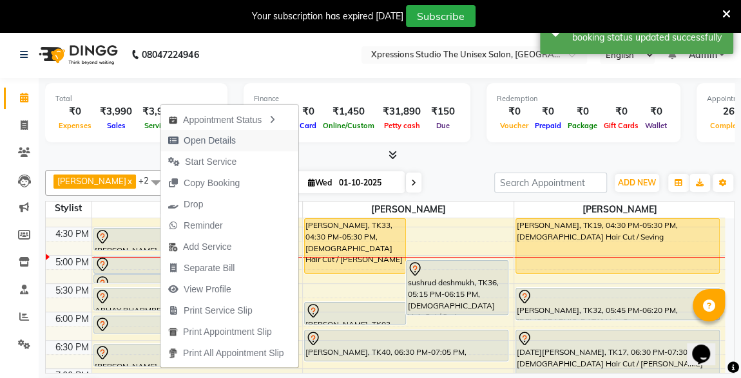
click at [209, 142] on span "Open Details" at bounding box center [210, 141] width 52 height 14
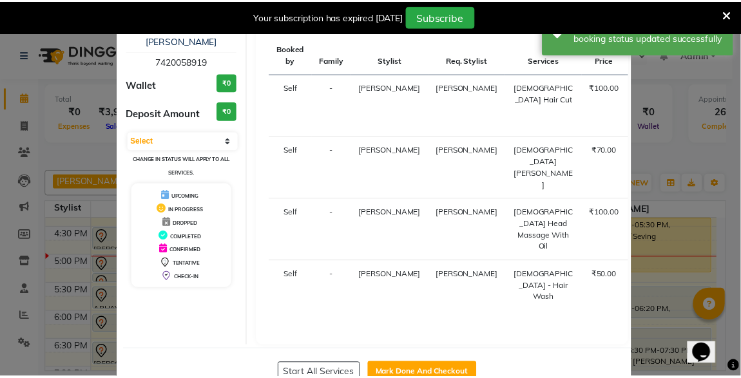
scroll to position [93, 0]
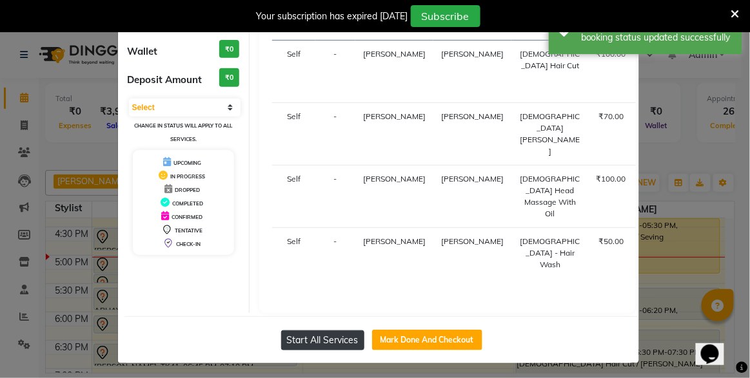
click at [338, 342] on button "Start All Services" at bounding box center [322, 341] width 83 height 20
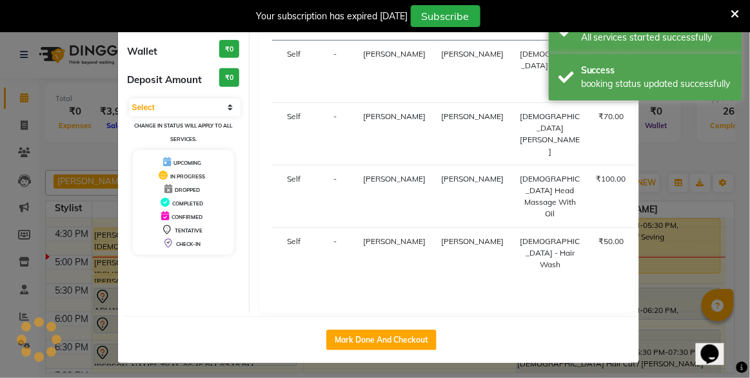
select select "1"
click at [686, 143] on ngb-modal-window "Client Detail [PERSON_NAME] 7420058919 Wallet ₹0 Deposit Amount ₹0 Select IN SE…" at bounding box center [375, 189] width 750 height 378
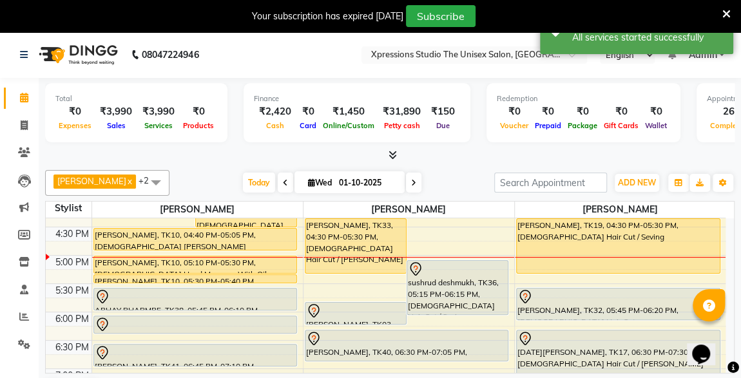
click at [124, 325] on div at bounding box center [196, 324] width 202 height 15
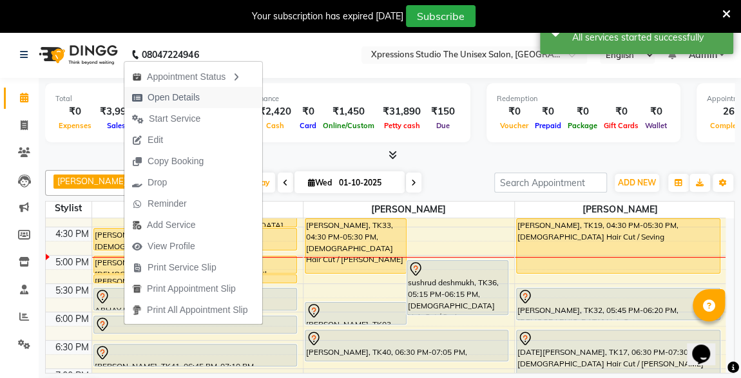
click at [184, 97] on span "Open Details" at bounding box center [174, 98] width 52 height 14
select select "7"
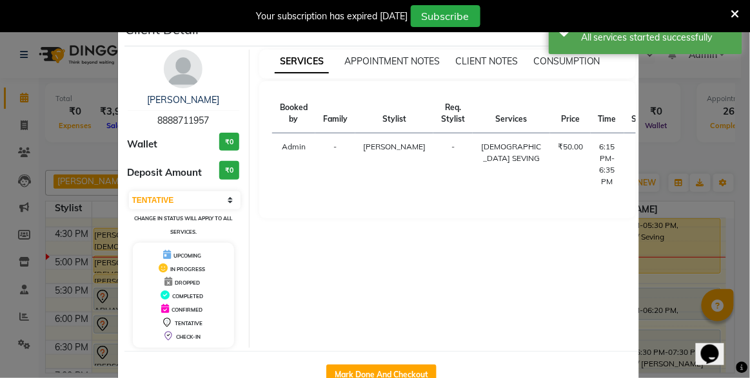
click at [664, 102] on th at bounding box center [686, 113] width 44 height 39
click at [648, 49] on div "Success All services started successfully" at bounding box center [645, 31] width 193 height 46
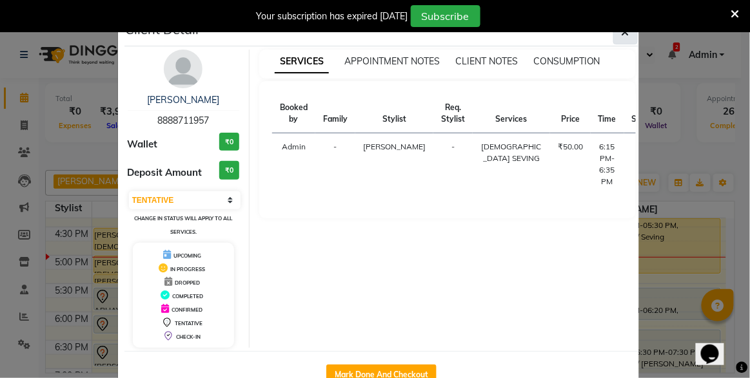
click at [625, 33] on button "button" at bounding box center [625, 32] width 24 height 24
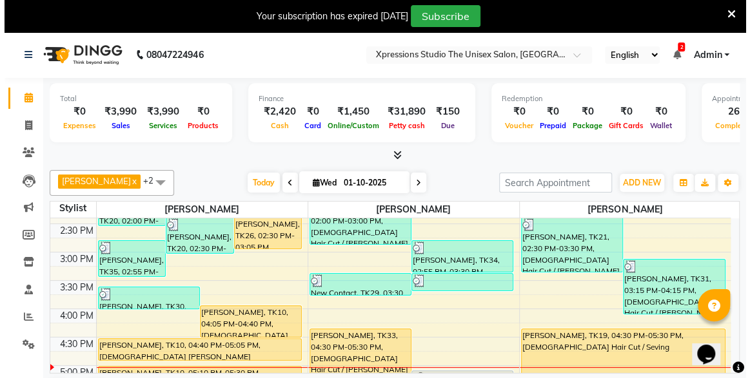
scroll to position [356, 0]
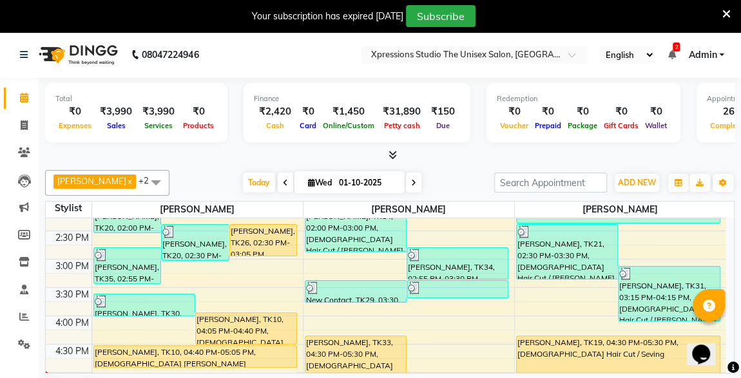
click at [598, 345] on div "[PERSON_NAME], TK19, 04:30 PM-05:30 PM, [DEMOGRAPHIC_DATA] Hair Cut / Seving" at bounding box center [618, 363] width 203 height 54
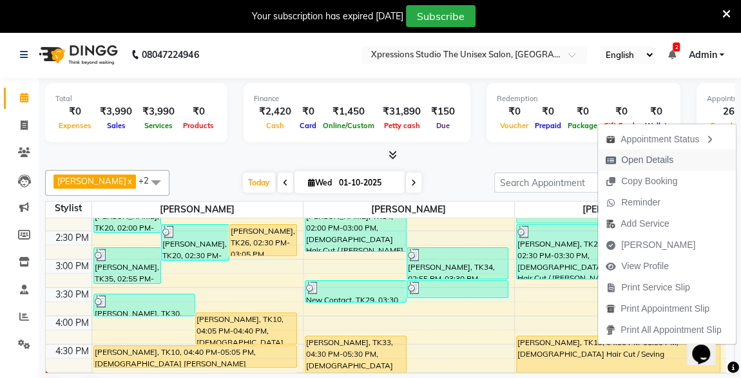
click at [628, 162] on span "Open Details" at bounding box center [647, 160] width 52 height 14
select select "1"
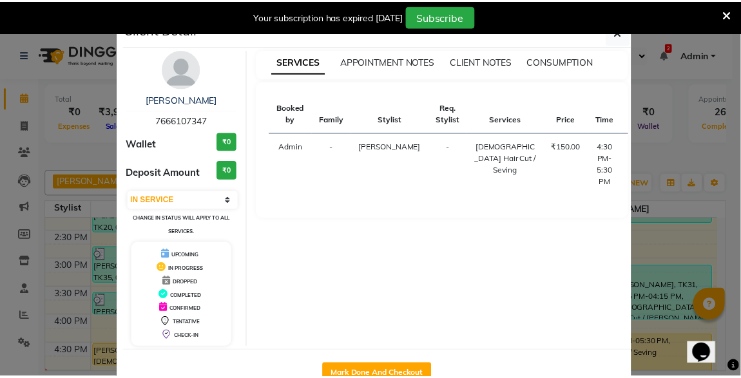
scroll to position [35, 0]
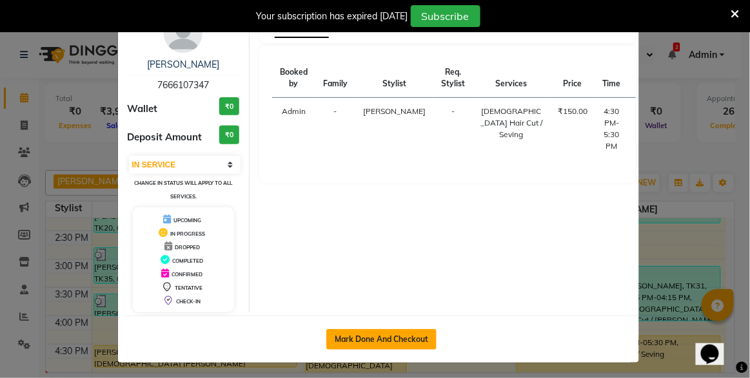
click at [400, 346] on button "Mark Done And Checkout" at bounding box center [381, 339] width 110 height 21
select select "7003"
select select "service"
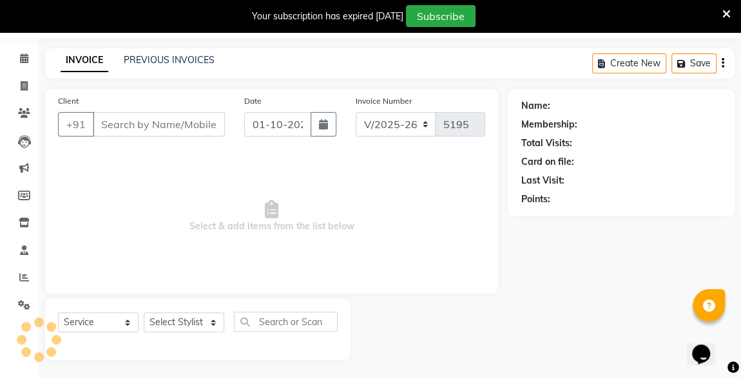
type input "7666107347"
select select "57589"
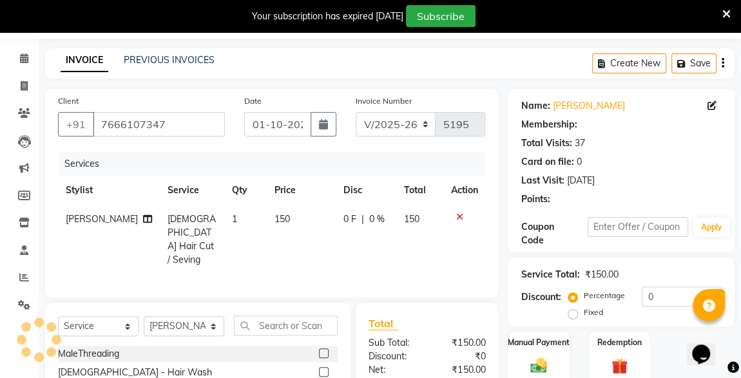
scroll to position [168, 0]
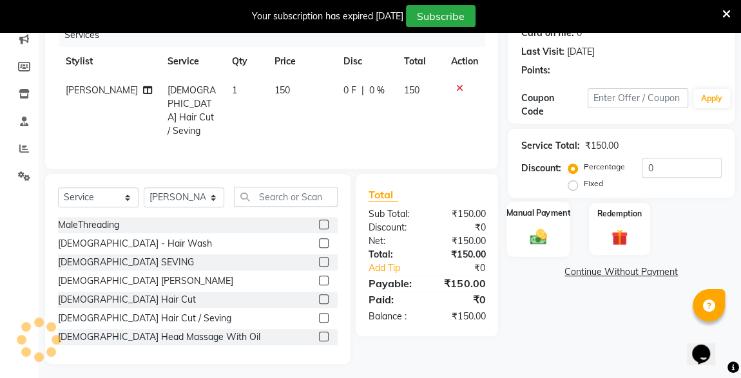
click at [554, 234] on div "Manual Payment" at bounding box center [539, 229] width 64 height 55
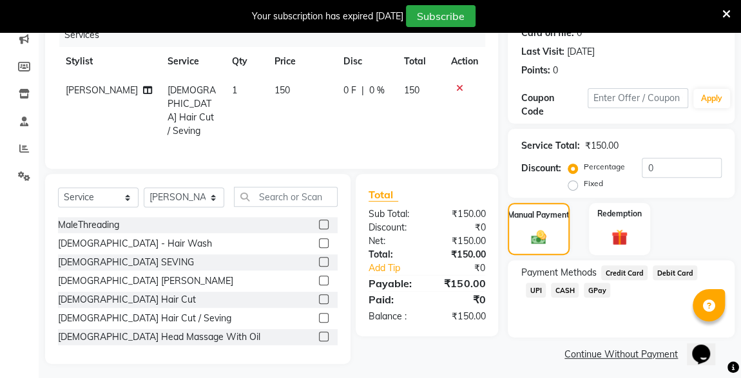
click at [551, 291] on span "CASH" at bounding box center [565, 290] width 28 height 15
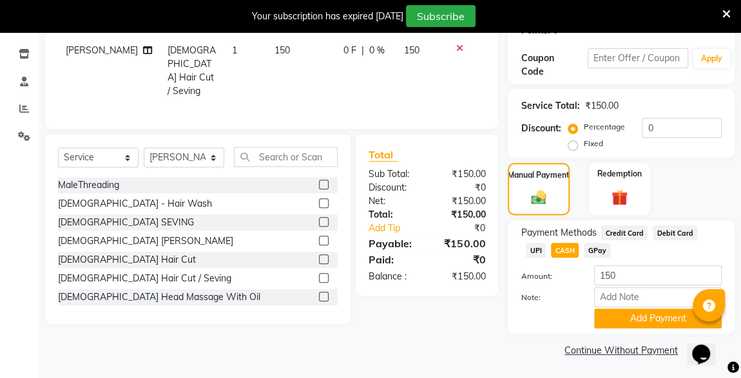
click at [620, 325] on button "Add Payment" at bounding box center [658, 319] width 128 height 20
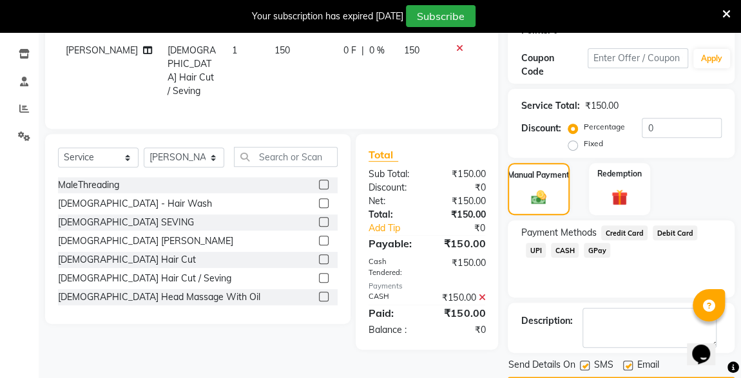
scroll to position [244, 0]
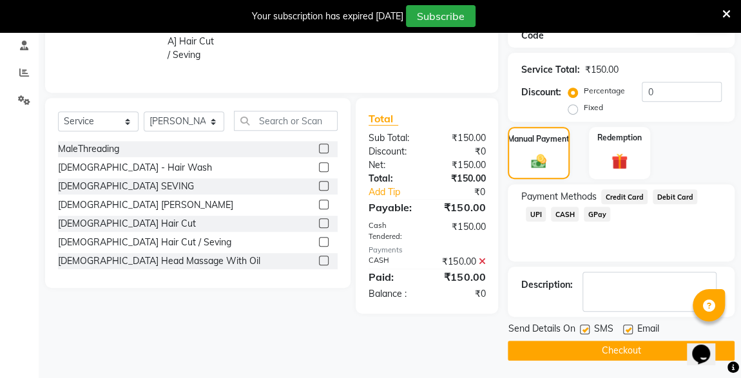
click at [585, 328] on label at bounding box center [585, 330] width 10 height 10
click at [585, 328] on input "checkbox" at bounding box center [584, 330] width 8 height 8
checkbox input "false"
click at [613, 358] on button "Checkout" at bounding box center [621, 351] width 227 height 20
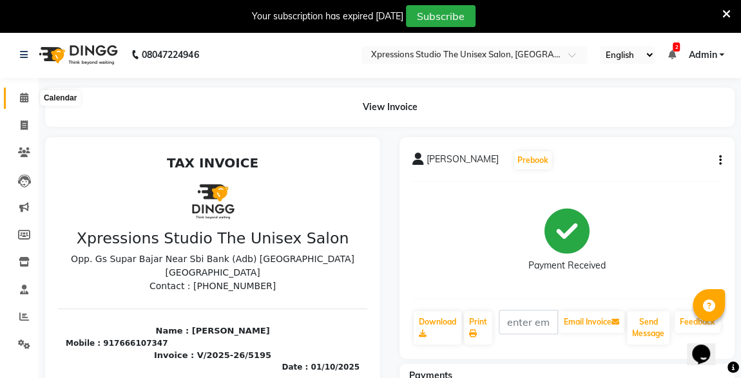
click at [23, 94] on icon at bounding box center [24, 98] width 8 height 10
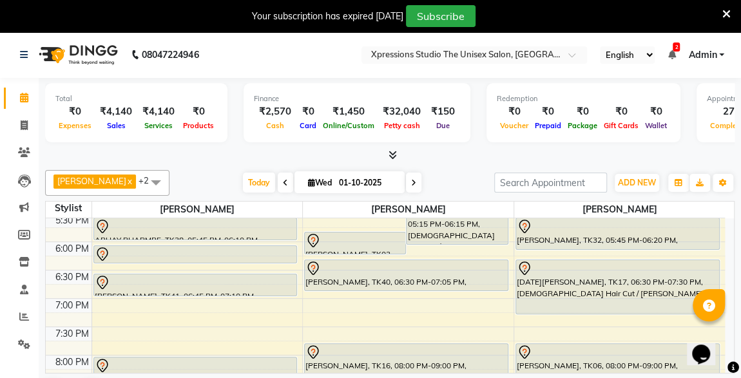
scroll to position [679, 0]
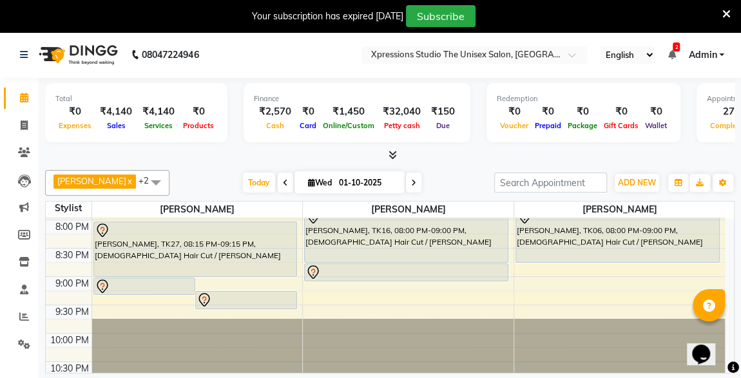
click at [672, 52] on icon at bounding box center [672, 54] width 8 height 9
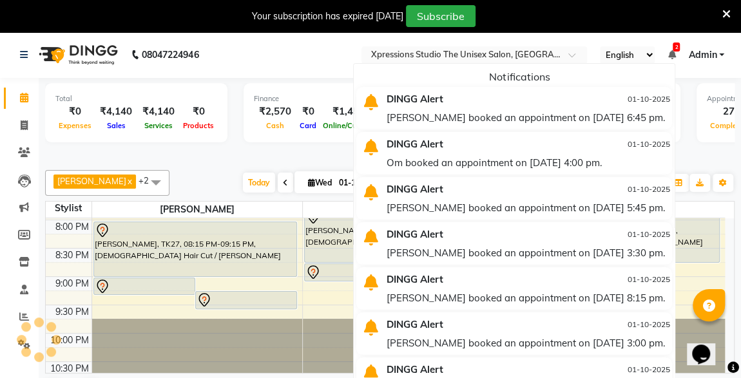
click at [530, 105] on div "DINGG Alert" at bounding box center [478, 99] width 202 height 19
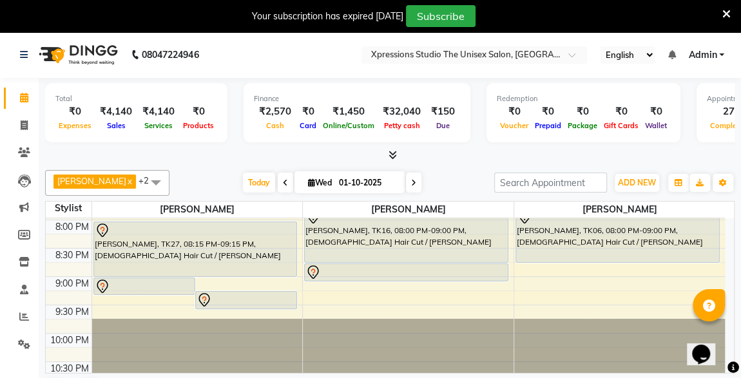
click at [730, 10] on icon at bounding box center [727, 14] width 8 height 12
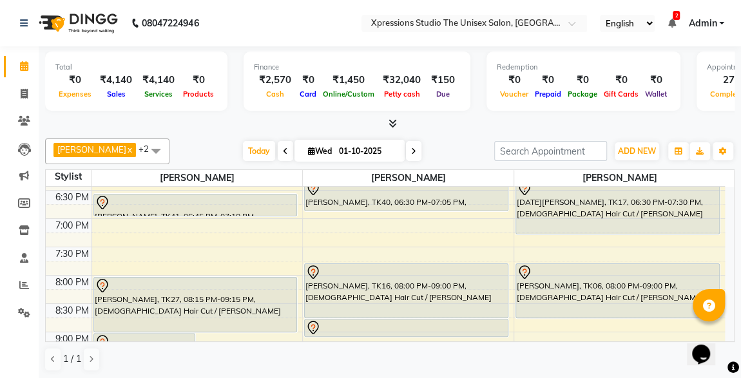
scroll to position [585, 0]
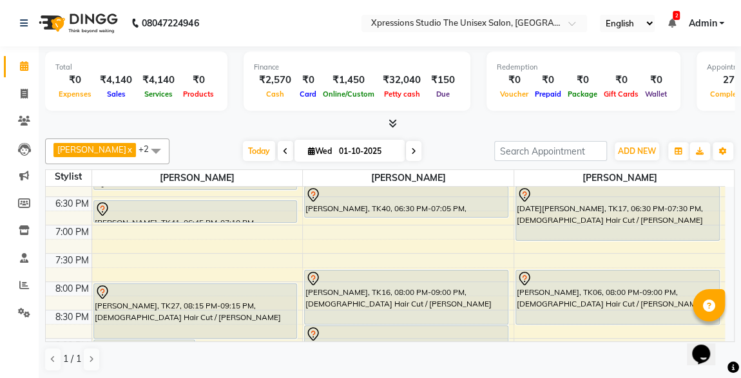
click at [414, 151] on div "[DATE] [DATE]" at bounding box center [332, 151] width 312 height 19
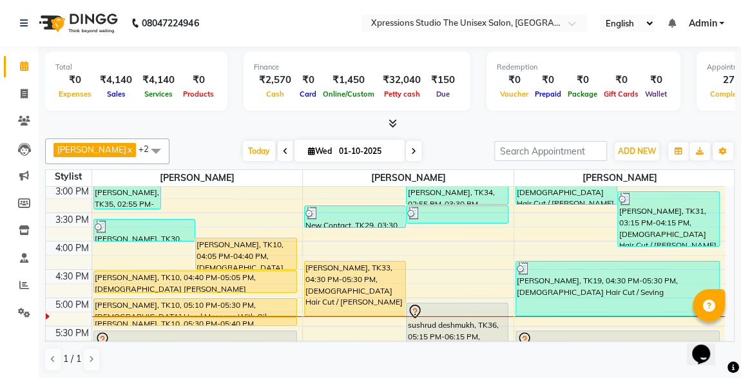
scroll to position [398, 0]
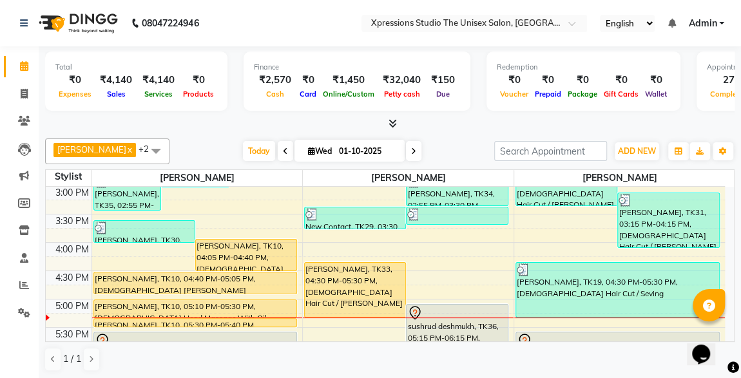
click at [344, 284] on div "[PERSON_NAME], TK33, 04:30 PM-05:30 PM, [DEMOGRAPHIC_DATA] Hair Cut / [PERSON_N…" at bounding box center [355, 290] width 101 height 54
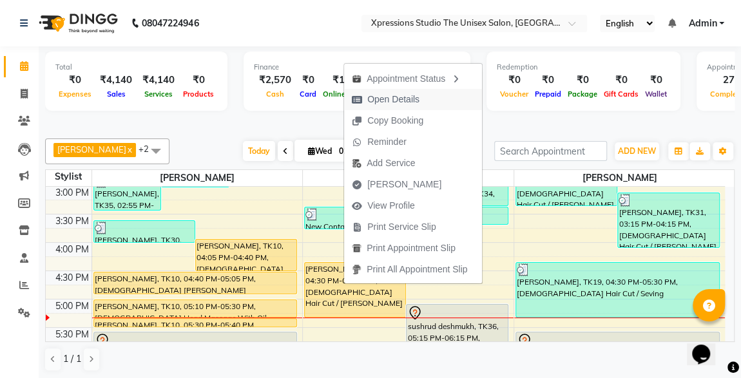
click at [378, 101] on span "Open Details" at bounding box center [393, 100] width 52 height 14
select select "1"
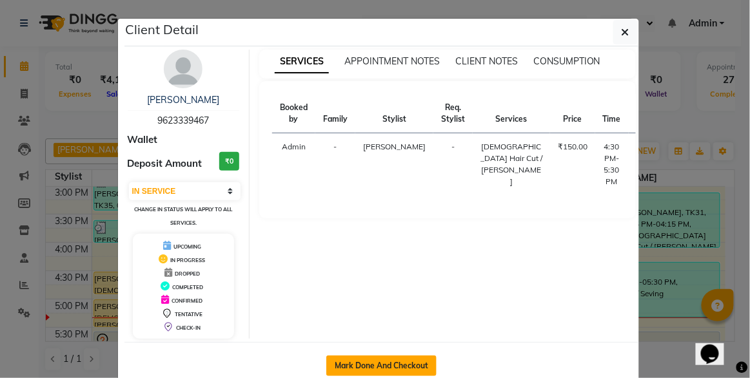
click at [353, 369] on button "Mark Done And Checkout" at bounding box center [381, 366] width 110 height 21
select select "service"
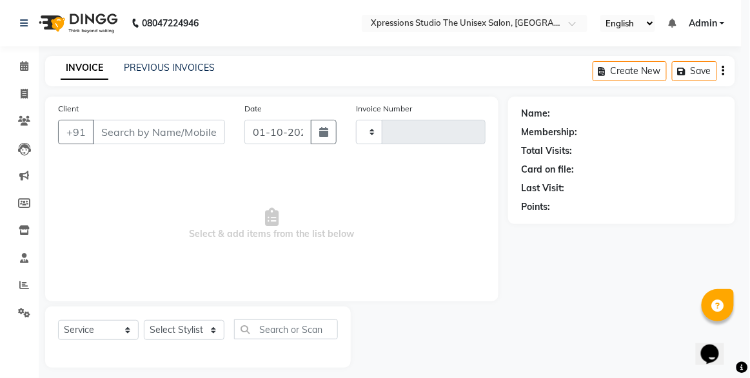
type input "5196"
select select "7003"
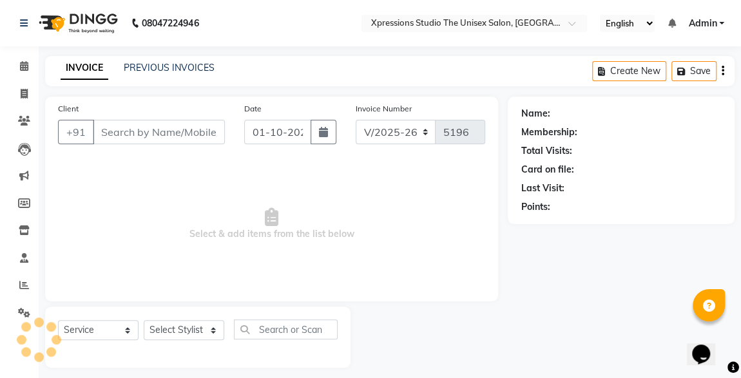
type input "9623339467"
select select "57588"
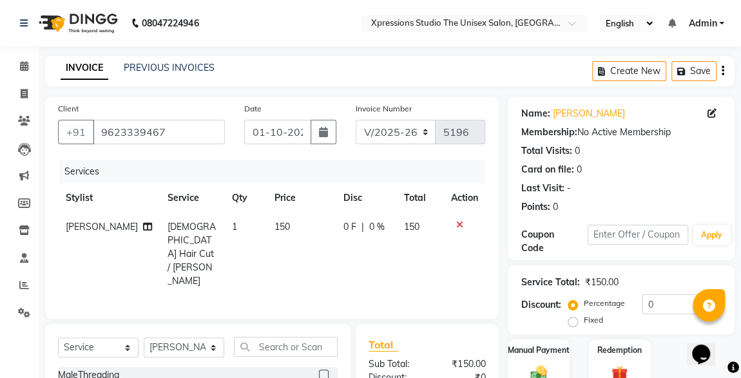
scroll to position [137, 0]
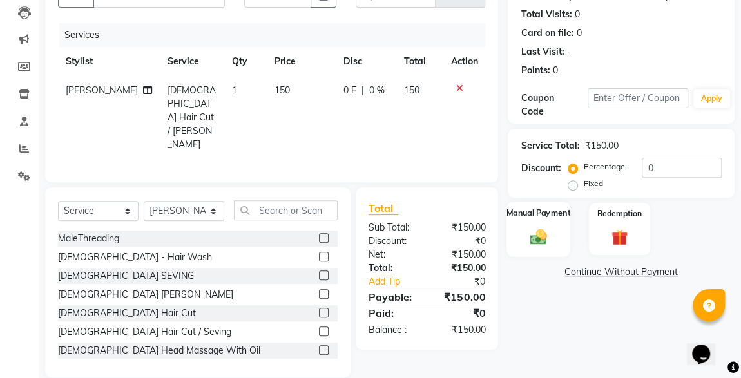
click at [550, 242] on img at bounding box center [539, 237] width 28 height 20
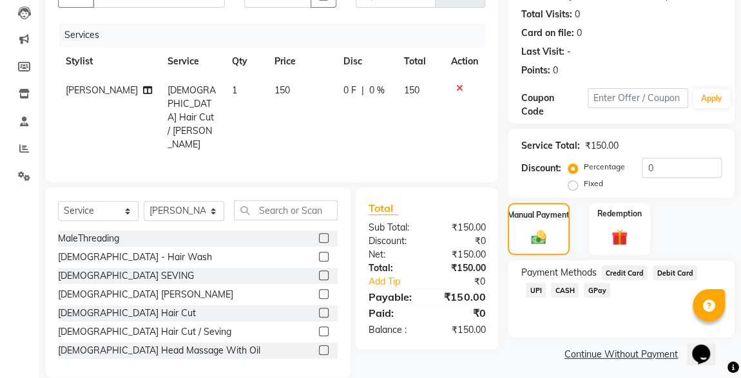
click at [551, 297] on span "CASH" at bounding box center [565, 290] width 28 height 15
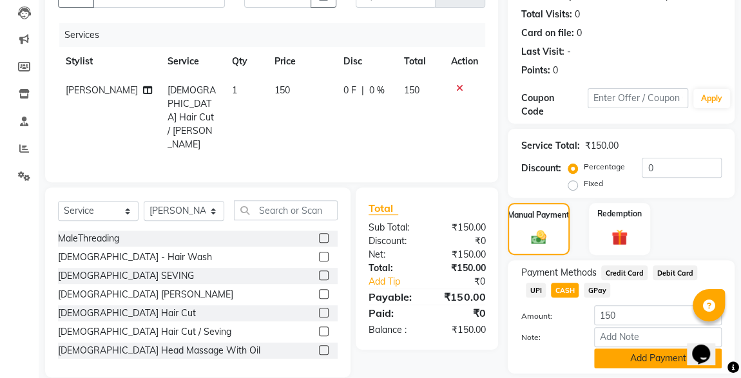
click at [648, 363] on button "Add Payment" at bounding box center [658, 359] width 128 height 20
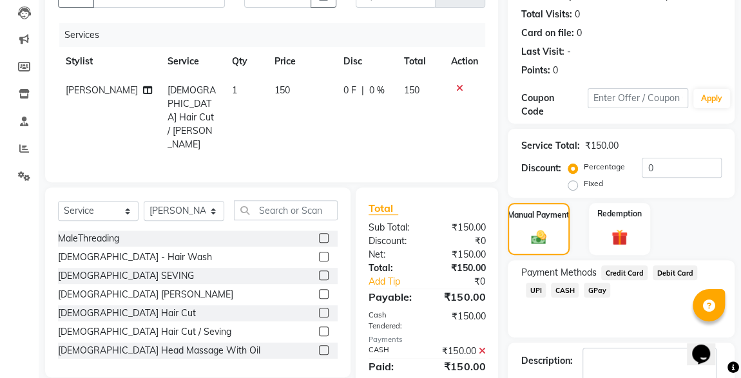
scroll to position [213, 0]
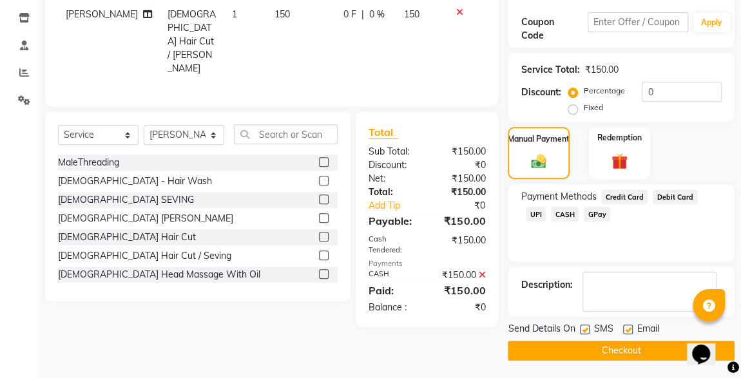
click at [585, 328] on label at bounding box center [585, 330] width 10 height 10
click at [585, 328] on input "checkbox" at bounding box center [584, 330] width 8 height 8
checkbox input "false"
click at [614, 355] on button "Checkout" at bounding box center [621, 351] width 227 height 20
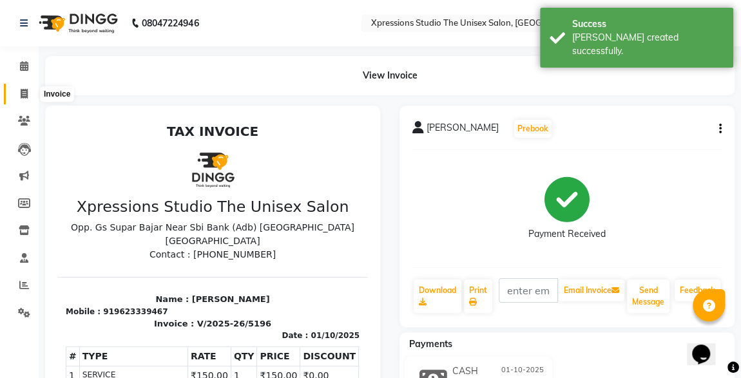
click at [19, 93] on span at bounding box center [24, 94] width 23 height 15
select select "service"
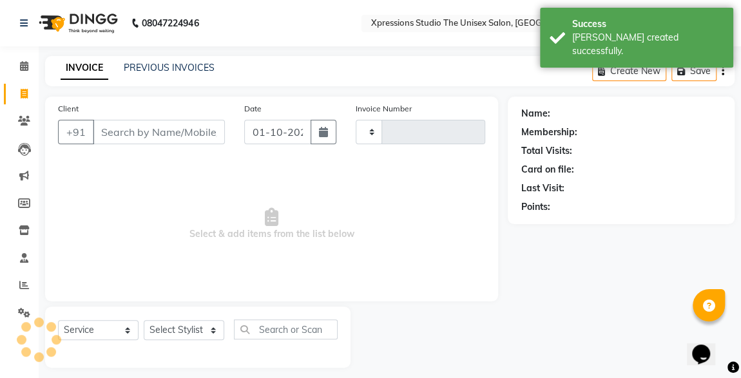
type input "5197"
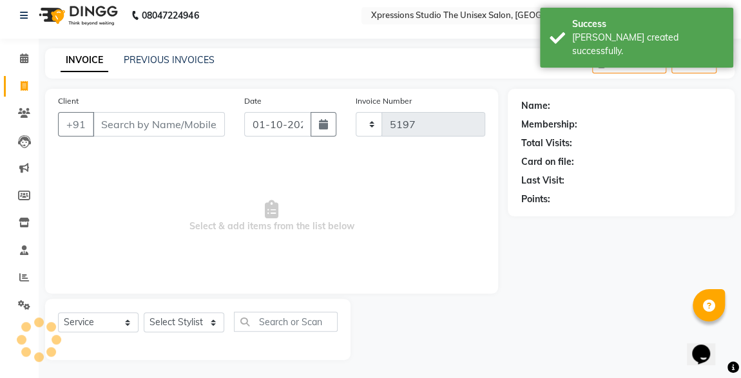
select select "7003"
click at [155, 126] on input "Client" at bounding box center [159, 124] width 132 height 24
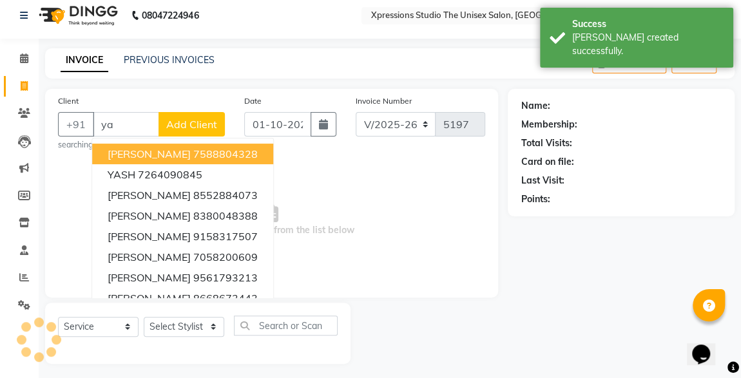
type input "y"
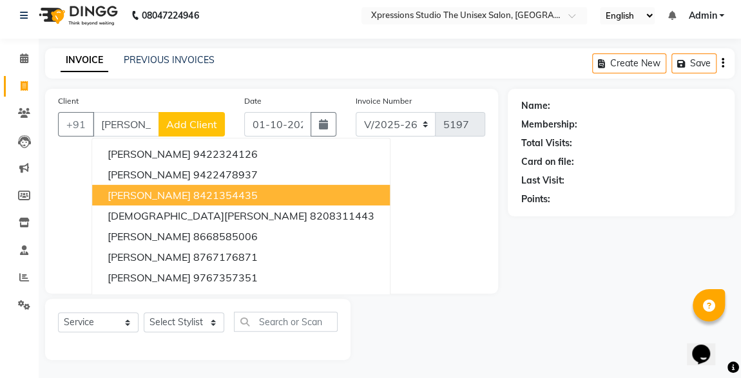
click at [156, 192] on span "[PERSON_NAME]" at bounding box center [149, 195] width 83 height 13
type input "8421354435"
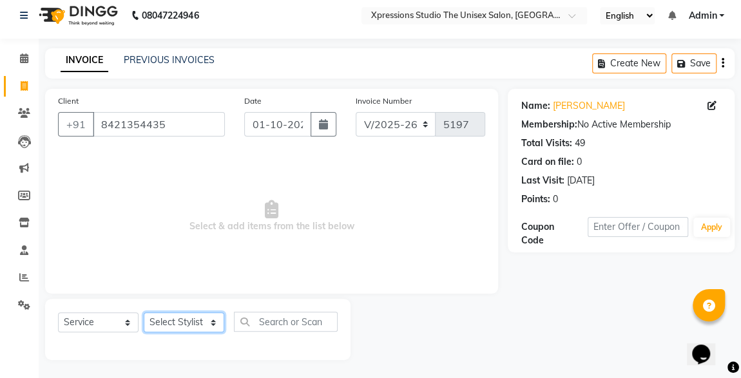
click at [199, 329] on select "Select Stylist [PERSON_NAME] [PERSON_NAME] [PERSON_NAME]" at bounding box center [184, 323] width 81 height 20
select select "57588"
click at [144, 313] on select "Select Stylist [PERSON_NAME] [PERSON_NAME] [PERSON_NAME]" at bounding box center [184, 323] width 81 height 20
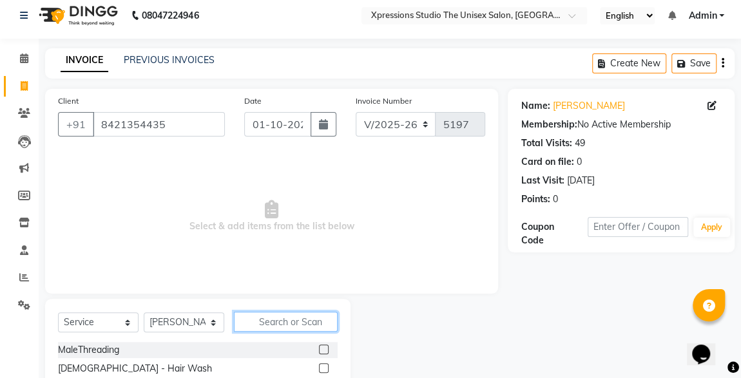
click at [262, 312] on input "text" at bounding box center [286, 322] width 104 height 20
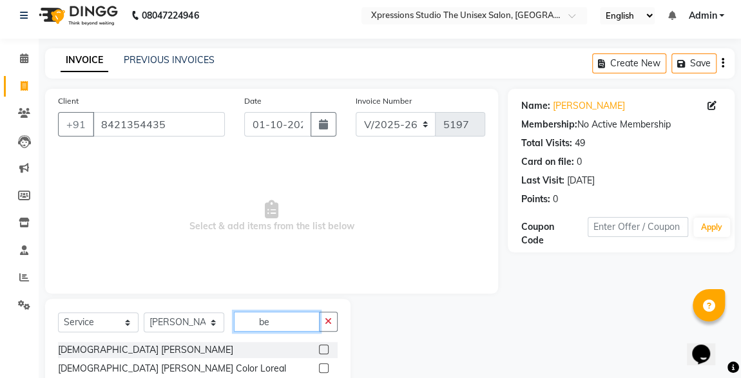
scroll to position [76, 0]
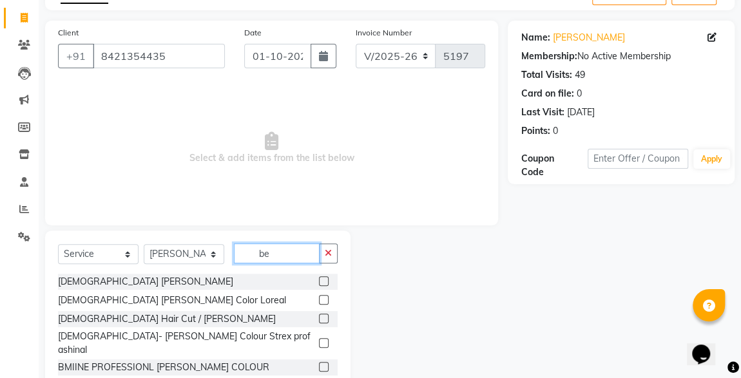
type input "be"
click at [319, 282] on label at bounding box center [324, 282] width 10 height 10
click at [319, 282] on input "checkbox" at bounding box center [323, 282] width 8 height 8
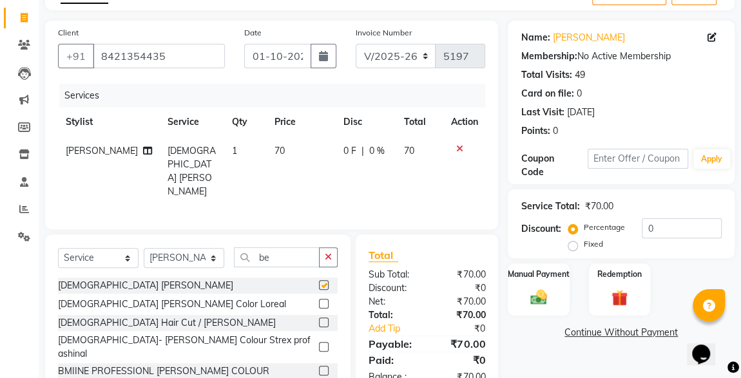
checkbox input "false"
click at [543, 289] on img at bounding box center [538, 297] width 27 height 19
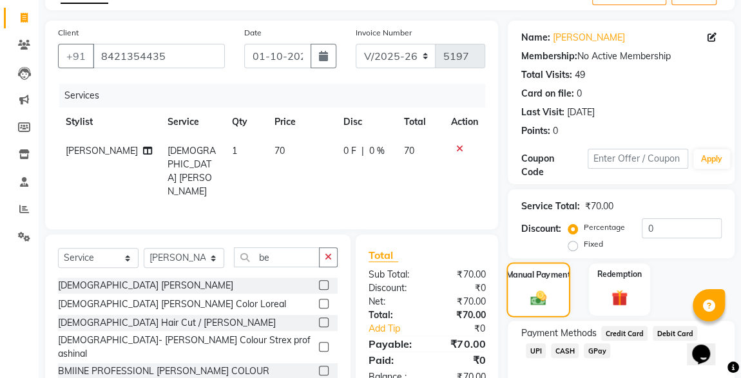
scroll to position [141, 0]
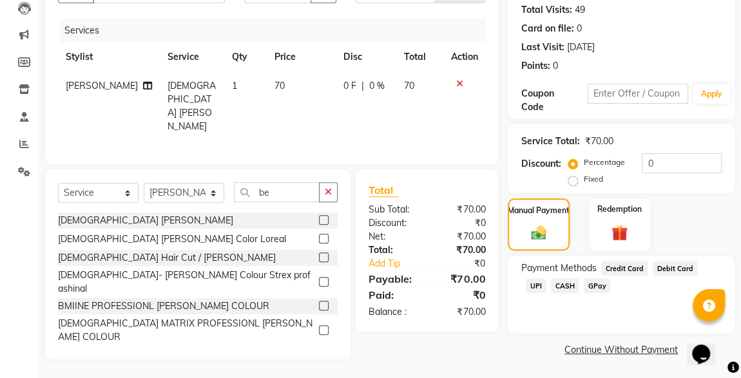
click at [546, 278] on span "UPI" at bounding box center [536, 285] width 20 height 15
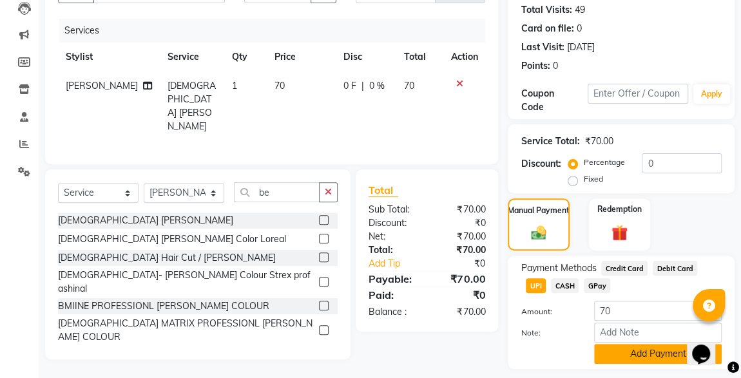
click at [667, 361] on button "Add Payment" at bounding box center [658, 354] width 128 height 20
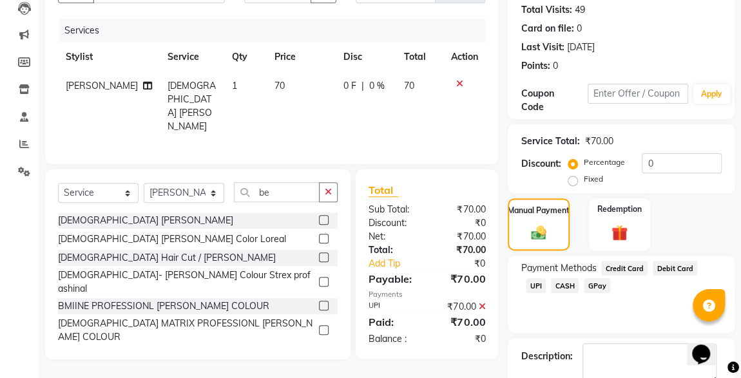
scroll to position [213, 0]
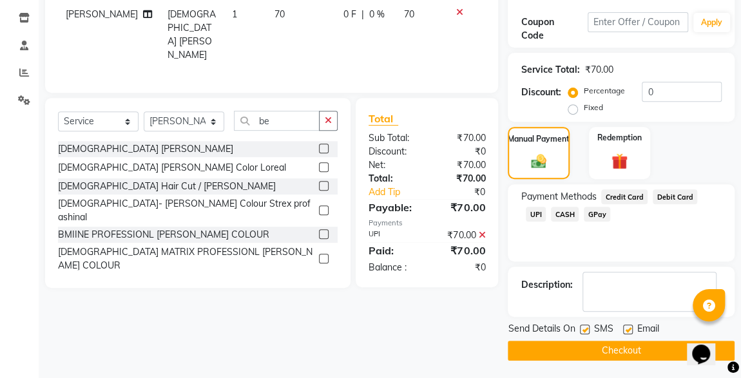
click at [585, 328] on label at bounding box center [585, 330] width 10 height 10
click at [585, 328] on input "checkbox" at bounding box center [584, 330] width 8 height 8
checkbox input "false"
click at [614, 353] on button "Checkout" at bounding box center [621, 351] width 227 height 20
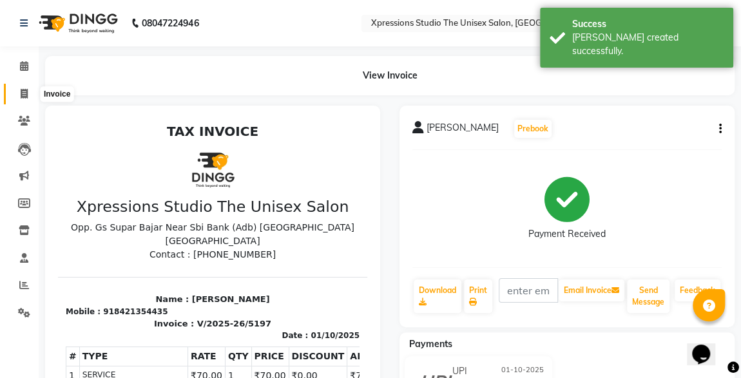
click at [26, 91] on icon at bounding box center [24, 94] width 7 height 10
select select "service"
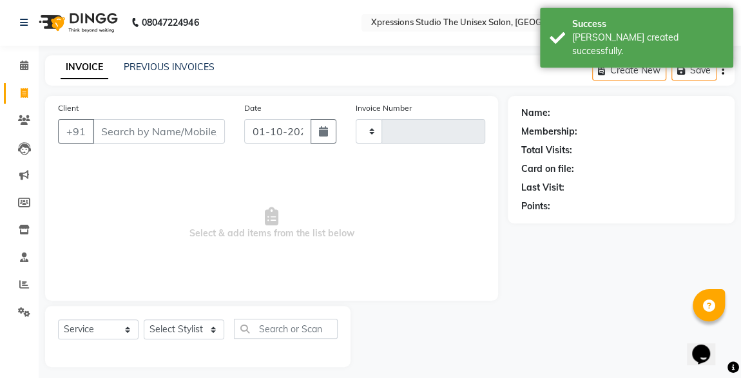
type input "5198"
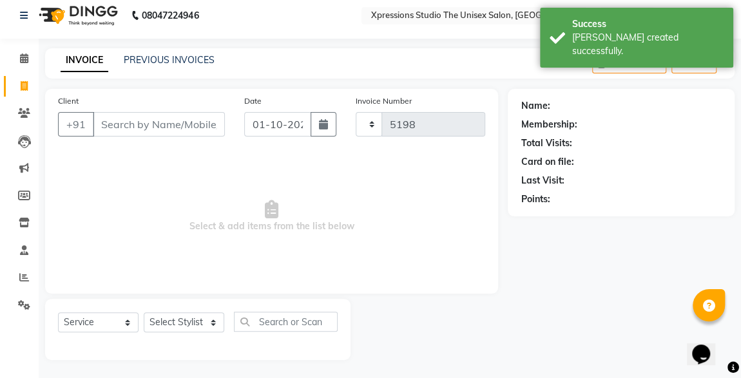
select select "7003"
click at [151, 120] on input "Client" at bounding box center [159, 124] width 132 height 24
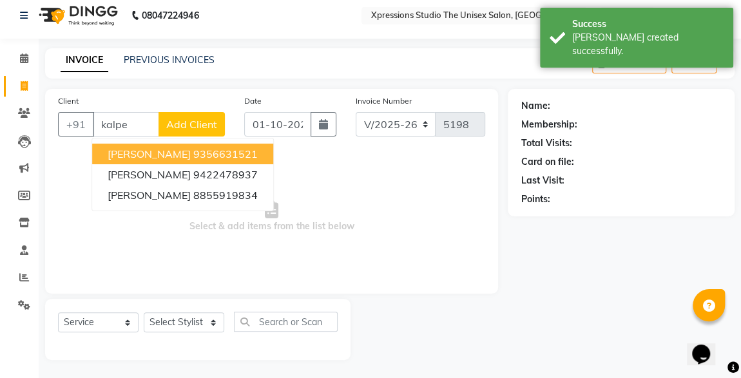
click at [204, 158] on ngb-highlight "9356631521" at bounding box center [225, 154] width 64 height 13
type input "9356631521"
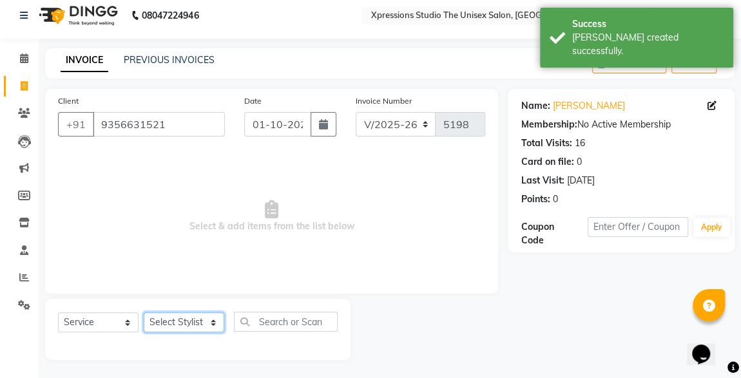
click at [186, 321] on select "Select Stylist [PERSON_NAME] [PERSON_NAME] [PERSON_NAME]" at bounding box center [184, 323] width 81 height 20
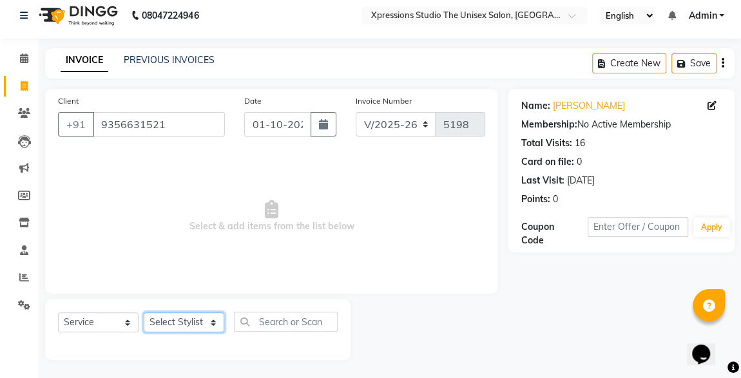
select select "57589"
click at [144, 313] on select "Select Stylist [PERSON_NAME] [PERSON_NAME] [PERSON_NAME]" at bounding box center [184, 323] width 81 height 20
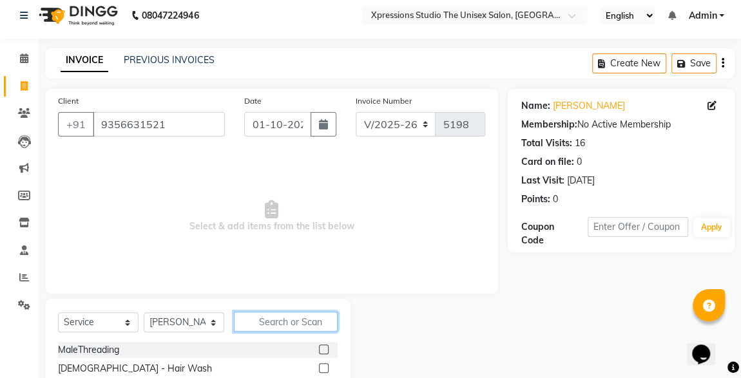
click at [269, 313] on input "text" at bounding box center [286, 322] width 104 height 20
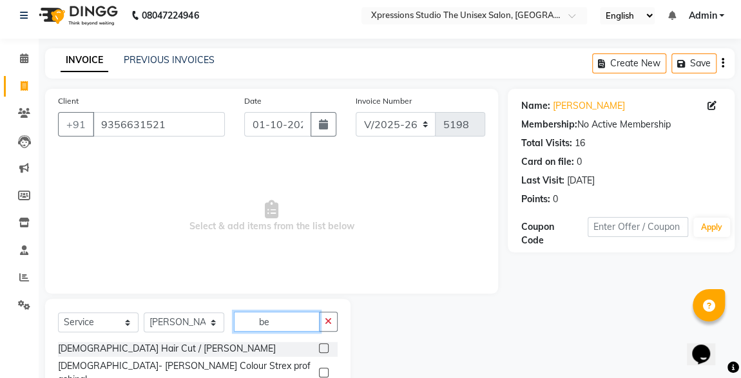
scroll to position [0, 0]
type input "be"
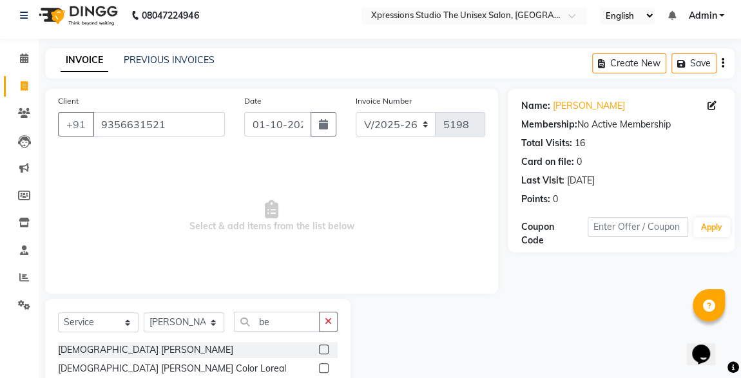
click at [319, 346] on label at bounding box center [324, 350] width 10 height 10
click at [319, 346] on input "checkbox" at bounding box center [323, 350] width 8 height 8
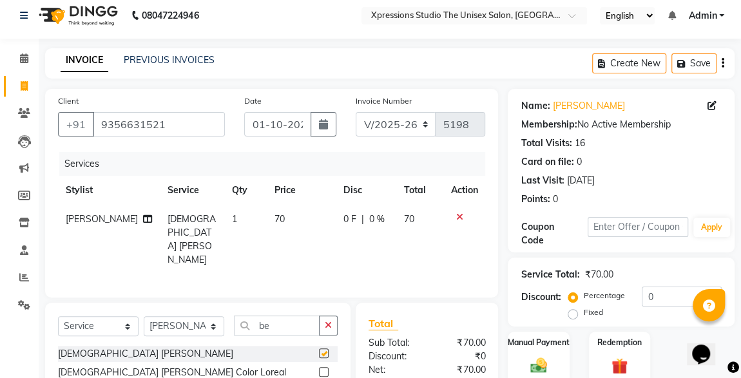
checkbox input "false"
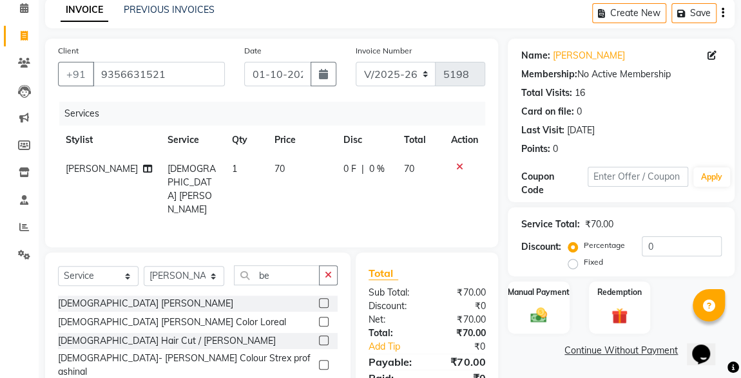
scroll to position [137, 0]
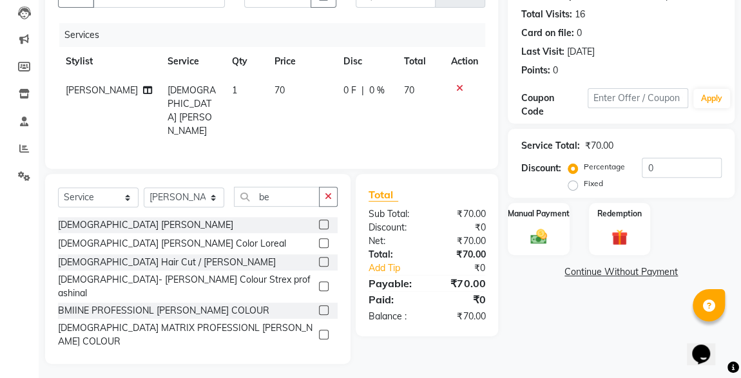
click at [545, 244] on img at bounding box center [538, 237] width 27 height 19
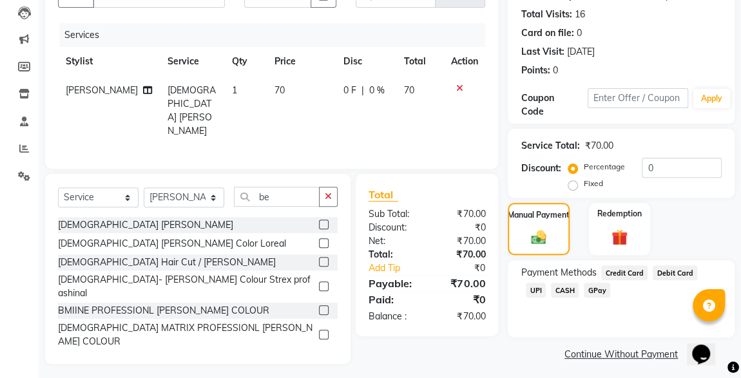
click at [546, 283] on span "UPI" at bounding box center [536, 290] width 20 height 15
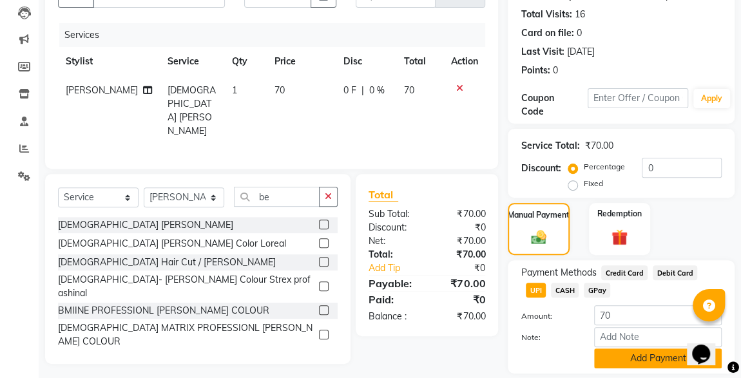
click at [662, 363] on button "Add Payment" at bounding box center [658, 359] width 128 height 20
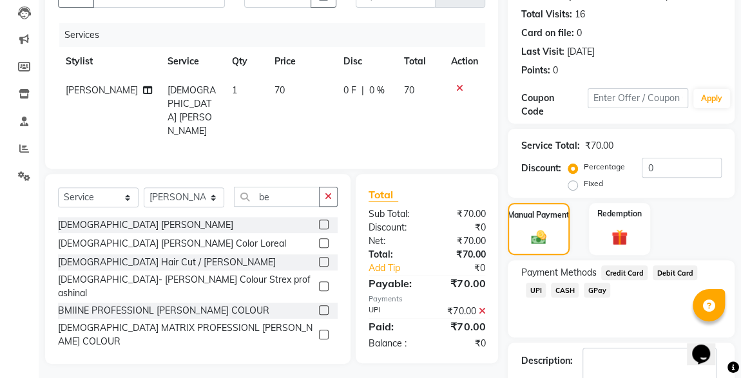
scroll to position [213, 0]
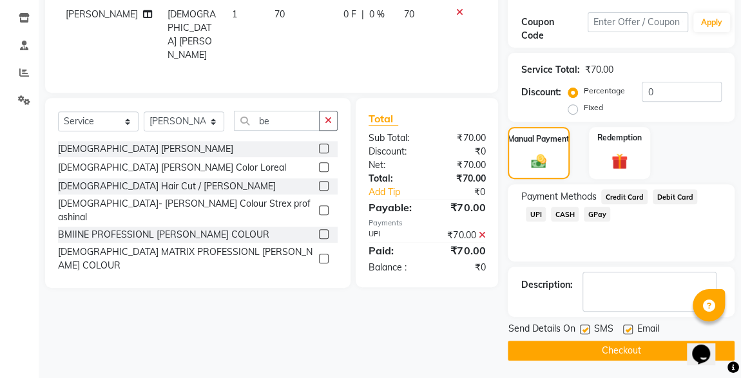
click at [585, 328] on label at bounding box center [585, 330] width 10 height 10
click at [585, 328] on input "checkbox" at bounding box center [584, 330] width 8 height 8
checkbox input "false"
click at [634, 350] on button "Checkout" at bounding box center [621, 351] width 227 height 20
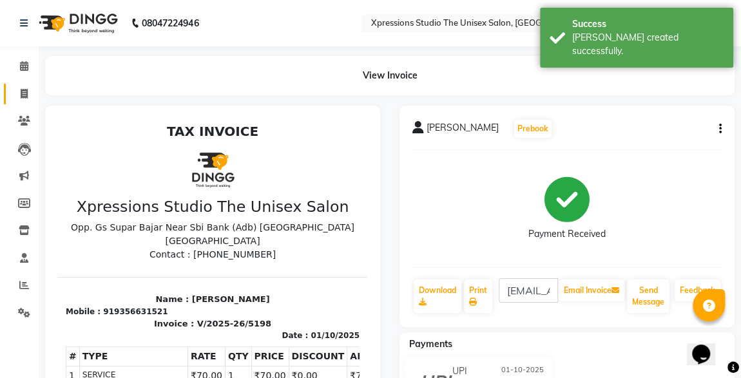
click at [23, 84] on link "Invoice" at bounding box center [19, 94] width 31 height 21
select select "service"
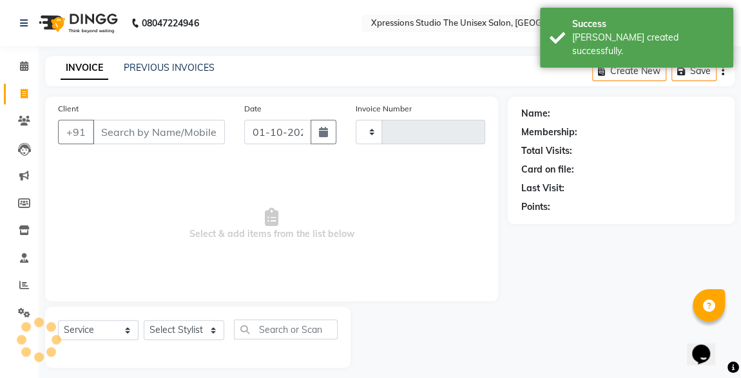
scroll to position [8, 0]
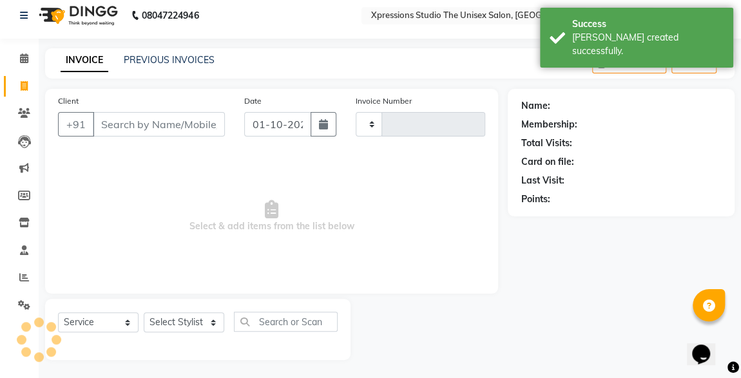
type input "5199"
select select "7003"
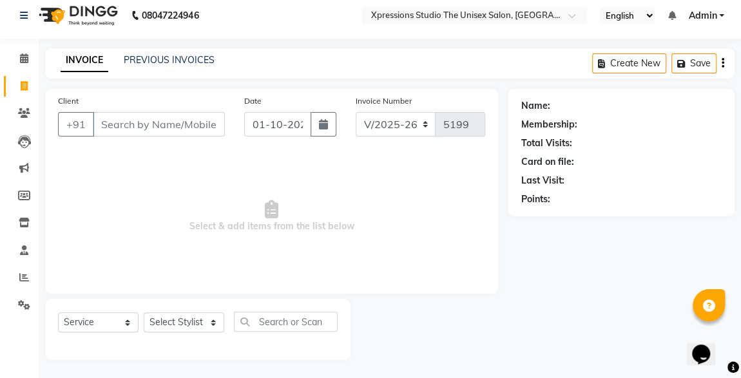
click at [26, 46] on li "Calendar" at bounding box center [19, 59] width 39 height 28
click at [24, 63] on span at bounding box center [24, 59] width 23 height 15
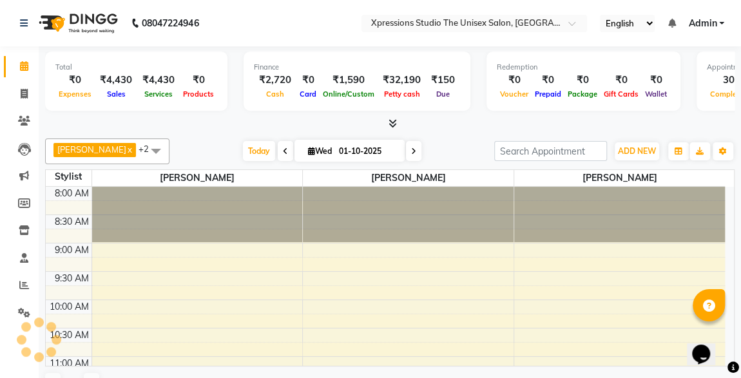
scroll to position [502, 0]
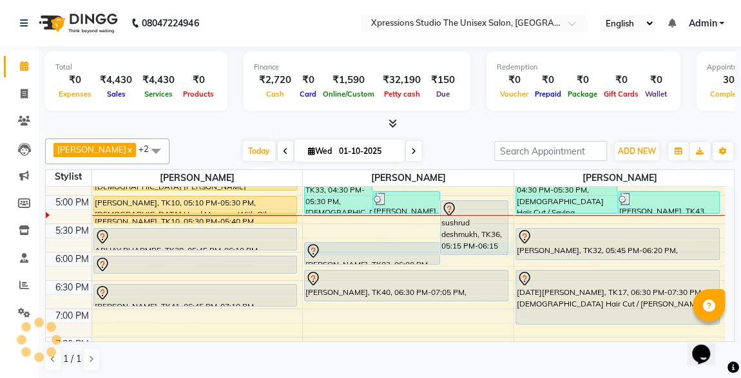
click at [317, 244] on div "8:00 AM 8:30 AM 9:00 AM 9:30 AM 10:00 AM 10:30 AM 11:00 AM 11:30 AM 12:00 PM 12…" at bounding box center [385, 110] width 679 height 850
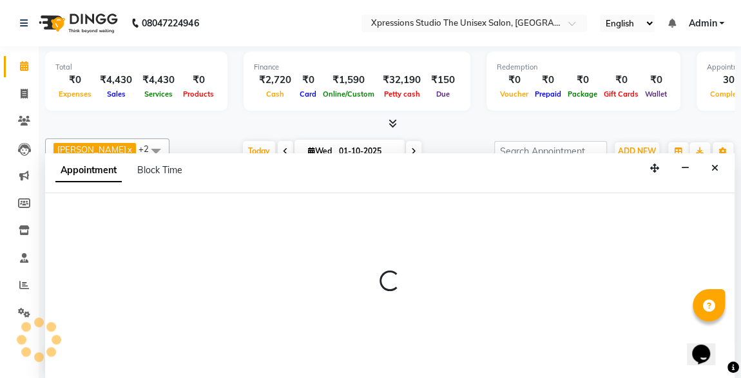
scroll to position [0, 0]
select select "57588"
select select "1080"
select select "tentative"
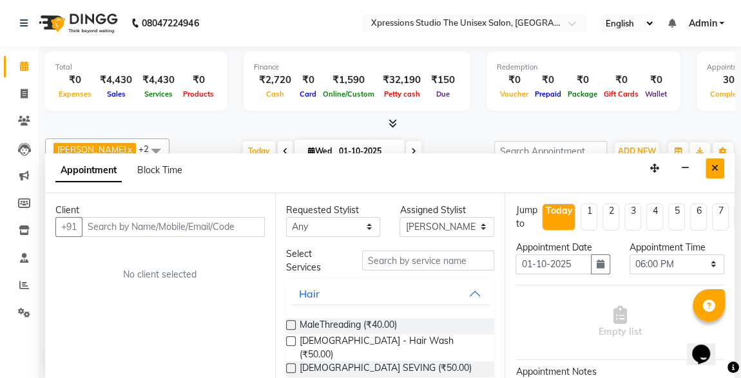
click at [712, 164] on icon "Close" at bounding box center [715, 168] width 7 height 9
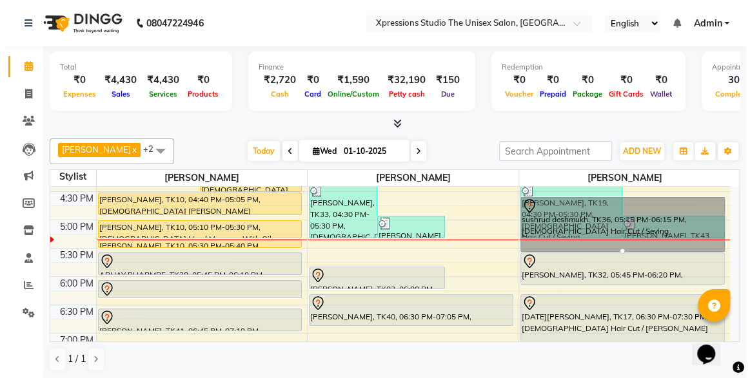
scroll to position [476, 0]
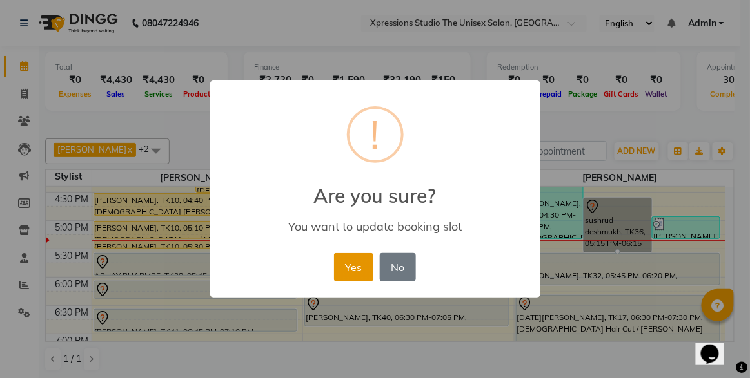
click at [351, 273] on button "Yes" at bounding box center [353, 267] width 39 height 28
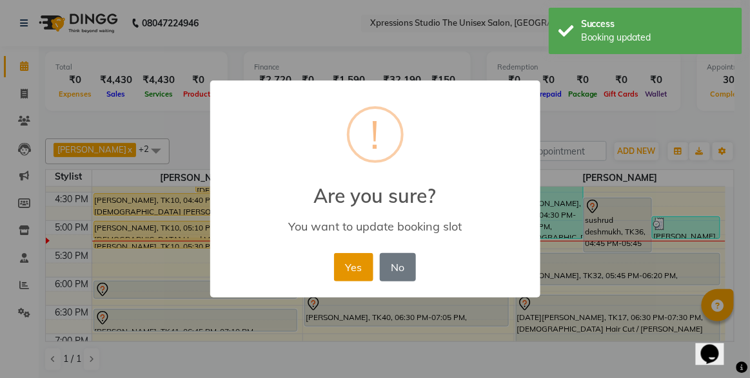
click at [358, 266] on button "Yes" at bounding box center [353, 267] width 39 height 28
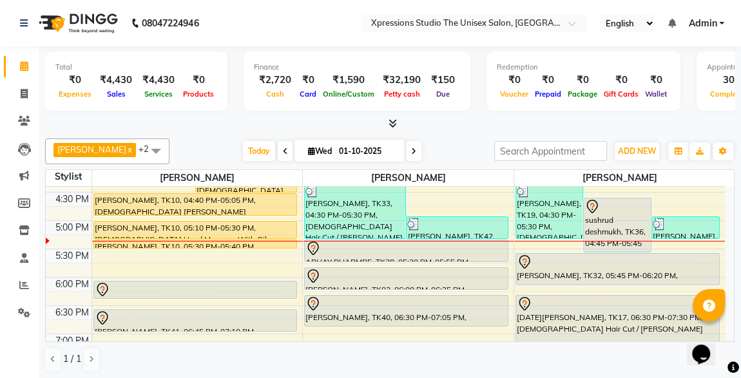
click at [244, 198] on div "[PERSON_NAME], TK10, 04:40 PM-05:05 PM, [DEMOGRAPHIC_DATA] [PERSON_NAME]" at bounding box center [195, 204] width 203 height 21
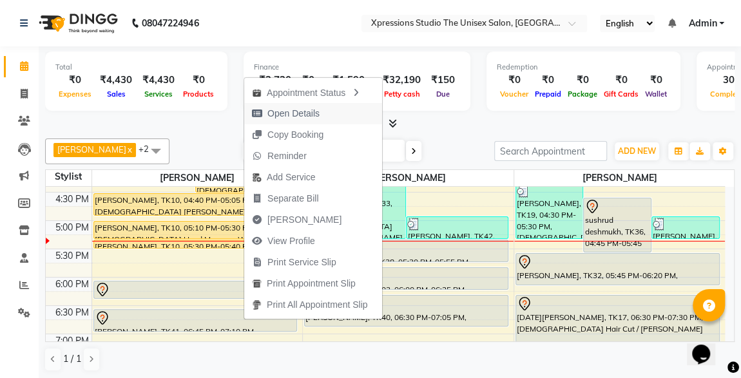
click at [283, 112] on span "Open Details" at bounding box center [294, 114] width 52 height 14
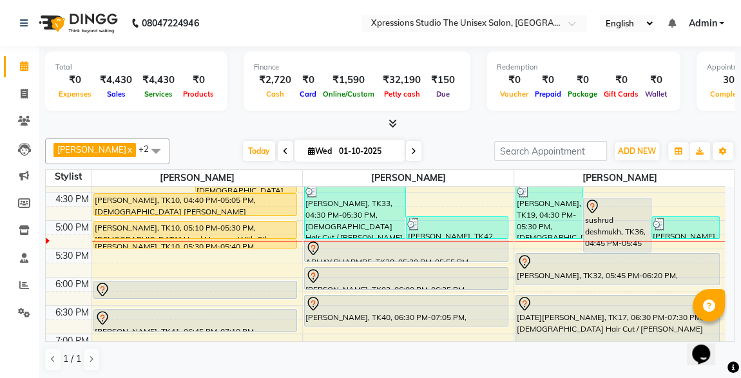
click at [234, 200] on div "[PERSON_NAME], TK10, 04:40 PM-05:05 PM, [DEMOGRAPHIC_DATA] [PERSON_NAME]" at bounding box center [195, 204] width 203 height 21
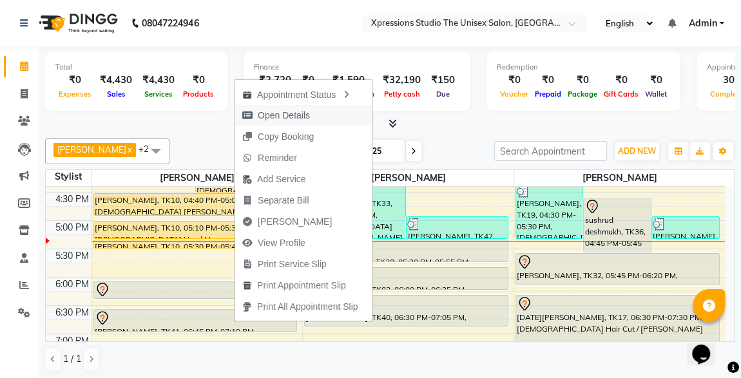
click at [275, 114] on span "Open Details" at bounding box center [284, 116] width 52 height 14
select select "1"
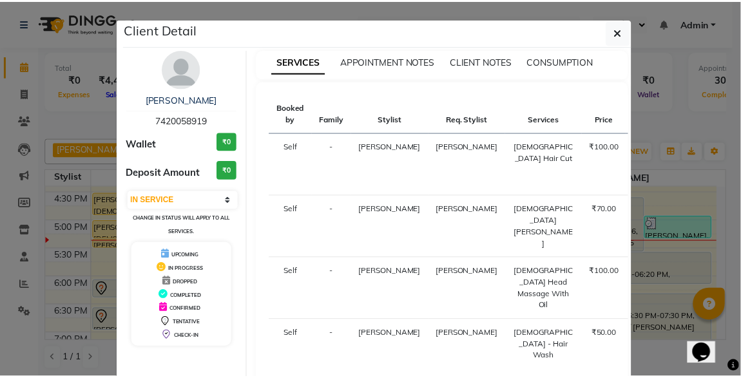
scroll to position [93, 0]
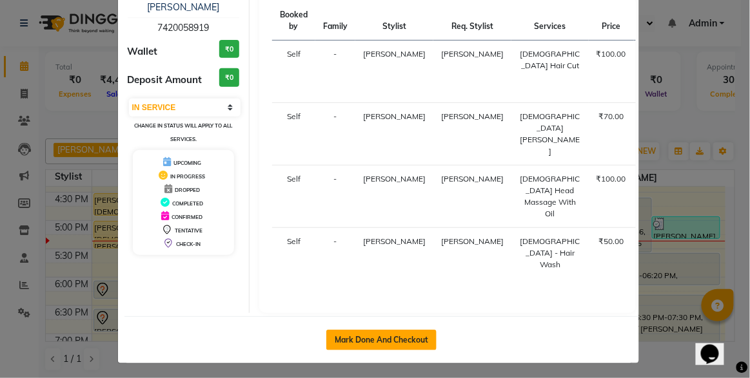
click at [403, 346] on button "Mark Done And Checkout" at bounding box center [381, 340] width 110 height 21
select select "service"
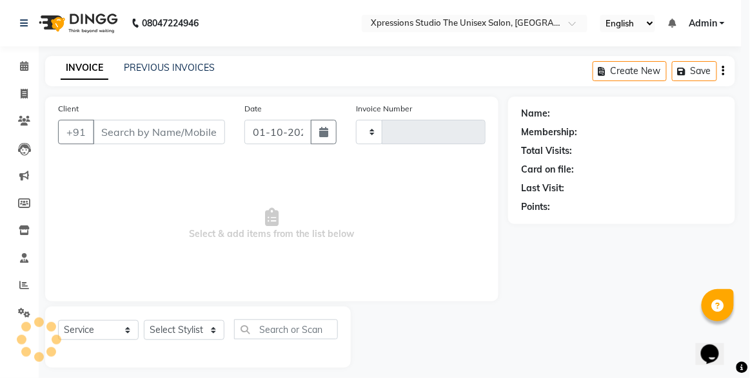
type input "5199"
select select "7003"
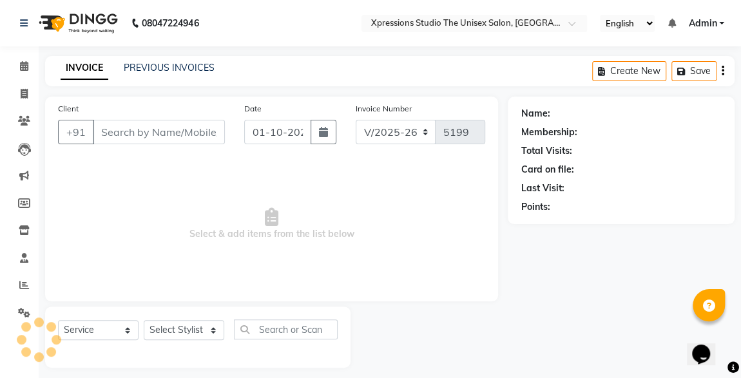
type input "7420058919"
select select "57587"
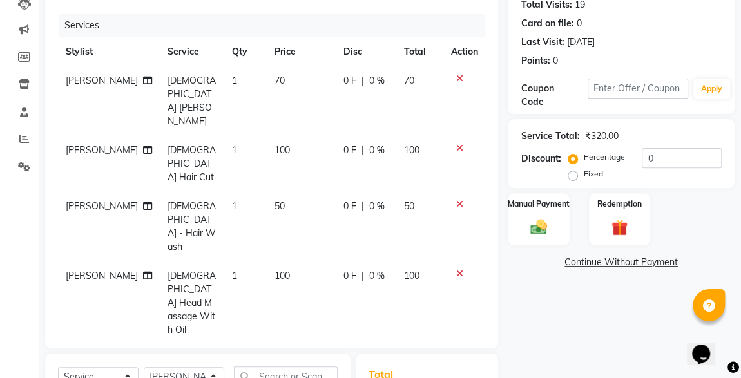
scroll to position [119, 0]
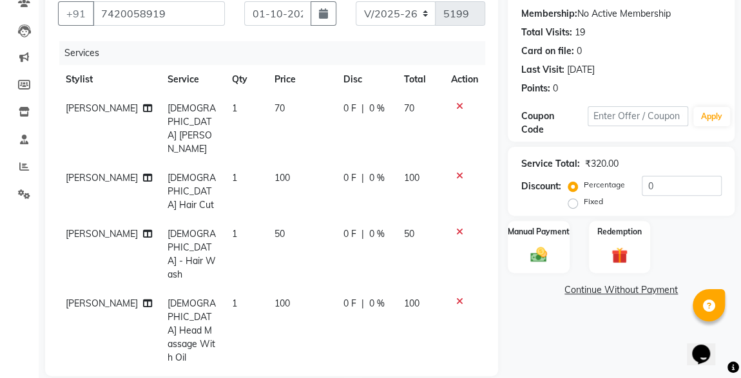
click at [375, 102] on span "0 %" at bounding box center [376, 109] width 15 height 14
select select "57587"
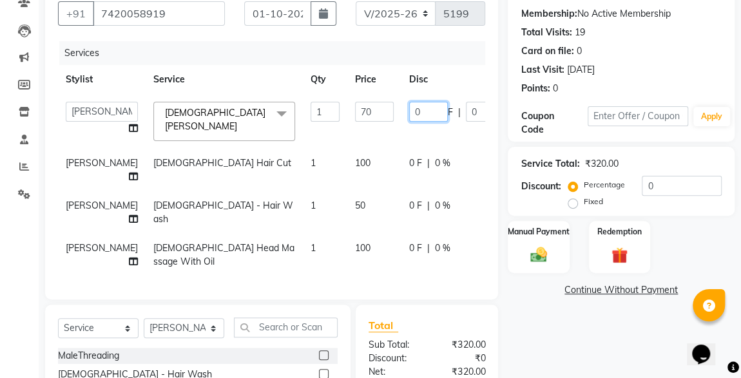
click at [424, 114] on input "0" at bounding box center [428, 112] width 39 height 20
type input "2"
type input "20"
click at [551, 267] on div "Manual Payment" at bounding box center [539, 247] width 64 height 55
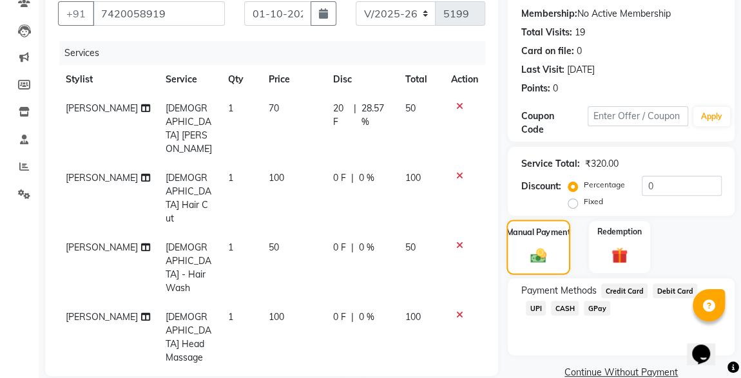
scroll to position [264, 0]
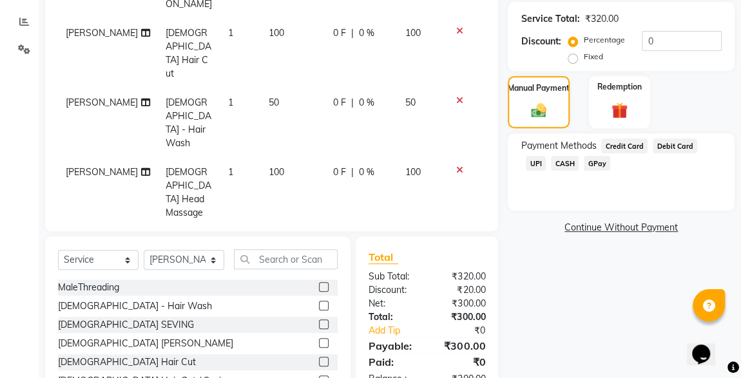
click at [551, 157] on span "CASH" at bounding box center [565, 163] width 28 height 15
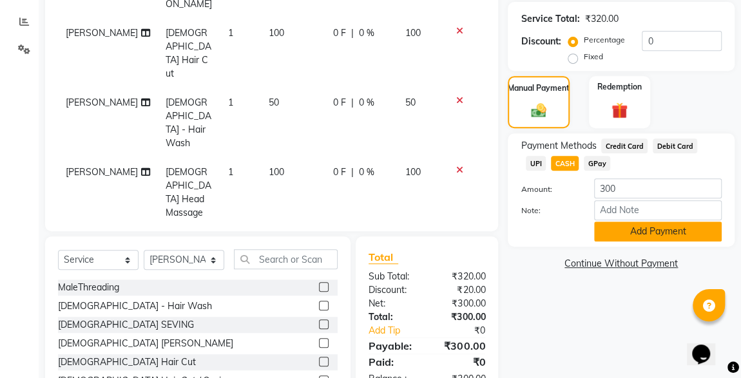
click at [634, 233] on button "Add Payment" at bounding box center [658, 232] width 128 height 20
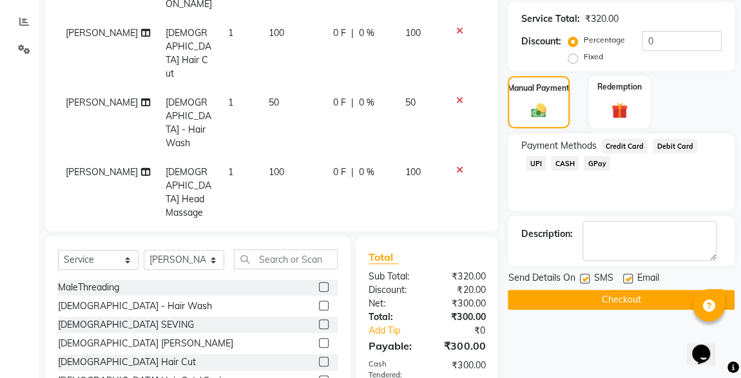
scroll to position [289, 0]
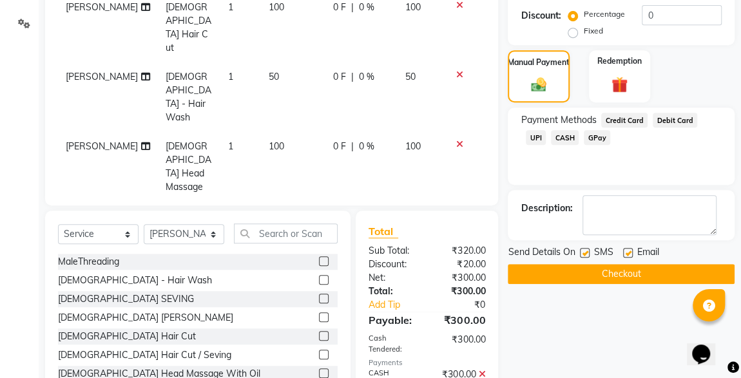
click at [583, 253] on label at bounding box center [585, 253] width 10 height 10
click at [583, 253] on input "checkbox" at bounding box center [584, 253] width 8 height 8
checkbox input "false"
click at [614, 277] on button "Checkout" at bounding box center [621, 274] width 227 height 20
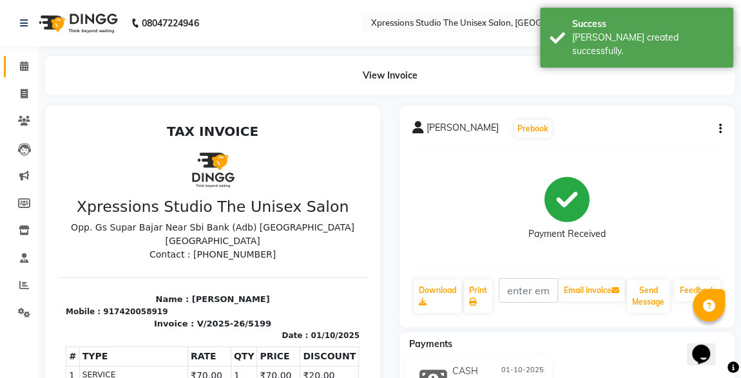
click at [23, 71] on icon at bounding box center [24, 66] width 8 height 10
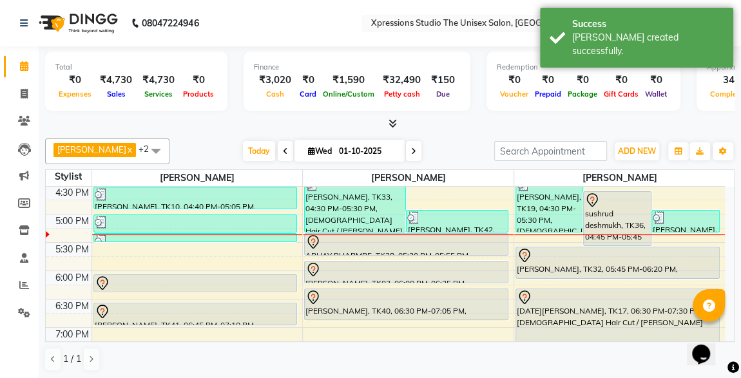
scroll to position [519, 0]
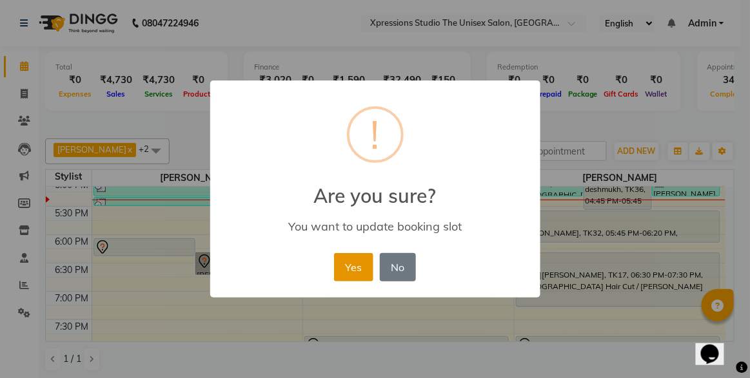
click at [365, 275] on button "Yes" at bounding box center [353, 267] width 39 height 28
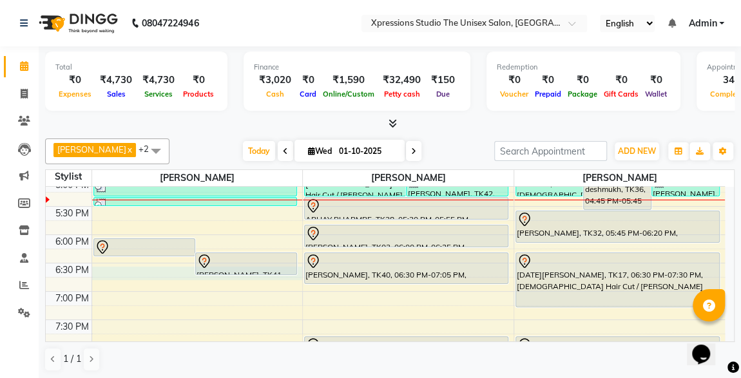
click at [114, 278] on div "8:00 AM 8:30 AM 9:00 AM 9:30 AM 10:00 AM 10:30 AM 11:00 AM 11:30 AM 12:00 PM 12…" at bounding box center [385, 93] width 679 height 850
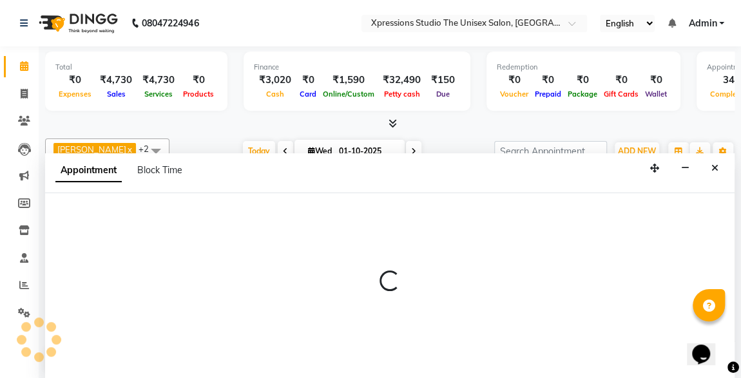
scroll to position [0, 0]
select select "57587"
select select "1125"
select select "tentative"
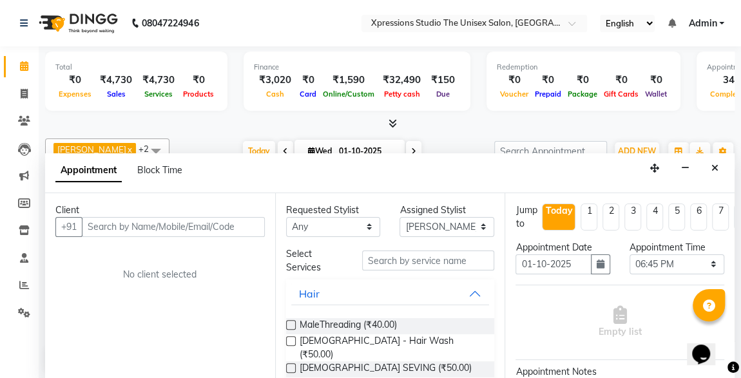
click at [714, 155] on div "Appointment Block Time" at bounding box center [390, 173] width 690 height 40
click at [716, 164] on icon "Close" at bounding box center [715, 168] width 7 height 9
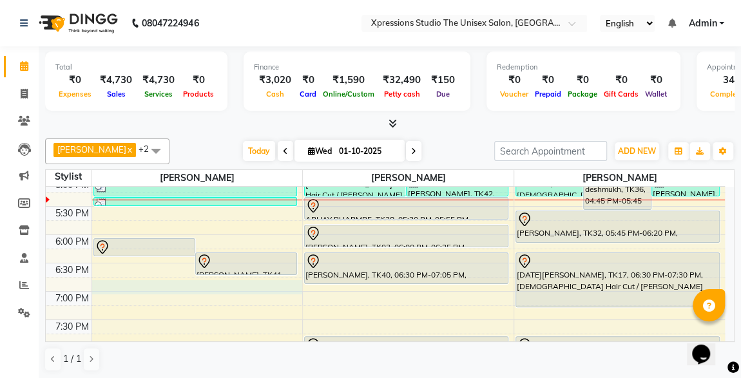
click at [108, 283] on div "8:00 AM 8:30 AM 9:00 AM 9:30 AM 10:00 AM 10:30 AM 11:00 AM 11:30 AM 12:00 PM 12…" at bounding box center [385, 93] width 679 height 850
select select "57587"
select select "1140"
select select "tentative"
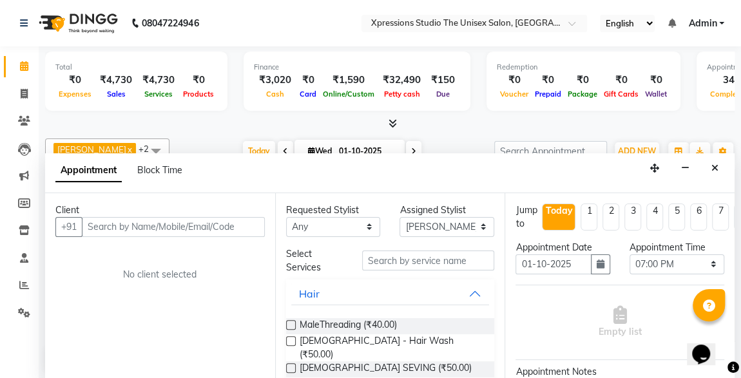
click at [167, 226] on input "text" at bounding box center [173, 227] width 183 height 20
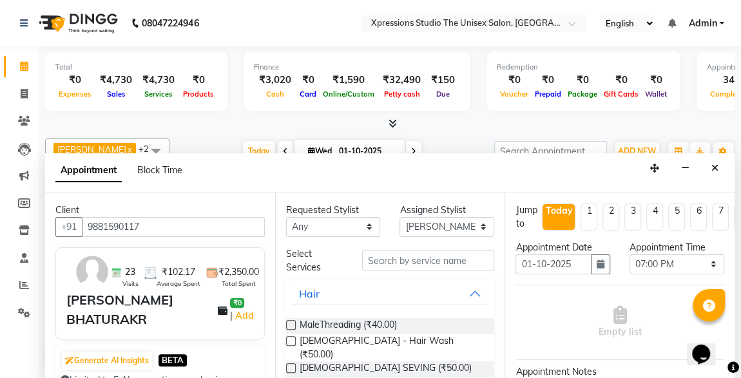
type input "9881590117"
click at [393, 269] on div "Select Services" at bounding box center [391, 261] width 228 height 27
click at [395, 262] on input "text" at bounding box center [428, 261] width 133 height 20
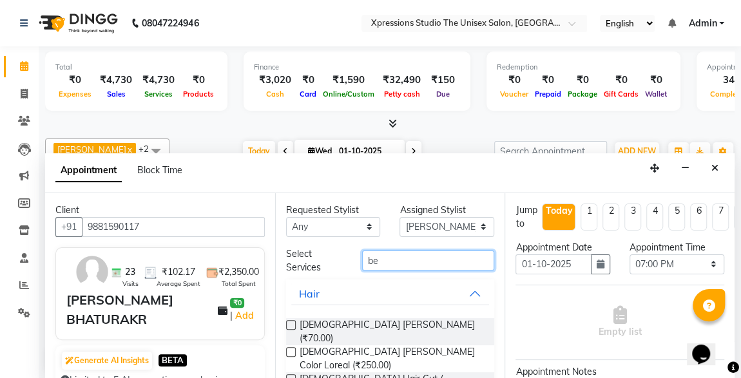
click at [395, 257] on input "be" at bounding box center [428, 261] width 133 height 20
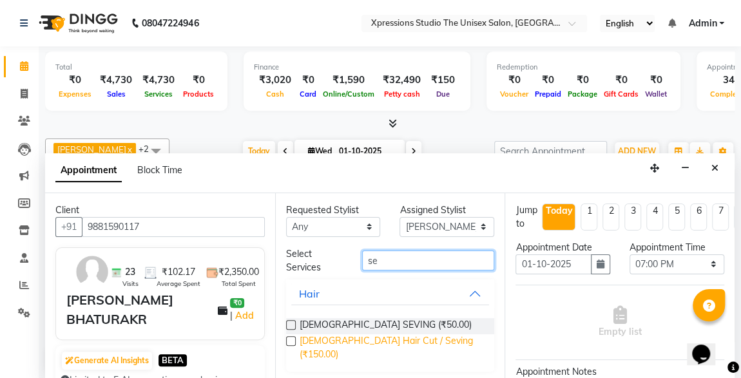
type input "se"
click at [385, 344] on span "[DEMOGRAPHIC_DATA] Hair Cut / Seving (₹150.00)" at bounding box center [392, 348] width 185 height 27
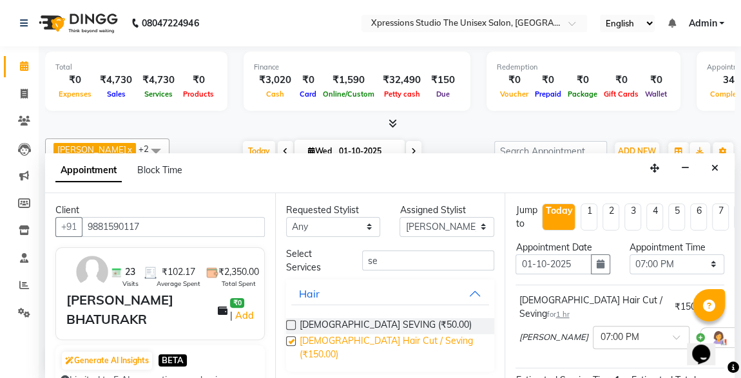
checkbox input "false"
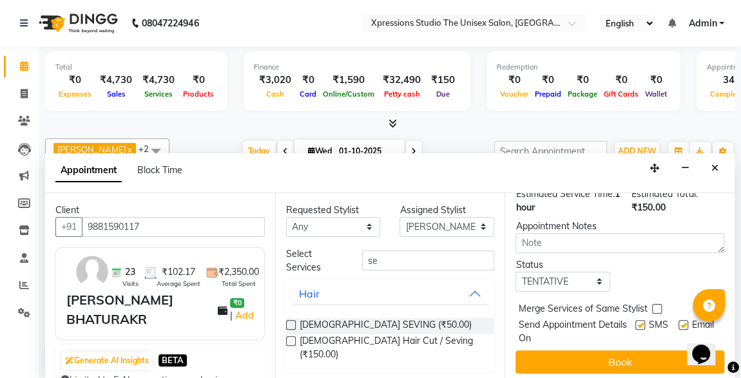
click at [636, 320] on label at bounding box center [641, 325] width 10 height 10
click at [636, 322] on input "checkbox" at bounding box center [640, 326] width 8 height 8
checkbox input "false"
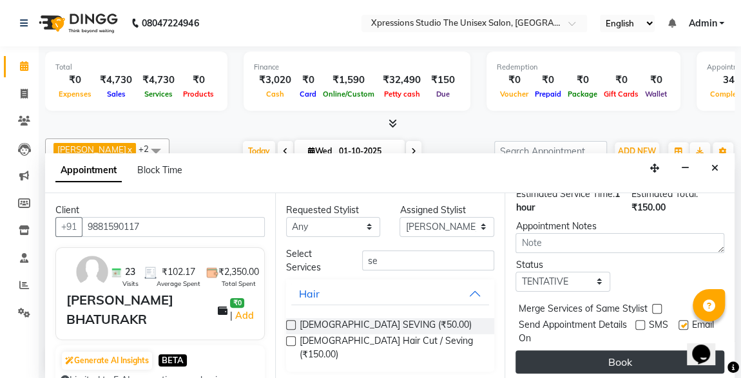
click at [651, 355] on button "Book" at bounding box center [620, 362] width 209 height 23
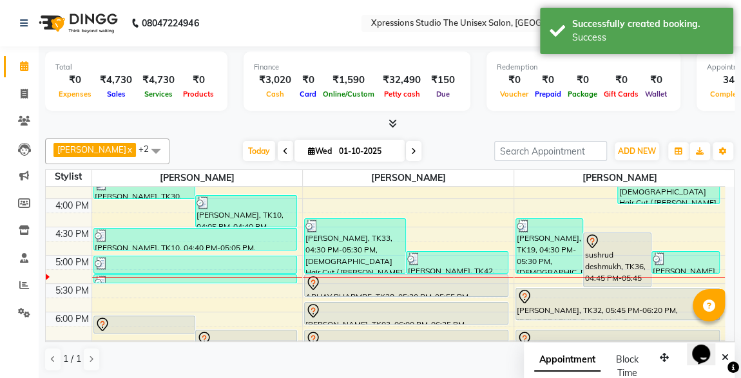
scroll to position [439, 0]
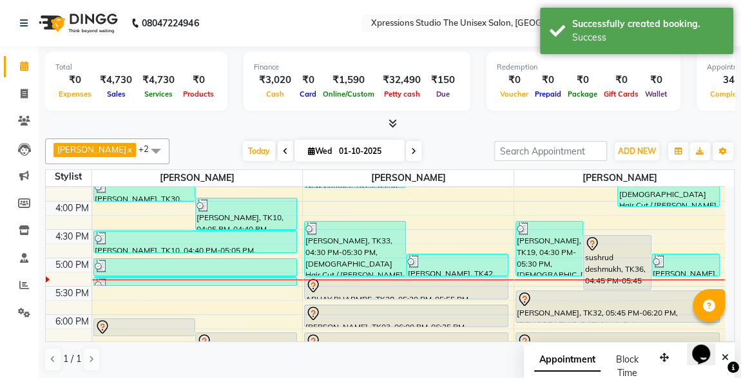
click at [603, 275] on div "sushrud deshmukh, TK36, 04:45 PM-05:45 PM, [DEMOGRAPHIC_DATA] Hair Cut / Seving" at bounding box center [617, 263] width 67 height 54
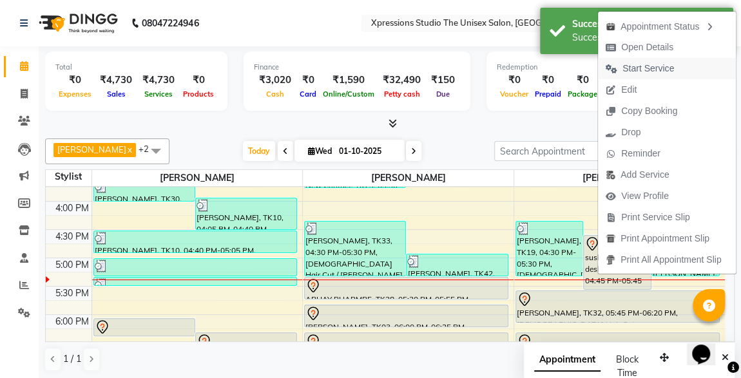
click at [632, 69] on span "Start Service" at bounding box center [649, 69] width 52 height 14
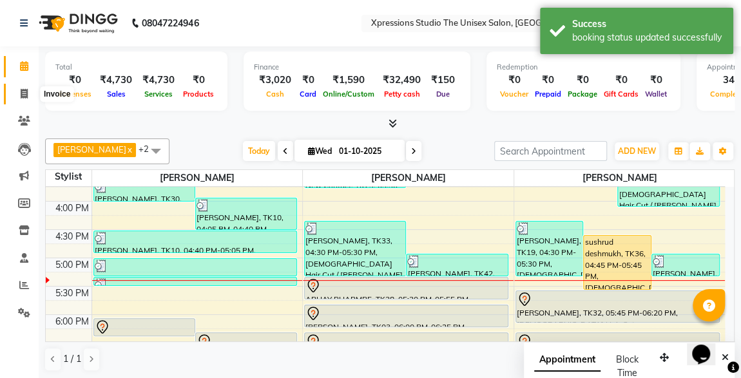
click at [21, 97] on icon at bounding box center [24, 94] width 7 height 10
select select "service"
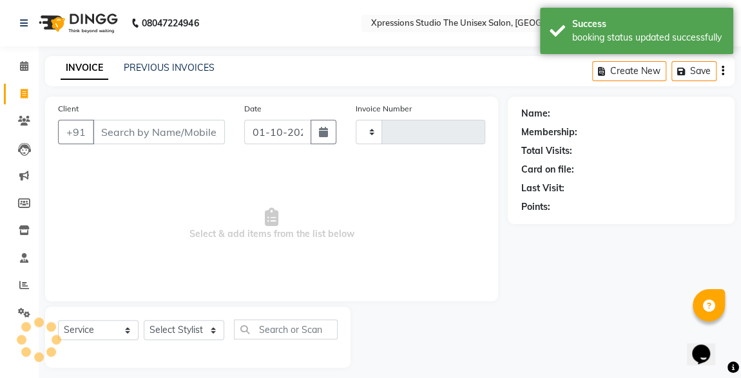
type input "5200"
select select "7003"
click at [113, 133] on input "Client" at bounding box center [159, 132] width 132 height 24
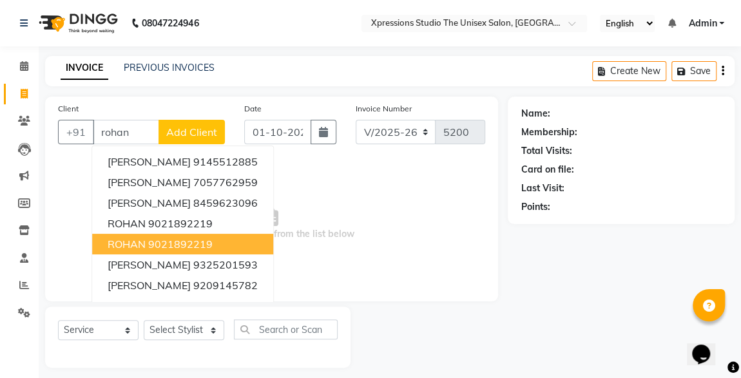
click at [150, 244] on ngb-highlight "9021892219" at bounding box center [180, 244] width 64 height 13
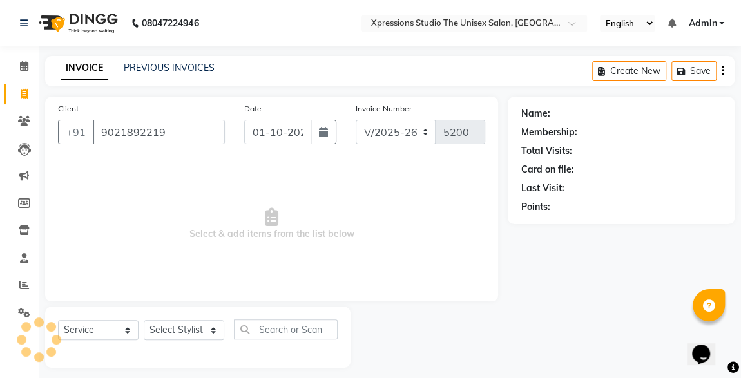
type input "9021892219"
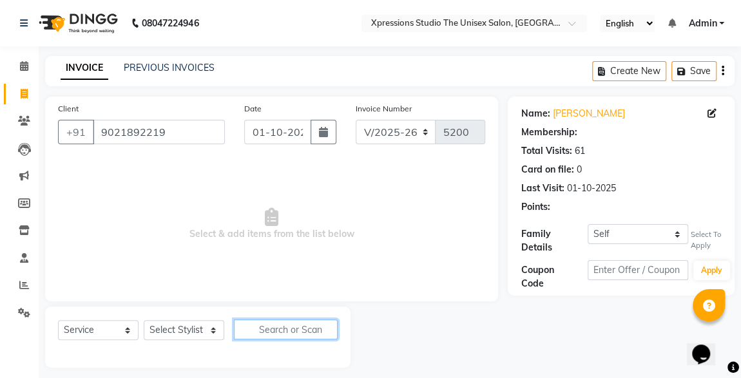
click at [283, 337] on input "text" at bounding box center [286, 330] width 104 height 20
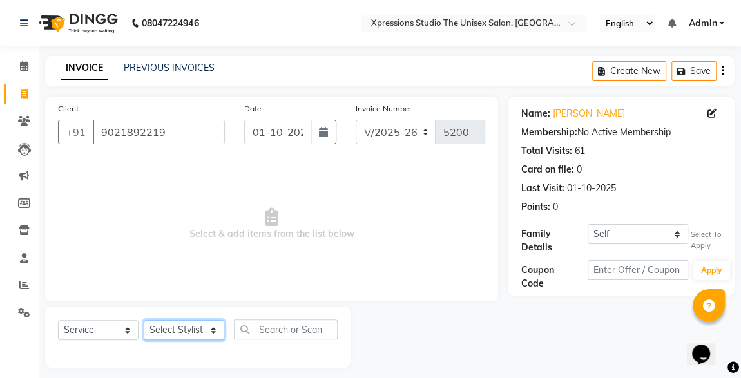
click at [188, 333] on select "Select Stylist ADESH RAUT ROHAN BABHULKAR ROSHAN TANDULKAR" at bounding box center [184, 330] width 81 height 20
select select "57588"
click at [144, 320] on select "Select Stylist ADESH RAUT ROHAN BABHULKAR ROSHAN TANDULKAR" at bounding box center [184, 330] width 81 height 20
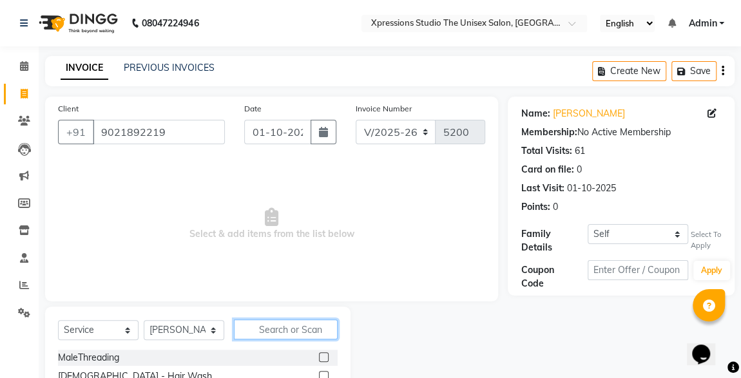
click at [271, 332] on input "text" at bounding box center [286, 330] width 104 height 20
type input "cut"
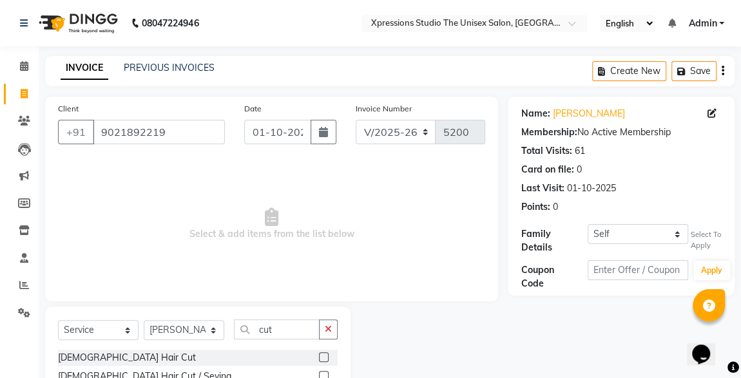
click at [319, 356] on label at bounding box center [324, 358] width 10 height 10
click at [319, 356] on input "checkbox" at bounding box center [323, 358] width 8 height 8
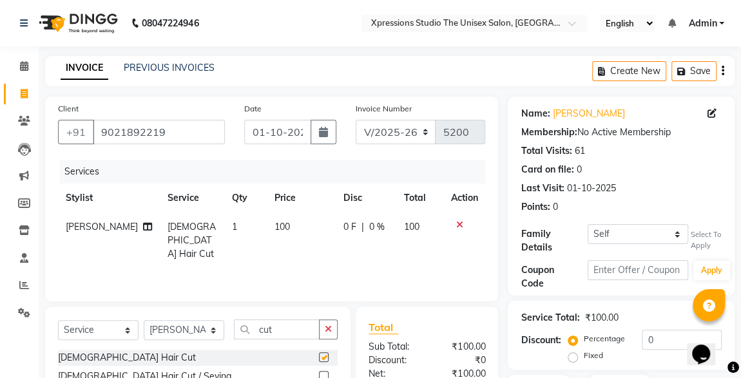
checkbox input "false"
click at [672, 233] on select "Self ROHAN" at bounding box center [638, 234] width 101 height 20
click at [663, 304] on div "Service Total: ₹100.00 Discount: Percentage Fixed 0" at bounding box center [621, 335] width 227 height 69
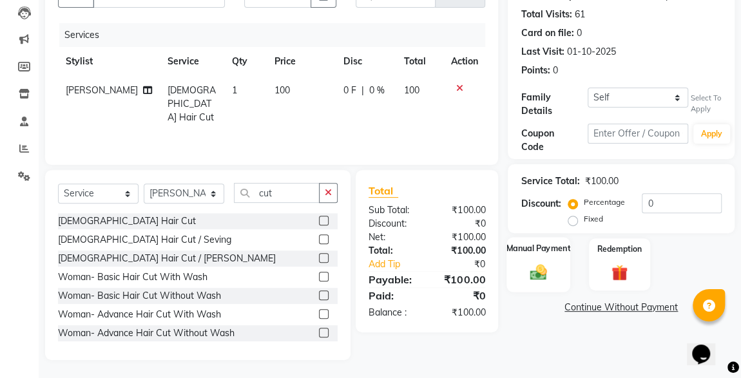
click at [554, 270] on div "Manual Payment" at bounding box center [539, 264] width 64 height 55
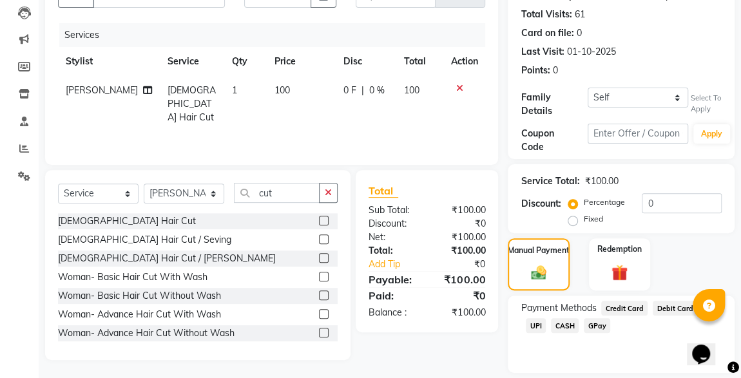
click at [551, 319] on span "CASH" at bounding box center [565, 325] width 28 height 15
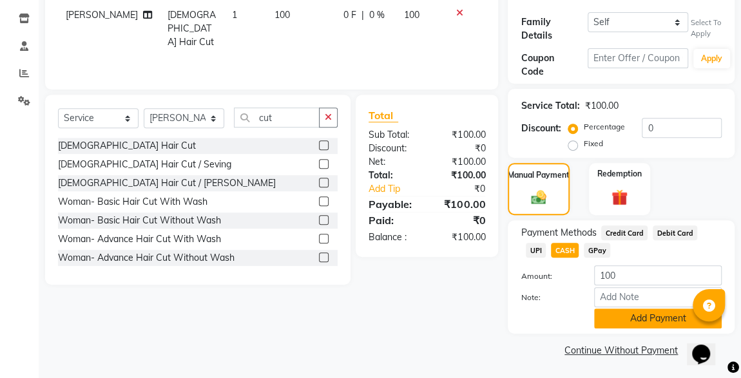
click at [643, 322] on button "Add Payment" at bounding box center [658, 319] width 128 height 20
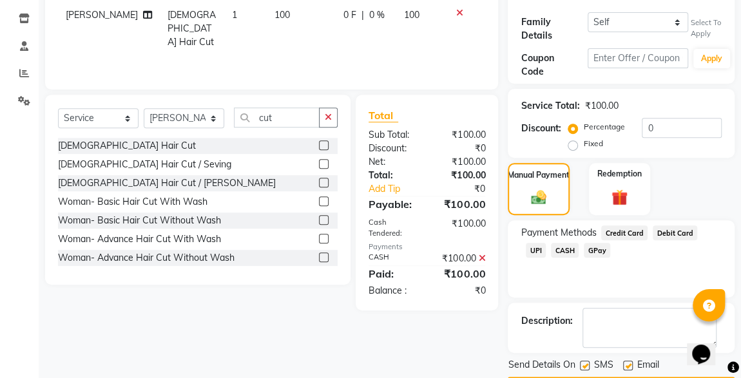
scroll to position [248, 0]
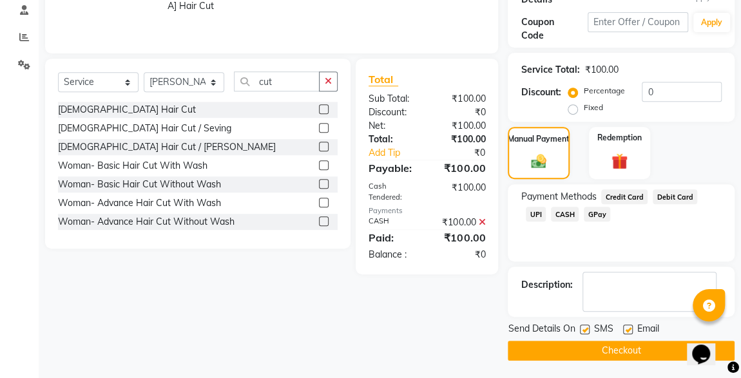
click at [587, 341] on button "Checkout" at bounding box center [621, 351] width 227 height 20
click at [619, 351] on div "Checkout" at bounding box center [621, 351] width 227 height 20
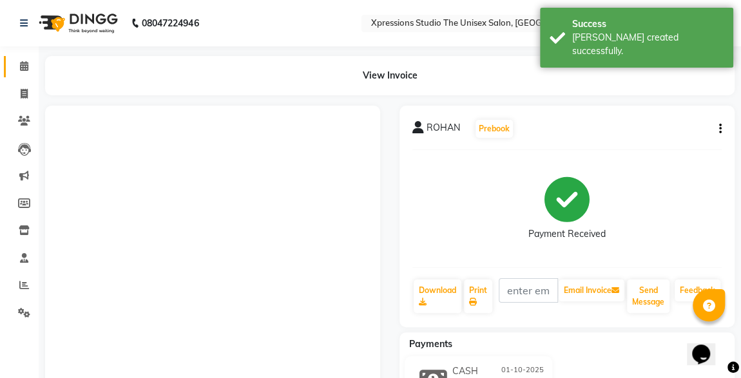
click at [22, 72] on span at bounding box center [24, 66] width 23 height 15
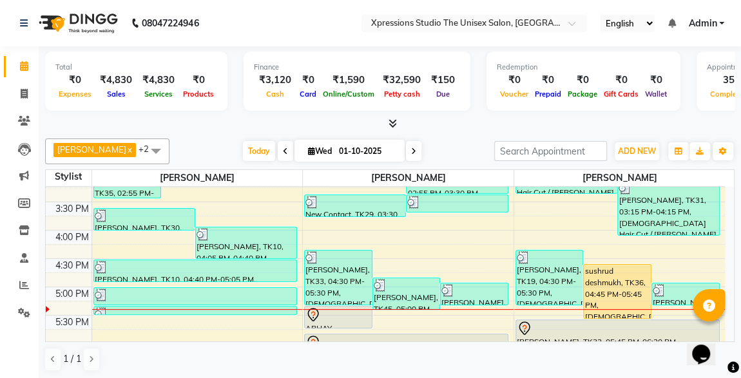
scroll to position [546, 0]
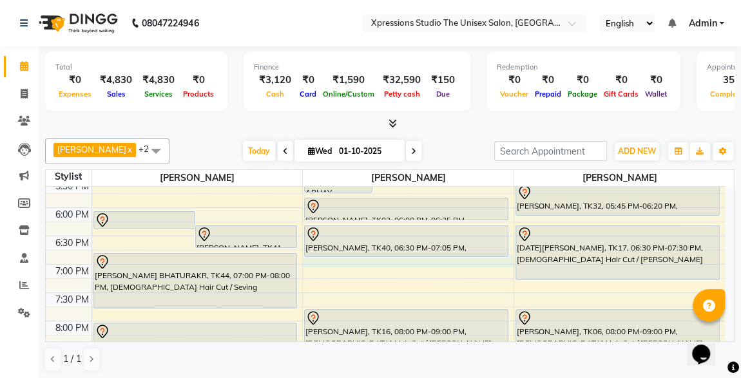
click at [329, 260] on div "8:00 AM 8:30 AM 9:00 AM 9:30 AM 10:00 AM 10:30 AM 11:00 AM 11:30 AM 12:00 PM 12…" at bounding box center [385, 66] width 679 height 850
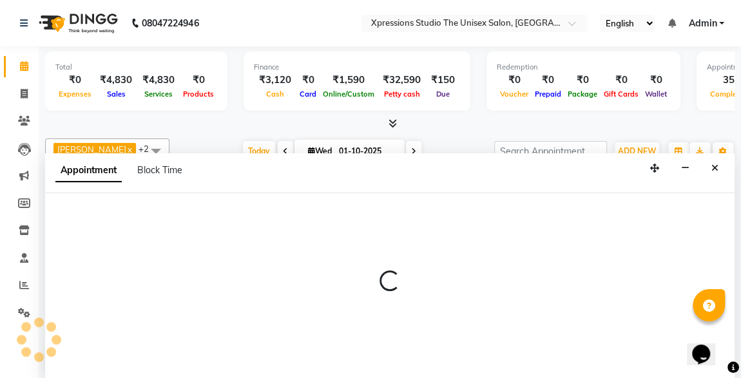
scroll to position [0, 0]
select select "57588"
select select "1140"
select select "tentative"
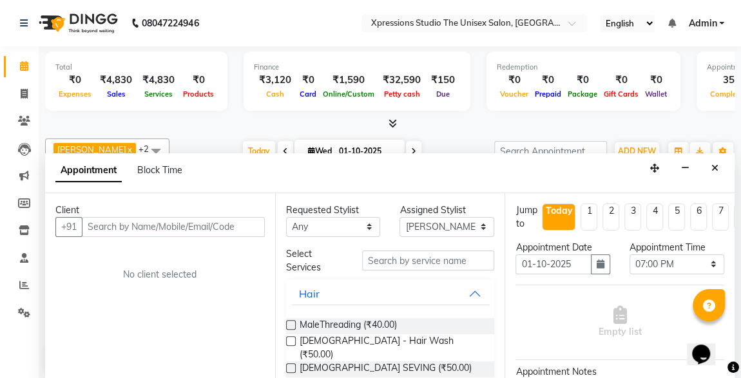
click at [146, 223] on input "text" at bounding box center [173, 227] width 183 height 20
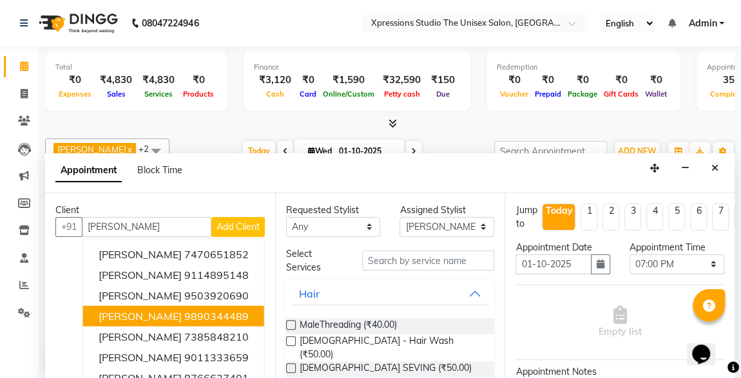
click at [193, 318] on ngb-highlight "9890344489" at bounding box center [216, 315] width 64 height 13
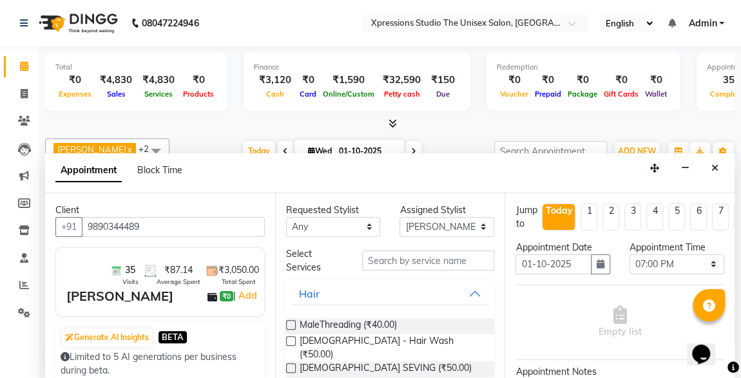
type input "9890344489"
click at [423, 260] on input "text" at bounding box center [428, 261] width 133 height 20
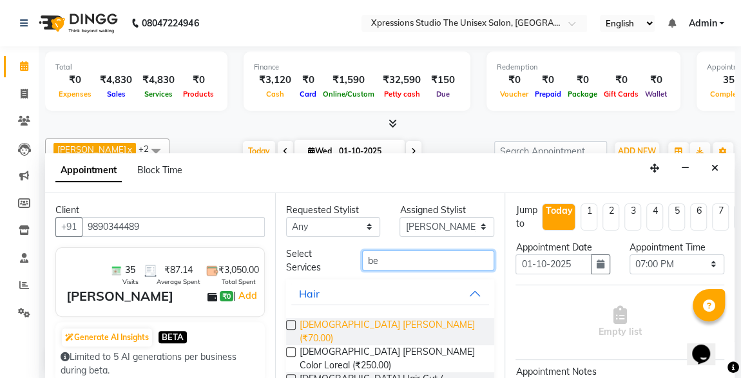
type input "be"
click at [352, 324] on span "[DEMOGRAPHIC_DATA] [PERSON_NAME] (₹70.00)" at bounding box center [392, 331] width 185 height 27
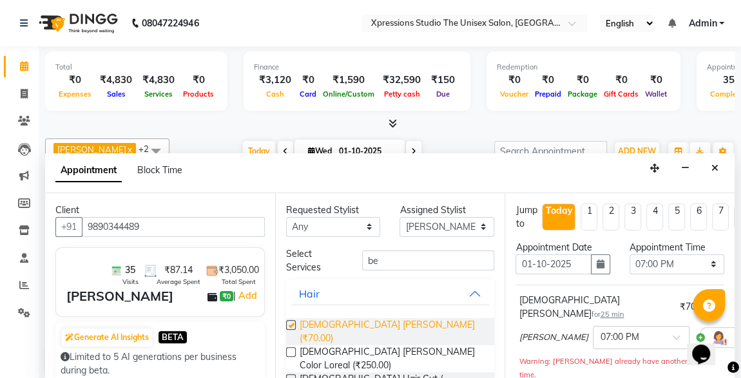
checkbox input "false"
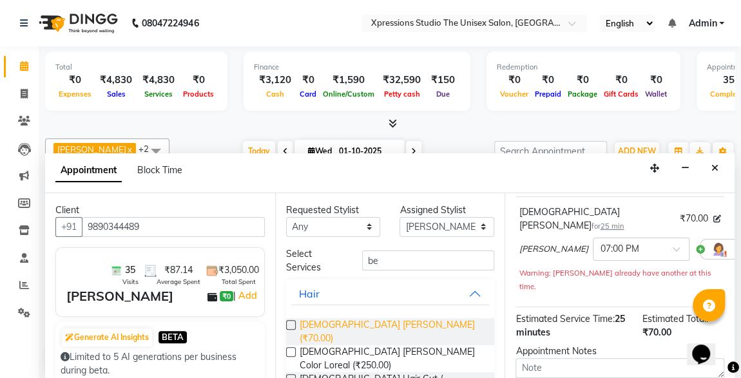
scroll to position [200, 0]
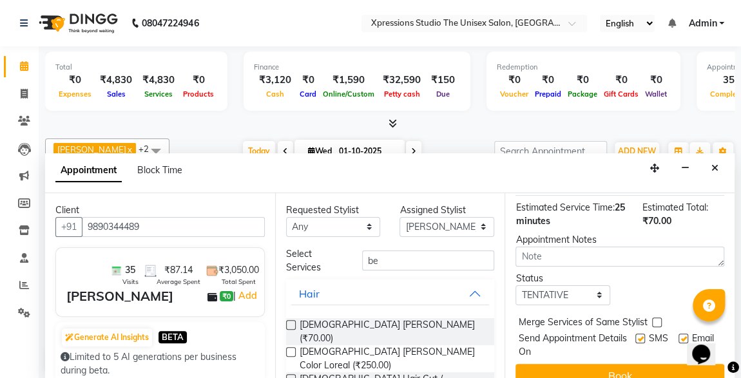
click at [636, 334] on label at bounding box center [641, 339] width 10 height 10
click at [636, 336] on input "checkbox" at bounding box center [640, 340] width 8 height 8
checkbox input "false"
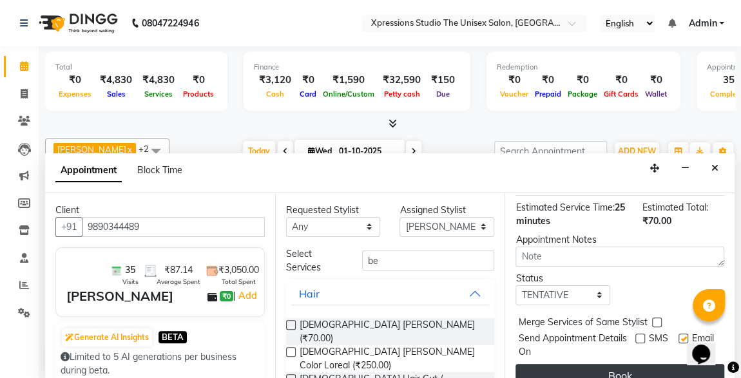
click at [647, 364] on button "Book" at bounding box center [620, 375] width 209 height 23
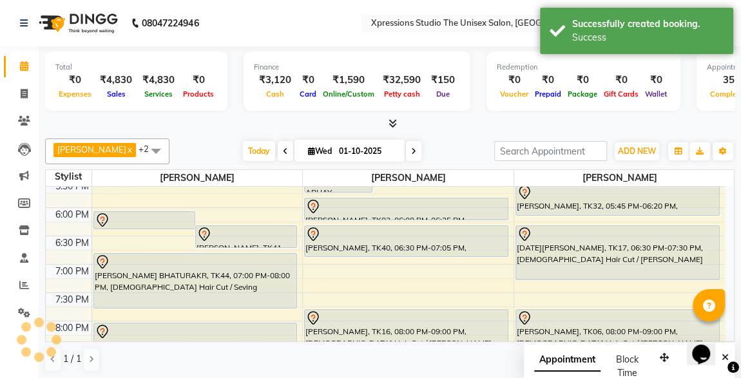
scroll to position [0, 0]
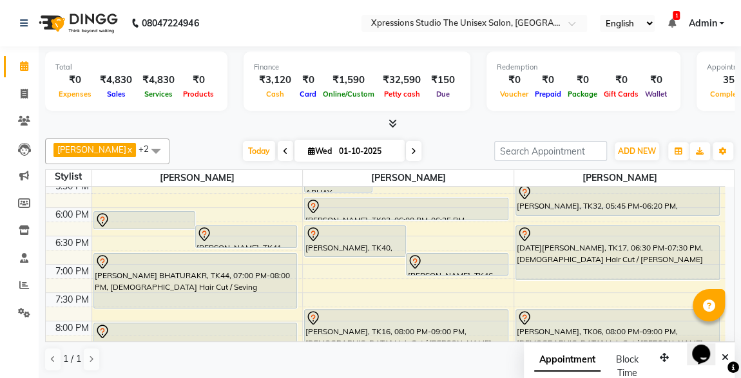
click at [723, 332] on div "Opens Chat This icon Opens the chat window." at bounding box center [707, 332] width 31 height 0
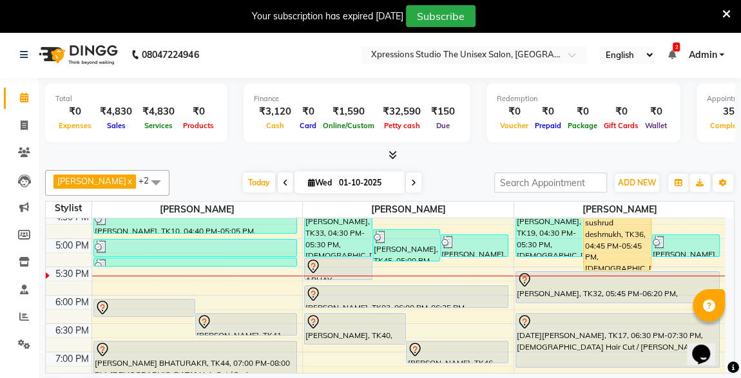
scroll to position [487, 0]
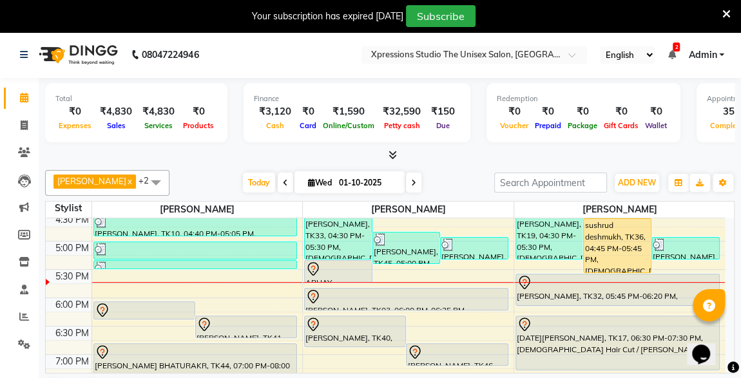
click at [728, 362] on icon at bounding box center [734, 368] width 12 height 12
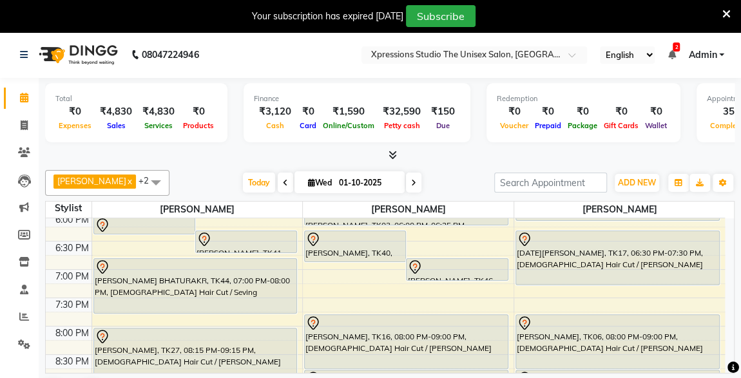
scroll to position [572, 0]
click at [721, 273] on div "8:00 AM 8:30 AM 9:00 AM 9:30 AM 10:00 AM 10:30 AM 11:00 AM 11:30 AM 12:00 PM 12…" at bounding box center [385, 72] width 679 height 850
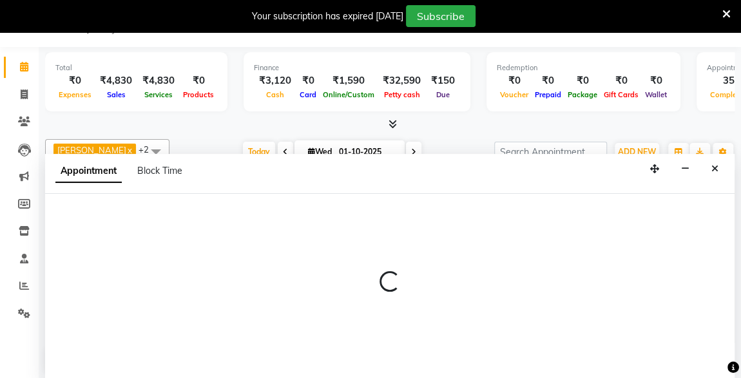
select select "57589"
select select "1155"
select select "tentative"
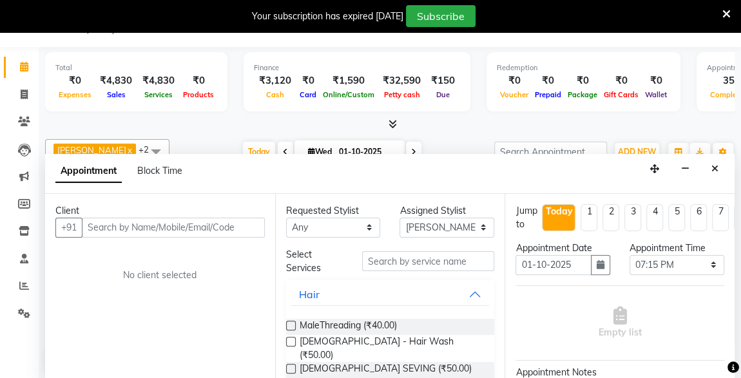
scroll to position [32, 0]
click at [714, 170] on icon "Close" at bounding box center [715, 168] width 7 height 9
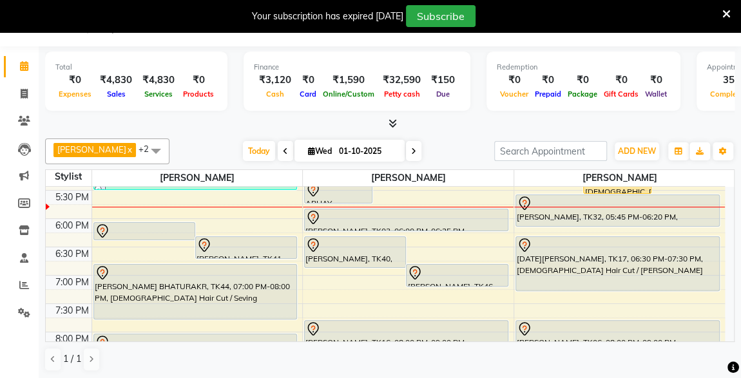
scroll to position [525, 0]
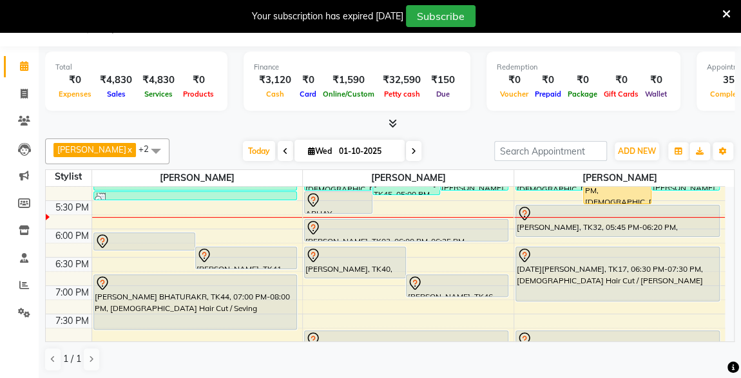
click at [625, 206] on div at bounding box center [618, 213] width 202 height 15
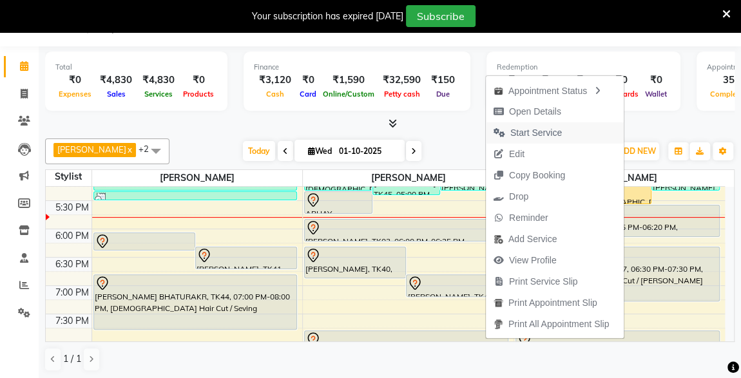
click at [527, 132] on span "Start Service" at bounding box center [537, 133] width 52 height 14
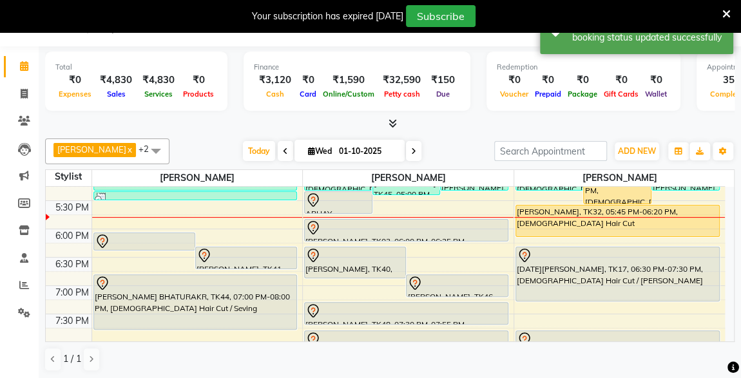
click at [389, 226] on div at bounding box center [407, 227] width 202 height 15
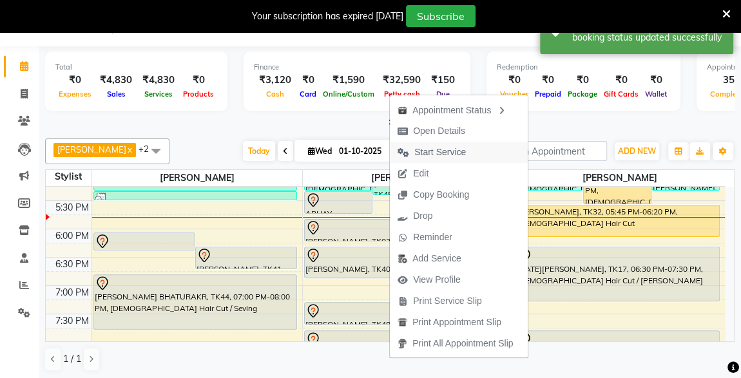
click at [425, 150] on span "Start Service" at bounding box center [440, 153] width 52 height 14
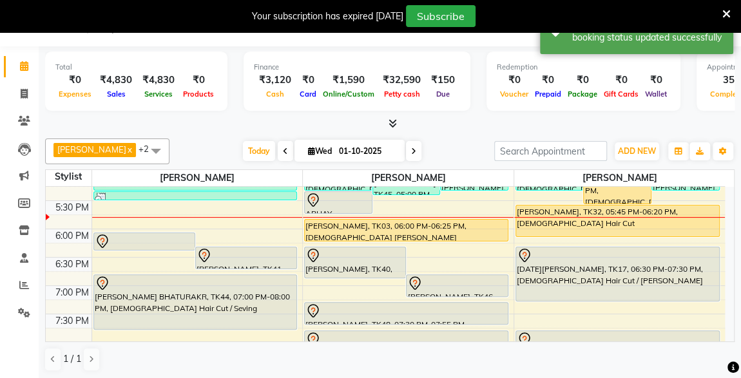
click at [321, 199] on div at bounding box center [339, 200] width 66 height 15
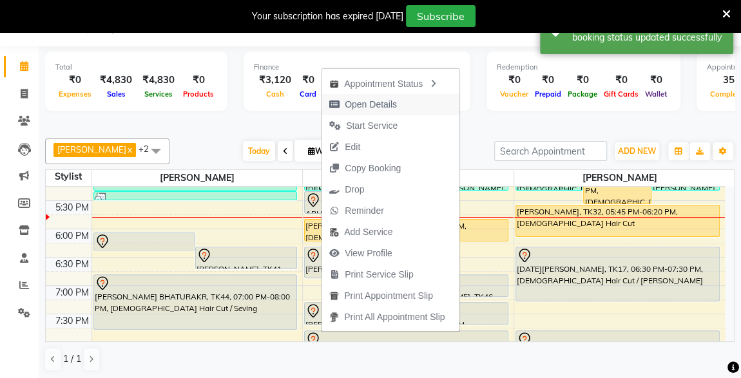
click at [356, 104] on span "Open Details" at bounding box center [371, 105] width 52 height 14
select select "7"
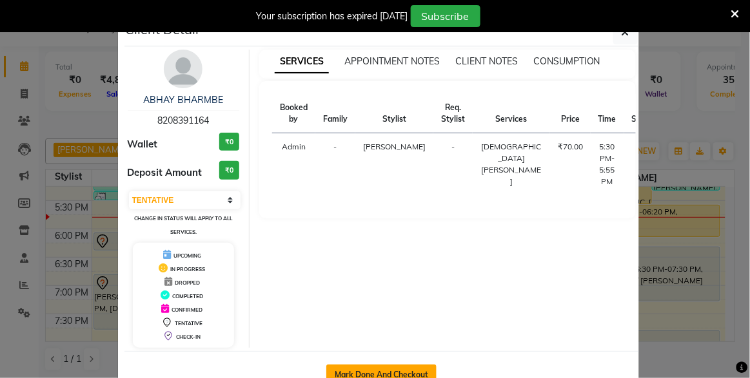
click at [353, 365] on button "Mark Done And Checkout" at bounding box center [381, 375] width 110 height 21
select select "7003"
select select "service"
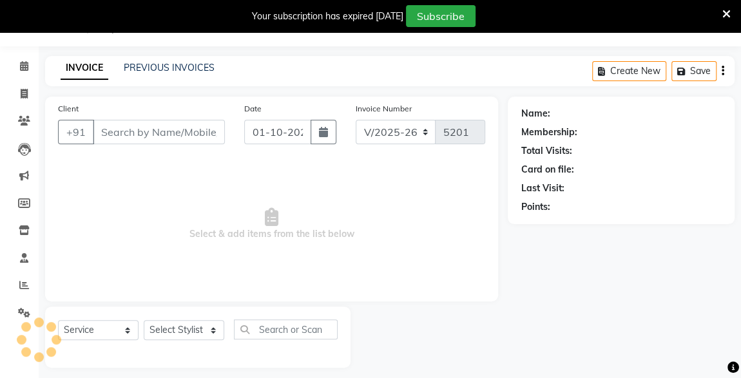
type input "8208391164"
select select "57588"
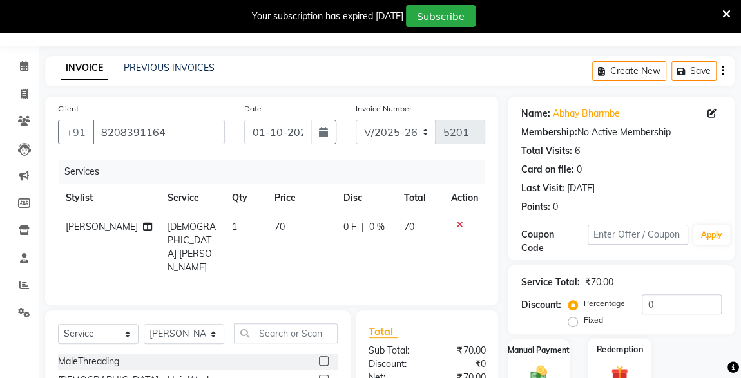
scroll to position [168, 0]
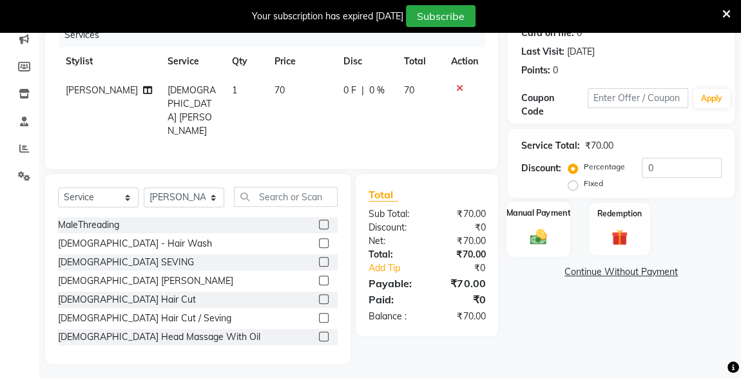
click at [543, 231] on img at bounding box center [539, 237] width 28 height 20
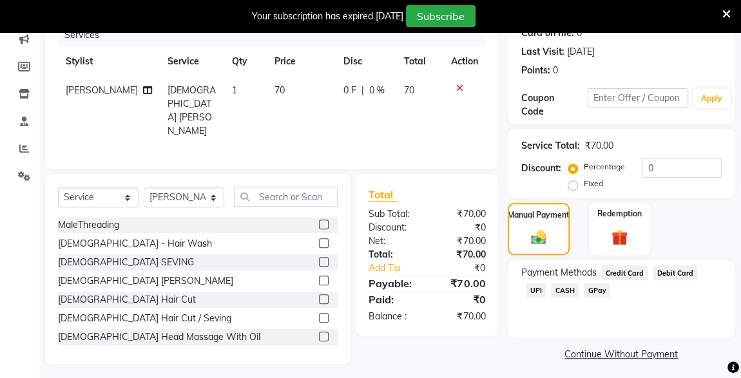
click at [546, 283] on span "UPI" at bounding box center [536, 290] width 20 height 15
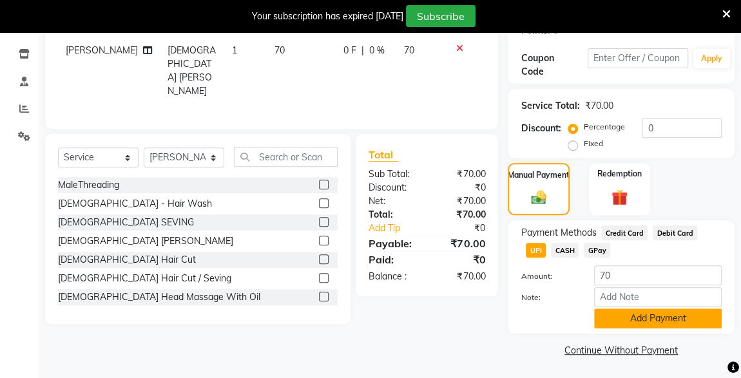
click at [658, 320] on button "Add Payment" at bounding box center [658, 319] width 128 height 20
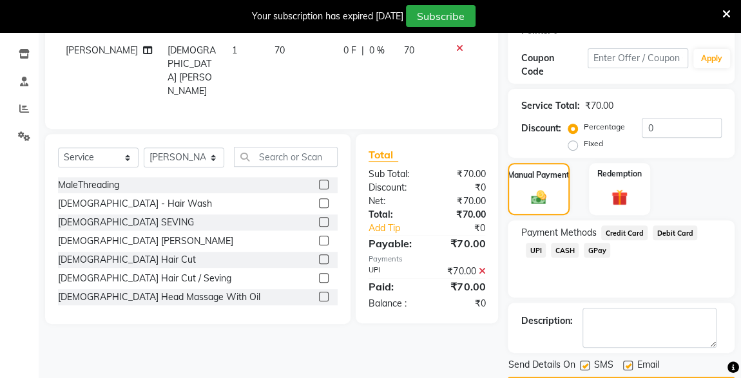
scroll to position [244, 0]
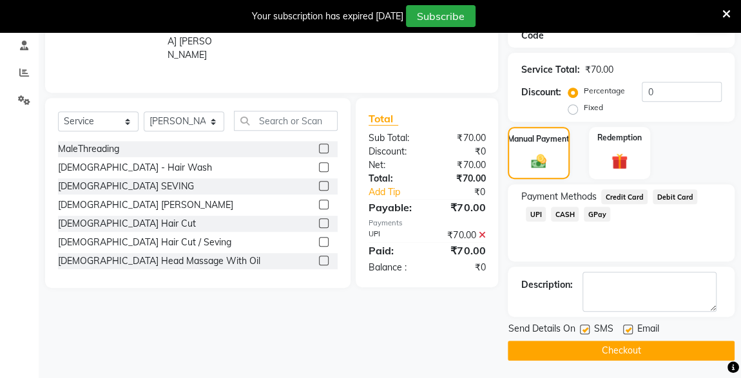
click at [589, 328] on label at bounding box center [585, 330] width 10 height 10
click at [589, 328] on input "checkbox" at bounding box center [584, 330] width 8 height 8
checkbox input "false"
click at [645, 356] on button "Checkout" at bounding box center [621, 351] width 227 height 20
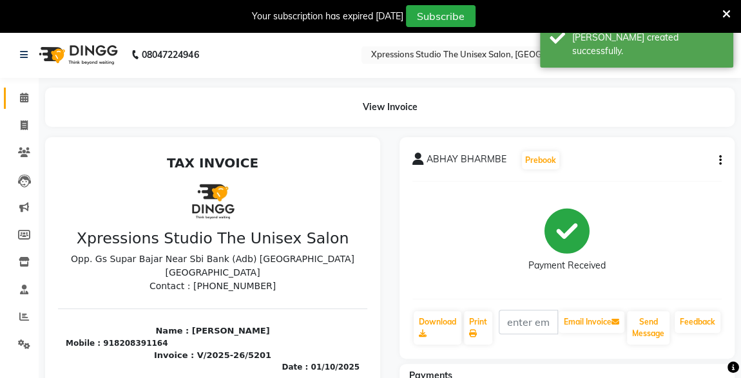
click at [30, 96] on span at bounding box center [24, 98] width 23 height 15
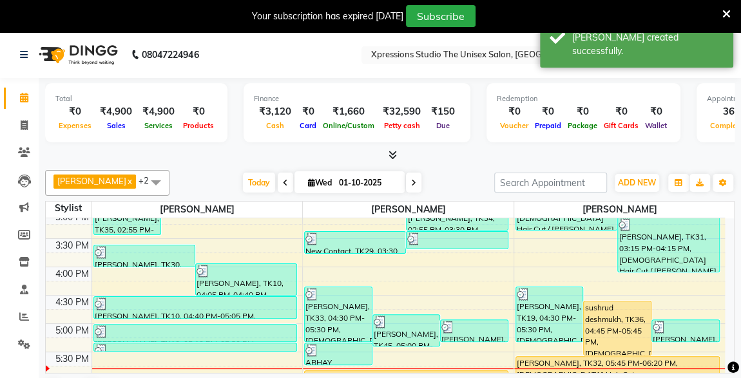
scroll to position [407, 0]
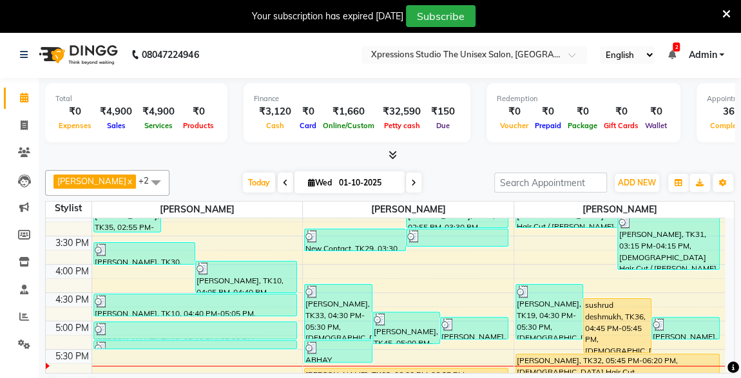
click at [605, 320] on div "sushrud deshmukh, TK36, 04:45 PM-05:45 PM, [DEMOGRAPHIC_DATA] Hair Cut / Seving" at bounding box center [617, 326] width 67 height 54
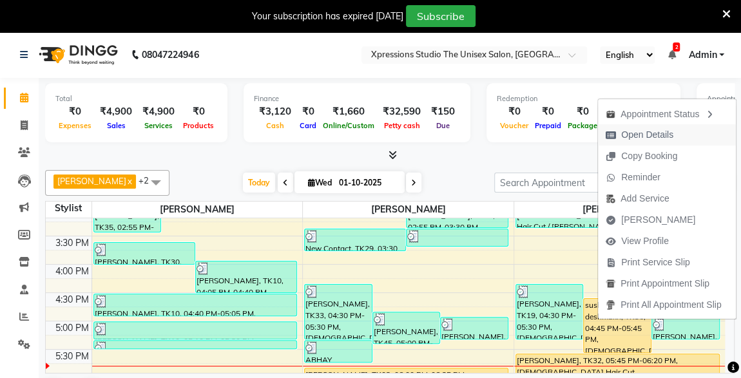
click at [634, 137] on span "Open Details" at bounding box center [647, 135] width 52 height 14
select select "1"
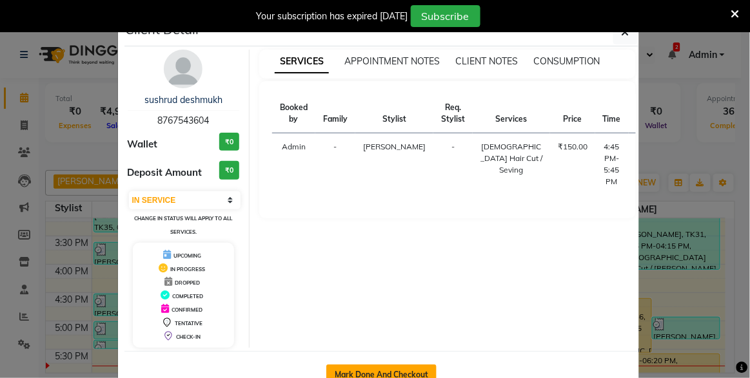
click at [366, 367] on button "Mark Done And Checkout" at bounding box center [381, 375] width 110 height 21
select select "service"
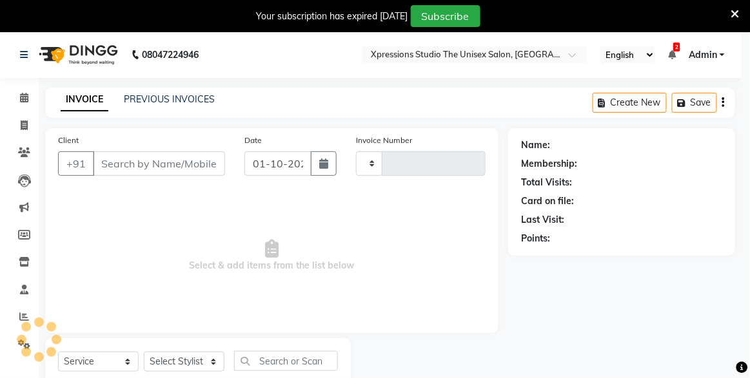
type input "5202"
select select "7003"
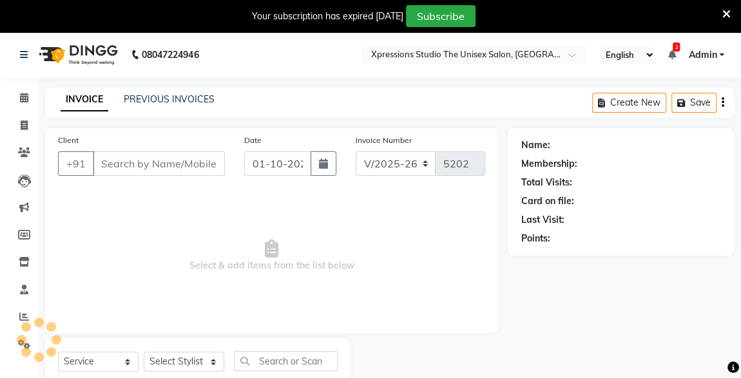
type input "8767543604"
select select "57589"
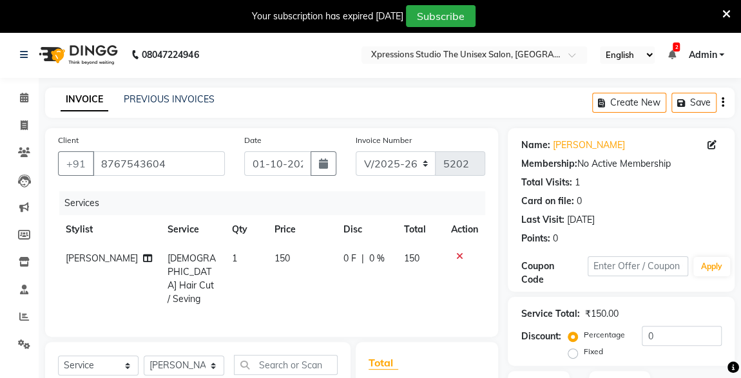
scroll to position [168, 0]
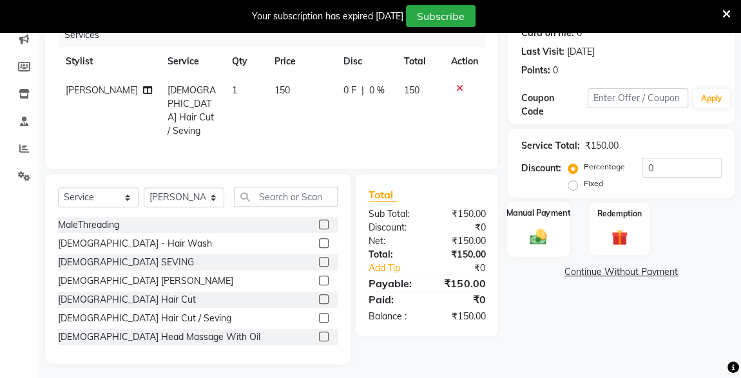
click at [554, 242] on div "Manual Payment" at bounding box center [539, 229] width 64 height 55
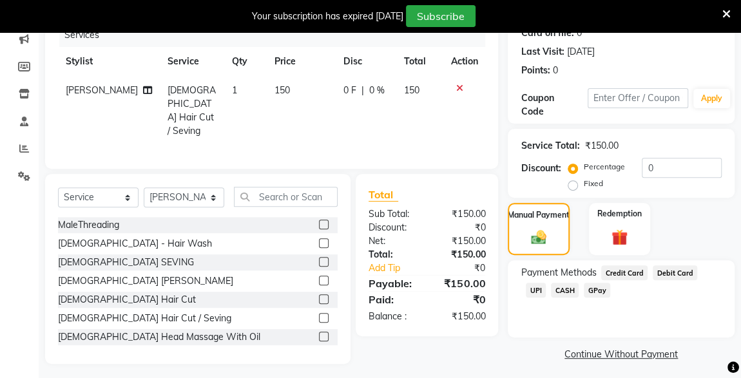
click at [546, 283] on span "UPI" at bounding box center [536, 290] width 20 height 15
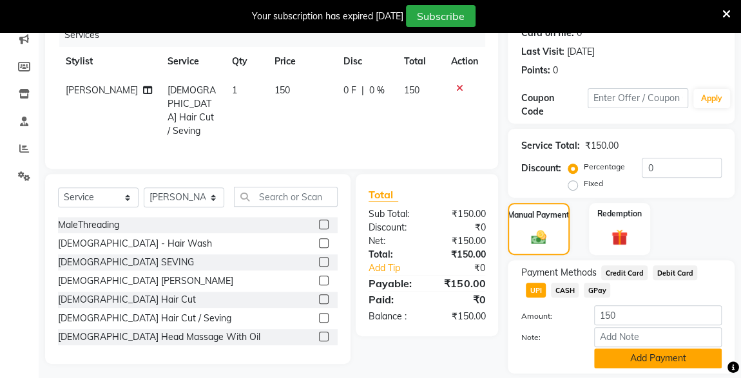
click at [660, 358] on button "Add Payment" at bounding box center [658, 359] width 128 height 20
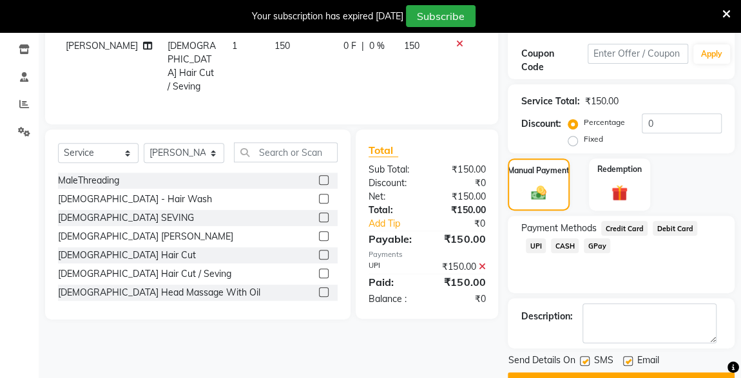
scroll to position [244, 0]
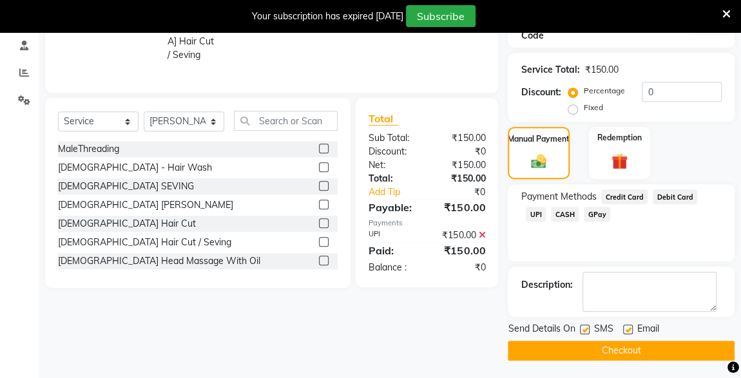
click at [585, 328] on label at bounding box center [585, 330] width 10 height 10
click at [585, 328] on input "checkbox" at bounding box center [584, 330] width 8 height 8
checkbox input "false"
click at [610, 345] on button "Checkout" at bounding box center [621, 351] width 227 height 20
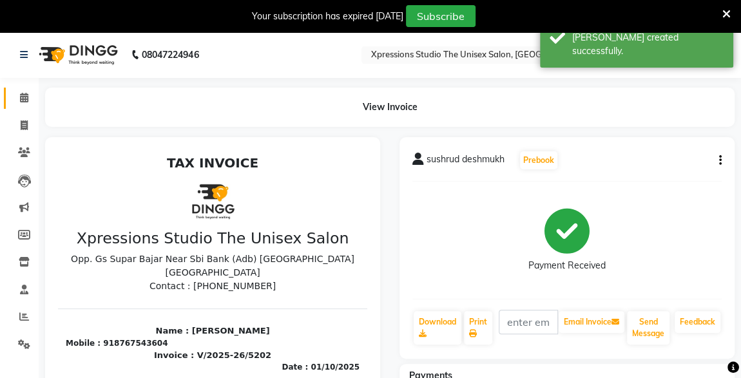
click at [20, 97] on icon at bounding box center [24, 98] width 8 height 10
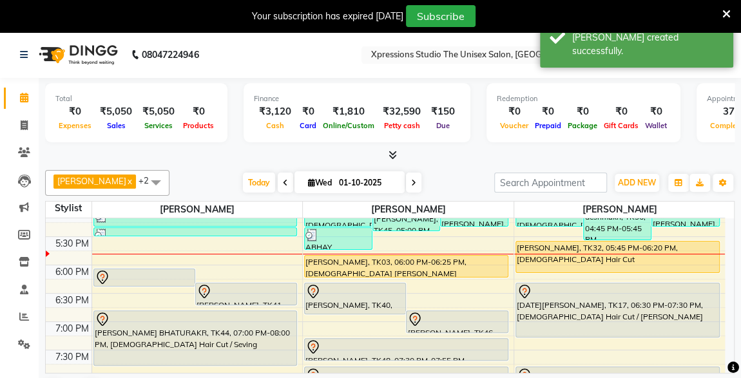
scroll to position [520, 0]
click at [152, 271] on div at bounding box center [144, 277] width 99 height 15
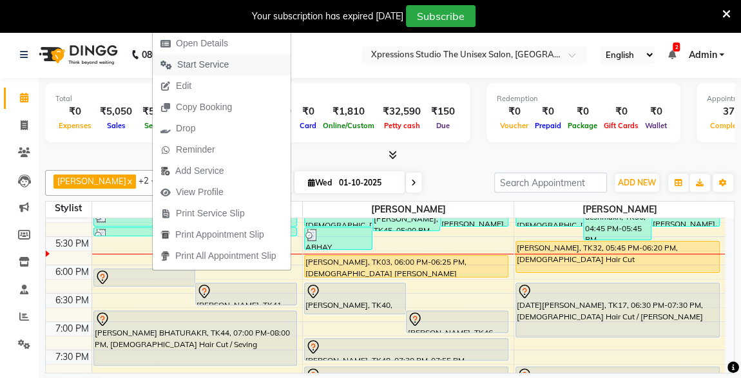
click at [190, 66] on span "Start Service" at bounding box center [203, 65] width 52 height 14
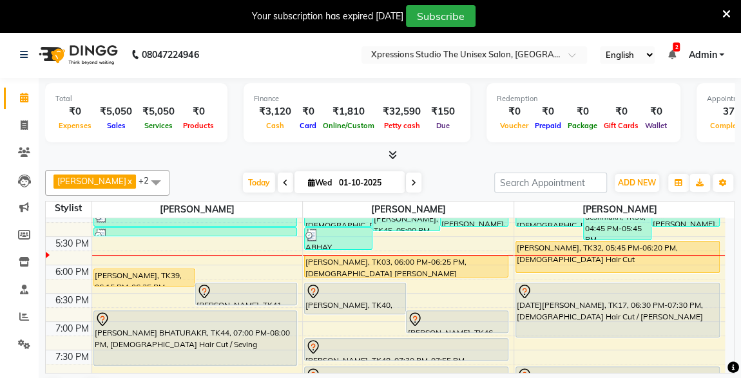
click at [445, 325] on div "[PERSON_NAME], TK46, 07:00 PM-07:25 PM, [DEMOGRAPHIC_DATA] [PERSON_NAME]" at bounding box center [457, 321] width 101 height 21
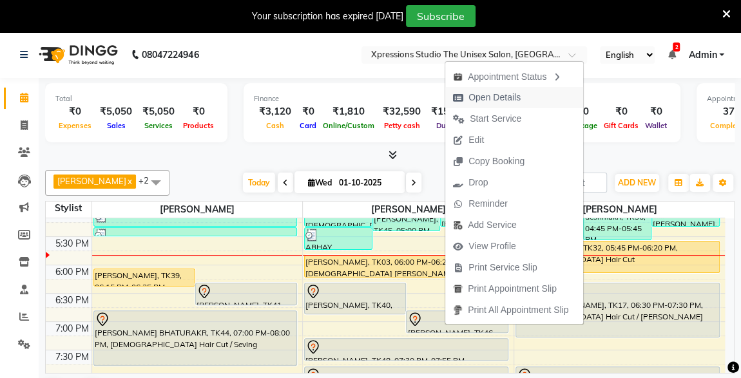
click at [483, 95] on span "Open Details" at bounding box center [495, 98] width 52 height 14
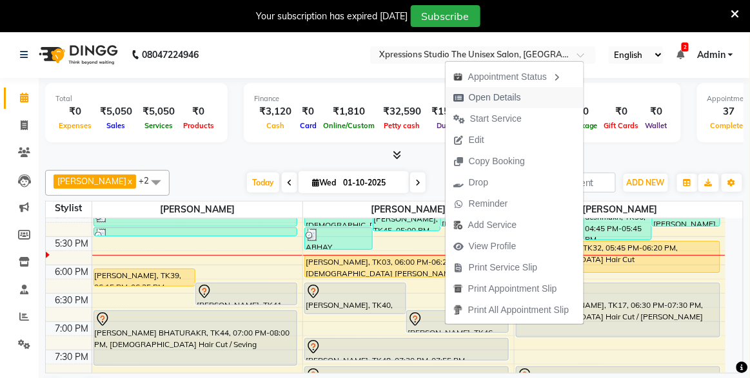
select select "7"
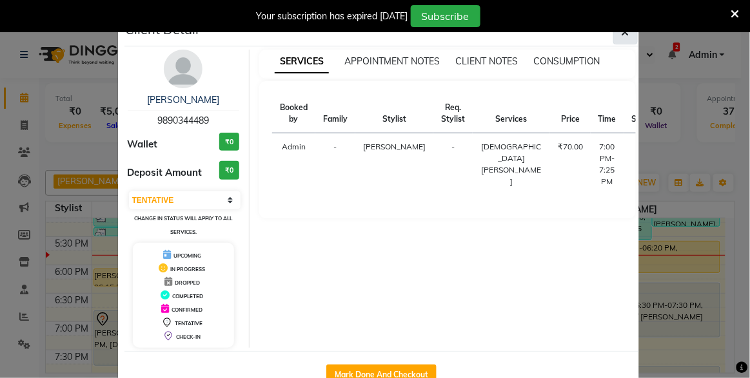
click at [621, 32] on icon "button" at bounding box center [625, 32] width 8 height 10
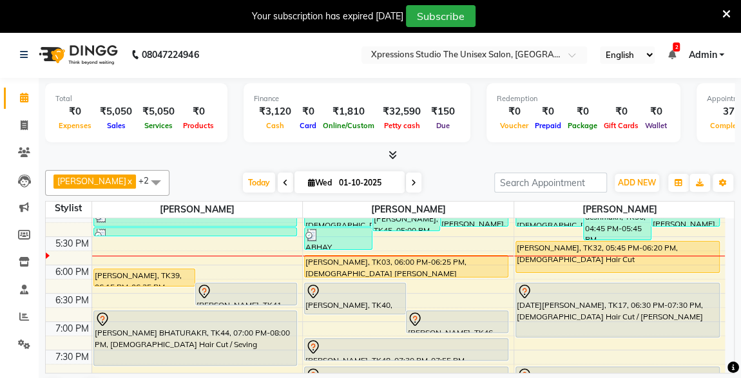
click at [675, 51] on icon at bounding box center [672, 54] width 8 height 9
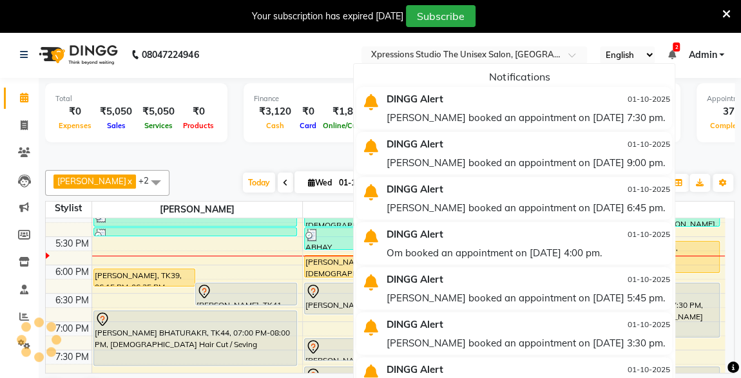
click at [460, 115] on div "AKASHAY booked an appointment on 01-10-2025 at 7:30 pm." at bounding box center [528, 117] width 283 height 19
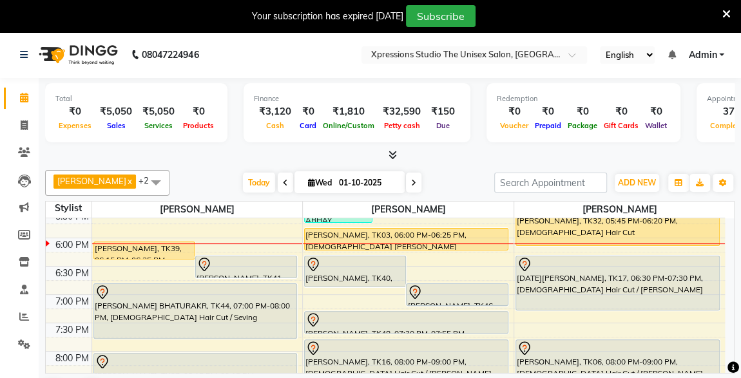
scroll to position [538, 0]
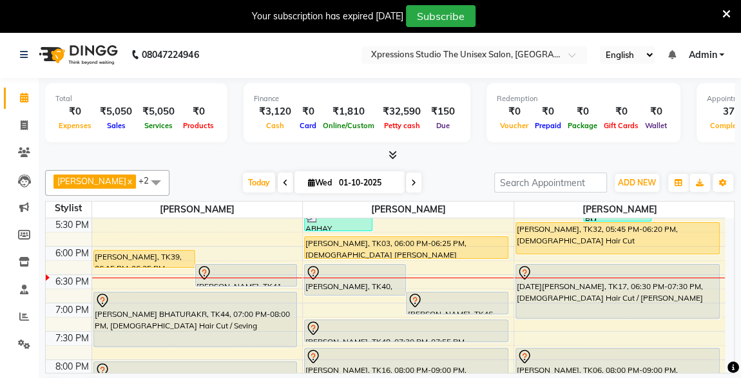
scroll to position [543, 0]
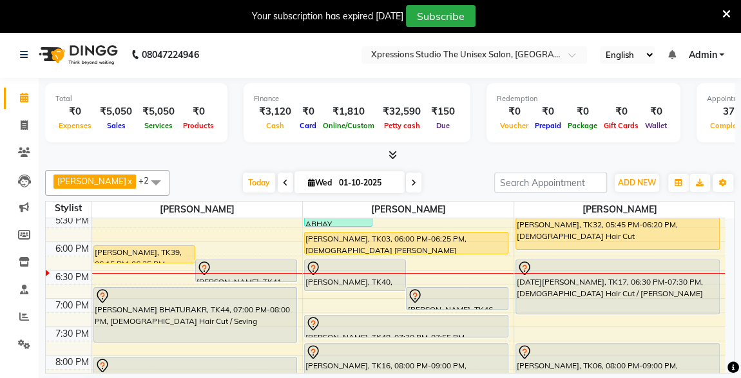
click at [240, 271] on div at bounding box center [246, 268] width 99 height 15
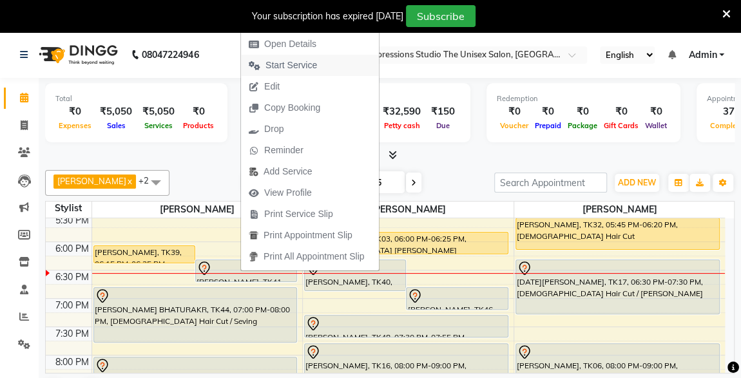
click at [286, 62] on span "Start Service" at bounding box center [292, 66] width 52 height 14
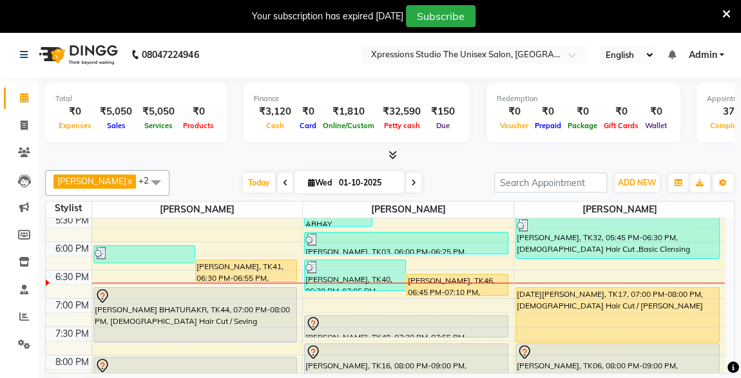
click at [308, 182] on icon at bounding box center [311, 183] width 7 height 8
select select "10"
select select "2025"
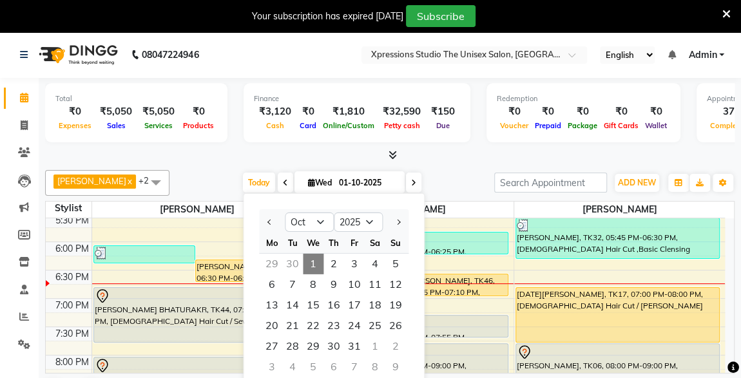
click at [436, 162] on div "Total ₹0 Expenses ₹5,050 Sales ₹5,050 Services ₹0 Products Finance ₹3,120 Cash …" at bounding box center [390, 245] width 703 height 334
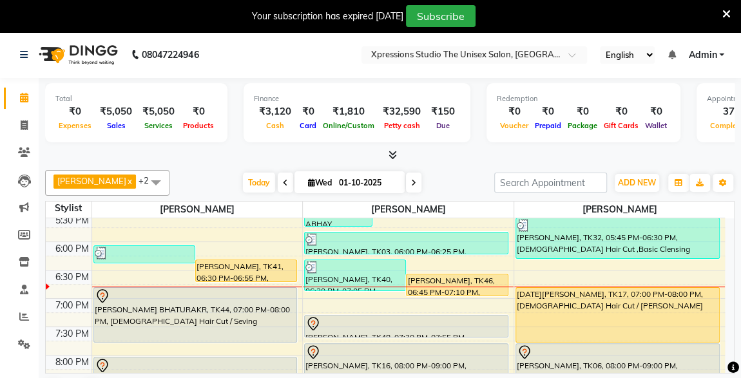
click at [122, 325] on div "[PERSON_NAME] BHATURAKR, TK44, 07:00 PM-08:00 PM, [DEMOGRAPHIC_DATA] Hair Cut /…" at bounding box center [195, 315] width 203 height 54
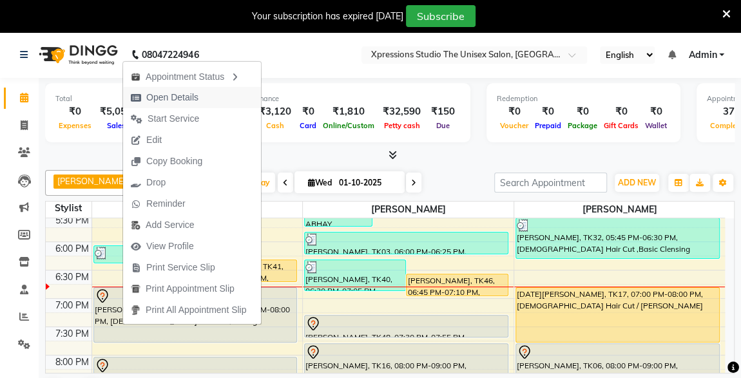
click at [157, 98] on span "Open Details" at bounding box center [172, 98] width 52 height 14
select select "7"
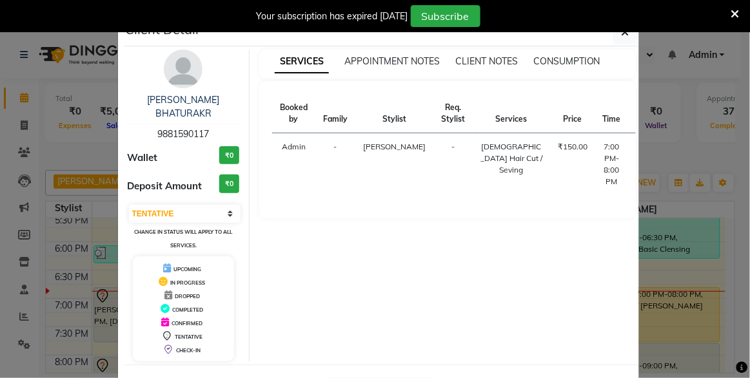
click at [623, 30] on div "Your subscription has expired 6 days ago Subscribe" at bounding box center [375, 16] width 750 height 32
click at [627, 40] on button "button" at bounding box center [625, 32] width 24 height 24
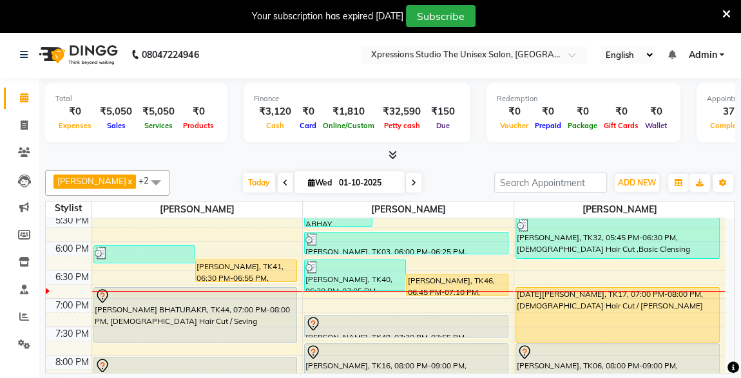
click at [96, 315] on div "[PERSON_NAME] BHATURAKR, TK44, 07:00 PM-08:00 PM, [DEMOGRAPHIC_DATA] Hair Cut /…" at bounding box center [195, 315] width 203 height 54
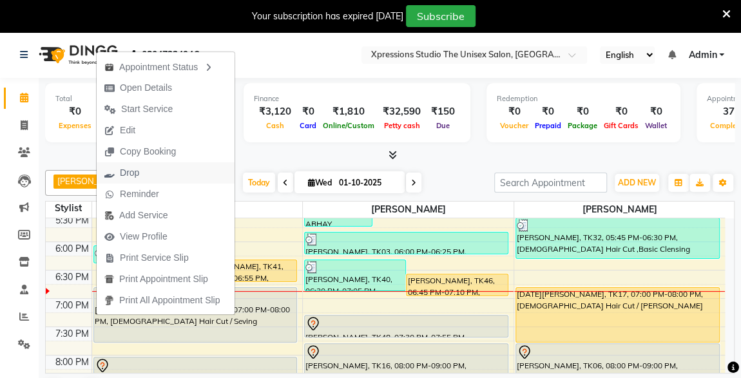
click at [132, 171] on span "Drop" at bounding box center [129, 173] width 19 height 14
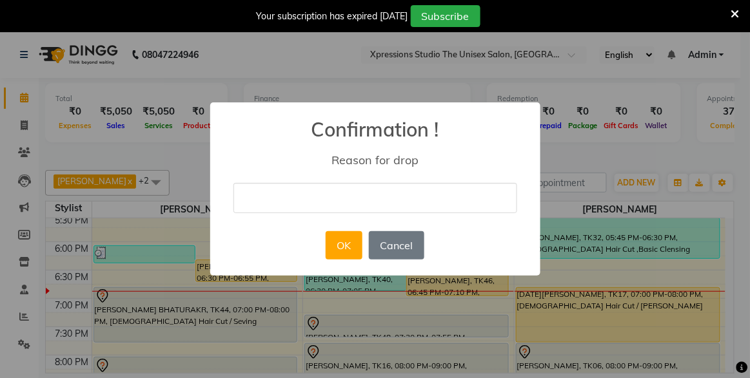
click at [296, 190] on input "text" at bounding box center [375, 198] width 284 height 30
type input "CANCAL"
click at [345, 251] on button "OK" at bounding box center [344, 245] width 37 height 28
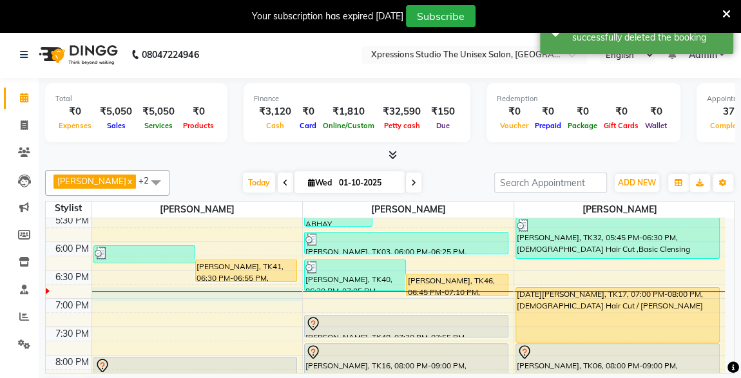
click at [107, 293] on div "8:00 AM 8:30 AM 9:00 AM 9:30 AM 10:00 AM 10:30 AM 11:00 AM 11:30 AM 12:00 PM 12…" at bounding box center [385, 100] width 679 height 850
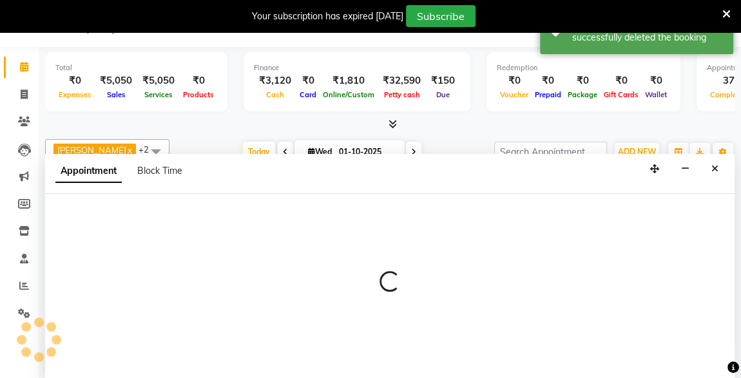
select select "57587"
select select "tentative"
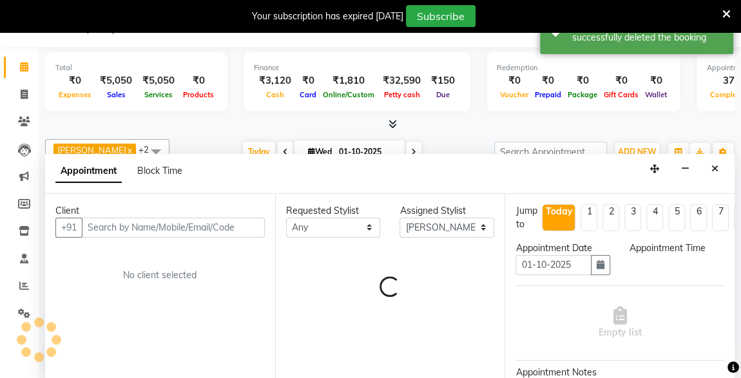
scroll to position [32, 0]
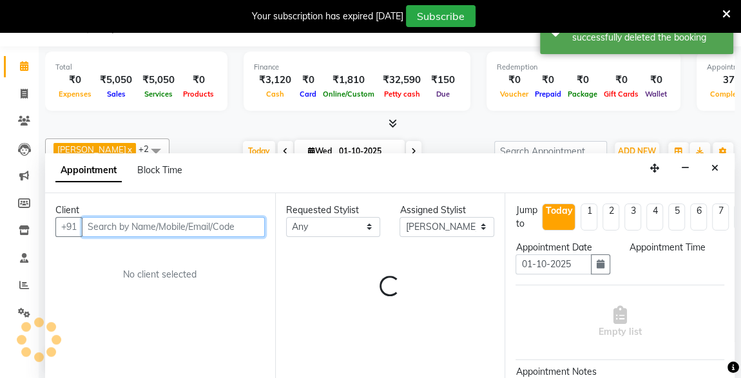
select select "1140"
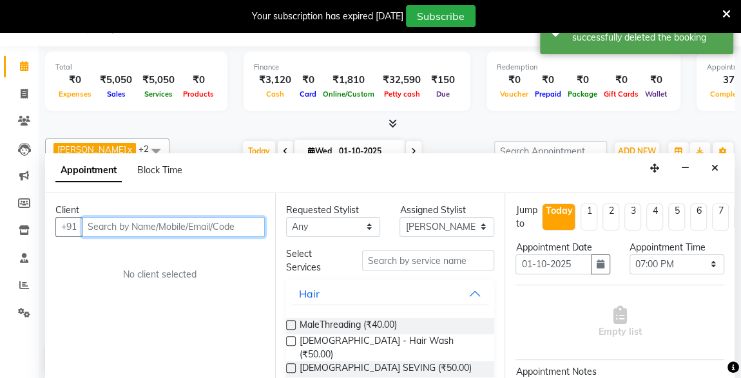
click at [126, 226] on input "text" at bounding box center [173, 227] width 183 height 20
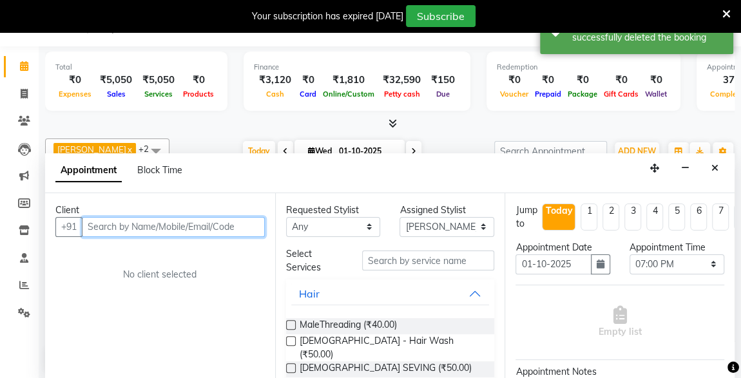
click at [126, 226] on input "text" at bounding box center [173, 227] width 183 height 20
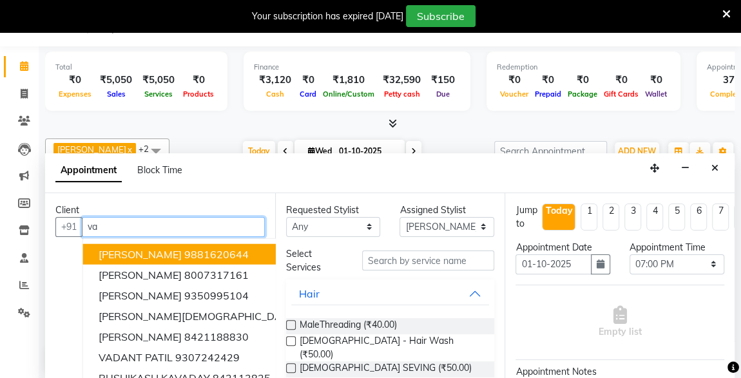
type input "v"
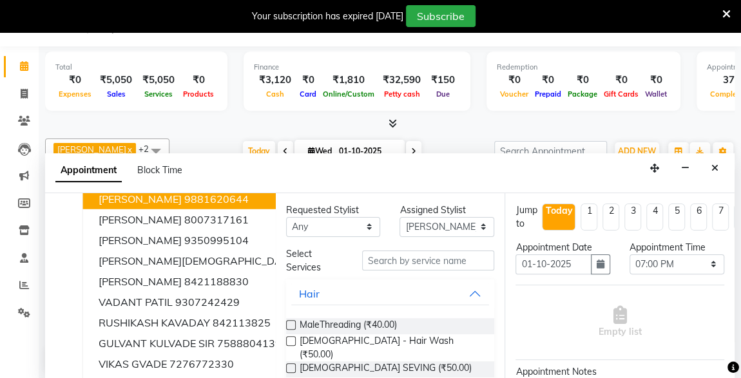
scroll to position [0, 0]
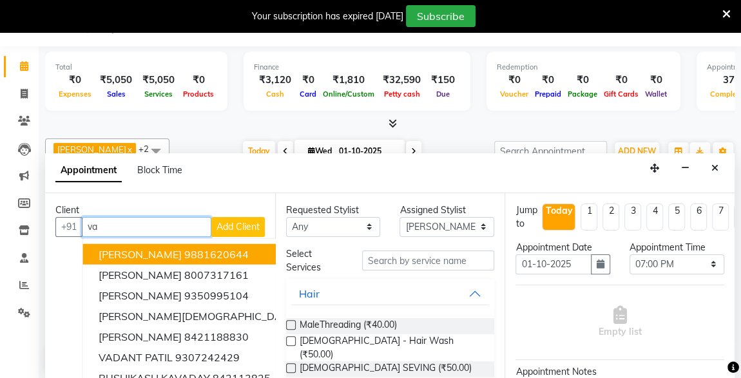
type input "v"
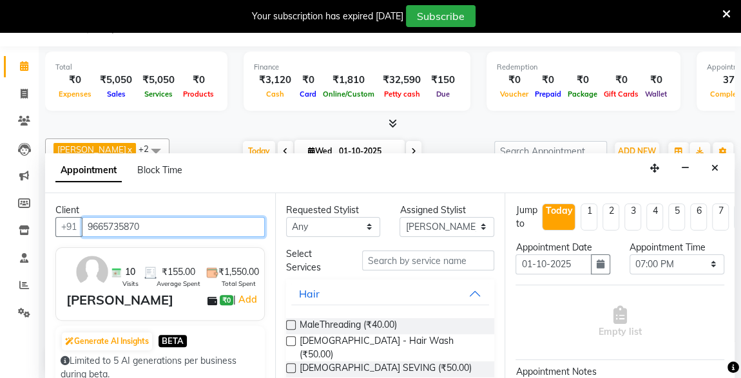
type input "9665735870"
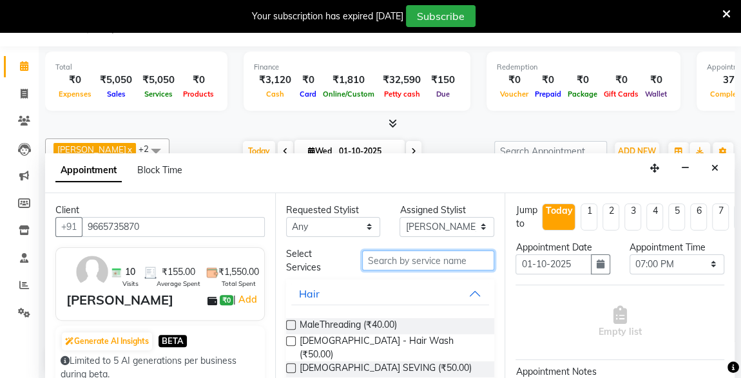
click at [389, 257] on input "text" at bounding box center [428, 261] width 133 height 20
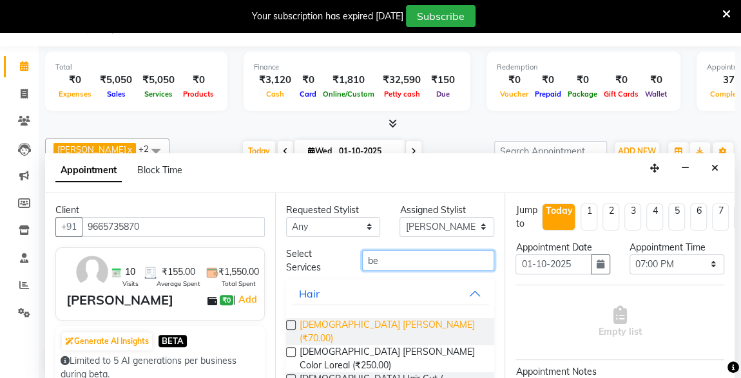
type input "be"
click at [352, 319] on span "[DEMOGRAPHIC_DATA] [PERSON_NAME] (₹70.00)" at bounding box center [392, 331] width 185 height 27
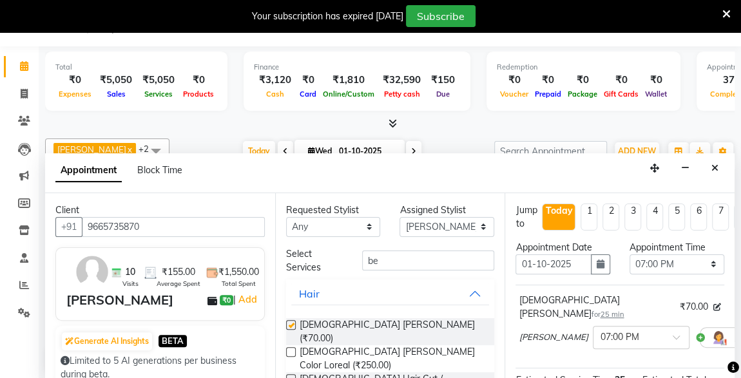
checkbox input "false"
click at [398, 265] on input "be" at bounding box center [428, 261] width 133 height 20
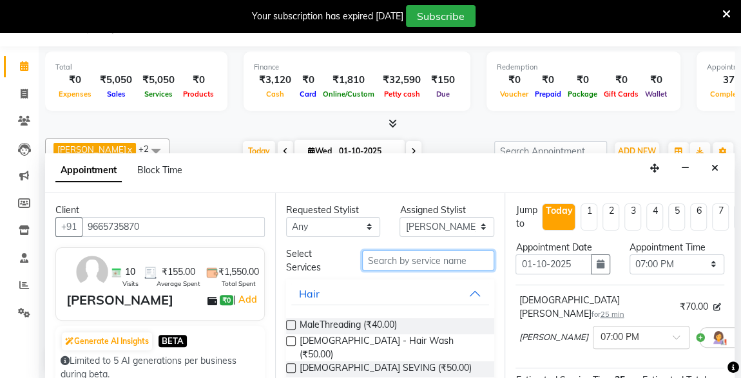
scroll to position [186, 0]
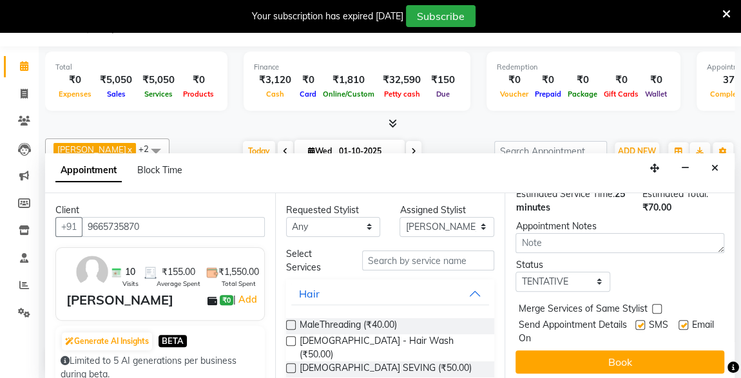
click at [636, 320] on label at bounding box center [641, 325] width 10 height 10
click at [636, 322] on input "checkbox" at bounding box center [640, 326] width 8 height 8
checkbox input "false"
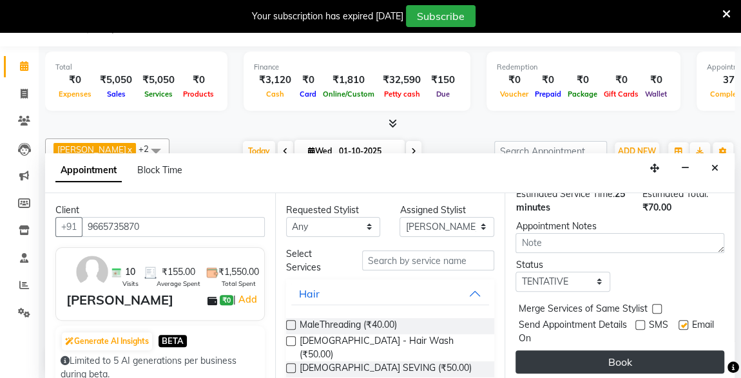
click at [645, 351] on button "Book" at bounding box center [620, 362] width 209 height 23
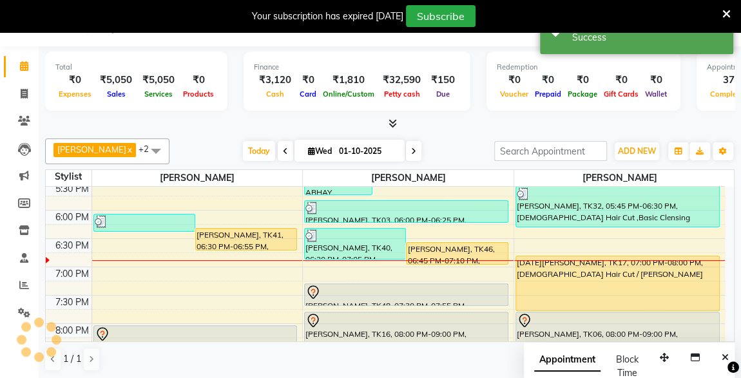
scroll to position [0, 0]
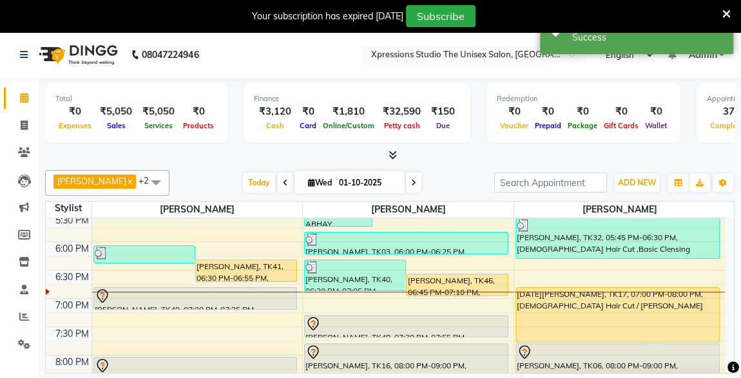
click at [155, 307] on div at bounding box center [195, 309] width 203 height 5
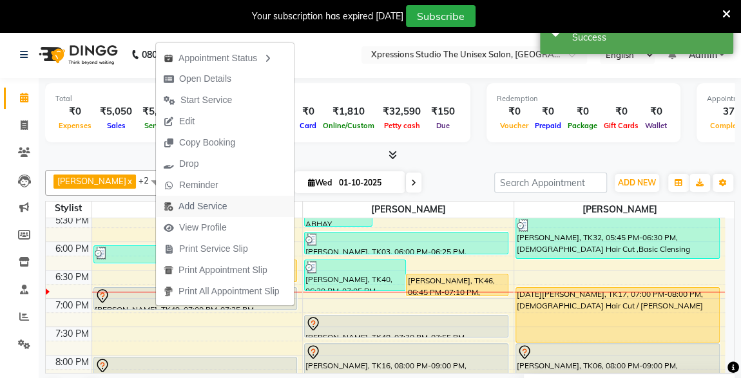
click at [205, 208] on span "Add Service" at bounding box center [203, 207] width 48 height 14
select select "57587"
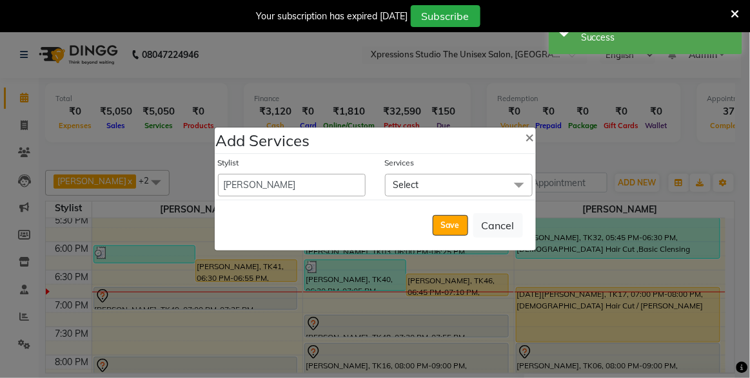
click at [440, 187] on span "Select" at bounding box center [459, 185] width 148 height 23
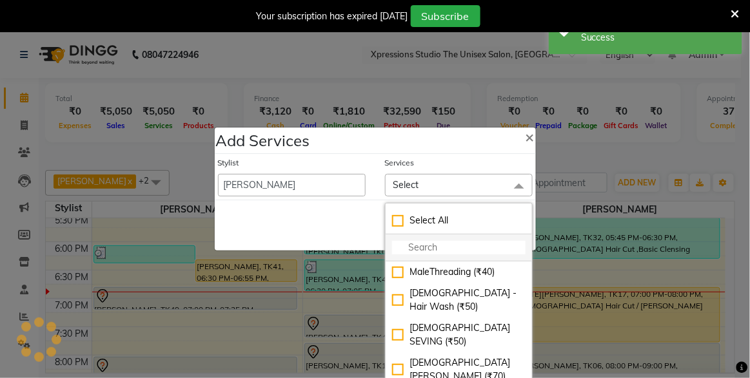
click at [396, 238] on li at bounding box center [458, 248] width 146 height 27
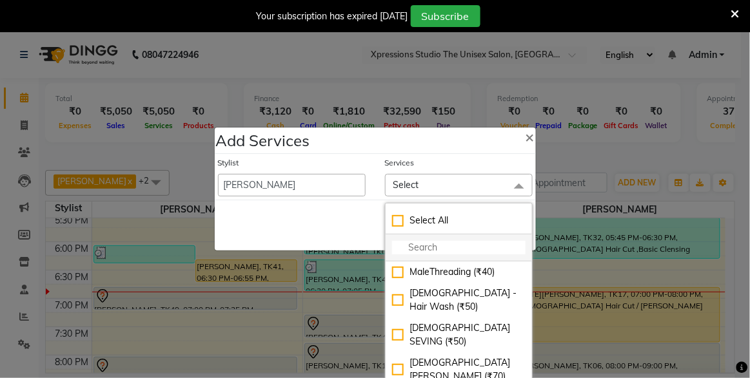
click at [410, 248] on input "multiselect-search" at bounding box center [458, 248] width 133 height 14
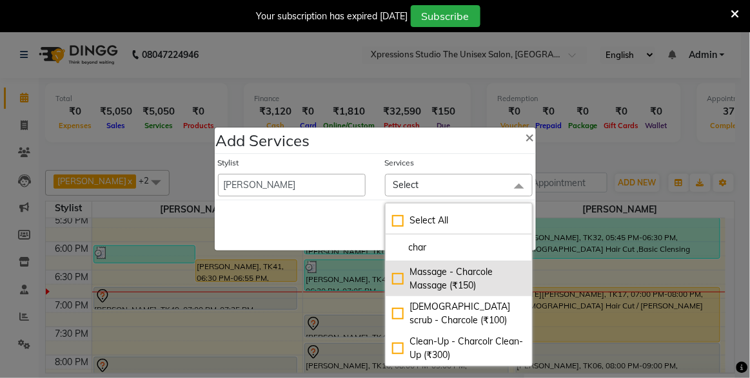
type input "char"
click at [395, 279] on div "Massage - Charcole Massage (₹150)" at bounding box center [458, 279] width 133 height 27
checkbox input "true"
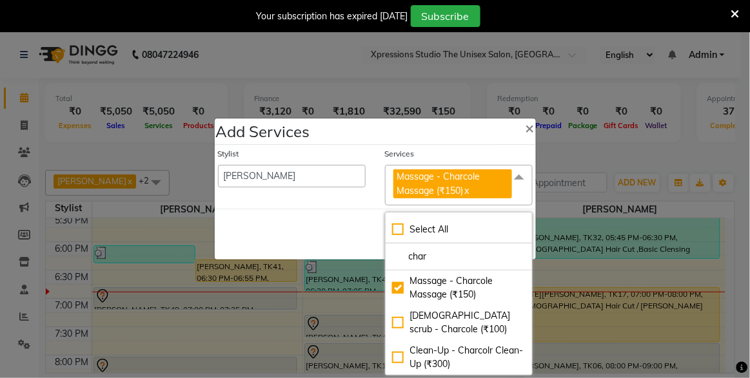
click at [349, 227] on div "Save Cancel" at bounding box center [375, 234] width 321 height 51
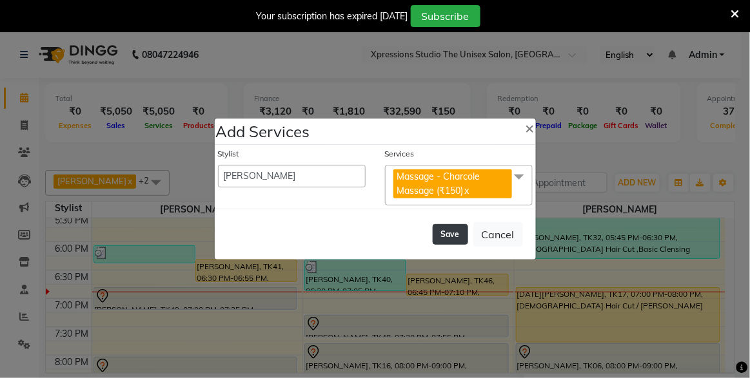
click at [440, 231] on button "Save" at bounding box center [450, 234] width 35 height 21
select select "57588"
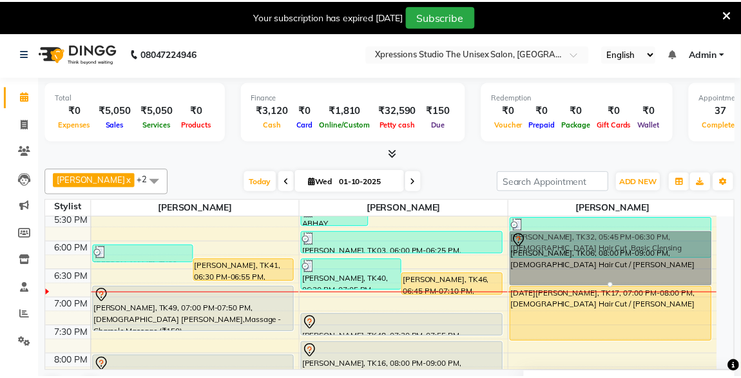
scroll to position [4, 0]
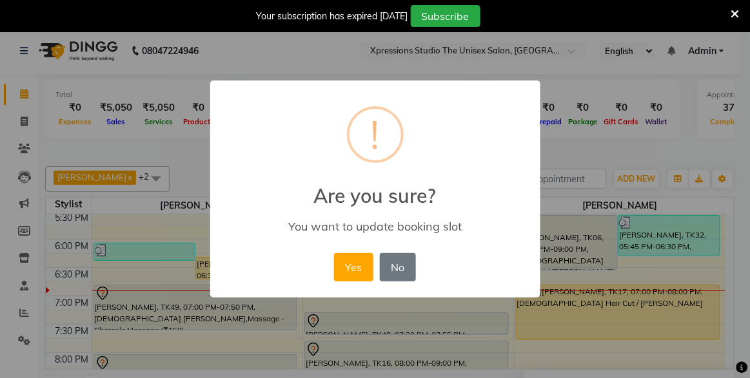
click at [432, 61] on div "× ! Are you sure? You want to update booking slot Yes No No" at bounding box center [375, 189] width 750 height 378
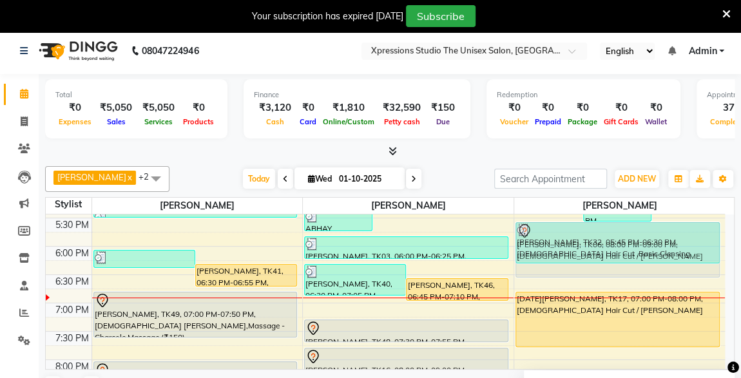
scroll to position [532, 0]
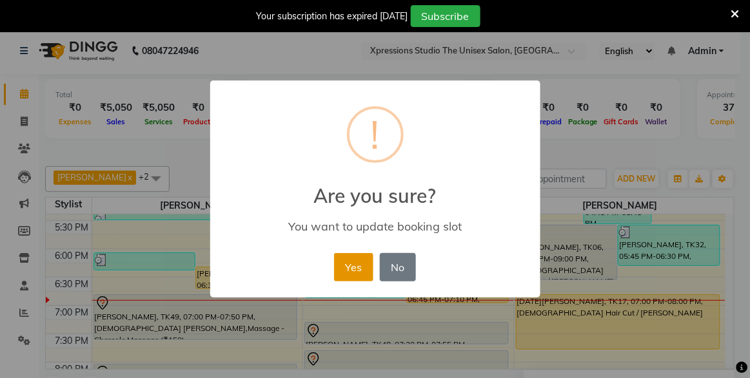
click at [336, 271] on button "Yes" at bounding box center [353, 267] width 39 height 28
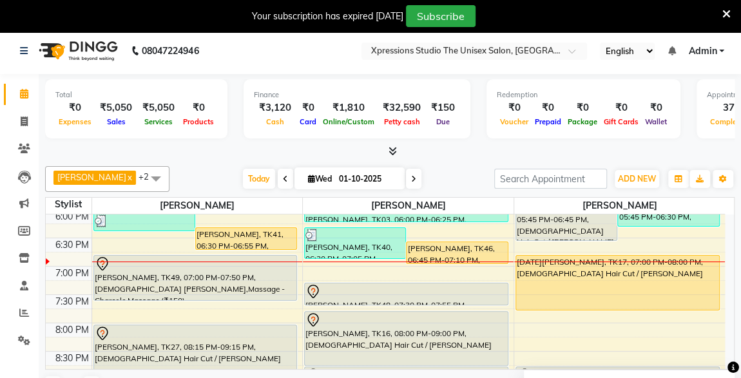
scroll to position [562, 0]
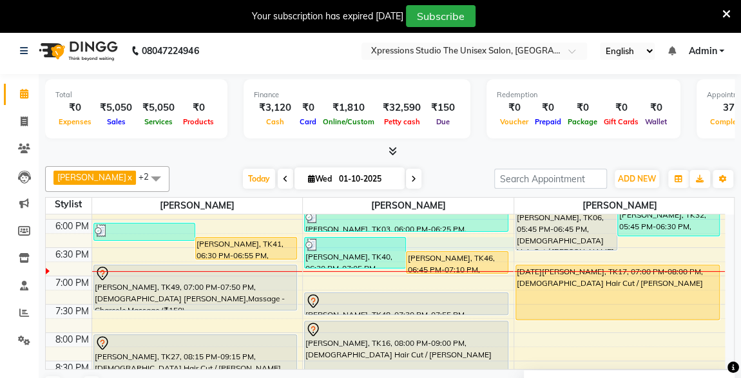
click at [476, 248] on div "8:00 AM 8:30 AM 9:00 AM 9:30 AM 10:00 AM 10:30 AM 11:00 AM 11:30 AM 12:00 PM 12…" at bounding box center [385, 78] width 679 height 850
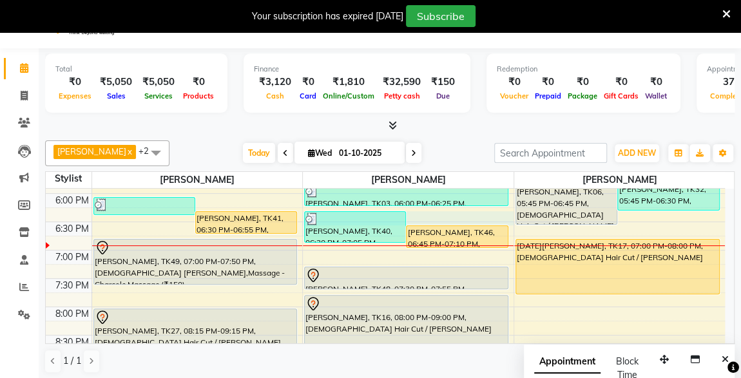
select select "57588"
select select "tentative"
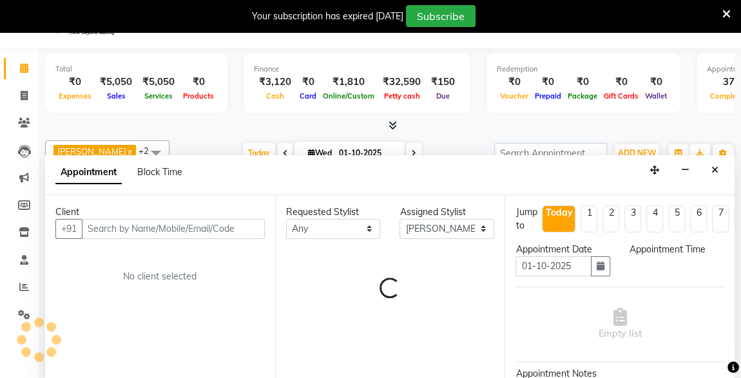
scroll to position [32, 0]
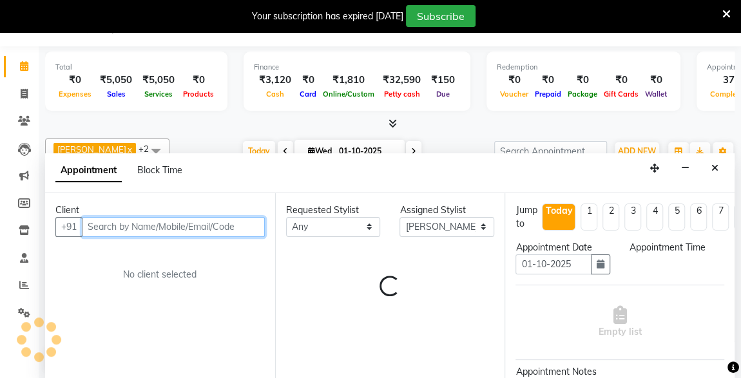
select select "1110"
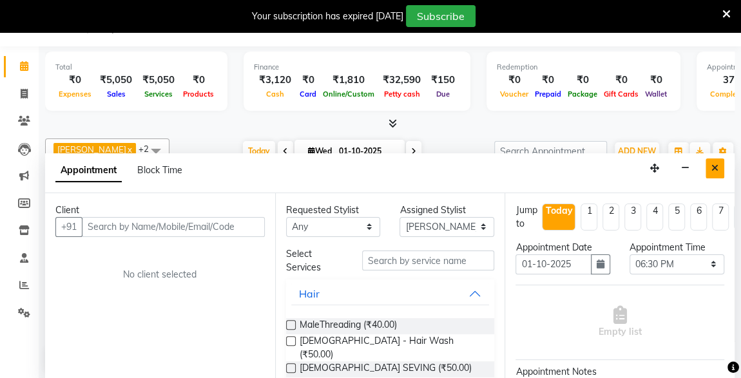
click at [715, 167] on icon "Close" at bounding box center [715, 168] width 7 height 9
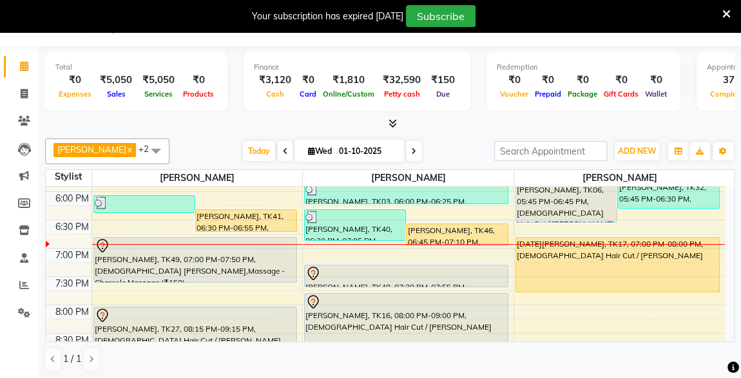
click at [429, 231] on div "[PERSON_NAME], TK46, 06:45 PM-07:10 PM, [DEMOGRAPHIC_DATA] [PERSON_NAME]" at bounding box center [457, 234] width 101 height 21
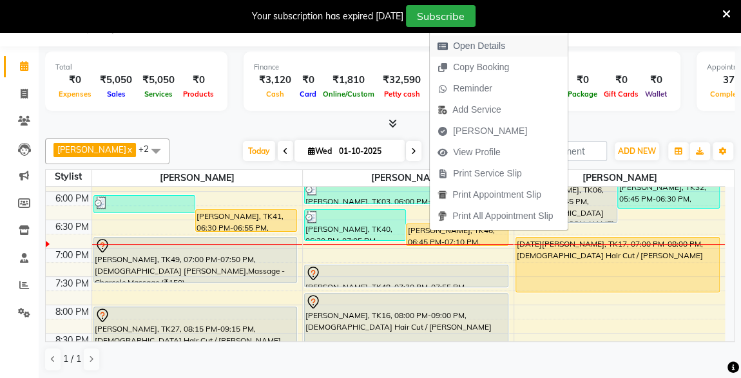
click at [472, 51] on span "Open Details" at bounding box center [479, 46] width 52 height 14
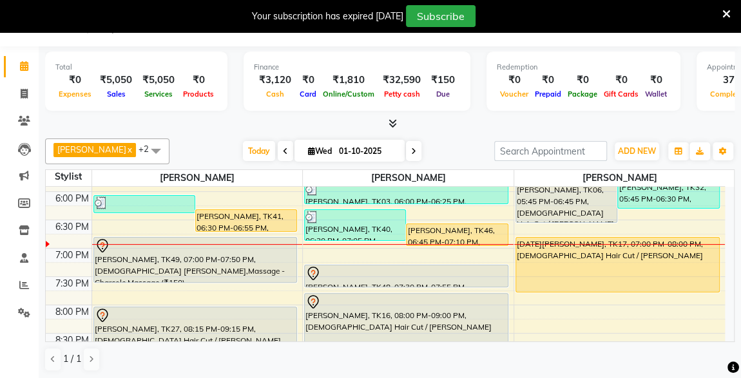
click at [434, 240] on div "[PERSON_NAME], TK46, 06:45 PM-07:10 PM, [DEMOGRAPHIC_DATA] [PERSON_NAME]" at bounding box center [457, 234] width 101 height 21
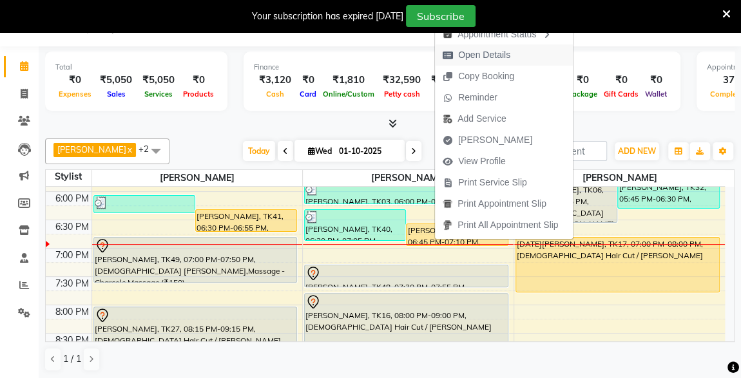
click at [476, 60] on span "Open Details" at bounding box center [484, 55] width 52 height 14
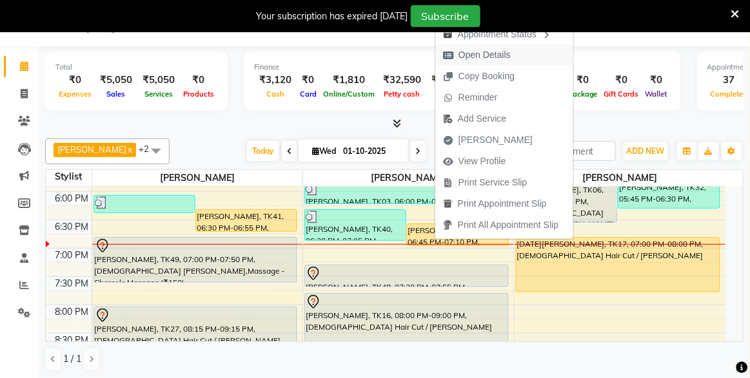
select select "1"
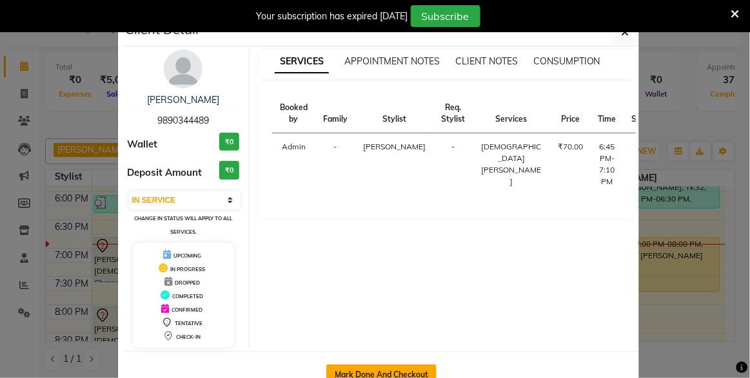
click at [378, 372] on button "Mark Done And Checkout" at bounding box center [381, 375] width 110 height 21
select select "service"
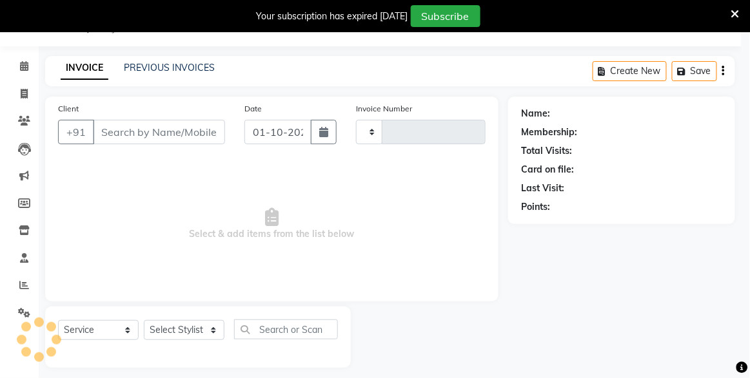
type input "5207"
select select "7003"
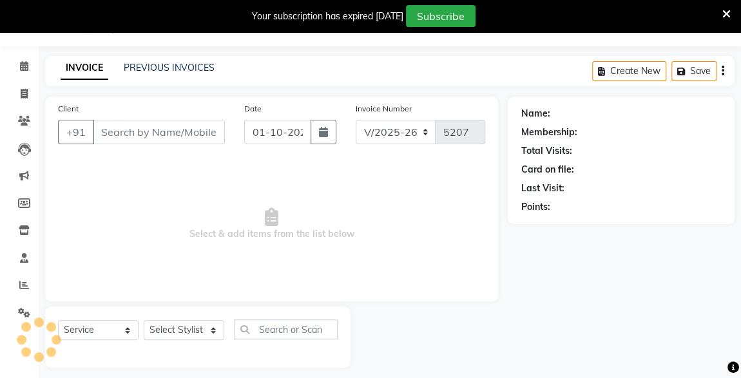
type input "9890344489"
select select "57588"
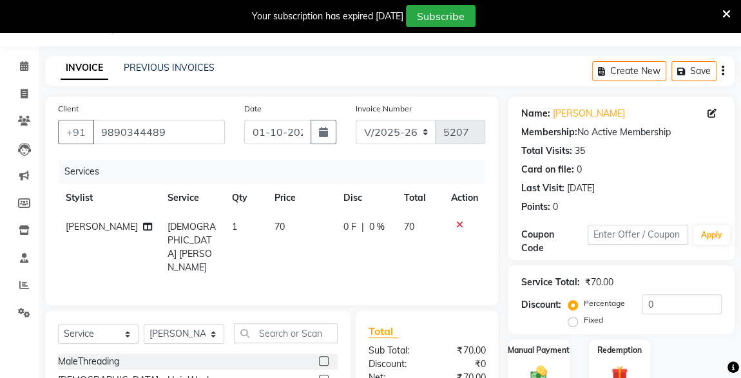
scroll to position [168, 0]
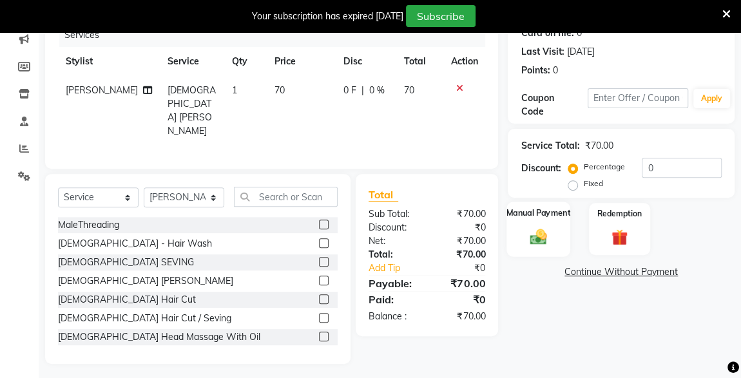
click at [549, 238] on img at bounding box center [539, 237] width 28 height 20
click at [548, 237] on img at bounding box center [539, 237] width 28 height 20
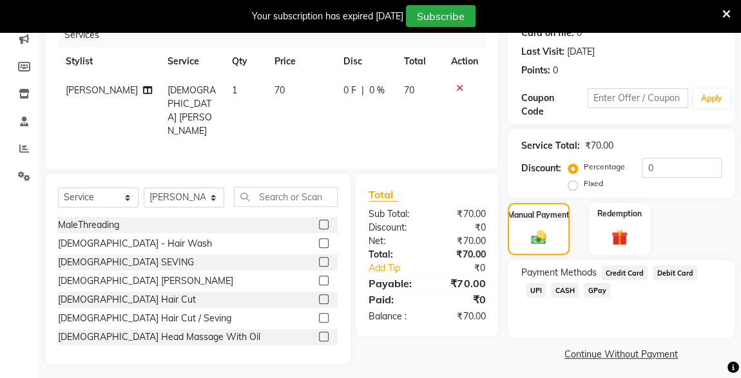
click at [551, 287] on span "CASH" at bounding box center [565, 290] width 28 height 15
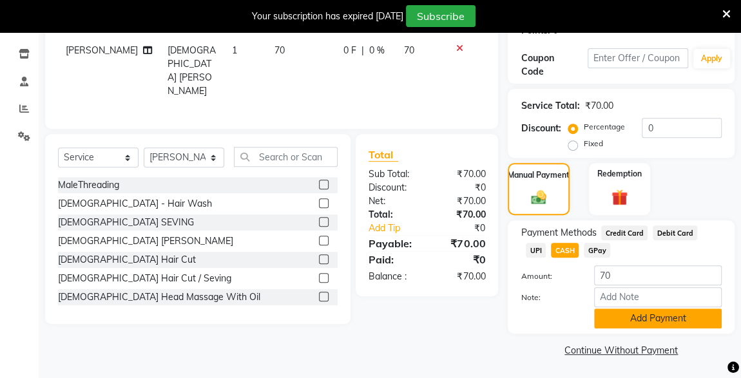
click at [653, 327] on button "Add Payment" at bounding box center [658, 319] width 128 height 20
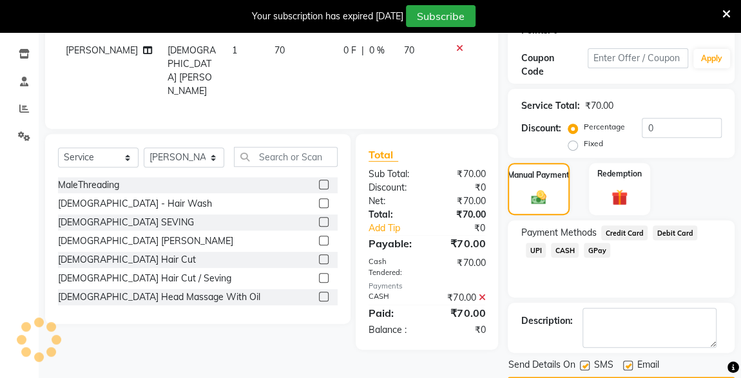
scroll to position [244, 0]
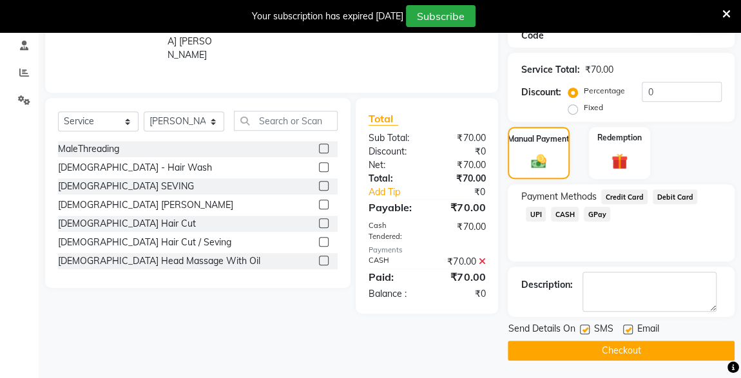
click at [585, 328] on label at bounding box center [585, 330] width 10 height 10
click at [585, 328] on input "checkbox" at bounding box center [584, 330] width 8 height 8
checkbox input "false"
click at [615, 350] on button "Checkout" at bounding box center [621, 351] width 227 height 20
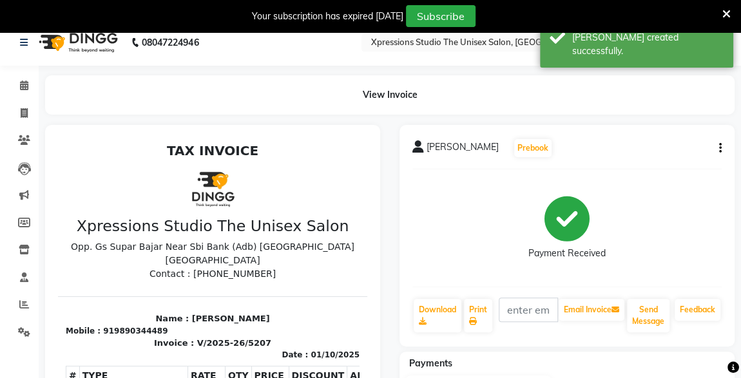
scroll to position [10, 0]
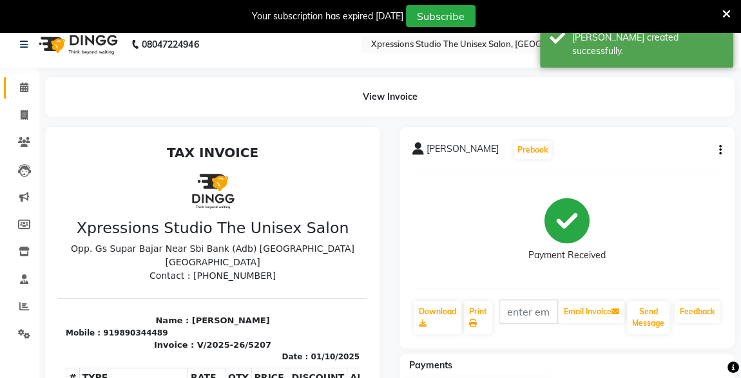
click at [26, 88] on icon at bounding box center [24, 88] width 8 height 10
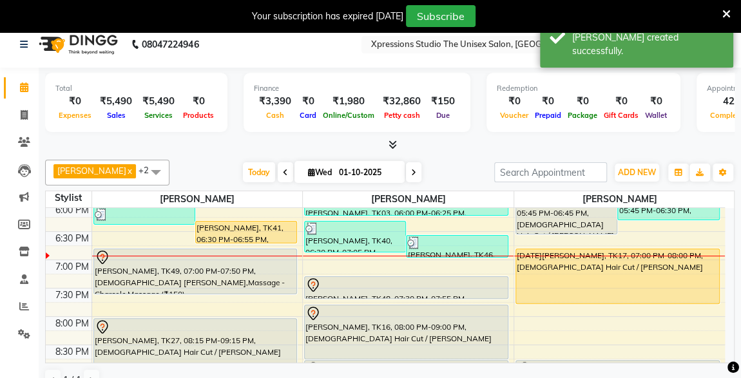
scroll to position [568, 0]
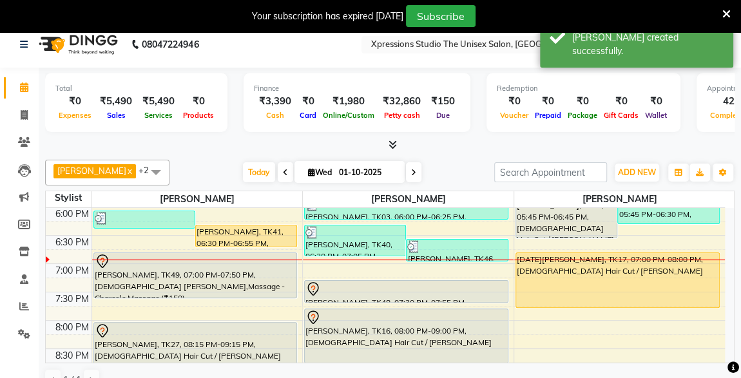
click at [264, 234] on div "[PERSON_NAME], TK41, 06:30 PM-06:55 PM, [DEMOGRAPHIC_DATA] [PERSON_NAME]" at bounding box center [246, 236] width 101 height 21
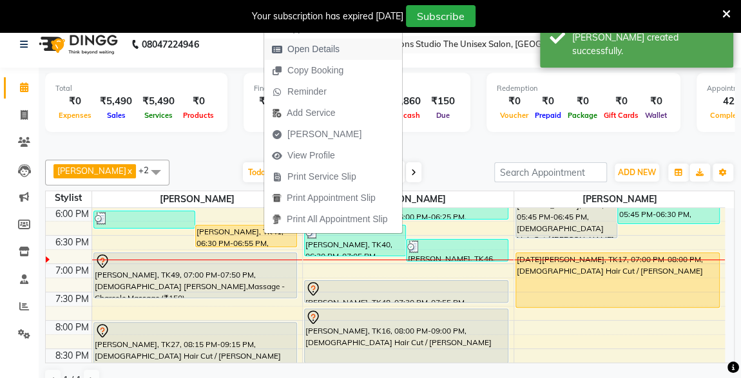
click at [306, 49] on span "Open Details" at bounding box center [313, 50] width 52 height 14
select select "1"
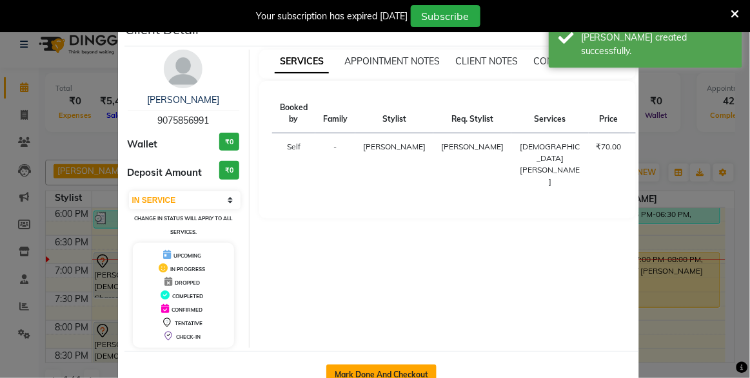
click at [365, 376] on button "Mark Done And Checkout" at bounding box center [381, 375] width 110 height 21
select select "7003"
select select "service"
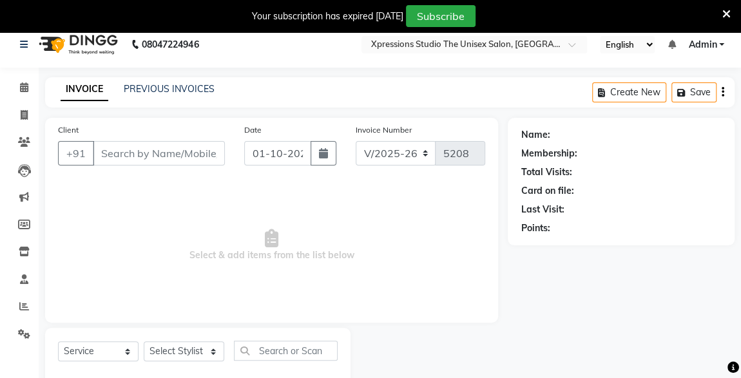
type input "9075856991"
select select "57587"
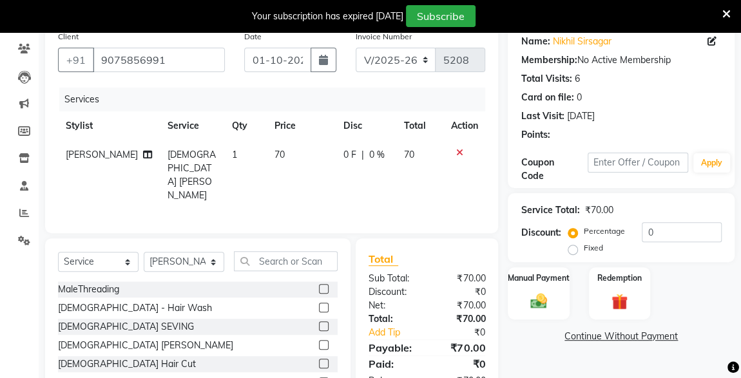
scroll to position [168, 0]
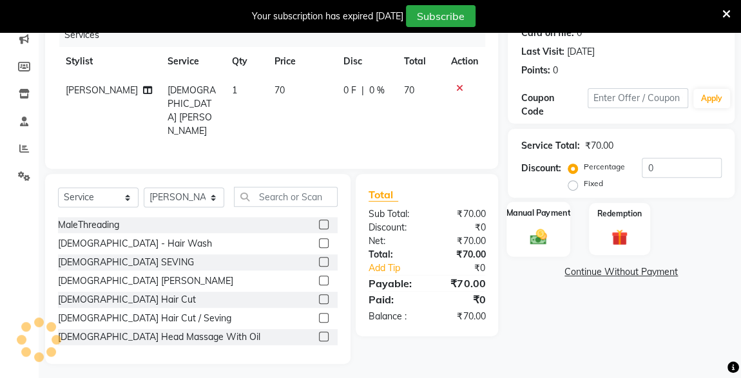
click at [548, 244] on img at bounding box center [539, 237] width 28 height 20
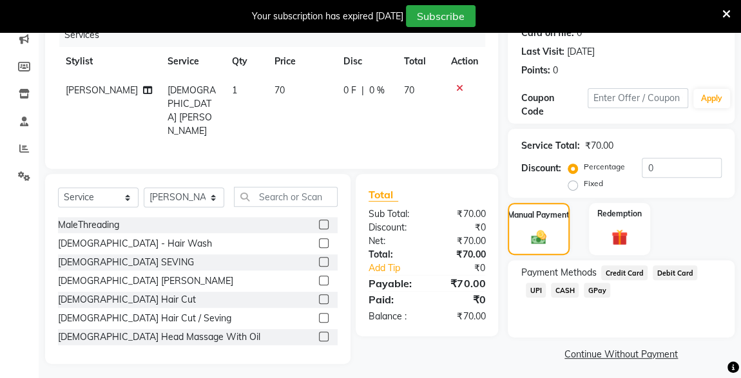
click at [551, 297] on span "CASH" at bounding box center [565, 290] width 28 height 15
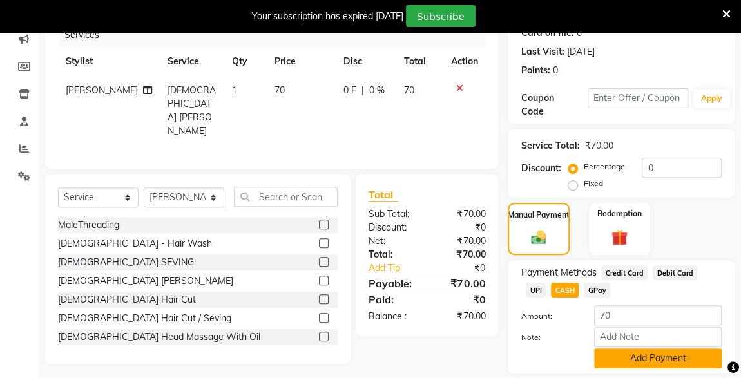
click at [637, 362] on button "Add Payment" at bounding box center [658, 359] width 128 height 20
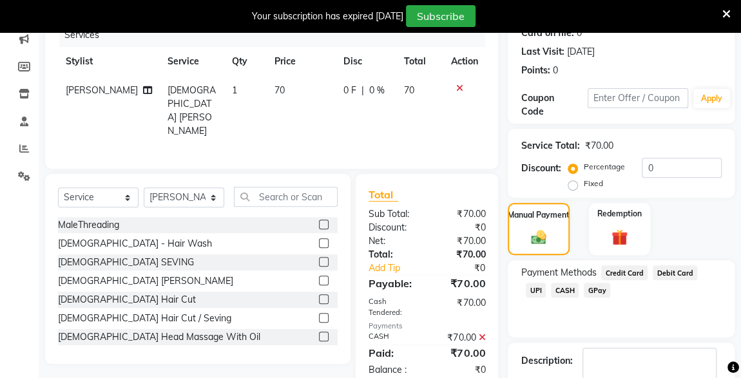
scroll to position [244, 0]
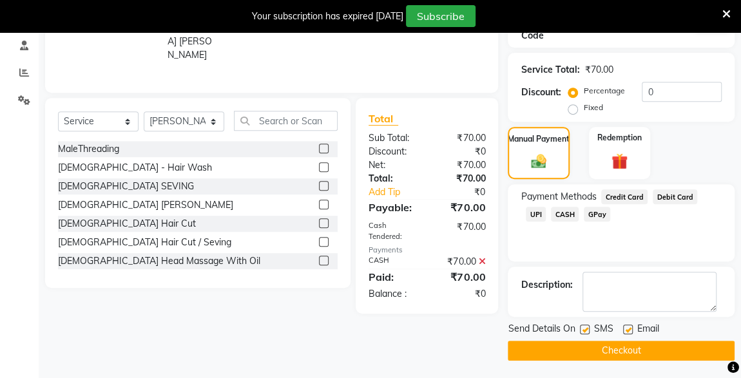
click at [588, 329] on label at bounding box center [585, 330] width 10 height 10
click at [588, 329] on input "checkbox" at bounding box center [584, 330] width 8 height 8
checkbox input "false"
click at [636, 356] on button "Checkout" at bounding box center [621, 351] width 227 height 20
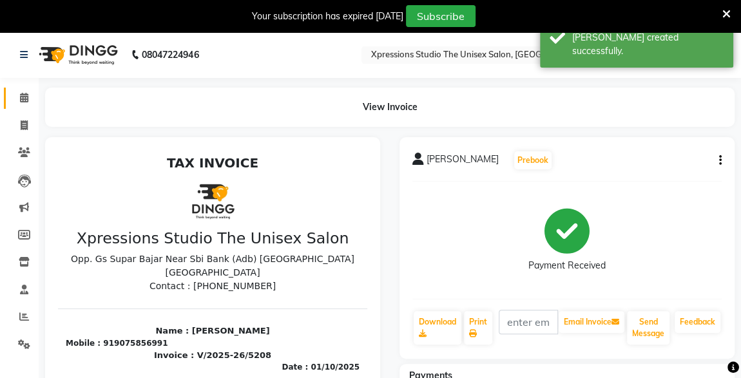
click at [17, 100] on span at bounding box center [24, 98] width 23 height 15
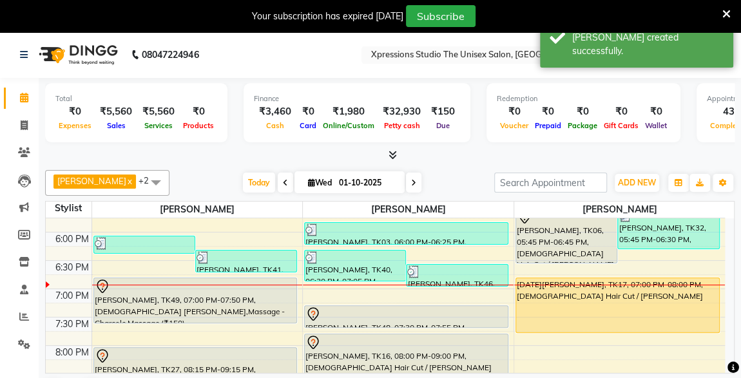
scroll to position [556, 0]
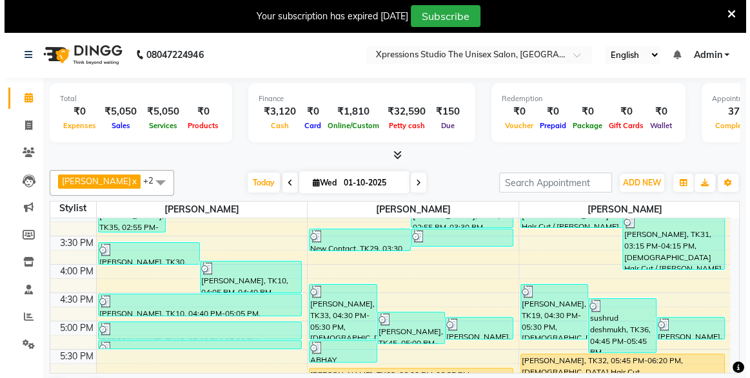
scroll to position [543, 0]
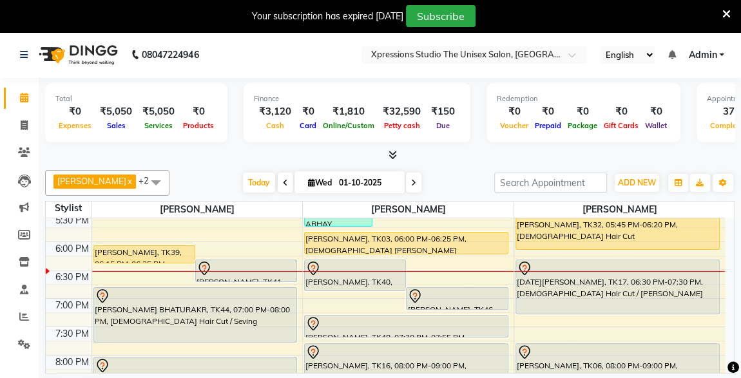
click at [369, 237] on div "[PERSON_NAME], TK03, 06:00 PM-06:25 PM, [DEMOGRAPHIC_DATA] [PERSON_NAME]" at bounding box center [406, 243] width 203 height 21
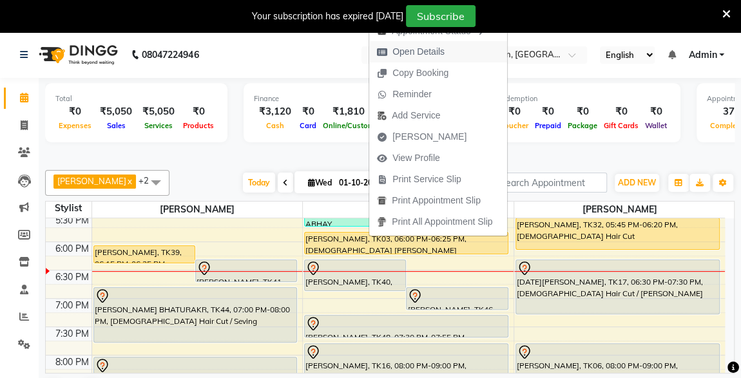
click at [394, 54] on span "Open Details" at bounding box center [419, 52] width 52 height 14
select select "1"
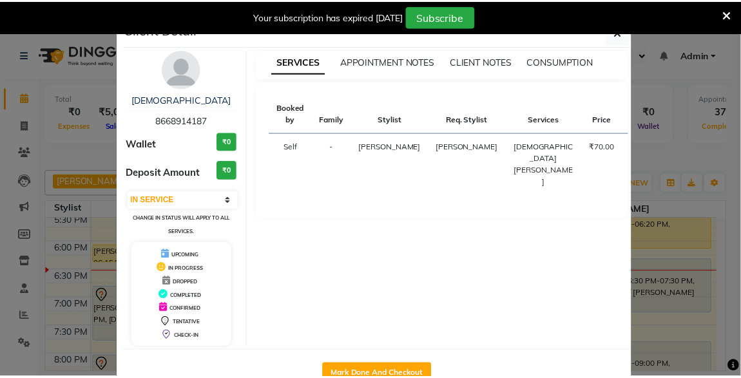
scroll to position [28, 0]
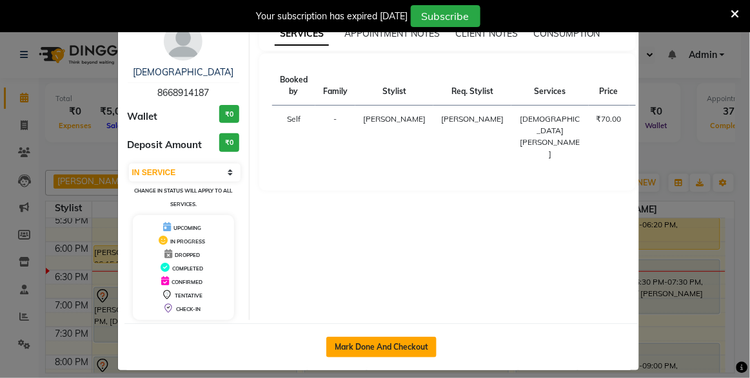
click at [391, 342] on button "Mark Done And Checkout" at bounding box center [381, 347] width 110 height 21
select select "7003"
select select "service"
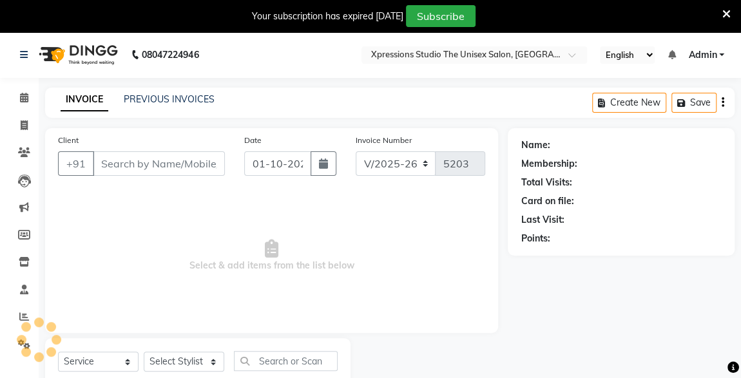
type input "8668914187"
select select "57588"
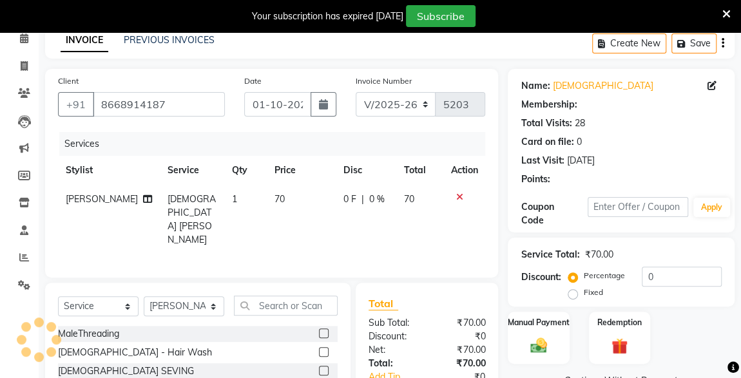
scroll to position [168, 0]
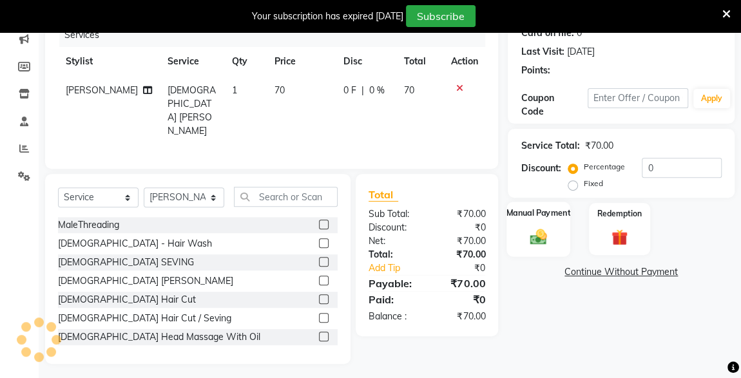
click at [543, 250] on div "Manual Payment" at bounding box center [539, 229] width 64 height 55
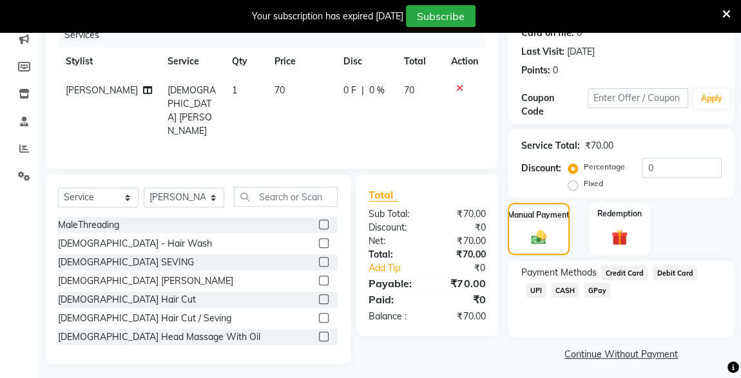
click at [724, 279] on div "Payment Methods Credit Card Debit Card UPI CASH GPay" at bounding box center [621, 298] width 227 height 77
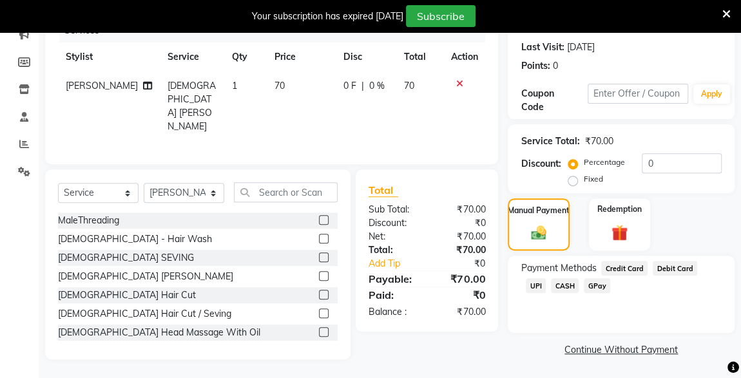
click at [551, 280] on span "CASH" at bounding box center [565, 285] width 28 height 15
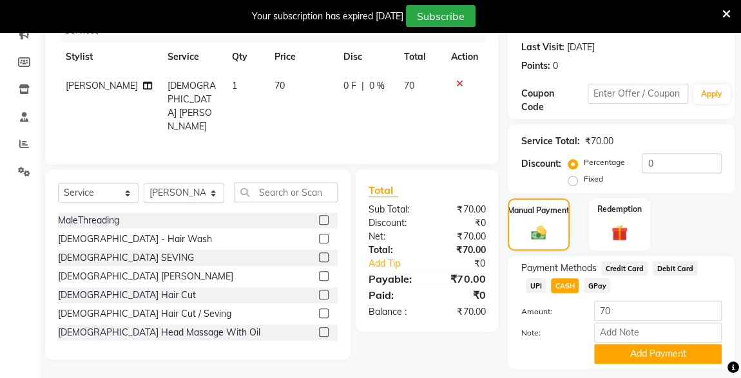
scroll to position [208, 0]
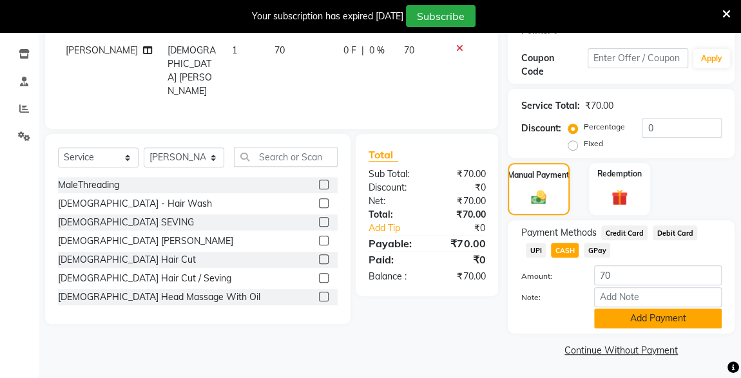
click at [654, 325] on button "Add Payment" at bounding box center [658, 319] width 128 height 20
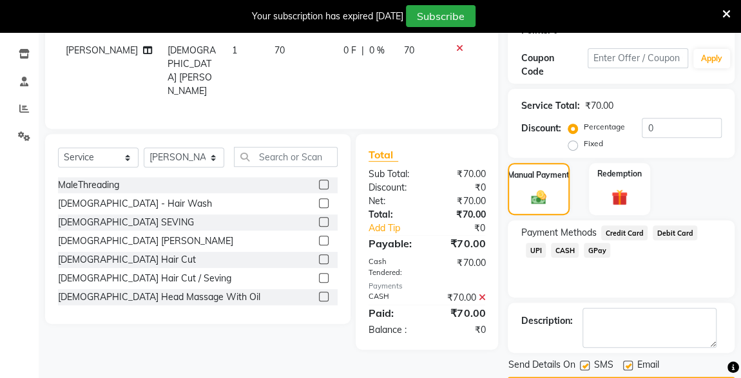
click at [546, 243] on span "UPI" at bounding box center [536, 250] width 20 height 15
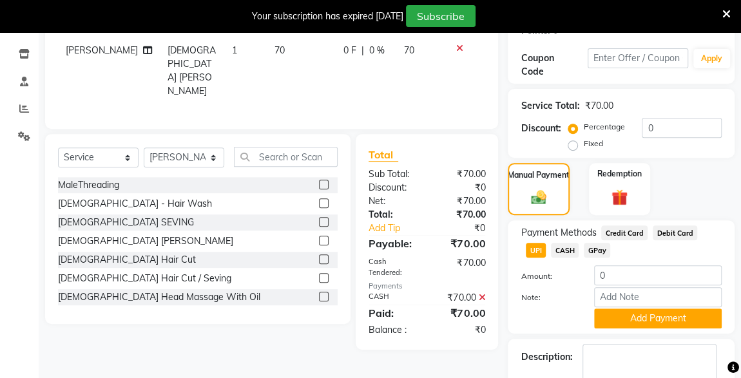
click at [482, 295] on icon at bounding box center [481, 297] width 7 height 9
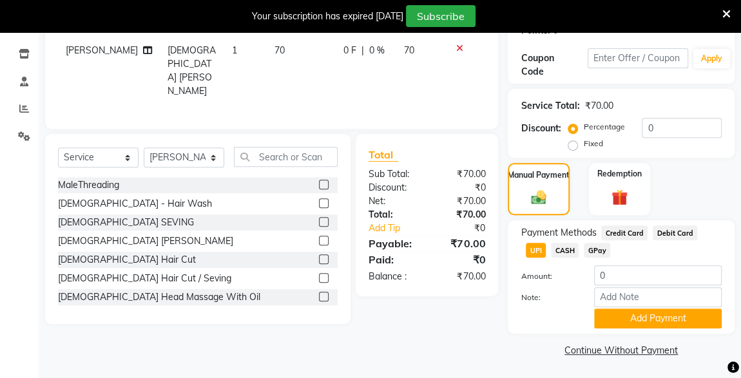
click at [546, 243] on span "UPI" at bounding box center [536, 250] width 20 height 15
type input "70"
click at [677, 315] on button "Add Payment" at bounding box center [658, 319] width 128 height 20
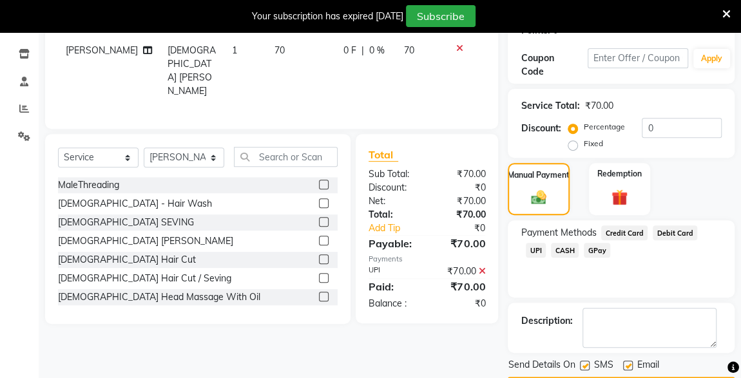
scroll to position [244, 0]
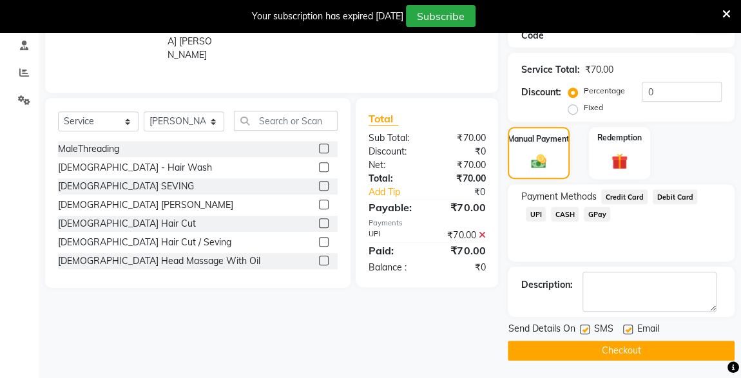
click at [585, 328] on label at bounding box center [585, 330] width 10 height 10
click at [585, 328] on input "checkbox" at bounding box center [584, 330] width 8 height 8
checkbox input "false"
click at [662, 353] on button "Checkout" at bounding box center [621, 351] width 227 height 20
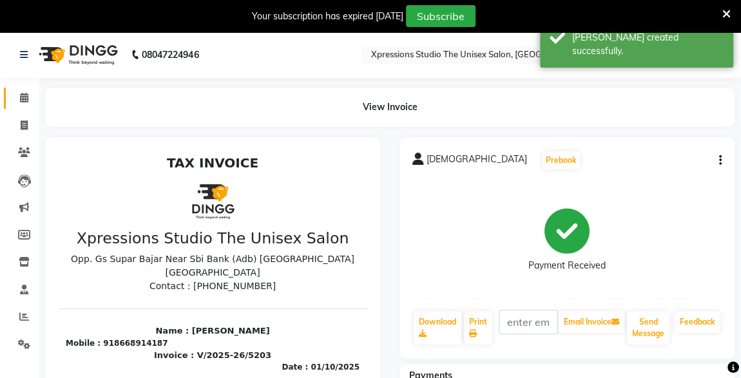
click at [26, 93] on icon at bounding box center [24, 98] width 8 height 10
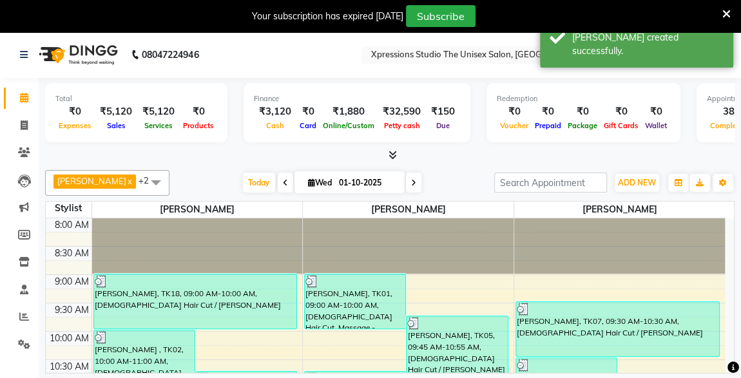
click at [734, 245] on div "8:00 AM 8:30 AM 9:00 AM 9:30 AM 10:00 AM 10:30 AM 11:00 AM 11:30 AM 12:00 PM 12…" at bounding box center [390, 296] width 688 height 155
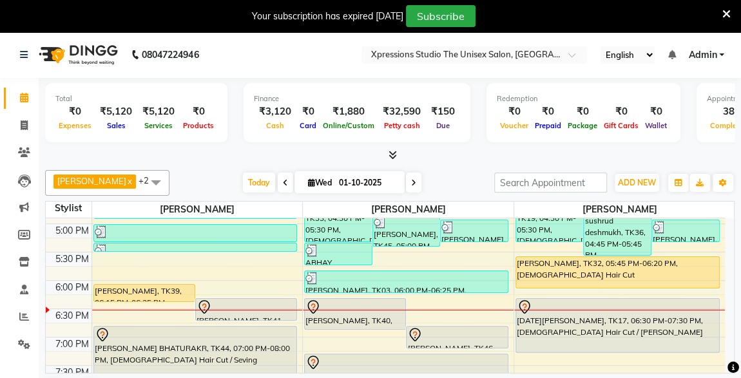
scroll to position [502, 0]
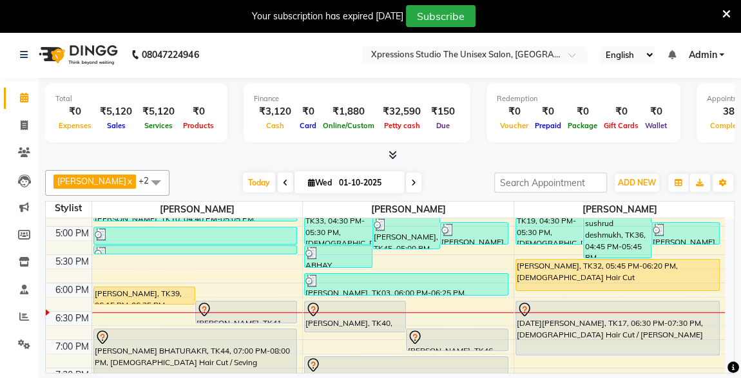
click at [672, 277] on div "[PERSON_NAME], TK32, 05:45 PM-06:20 PM, [DEMOGRAPHIC_DATA] Hair Cut" at bounding box center [617, 275] width 203 height 31
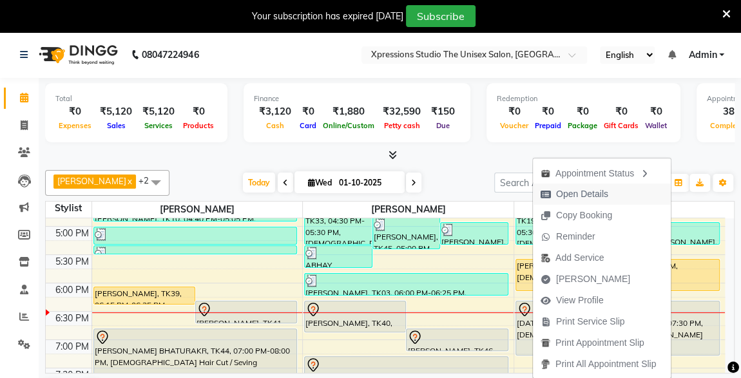
click at [573, 197] on span "Open Details" at bounding box center [582, 195] width 52 height 14
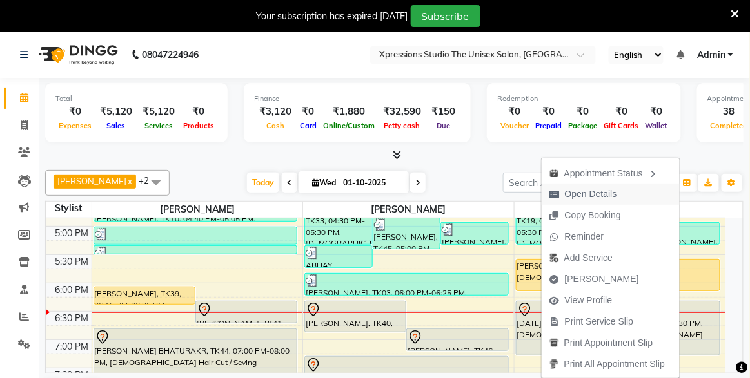
select select "1"
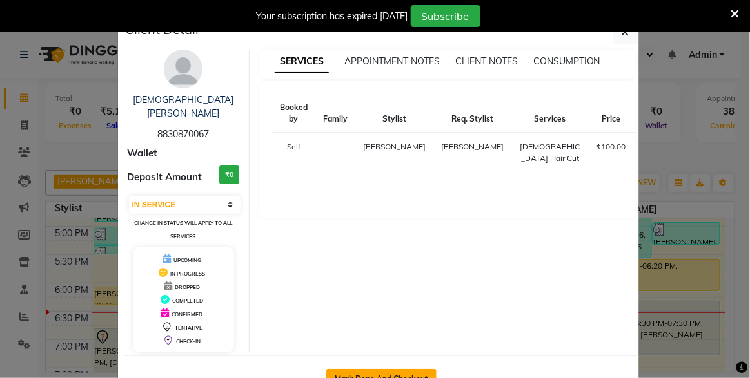
click at [392, 369] on button "Mark Done And Checkout" at bounding box center [381, 379] width 110 height 21
select select "7003"
select select "service"
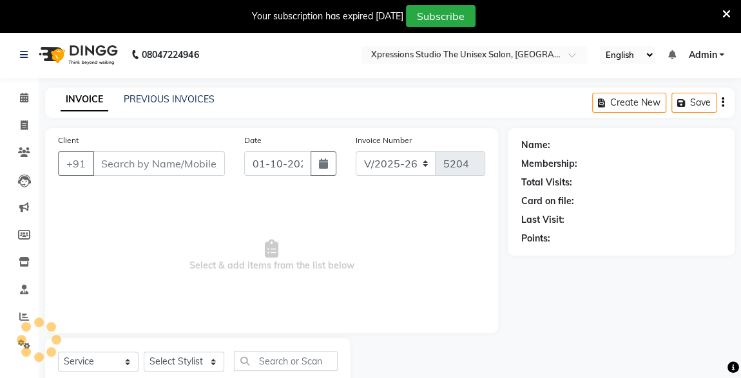
type input "8830870067"
select select "57589"
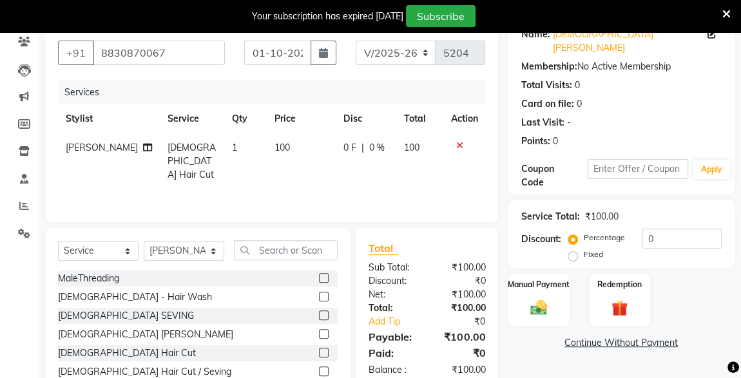
scroll to position [117, 0]
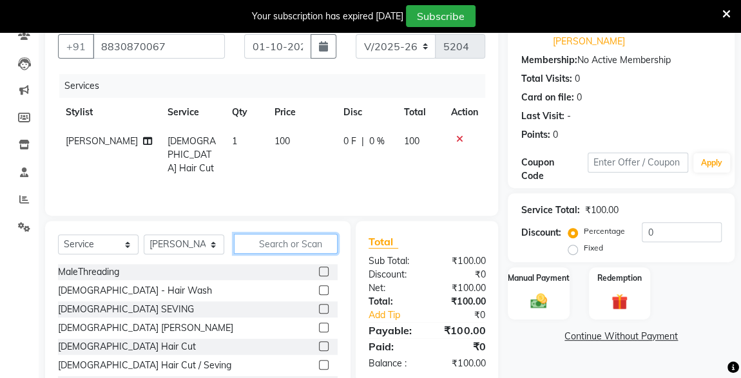
click at [321, 246] on input "text" at bounding box center [286, 244] width 104 height 20
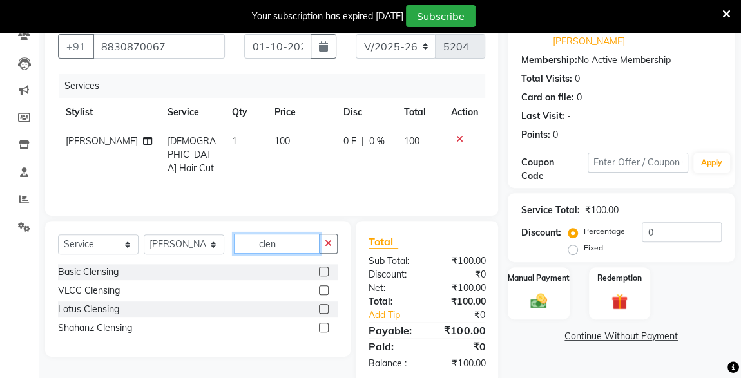
type input "clen"
click at [324, 271] on label at bounding box center [324, 272] width 10 height 10
click at [324, 271] on input "checkbox" at bounding box center [323, 272] width 8 height 8
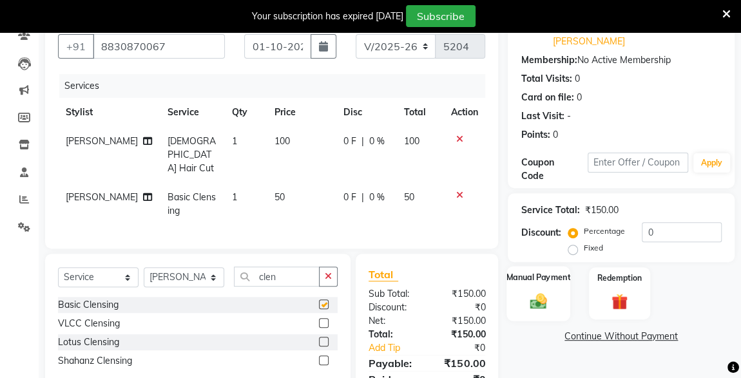
checkbox input "false"
click at [550, 291] on img at bounding box center [539, 301] width 28 height 20
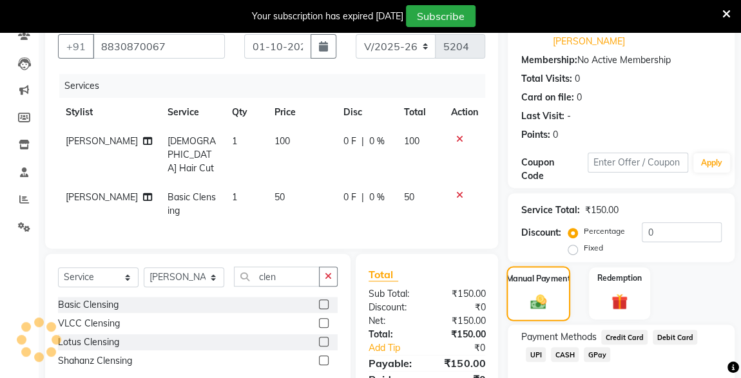
scroll to position [173, 0]
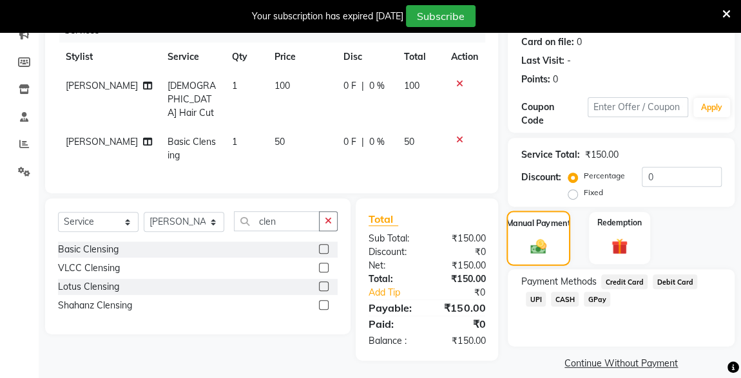
click at [546, 292] on span "UPI" at bounding box center [536, 299] width 20 height 15
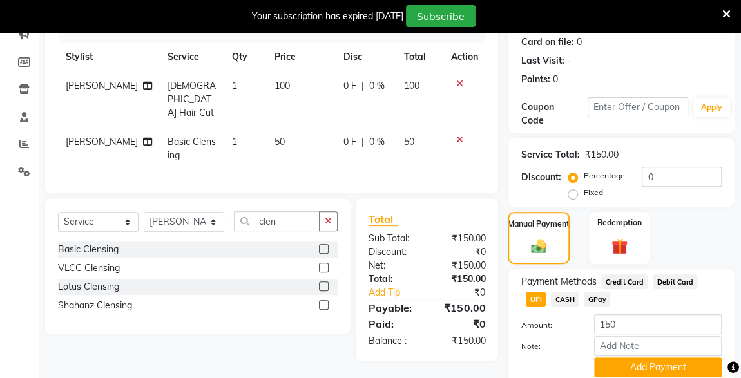
click at [551, 292] on span "CASH" at bounding box center [565, 299] width 28 height 15
click at [658, 358] on button "Add Payment" at bounding box center [658, 368] width 128 height 20
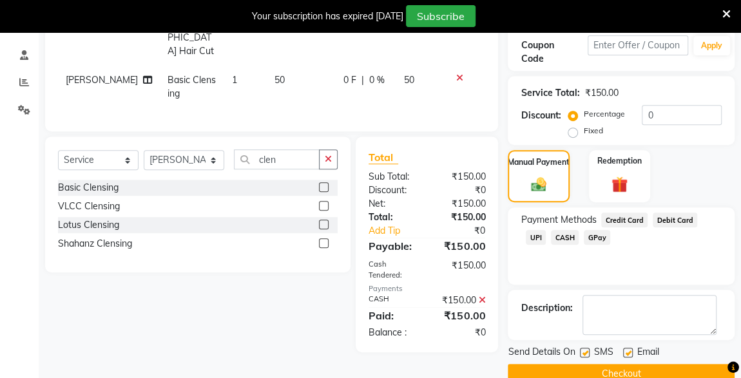
scroll to position [244, 0]
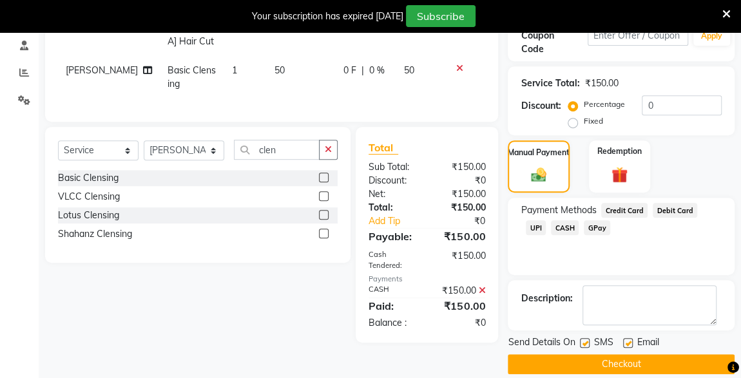
click at [585, 338] on label at bounding box center [585, 343] width 10 height 10
click at [585, 340] on input "checkbox" at bounding box center [584, 344] width 8 height 8
checkbox input "false"
click at [623, 355] on button "Checkout" at bounding box center [621, 365] width 227 height 20
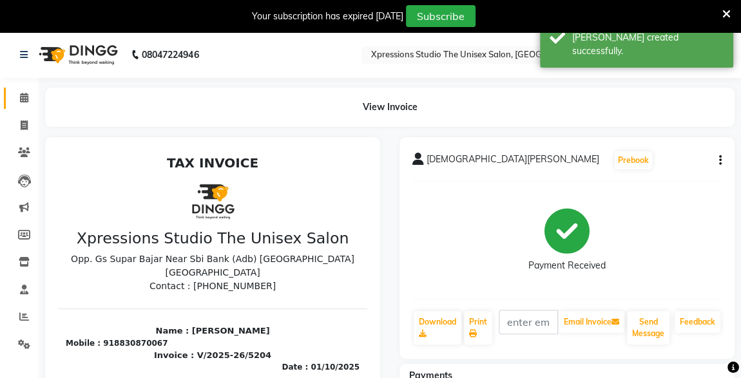
click at [25, 91] on span at bounding box center [24, 98] width 23 height 15
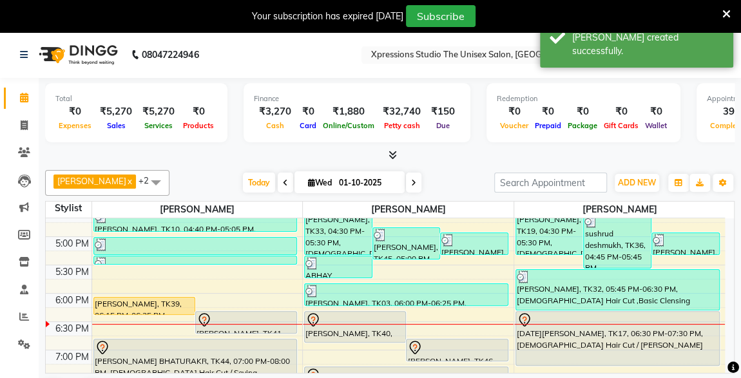
scroll to position [502, 0]
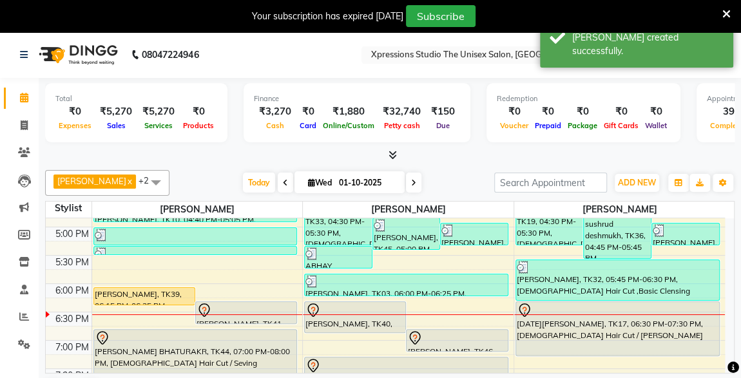
click at [135, 291] on div "[PERSON_NAME], TK39, 06:15 PM-06:35 PM, [DEMOGRAPHIC_DATA] SEVING" at bounding box center [144, 296] width 101 height 17
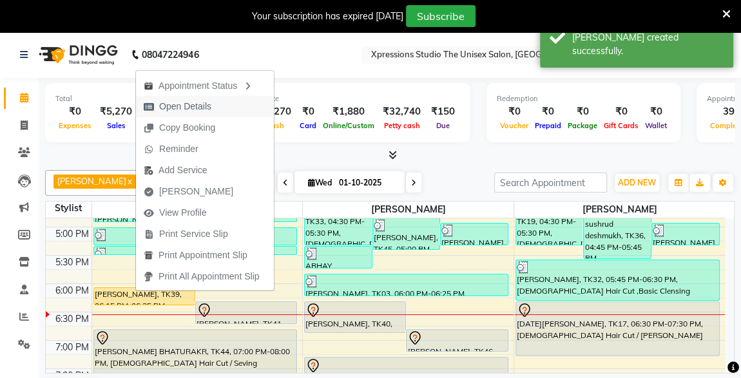
click at [188, 109] on span "Open Details" at bounding box center [185, 107] width 52 height 14
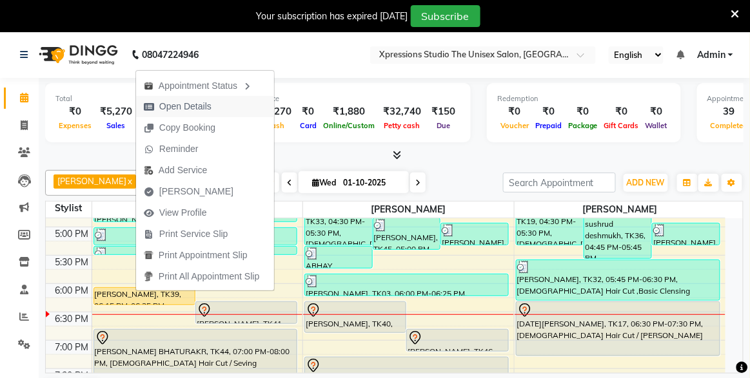
select select "1"
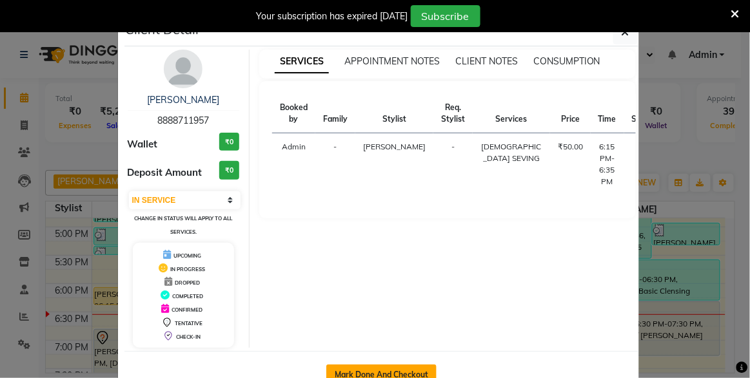
click at [333, 367] on button "Mark Done And Checkout" at bounding box center [381, 375] width 110 height 21
select select "service"
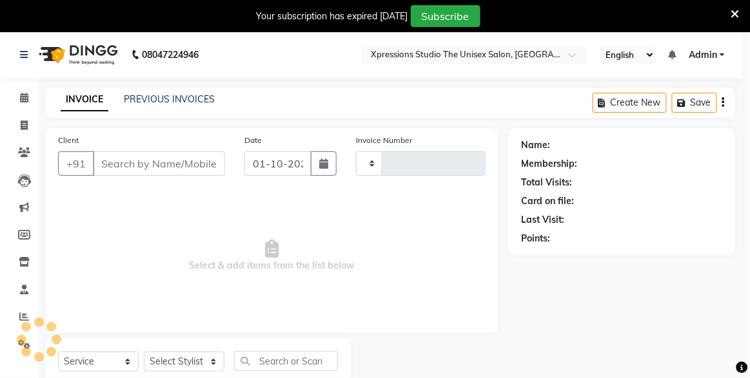
type input "5205"
select select "7003"
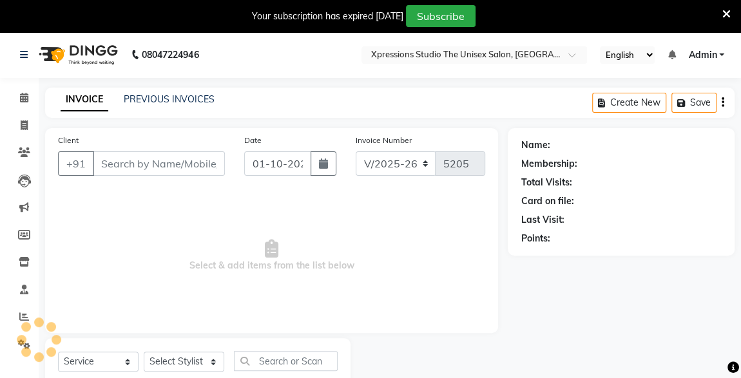
type input "8888711957"
select select "57587"
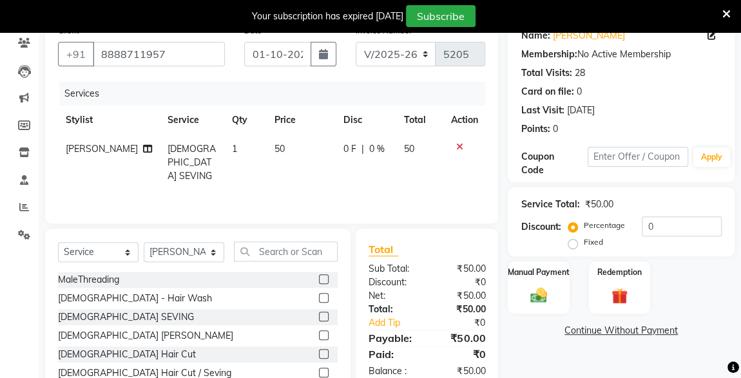
scroll to position [168, 0]
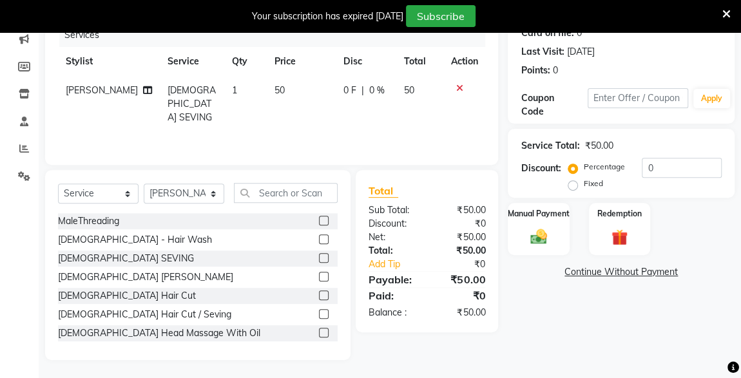
click at [545, 241] on img at bounding box center [538, 237] width 27 height 19
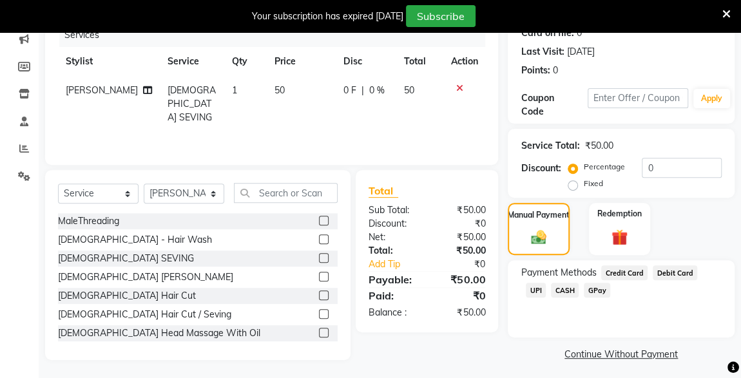
click at [551, 284] on span "CASH" at bounding box center [565, 290] width 28 height 15
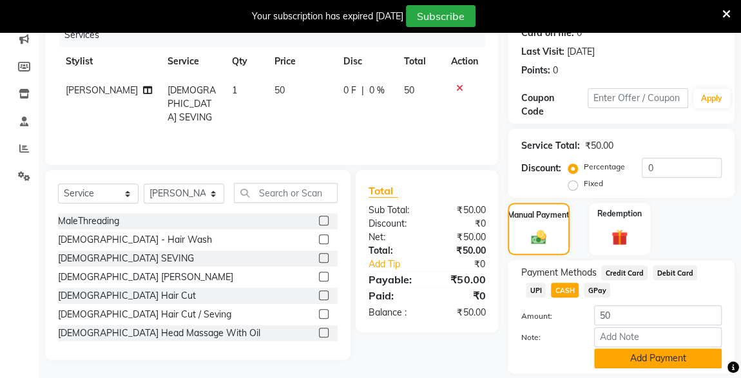
click at [637, 356] on button "Add Payment" at bounding box center [658, 359] width 128 height 20
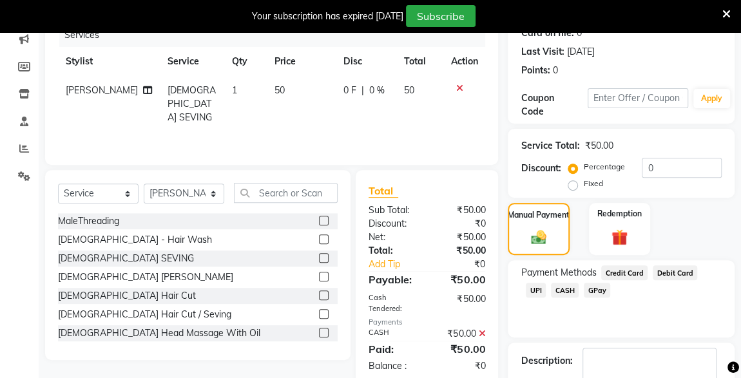
scroll to position [244, 0]
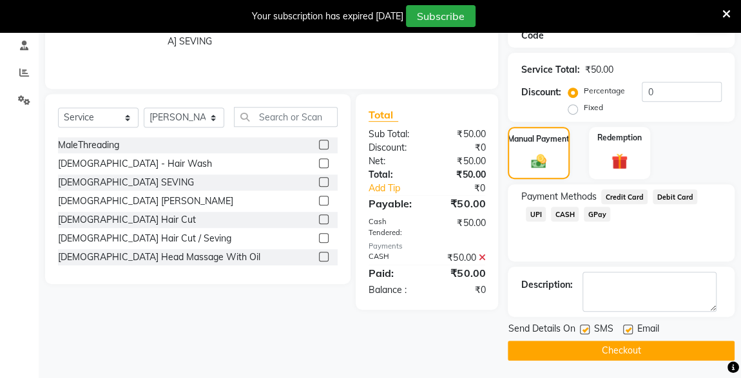
click at [585, 328] on label at bounding box center [585, 330] width 10 height 10
click at [585, 328] on input "checkbox" at bounding box center [584, 330] width 8 height 8
checkbox input "false"
click at [618, 347] on button "Checkout" at bounding box center [621, 351] width 227 height 20
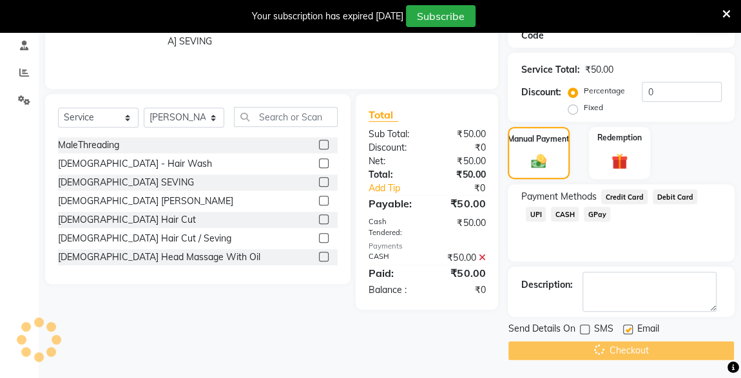
scroll to position [153, 0]
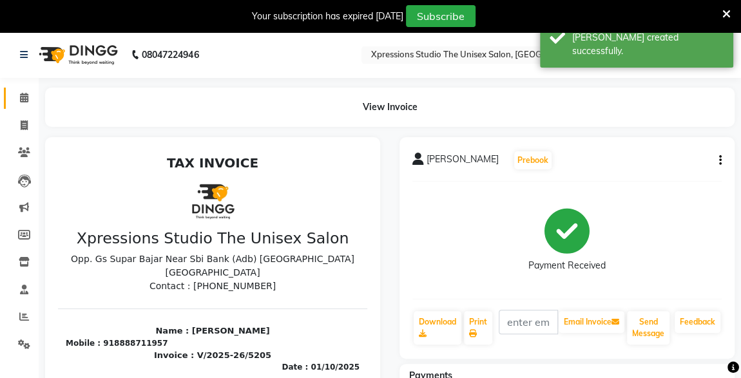
click at [22, 102] on icon at bounding box center [24, 98] width 8 height 10
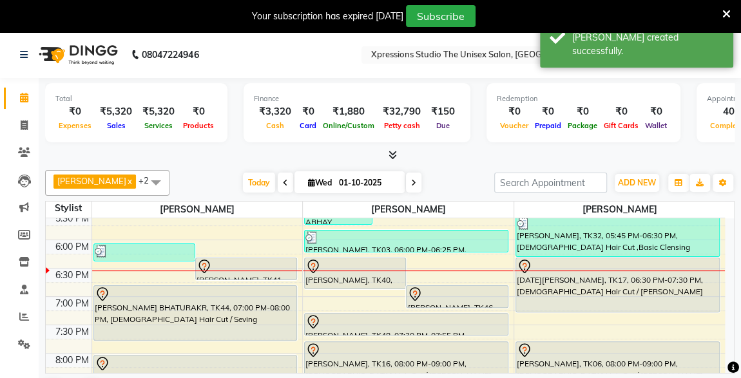
scroll to position [548, 0]
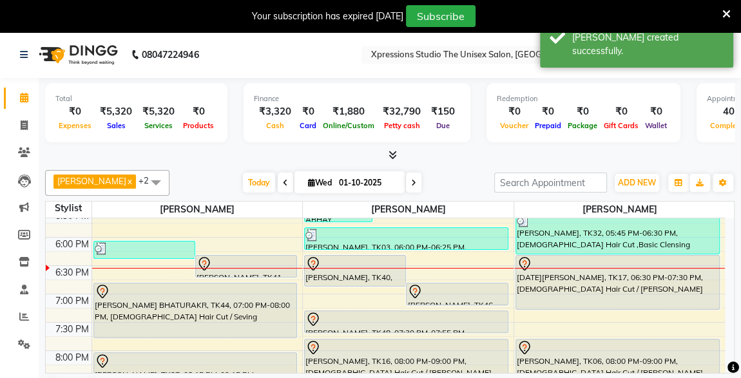
click at [679, 282] on div "[DATE][PERSON_NAME], TK17, 06:30 PM-07:30 PM, [DEMOGRAPHIC_DATA] Hair Cut / [PE…" at bounding box center [617, 283] width 203 height 54
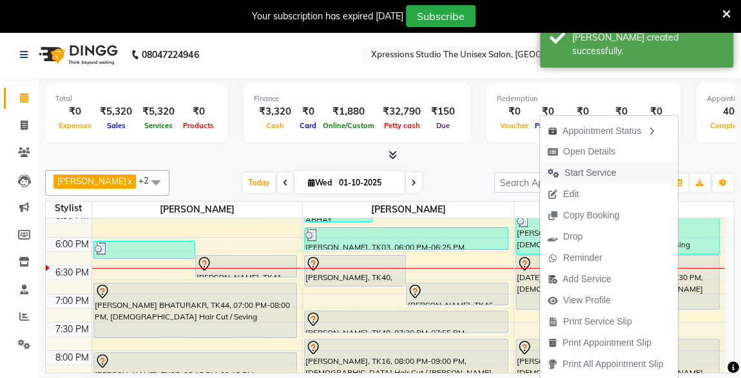
click at [603, 173] on span "Start Service" at bounding box center [591, 173] width 52 height 14
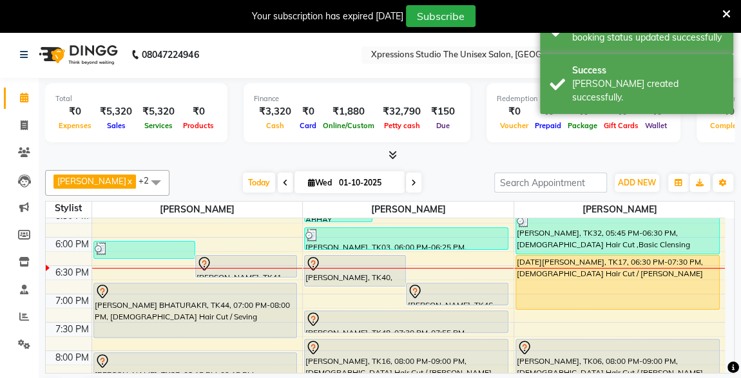
scroll to position [553, 0]
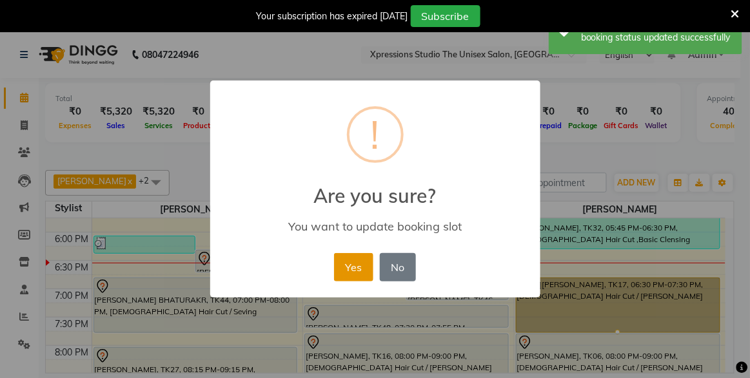
click at [354, 275] on button "Yes" at bounding box center [353, 267] width 39 height 28
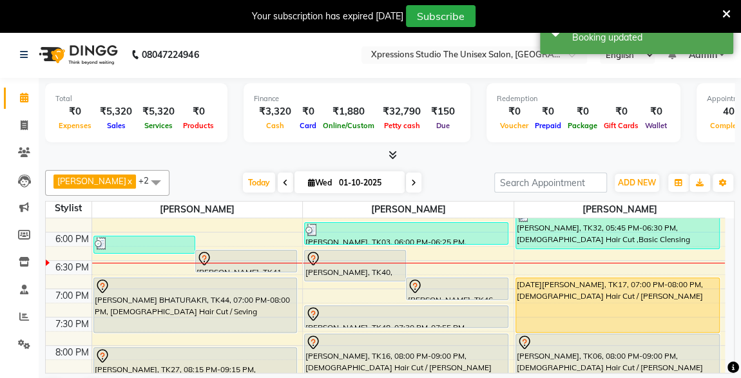
click at [355, 270] on div "[PERSON_NAME], TK40, 06:30 PM-07:05 PM, [DEMOGRAPHIC_DATA] Hair Cut" at bounding box center [355, 266] width 101 height 30
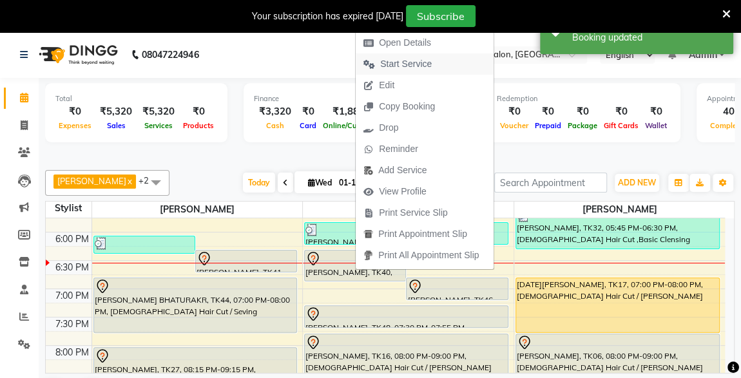
click at [402, 54] on span "Start Service" at bounding box center [398, 64] width 84 height 21
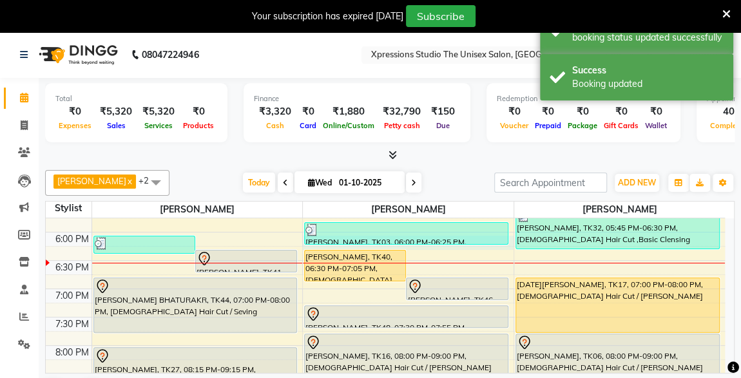
click at [376, 246] on div "8:00 AM 8:30 AM 9:00 AM 9:30 AM 10:00 AM 10:30 AM 11:00 AM 11:30 AM 12:00 PM 12…" at bounding box center [385, 90] width 679 height 850
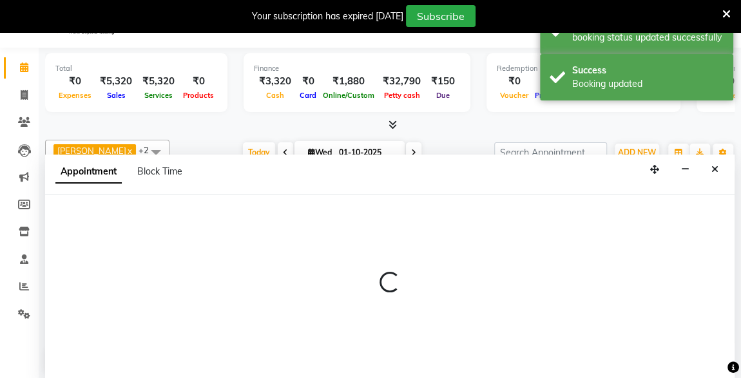
select select "57588"
select select "1095"
select select "tentative"
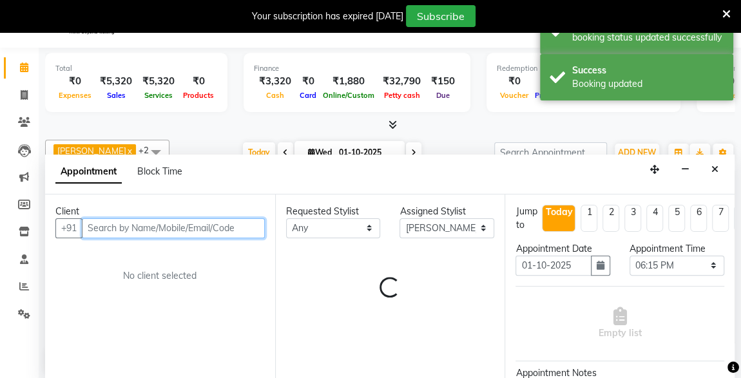
scroll to position [32, 0]
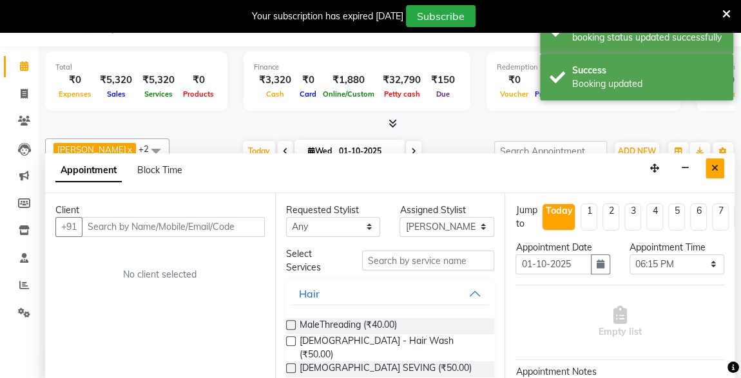
click at [719, 167] on button "Close" at bounding box center [715, 169] width 19 height 20
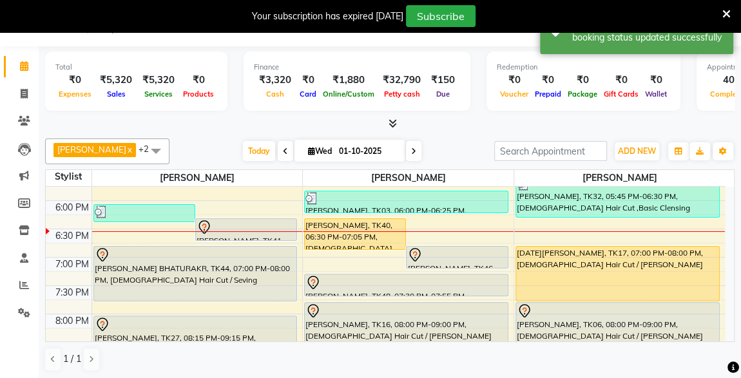
click at [362, 233] on div "[PERSON_NAME], TK40, 06:30 PM-07:05 PM, [DEMOGRAPHIC_DATA] Hair Cut" at bounding box center [355, 234] width 101 height 30
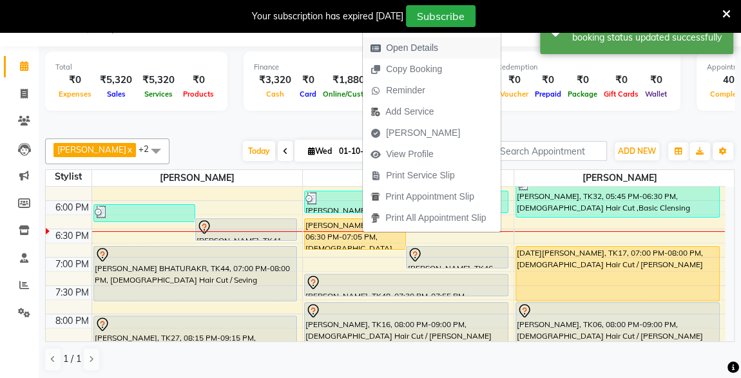
click at [398, 47] on span "Open Details" at bounding box center [412, 48] width 52 height 14
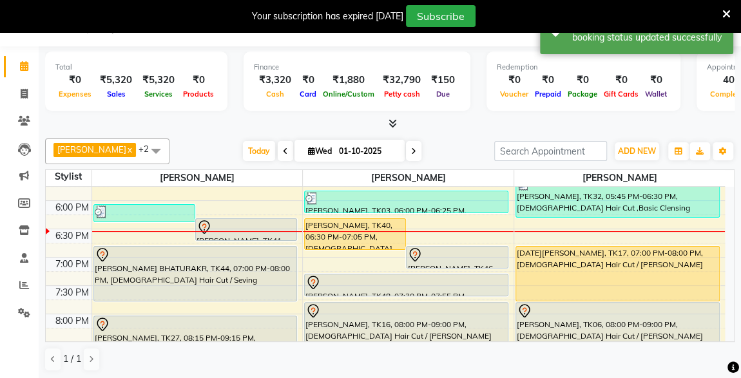
click at [364, 236] on div "[PERSON_NAME], TK40, 06:30 PM-07:05 PM, [DEMOGRAPHIC_DATA] Hair Cut" at bounding box center [355, 234] width 101 height 30
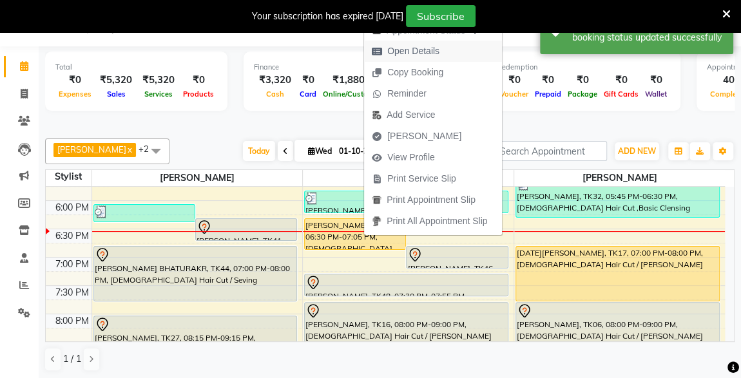
click at [407, 54] on span "Open Details" at bounding box center [413, 51] width 52 height 14
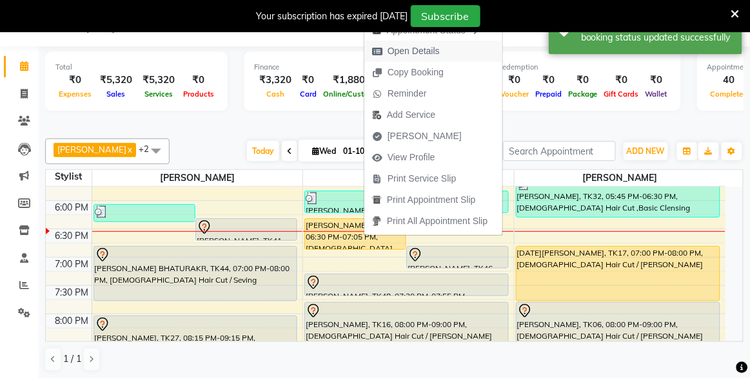
select select "1"
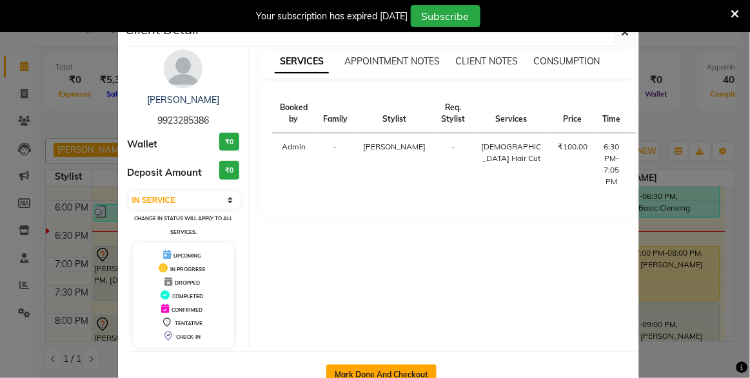
click at [362, 365] on button "Mark Done And Checkout" at bounding box center [381, 375] width 110 height 21
select select "service"
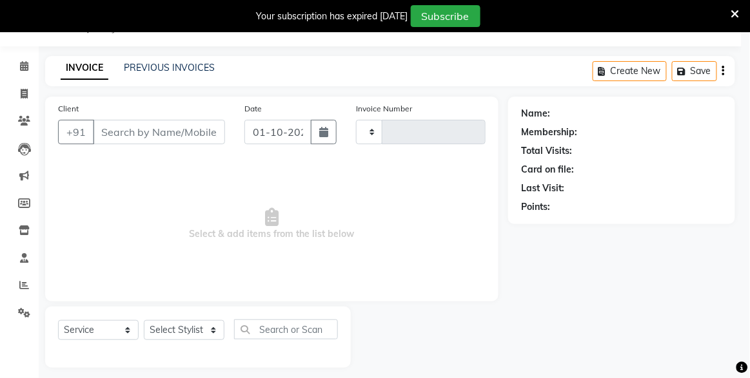
type input "5206"
select select "7003"
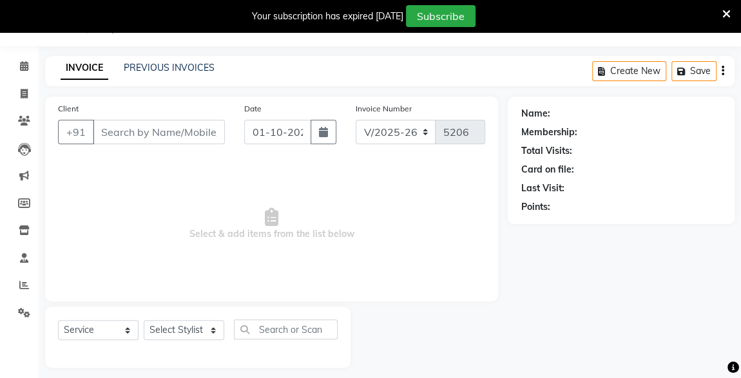
scroll to position [39, 0]
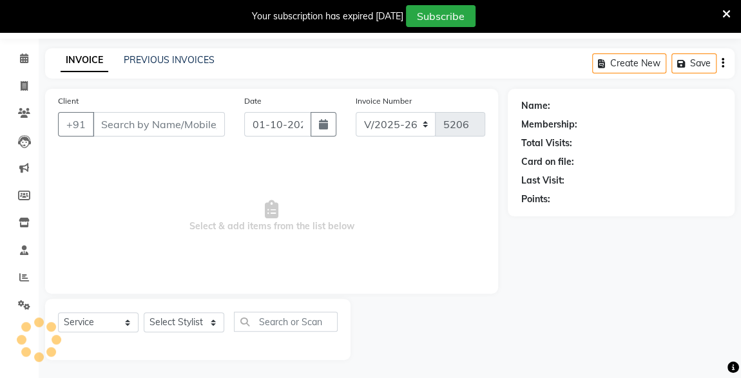
type input "9923285386"
select select "57588"
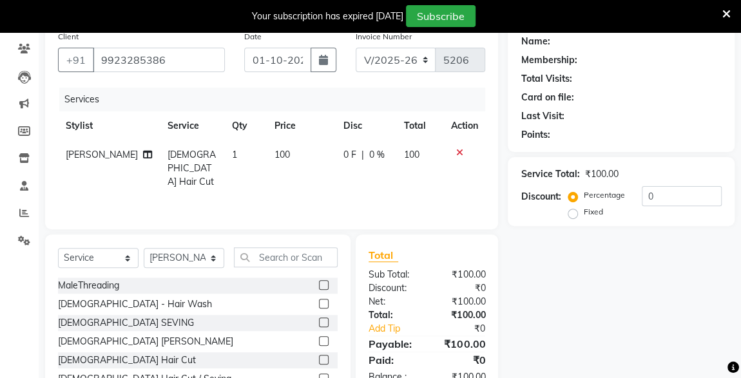
scroll to position [168, 0]
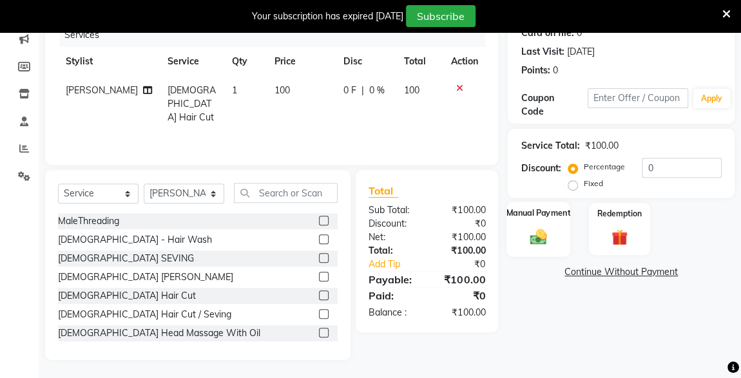
click at [539, 249] on div "Manual Payment" at bounding box center [539, 229] width 64 height 55
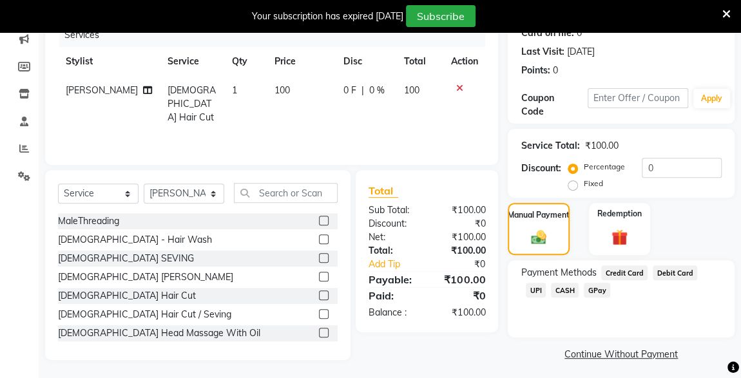
click at [546, 283] on span "UPI" at bounding box center [536, 290] width 20 height 15
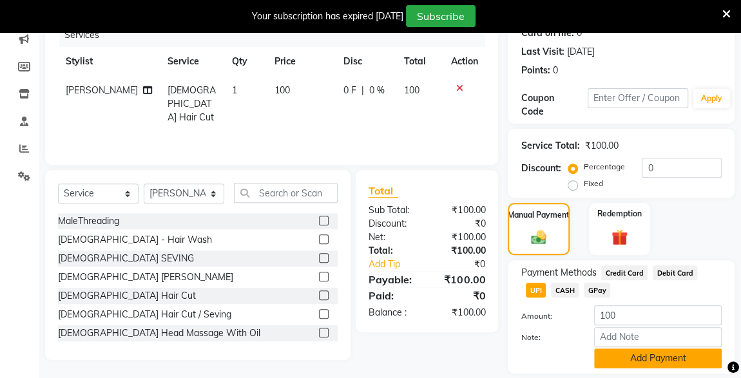
click at [664, 360] on button "Add Payment" at bounding box center [658, 359] width 128 height 20
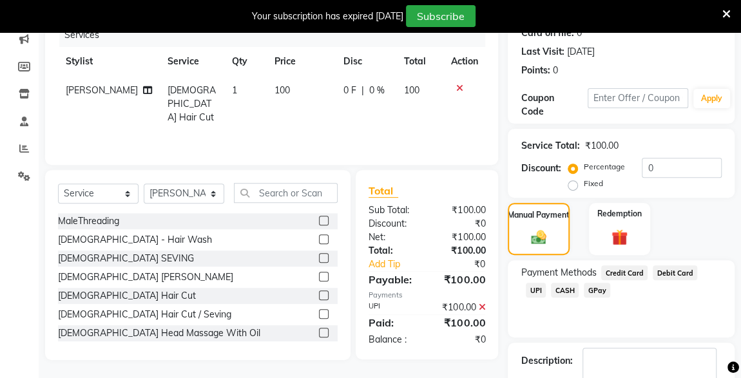
scroll to position [244, 0]
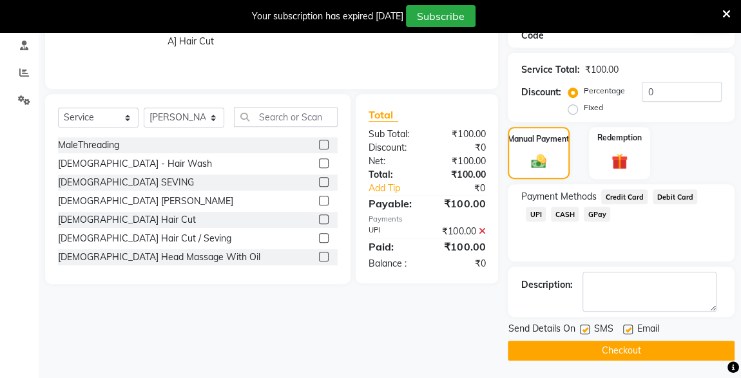
click at [585, 328] on label at bounding box center [585, 330] width 10 height 10
click at [585, 328] on input "checkbox" at bounding box center [584, 330] width 8 height 8
checkbox input "false"
click at [625, 349] on button "Checkout" at bounding box center [621, 351] width 227 height 20
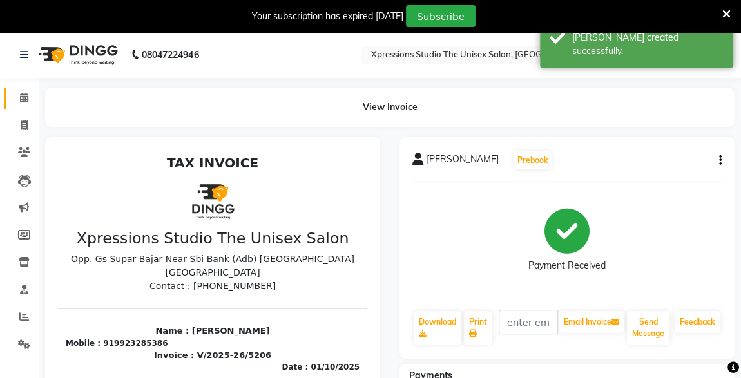
click at [9, 107] on link "Calendar" at bounding box center [19, 98] width 31 height 21
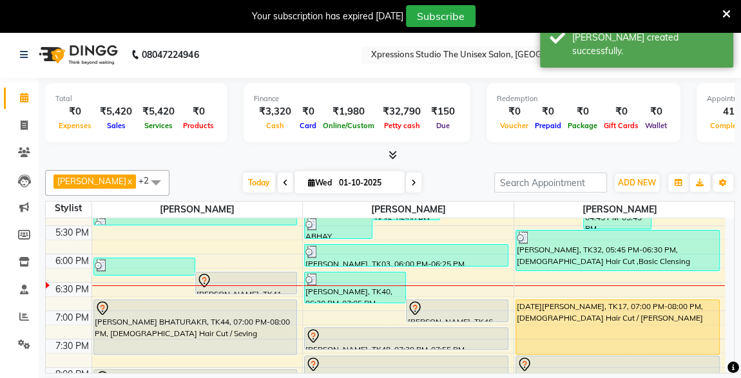
scroll to position [536, 0]
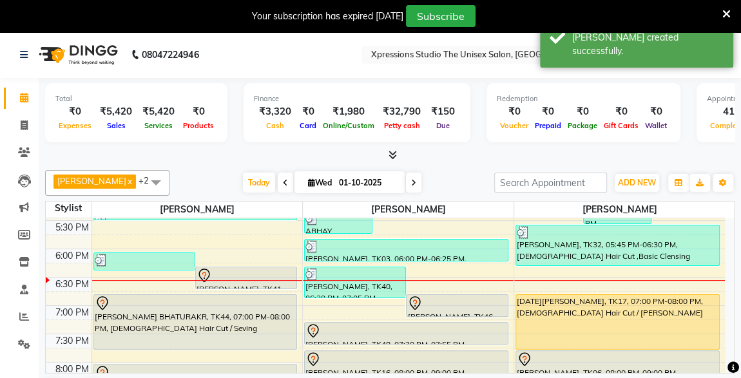
click at [433, 309] on div "[PERSON_NAME], TK46, 07:00 PM-07:25 PM, [DEMOGRAPHIC_DATA] [PERSON_NAME]" at bounding box center [457, 305] width 101 height 21
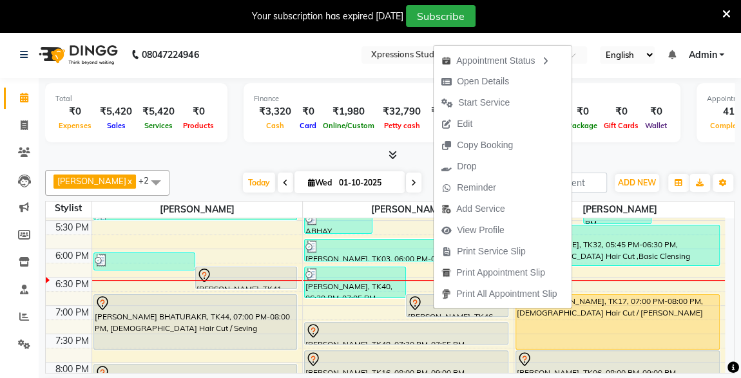
click at [621, 146] on div "Total ₹0 Expenses ₹5,420 Sales ₹5,420 Services ₹0 Products Finance ₹3,320 Cash …" at bounding box center [390, 120] width 690 height 84
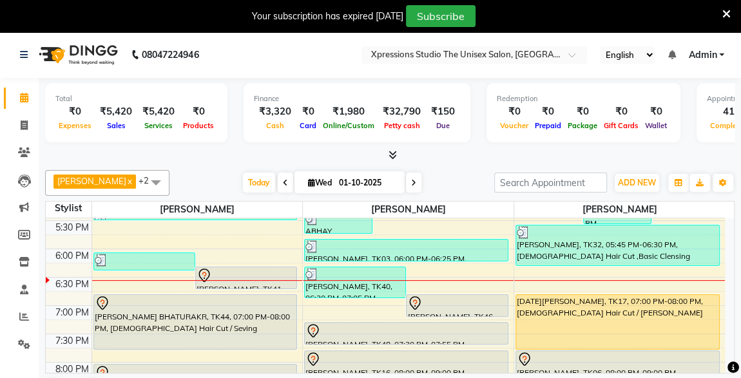
click at [423, 302] on div at bounding box center [456, 303] width 99 height 15
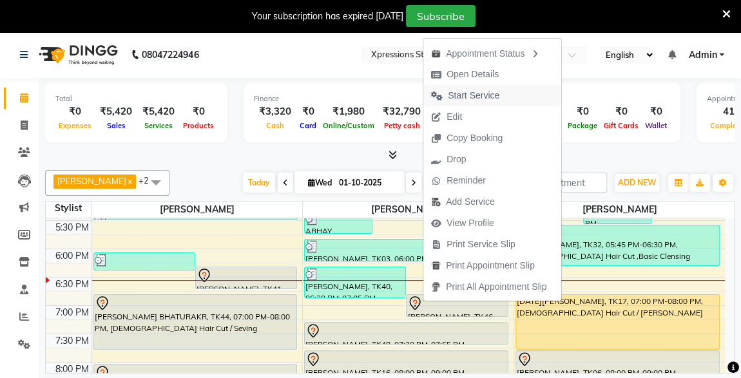
click at [460, 99] on span "Start Service" at bounding box center [474, 96] width 52 height 14
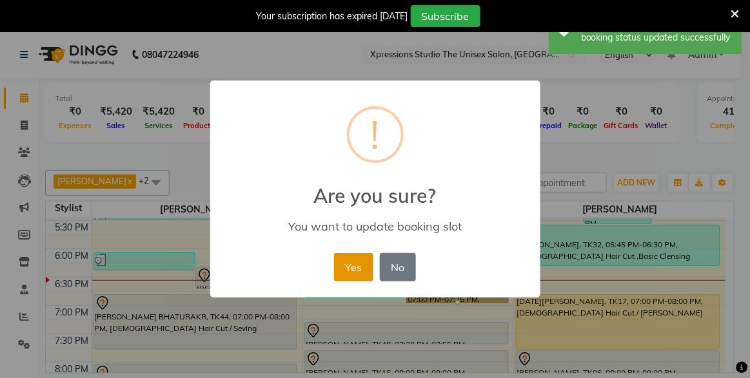
click at [358, 266] on button "Yes" at bounding box center [353, 267] width 39 height 28
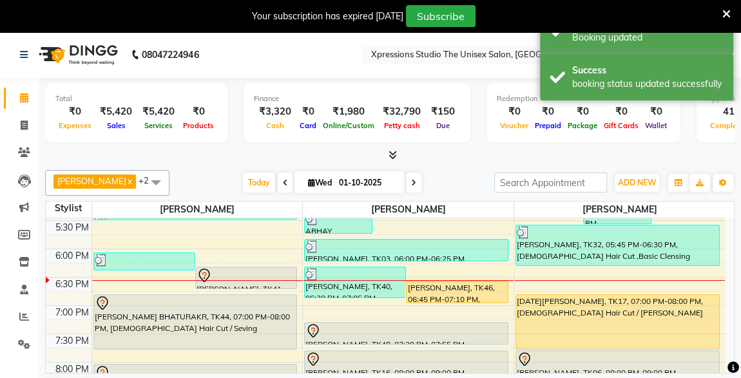
scroll to position [543, 0]
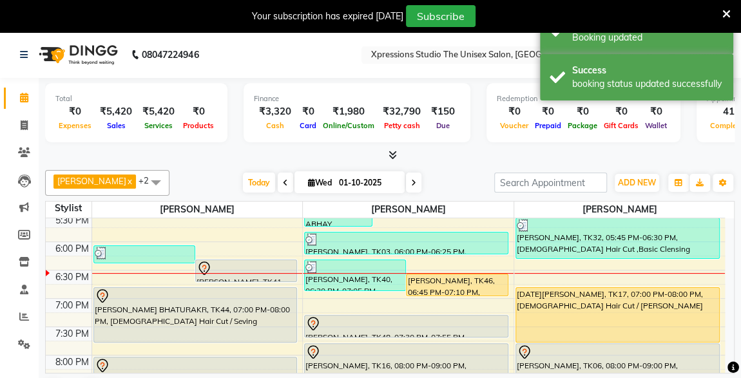
click at [373, 317] on div at bounding box center [407, 324] width 202 height 15
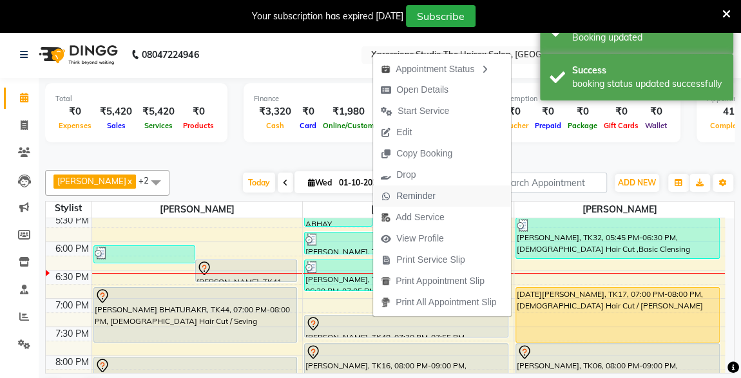
click at [404, 193] on span "Reminder" at bounding box center [415, 197] width 39 height 14
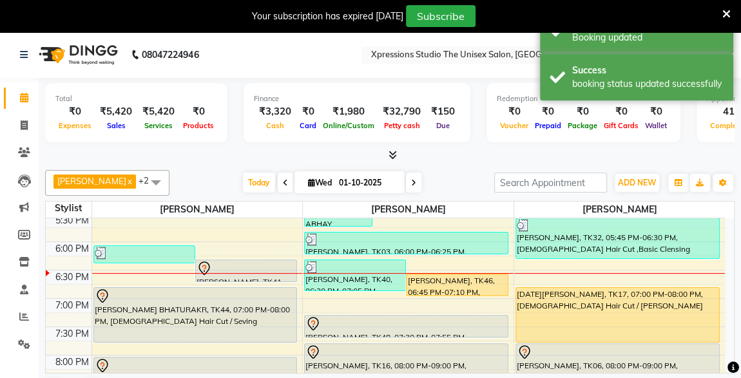
click at [404, 193] on div "[PERSON_NAME] x [PERSON_NAME] x [PERSON_NAME] x +2 UnSelect All [PERSON_NAME] […" at bounding box center [390, 183] width 690 height 26
